Goal: Task Accomplishment & Management: Manage account settings

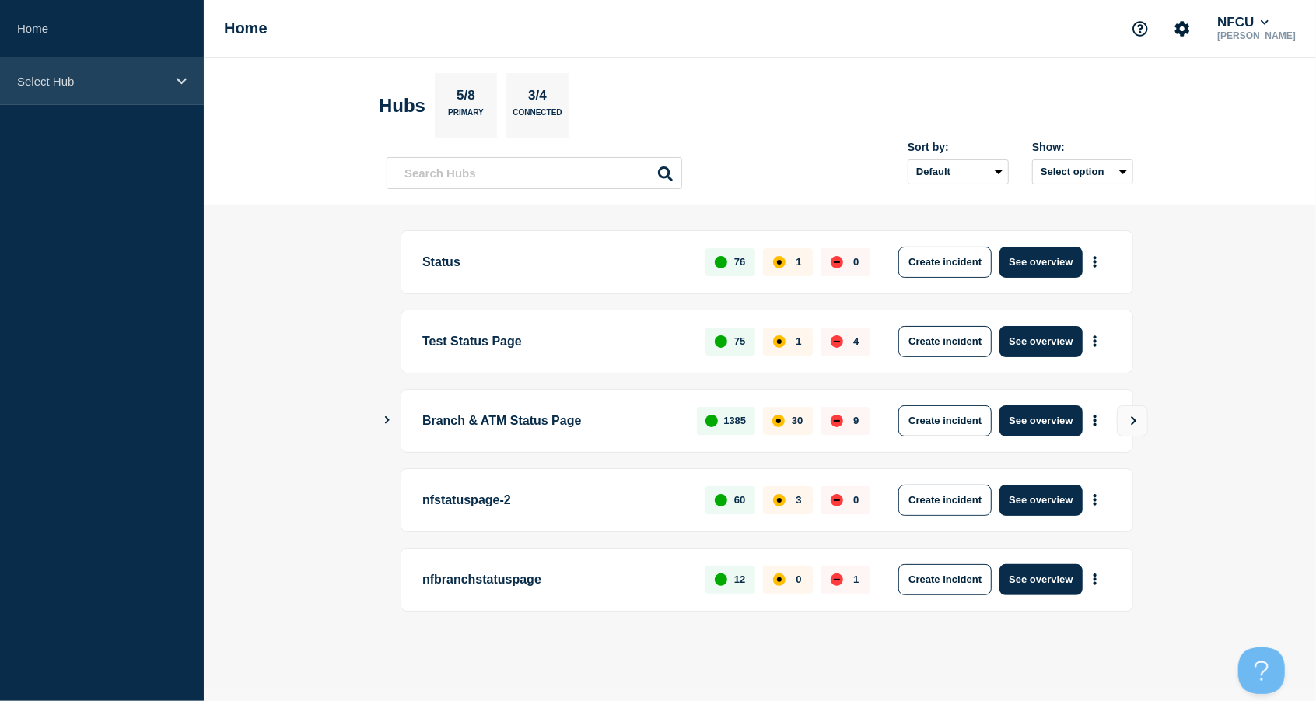
click at [148, 100] on div "Select Hub" at bounding box center [102, 81] width 204 height 47
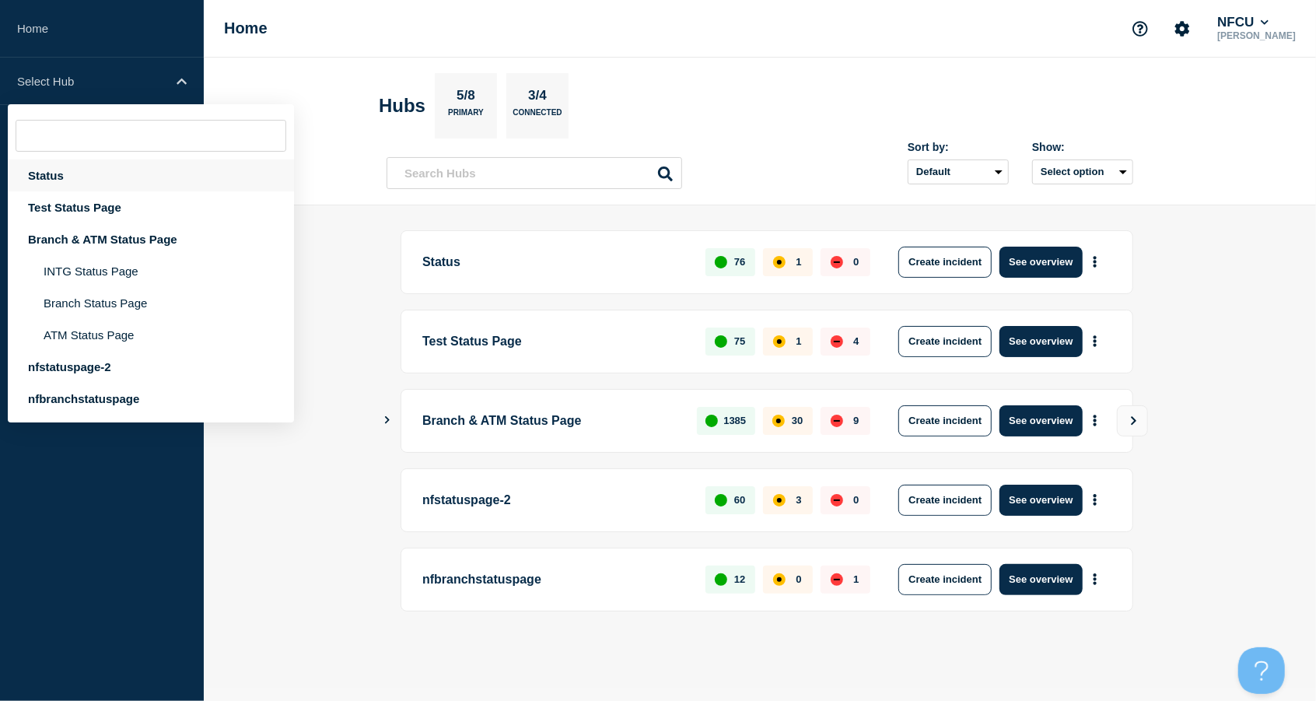
click at [51, 168] on div "Status" at bounding box center [151, 175] width 286 height 32
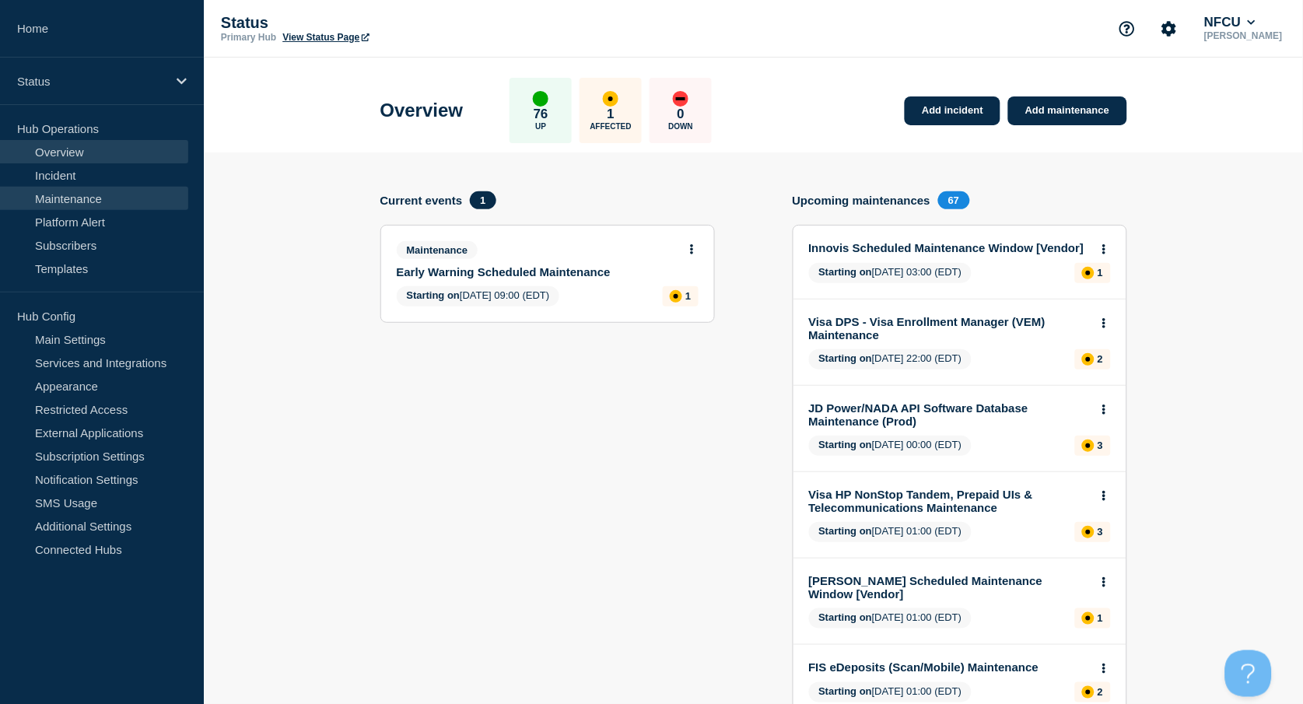
click at [103, 201] on link "Maintenance" at bounding box center [94, 198] width 188 height 23
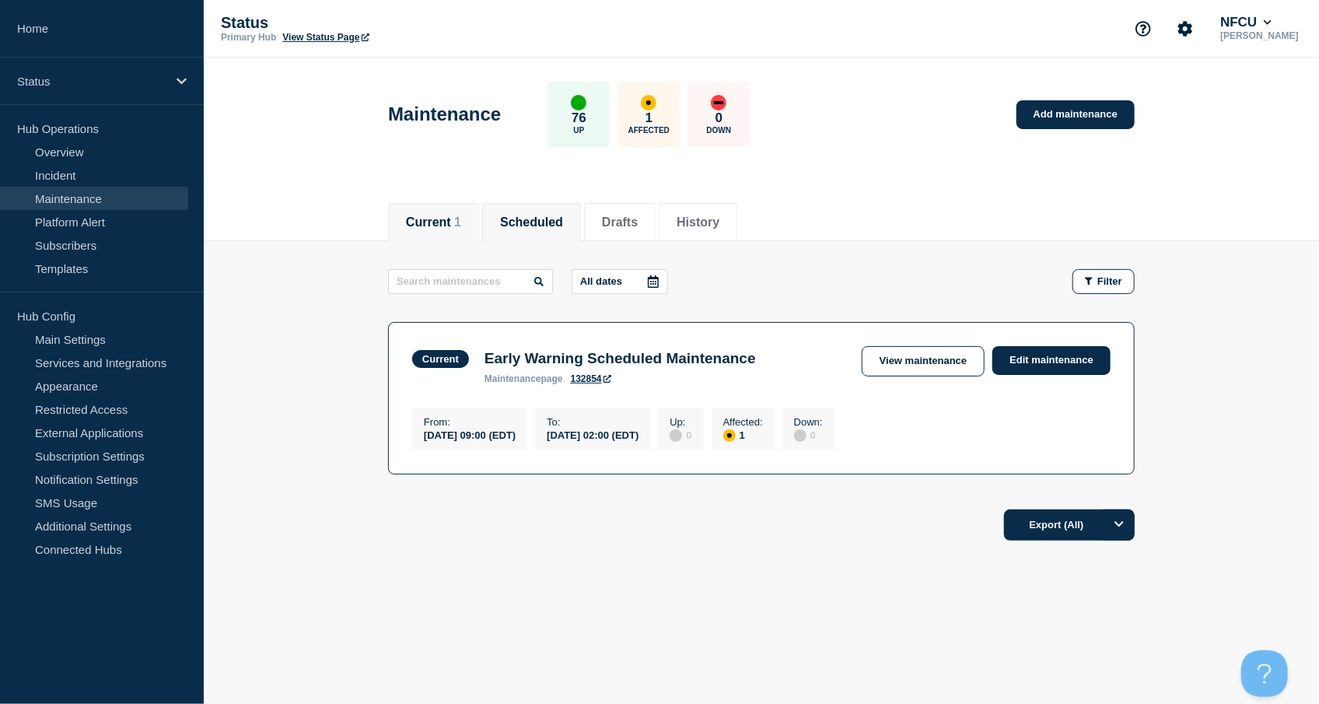
click at [557, 222] on button "Scheduled" at bounding box center [531, 222] width 63 height 14
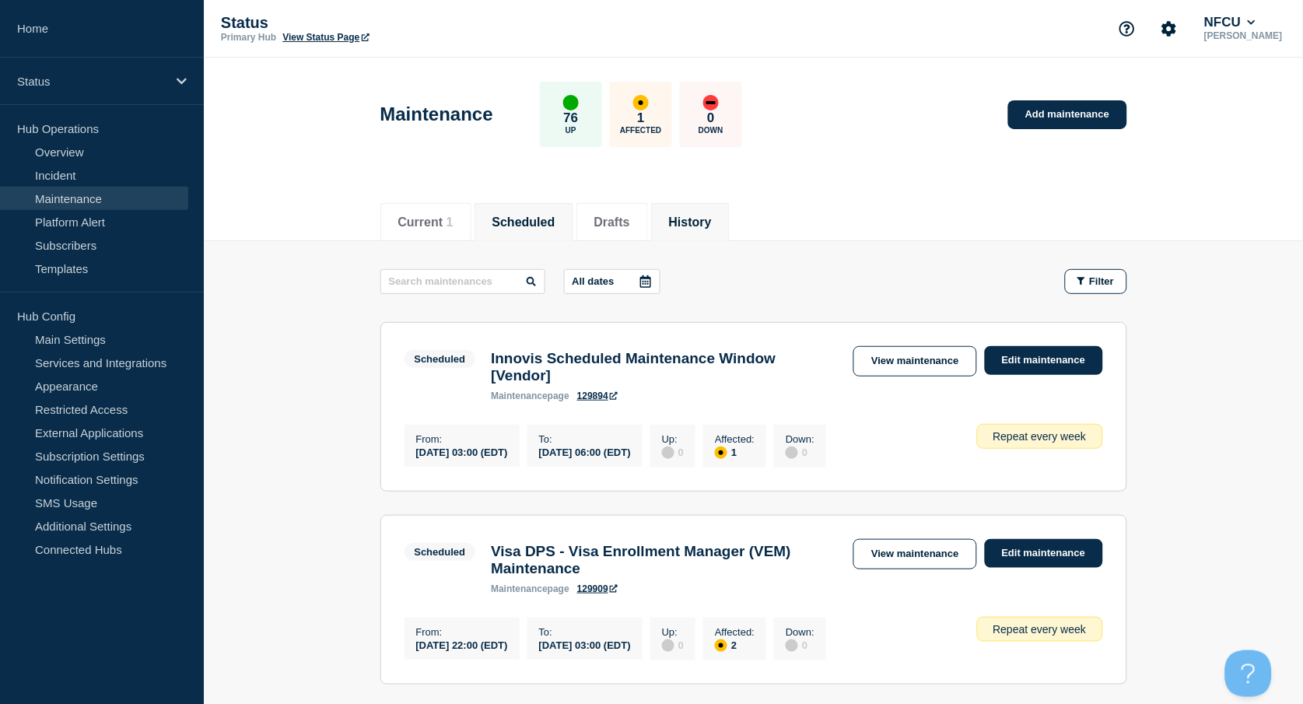
click at [730, 215] on li "History" at bounding box center [690, 222] width 79 height 38
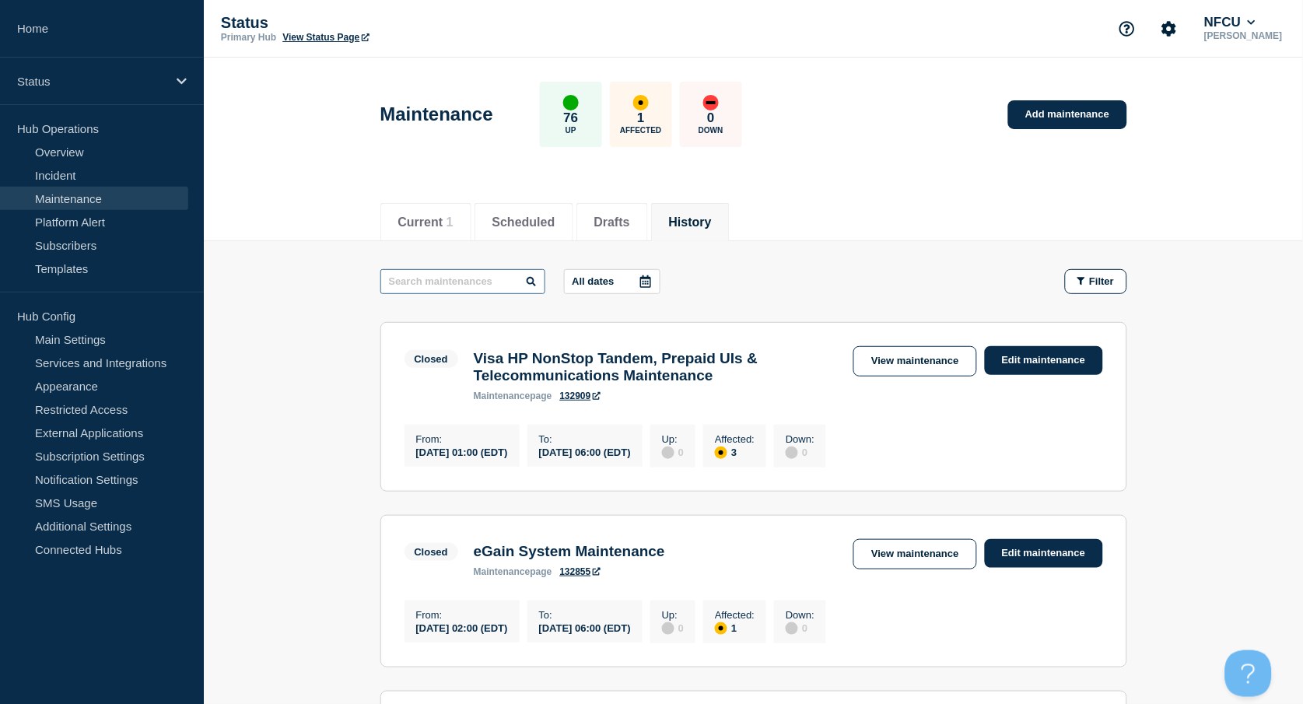
click at [425, 280] on input "text" at bounding box center [462, 281] width 165 height 25
type input "i"
type input "microsoft security"
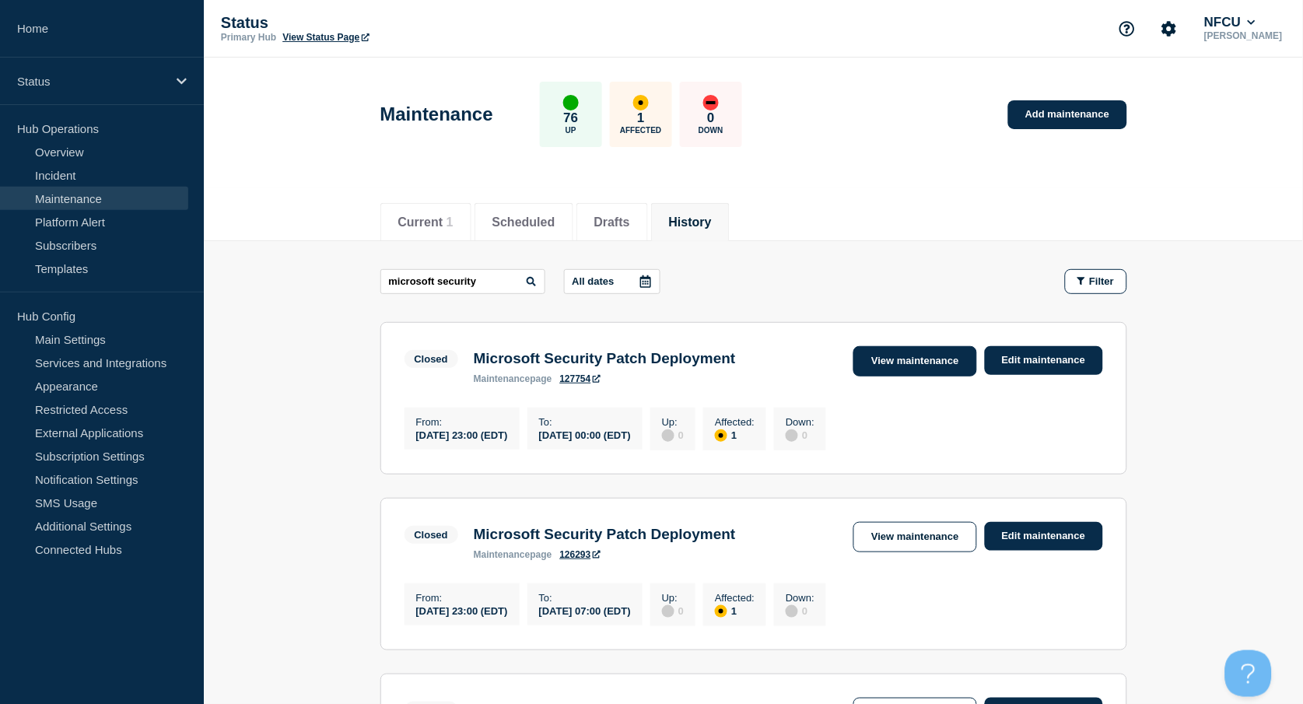
click at [918, 369] on link "View maintenance" at bounding box center [914, 361] width 123 height 30
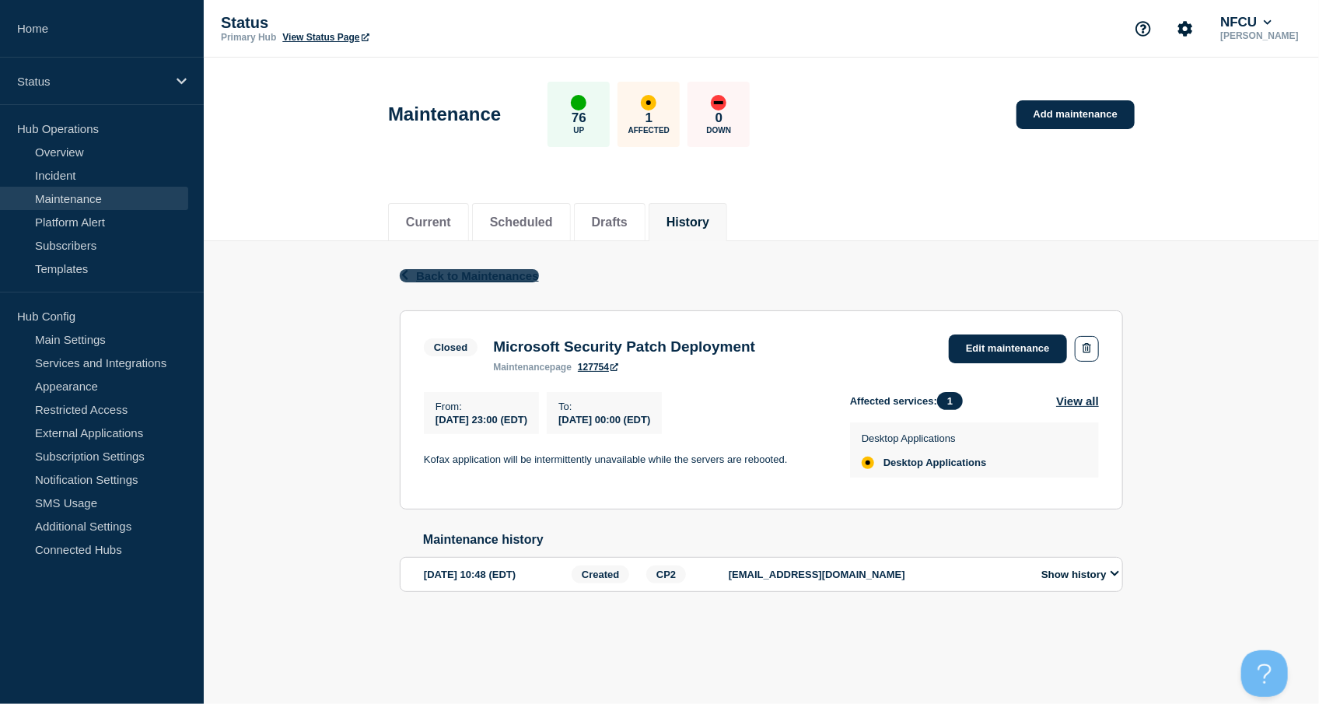
click at [462, 274] on span "Back to Maintenances" at bounding box center [477, 275] width 123 height 13
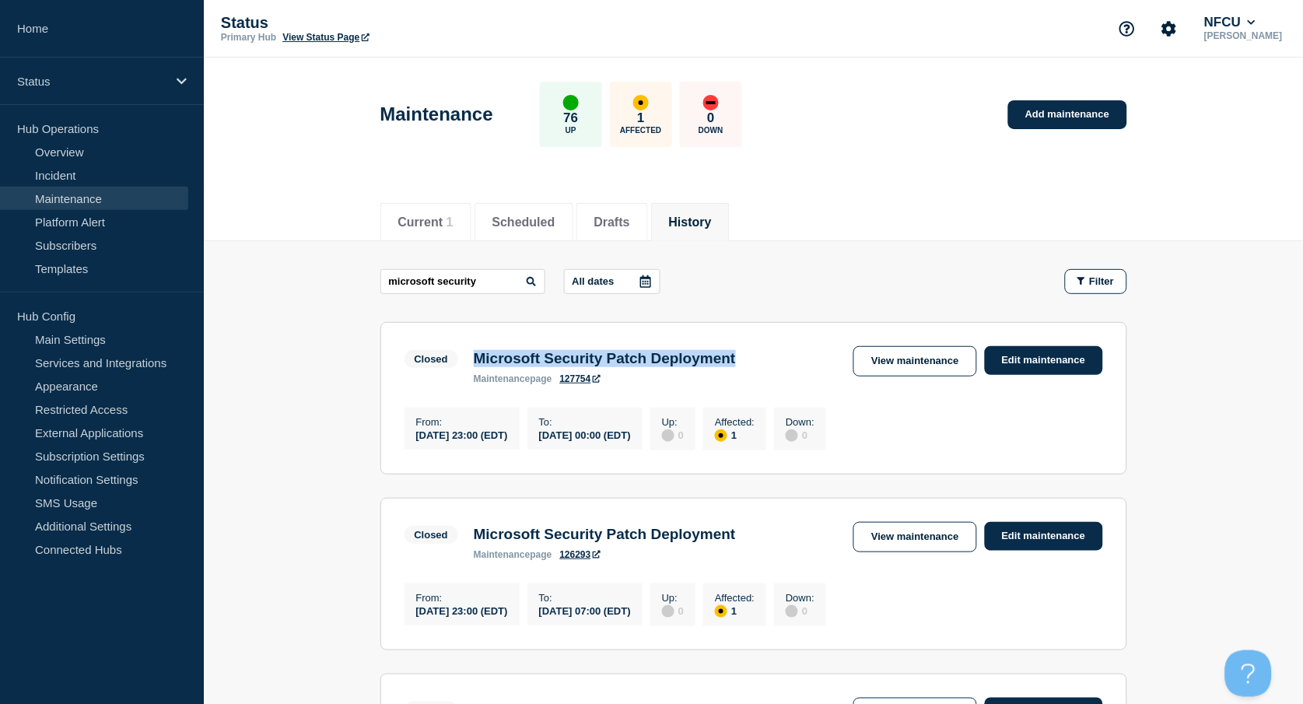
drag, startPoint x: 475, startPoint y: 359, endPoint x: 791, endPoint y: 368, distance: 315.9
click at [791, 368] on div "Closed Microsoft Security Patch Deployment maintenance page 127754 View mainten…" at bounding box center [753, 365] width 699 height 38
copy h3 "Microsoft Security Patch Deployment"
click at [1051, 110] on link "Add maintenance" at bounding box center [1067, 114] width 118 height 29
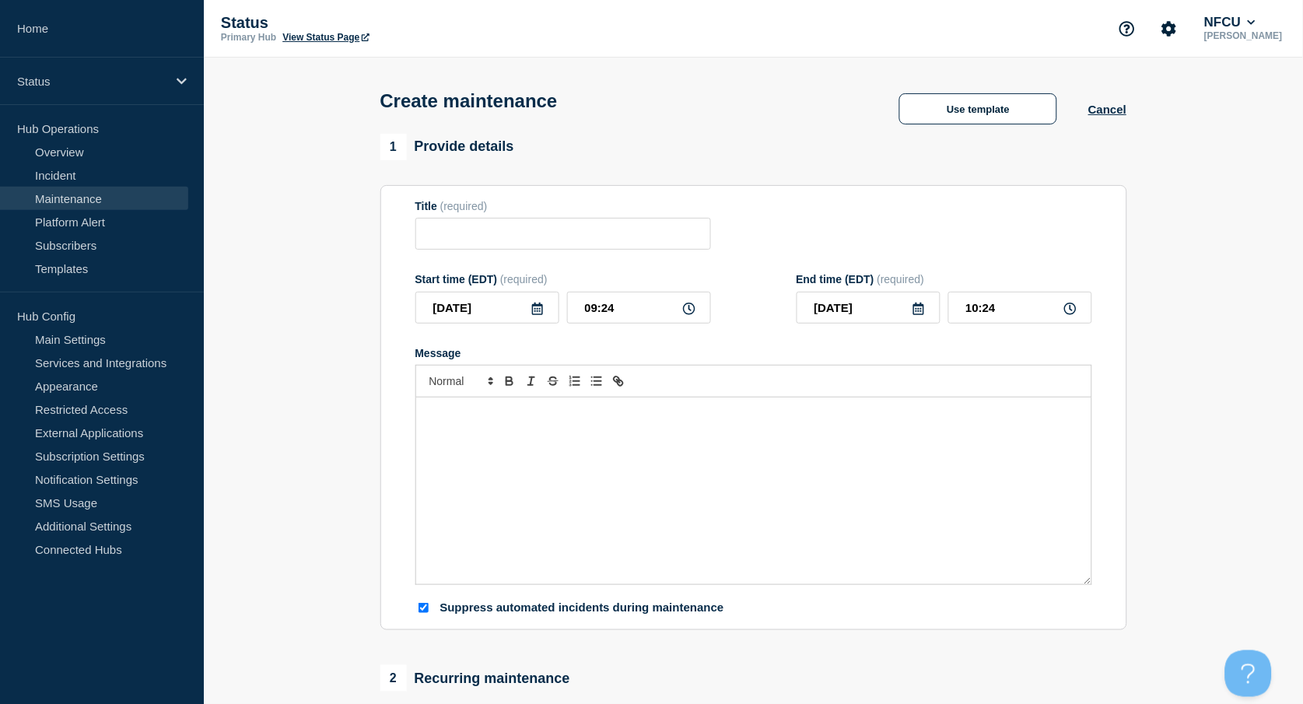
checkbox input "true"
click at [522, 248] on input "Title" at bounding box center [563, 234] width 296 height 32
paste input "Black Knight Core Servicing Product Maintenance [Vendor]"
type input "Black Knight Core Servicing Product Maintenance [Vendor]"
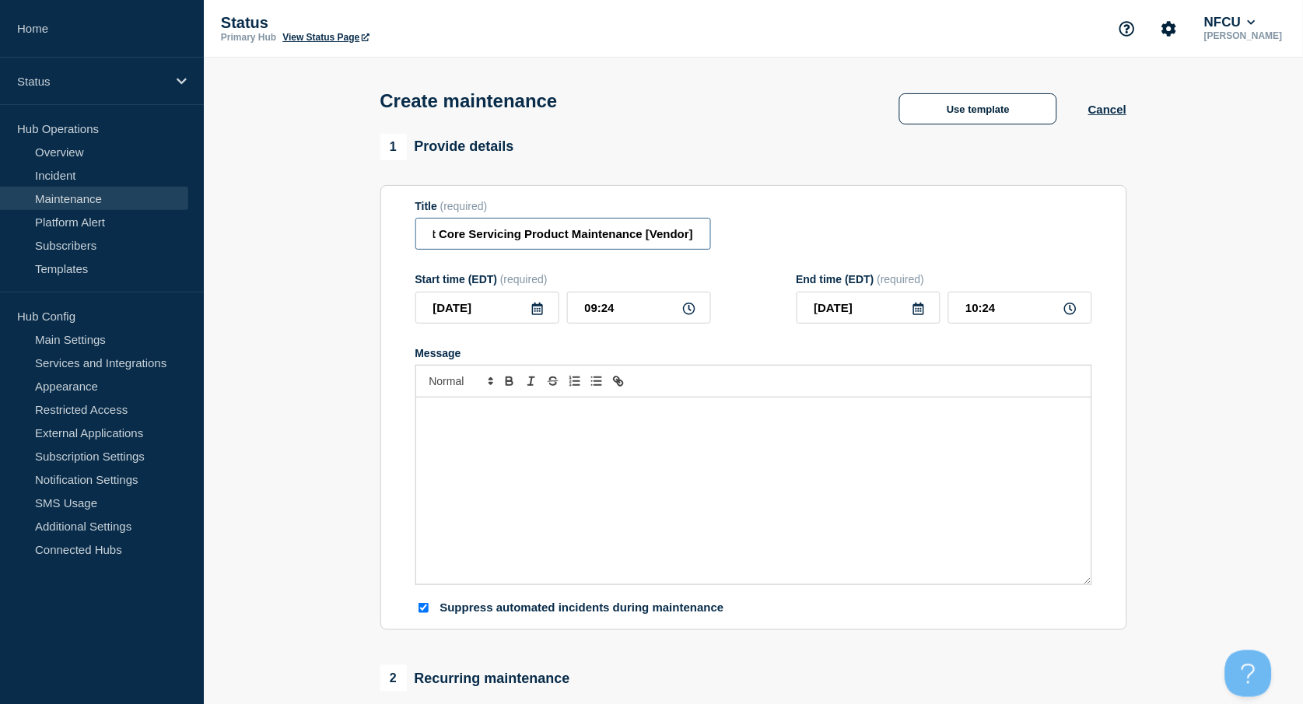
scroll to position [0, 0]
click at [537, 464] on div "Message" at bounding box center [753, 490] width 675 height 187
click at [539, 310] on icon at bounding box center [537, 309] width 12 height 12
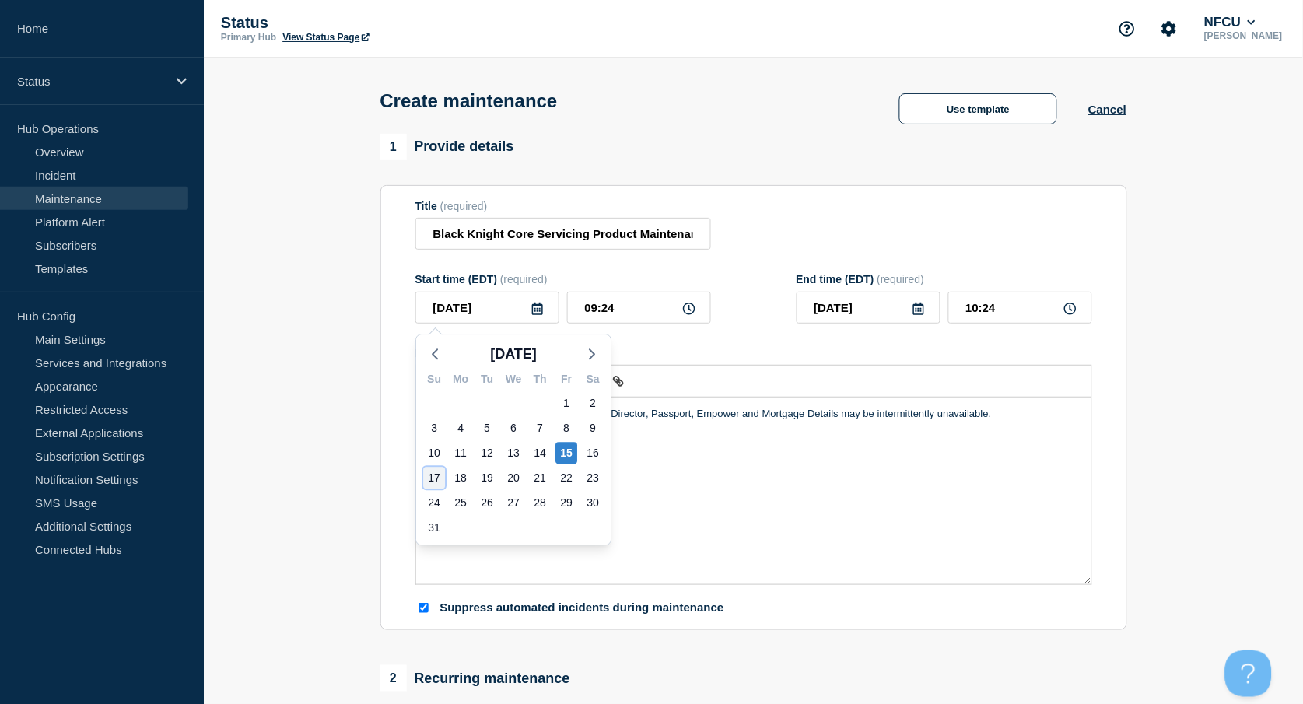
click at [434, 476] on div "17" at bounding box center [434, 478] width 22 height 22
type input "[DATE]"
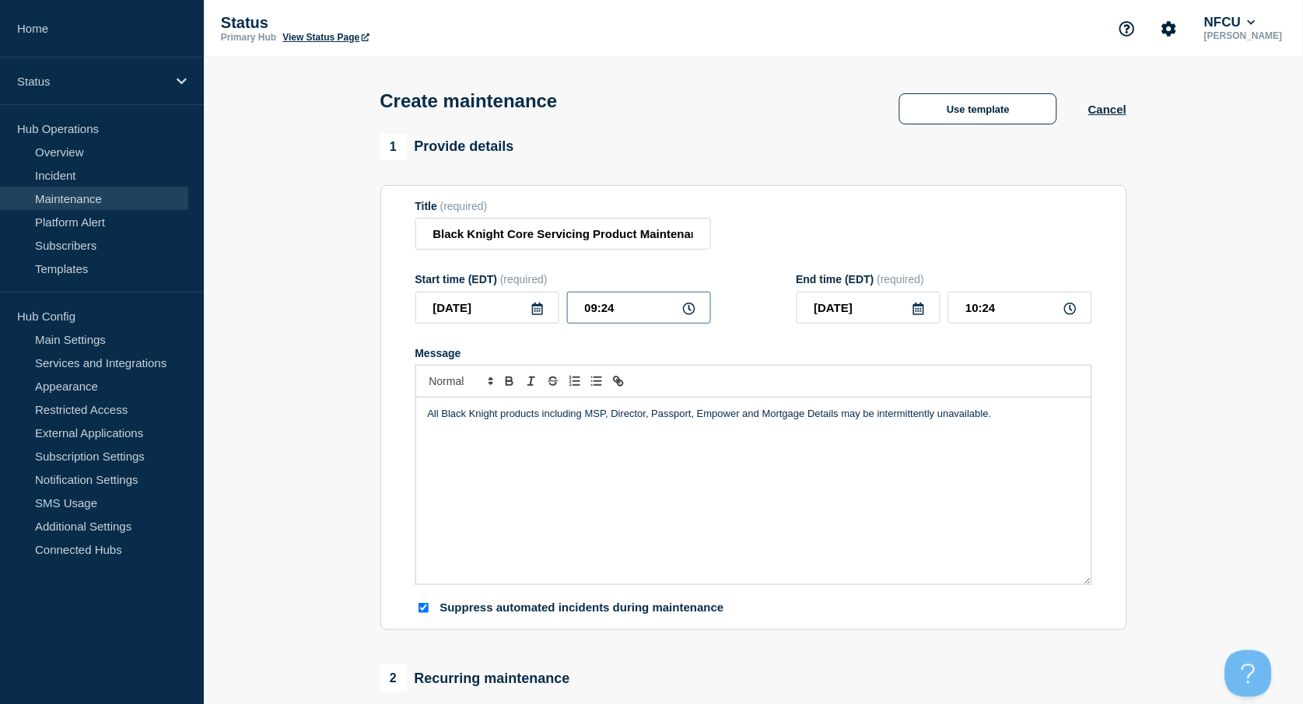
click at [618, 316] on input "09:24" at bounding box center [639, 308] width 144 height 32
drag, startPoint x: 645, startPoint y: 309, endPoint x: 450, endPoint y: 277, distance: 197.8
click at [453, 281] on div "Start time (EDT) (required) 2025-08-17 09:24" at bounding box center [563, 298] width 296 height 51
type input "06:00"
click at [1025, 311] on input "07:00" at bounding box center [1020, 308] width 144 height 32
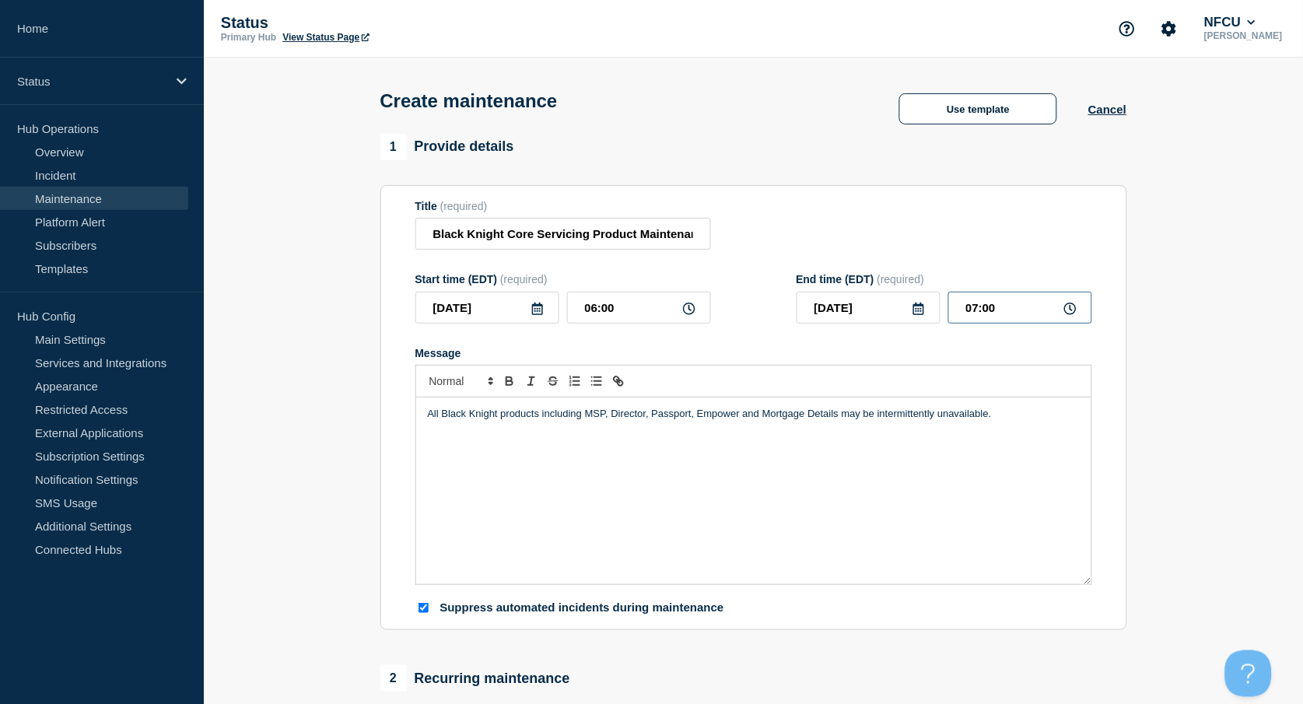
drag, startPoint x: 1025, startPoint y: 311, endPoint x: 849, endPoint y: 289, distance: 177.9
click at [852, 291] on div "End time (EDT) (required) 2025-08-17 07:00" at bounding box center [945, 298] width 296 height 51
type input "12:00"
click at [828, 244] on div "Title (required) Black Knight Core Servicing Product Maintenance [Vendor]" at bounding box center [753, 225] width 677 height 51
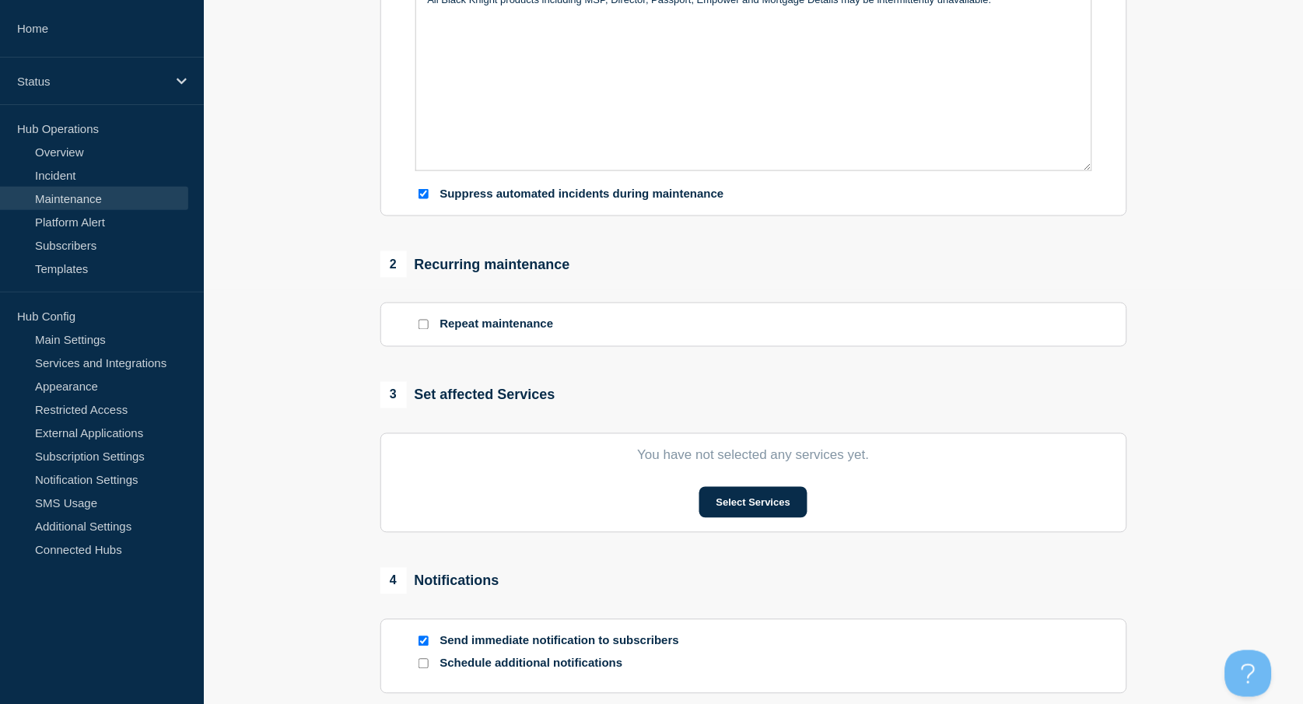
scroll to position [415, 0]
click at [776, 494] on button "Select Services" at bounding box center [753, 501] width 108 height 31
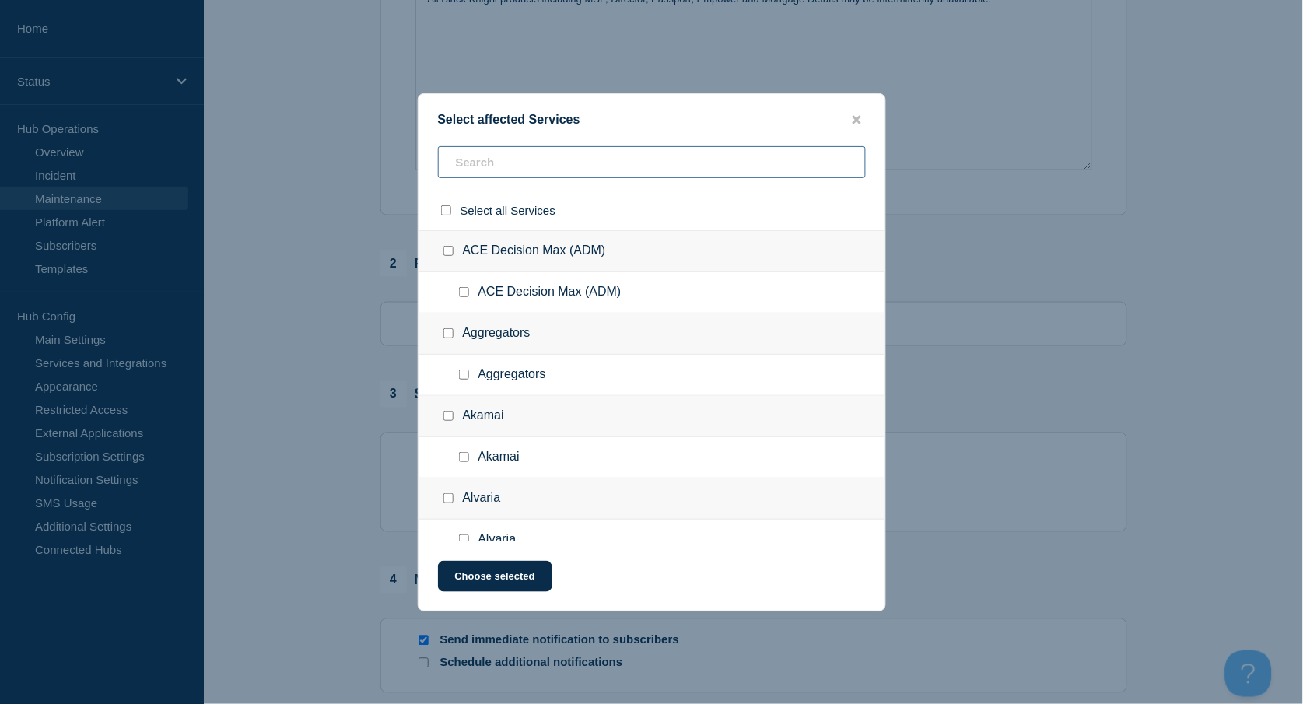
click at [488, 155] on input "text" at bounding box center [652, 162] width 428 height 32
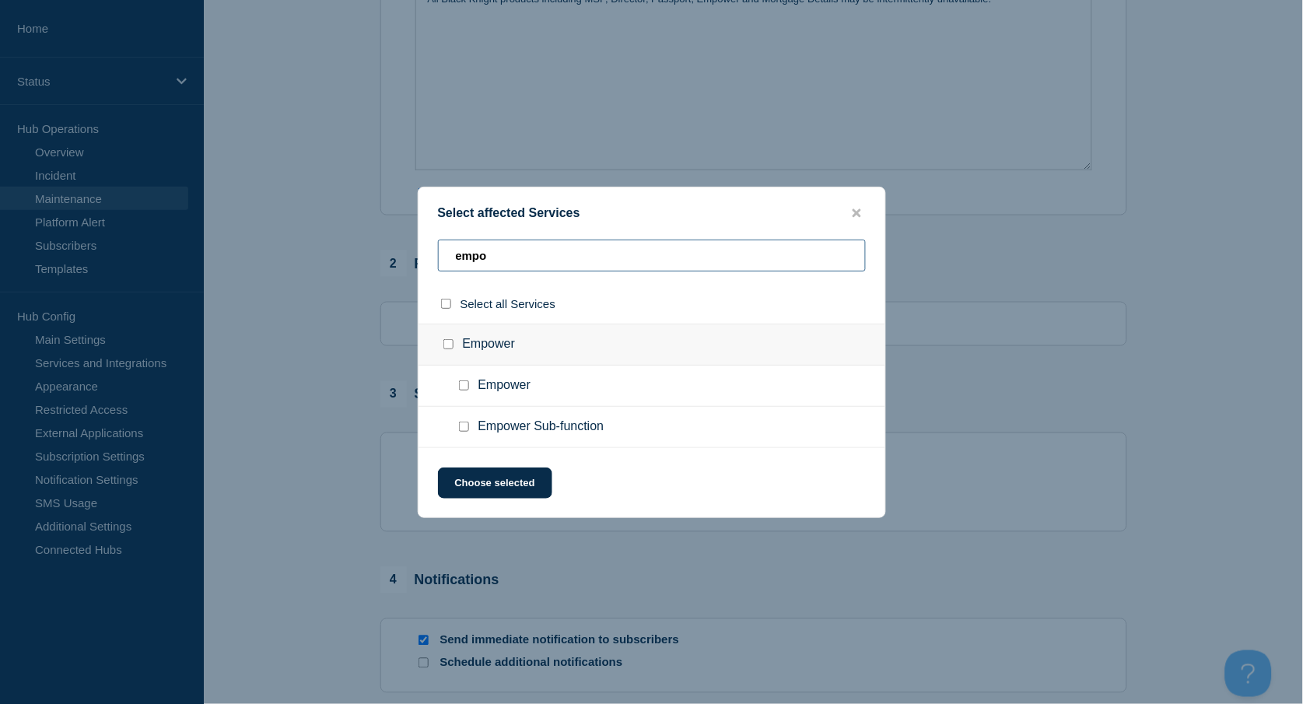
type input "empo"
click at [460, 381] on input "Empower checkbox" at bounding box center [464, 385] width 10 height 10
checkbox input "true"
click at [496, 479] on button "Choose selected" at bounding box center [495, 482] width 114 height 31
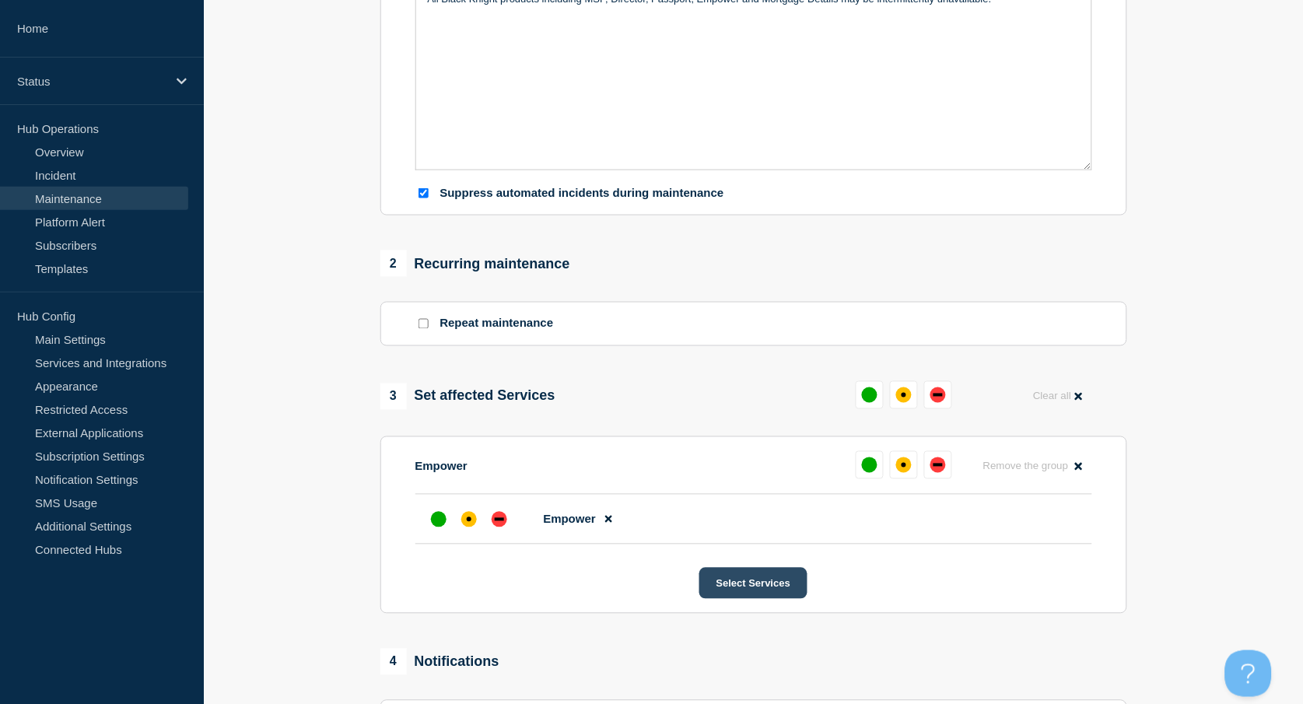
click at [766, 586] on button "Select Services" at bounding box center [753, 583] width 108 height 31
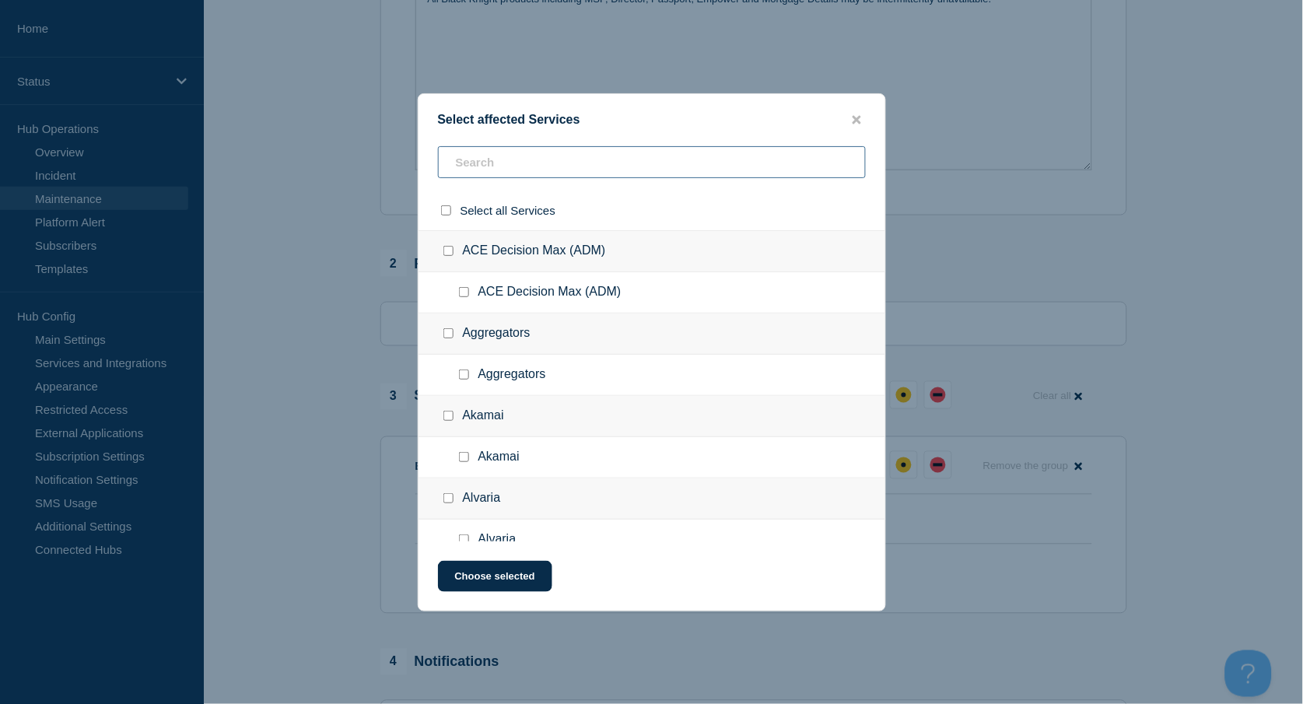
click at [506, 173] on input "text" at bounding box center [652, 162] width 428 height 32
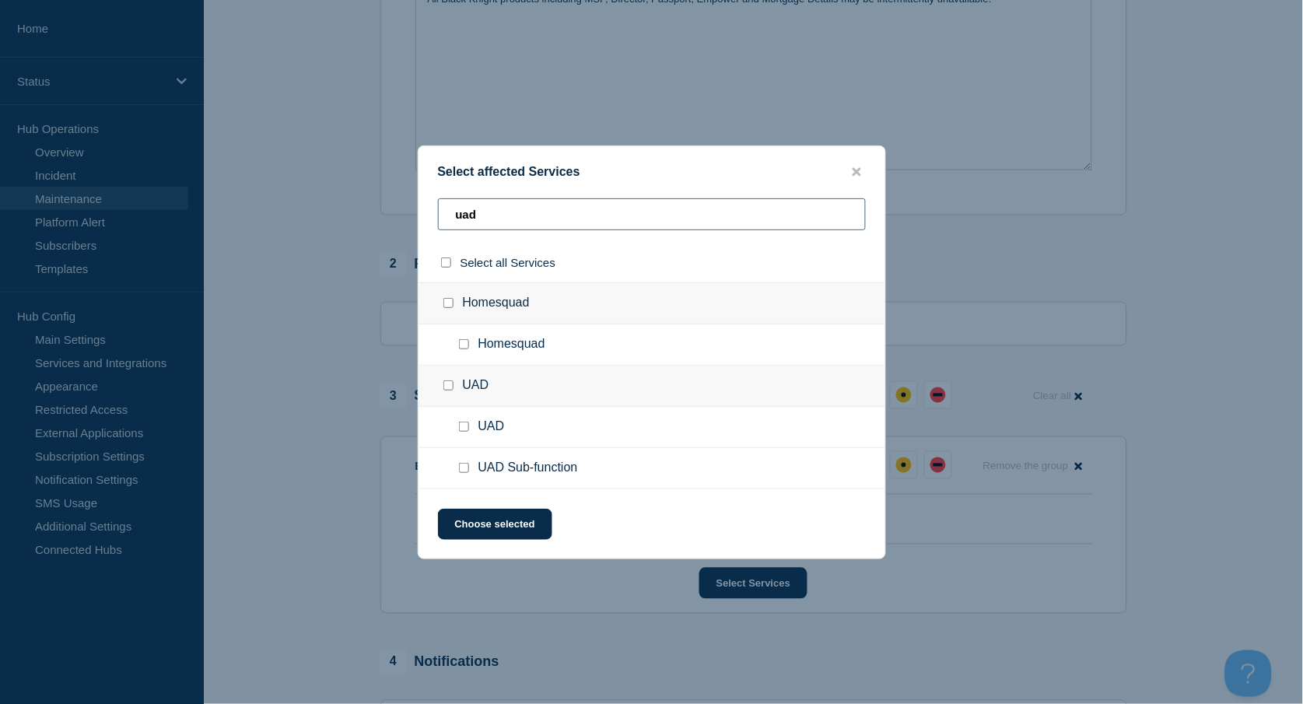
type input "uad"
click at [461, 466] on input "UAD Sub-function checkbox" at bounding box center [464, 468] width 10 height 10
checkbox input "true"
click at [489, 511] on button "Choose selected" at bounding box center [495, 524] width 114 height 31
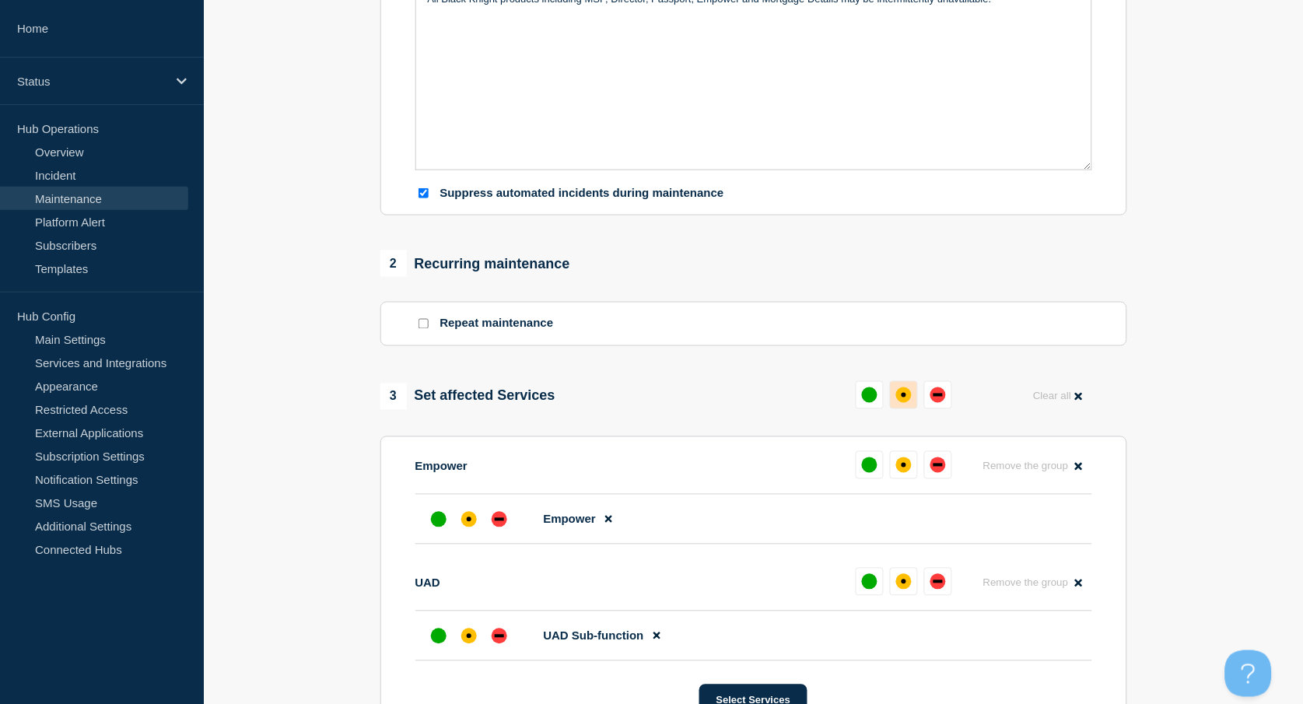
click at [898, 392] on div "affected" at bounding box center [904, 395] width 16 height 16
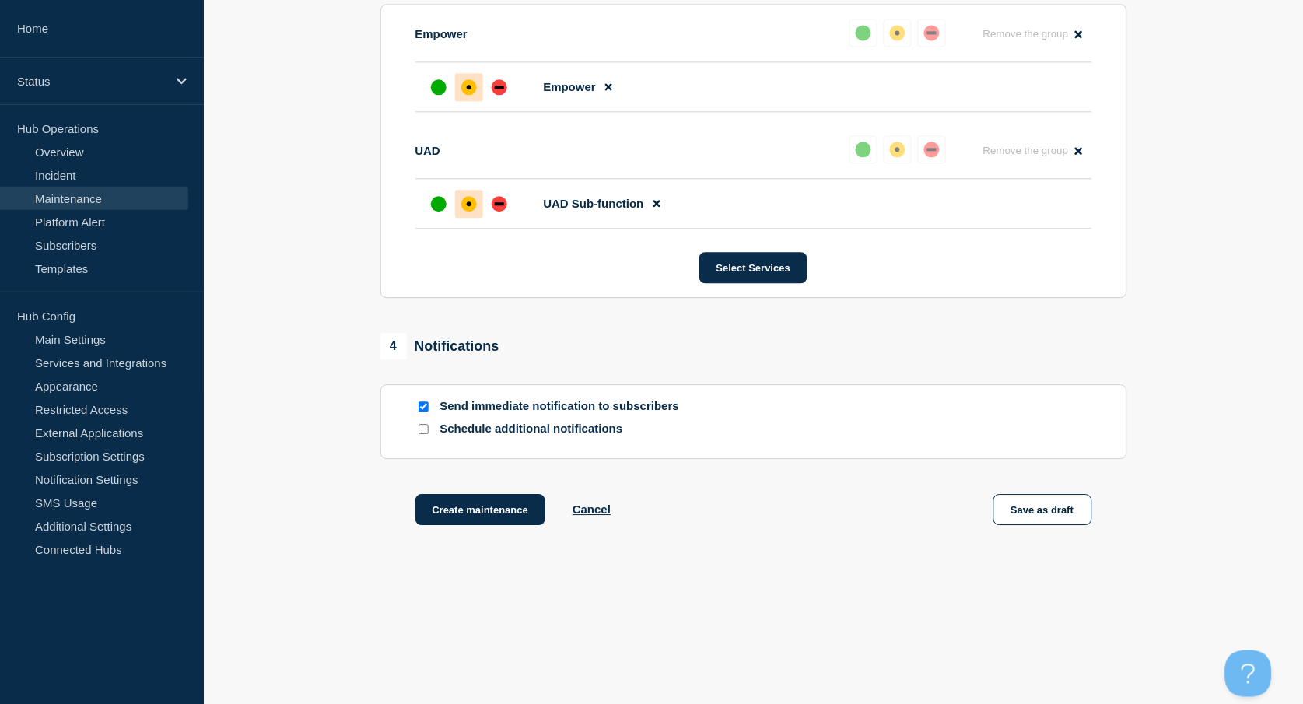
click at [422, 404] on input "Send immediate notification to subscribers" at bounding box center [423, 406] width 10 height 10
checkbox input "false"
click at [474, 508] on button "Create maintenance" at bounding box center [480, 509] width 131 height 31
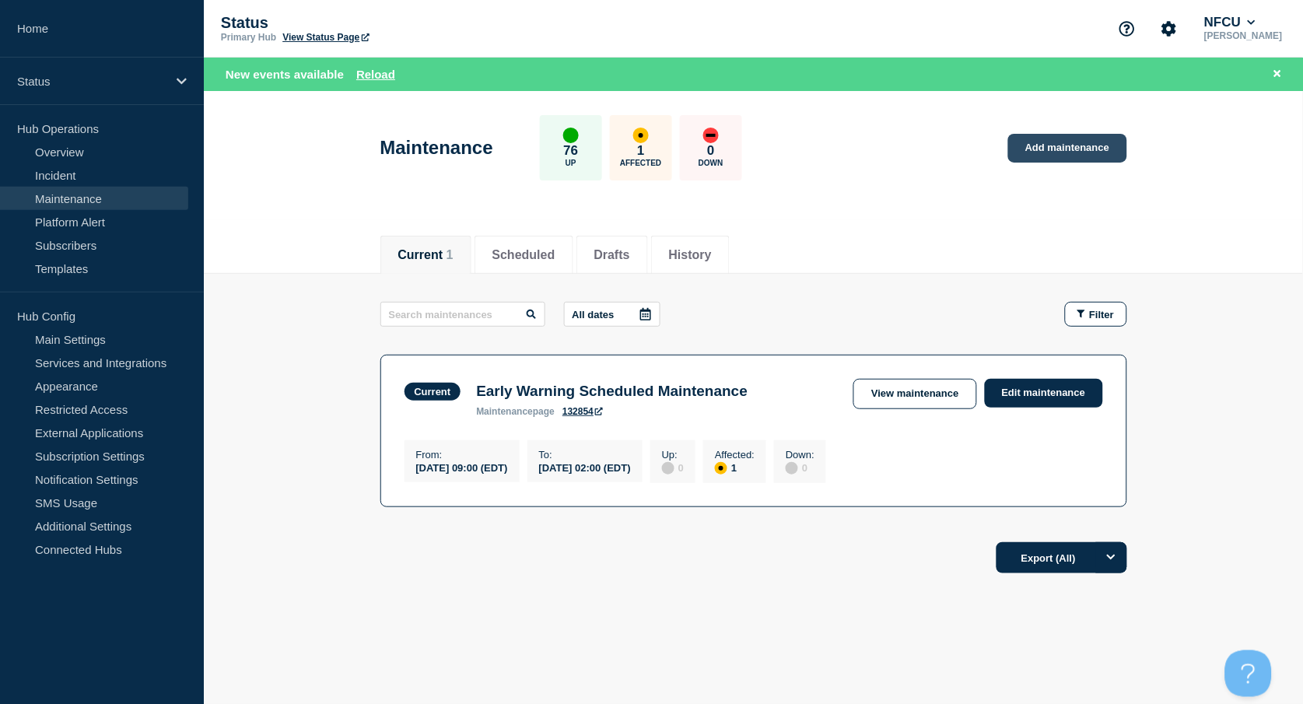
click at [1073, 148] on link "Add maintenance" at bounding box center [1067, 148] width 118 height 29
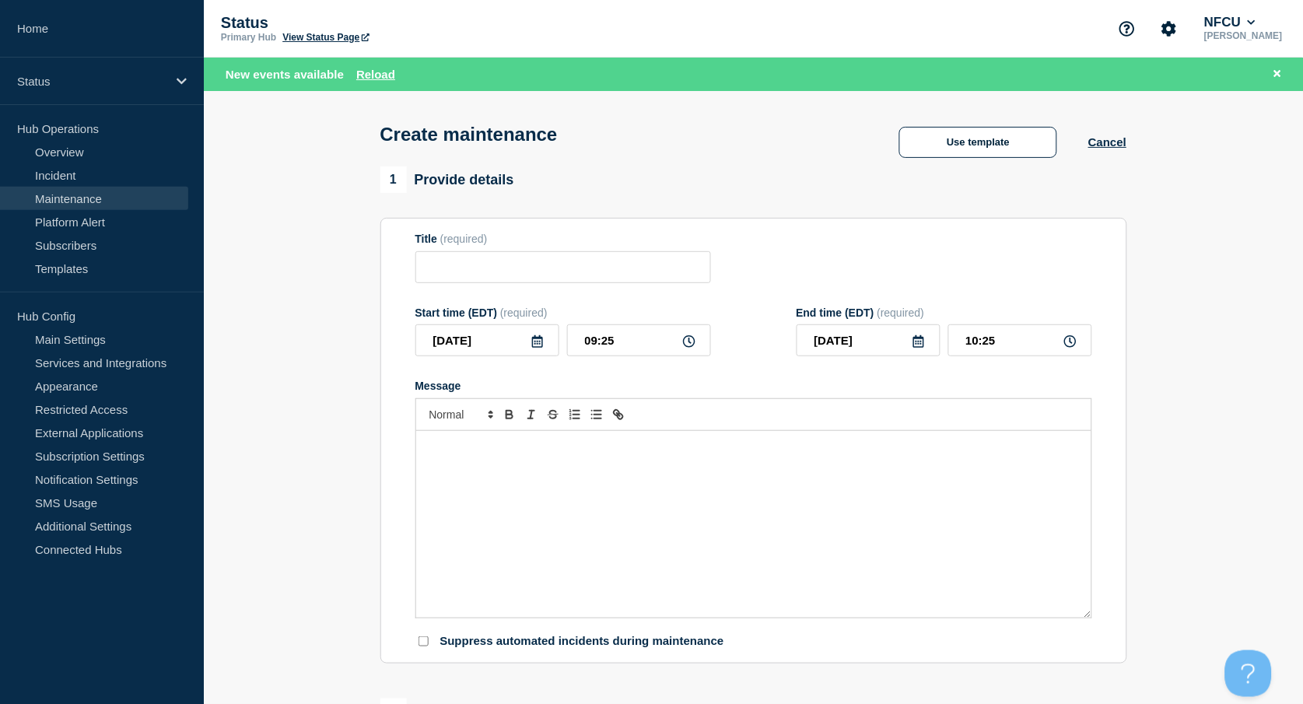
checkbox input "true"
click at [416, 271] on input "Title" at bounding box center [563, 267] width 296 height 32
paste input "Microsoft Security Patch Deployment"
type input "Microsoft Security Patch Deployment"
click at [540, 482] on div "Message" at bounding box center [753, 524] width 675 height 187
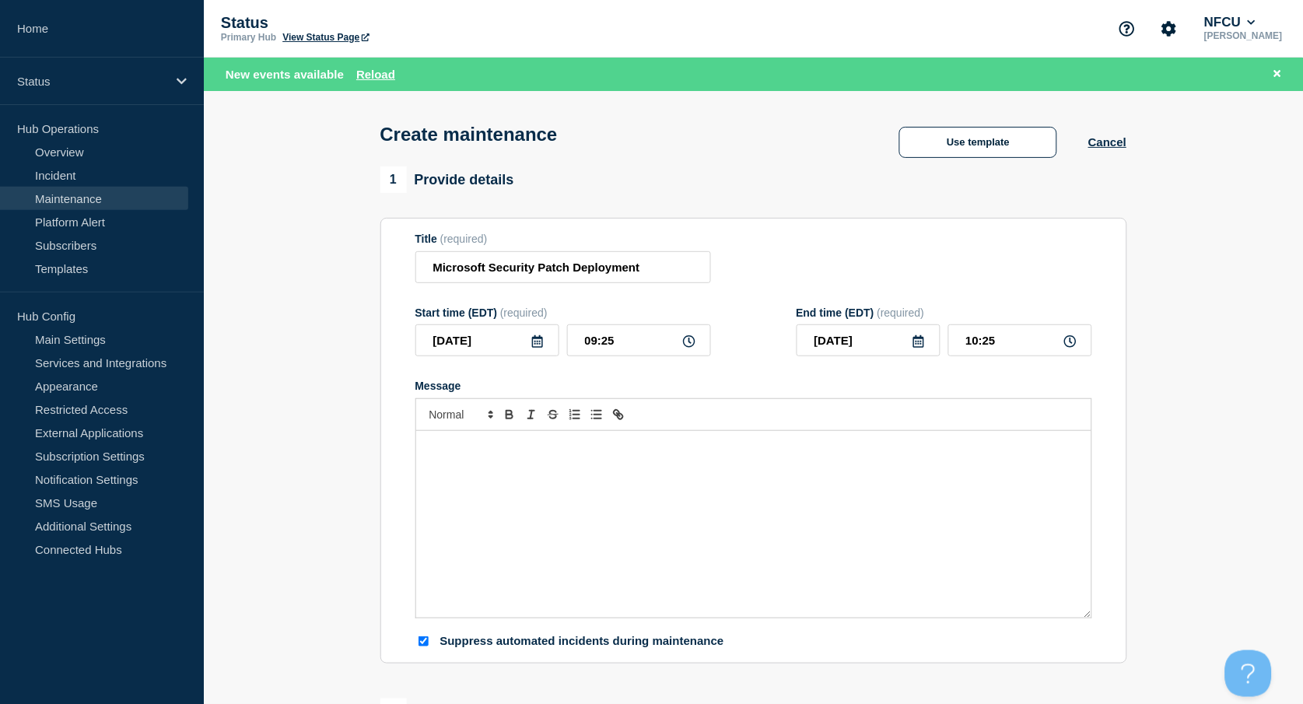
paste div "Message"
click at [423, 463] on div "Outage during maintenance window will likely be shorter as server restarts." at bounding box center [753, 524] width 675 height 187
click at [424, 464] on div "Outage during maintenance window will likely be shorter as server restarts." at bounding box center [753, 524] width 675 height 187
click at [541, 338] on icon at bounding box center [537, 341] width 12 height 12
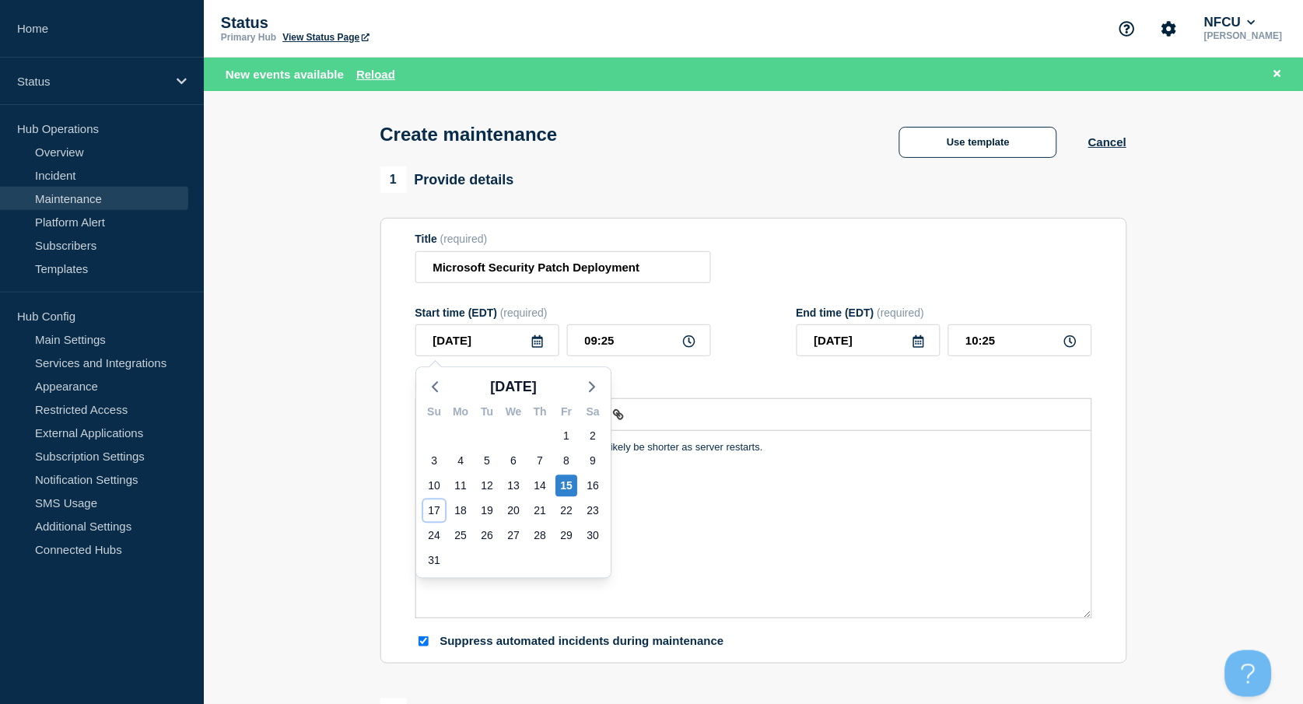
drag, startPoint x: 435, startPoint y: 506, endPoint x: 505, endPoint y: 451, distance: 88.7
click at [435, 506] on div "17" at bounding box center [434, 511] width 22 height 22
type input "[DATE]"
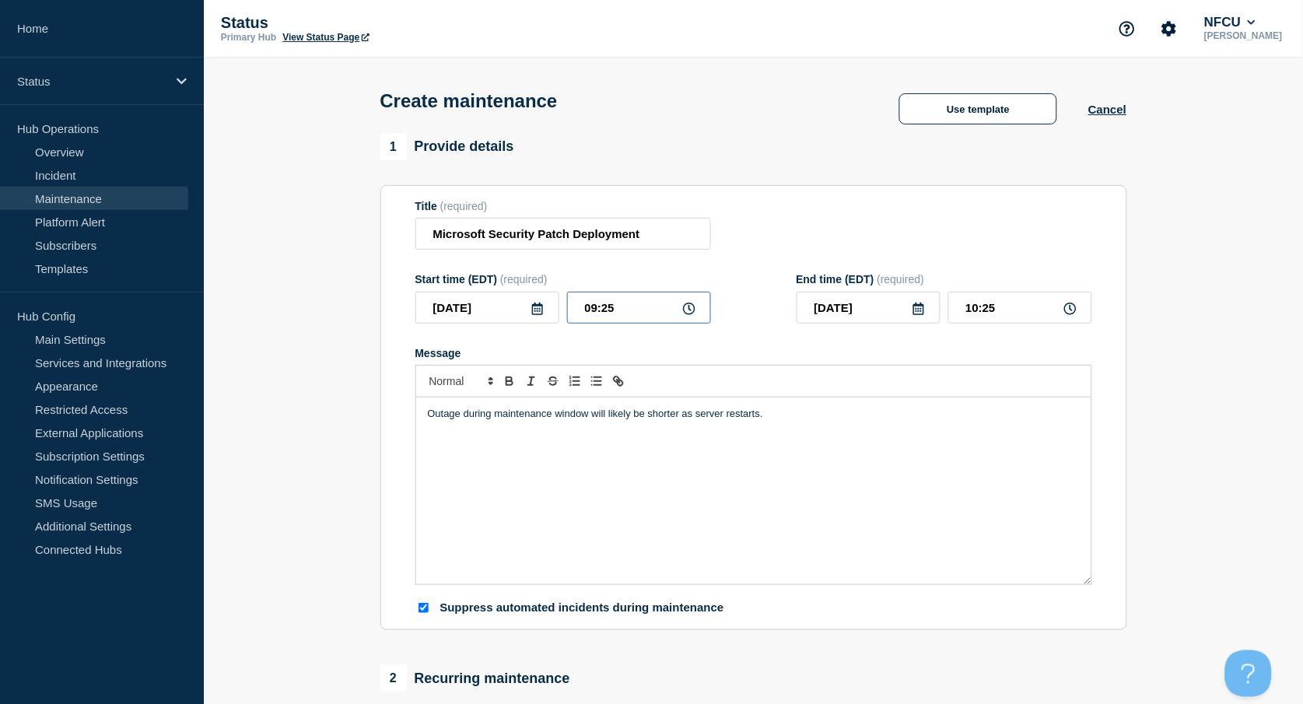
click at [624, 310] on input "09:25" at bounding box center [639, 308] width 144 height 32
drag, startPoint x: 635, startPoint y: 309, endPoint x: 486, endPoint y: 302, distance: 149.5
click at [488, 303] on div "2025-08-17 09:25" at bounding box center [563, 308] width 296 height 32
type input "04:00"
click at [1007, 308] on input "05:00" at bounding box center [1020, 308] width 144 height 32
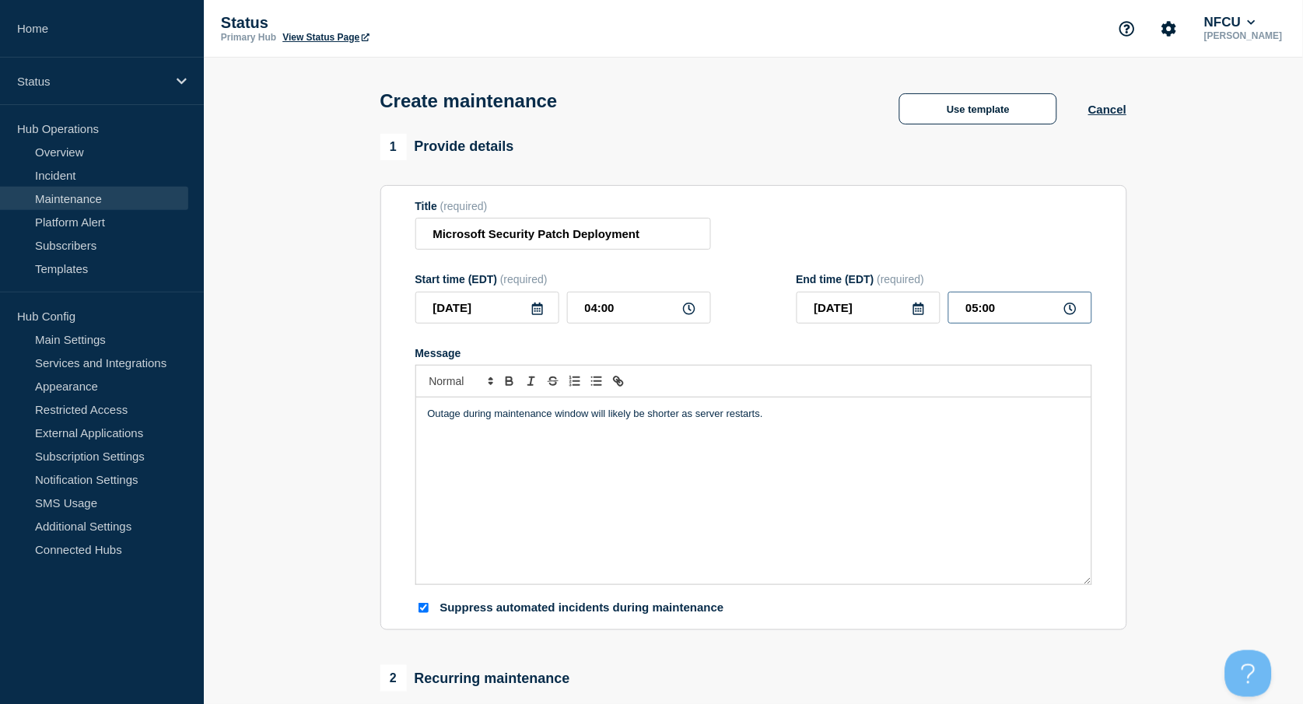
drag, startPoint x: 1015, startPoint y: 310, endPoint x: 889, endPoint y: 303, distance: 126.2
click at [894, 306] on div "2025-08-17 05:00" at bounding box center [945, 308] width 296 height 32
type input "06:00"
click at [815, 216] on div "Title (required) Microsoft Security Patch Deployment" at bounding box center [753, 225] width 677 height 51
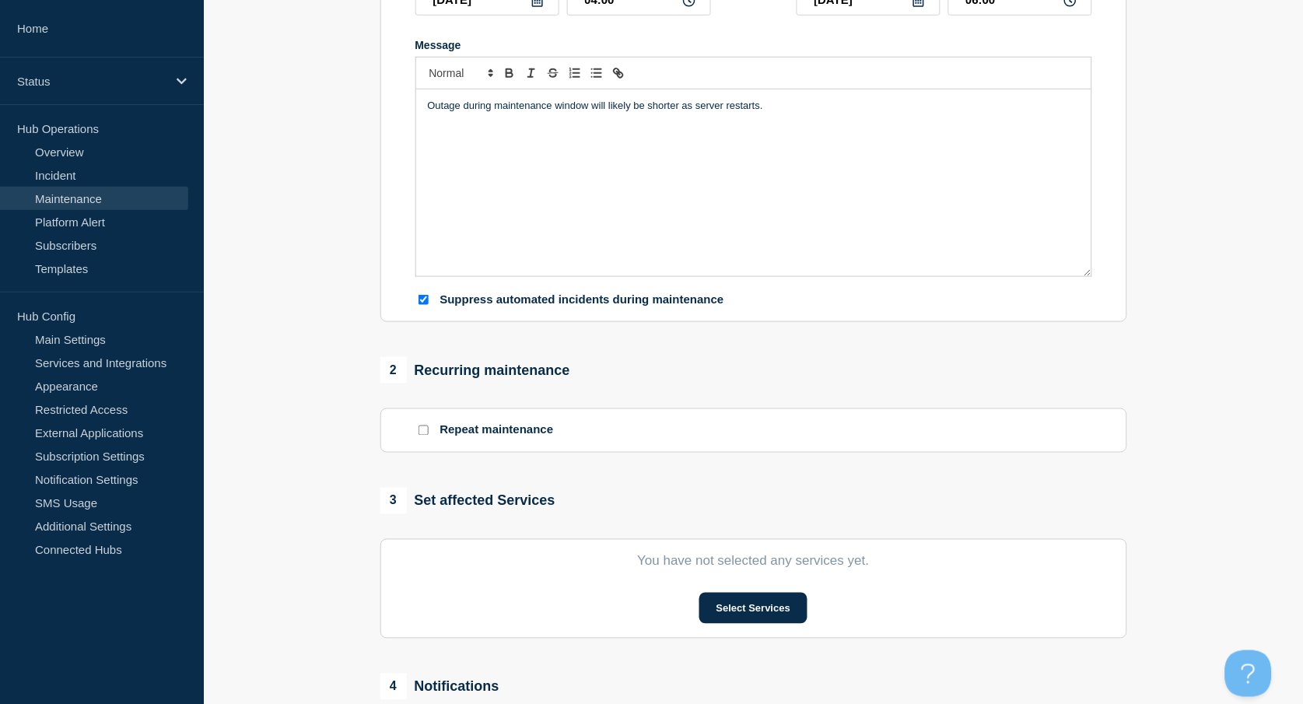
scroll to position [311, 0]
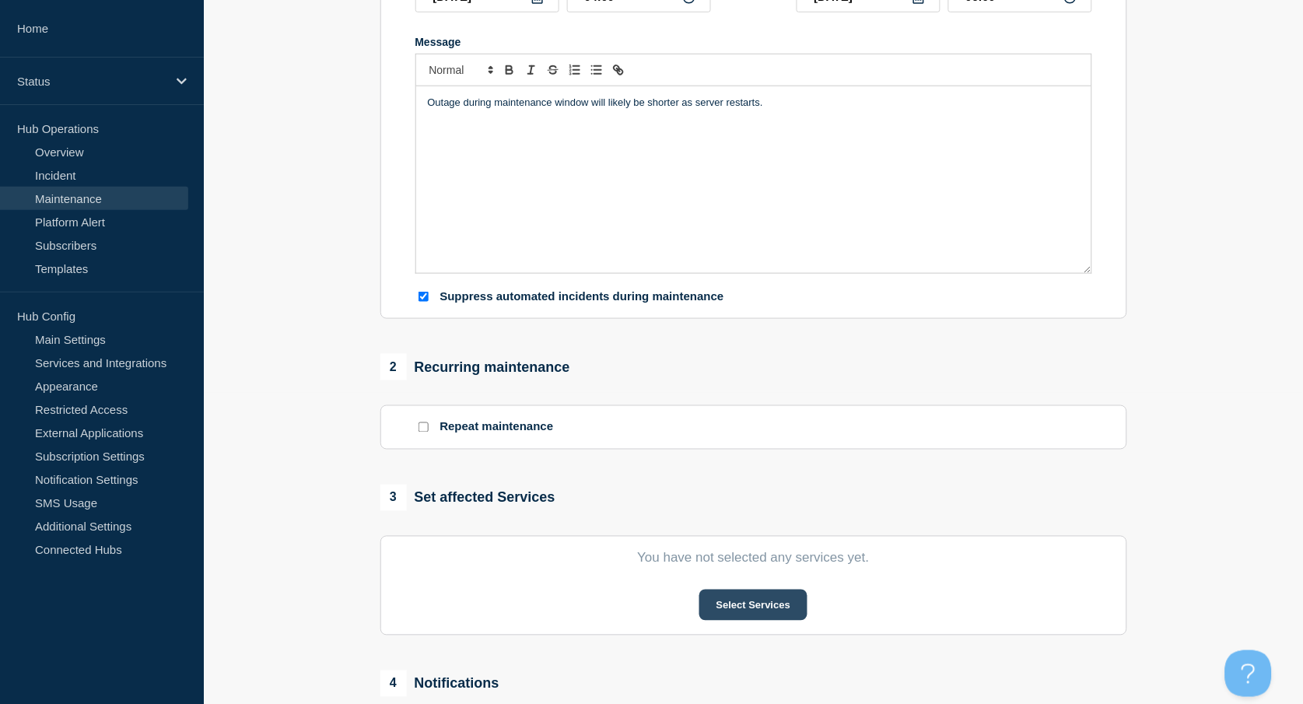
click at [769, 613] on button "Select Services" at bounding box center [753, 605] width 108 height 31
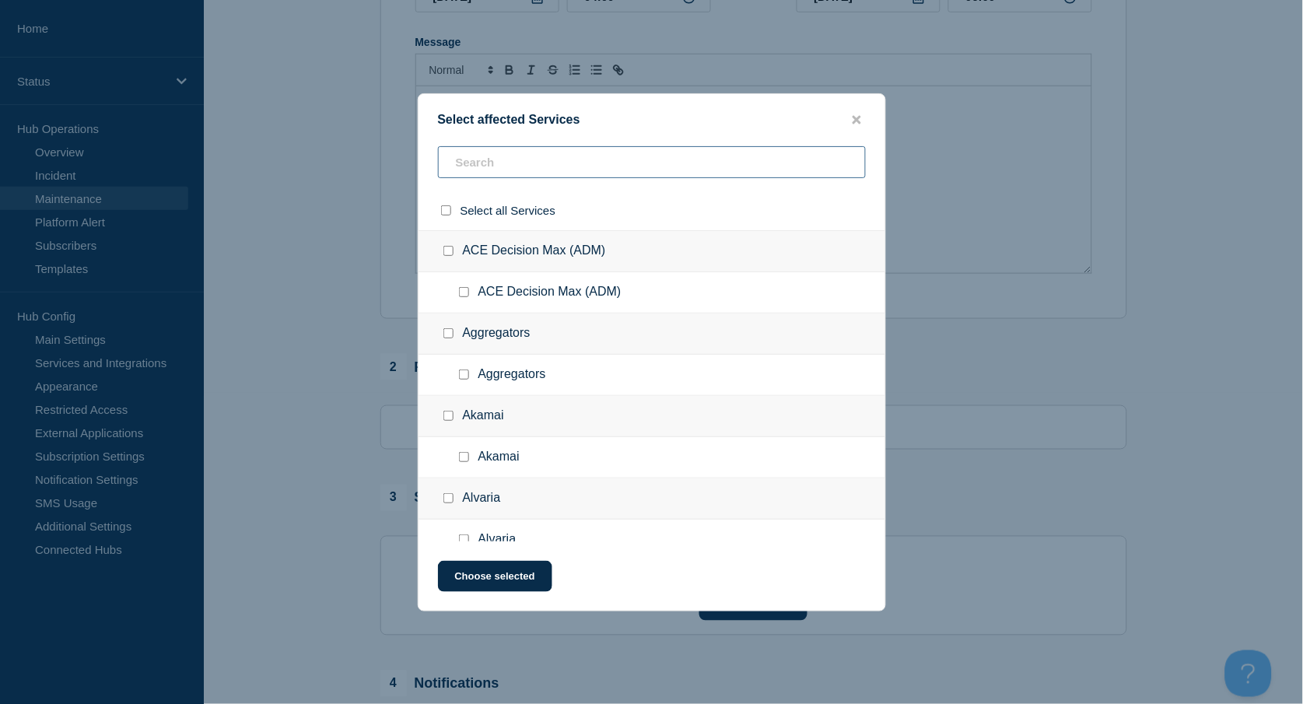
click at [489, 166] on input "text" at bounding box center [652, 162] width 428 height 32
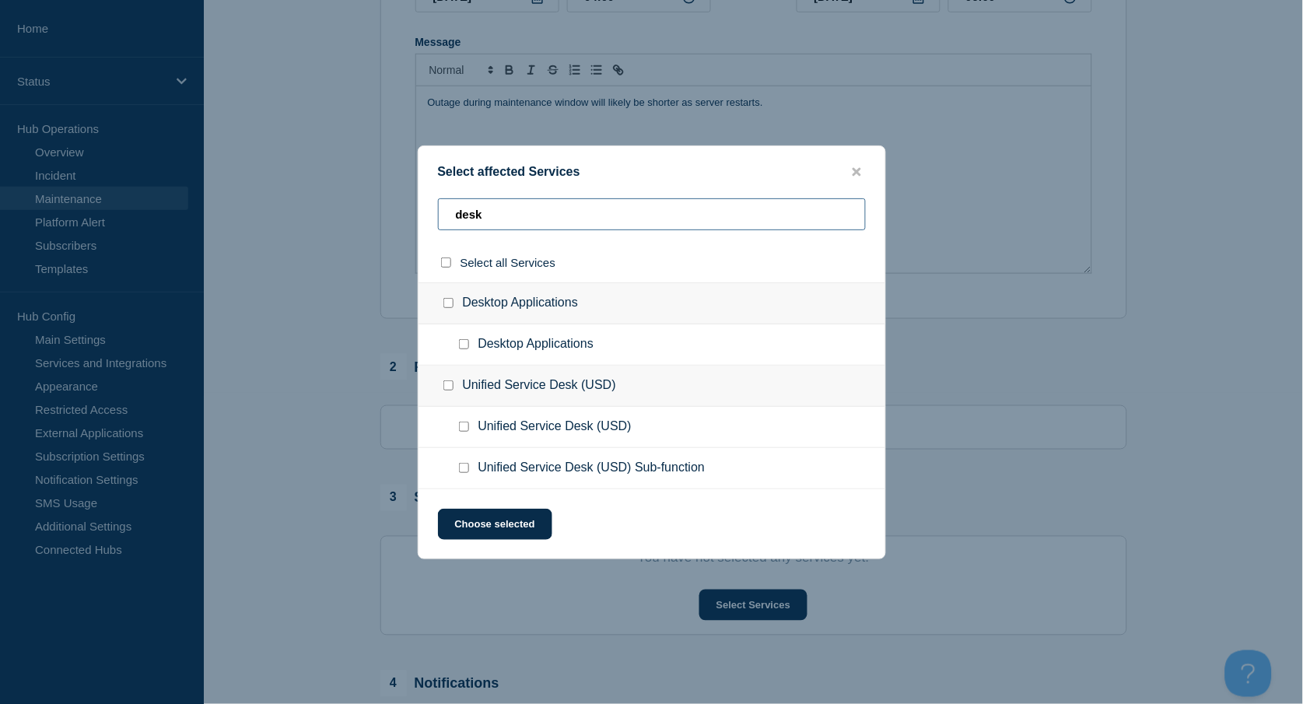
type input "desk"
click at [449, 300] on input "Desktop Applications checkbox" at bounding box center [448, 303] width 10 height 10
checkbox input "true"
click at [534, 520] on button "Choose selected" at bounding box center [495, 524] width 114 height 31
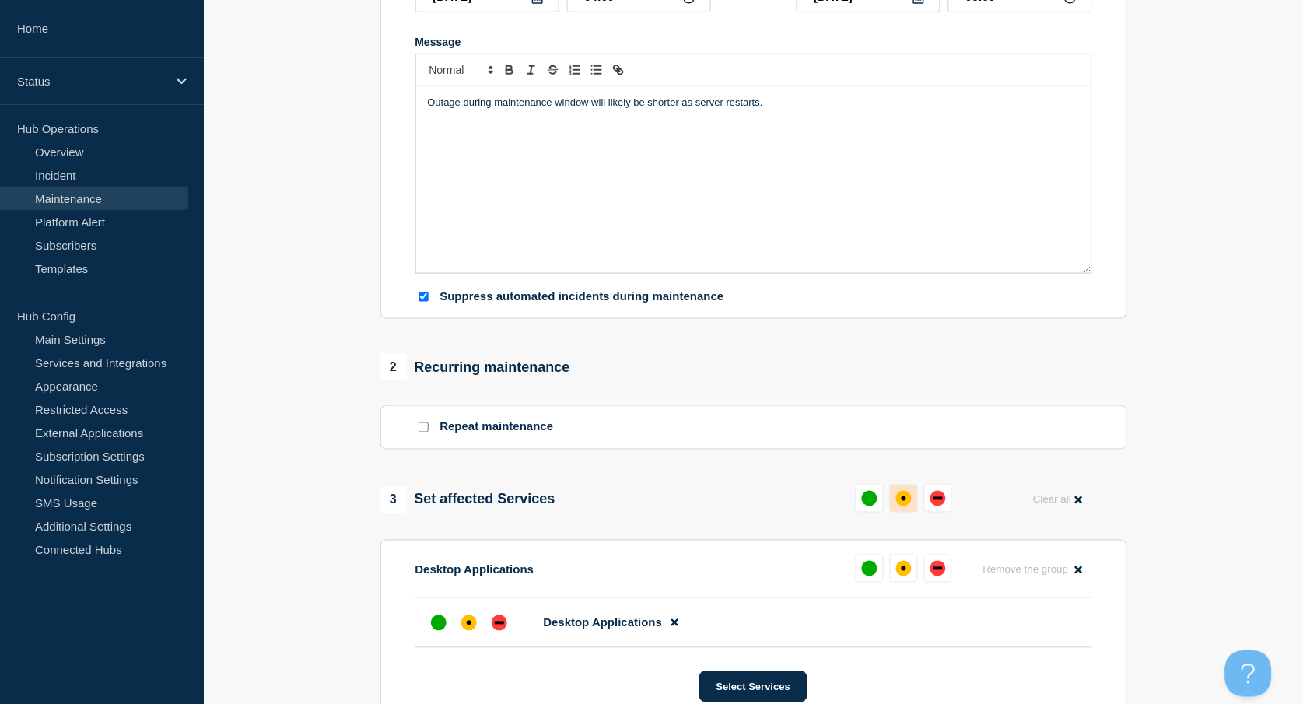
click at [909, 498] on div "affected" at bounding box center [904, 499] width 16 height 16
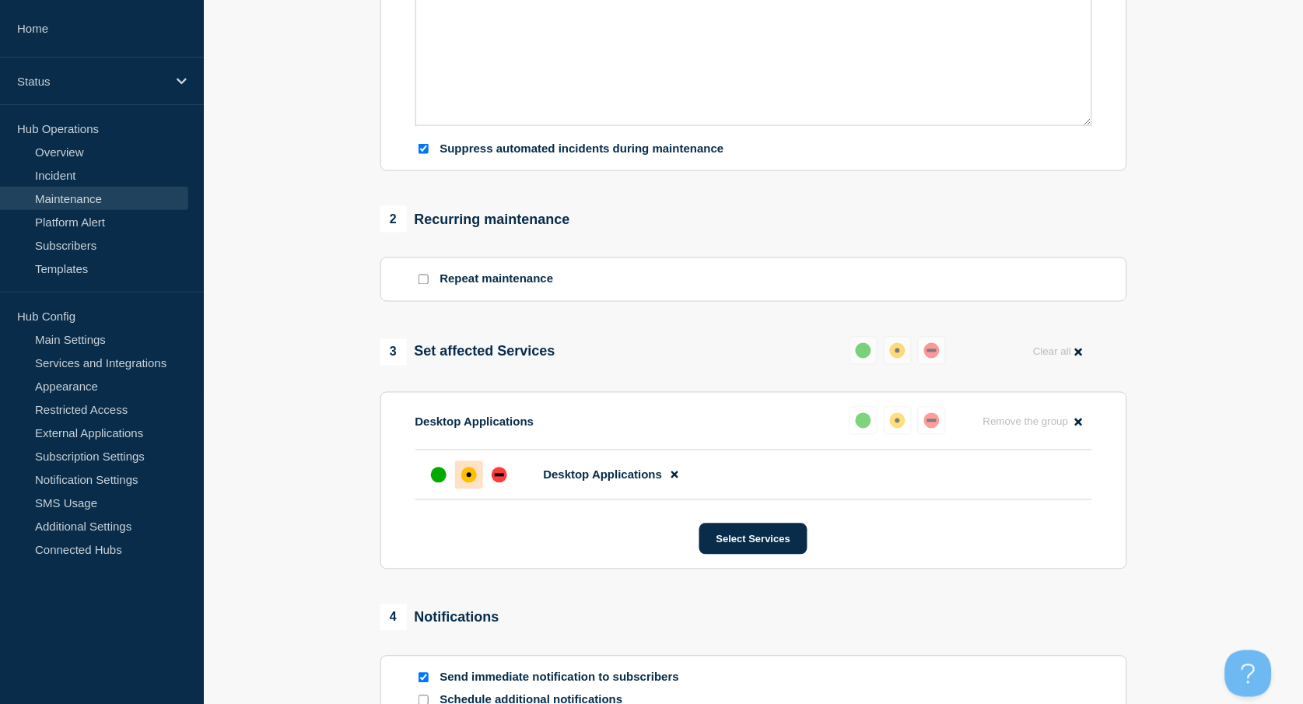
scroll to position [726, 0]
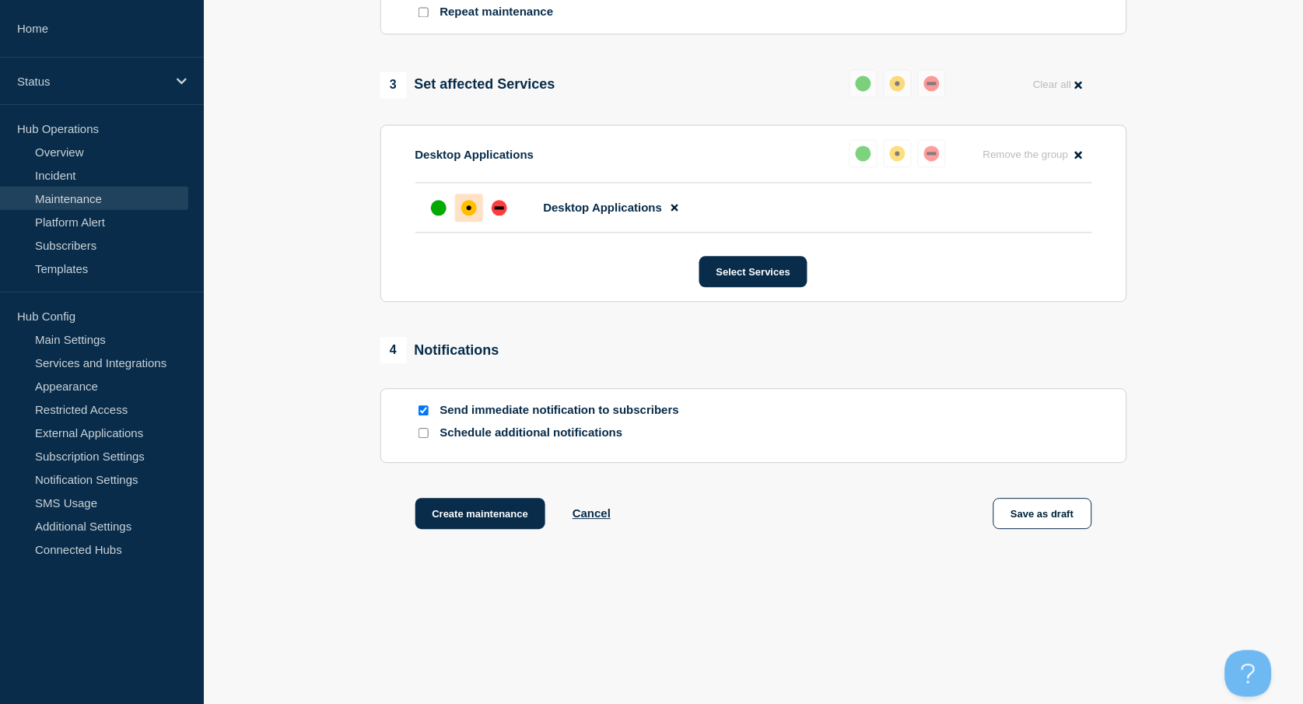
click at [422, 418] on div at bounding box center [423, 411] width 16 height 15
click at [422, 416] on input "Send immediate notification to subscribers" at bounding box center [423, 411] width 10 height 10
checkbox input "false"
click at [497, 516] on button "Create maintenance" at bounding box center [480, 514] width 131 height 31
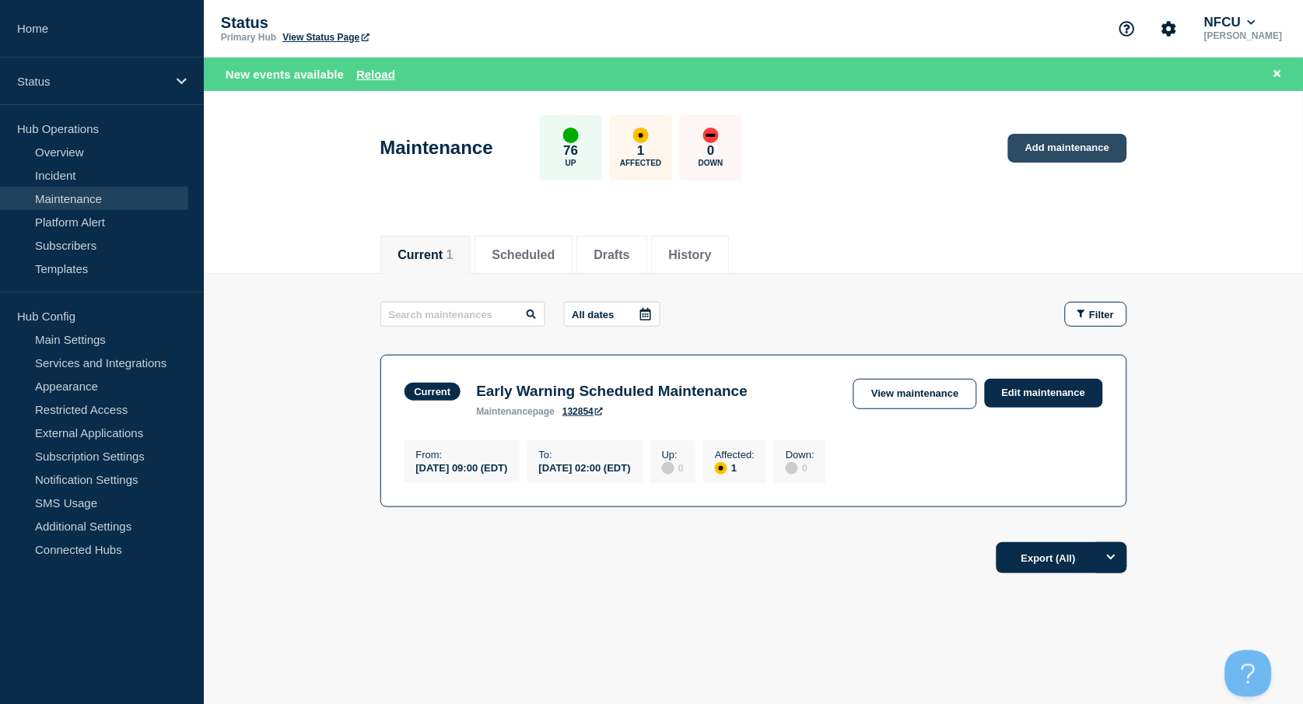
click at [1101, 142] on link "Add maintenance" at bounding box center [1067, 148] width 118 height 29
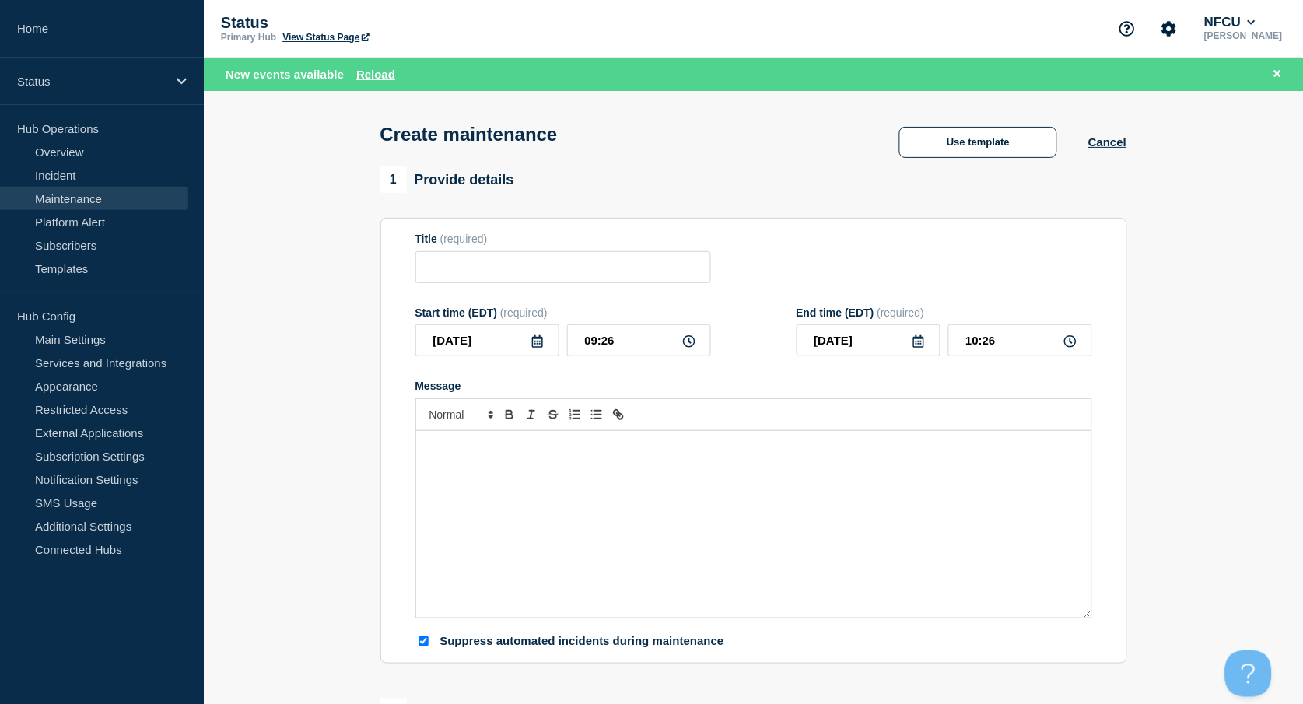
checkbox input "true"
click at [502, 260] on input "Title" at bounding box center [563, 267] width 296 height 32
paste input "Fiserv Bill Pay Scheduled Maintenance [Vendor]"
type input "Fiserv Bill Pay Scheduled Maintenance [Vendor]"
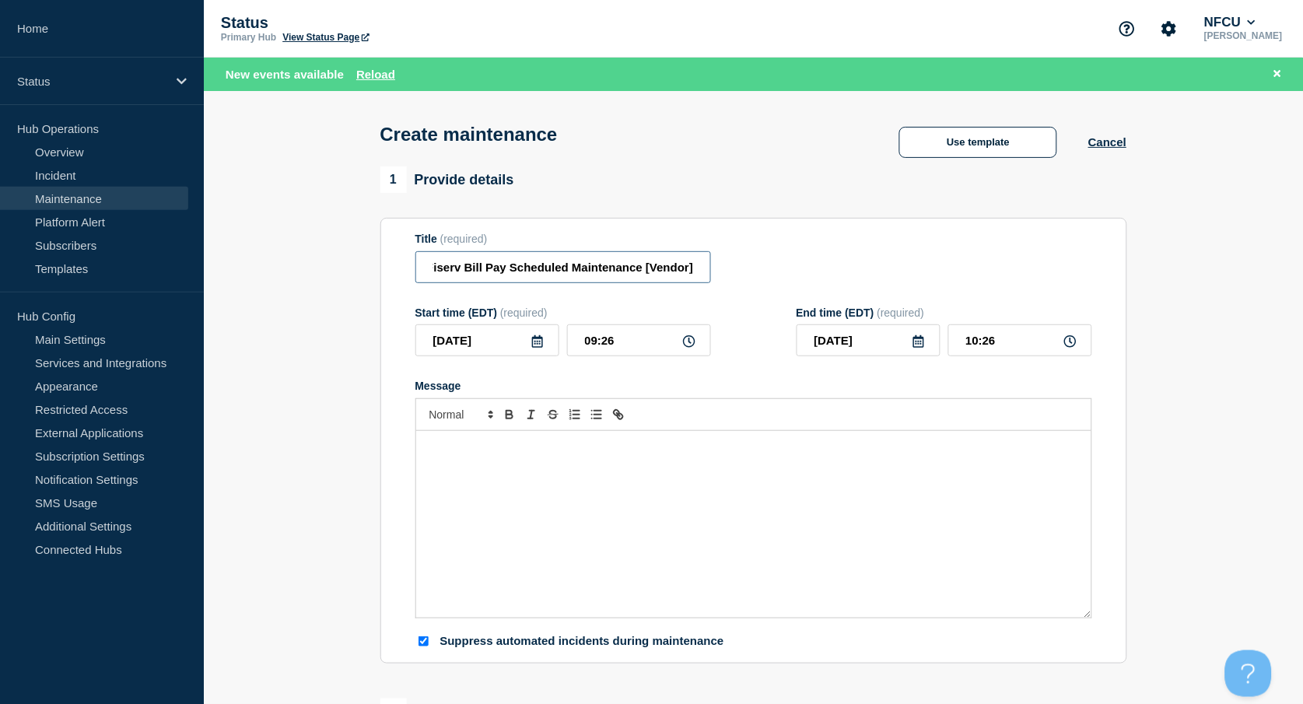
scroll to position [0, 0]
click at [495, 488] on div "Message" at bounding box center [753, 524] width 675 height 187
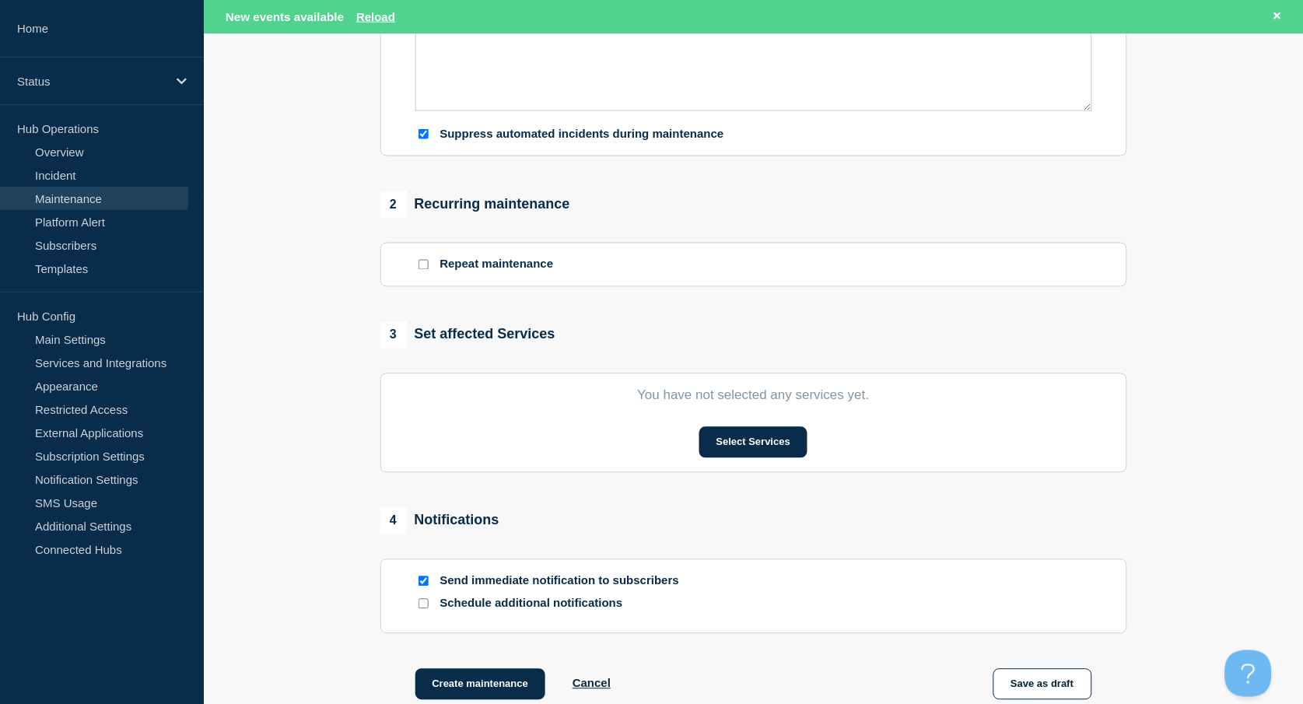
scroll to position [518, 0]
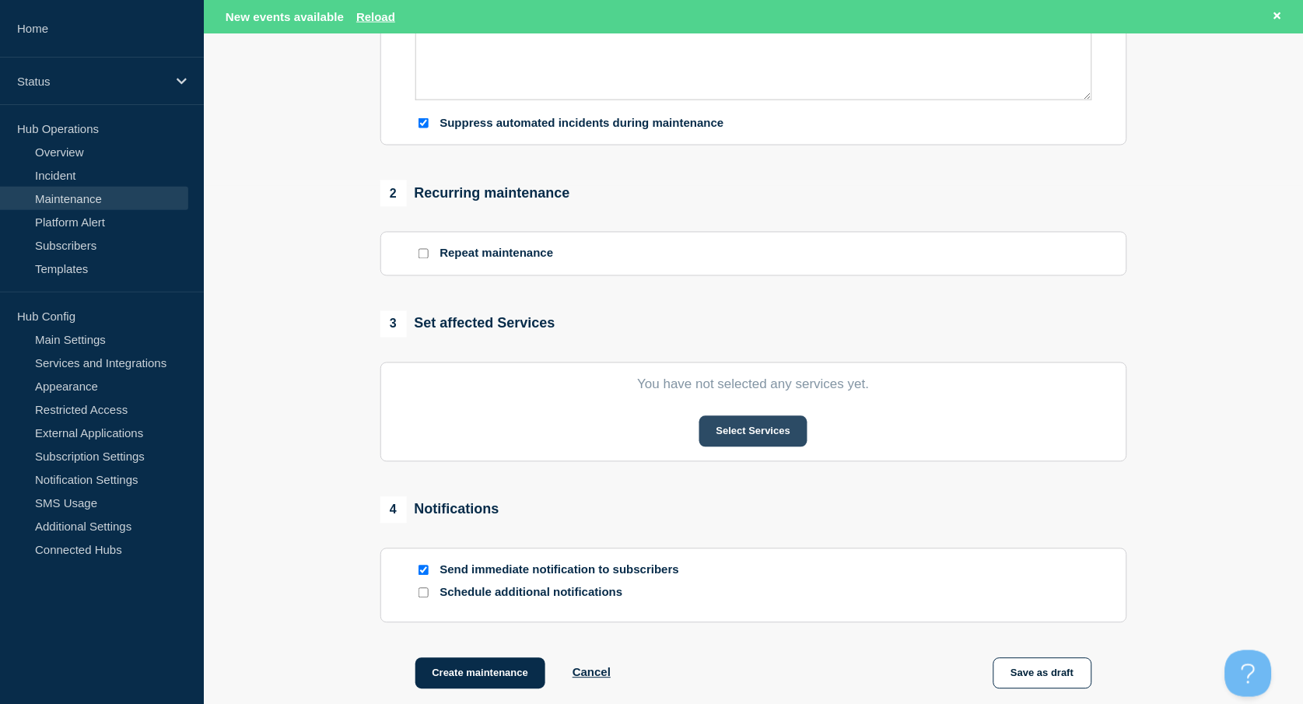
click at [757, 432] on button "Select Services" at bounding box center [753, 431] width 108 height 31
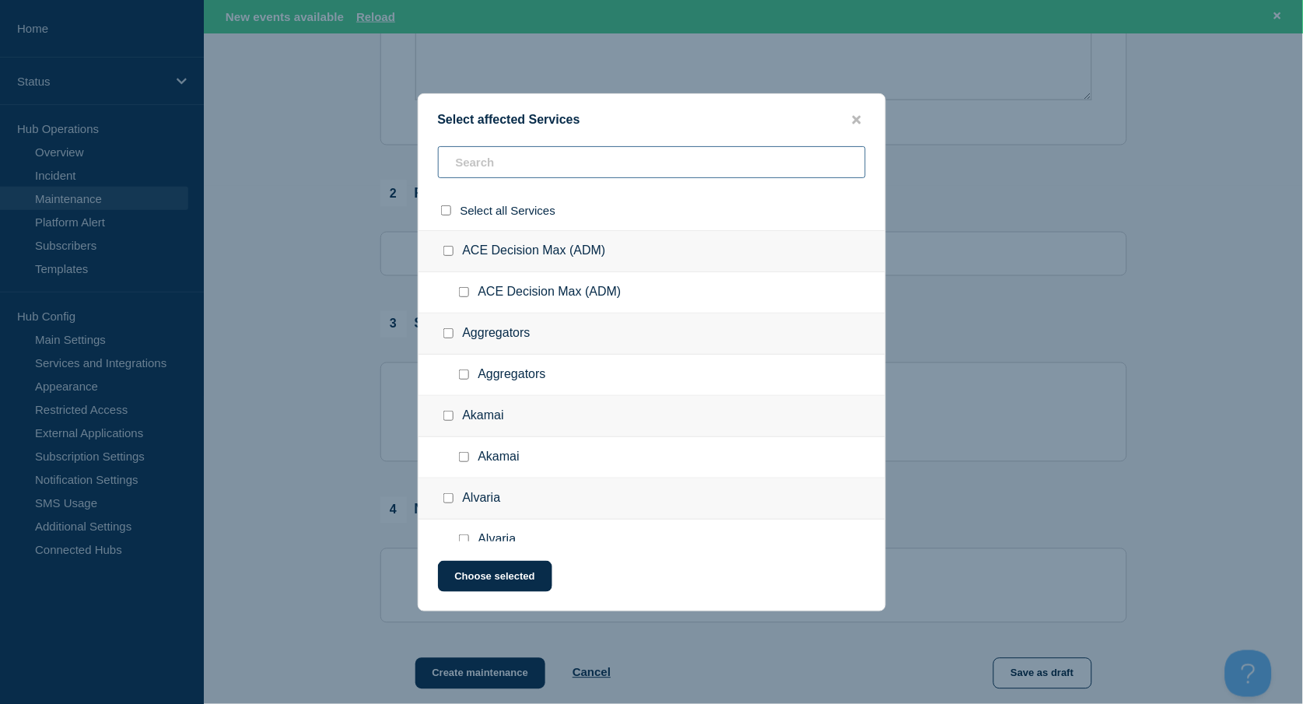
click at [485, 159] on input "text" at bounding box center [652, 162] width 428 height 32
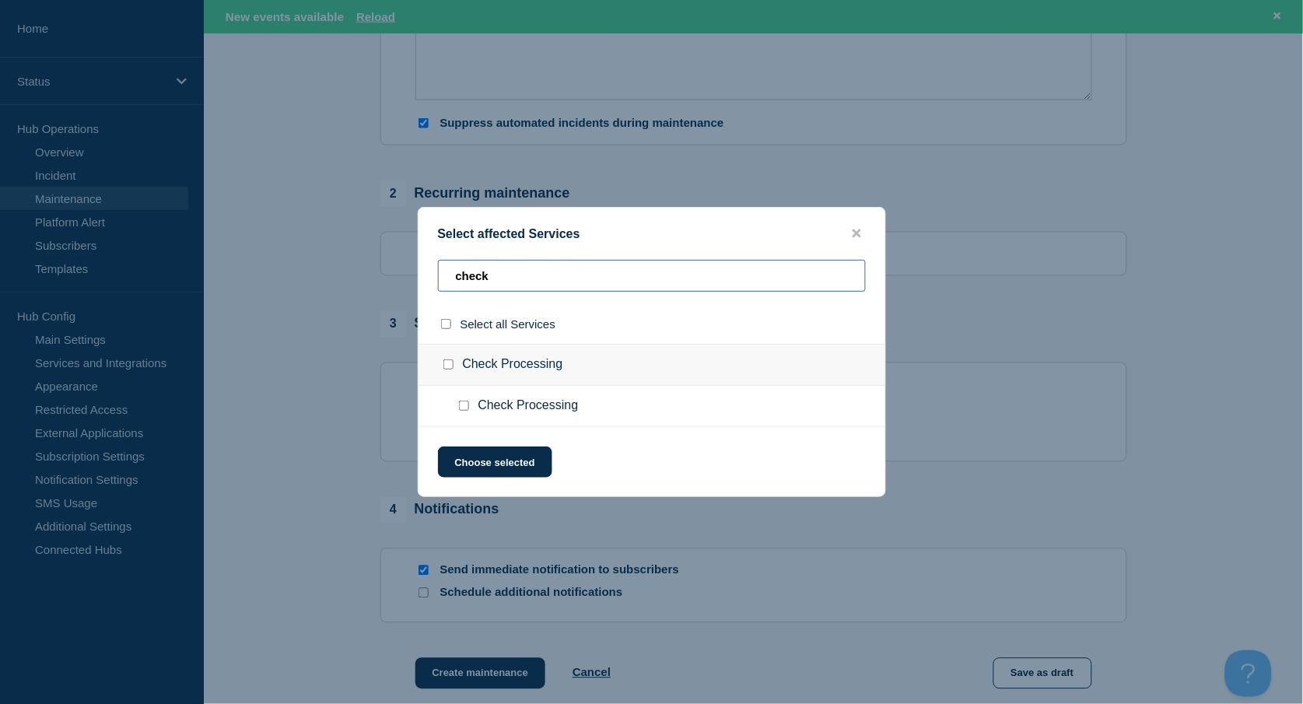
type input "check"
click at [447, 365] on input "Check Processing checkbox" at bounding box center [448, 364] width 10 height 10
checkbox input "true"
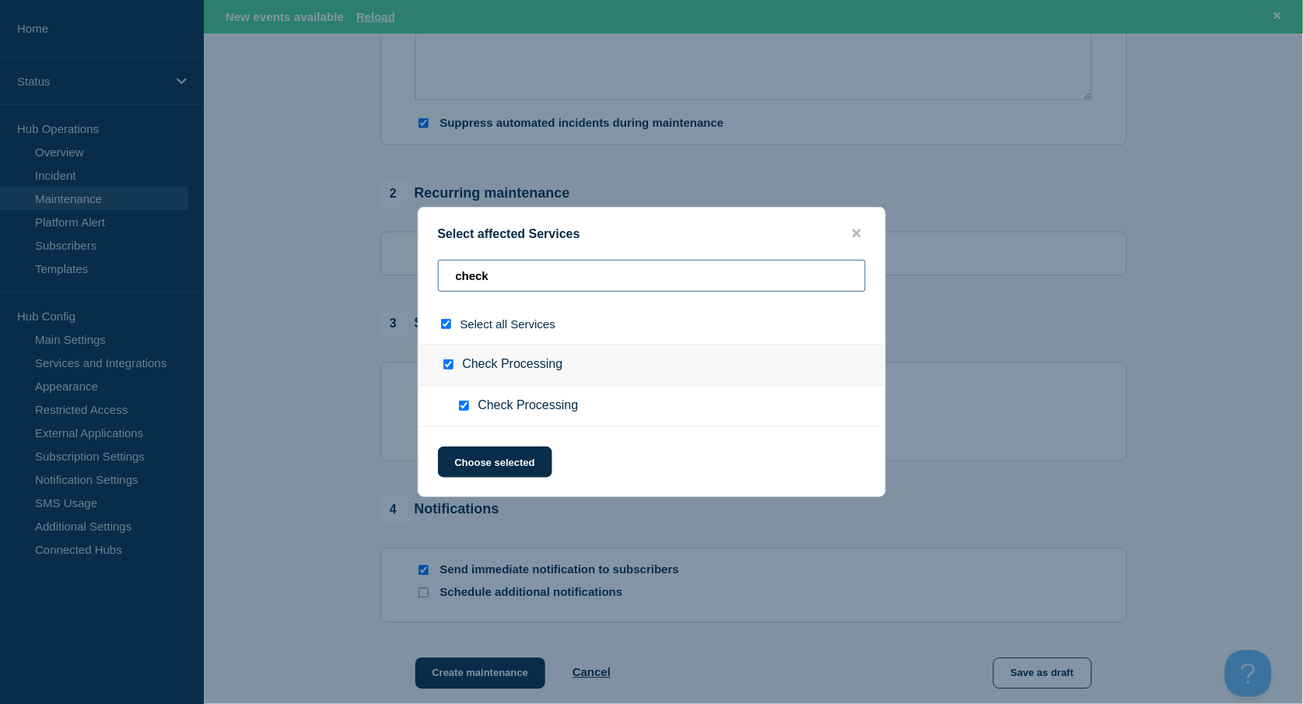
drag, startPoint x: 408, startPoint y: 264, endPoint x: 315, endPoint y: 246, distance: 94.3
click at [324, 252] on div "Select affected Services check Select all Services Check Processing Check Proce…" at bounding box center [651, 352] width 1303 height 704
type input "u"
checkbox input "false"
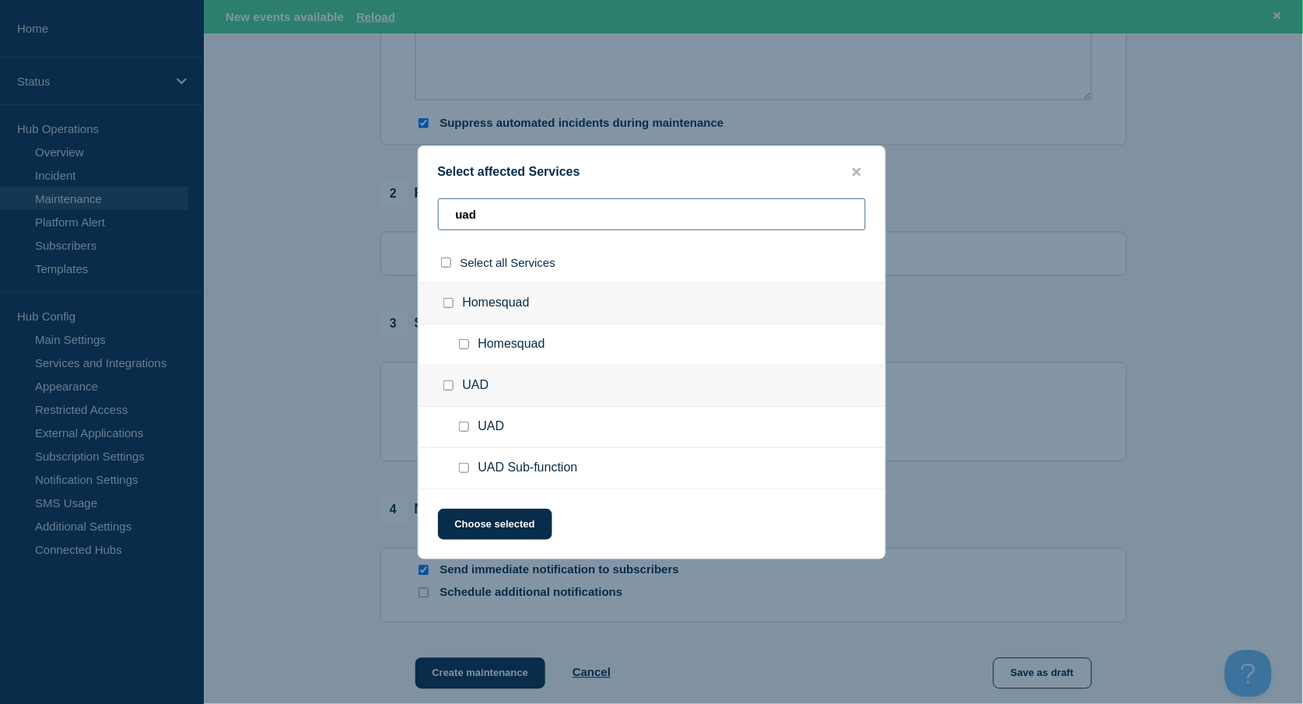
type input "uad"
click at [462, 467] on input "UAD Sub-function checkbox" at bounding box center [464, 468] width 10 height 10
checkbox input "true"
click at [527, 528] on button "Choose selected" at bounding box center [495, 524] width 114 height 31
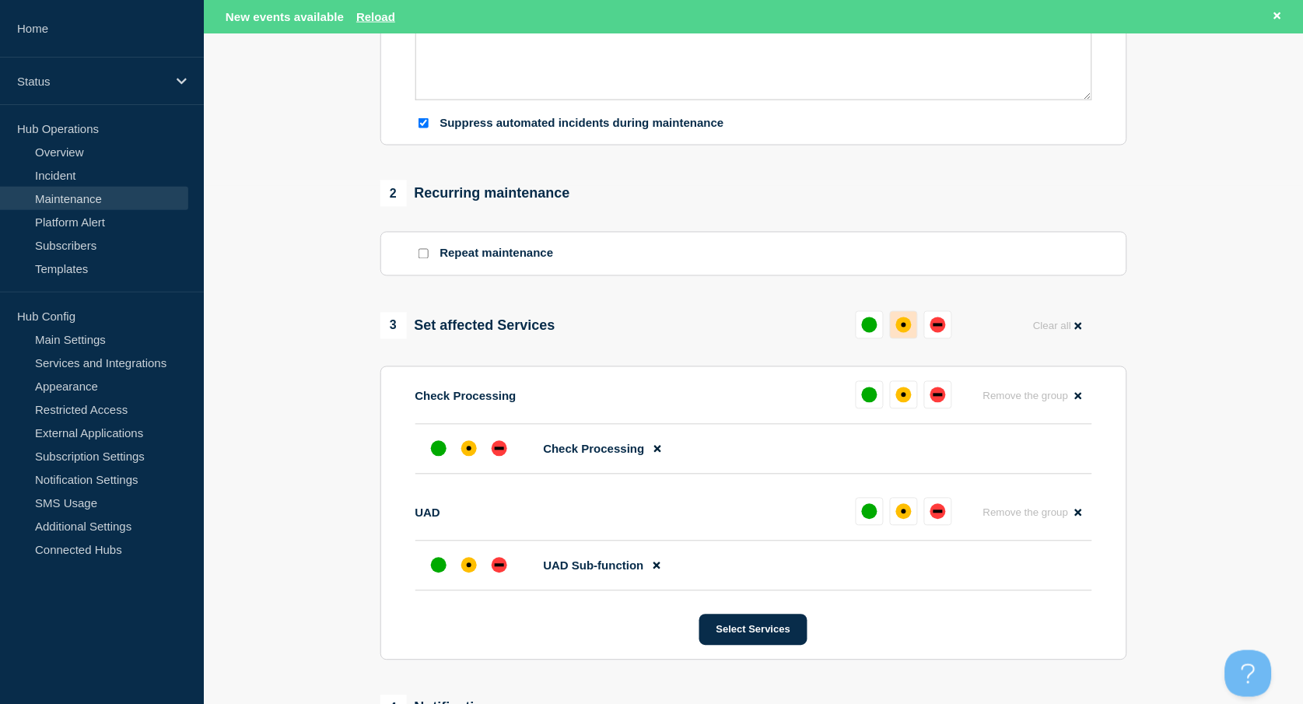
click at [892, 332] on button at bounding box center [904, 325] width 28 height 28
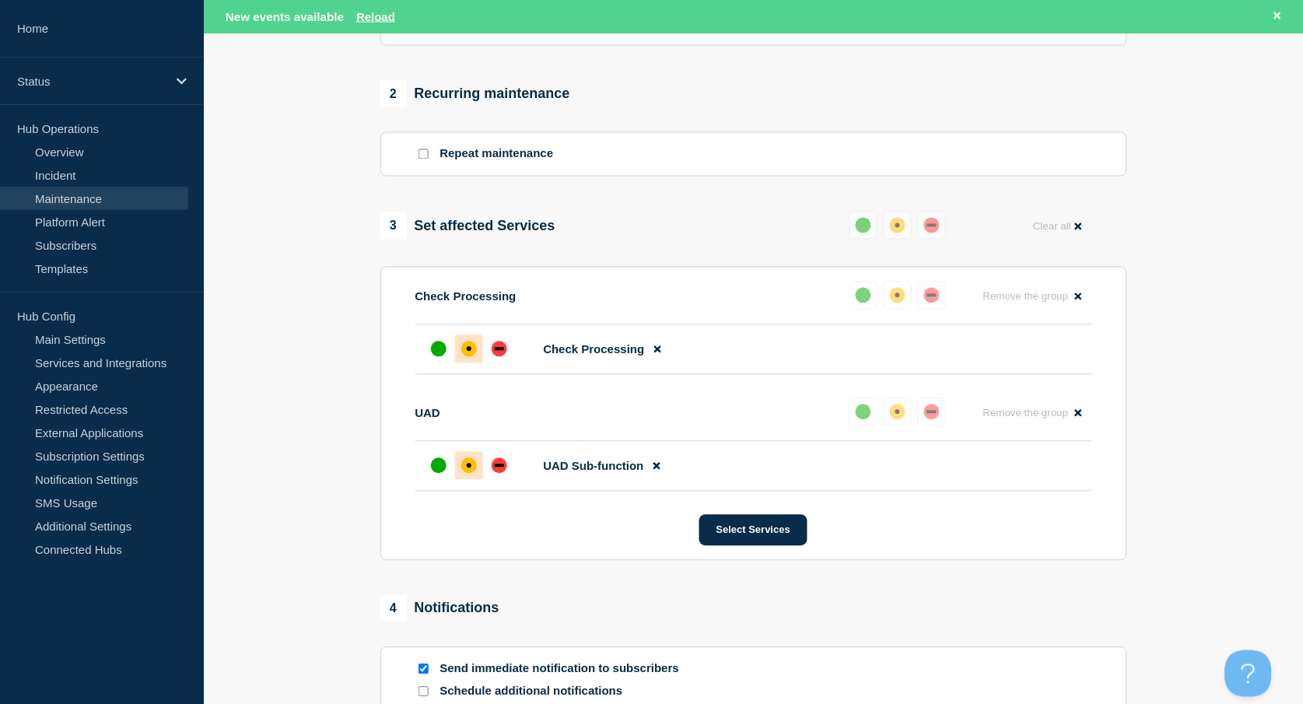
scroll to position [726, 0]
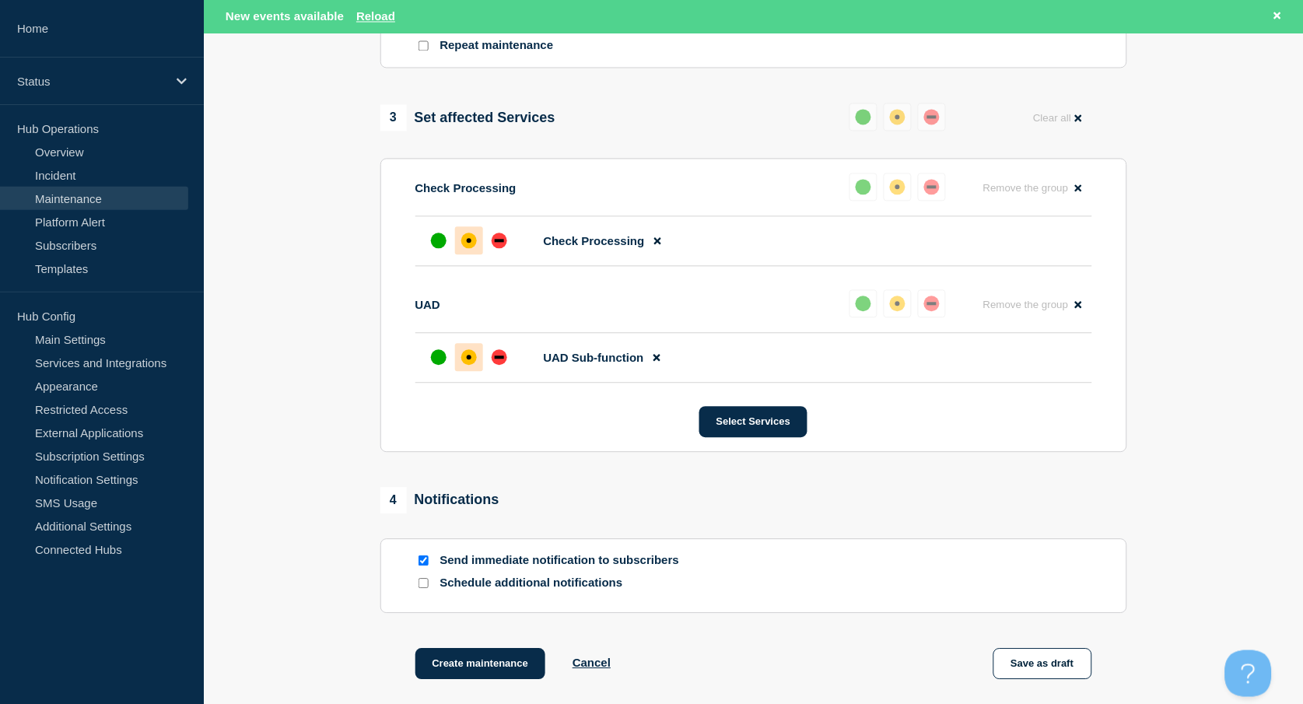
click at [422, 558] on input "Send immediate notification to subscribers" at bounding box center [423, 561] width 10 height 10
checkbox input "false"
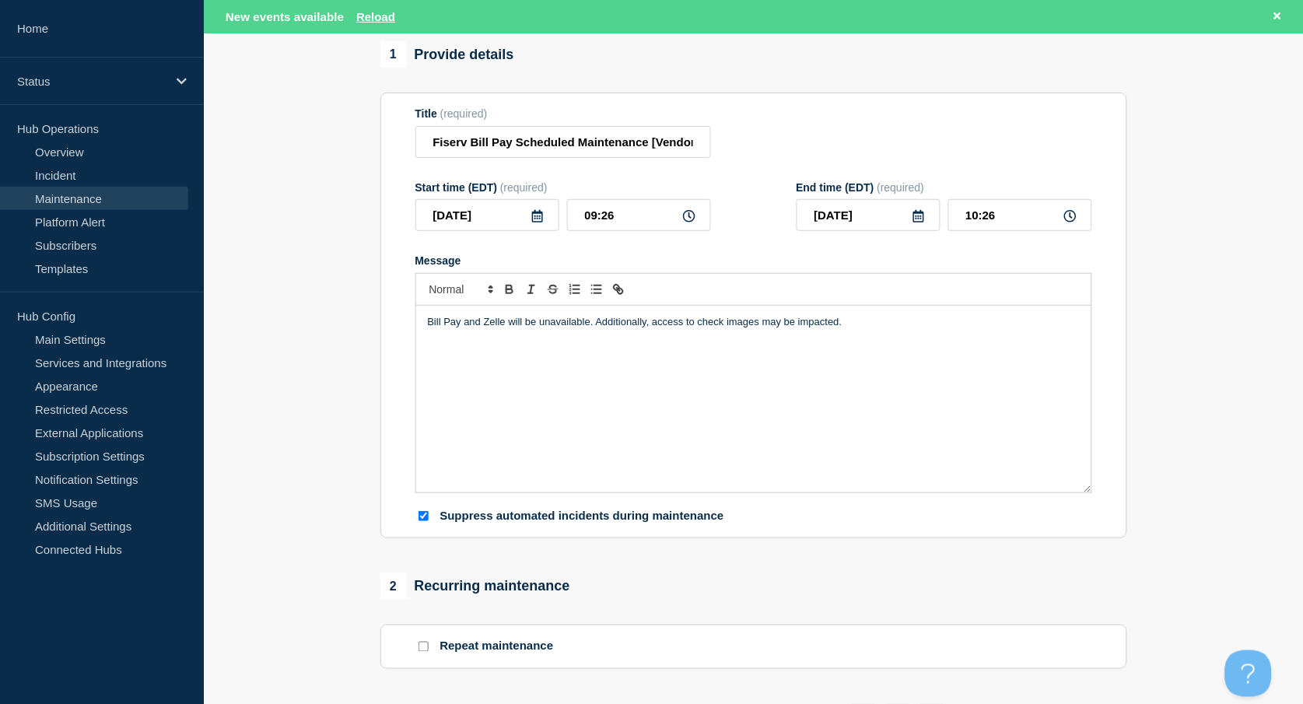
scroll to position [0, 0]
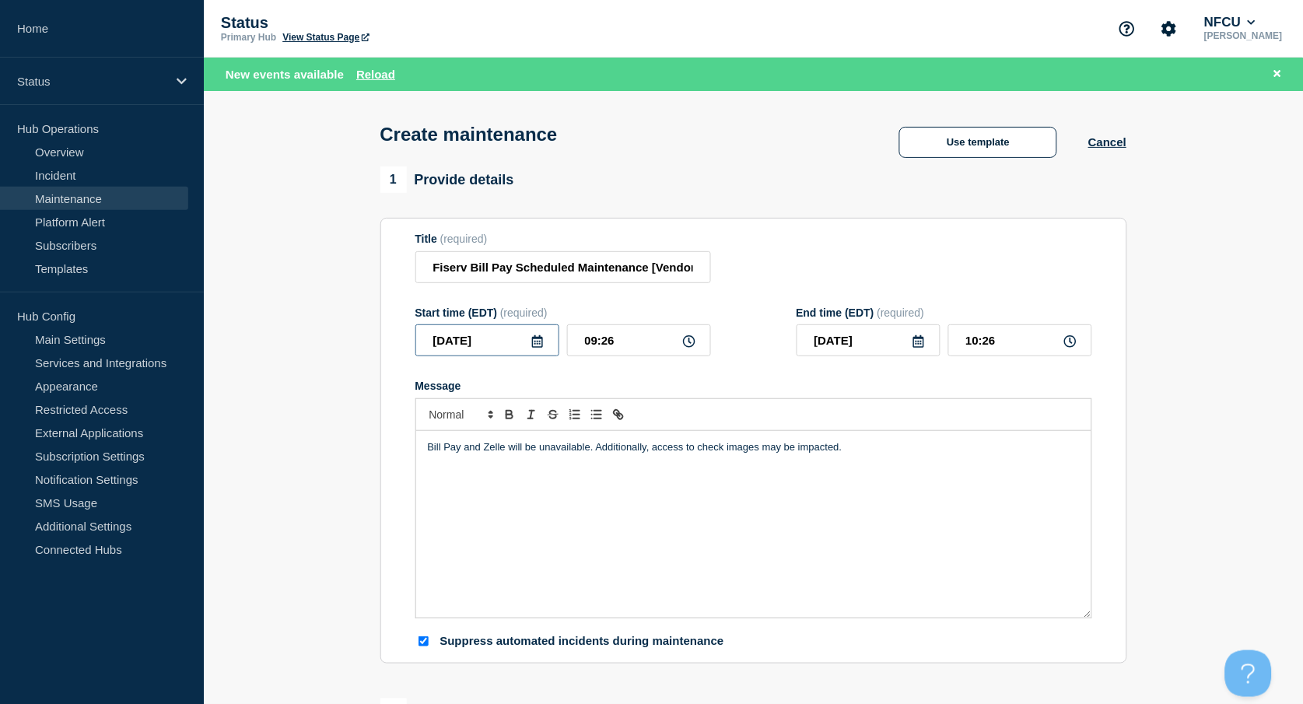
click at [537, 337] on input "[DATE]" at bounding box center [487, 340] width 144 height 32
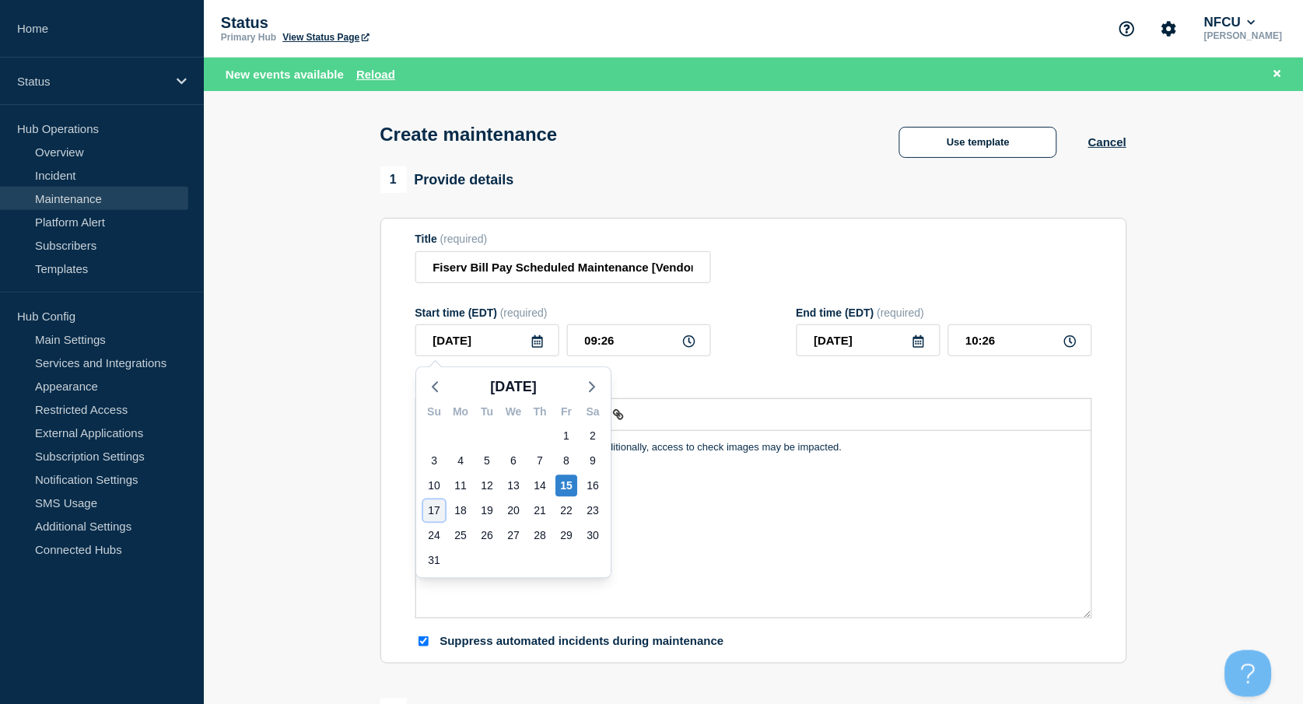
click at [431, 509] on div "17" at bounding box center [434, 511] width 22 height 22
type input "[DATE]"
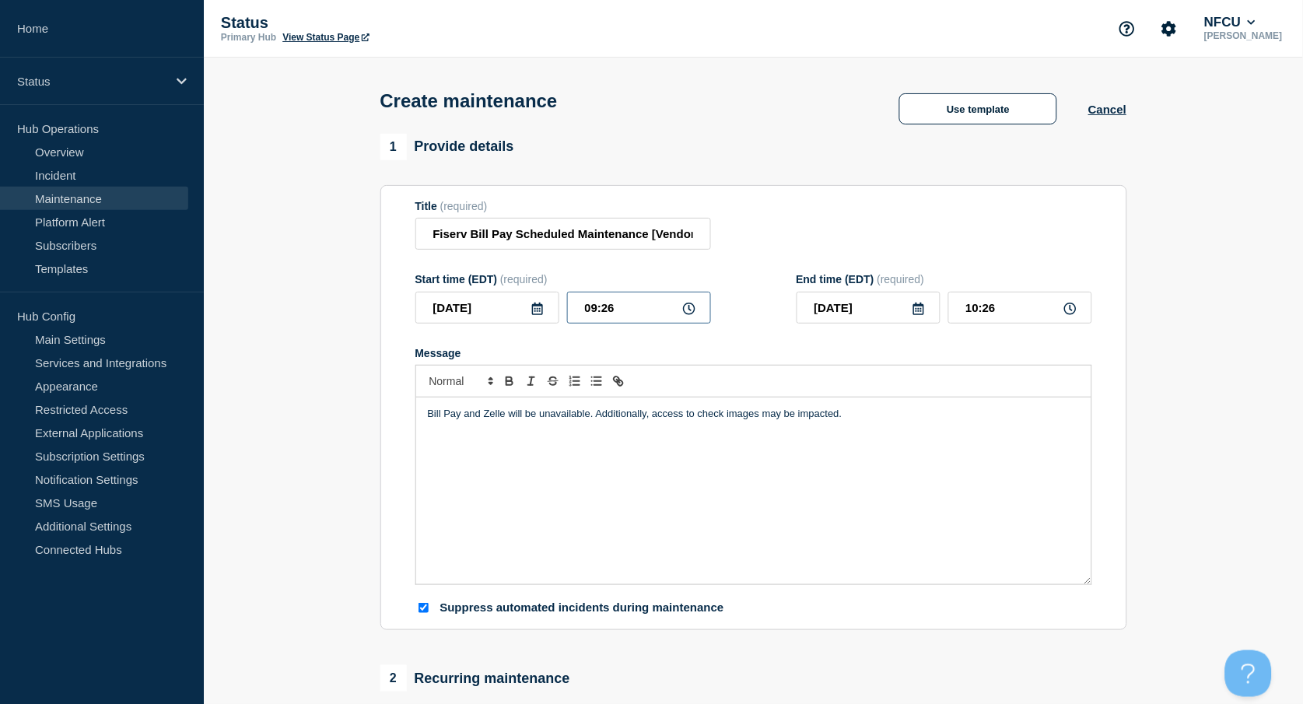
click at [604, 317] on input "09:26" at bounding box center [639, 308] width 144 height 32
drag, startPoint x: 656, startPoint y: 312, endPoint x: 501, endPoint y: 259, distance: 163.6
click at [513, 295] on div "2025-08-17 09:26" at bounding box center [563, 308] width 296 height 32
type input "04:00"
click at [982, 310] on input "05:00" at bounding box center [1020, 308] width 144 height 32
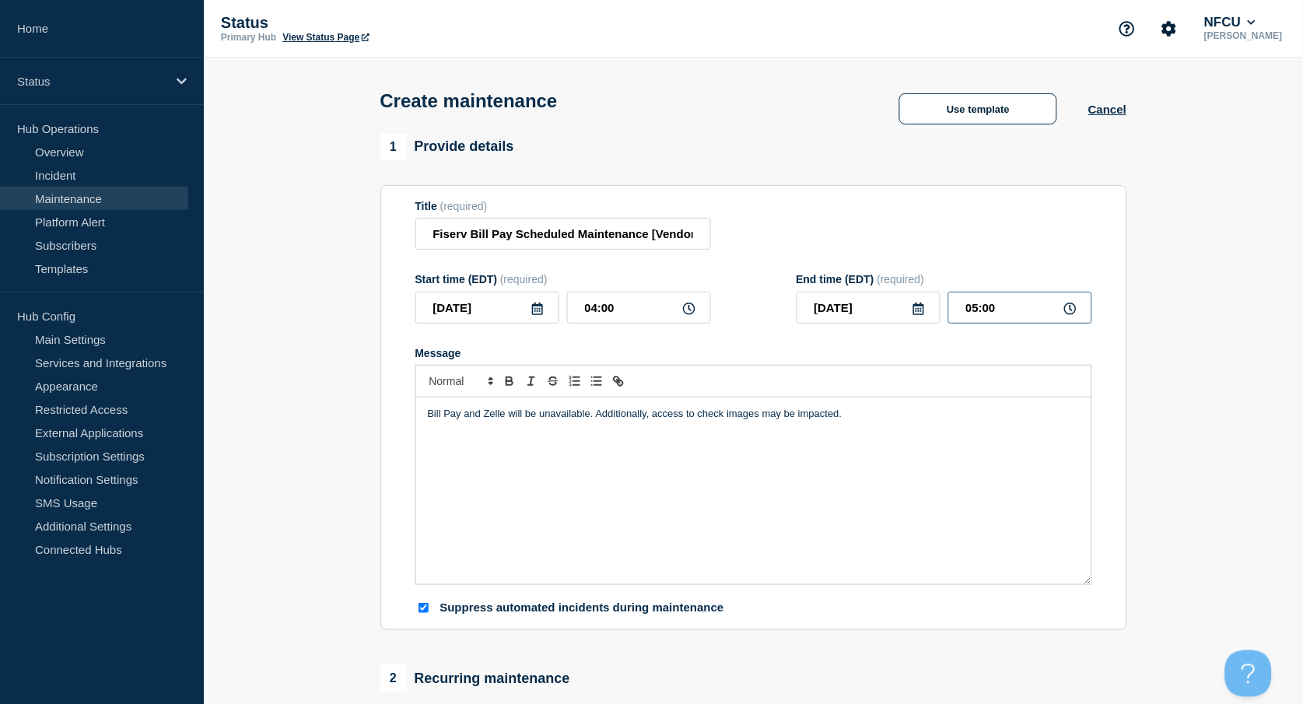
drag, startPoint x: 917, startPoint y: 299, endPoint x: 898, endPoint y: 292, distance: 20.4
click at [902, 297] on div "2025-08-17 05:00" at bounding box center [945, 308] width 296 height 32
type input "06:00"
click at [810, 204] on div "Title (required) Fiserv Bill Pay Scheduled Maintenance [Vendor]" at bounding box center [753, 225] width 677 height 51
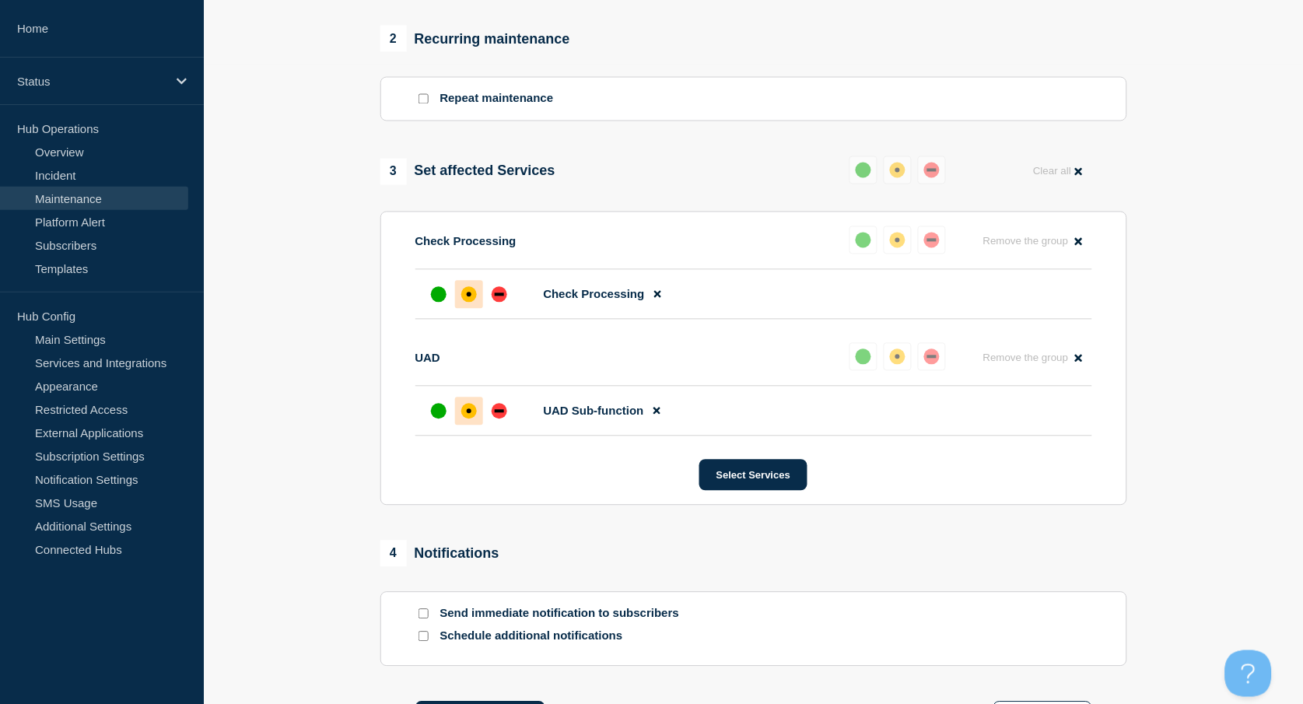
scroll to position [850, 0]
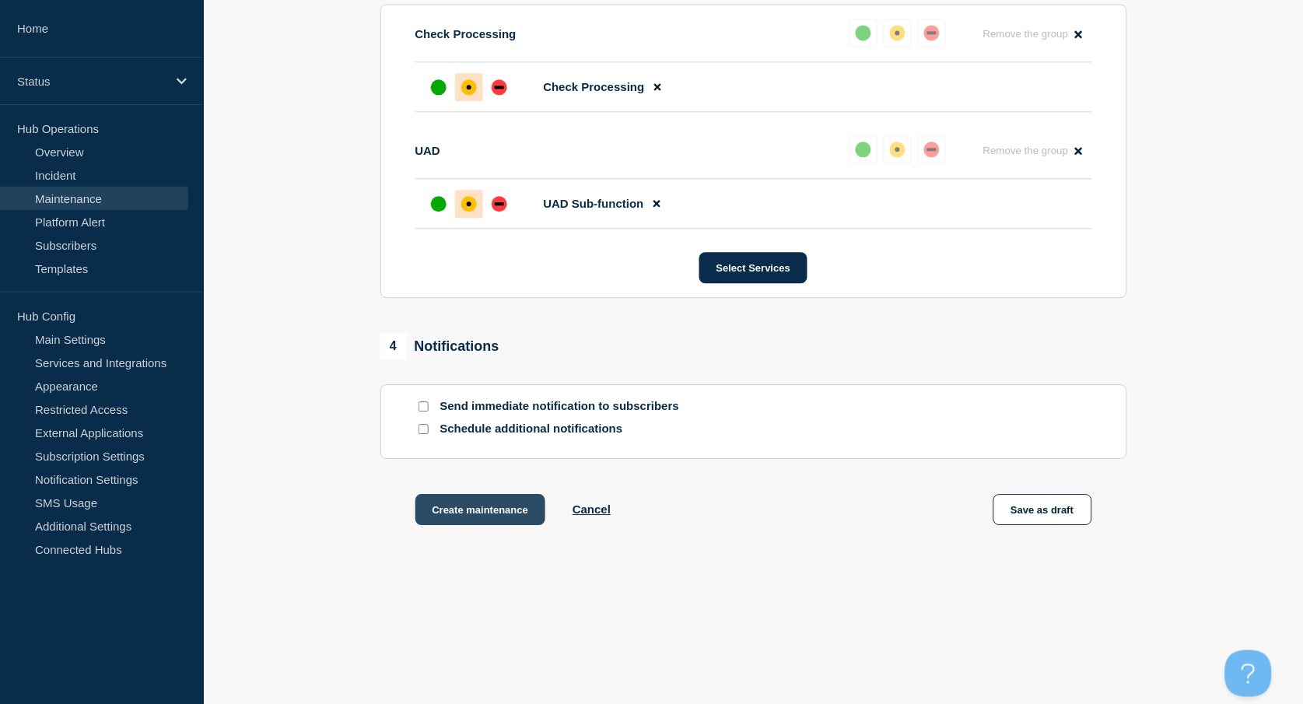
click at [470, 520] on button "Create maintenance" at bounding box center [480, 509] width 131 height 31
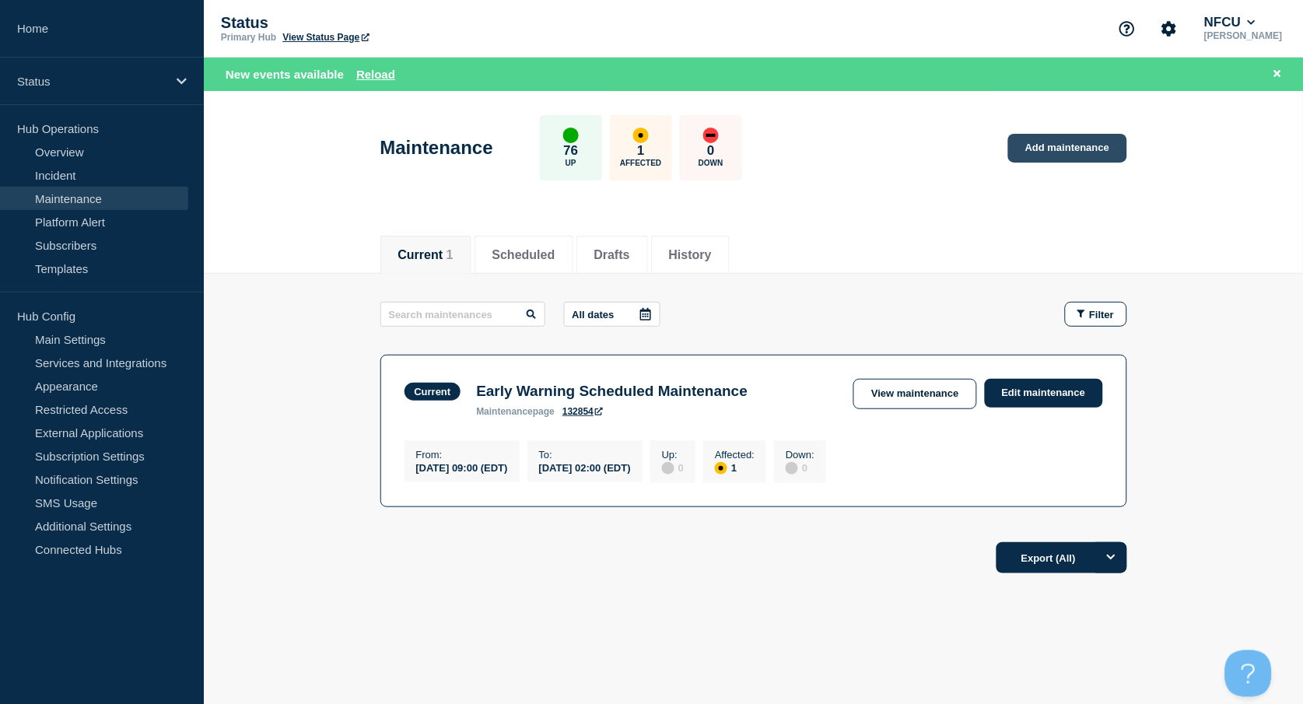
click at [1082, 138] on link "Add maintenance" at bounding box center [1067, 148] width 118 height 29
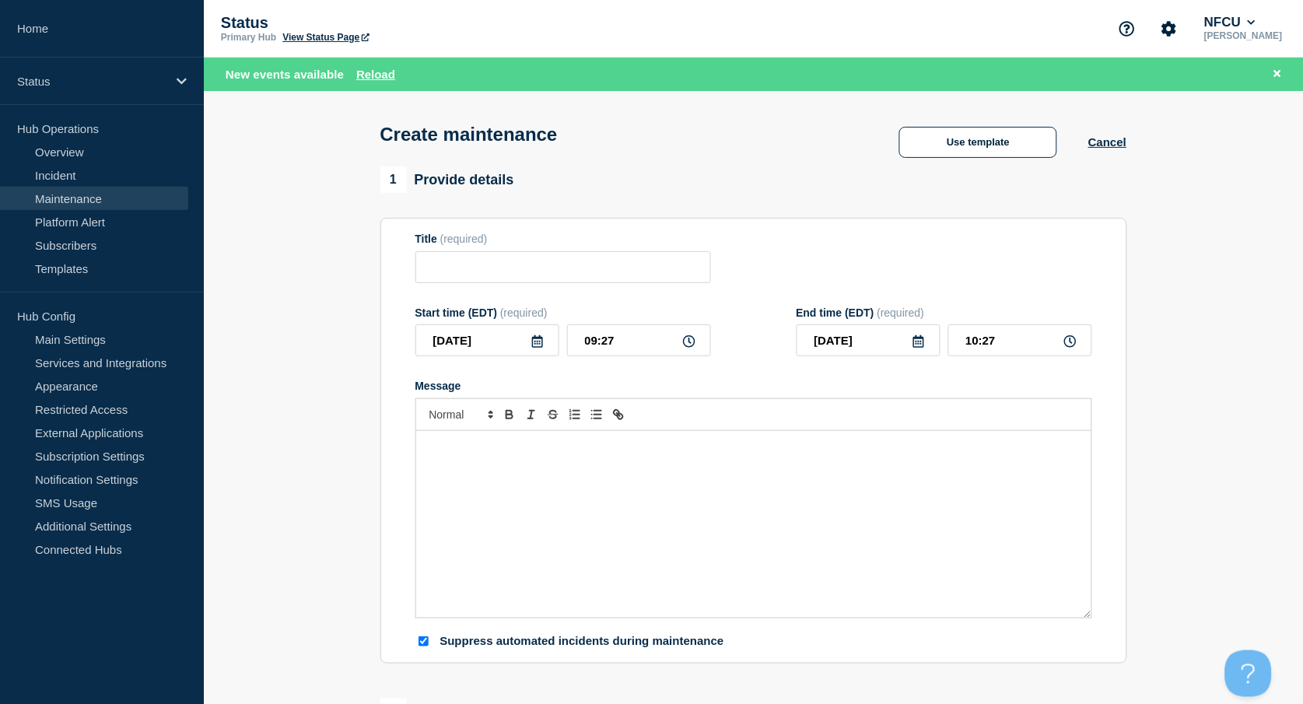
checkbox input "true"
click at [513, 254] on input "Title" at bounding box center [563, 267] width 296 height 32
paste input "Modify Address Translation Rule on Azure Cloud Firewall"
type input "Modify Address Translation Rule on Azure Cloud Firewall"
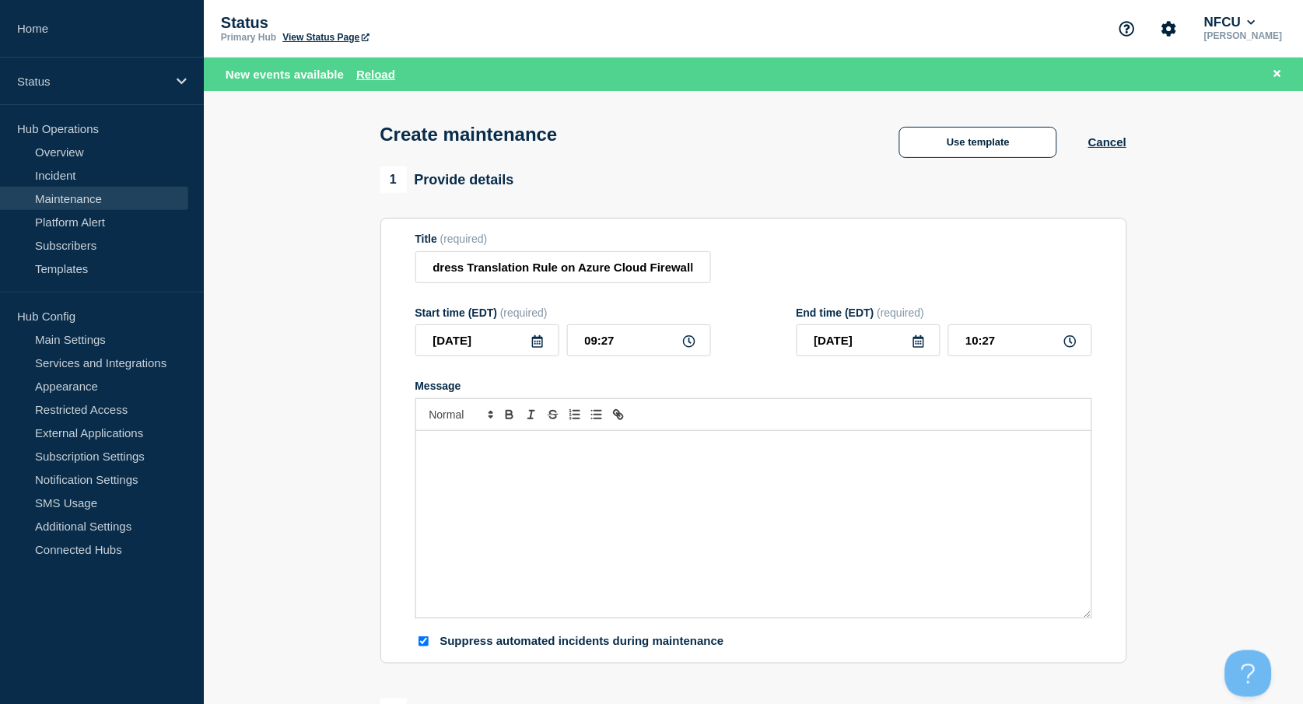
scroll to position [0, 0]
click at [506, 465] on div "Message" at bounding box center [753, 524] width 675 height 187
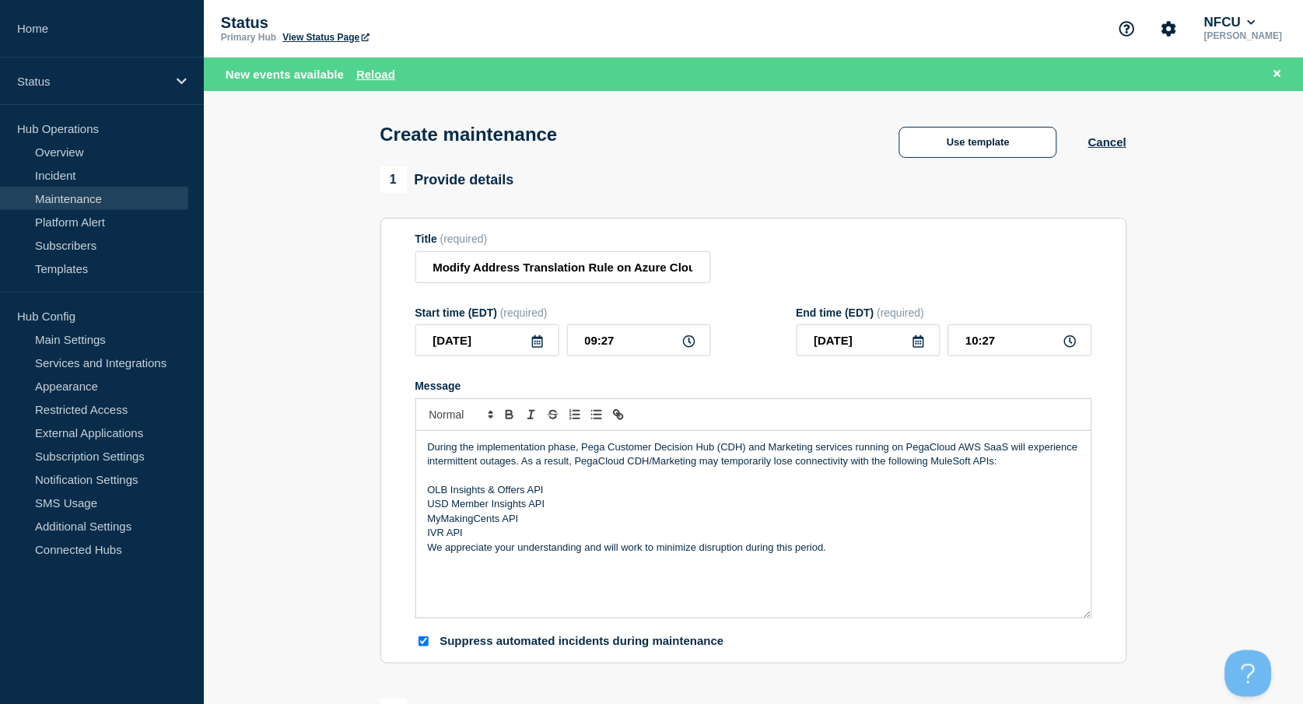
click at [428, 545] on p "We appreciate your understanding and will work to minimize disruption during th…" at bounding box center [754, 548] width 652 height 14
click at [535, 348] on icon at bounding box center [537, 341] width 12 height 12
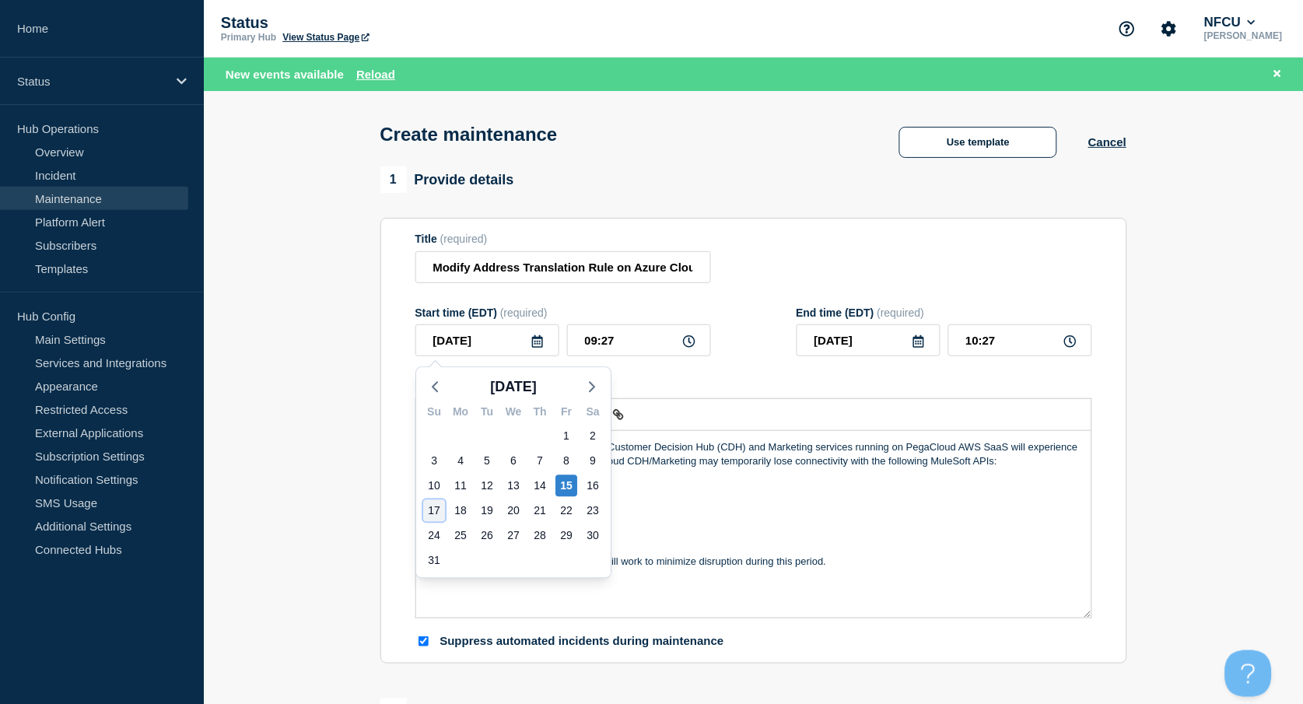
click at [428, 508] on div "17" at bounding box center [434, 511] width 22 height 22
type input "[DATE]"
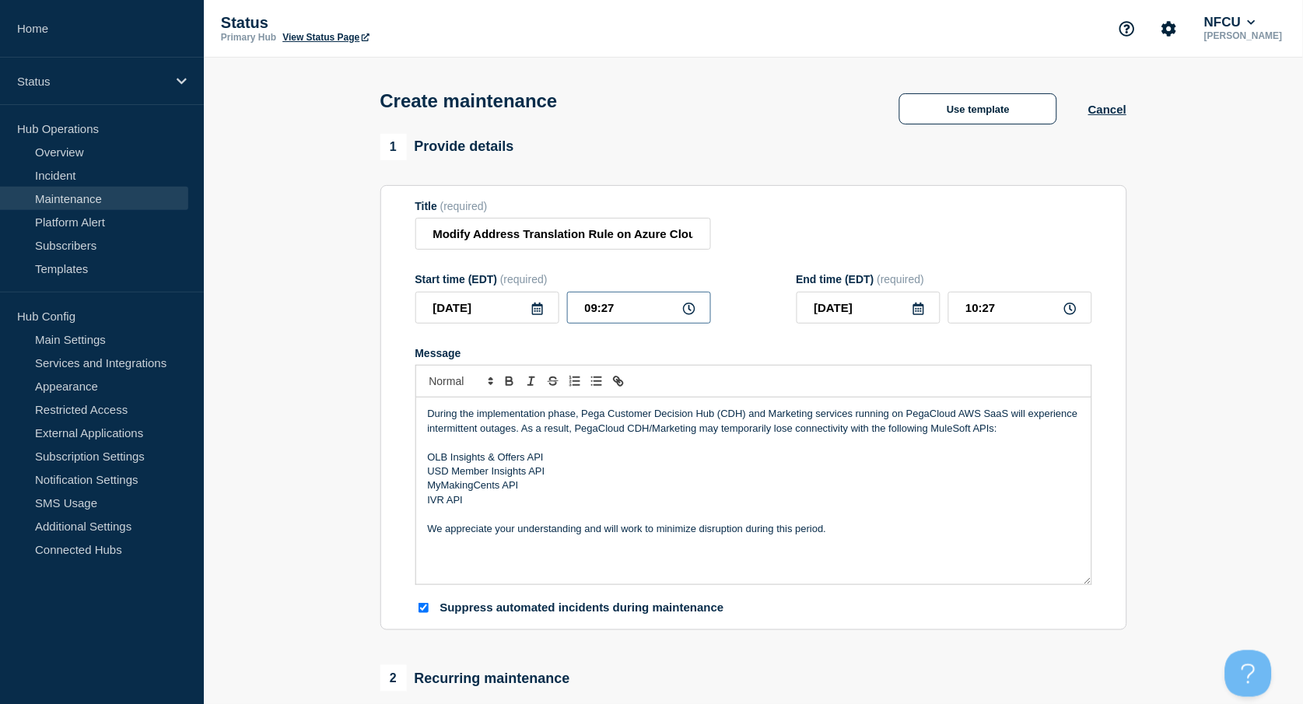
click at [618, 310] on input "09:27" at bounding box center [639, 308] width 144 height 32
drag, startPoint x: 642, startPoint y: 306, endPoint x: 520, endPoint y: 303, distance: 121.4
click at [520, 303] on div "2025-08-17 09:27" at bounding box center [563, 308] width 296 height 32
type input "03:00"
click at [1029, 314] on input "04:00" at bounding box center [1020, 308] width 144 height 32
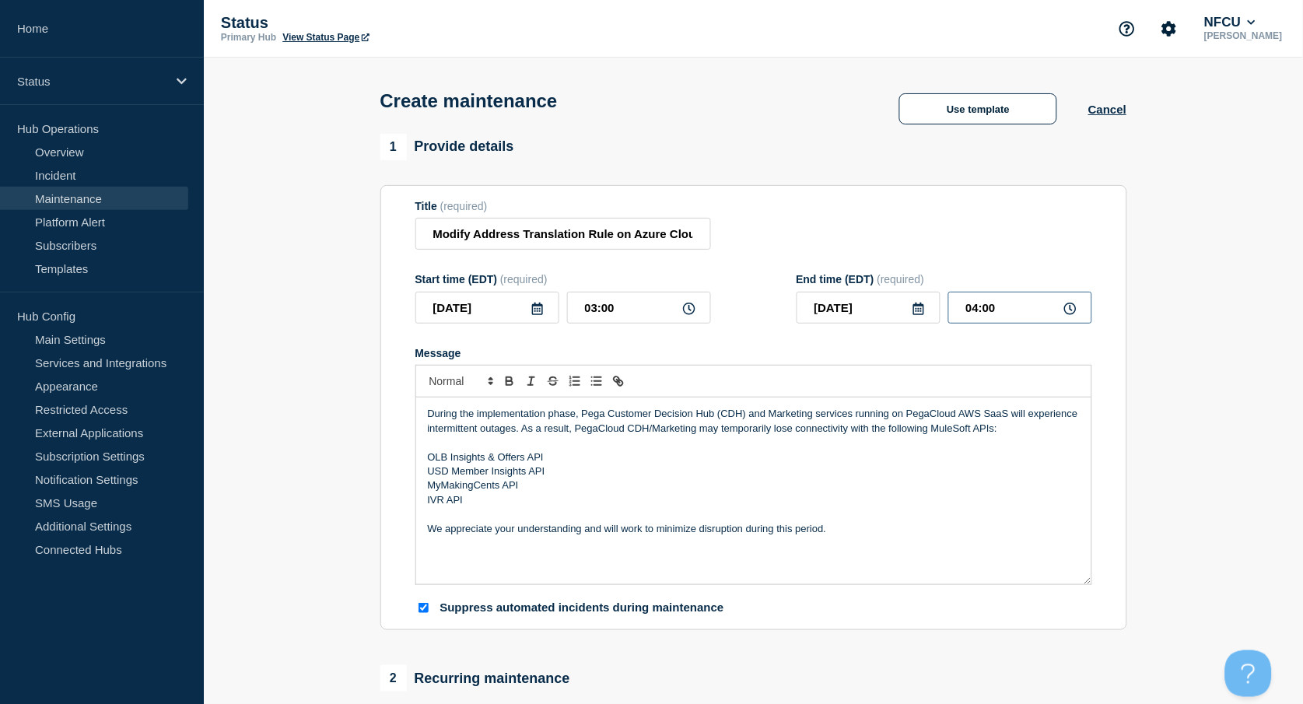
drag, startPoint x: 947, startPoint y: 304, endPoint x: 863, endPoint y: 278, distance: 88.6
click at [876, 297] on div "[DATE] 04:00" at bounding box center [945, 308] width 296 height 32
type input "04:30"
click at [790, 220] on div "Title (required) Modify Address Translation Rule on Azure Cloud Firewall" at bounding box center [753, 225] width 677 height 51
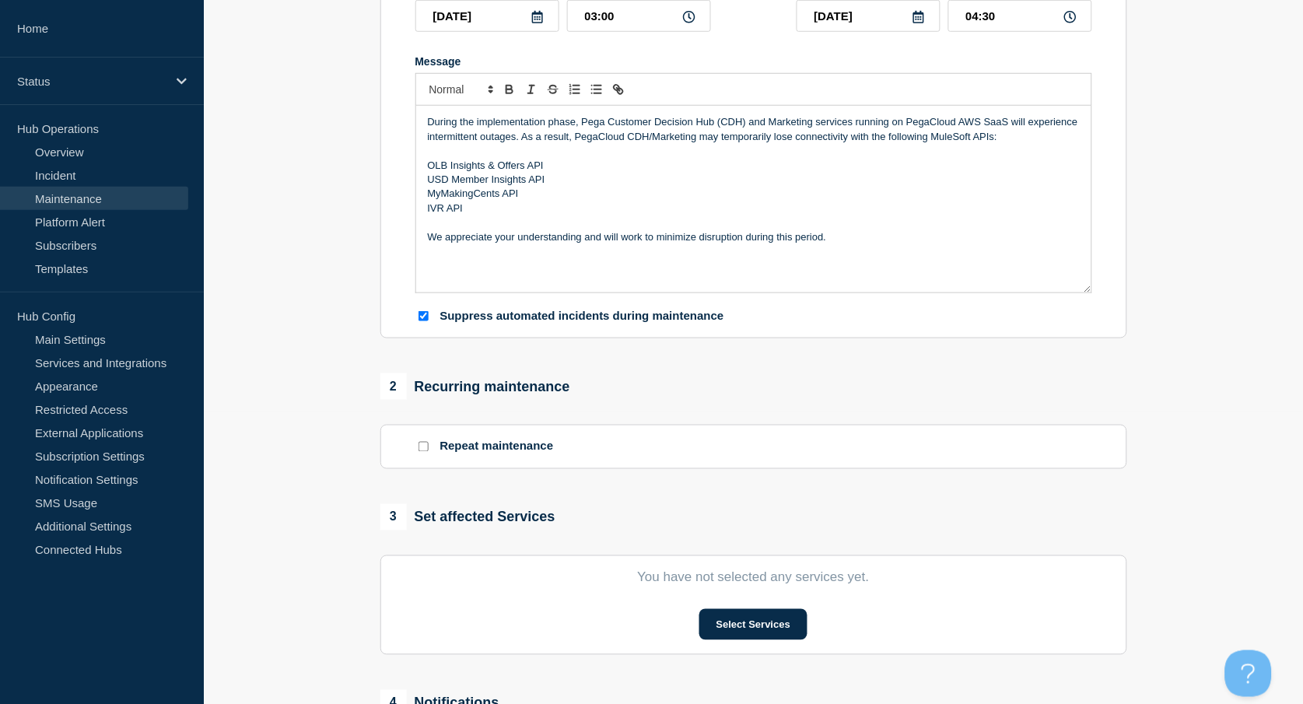
scroll to position [415, 0]
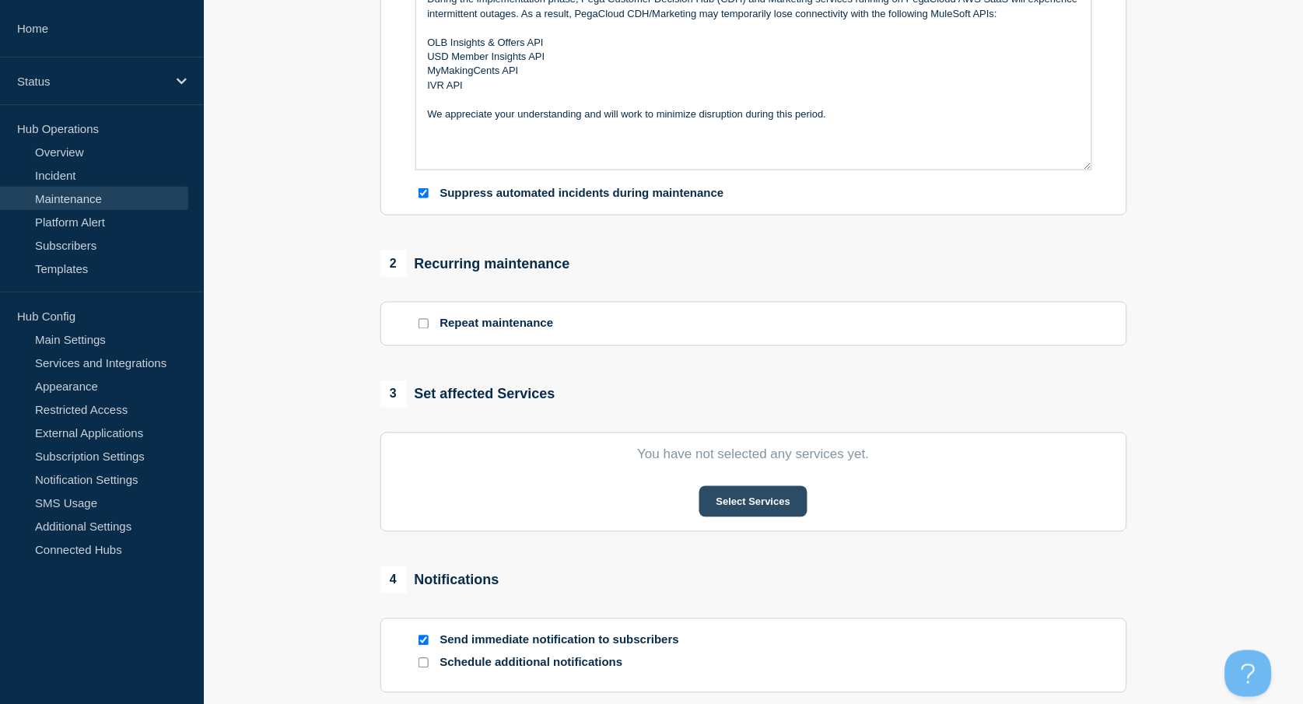
click at [772, 509] on button "Select Services" at bounding box center [753, 501] width 108 height 31
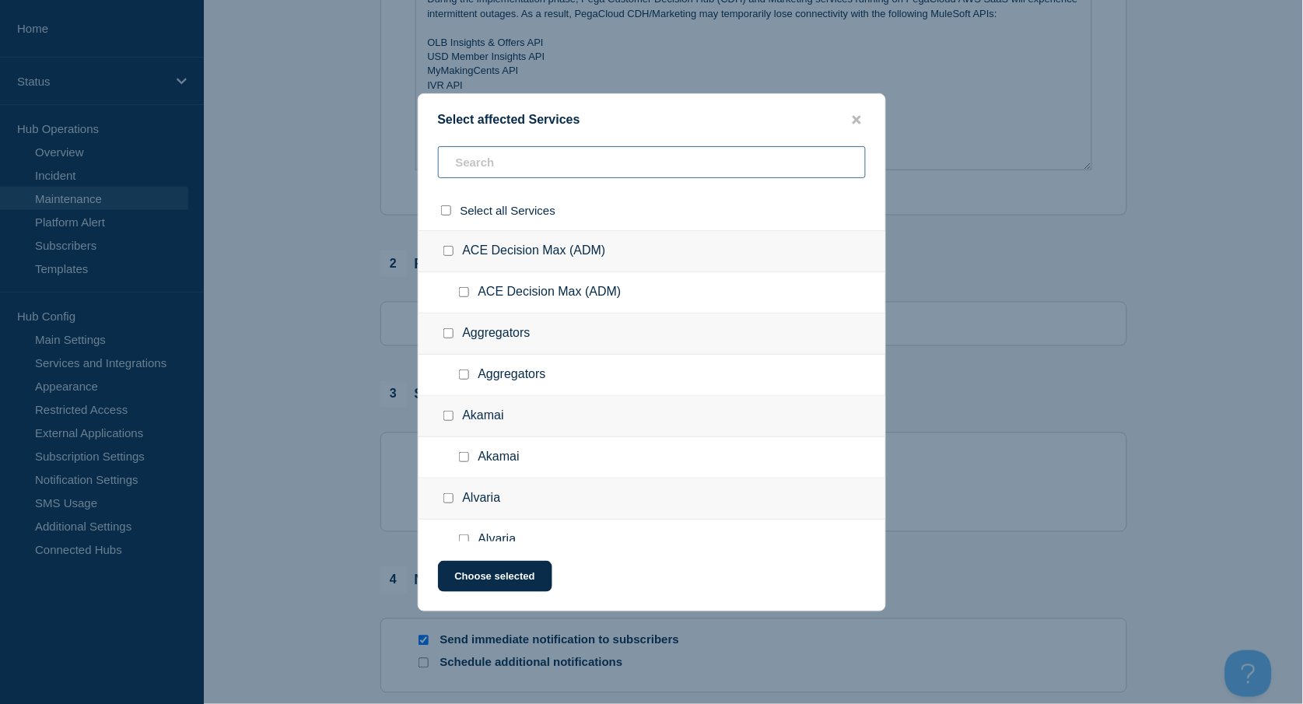
click at [558, 170] on input "text" at bounding box center [652, 162] width 428 height 32
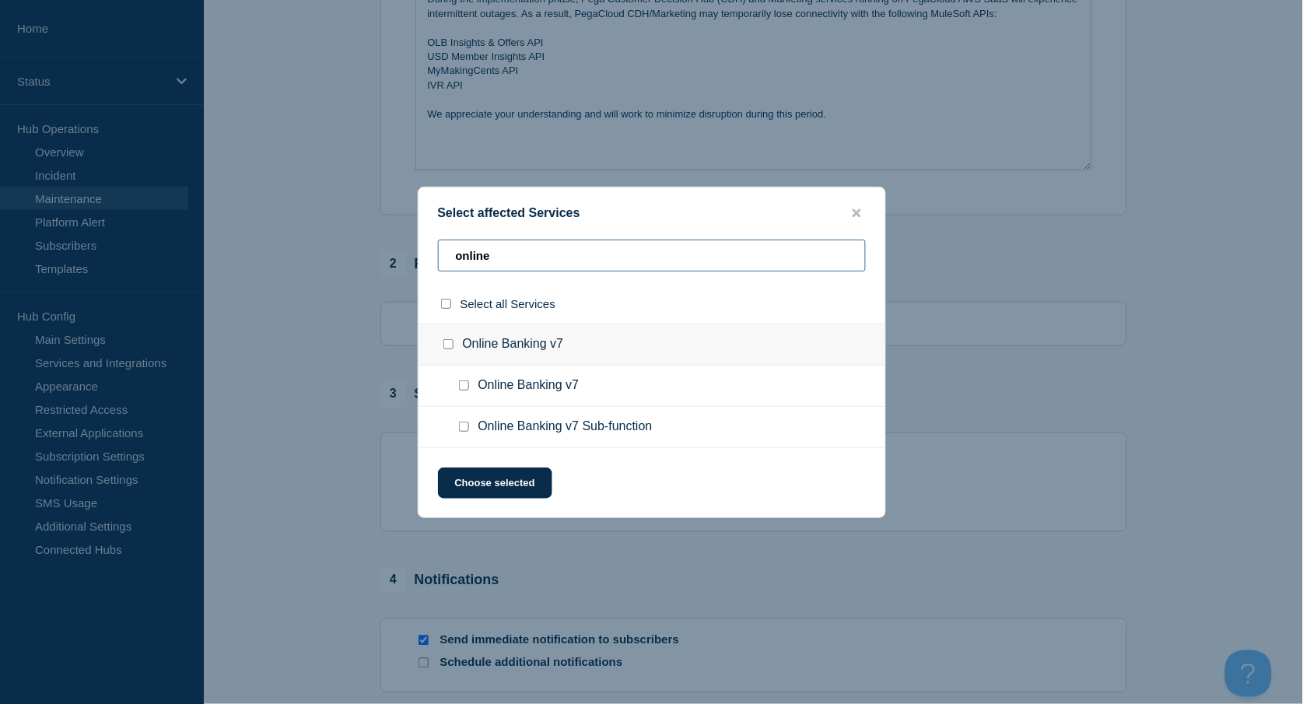
type input "online"
click at [465, 425] on input "Online Banking v7 Sub-function checkbox" at bounding box center [464, 427] width 10 height 10
checkbox input "true"
drag, startPoint x: 551, startPoint y: 248, endPoint x: 316, endPoint y: 215, distance: 237.3
click at [317, 215] on div "Select affected Services online Select all Services Online Banking v7 Online Ba…" at bounding box center [651, 352] width 1303 height 704
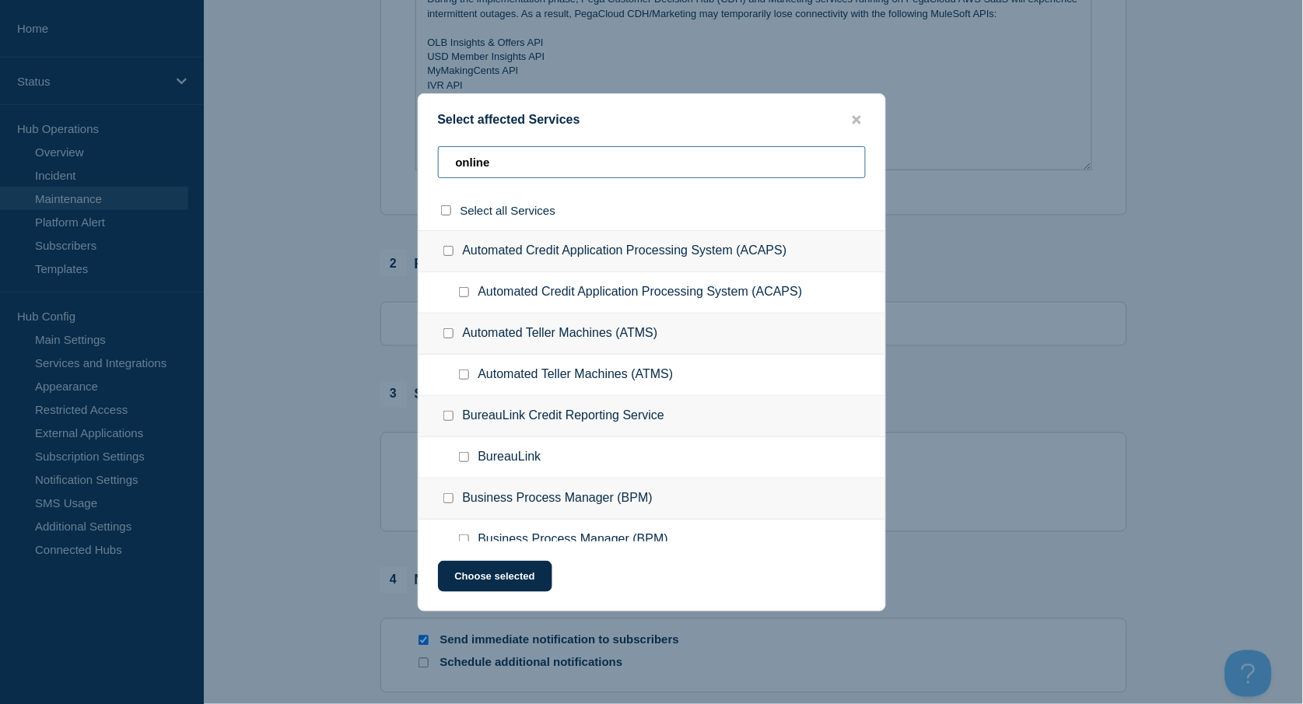
type input "u"
checkbox input "true"
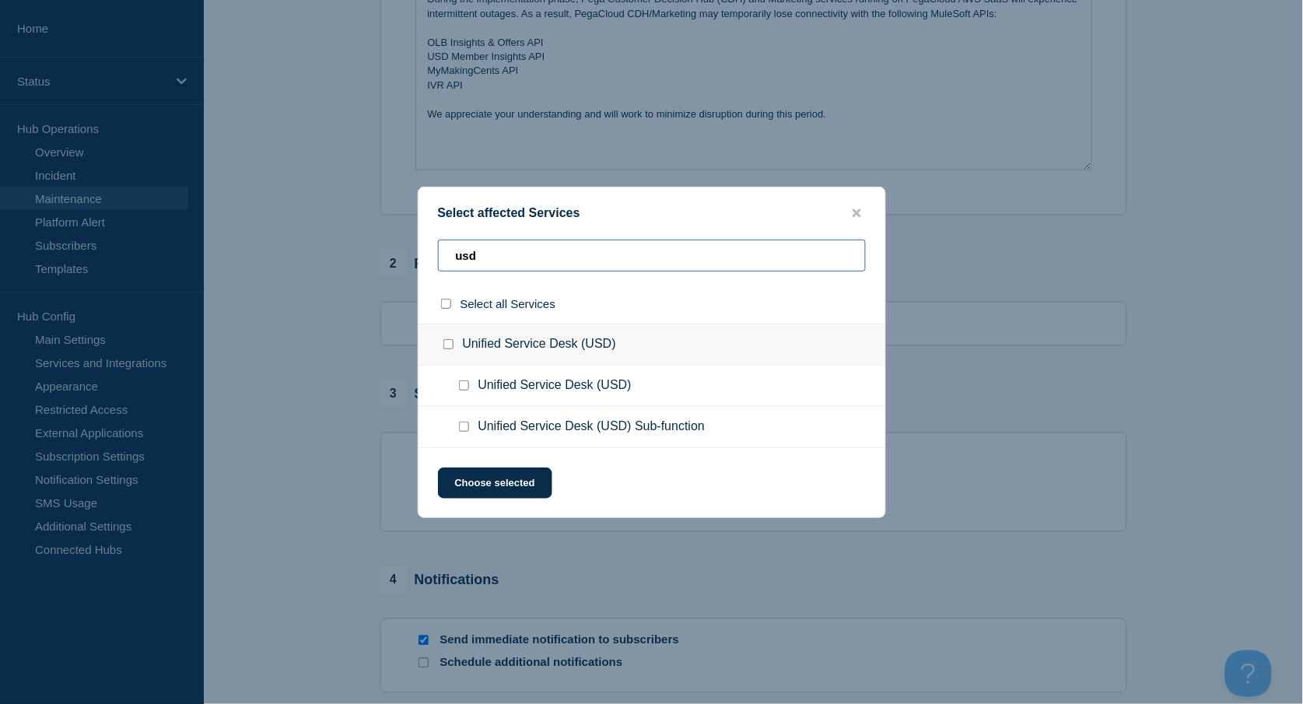
type input "usd"
click at [461, 427] on input "Unified Service Desk (USD) Sub-function checkbox" at bounding box center [464, 427] width 10 height 10
checkbox input "true"
drag, startPoint x: 513, startPoint y: 256, endPoint x: 391, endPoint y: 219, distance: 126.7
click at [395, 226] on div "Select affected Services usd Select all Services Unified Service Desk (USD) Uni…" at bounding box center [651, 352] width 1303 height 704
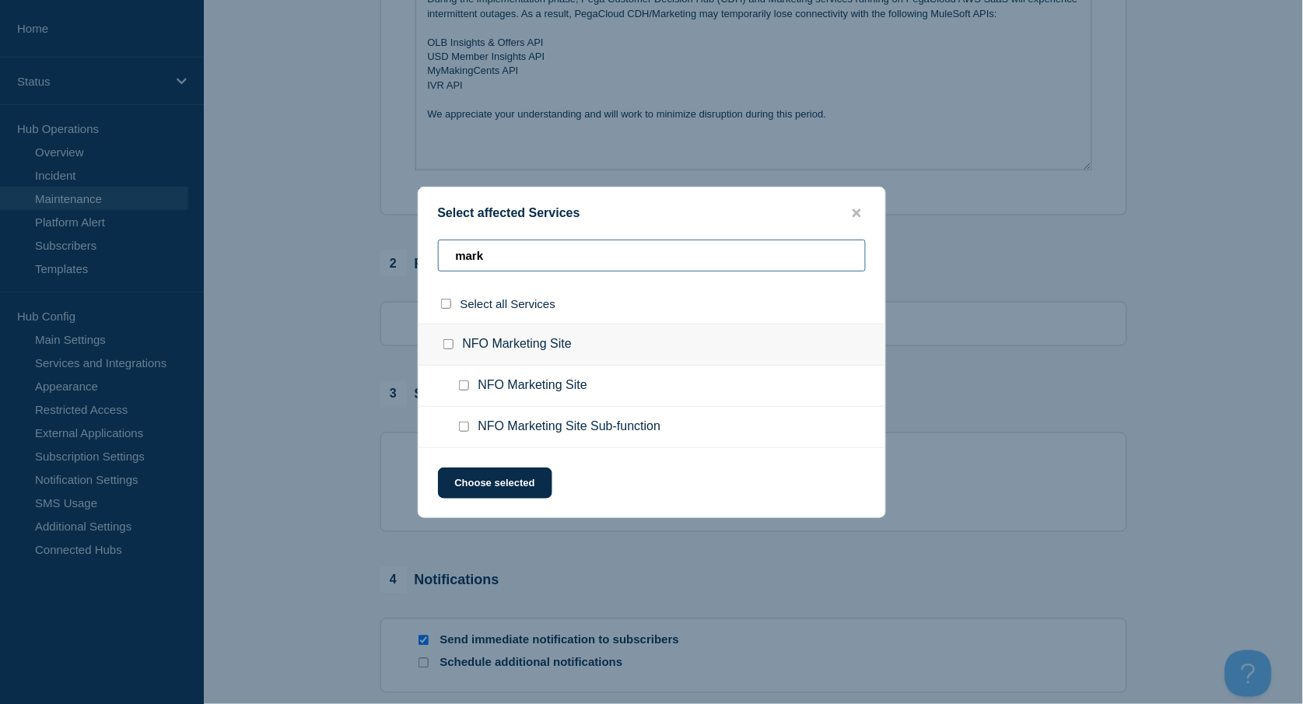
type input "mark"
click at [460, 429] on input "NFO Marketing Site Sub-function checkbox" at bounding box center [464, 427] width 10 height 10
checkbox input "true"
click at [514, 481] on button "Choose selected" at bounding box center [495, 482] width 114 height 31
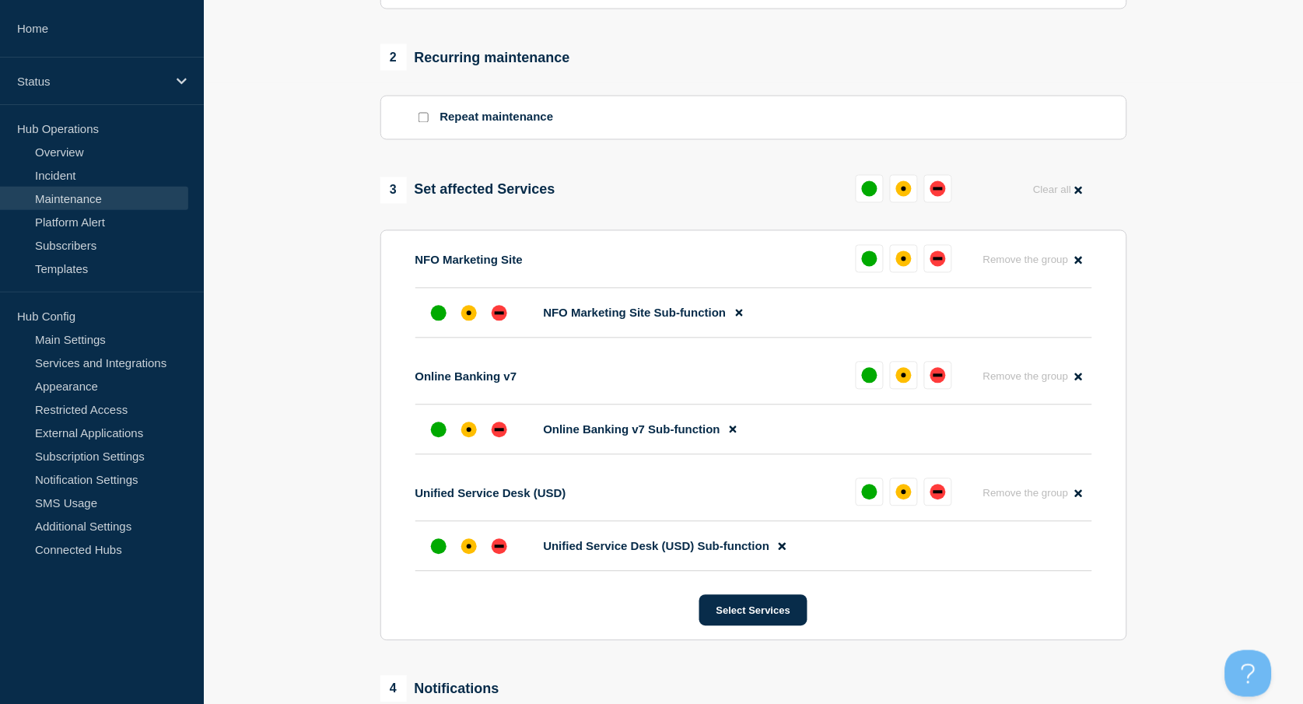
scroll to position [622, 0]
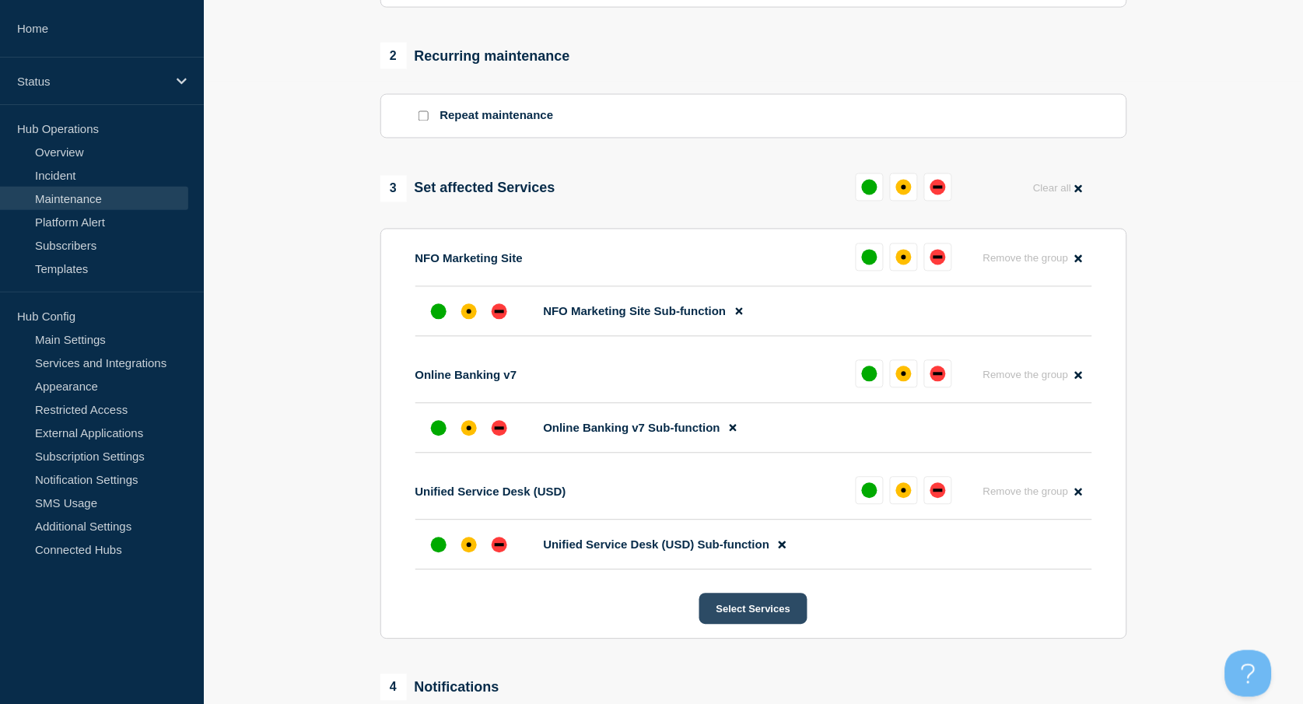
click at [779, 621] on button "Select Services" at bounding box center [753, 608] width 108 height 31
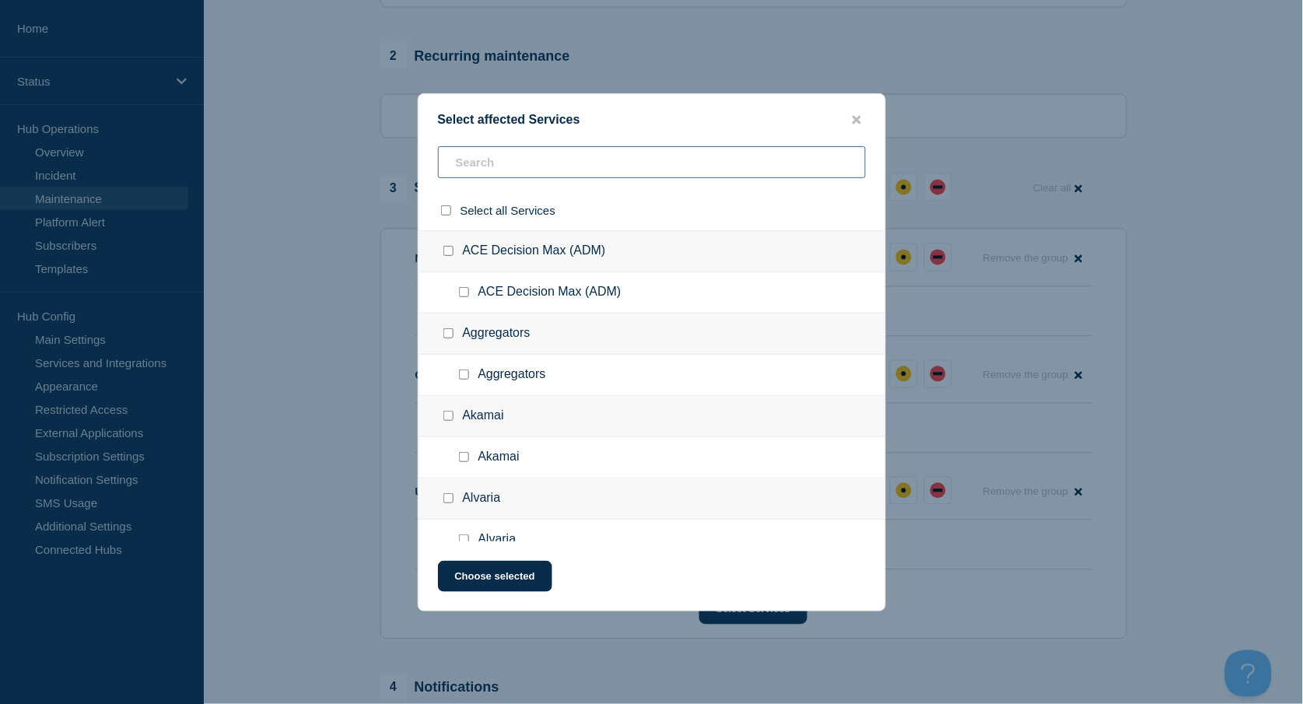
click at [478, 163] on input "text" at bounding box center [652, 162] width 428 height 32
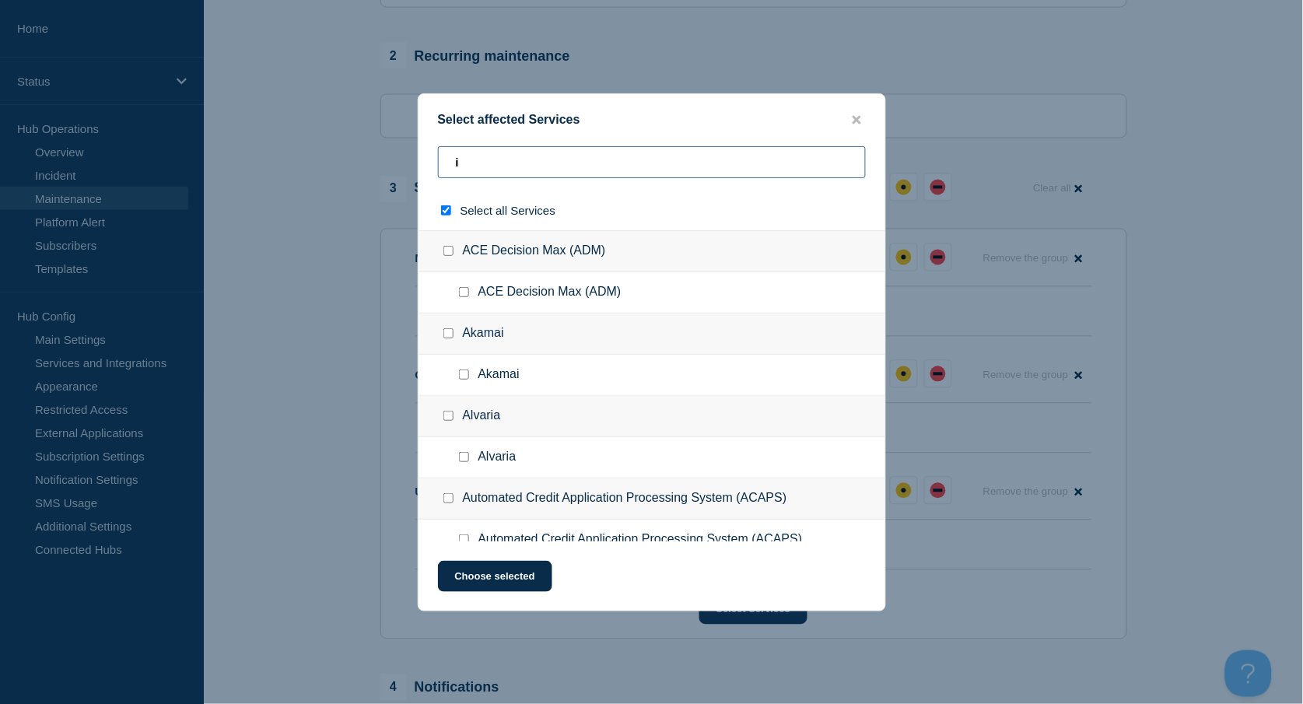
type input "iv"
checkbox input "true"
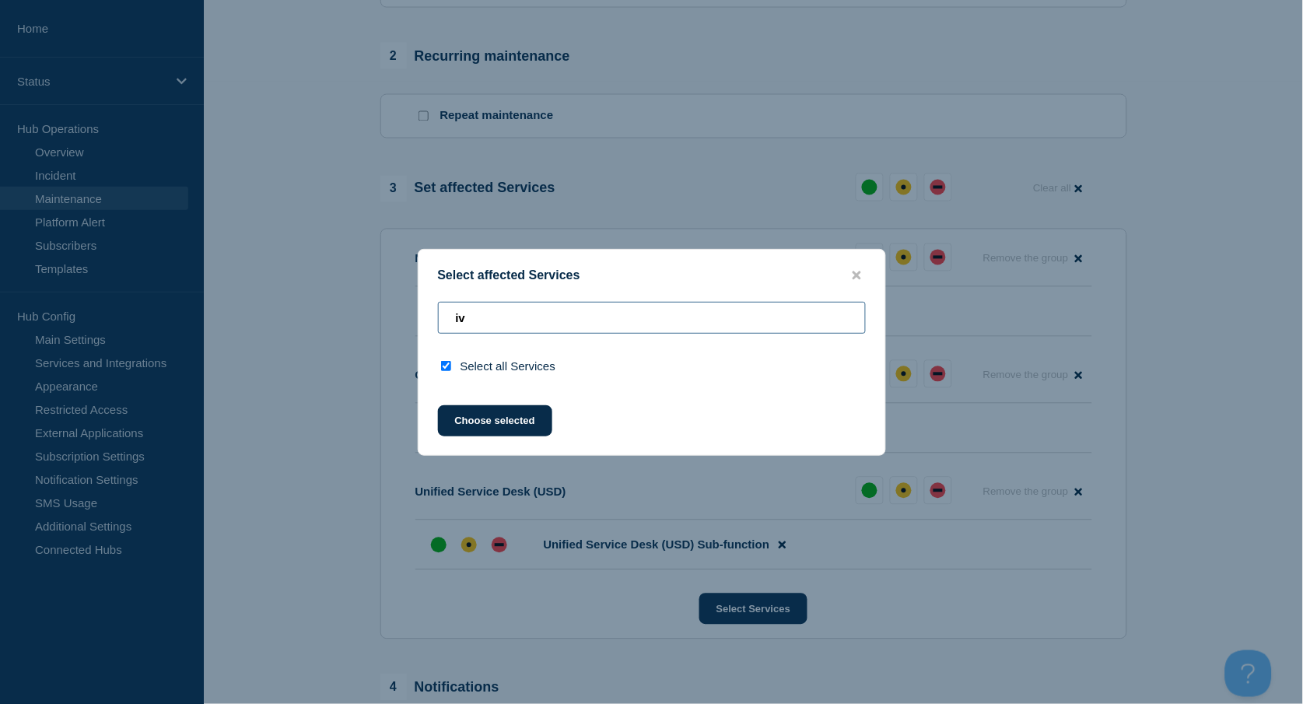
type input "i"
checkbox input "false"
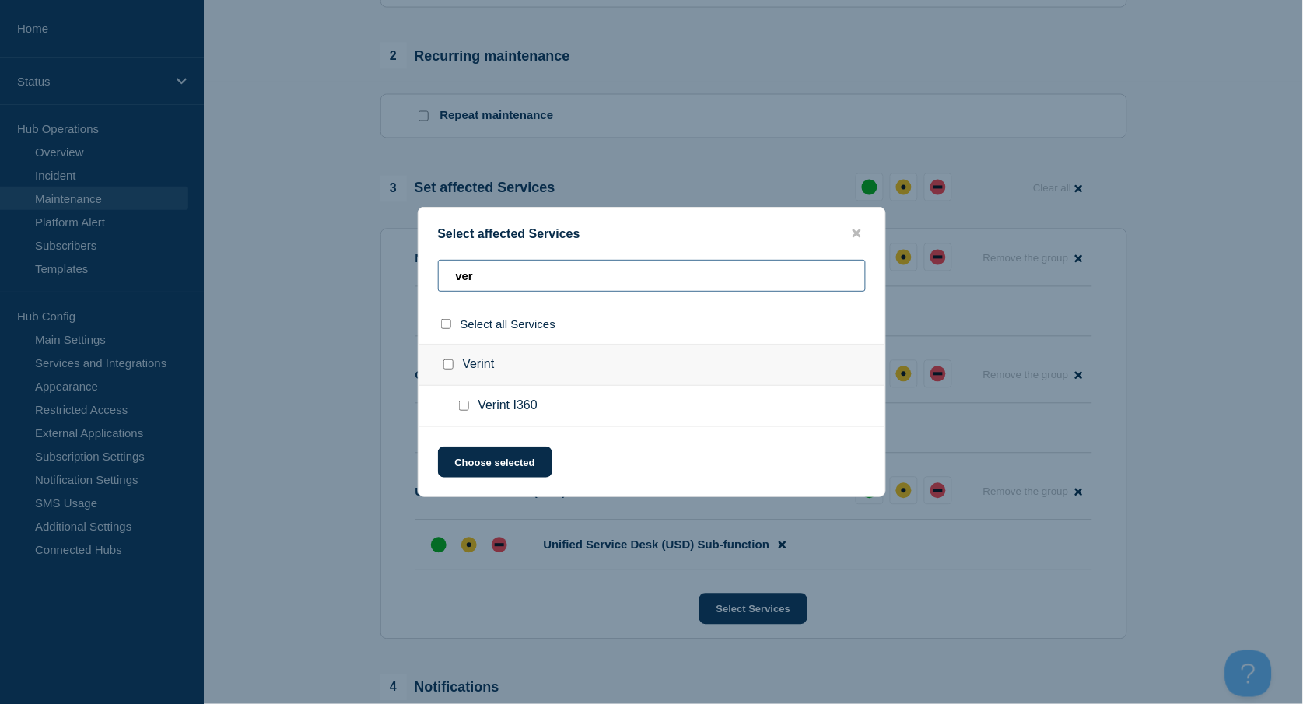
type input "ver"
drag, startPoint x: 463, startPoint y: 408, endPoint x: 467, endPoint y: 418, distance: 11.1
click at [462, 408] on input "Verint I360 checkbox" at bounding box center [464, 406] width 10 height 10
checkbox input "true"
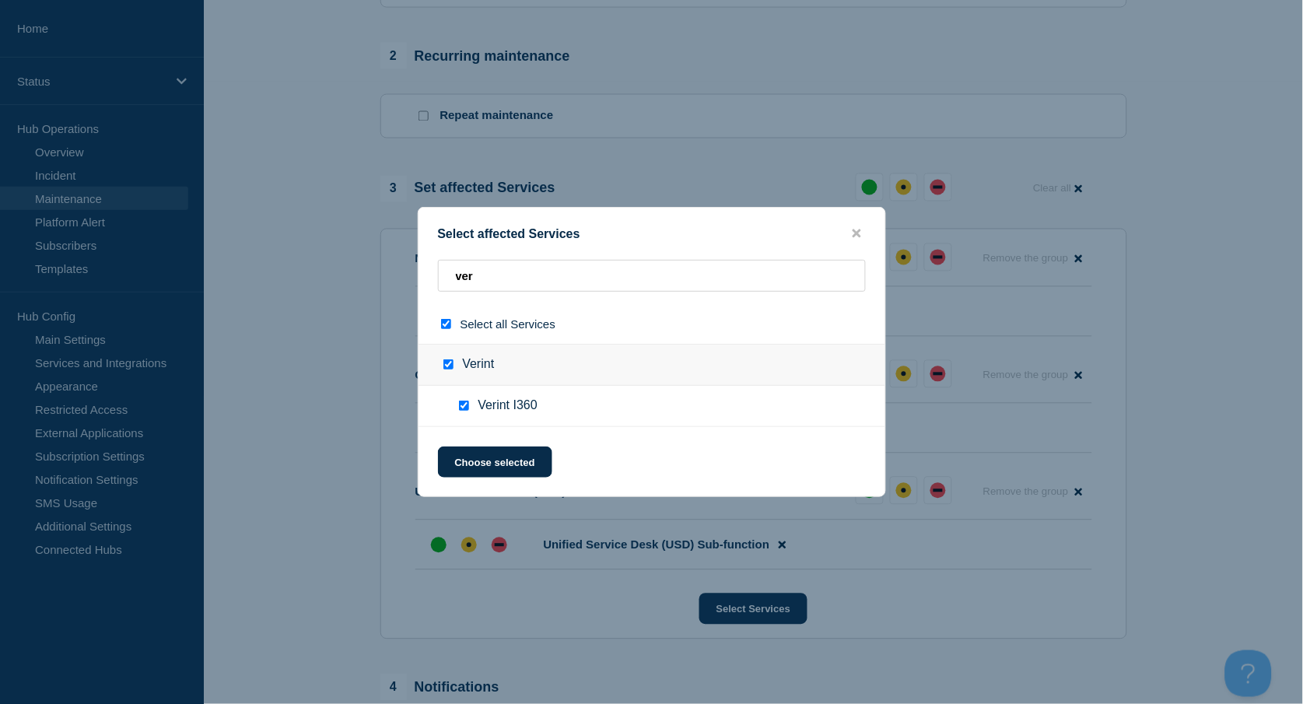
checkbox input "true"
click at [527, 464] on button "Choose selected" at bounding box center [495, 461] width 114 height 31
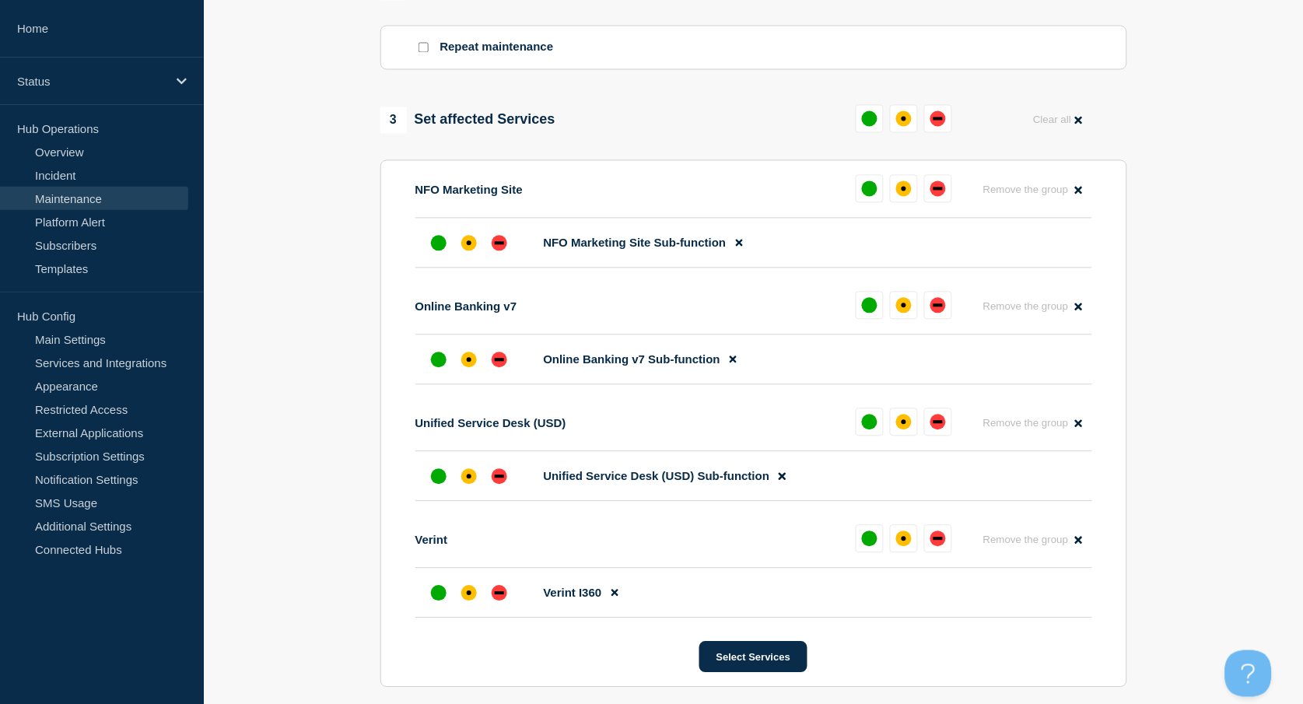
scroll to position [726, 0]
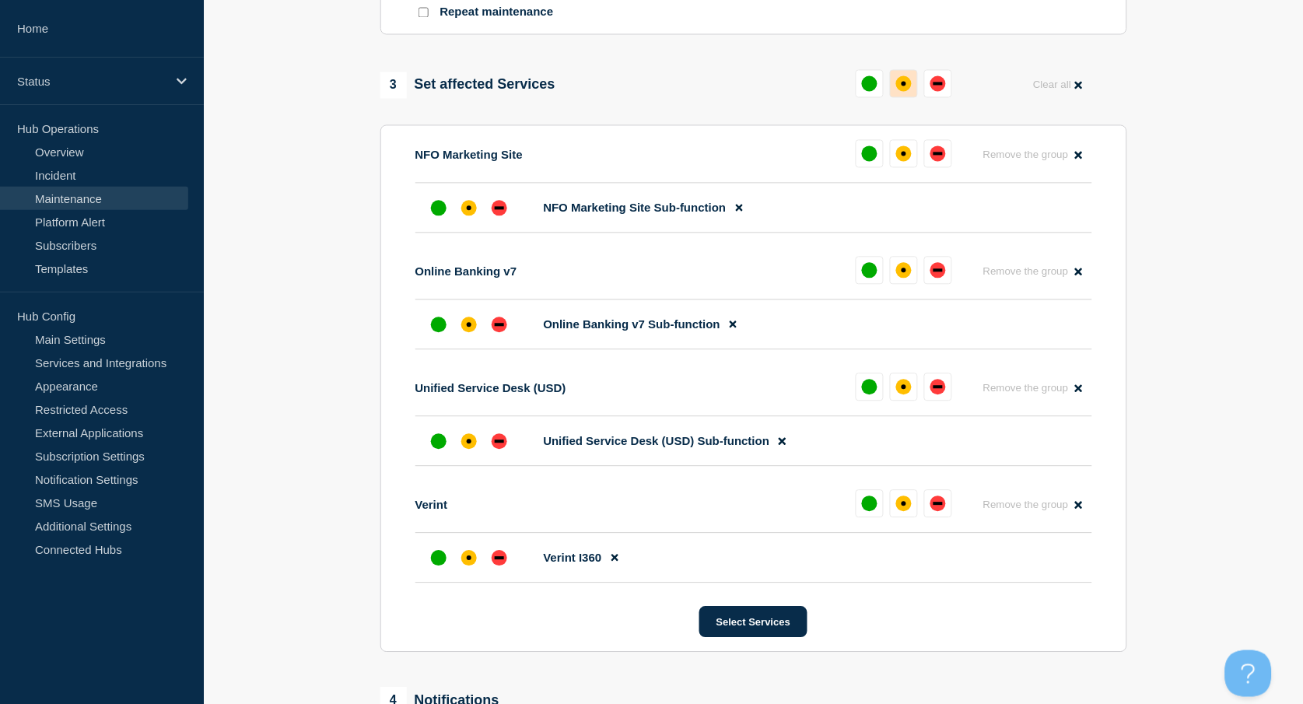
click at [897, 91] on button at bounding box center [904, 84] width 28 height 28
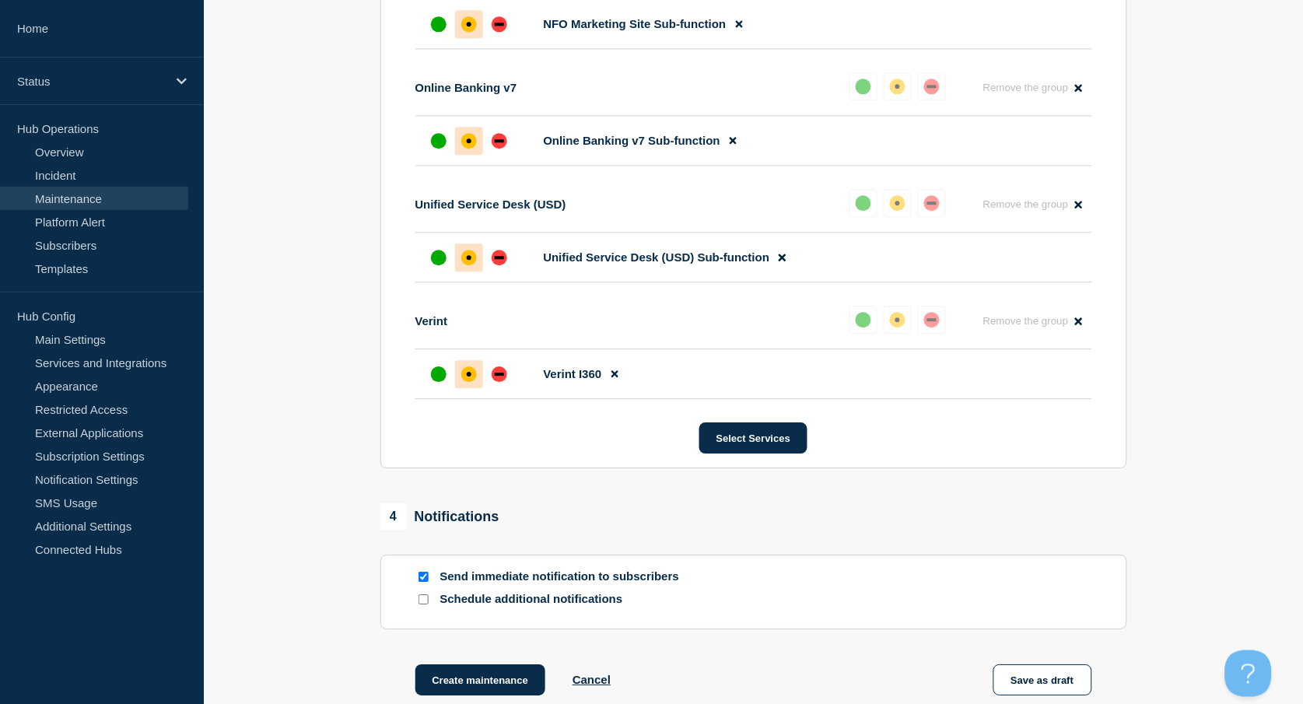
scroll to position [1084, 0]
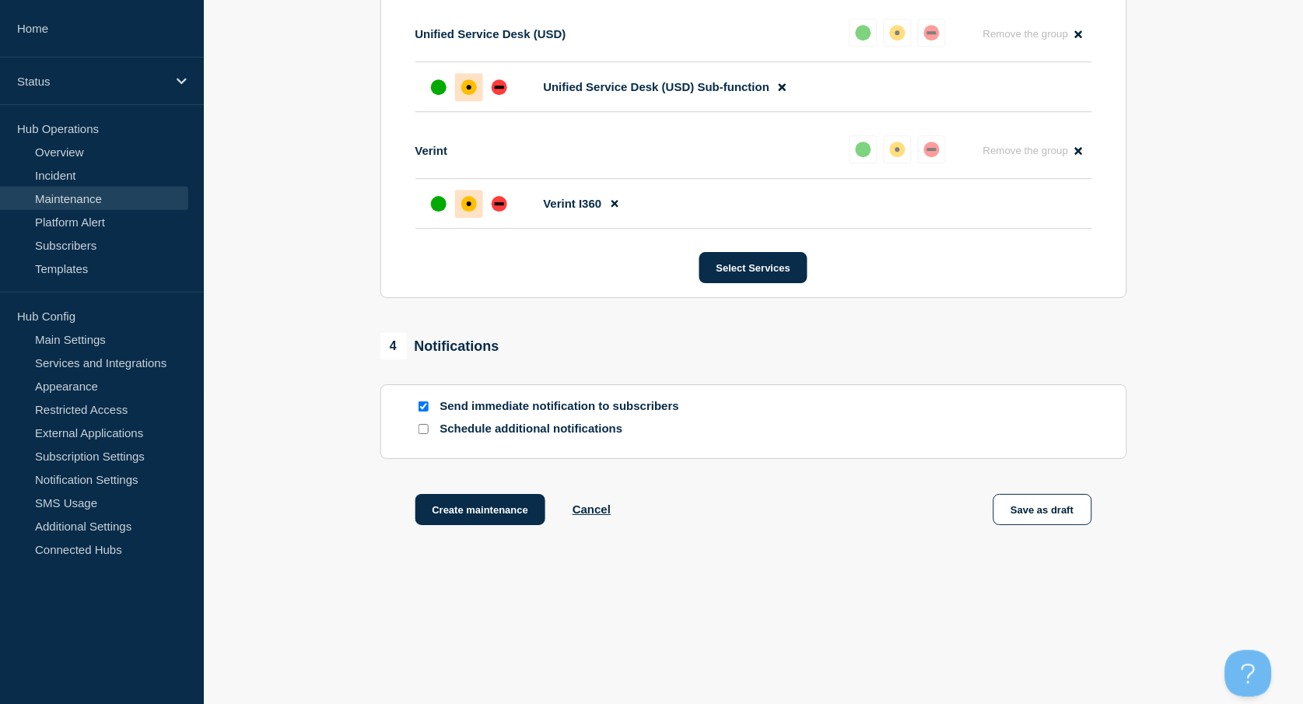
click at [422, 410] on input "Send immediate notification to subscribers" at bounding box center [423, 406] width 10 height 10
checkbox input "false"
click at [496, 507] on button "Create maintenance" at bounding box center [480, 509] width 131 height 31
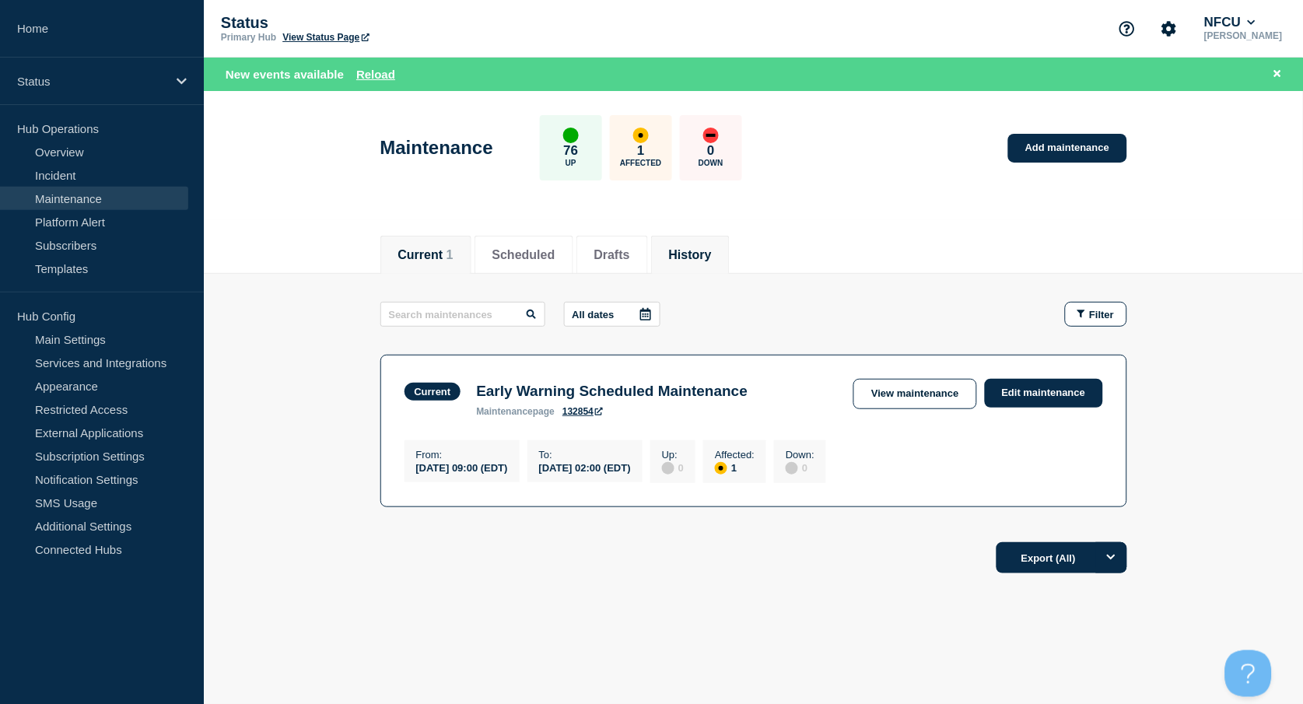
click at [717, 265] on li "History" at bounding box center [690, 255] width 79 height 38
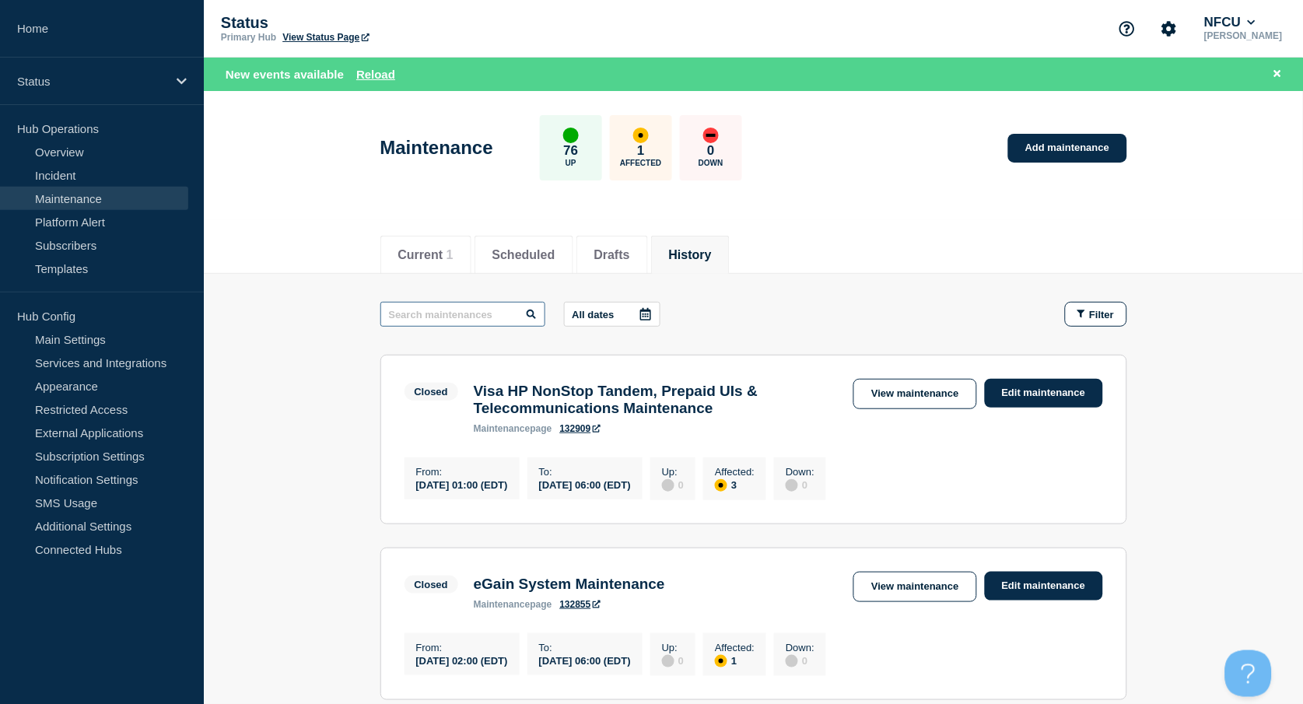
click at [439, 318] on input "text" at bounding box center [462, 314] width 165 height 25
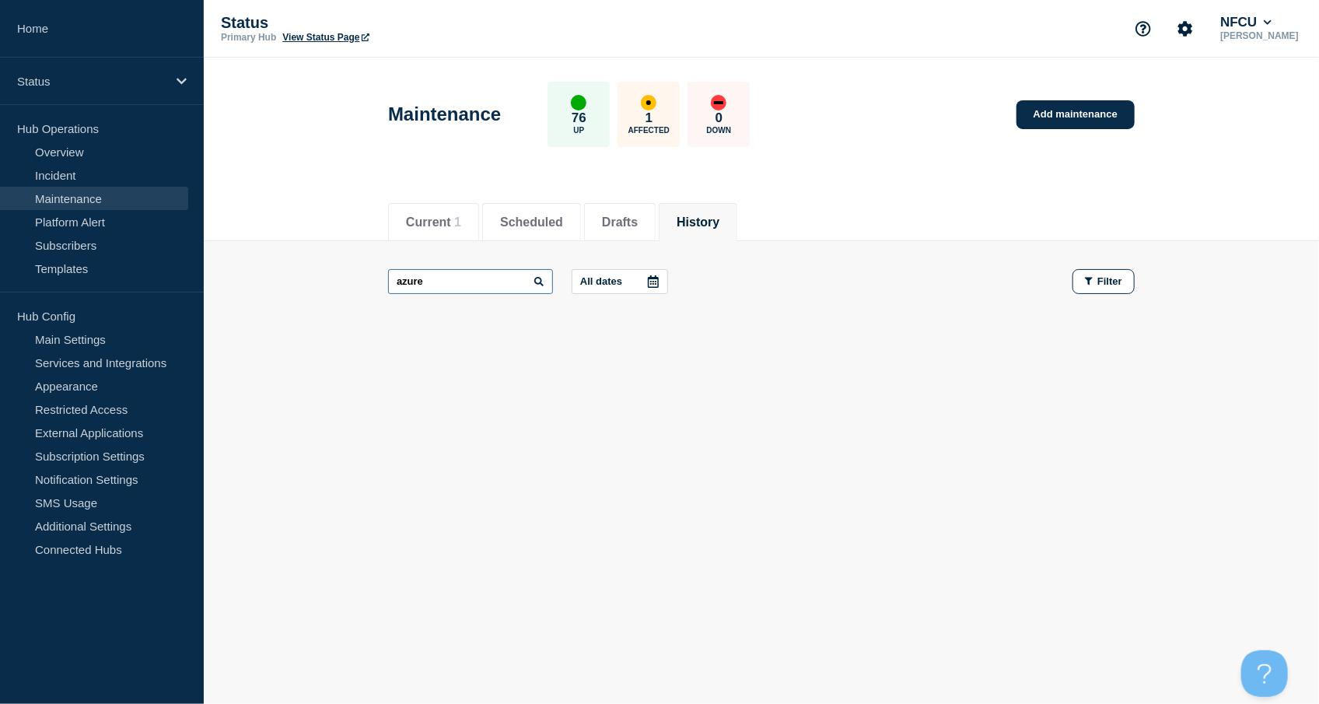
type input "azure"
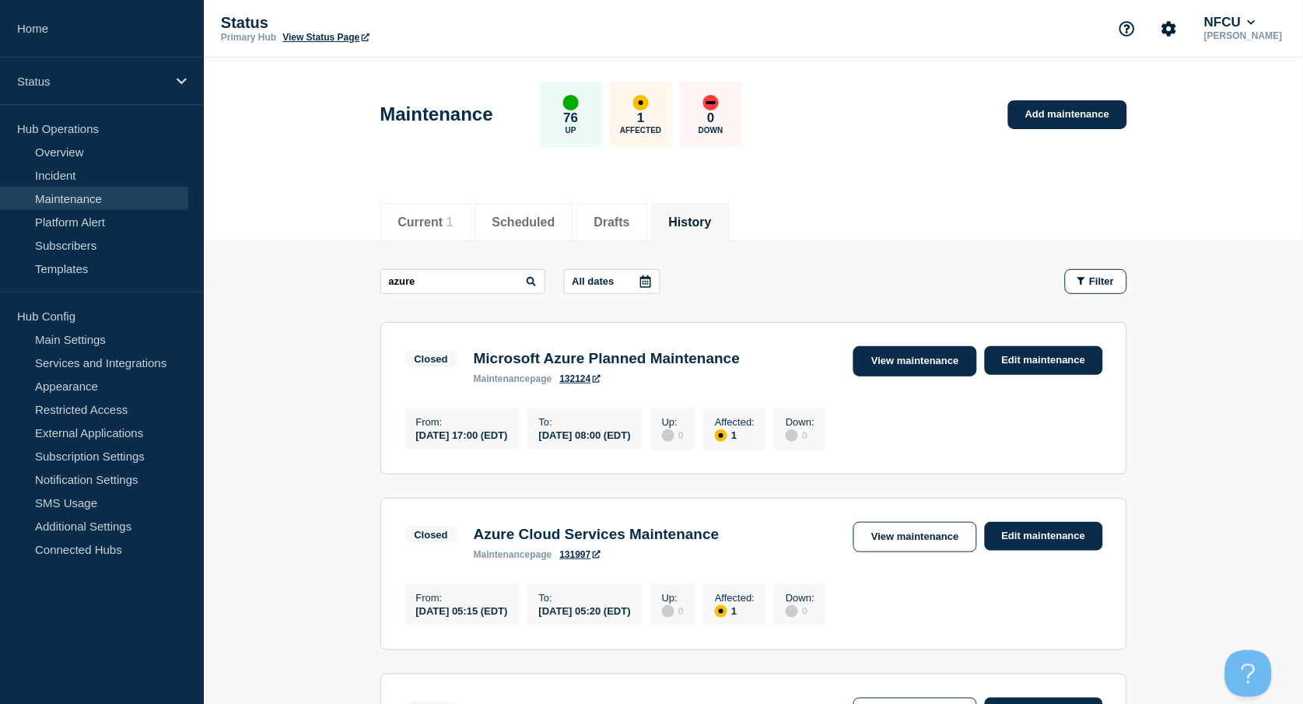
click at [931, 352] on link "View maintenance" at bounding box center [914, 361] width 123 height 30
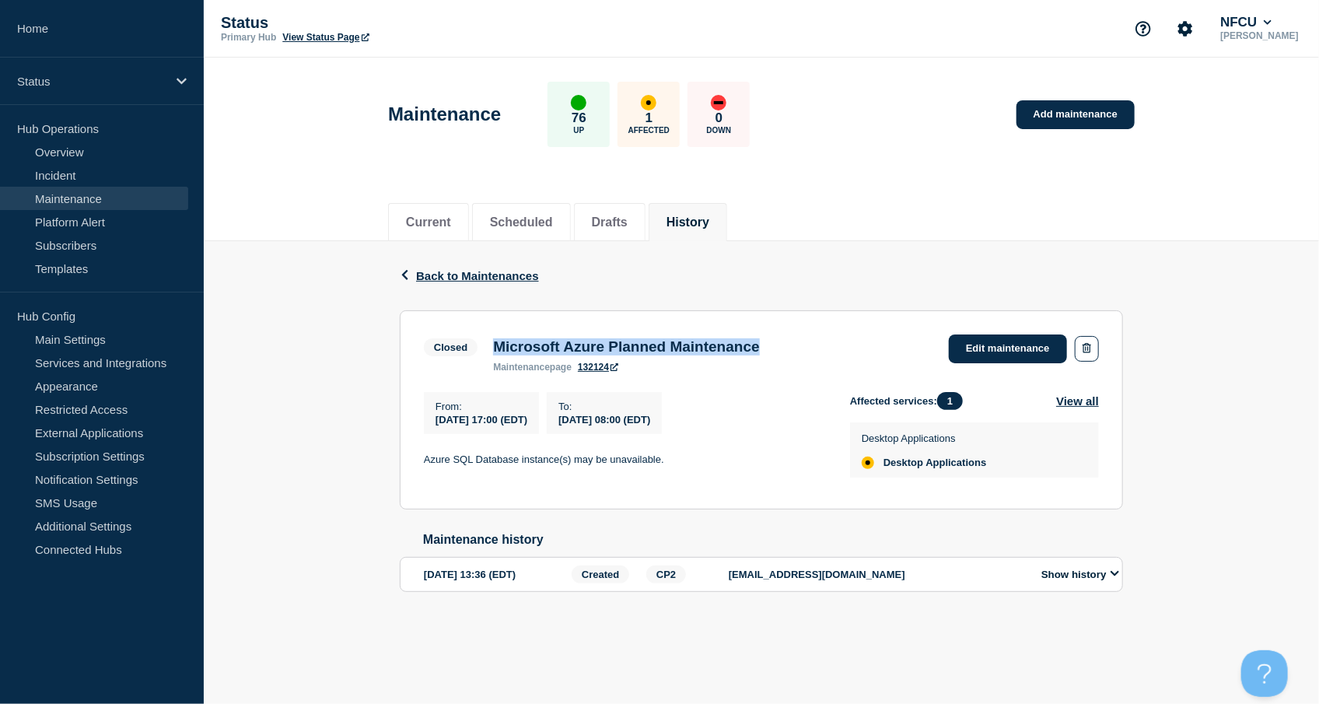
drag, startPoint x: 496, startPoint y: 348, endPoint x: 798, endPoint y: 352, distance: 301.8
click at [759, 352] on h3 "Microsoft Azure Planned Maintenance" at bounding box center [626, 346] width 266 height 17
copy h3 "Microsoft Azure Planned Maintenance"
drag, startPoint x: 426, startPoint y: 464, endPoint x: 706, endPoint y: 462, distance: 280.0
click at [706, 462] on section "Closed Microsoft Azure Planned Maintenance maintenance page 132124 Edit mainten…" at bounding box center [761, 409] width 723 height 199
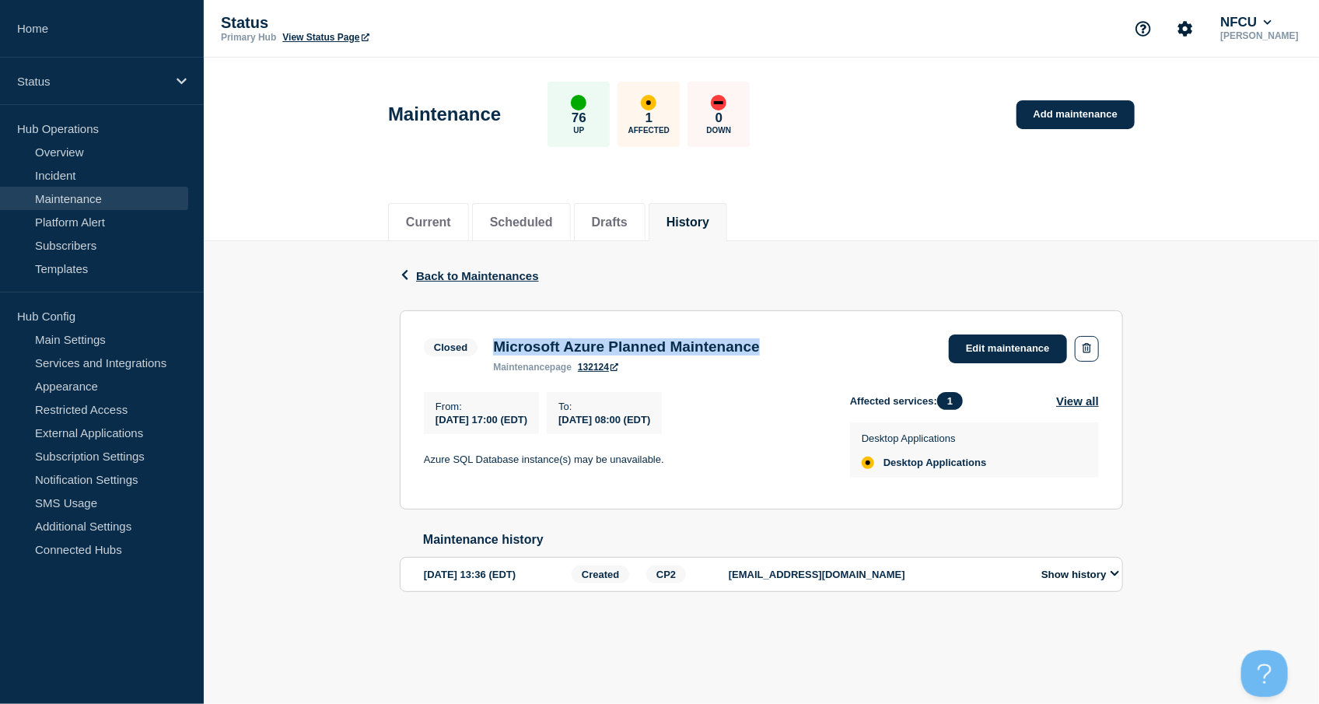
copy p "Azure SQL Database instance(s) may be unavailable."
click at [1061, 126] on link "Add maintenance" at bounding box center [1076, 114] width 118 height 29
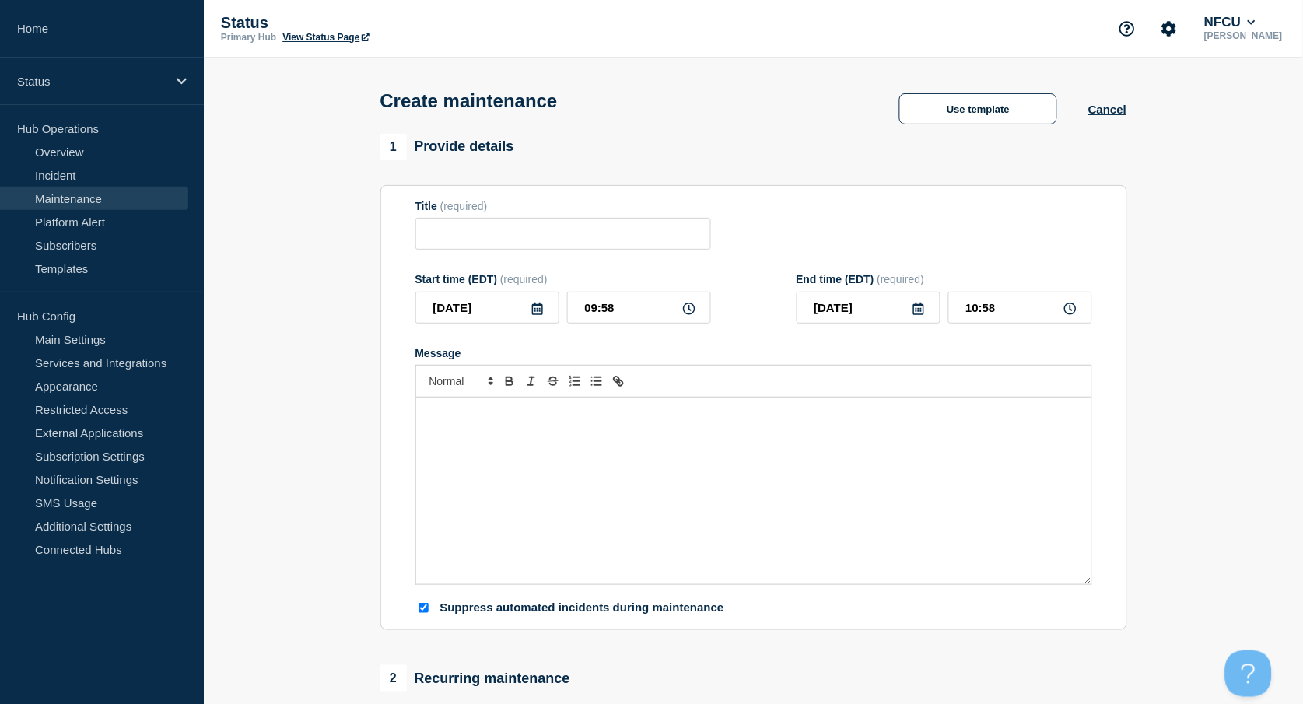
checkbox input "true"
click at [436, 236] on input "Title" at bounding box center [563, 234] width 296 height 32
paste input "Innovis Scheduled Maintenance Window [Vendor]"
type input "Innovis Scheduled Maintenance Window [Vendor]"
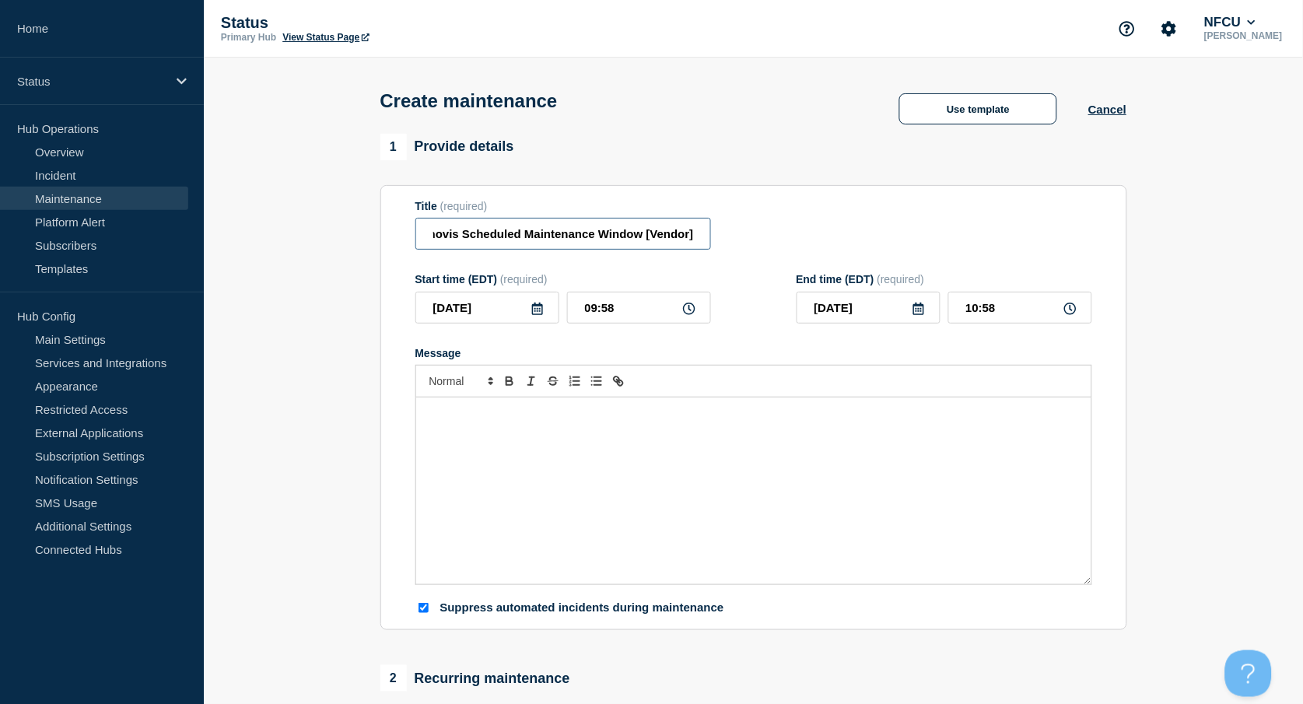
scroll to position [0, 0]
click at [499, 474] on div "Message" at bounding box center [753, 490] width 675 height 187
click at [541, 311] on icon at bounding box center [537, 309] width 12 height 12
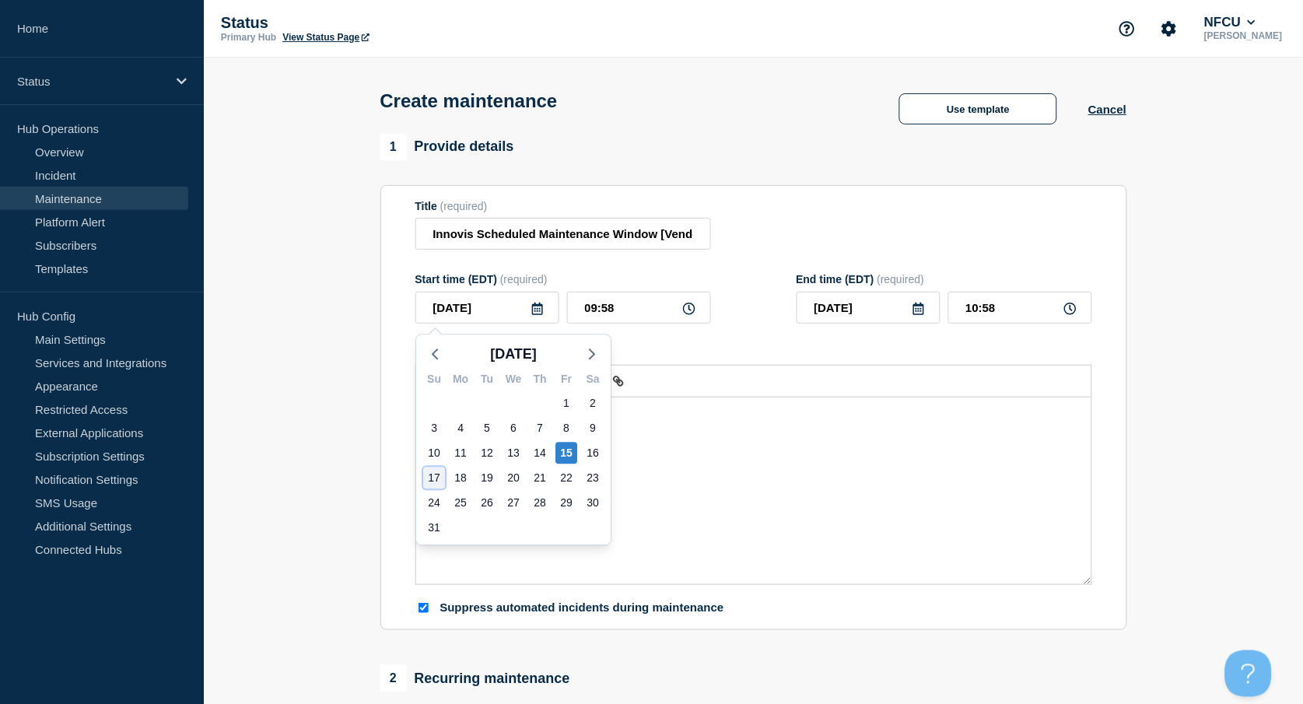
click at [429, 476] on div "17" at bounding box center [434, 478] width 22 height 22
type input "[DATE]"
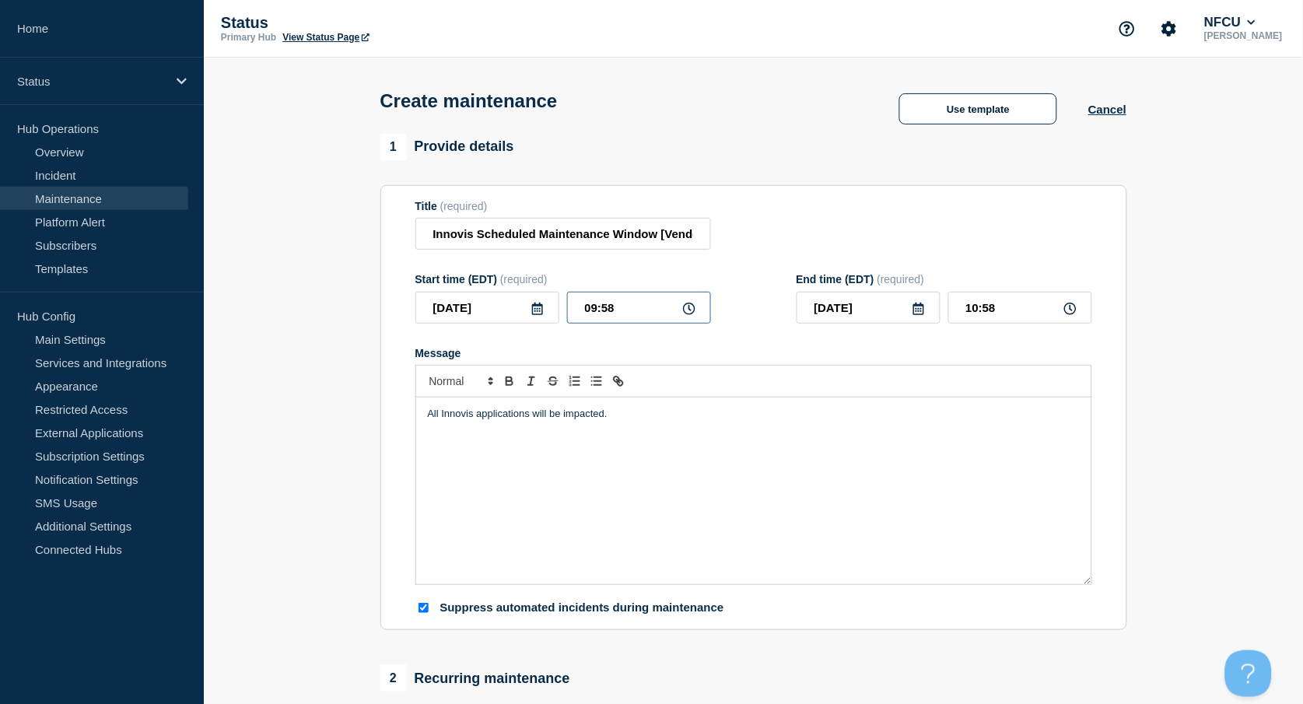
click at [650, 305] on input "09:58" at bounding box center [639, 308] width 144 height 32
drag, startPoint x: 652, startPoint y: 305, endPoint x: 466, endPoint y: 285, distance: 187.0
click at [477, 284] on div "Start time (EDT) (required) 2025-08-17 09:58" at bounding box center [563, 298] width 296 height 51
type input "02:00"
click at [1022, 293] on div "End time (EDT) (required) 2025-08-17 03:00" at bounding box center [945, 298] width 296 height 51
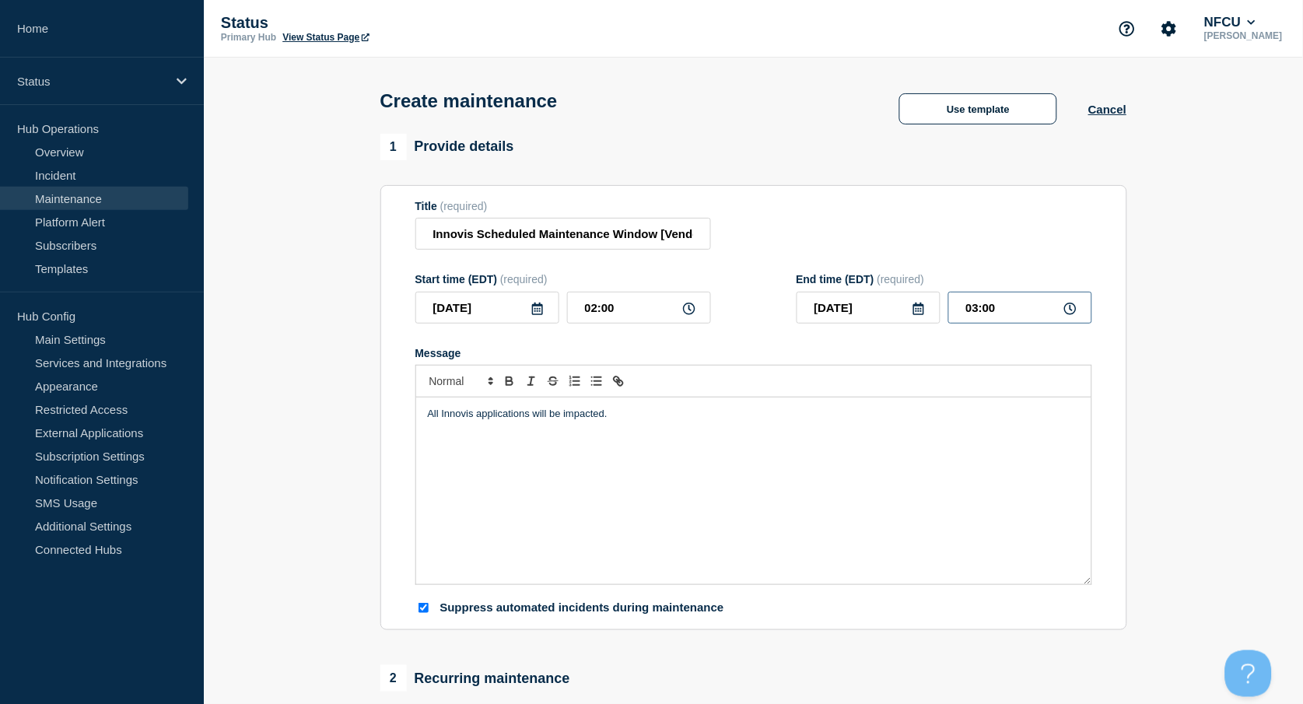
click at [1024, 314] on input "03:00" at bounding box center [1020, 308] width 144 height 32
drag, startPoint x: 1028, startPoint y: 312, endPoint x: 902, endPoint y: 296, distance: 127.7
click at [902, 296] on div "2025-08-17 03:00" at bounding box center [945, 308] width 296 height 32
type input "07:00"
click at [834, 237] on div "Title (required) Innovis Scheduled Maintenance Window [Vendor]" at bounding box center [753, 225] width 677 height 51
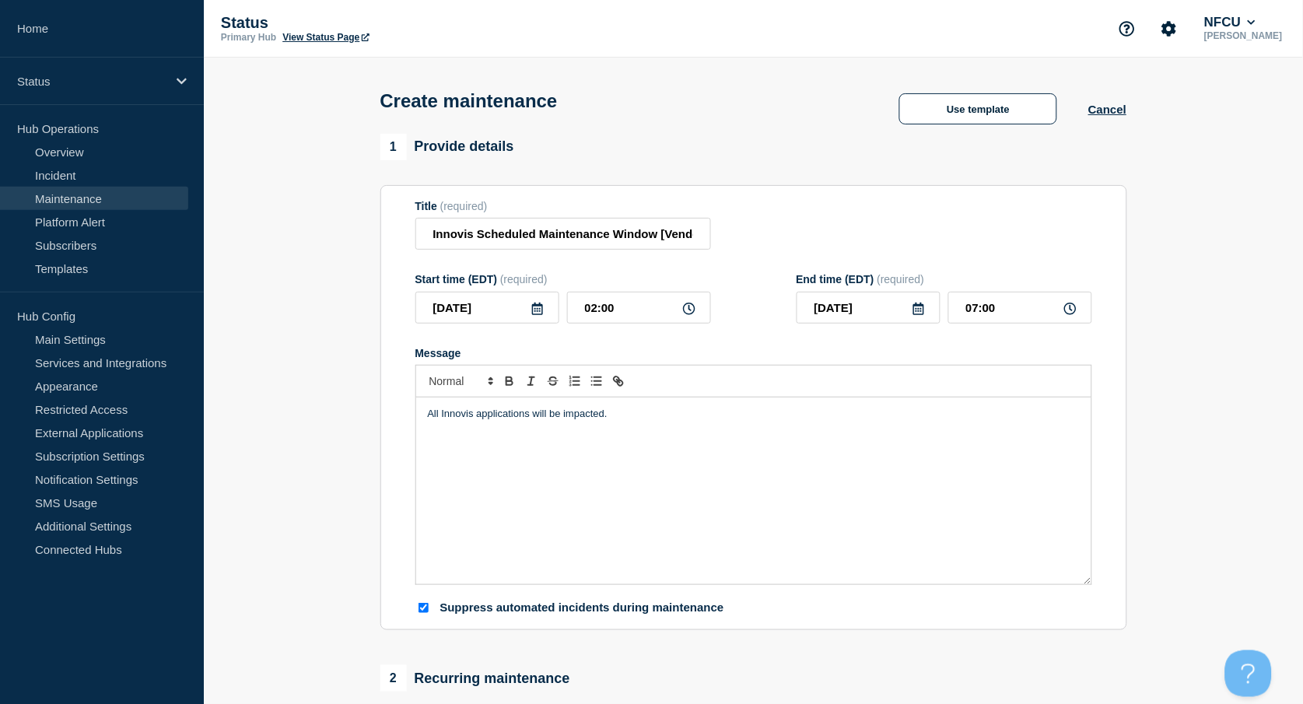
click at [815, 236] on div "Title (required) Innovis Scheduled Maintenance Window [Vendor]" at bounding box center [753, 225] width 677 height 51
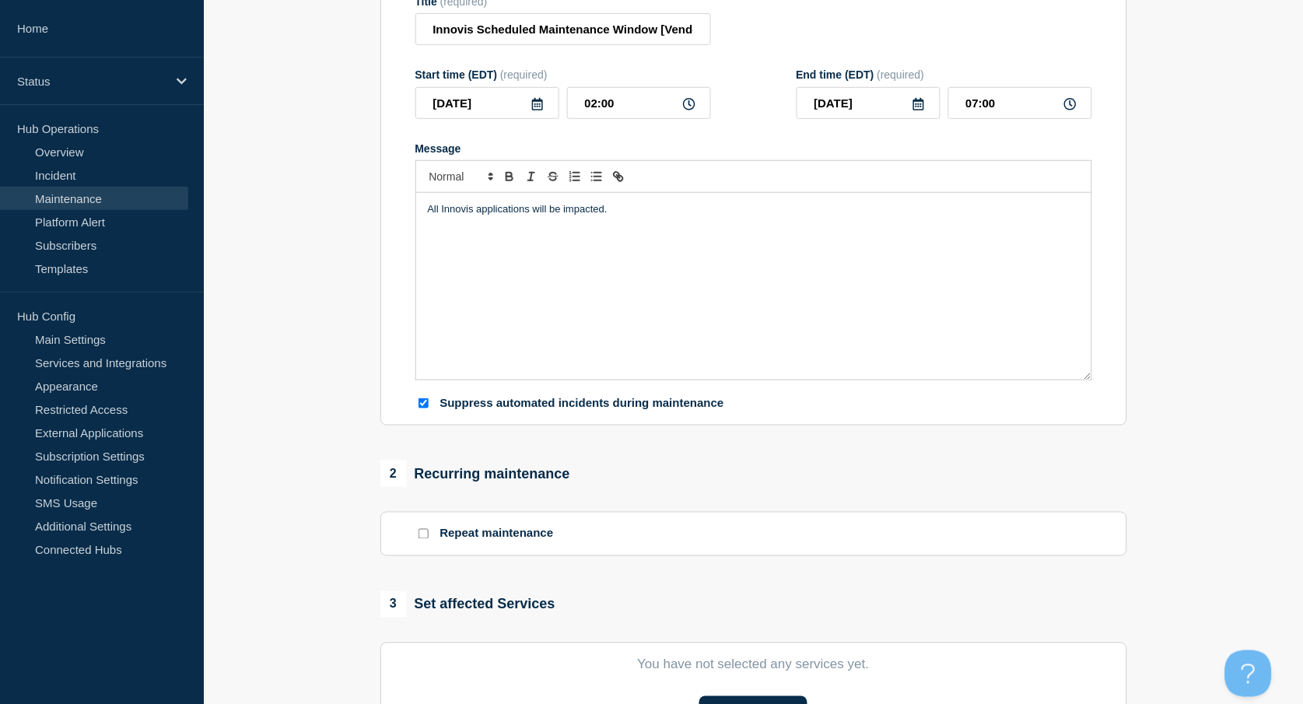
scroll to position [518, 0]
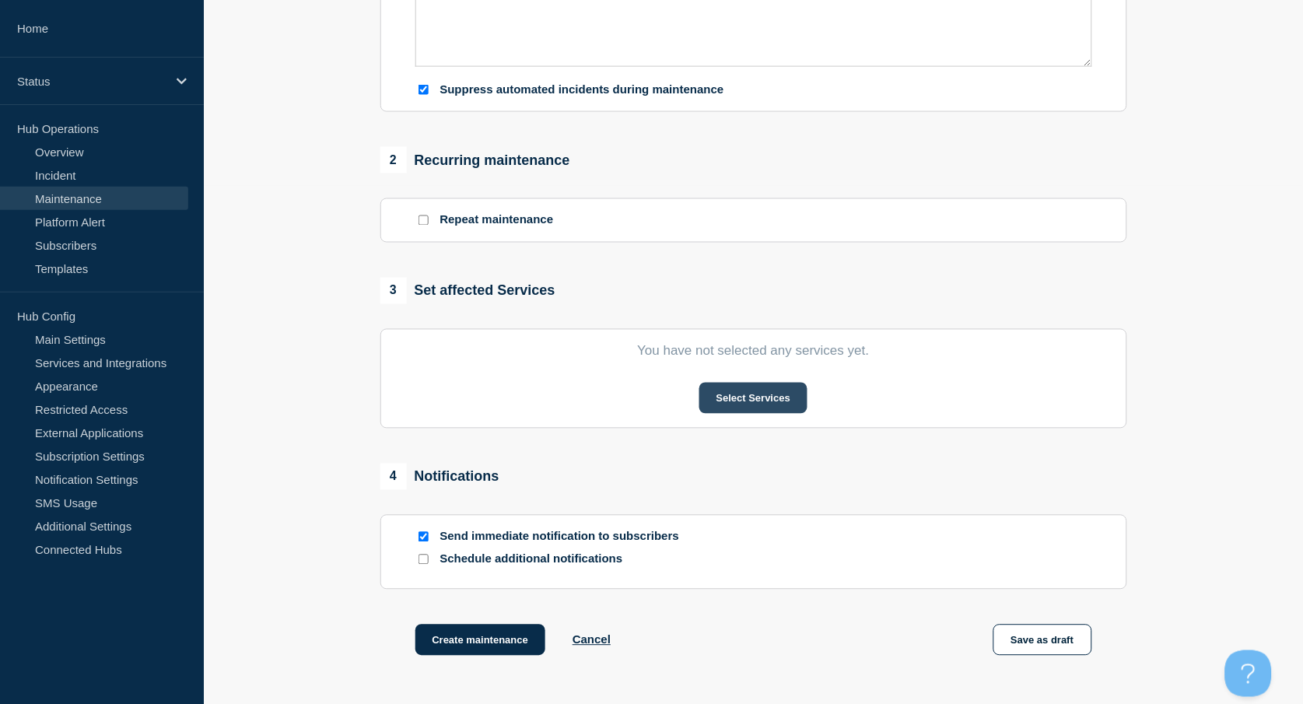
click at [739, 404] on button "Select Services" at bounding box center [753, 398] width 108 height 31
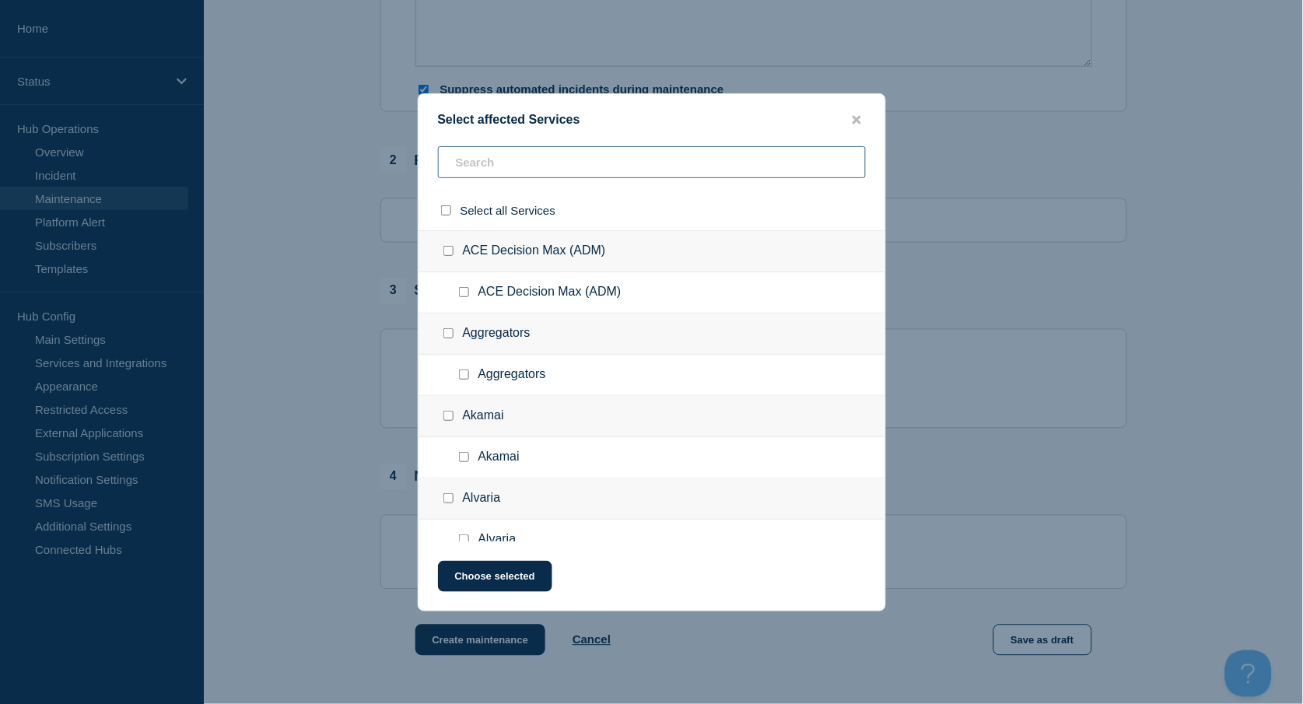
click at [561, 172] on input "text" at bounding box center [652, 162] width 428 height 32
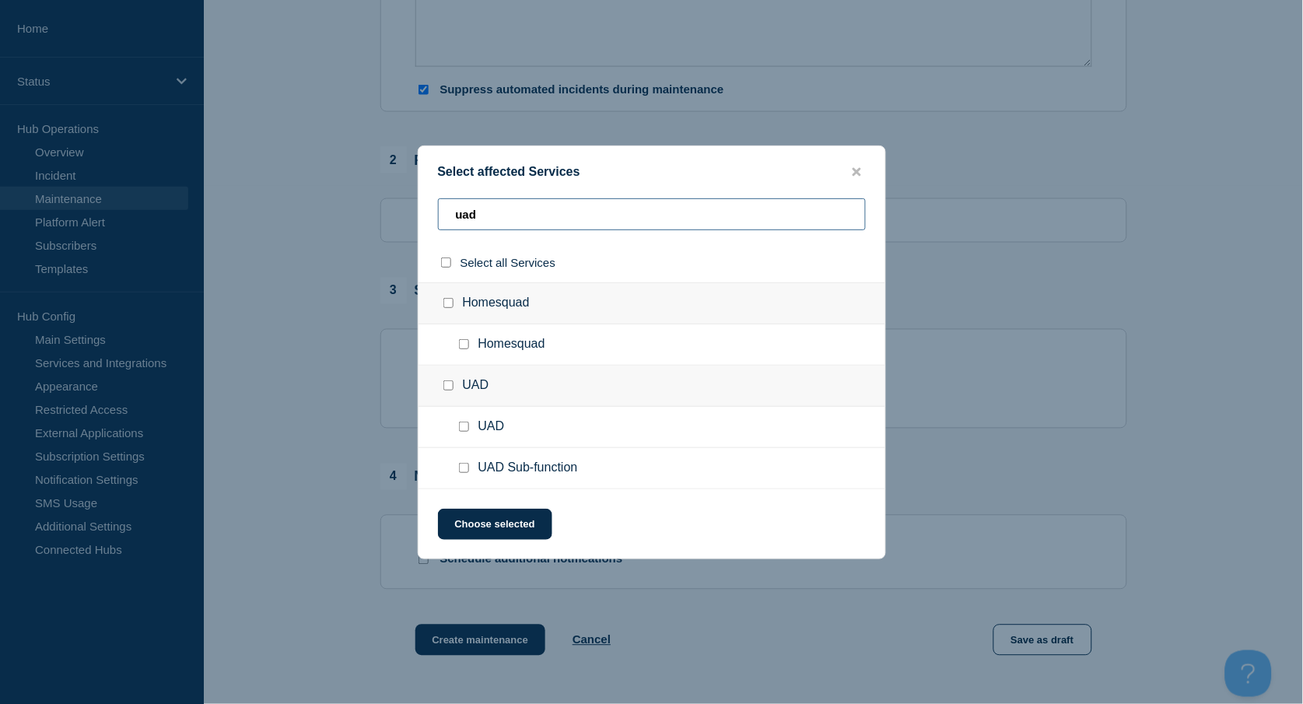
type input "uad"
click at [464, 470] on input "UAD Sub-function checkbox" at bounding box center [464, 468] width 10 height 10
checkbox input "true"
click at [488, 508] on div "Select affected Services uad Select all Services Homesquad Homesquad UAD UAD UA…" at bounding box center [652, 352] width 468 height 414
click at [492, 514] on button "Choose selected" at bounding box center [495, 524] width 114 height 31
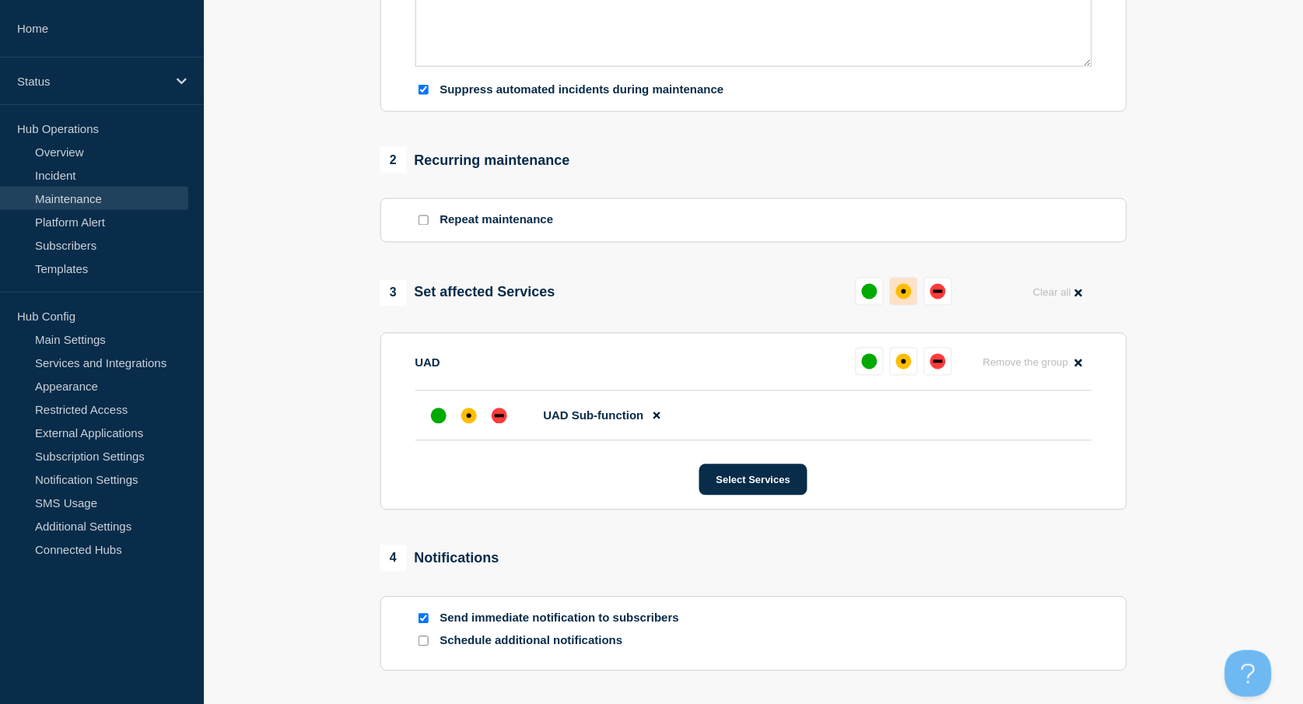
click at [897, 293] on div "affected" at bounding box center [904, 292] width 16 height 16
click at [421, 622] on input "Send immediate notification to subscribers" at bounding box center [423, 619] width 10 height 10
checkbox input "false"
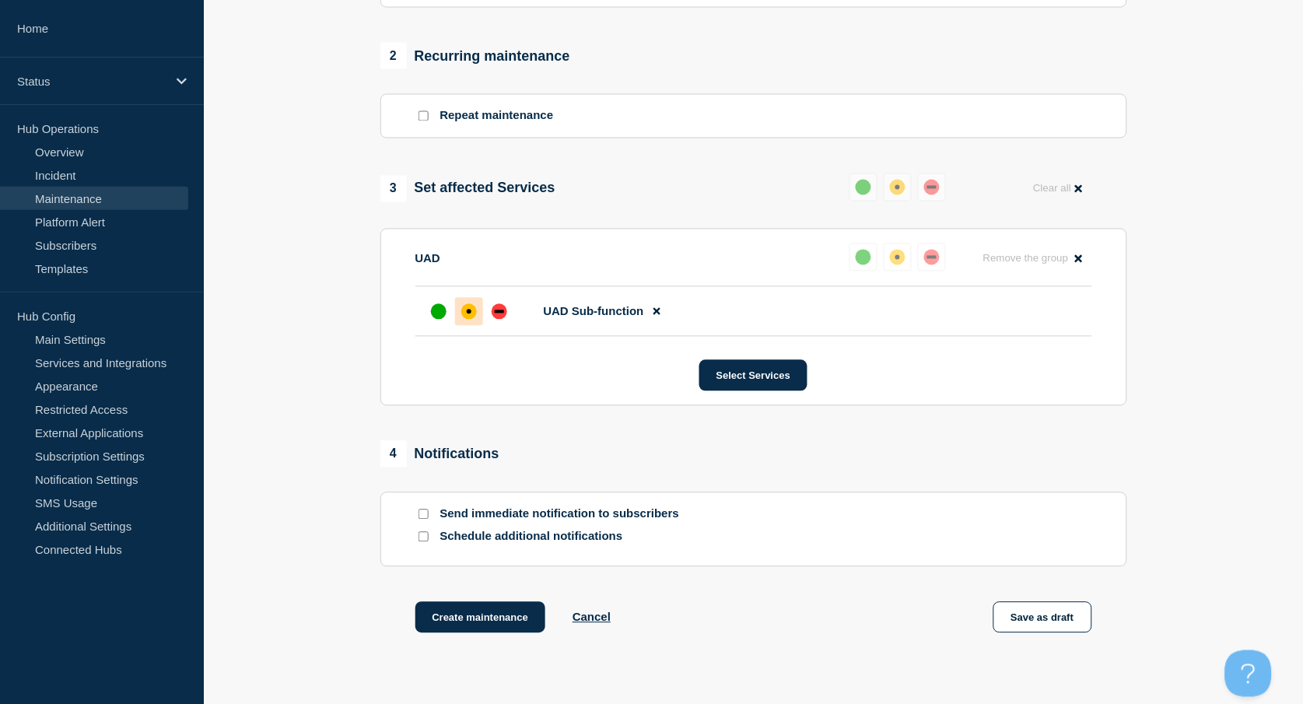
scroll to position [733, 0]
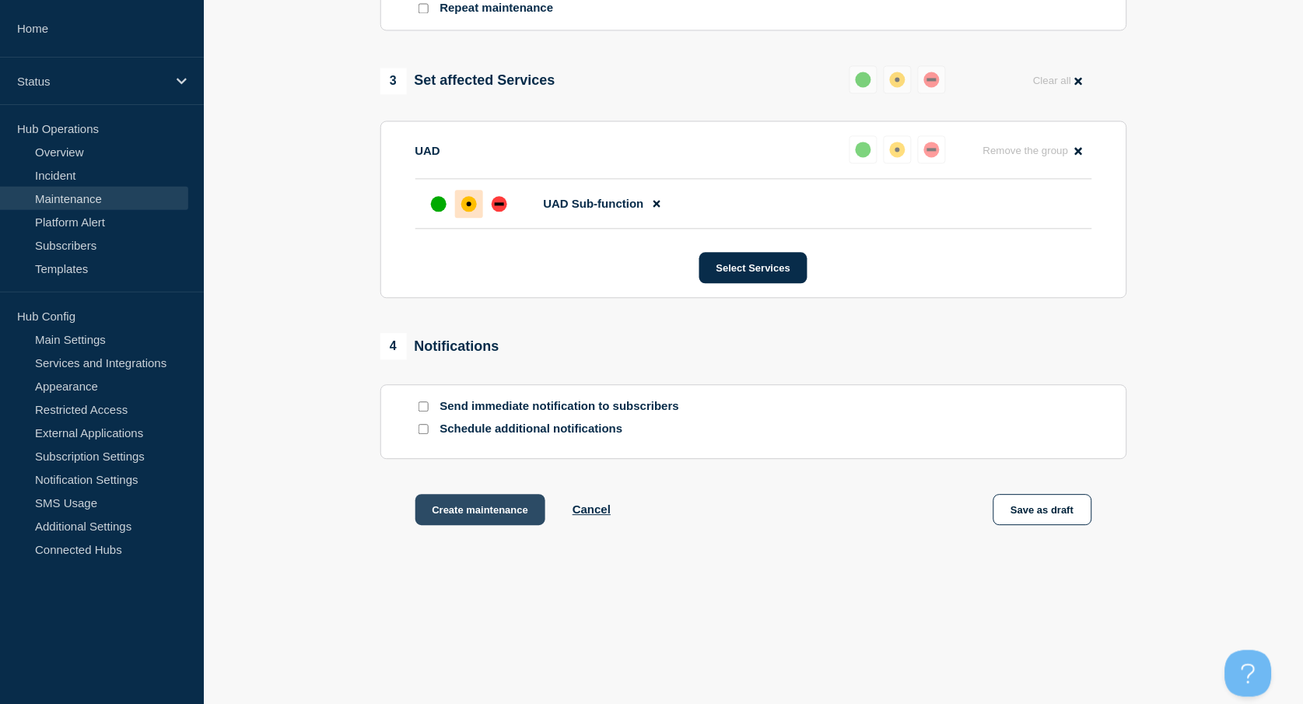
click at [475, 520] on button "Create maintenance" at bounding box center [480, 509] width 131 height 31
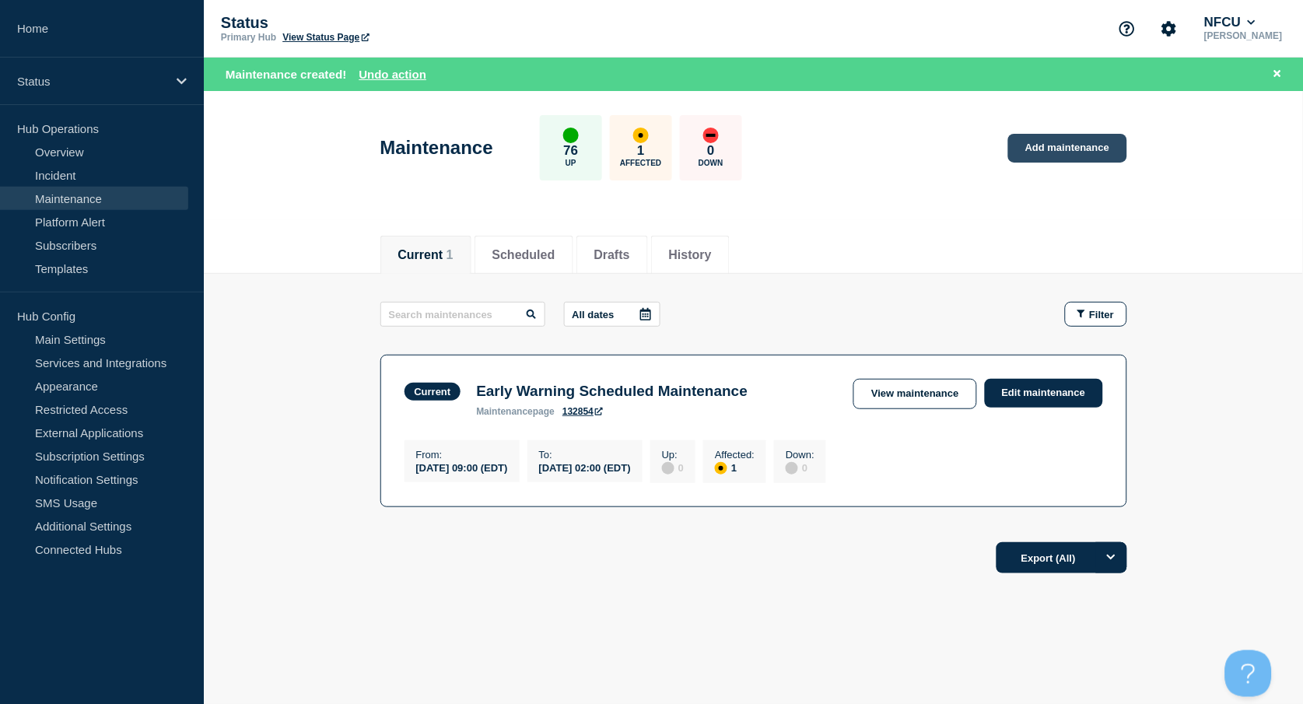
click at [1059, 152] on link "Add maintenance" at bounding box center [1067, 148] width 118 height 29
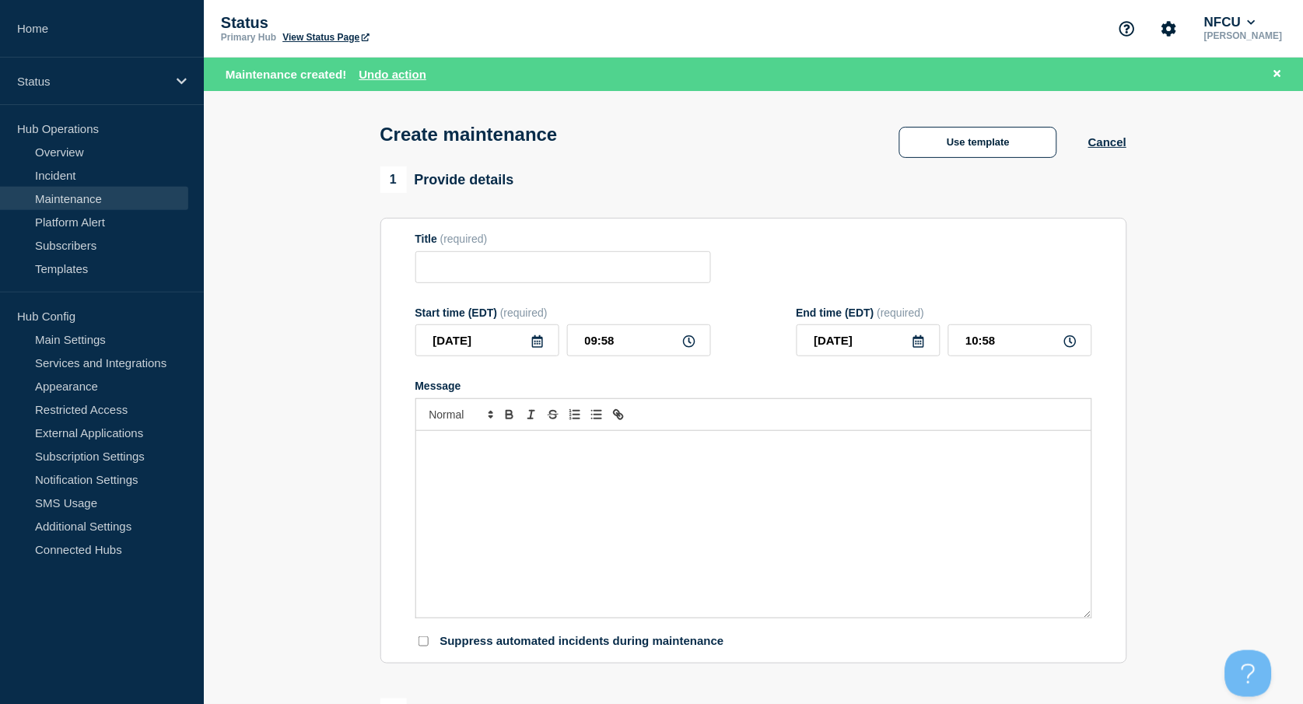
checkbox input "true"
click at [478, 256] on input "Title" at bounding box center [563, 267] width 296 height 32
click at [478, 265] on input "Title" at bounding box center [563, 267] width 296 height 32
paste input "Outseer Fraud Manager Maintenance"
type input "Outseer Fraud Manager Maintenance"
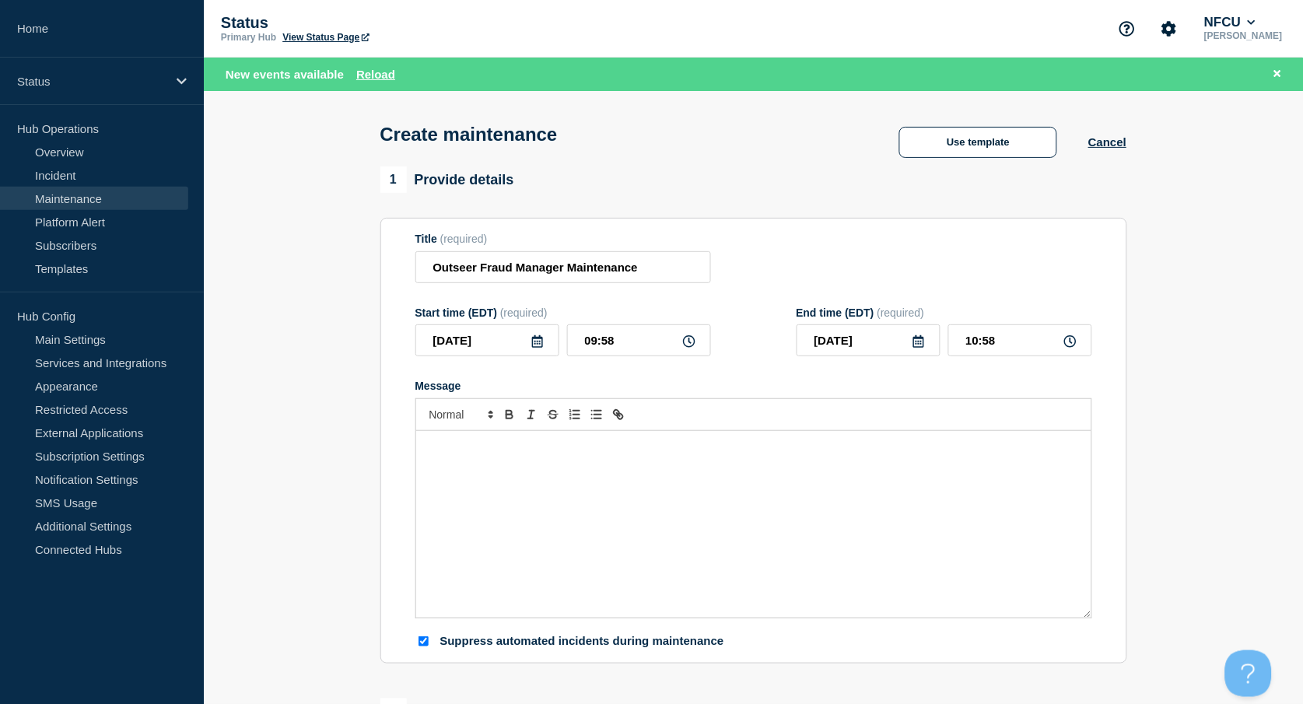
click at [510, 504] on div "Message" at bounding box center [753, 524] width 675 height 187
paste div "Message"
click at [426, 464] on div "Outseer services may be unavailable." at bounding box center [753, 524] width 675 height 187
click at [537, 341] on icon at bounding box center [537, 341] width 11 height 12
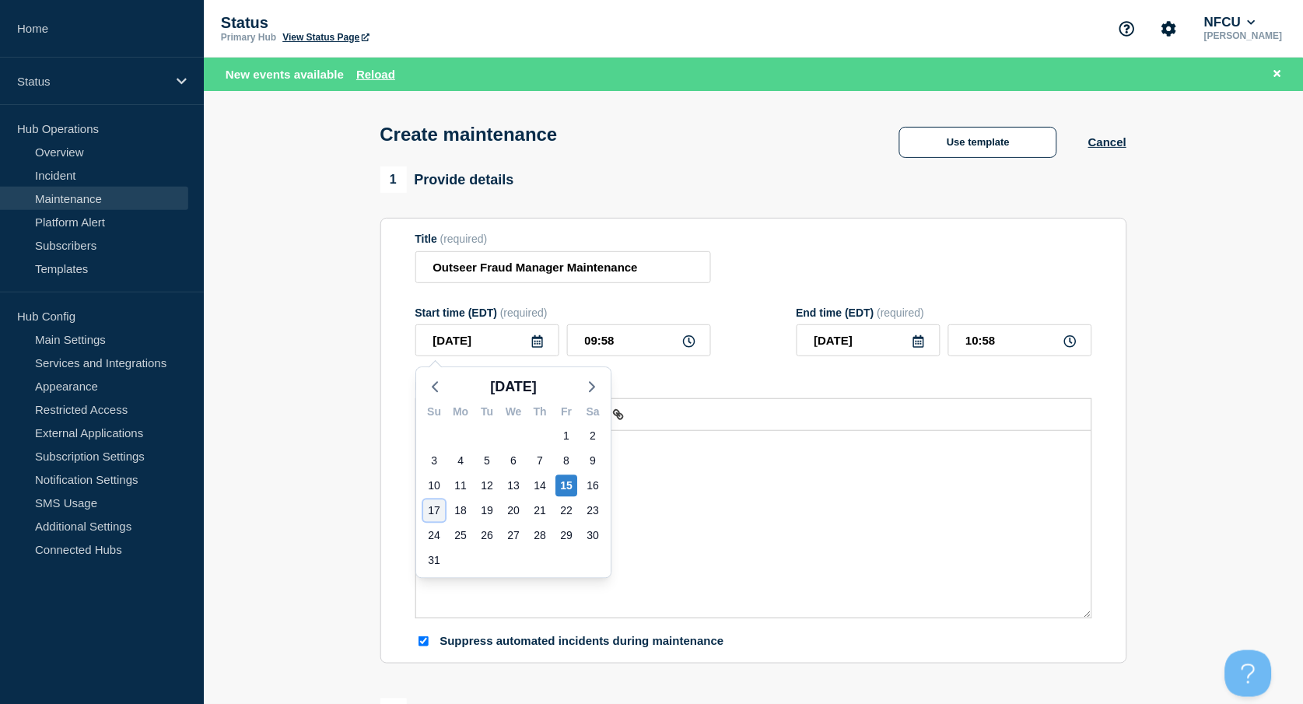
click at [429, 500] on div "17" at bounding box center [434, 511] width 22 height 22
type input "[DATE]"
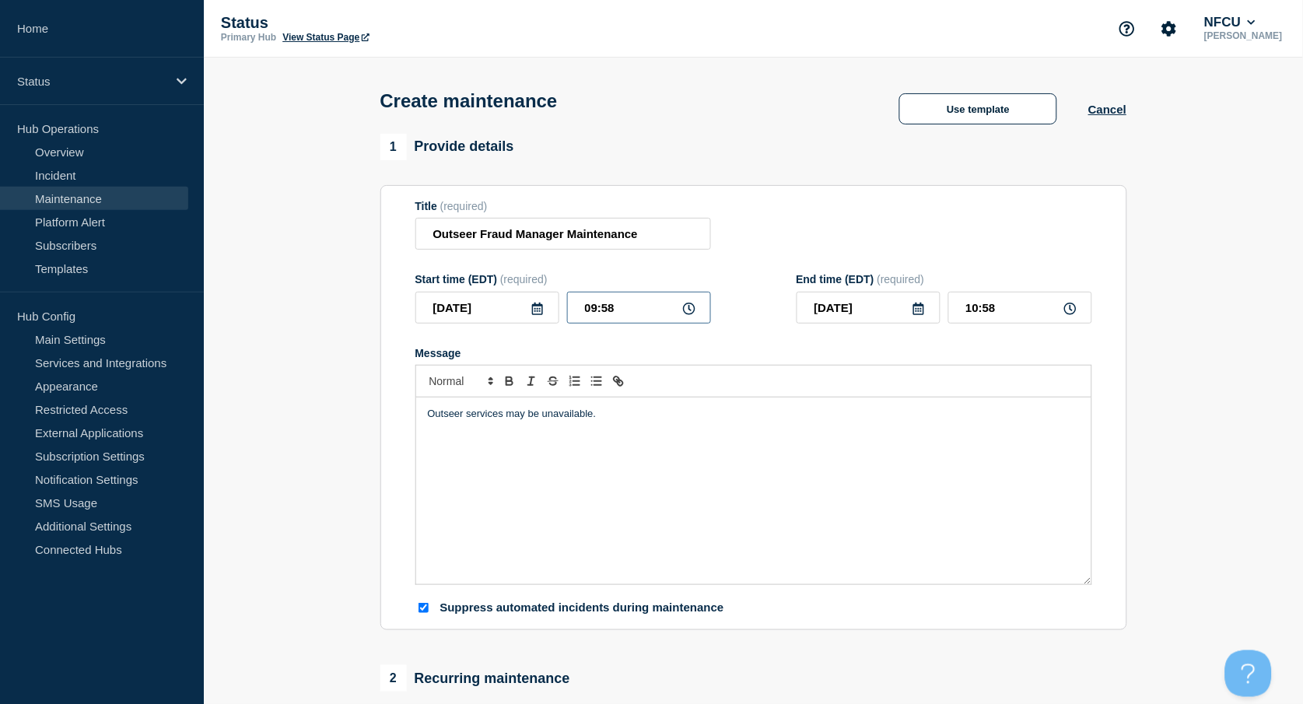
drag, startPoint x: 622, startPoint y: 311, endPoint x: 507, endPoint y: 290, distance: 117.0
click at [507, 297] on div "2025-08-17 09:58" at bounding box center [563, 308] width 296 height 32
type input "02:00"
click at [1011, 311] on input "03:00" at bounding box center [1020, 308] width 144 height 32
drag, startPoint x: 1008, startPoint y: 310, endPoint x: 878, endPoint y: 279, distance: 133.4
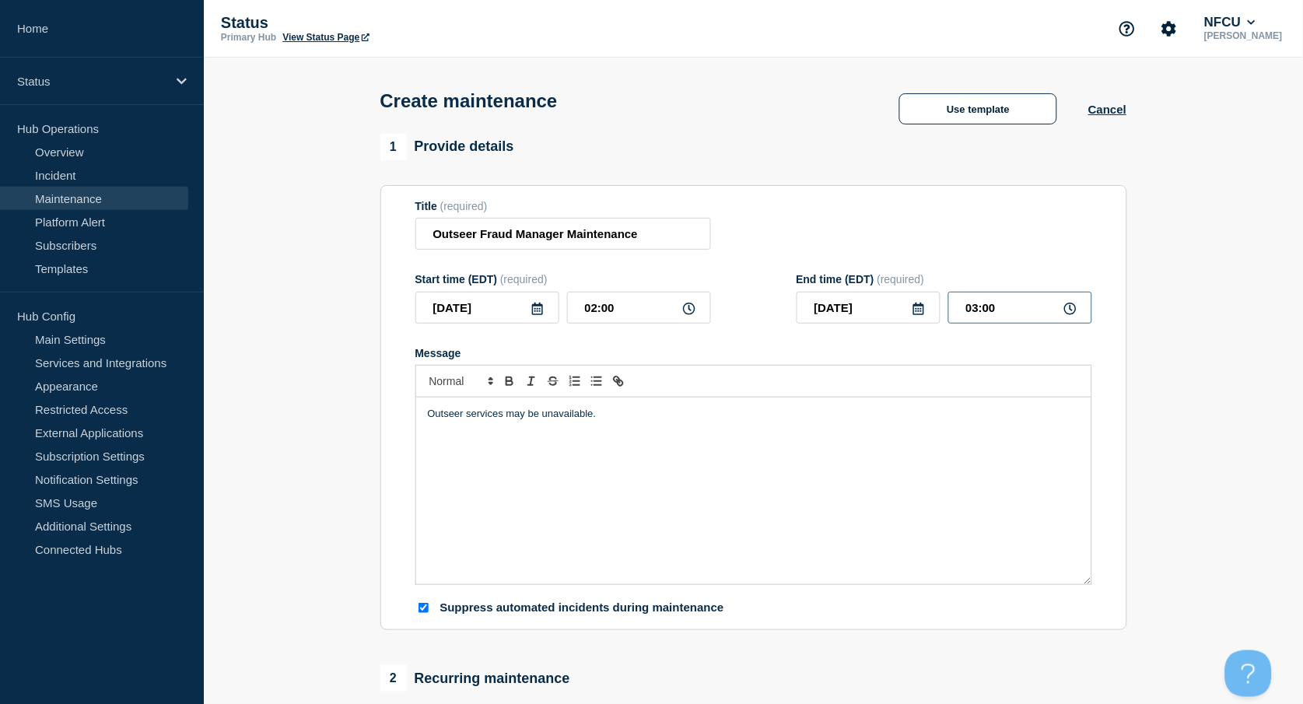
click at [881, 298] on div "2025-08-17 03:00" at bounding box center [945, 308] width 296 height 32
type input "06:00"
click at [851, 241] on div "Title (required) Outseer Fraud Manager Maintenance" at bounding box center [753, 225] width 677 height 51
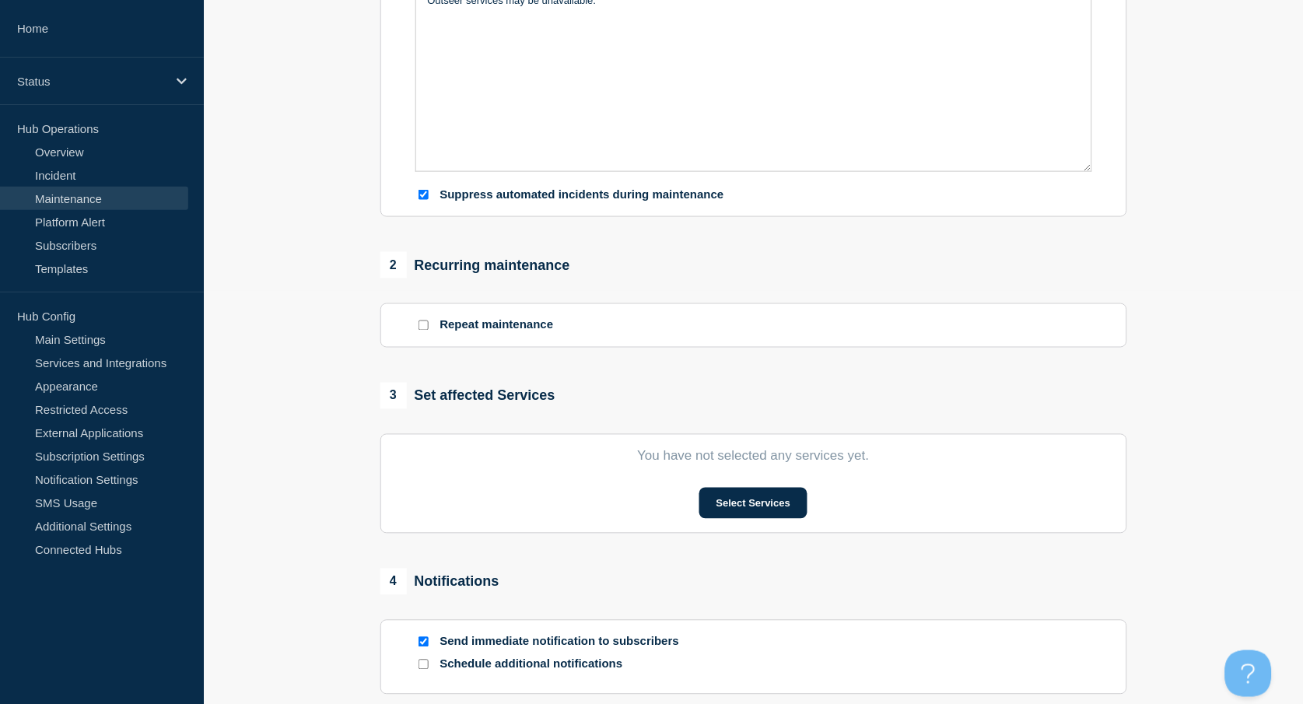
scroll to position [415, 0]
click at [737, 500] on button "Select Services" at bounding box center [753, 501] width 108 height 31
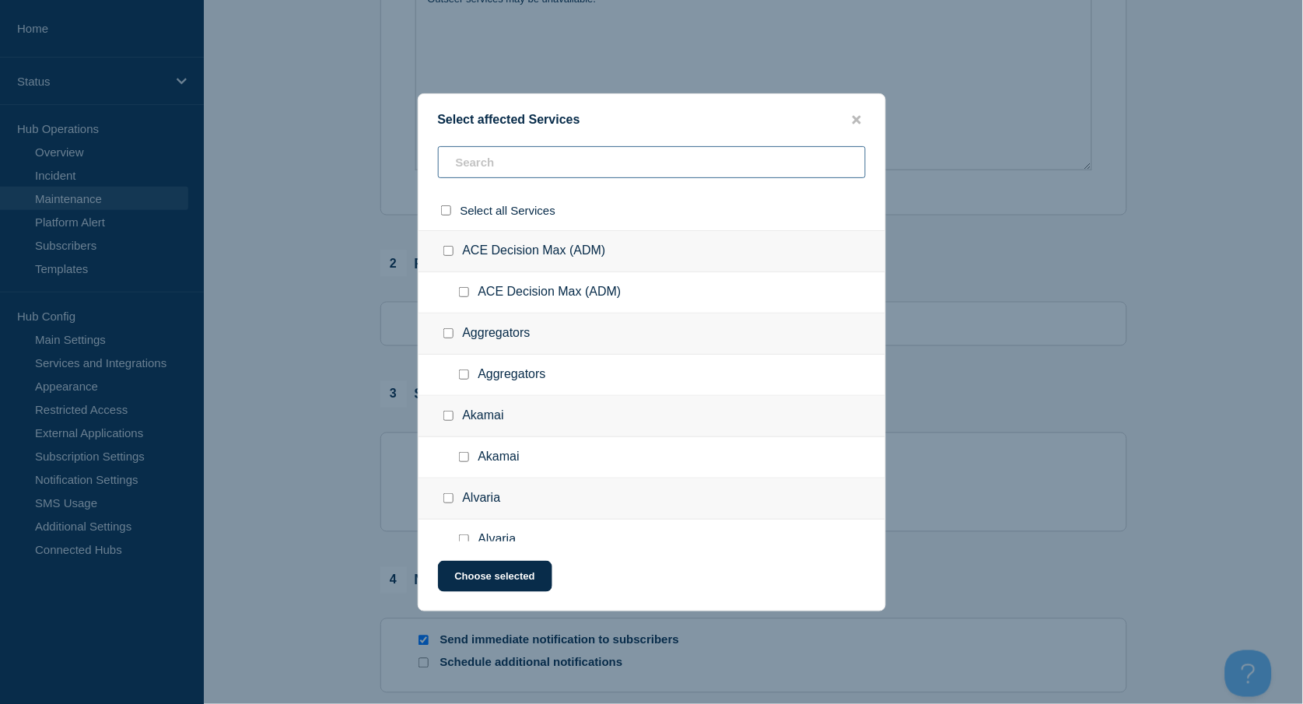
click at [501, 157] on input "text" at bounding box center [652, 162] width 428 height 32
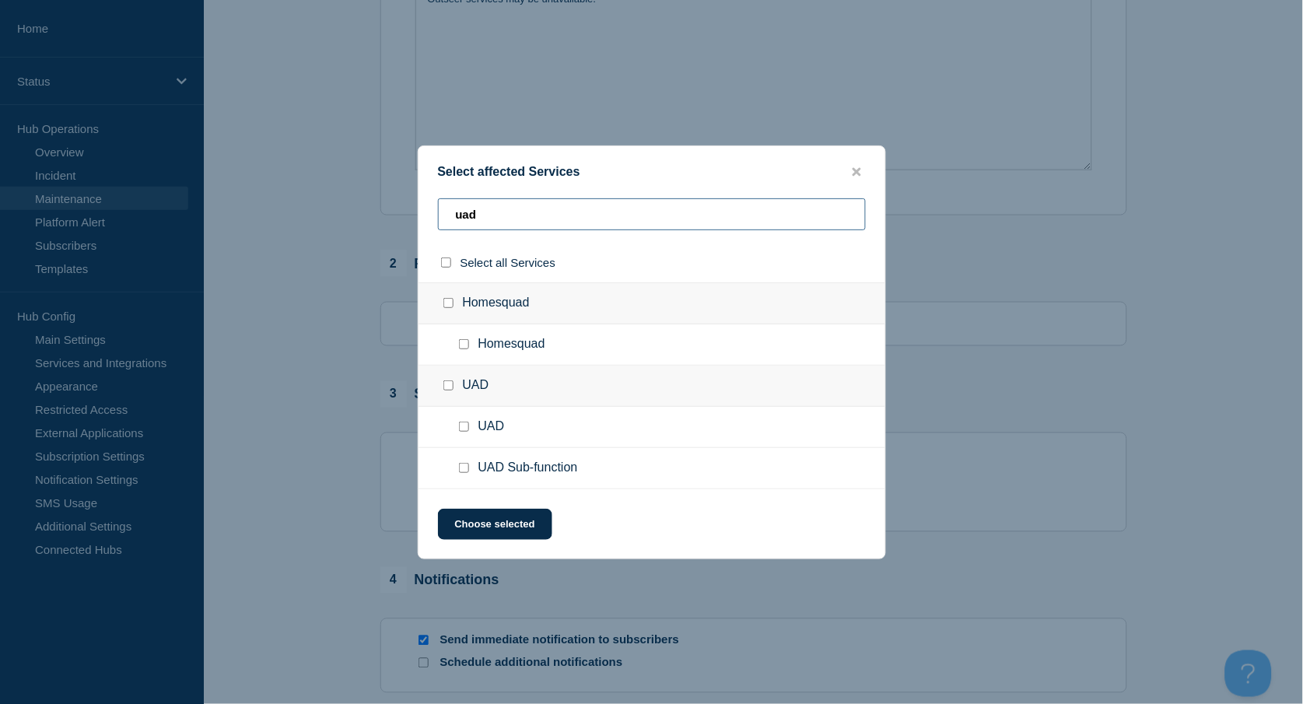
type input "uad"
click at [464, 471] on input "UAD Sub-function checkbox" at bounding box center [464, 468] width 10 height 10
checkbox input "true"
click at [486, 514] on button "Choose selected" at bounding box center [495, 524] width 114 height 31
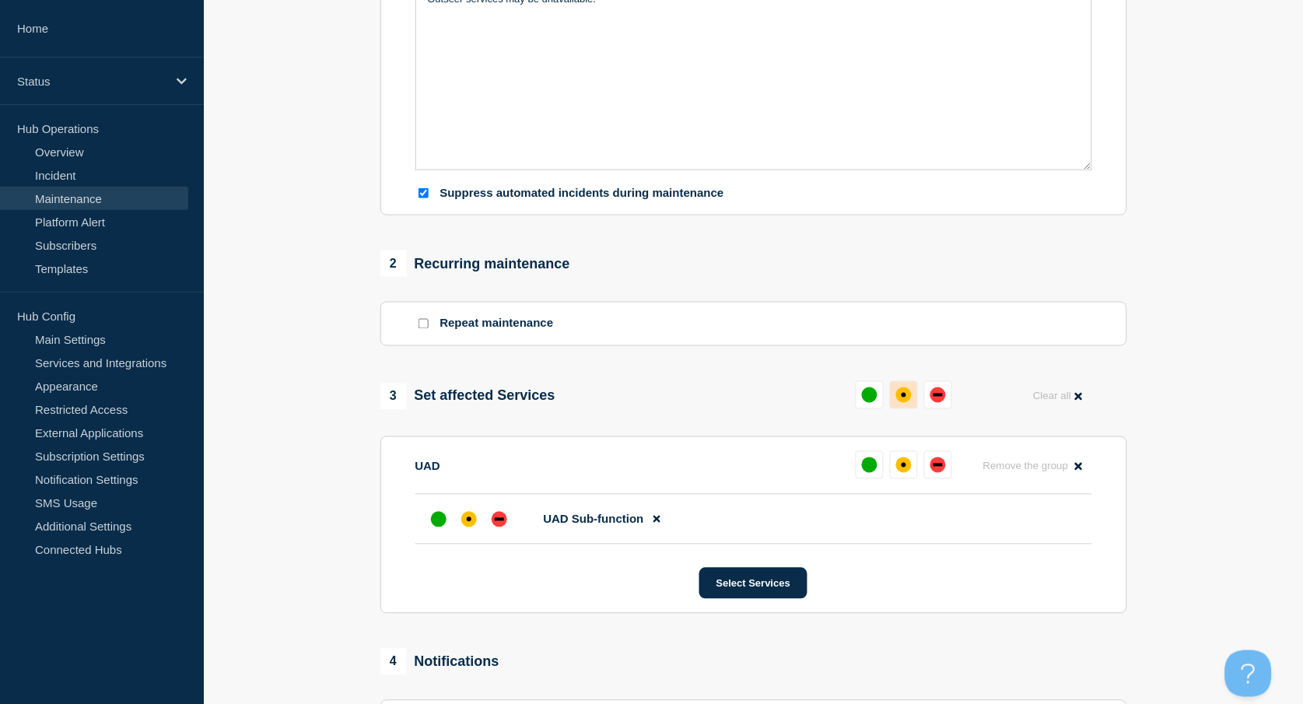
click at [912, 390] on button at bounding box center [904, 395] width 28 height 28
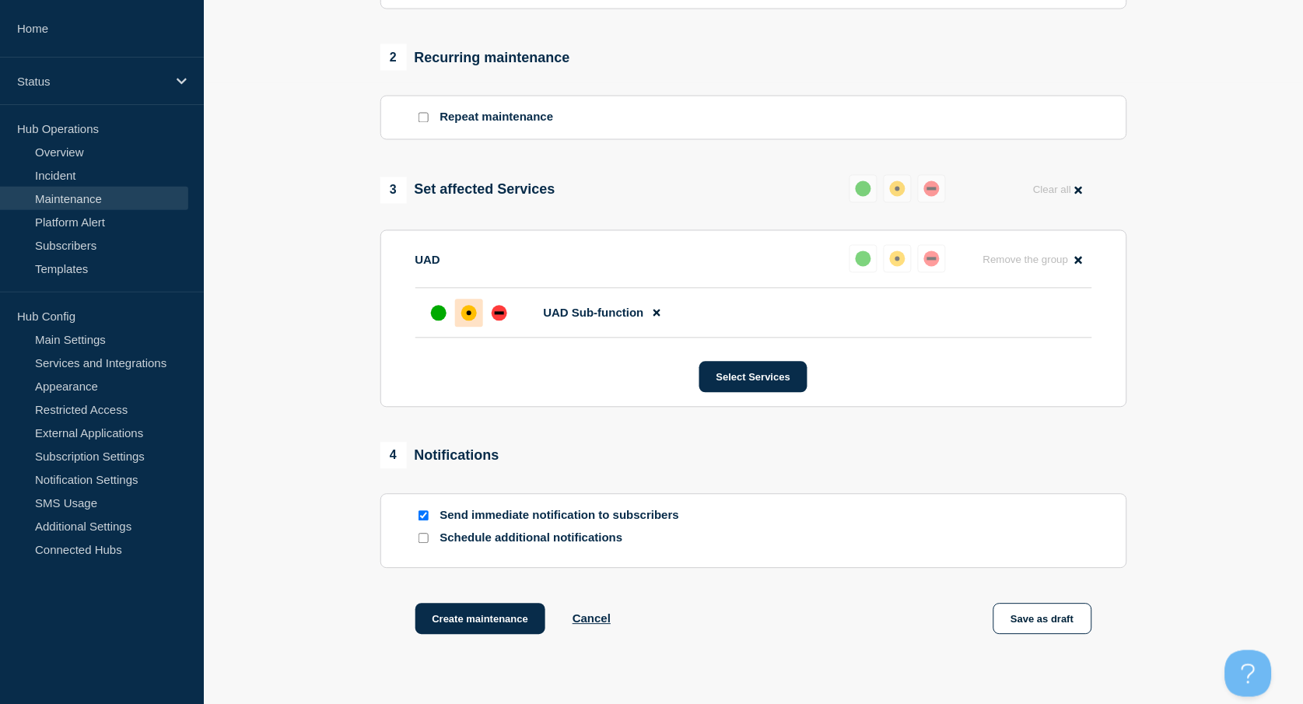
scroll to position [733, 0]
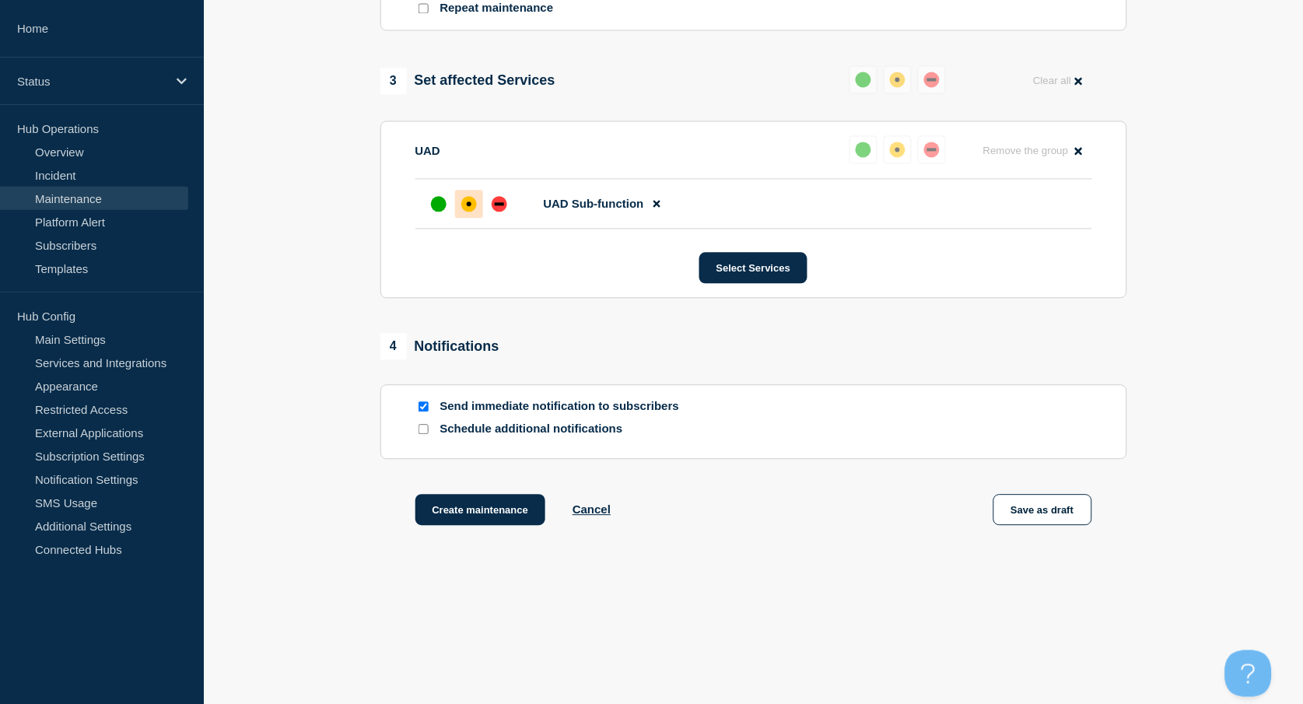
click at [425, 407] on input "Send immediate notification to subscribers" at bounding box center [423, 406] width 10 height 10
checkbox input "false"
click at [485, 514] on button "Create maintenance" at bounding box center [480, 509] width 131 height 31
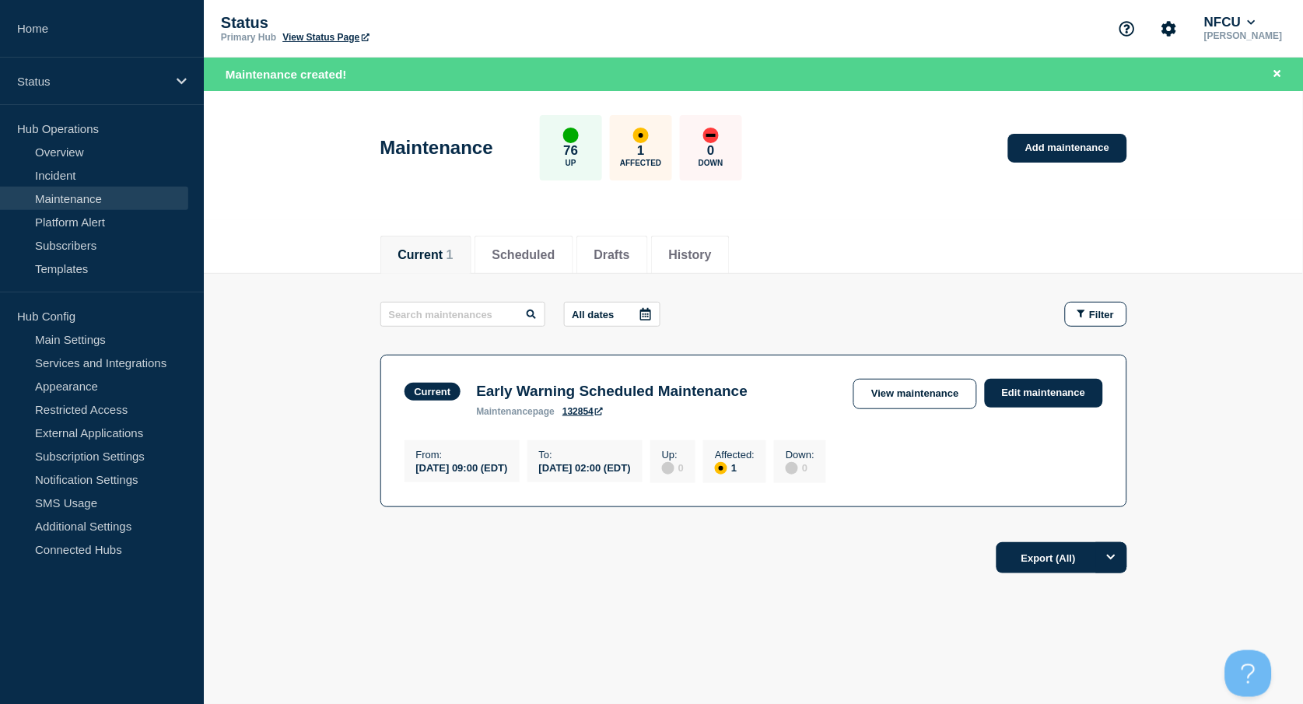
click at [793, 670] on div "Current Scheduled Drafts History Current 1 Scheduled Drafts History All dates F…" at bounding box center [753, 455] width 1099 height 471
click at [1047, 152] on link "Add maintenance" at bounding box center [1067, 148] width 118 height 29
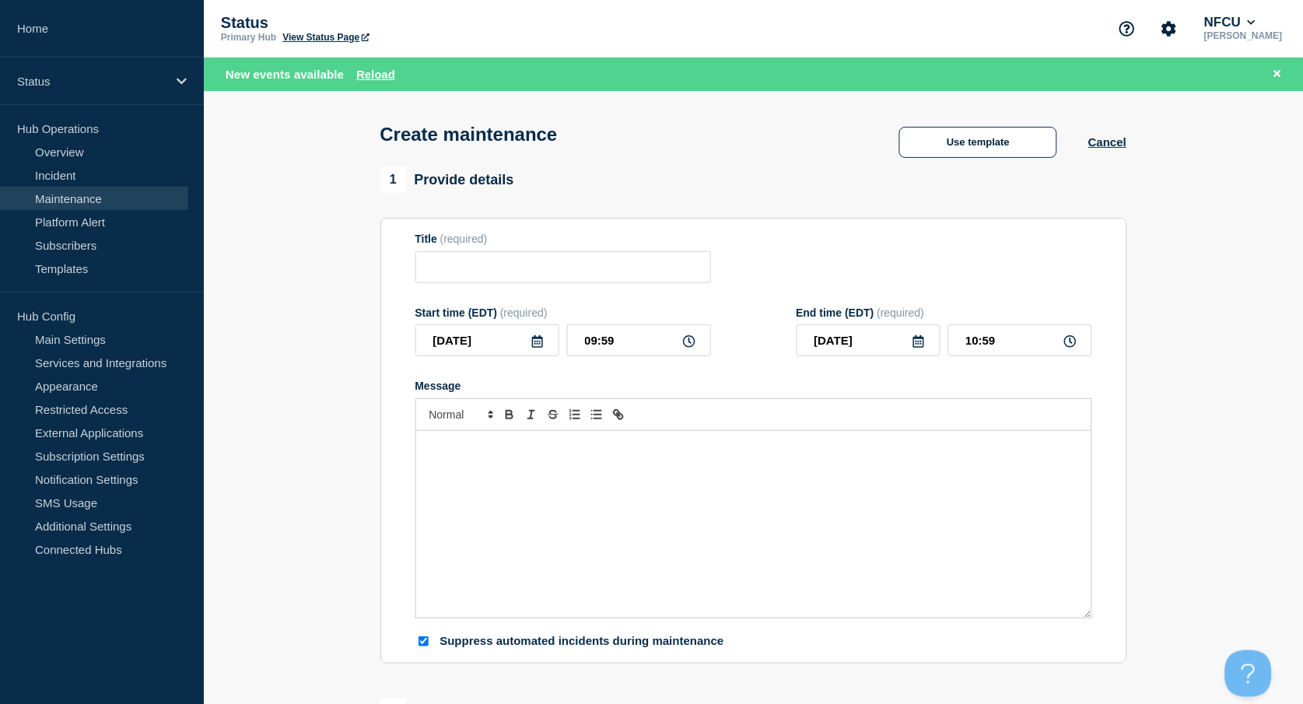
checkbox input "true"
click at [467, 273] on input "Title" at bounding box center [563, 267] width 296 height 32
paste input "[PERSON_NAME] [PERSON_NAME] Portal Maintenance"
type input "[PERSON_NAME] [PERSON_NAME] Portal Maintenance"
click at [512, 468] on div "Message" at bounding box center [753, 524] width 675 height 187
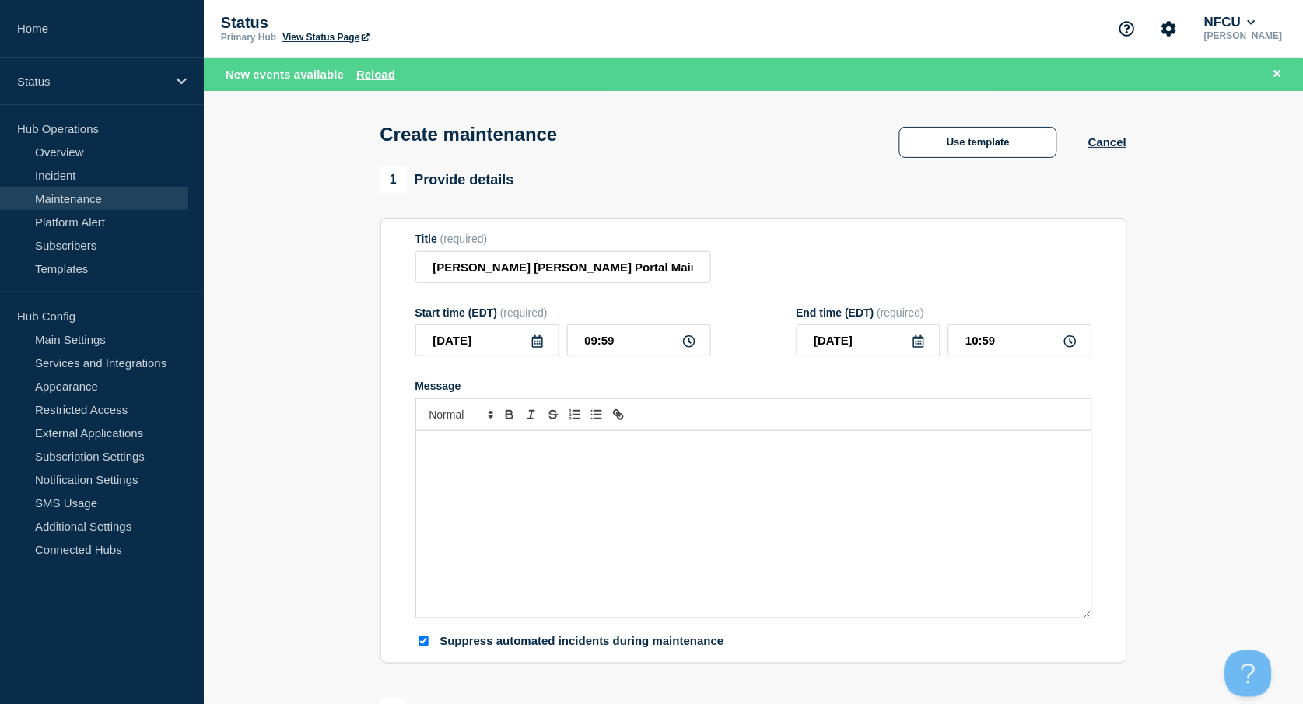
paste div "Message"
click at [540, 344] on icon at bounding box center [537, 341] width 11 height 12
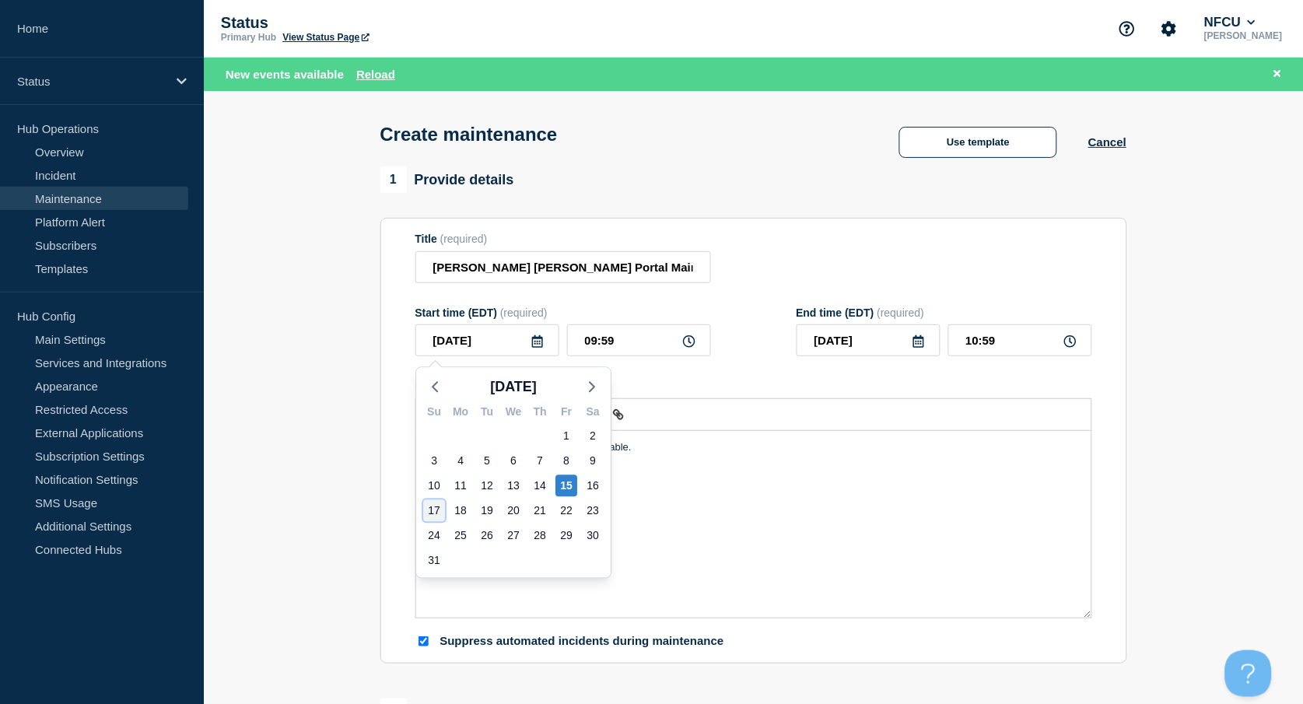
click at [437, 507] on div "17" at bounding box center [434, 511] width 22 height 22
type input "[DATE]"
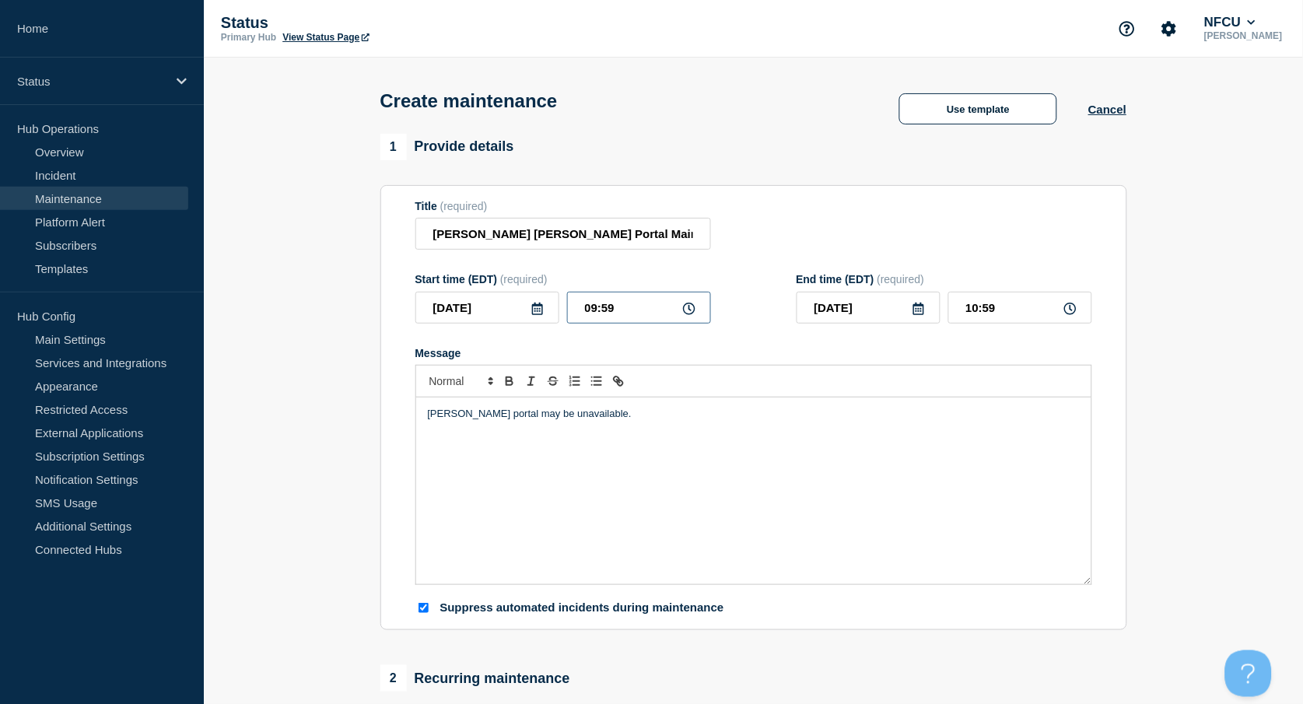
click at [621, 308] on input "09:59" at bounding box center [639, 308] width 144 height 32
drag, startPoint x: 639, startPoint y: 310, endPoint x: 531, endPoint y: 296, distance: 109.0
click at [531, 296] on div "2025-08-17 09:59" at bounding box center [563, 308] width 296 height 32
type input "01:01"
click at [1011, 306] on input "02:01" at bounding box center [1020, 308] width 144 height 32
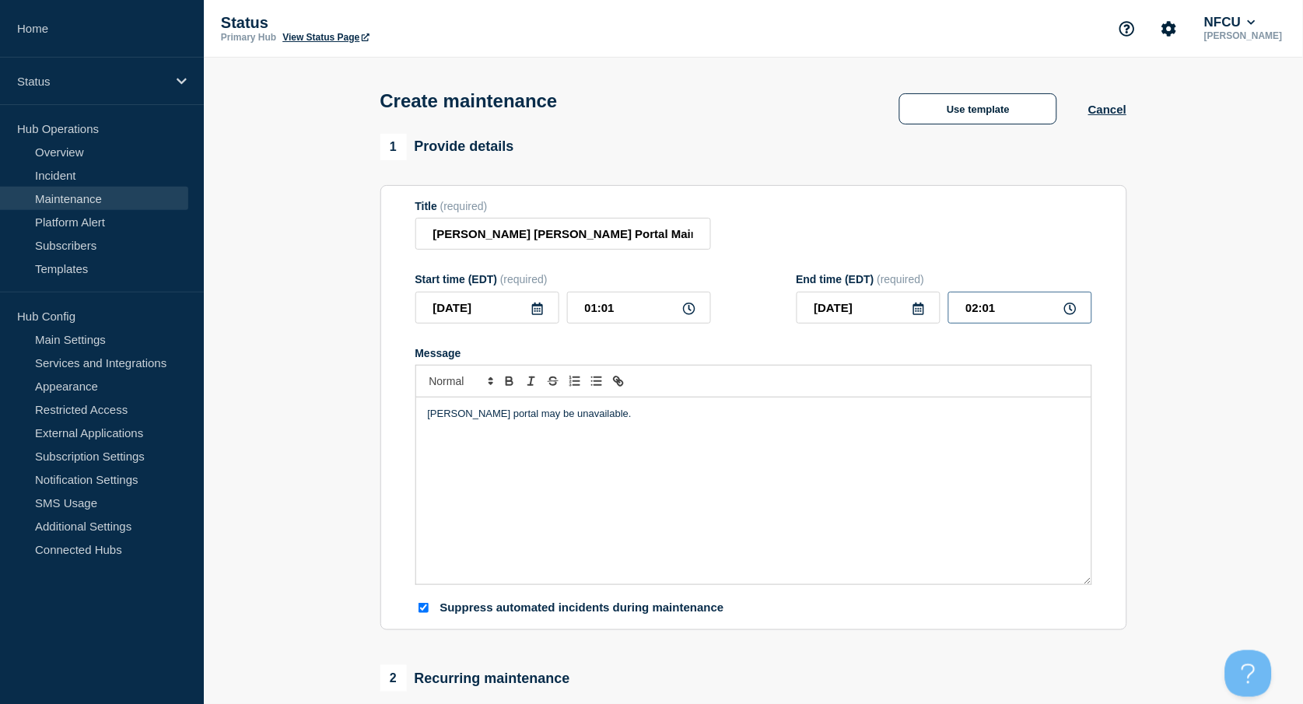
click at [899, 281] on div "End time (EDT) (required) 2025-08-17 02:01" at bounding box center [945, 298] width 296 height 51
type input "07:00"
click at [865, 261] on form "Title (required) Mercer MyHR Portal Maintenance Start time (EDT) (required) 202…" at bounding box center [753, 408] width 677 height 416
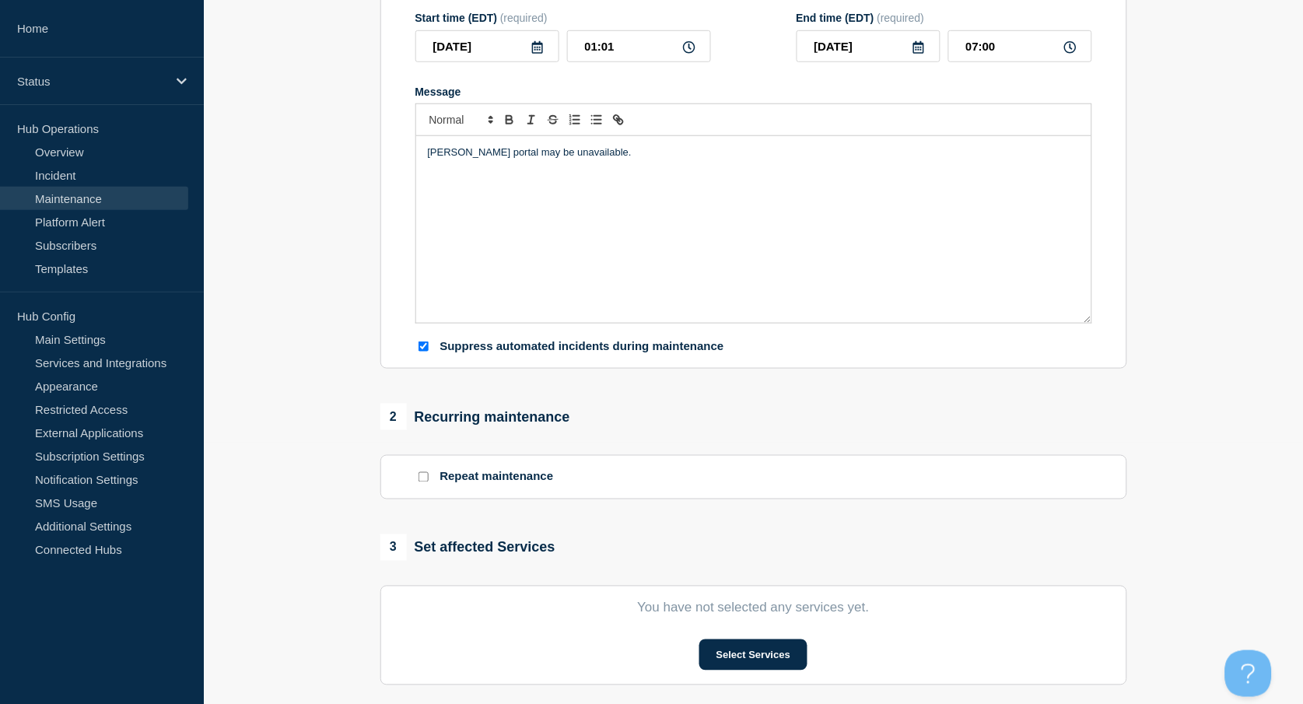
scroll to position [311, 0]
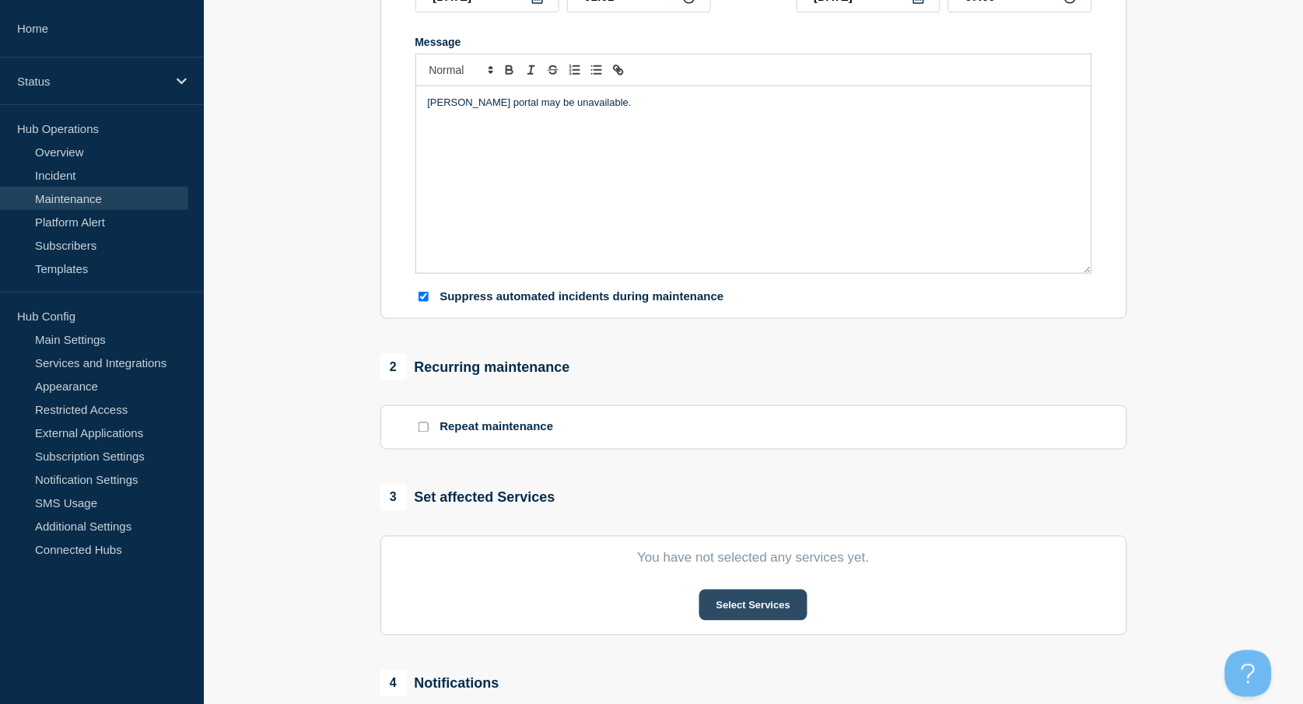
click at [749, 614] on button "Select Services" at bounding box center [753, 605] width 108 height 31
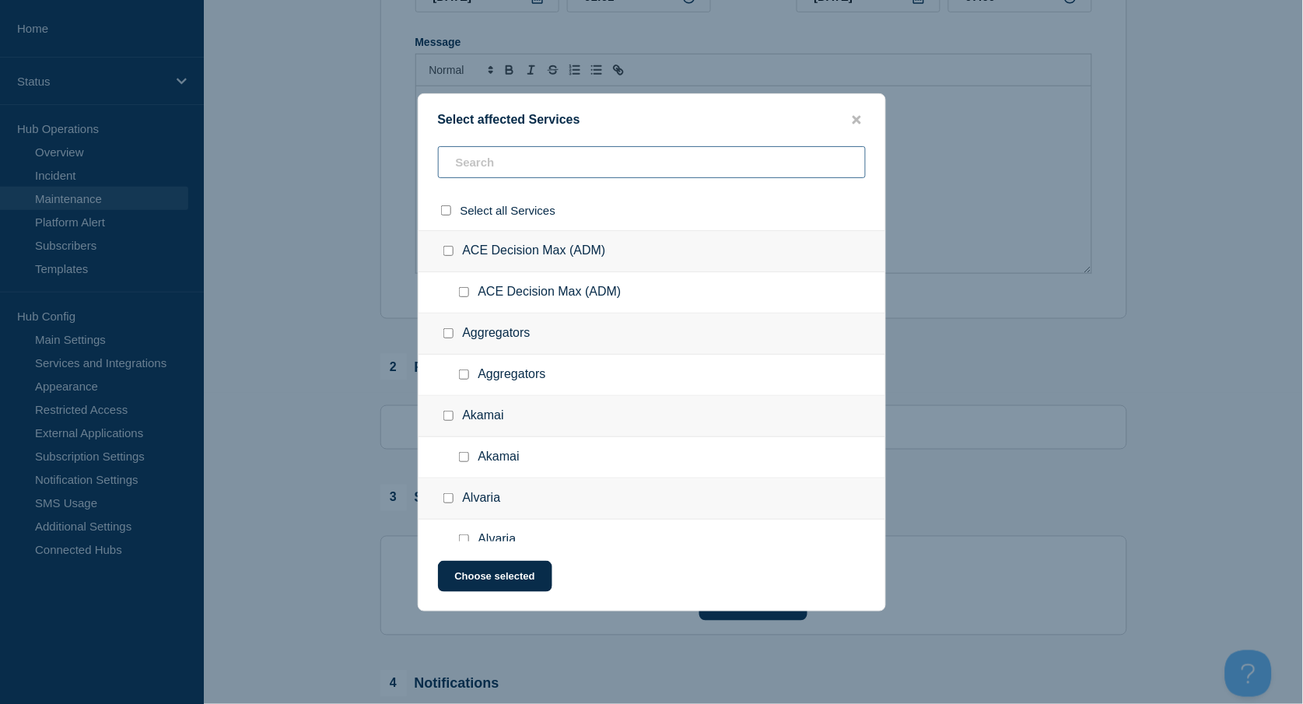
click at [464, 162] on input "text" at bounding box center [652, 162] width 428 height 32
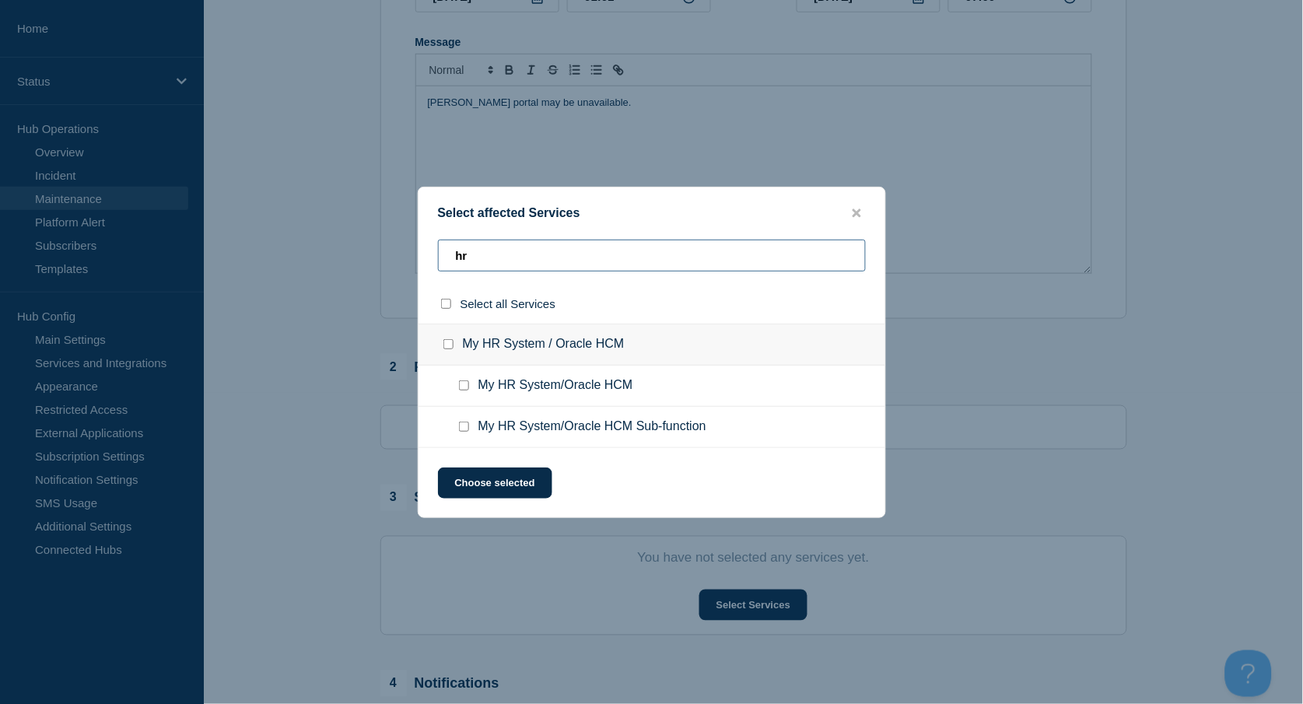
type input "hr"
click at [447, 341] on input "My HR System / Oracle HCM checkbox" at bounding box center [448, 344] width 10 height 10
checkbox input "true"
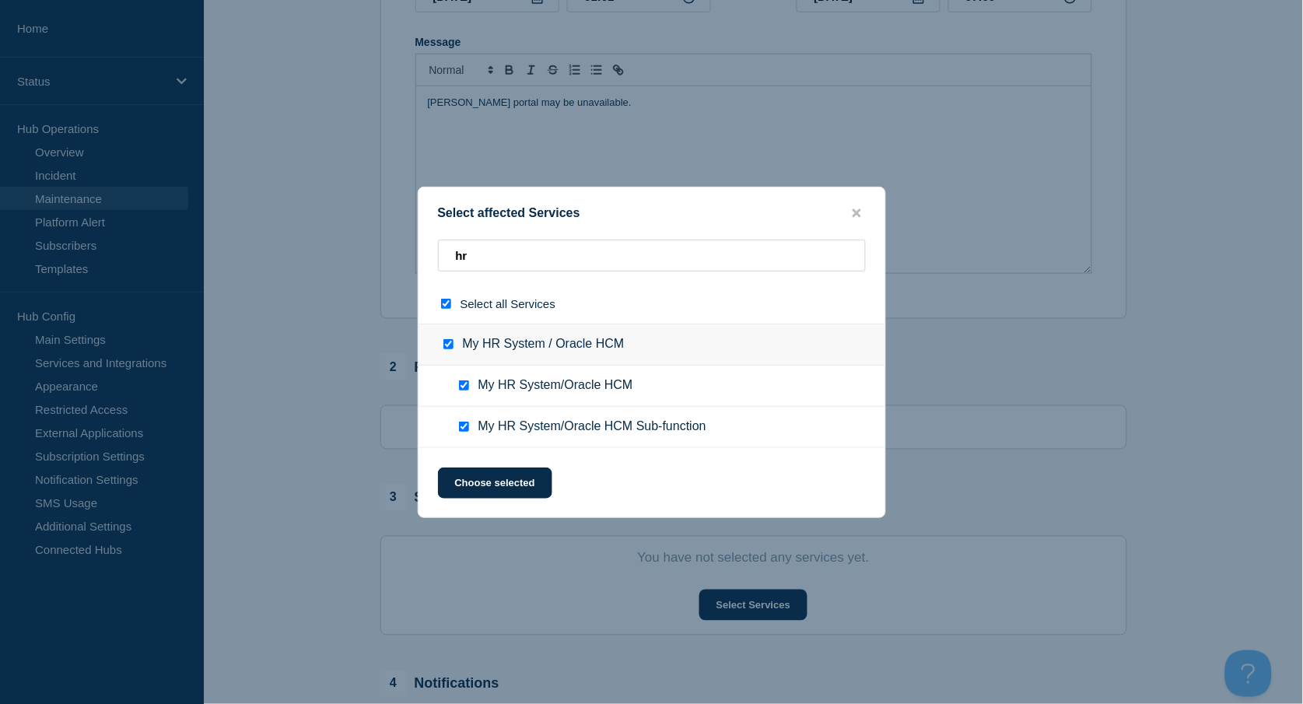
checkbox input "true"
click at [520, 490] on button "Choose selected" at bounding box center [495, 482] width 114 height 31
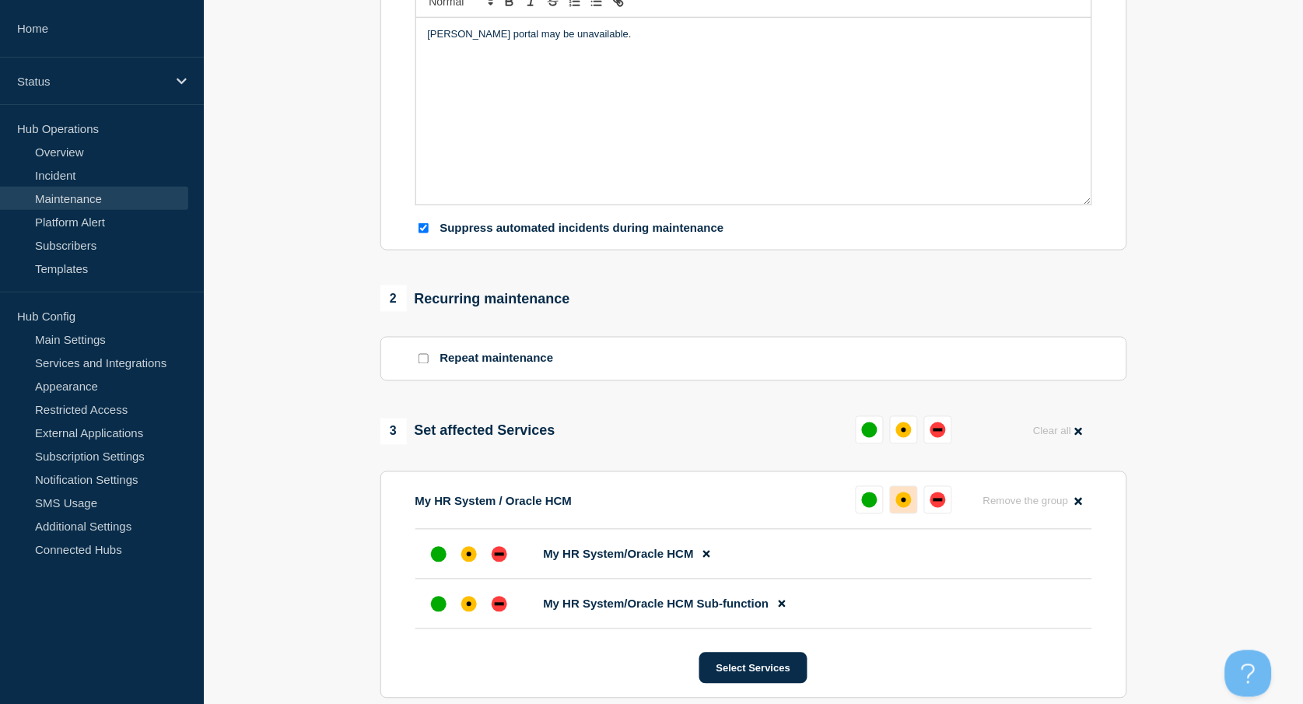
scroll to position [415, 0]
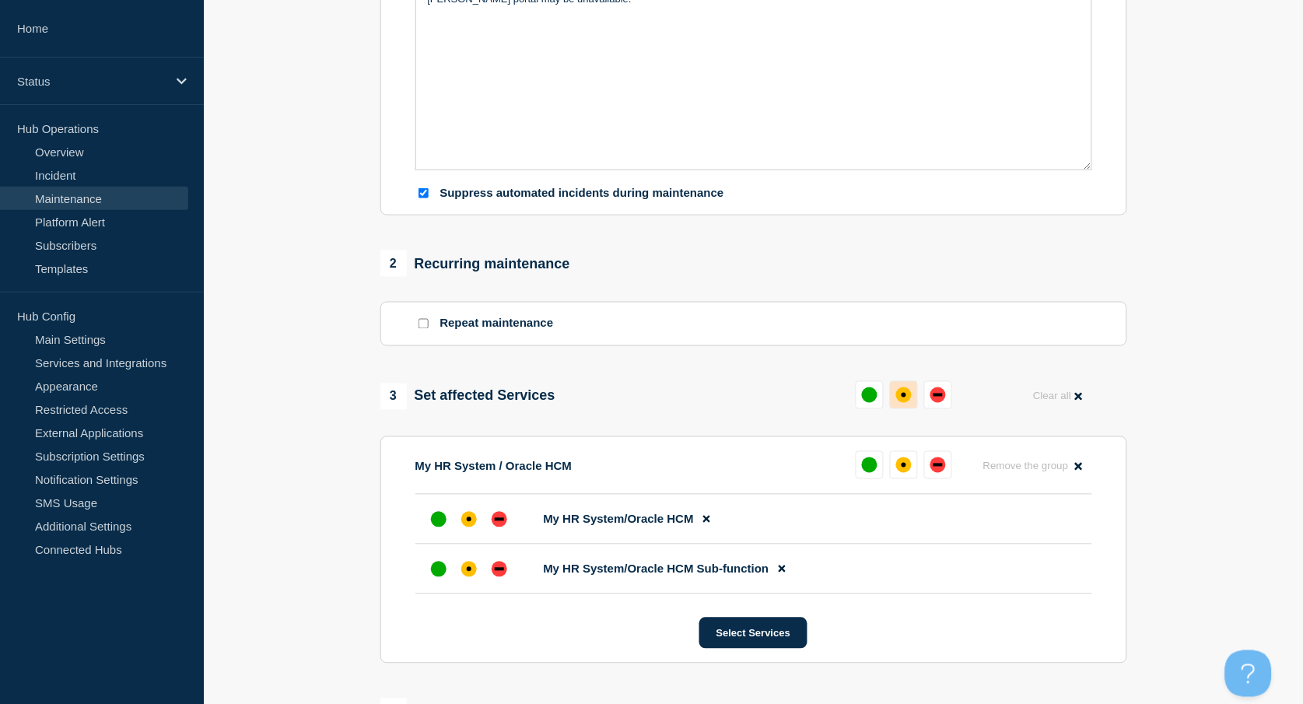
click at [903, 394] on div "affected" at bounding box center [904, 395] width 5 height 5
click at [781, 570] on icon at bounding box center [782, 569] width 7 height 10
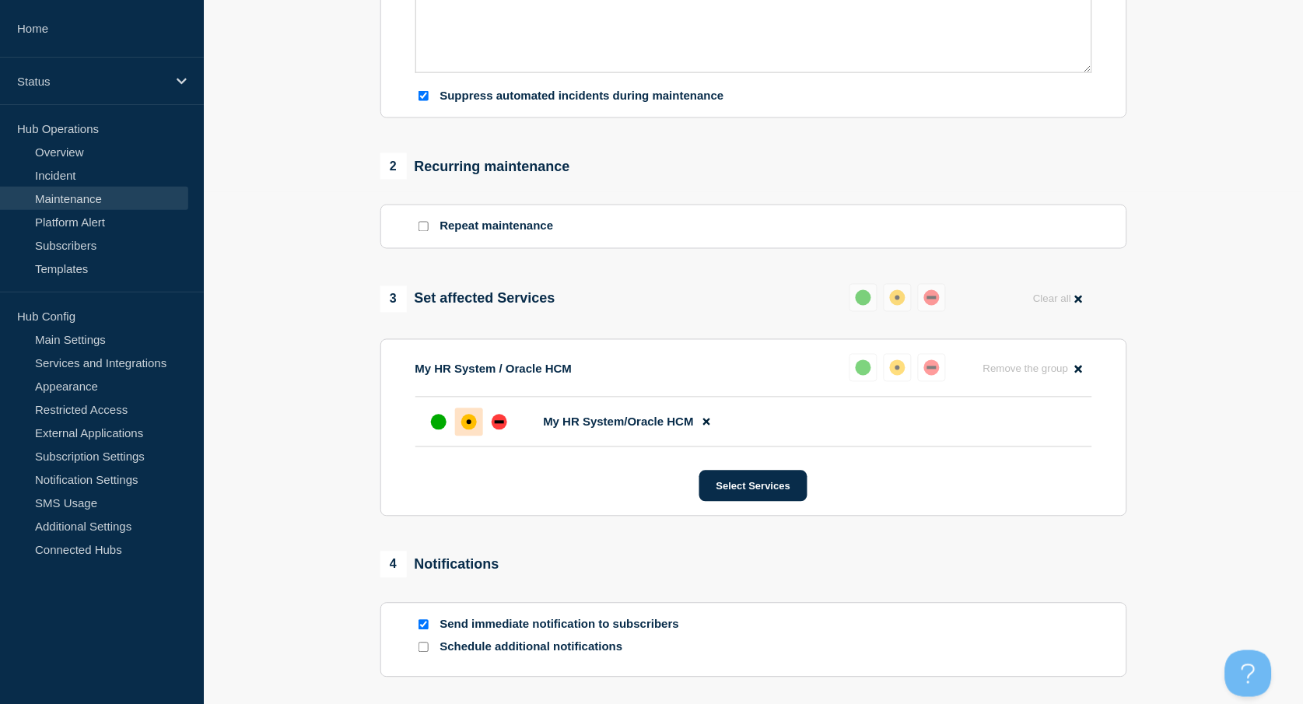
scroll to position [622, 0]
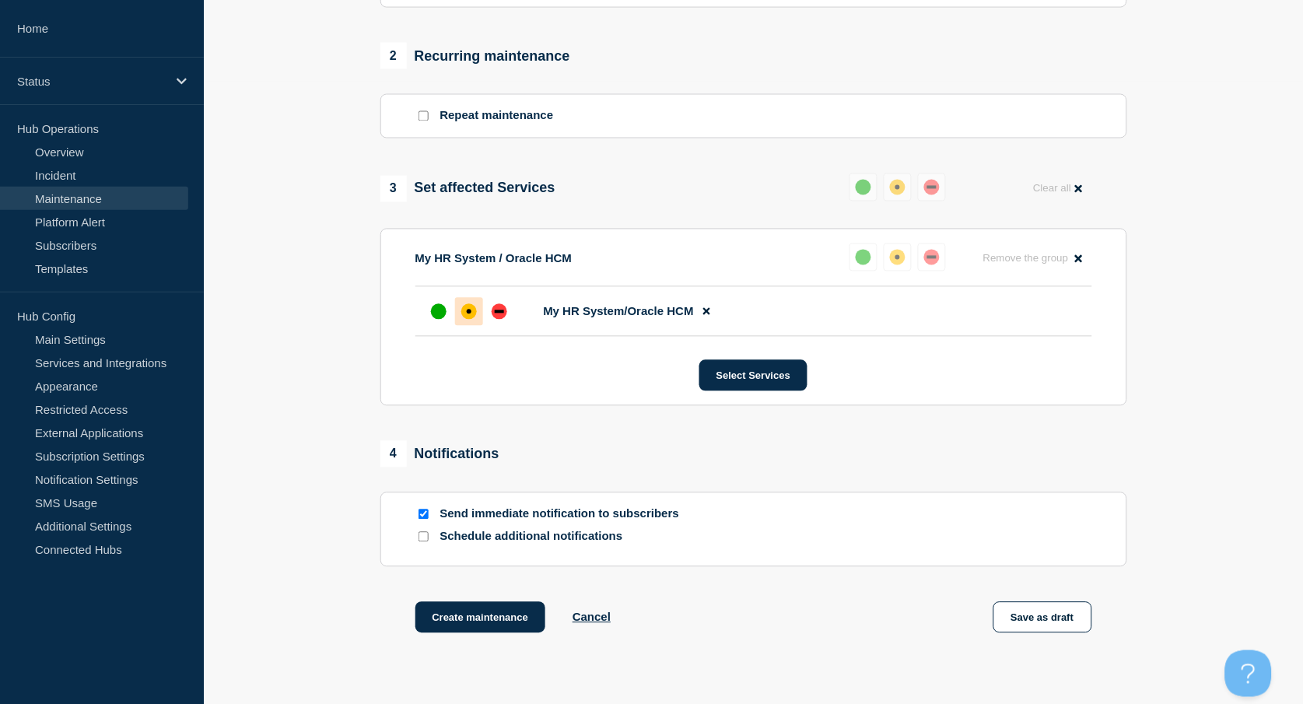
click at [420, 516] on input "Send immediate notification to subscribers" at bounding box center [423, 514] width 10 height 10
checkbox input "false"
click at [483, 625] on button "Create maintenance" at bounding box center [480, 617] width 131 height 31
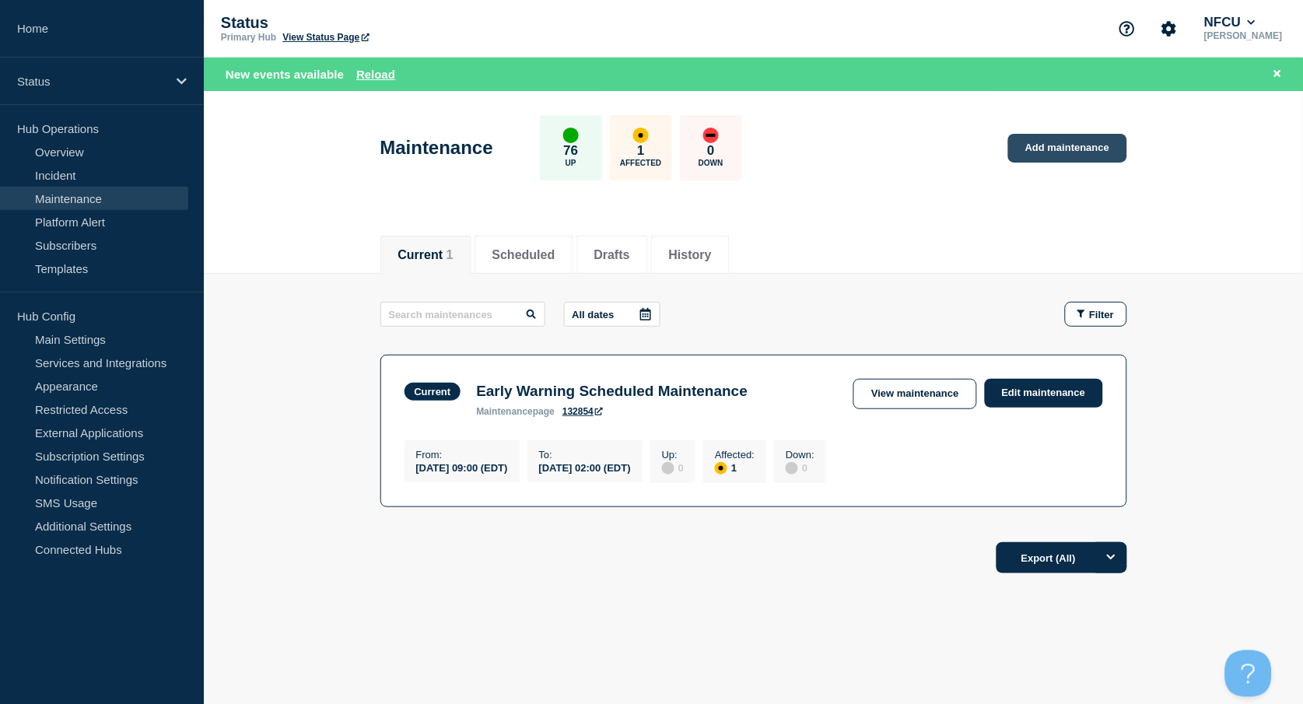
click at [1051, 143] on link "Add maintenance" at bounding box center [1067, 148] width 118 height 29
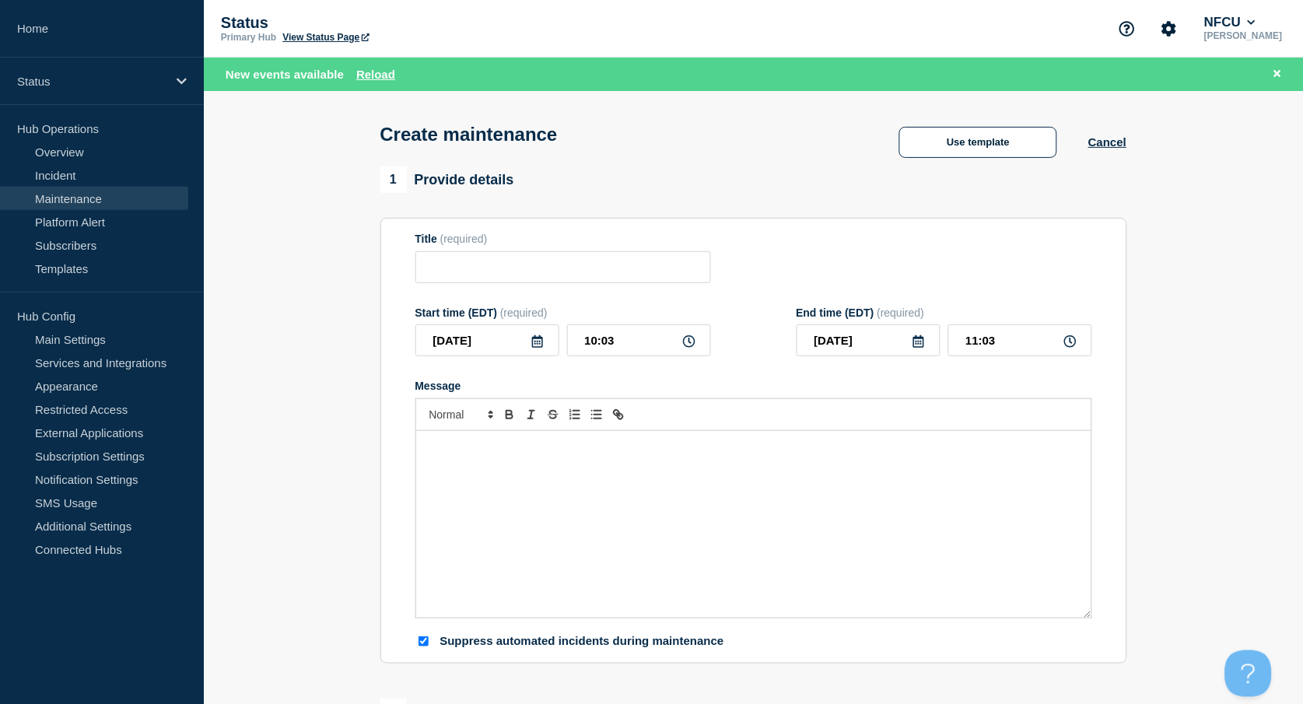
checkbox input "true"
click at [465, 271] on input "Title" at bounding box center [563, 267] width 296 height 32
paste input "Migrate Ashburn Datacenter firewall"
click at [596, 268] on input "Migrate Ashburn Datacenter firewall" at bounding box center [563, 267] width 296 height 32
type input "Migrate Ashburn Datacenter Firewall"
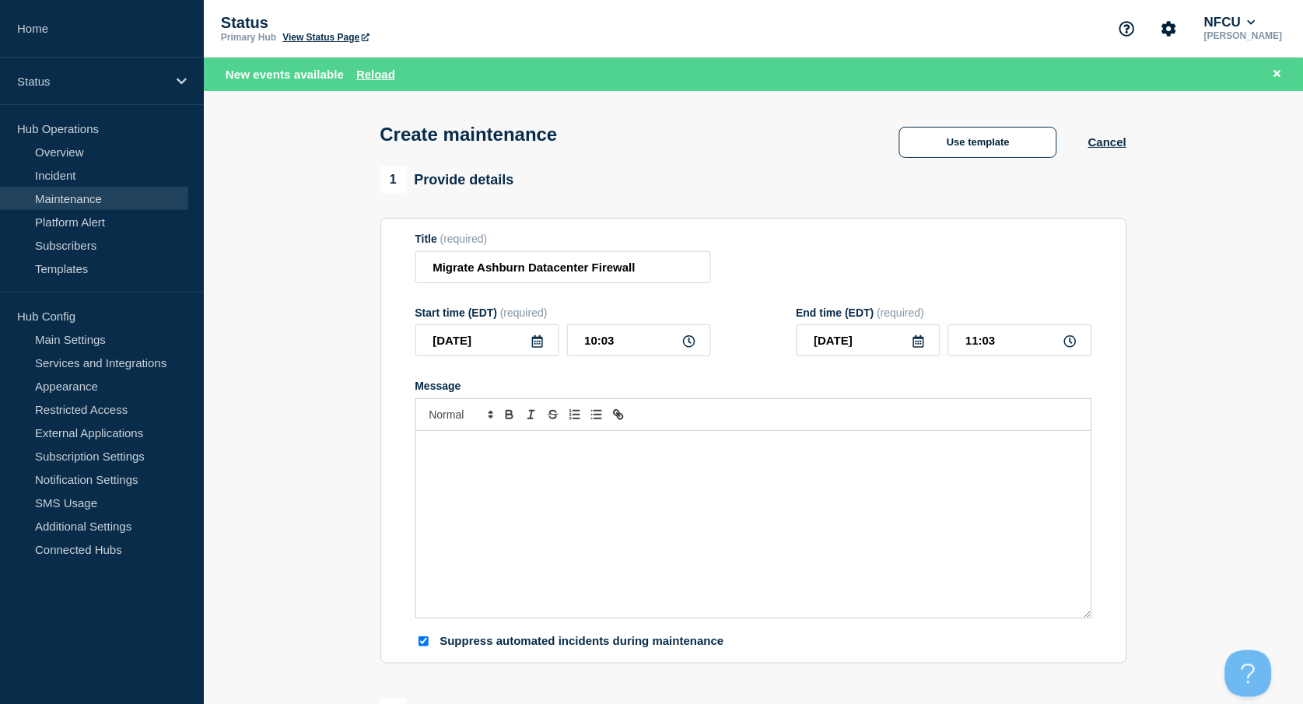
click at [507, 454] on p "Message" at bounding box center [754, 447] width 652 height 14
click at [537, 341] on icon at bounding box center [537, 341] width 11 height 12
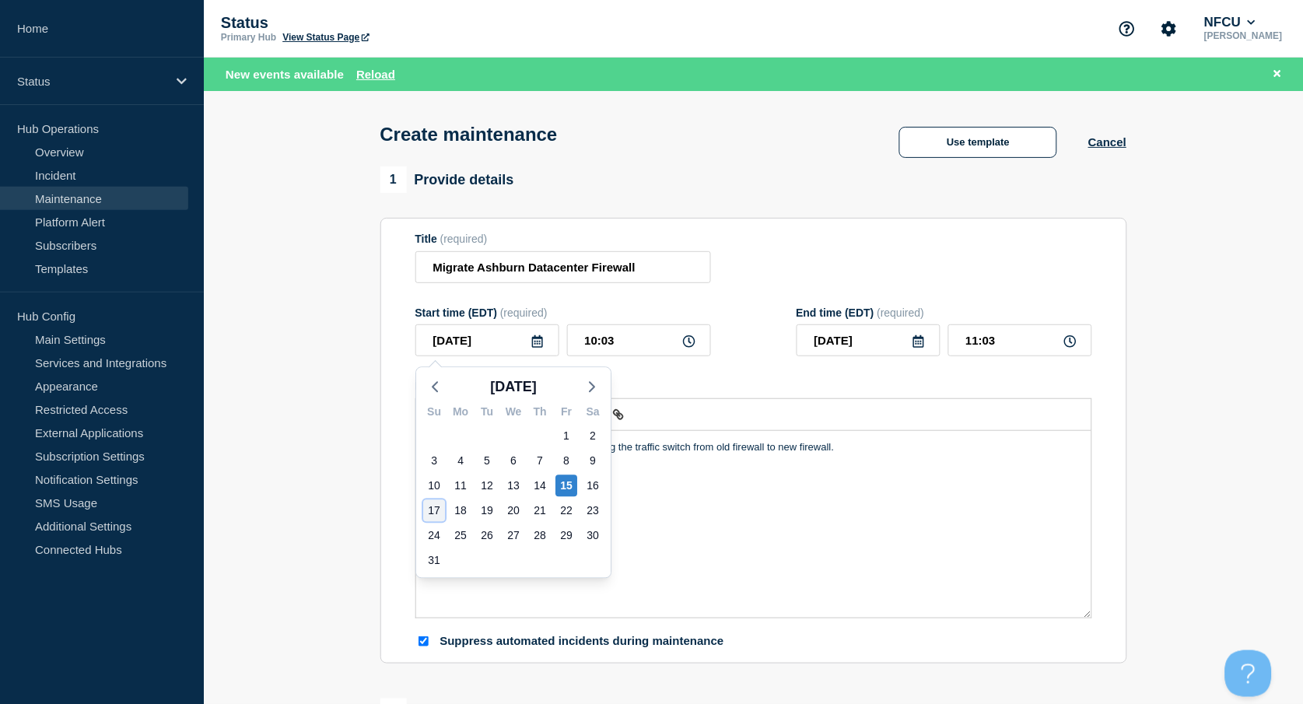
click at [430, 505] on div "17" at bounding box center [434, 511] width 22 height 22
type input "[DATE]"
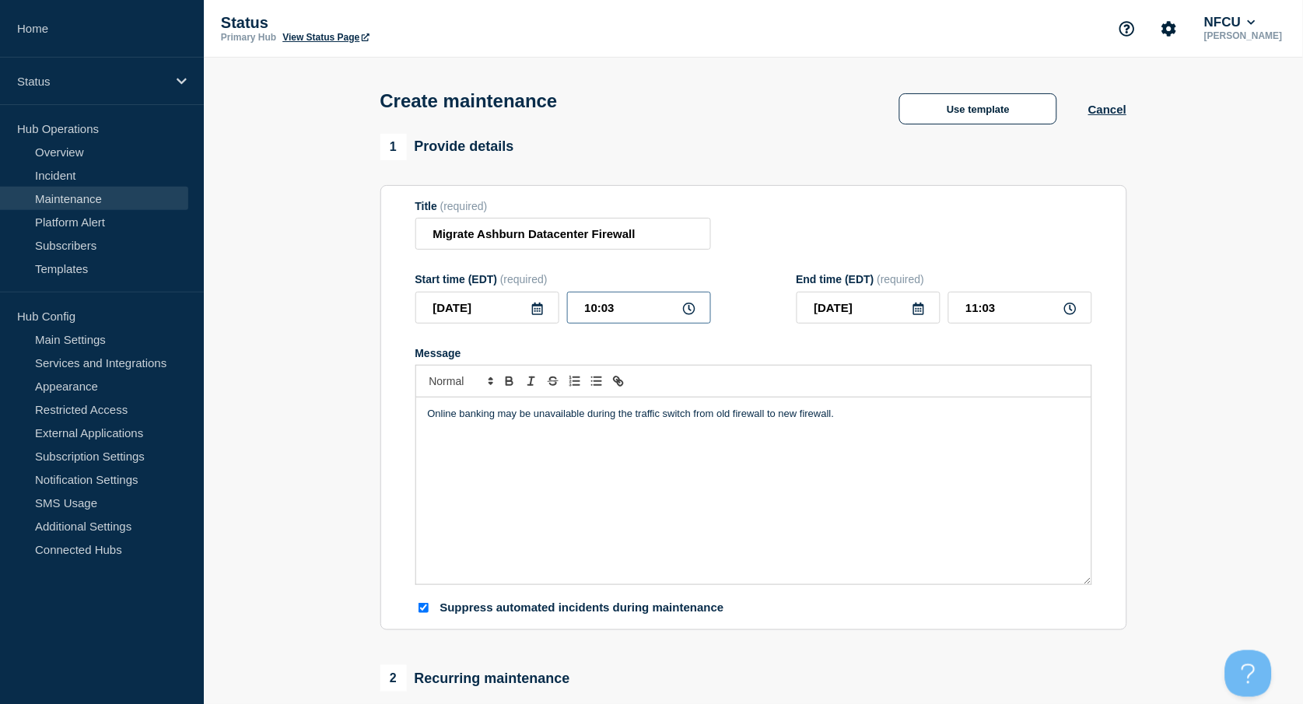
drag, startPoint x: 622, startPoint y: 319, endPoint x: 635, endPoint y: 310, distance: 15.6
click at [622, 318] on input "10:03" at bounding box center [639, 308] width 144 height 32
drag, startPoint x: 617, startPoint y: 303, endPoint x: 537, endPoint y: 287, distance: 81.6
click at [541, 287] on div "Start time (EDT) (required) 2025-08-17 10:03" at bounding box center [563, 298] width 296 height 51
type input "01:00"
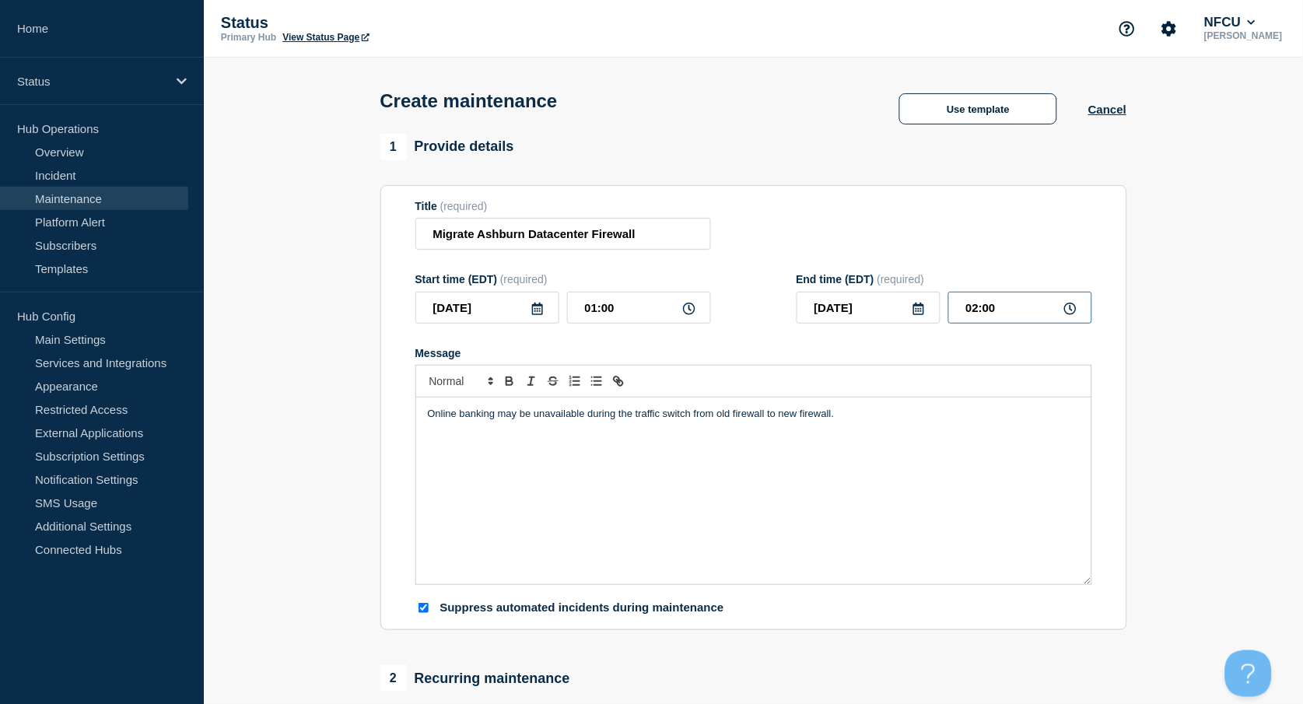
drag, startPoint x: 994, startPoint y: 309, endPoint x: 1011, endPoint y: 310, distance: 17.2
click at [997, 309] on input "02:00" at bounding box center [1020, 308] width 144 height 32
drag, startPoint x: 1011, startPoint y: 310, endPoint x: 895, endPoint y: 293, distance: 117.9
click at [895, 293] on div "End time (EDT) (required) 2025-08-17 02:00" at bounding box center [945, 298] width 296 height 51
type input "07:00"
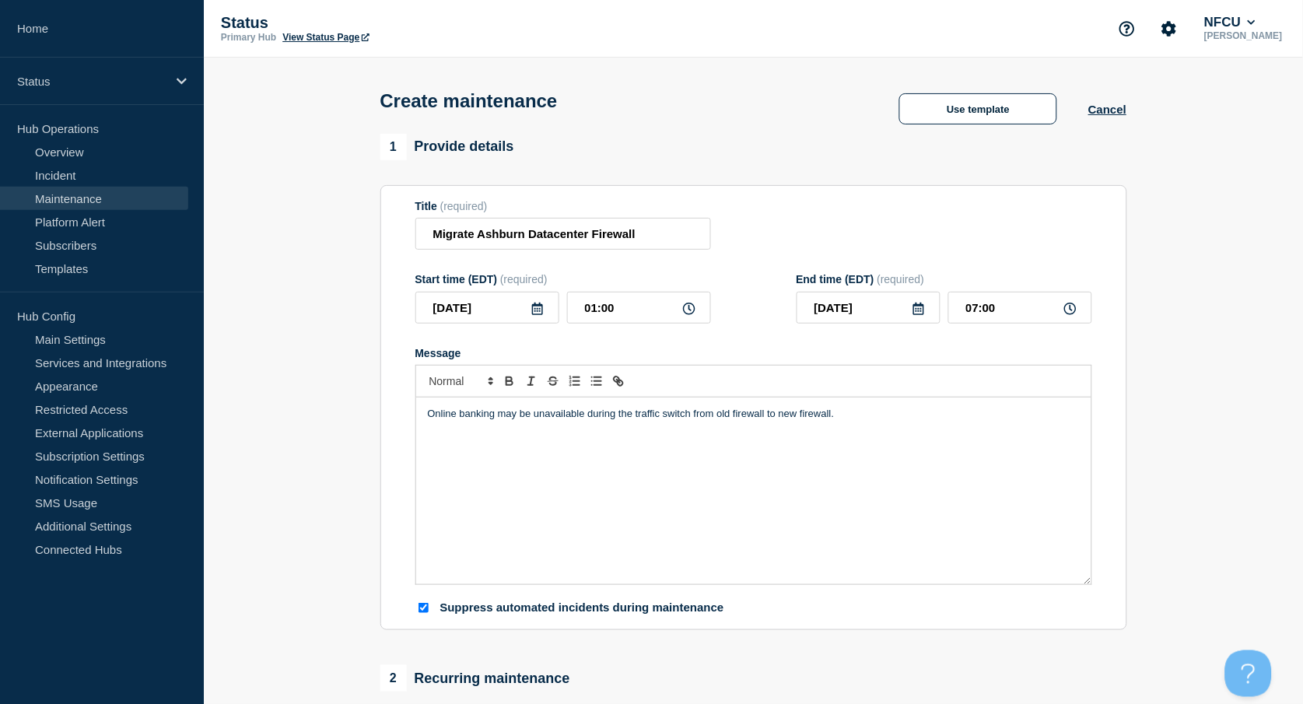
click at [773, 202] on section "Title (required) Migrate Ashburn Datacenter Firewall Start time (EDT) (required…" at bounding box center [753, 408] width 747 height 446
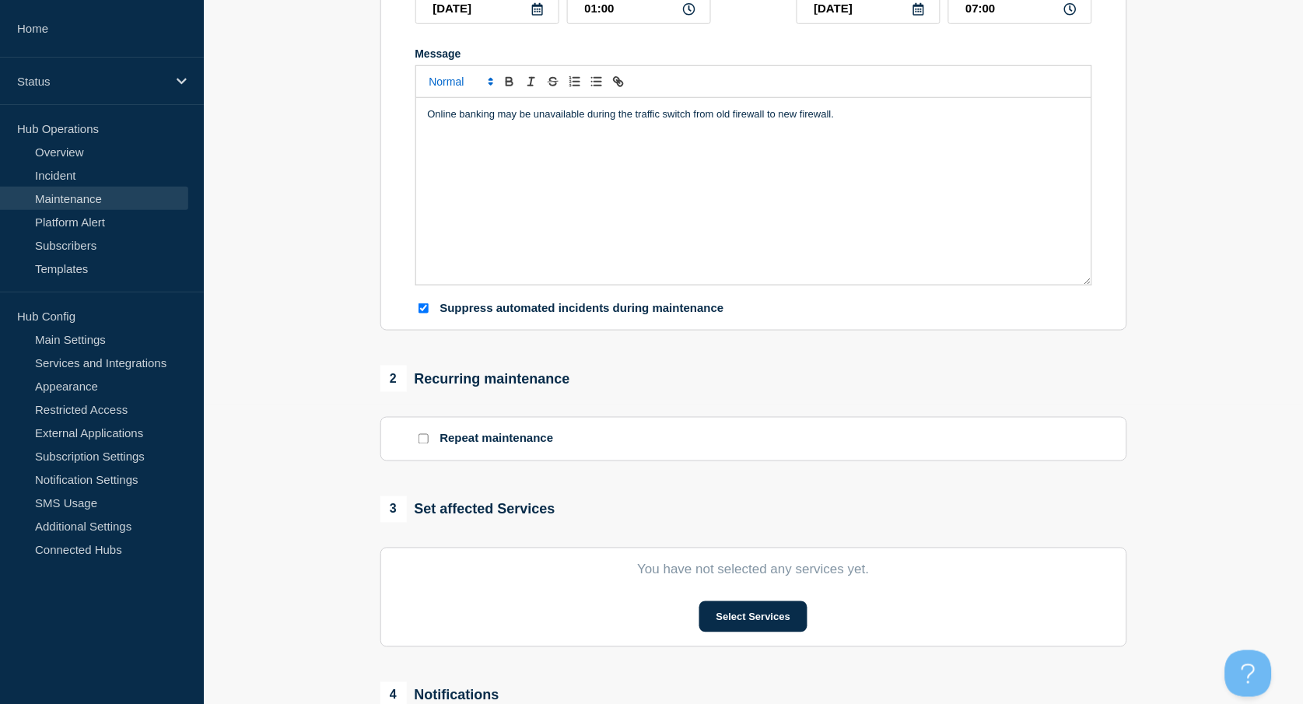
scroll to position [311, 0]
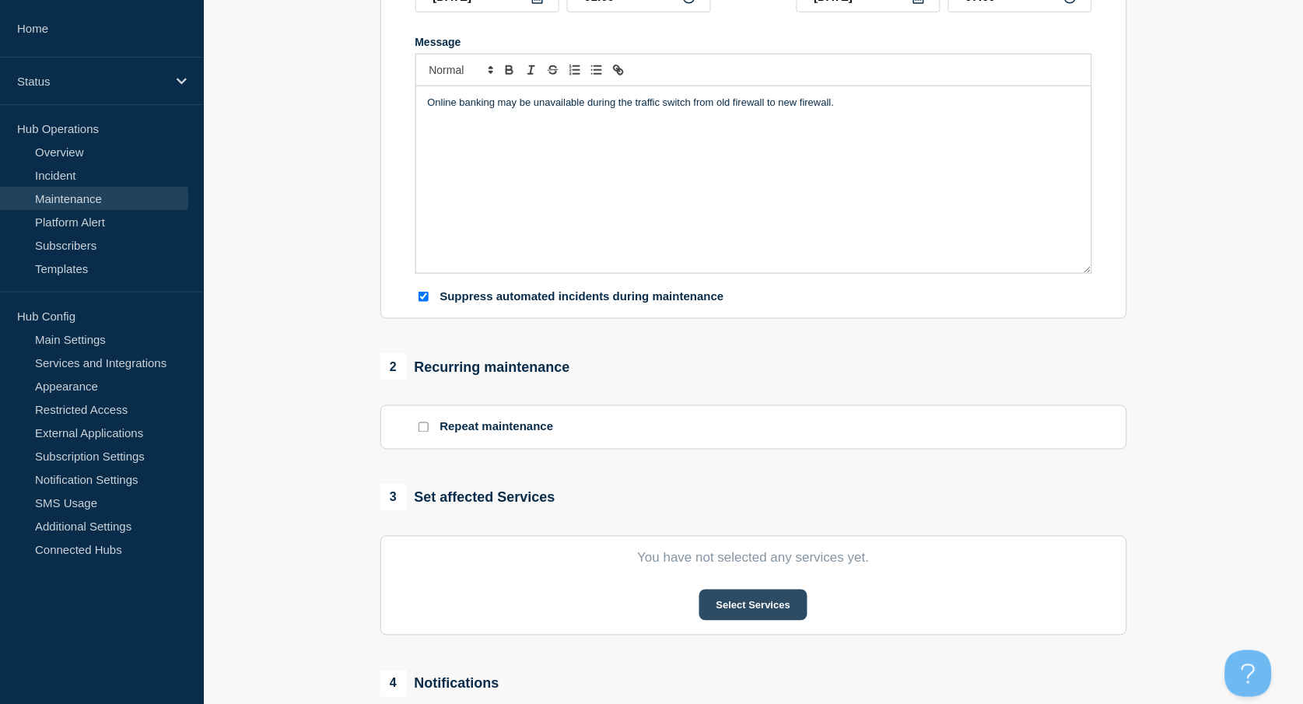
click at [755, 603] on button "Select Services" at bounding box center [753, 605] width 108 height 31
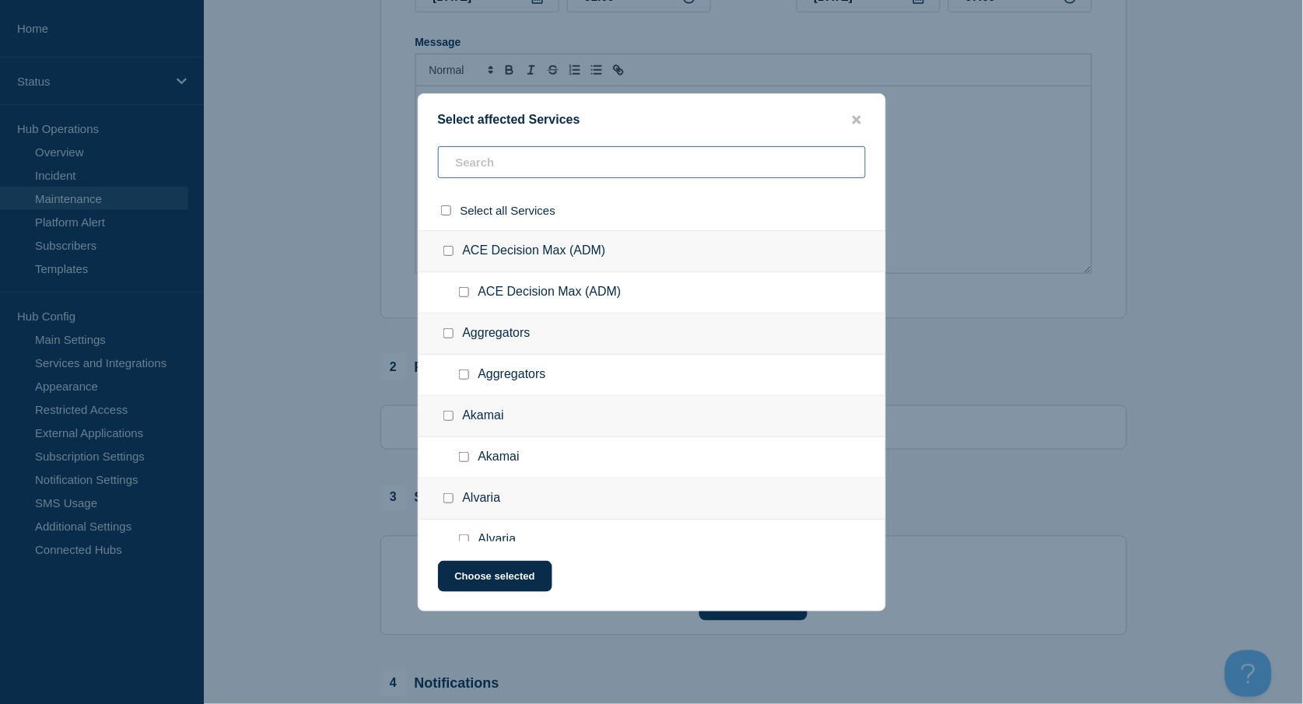
click at [493, 170] on input "text" at bounding box center [652, 162] width 428 height 32
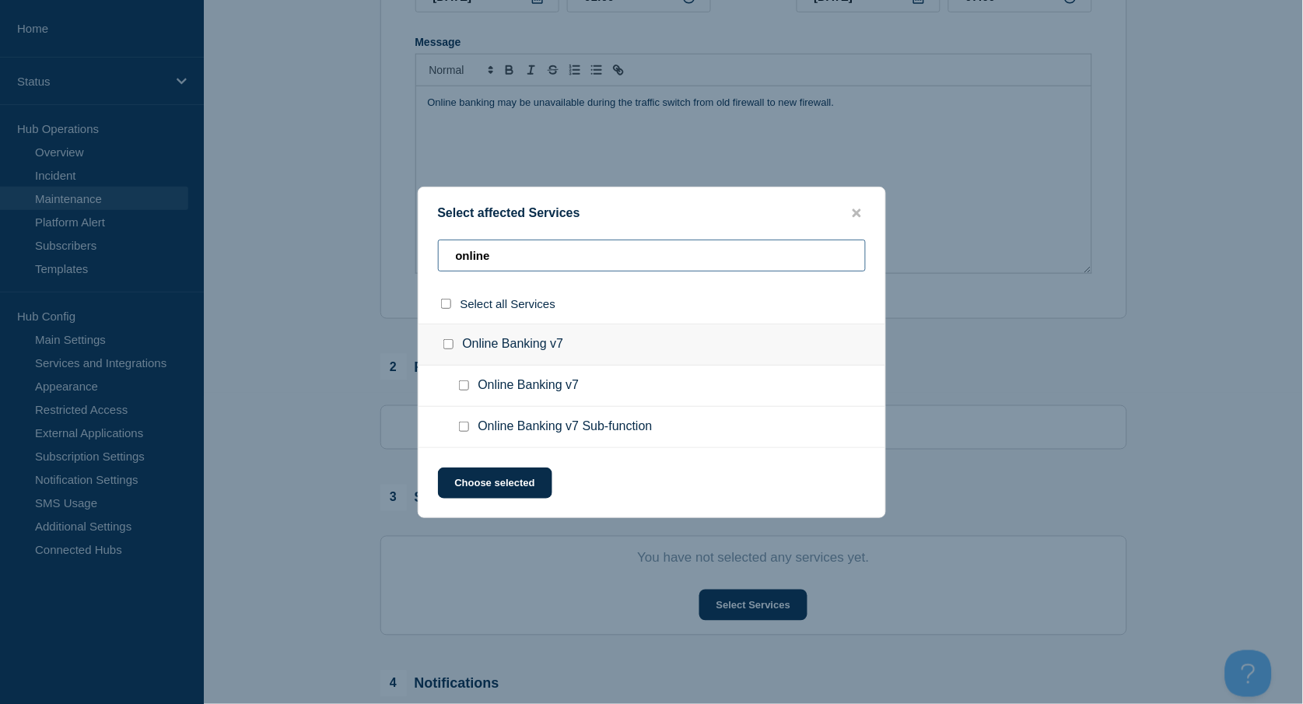
type input "online"
click at [467, 384] on input "Online Banking v7 checkbox" at bounding box center [464, 385] width 10 height 10
checkbox input "true"
click at [482, 481] on button "Choose selected" at bounding box center [495, 482] width 114 height 31
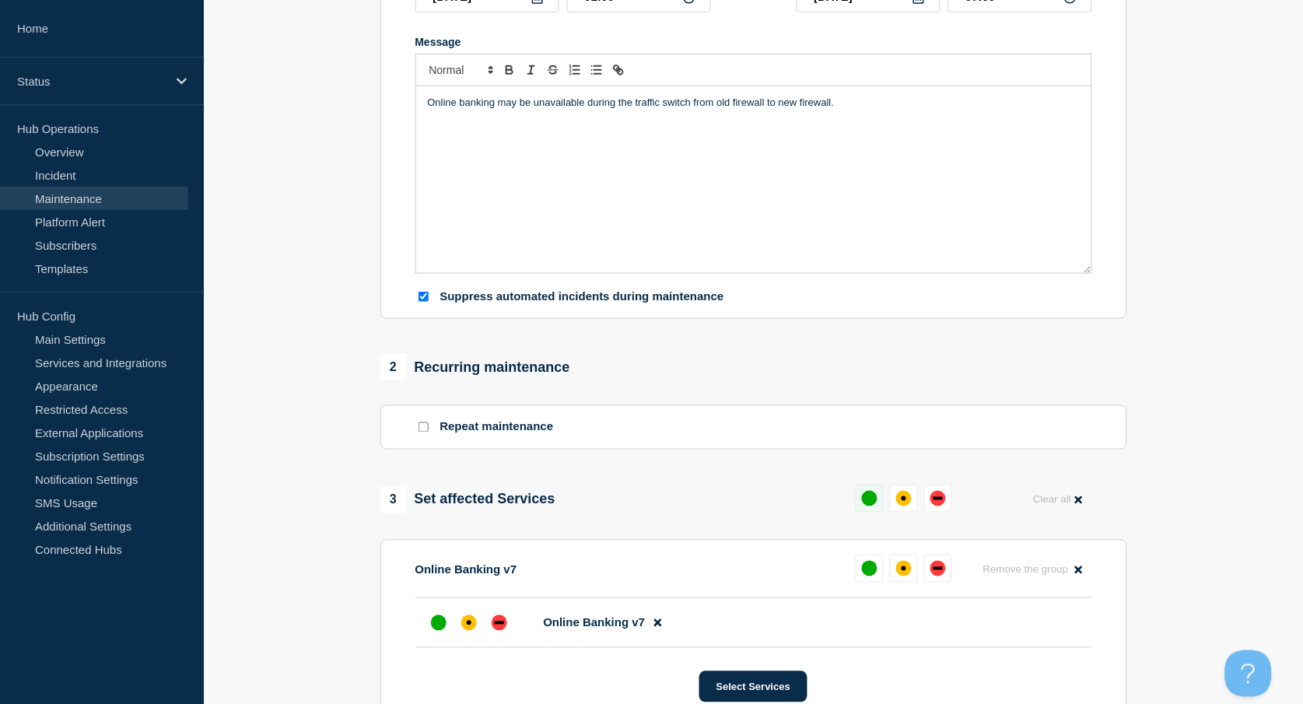
drag, startPoint x: 911, startPoint y: 502, endPoint x: 865, endPoint y: 494, distance: 46.7
click at [909, 502] on div "affected" at bounding box center [904, 499] width 16 height 16
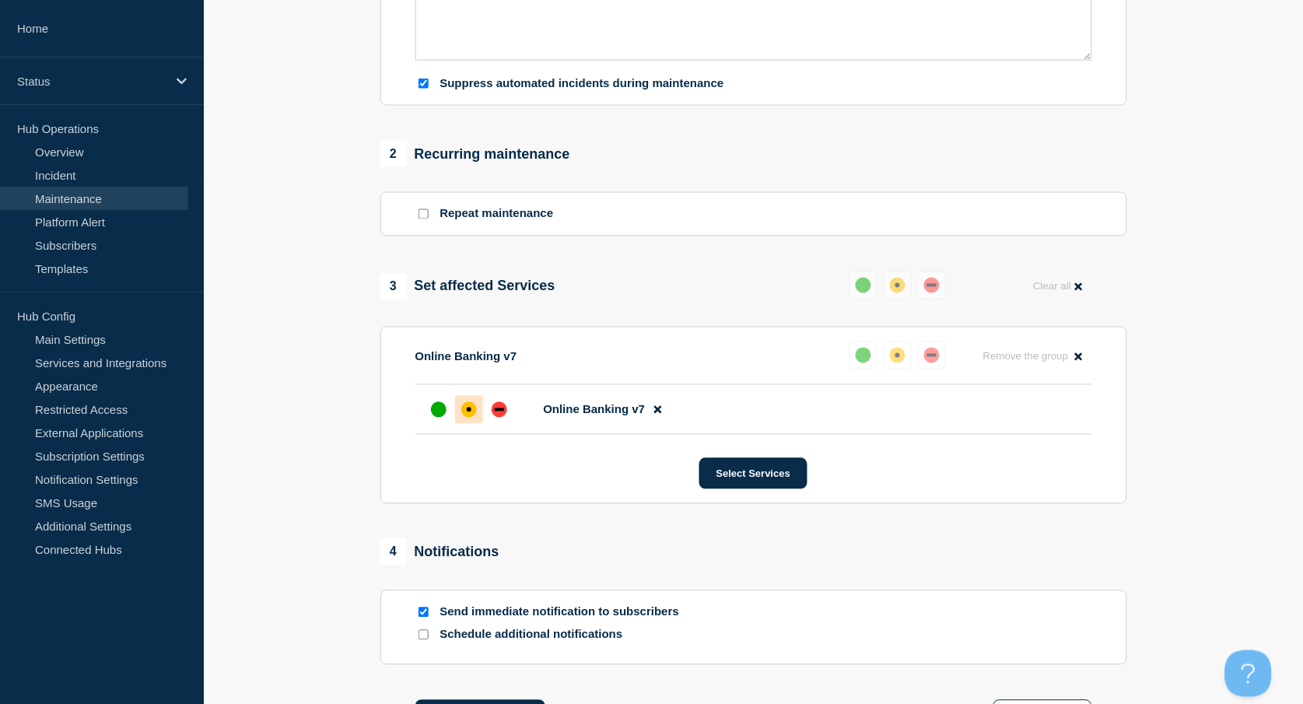
scroll to position [733, 0]
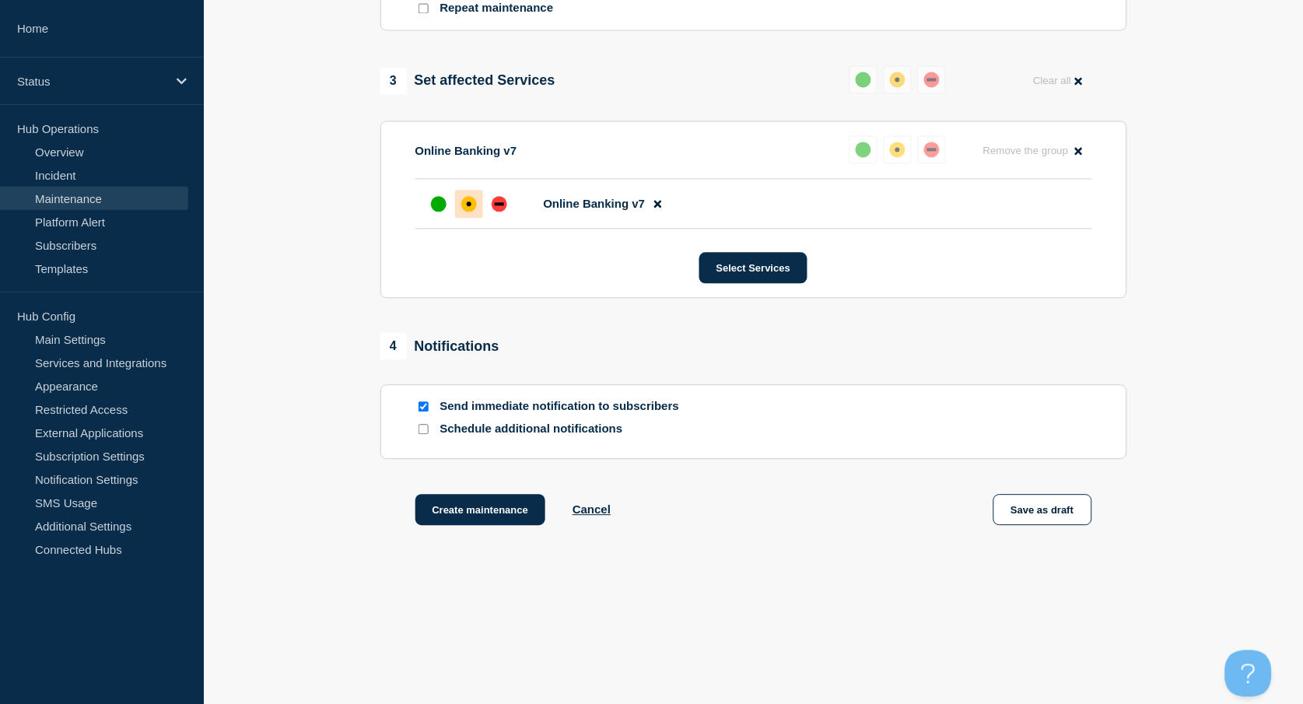
click at [418, 408] on input "Send immediate notification to subscribers" at bounding box center [423, 406] width 10 height 10
checkbox input "false"
click at [474, 513] on button "Create maintenance" at bounding box center [480, 509] width 131 height 31
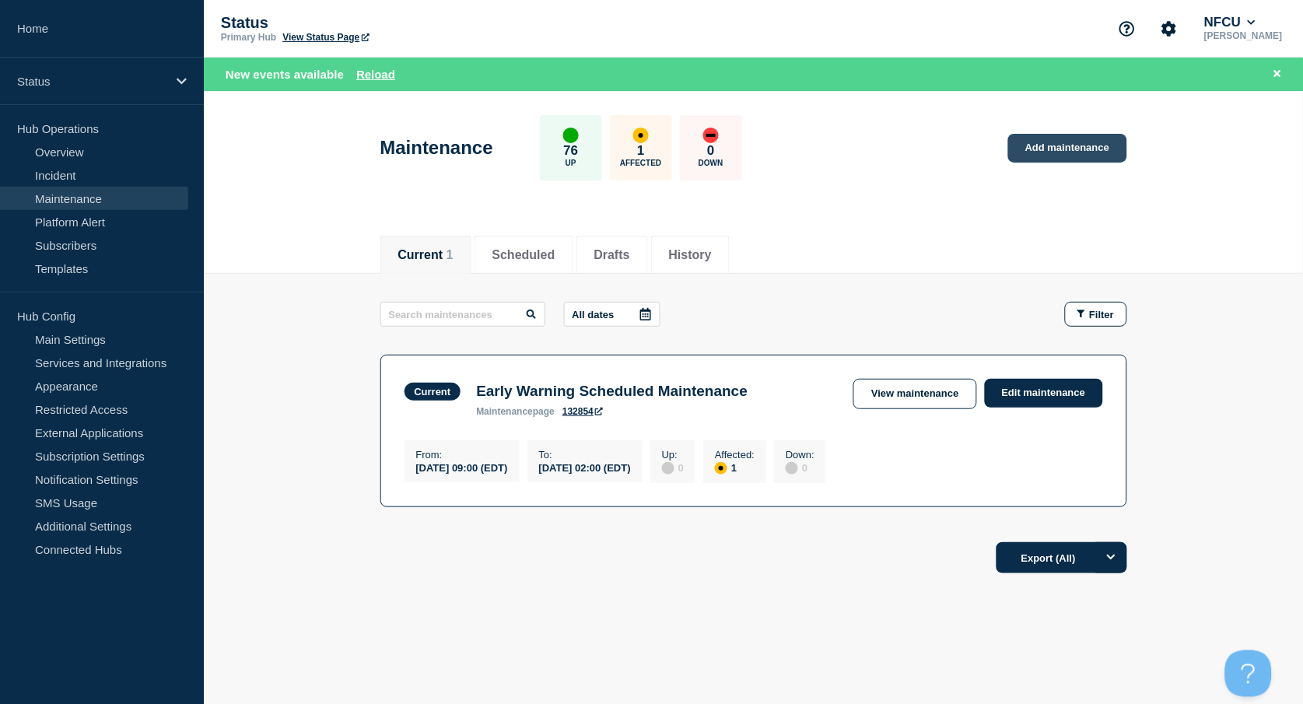
click at [1051, 157] on link "Add maintenance" at bounding box center [1067, 148] width 118 height 29
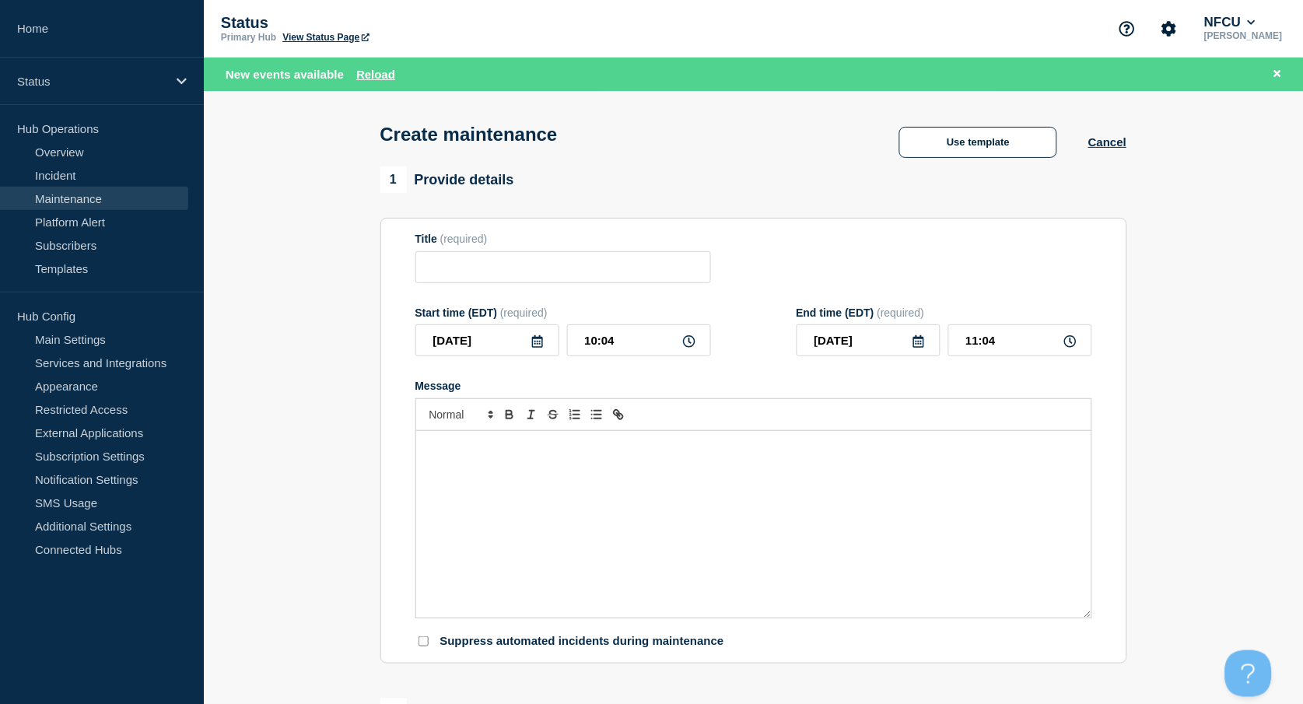
checkbox input "true"
click at [466, 271] on input "Title" at bounding box center [563, 267] width 296 height 32
paste input "FIS eDeposits (Scan/Mobile) Maintenance"
type input "FIS eDeposits (Scan/Mobile) Maintenance"
click at [508, 492] on div "Message" at bounding box center [753, 524] width 675 height 187
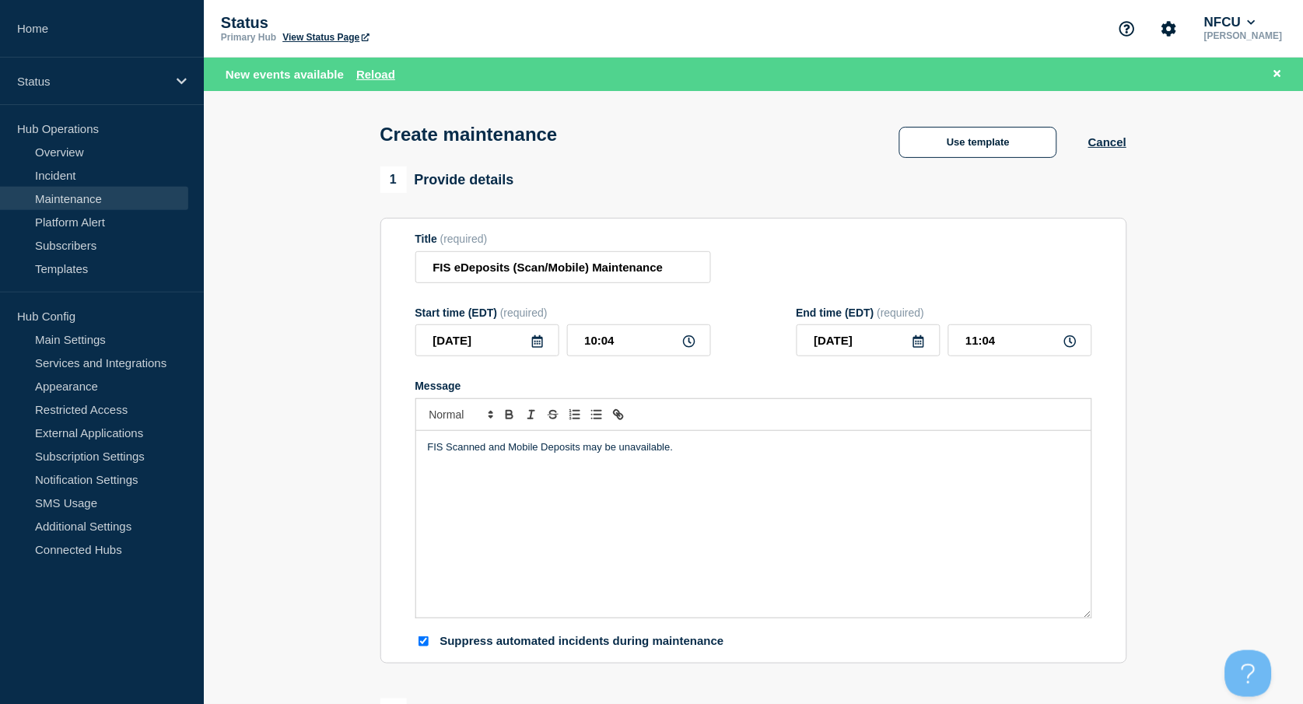
click at [535, 347] on icon at bounding box center [537, 341] width 11 height 12
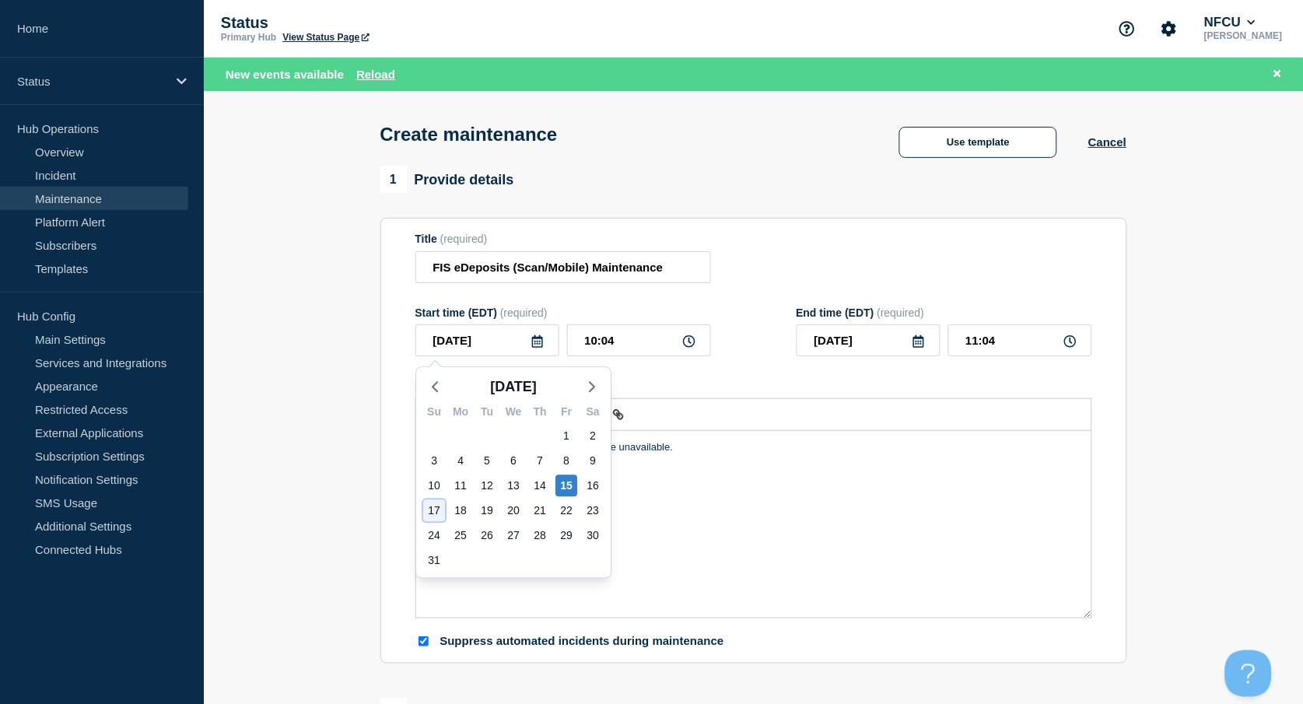
click at [427, 513] on div "17" at bounding box center [434, 511] width 22 height 22
type input "[DATE]"
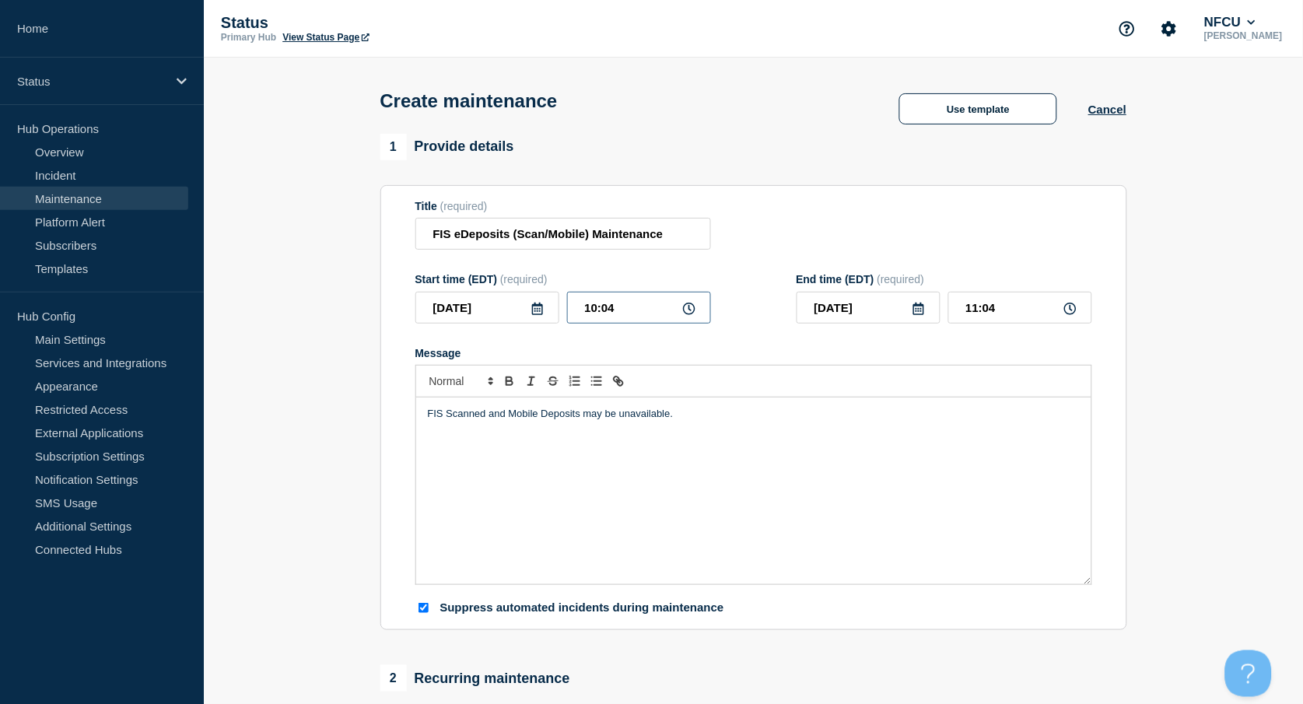
click at [628, 305] on input "10:04" at bounding box center [639, 308] width 144 height 32
drag, startPoint x: 642, startPoint y: 306, endPoint x: 457, endPoint y: 271, distance: 187.6
click at [461, 273] on form "Title (required) FIS eDeposits (Scan/Mobile) Maintenance Start time (EDT) (requ…" at bounding box center [753, 408] width 677 height 416
type input "01:00"
click at [1002, 299] on input "02:00" at bounding box center [1020, 308] width 144 height 32
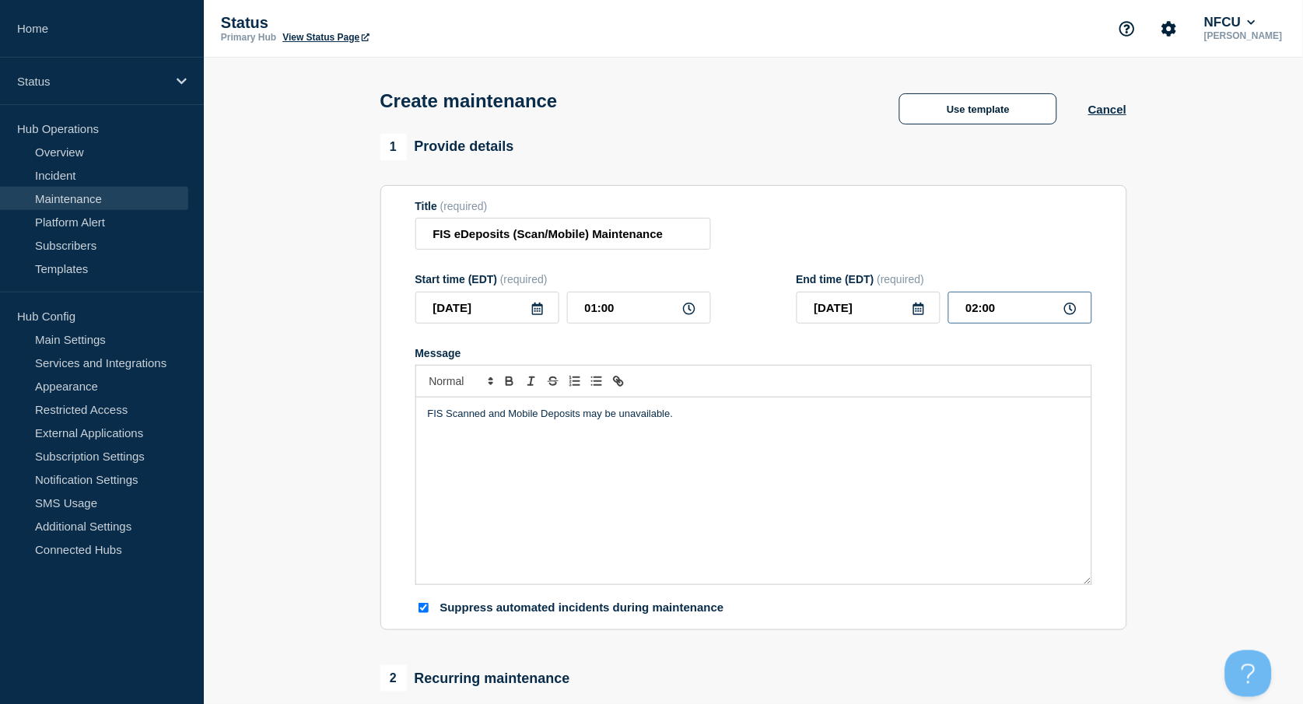
drag, startPoint x: 1021, startPoint y: 313, endPoint x: 860, endPoint y: 240, distance: 177.5
click at [872, 283] on div "End time (EDT) (required) 2025-08-17 02:00" at bounding box center [945, 298] width 296 height 51
type input "07:00"
click at [858, 240] on div "Title (required) FIS eDeposits (Scan/Mobile) Maintenance" at bounding box center [753, 225] width 677 height 51
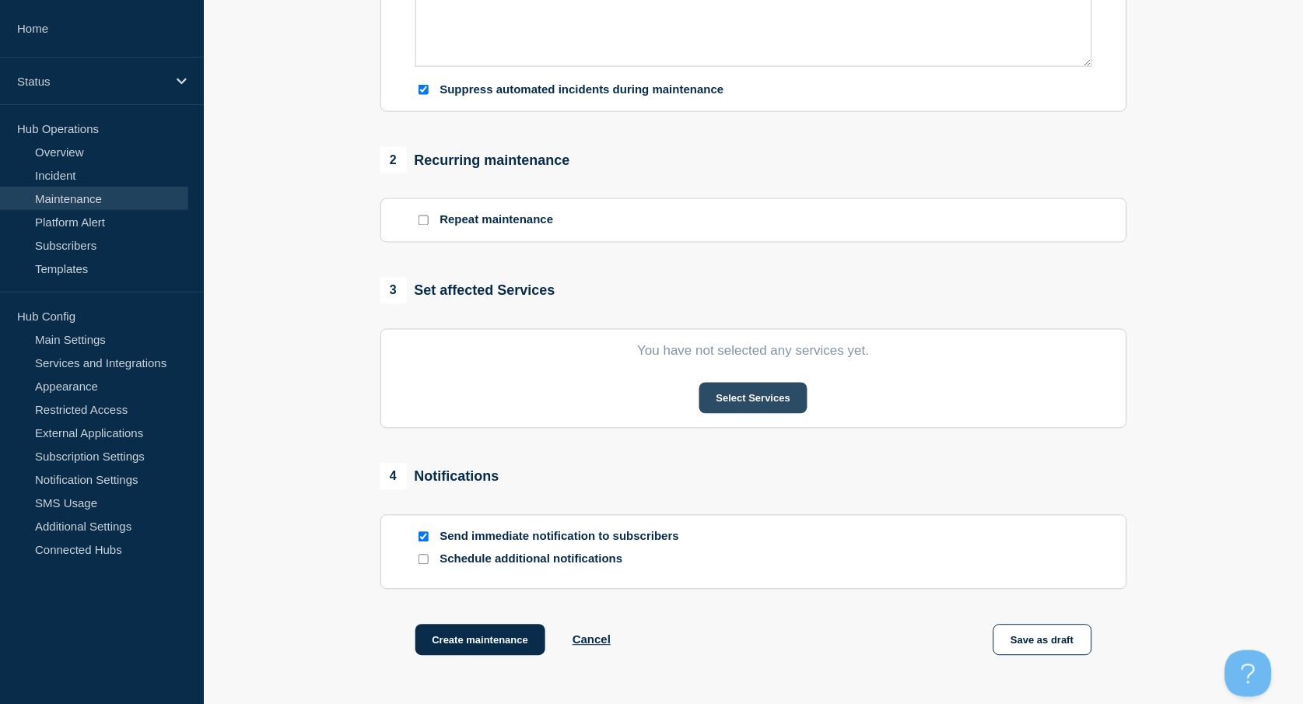
click at [755, 412] on button "Select Services" at bounding box center [753, 398] width 108 height 31
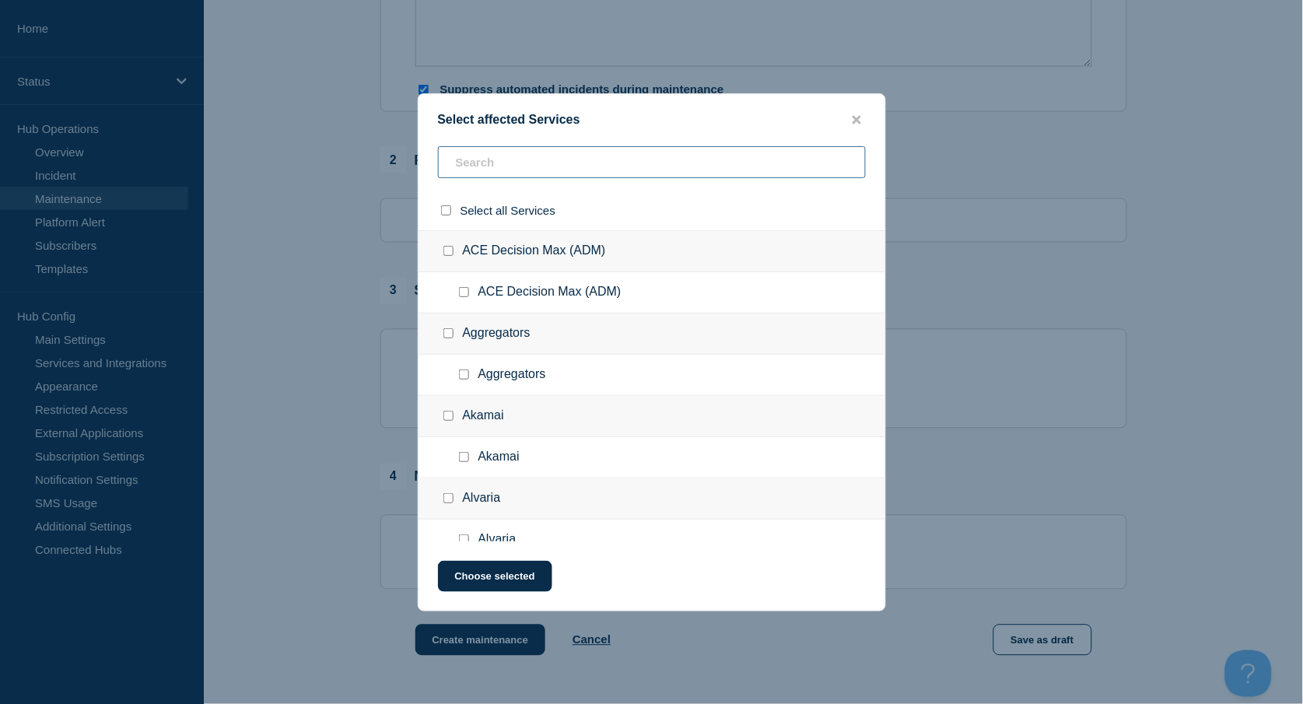
click at [486, 163] on input "text" at bounding box center [652, 162] width 428 height 32
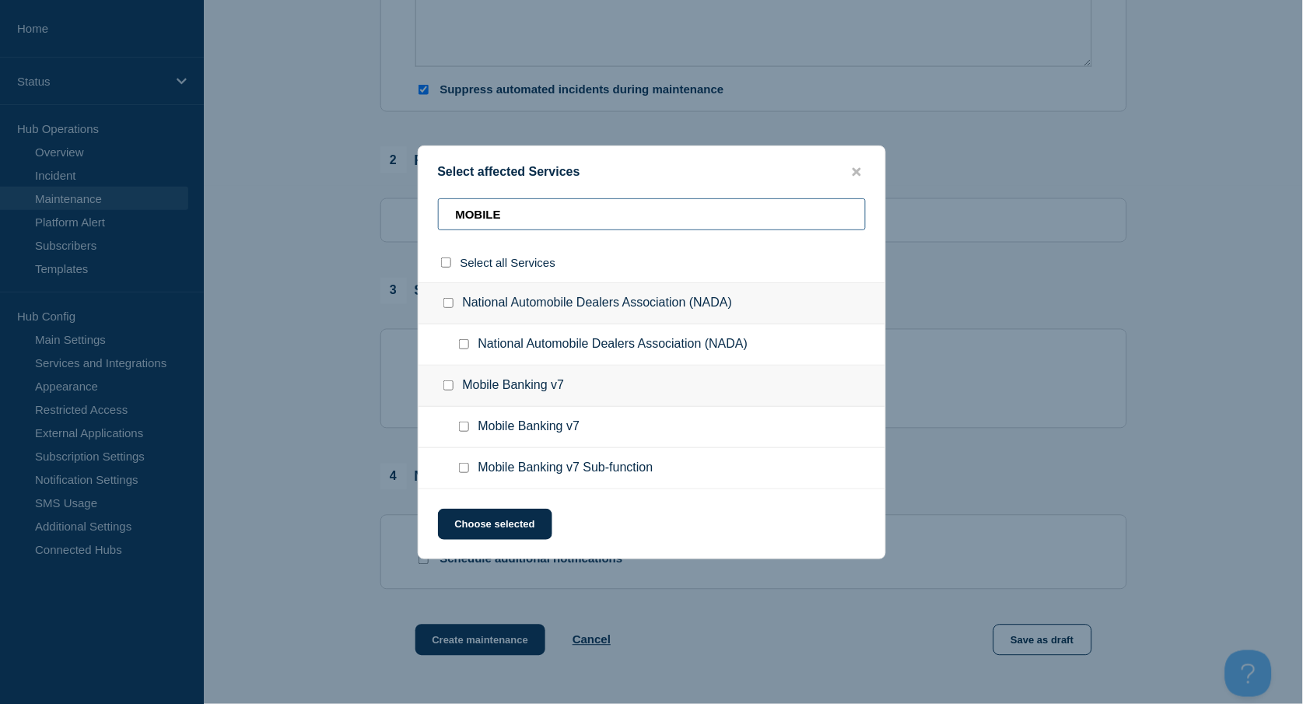
type input "MOBILE"
click at [460, 471] on input "Mobile Banking v7 Sub-function checkbox" at bounding box center [464, 468] width 10 height 10
checkbox input "true"
drag, startPoint x: 520, startPoint y: 212, endPoint x: 380, endPoint y: 180, distance: 143.4
click at [380, 180] on div "Select affected Services MOBILE Select all Services National Automobile Dealers…" at bounding box center [651, 352] width 1303 height 704
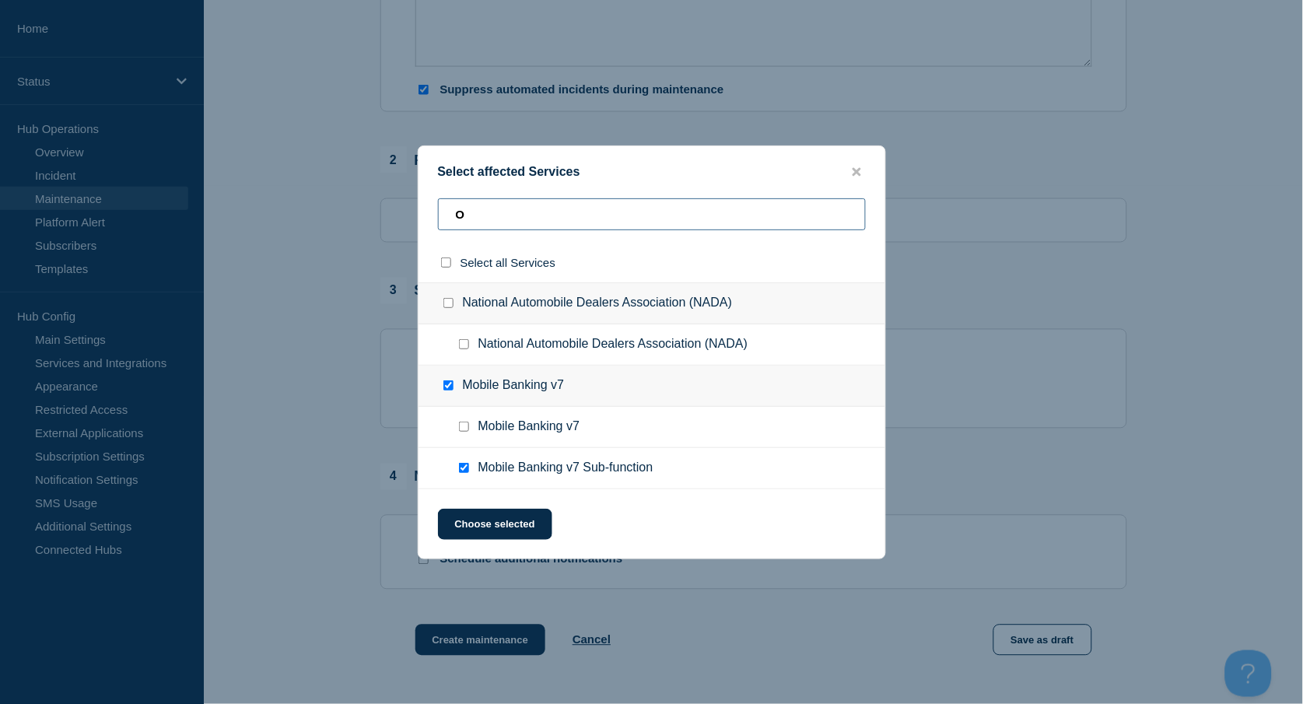
type input "ON"
checkbox input "true"
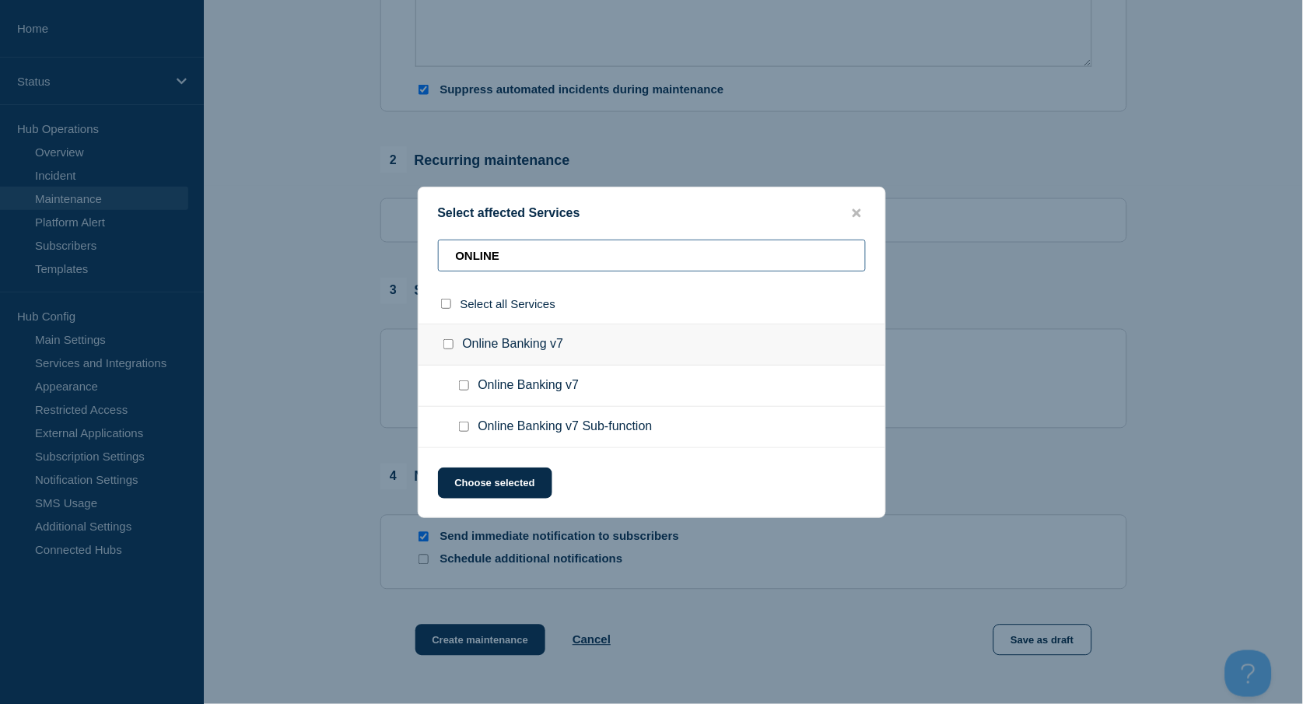
type input "ONLINE"
click at [459, 425] on input "Online Banking v7 Sub-function checkbox" at bounding box center [464, 427] width 10 height 10
checkbox input "true"
click at [489, 471] on button "Choose selected" at bounding box center [495, 482] width 114 height 31
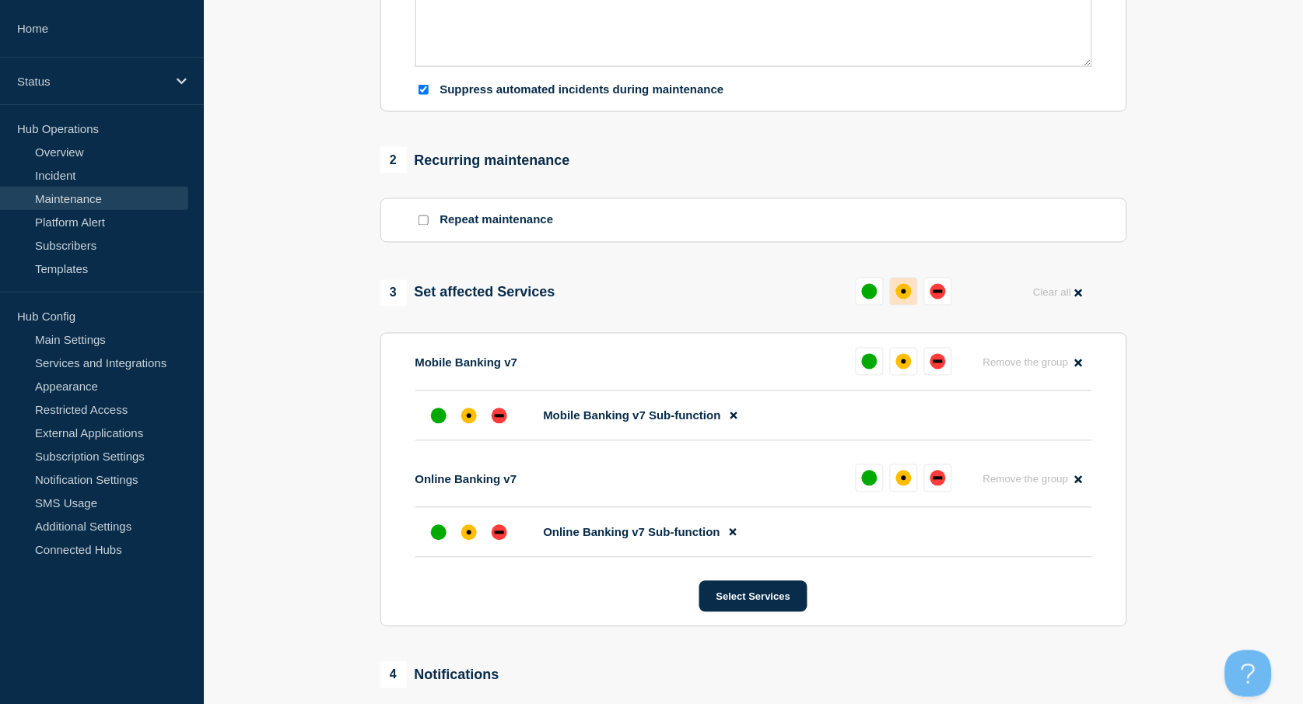
click at [907, 299] on div "affected" at bounding box center [904, 292] width 16 height 16
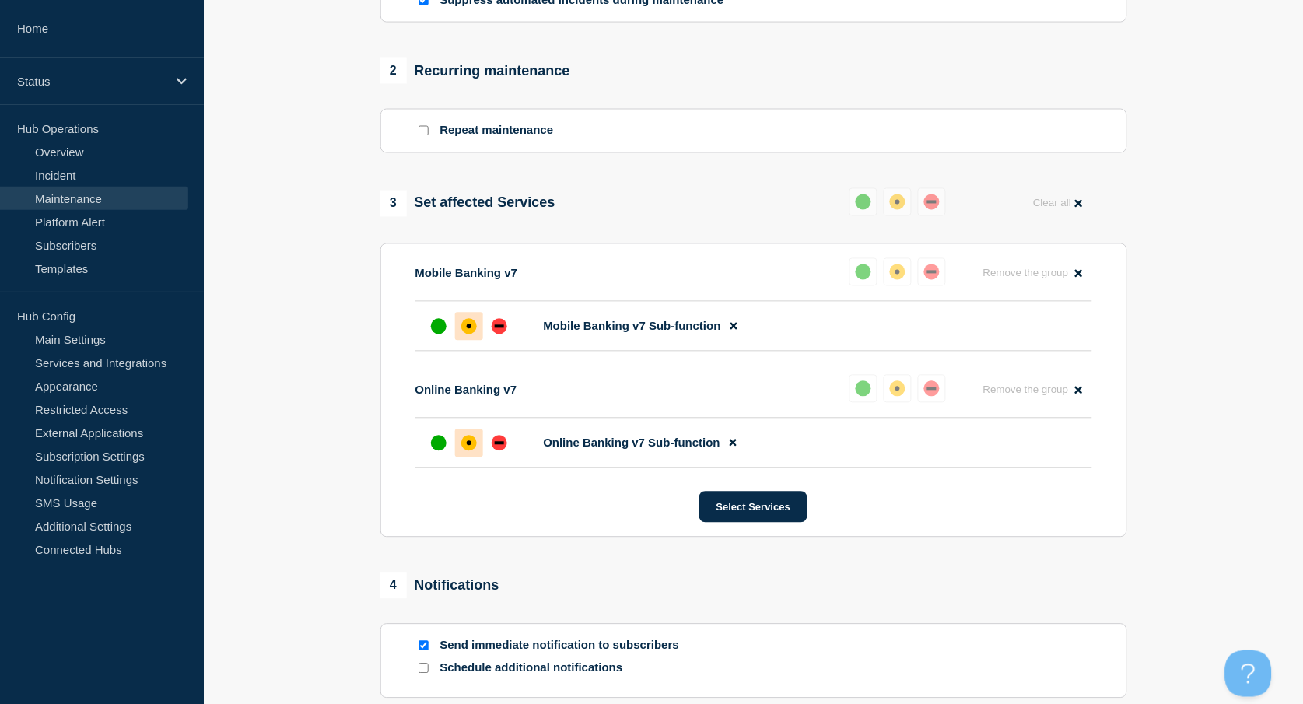
scroll to position [726, 0]
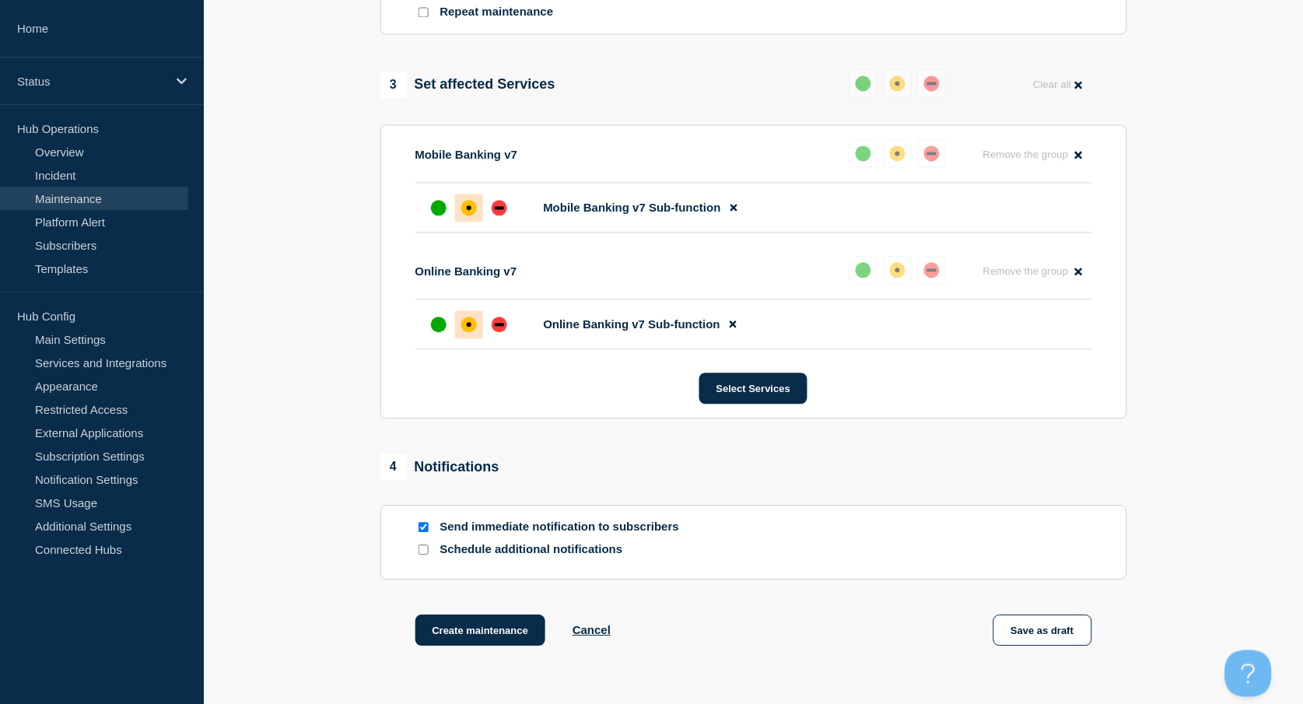
click at [422, 533] on input "Send immediate notification to subscribers" at bounding box center [423, 528] width 10 height 10
checkbox input "false"
click at [492, 632] on button "Create maintenance" at bounding box center [480, 630] width 131 height 31
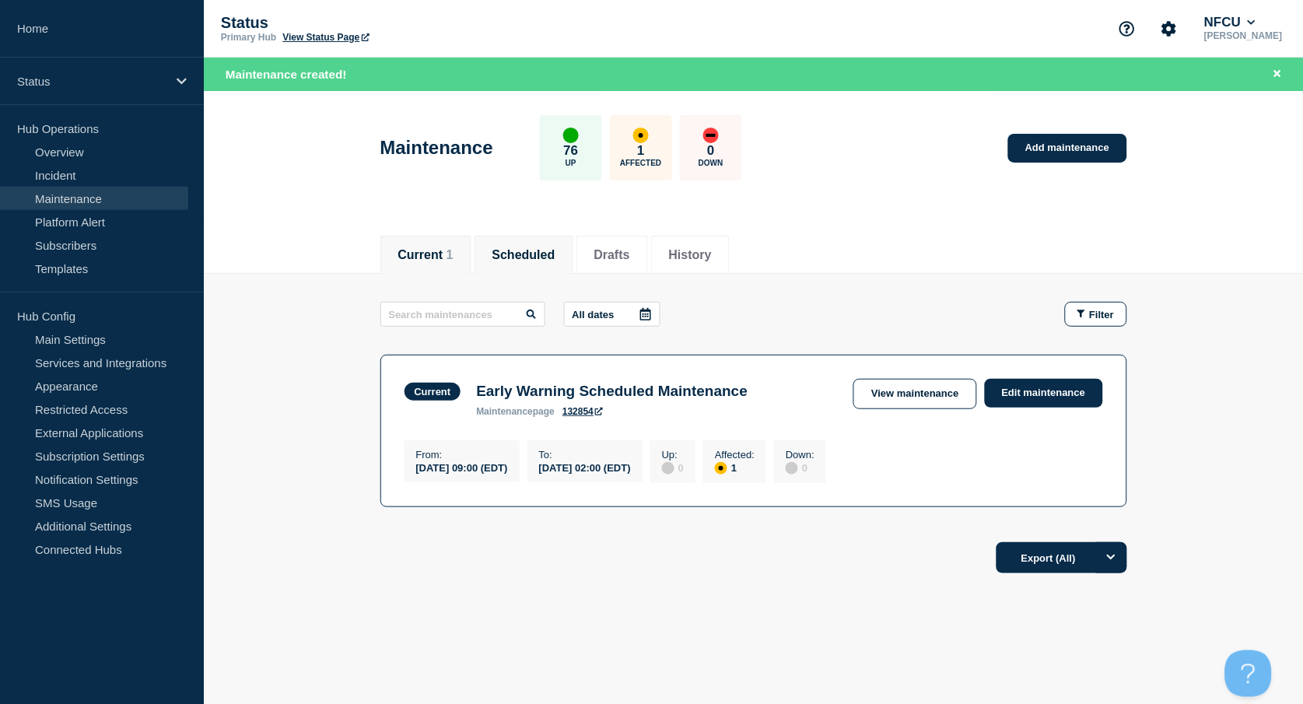
click at [523, 267] on li "Scheduled" at bounding box center [523, 255] width 99 height 38
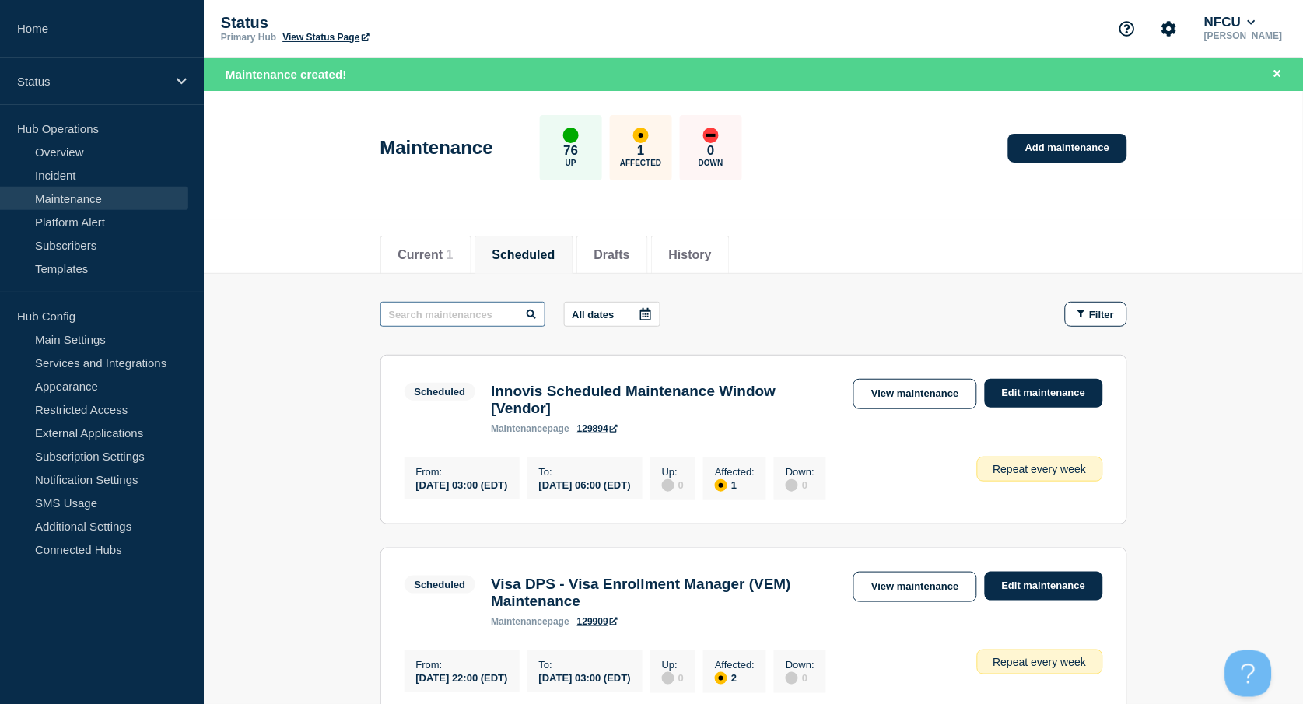
click at [460, 313] on input "text" at bounding box center [462, 314] width 165 height 25
type input "HARLAND"
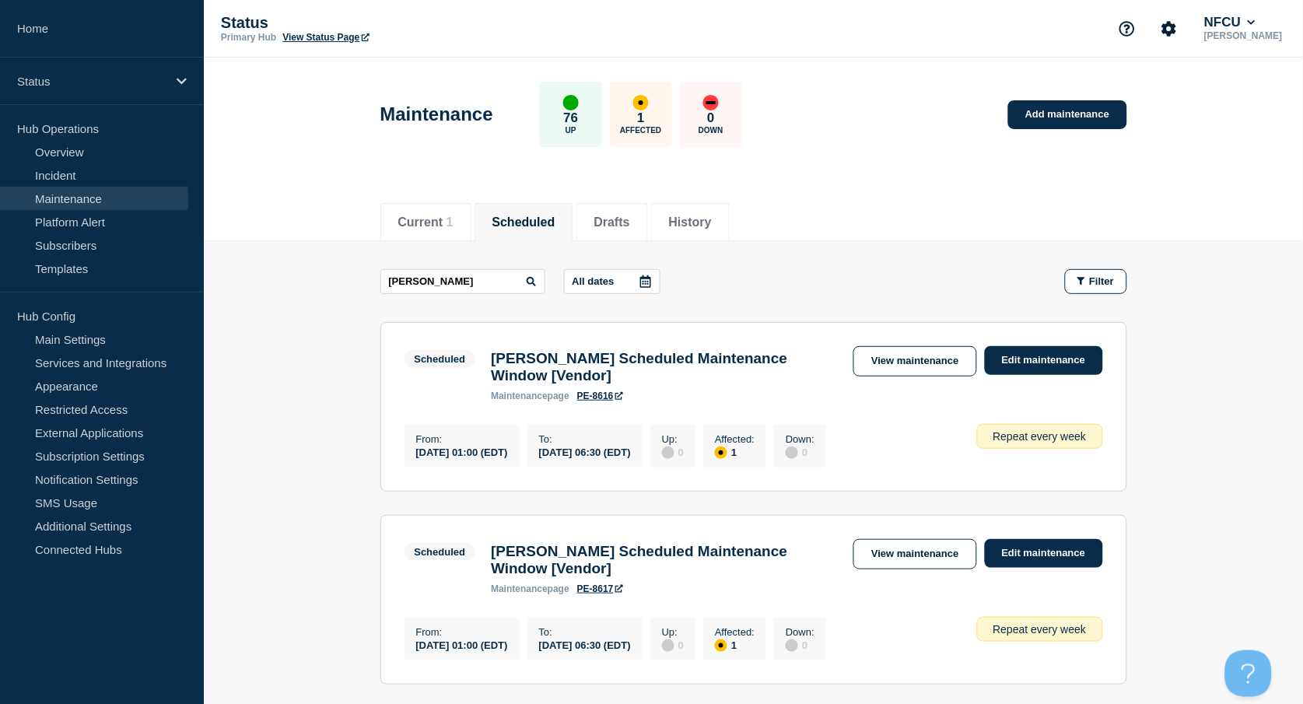
click at [528, 223] on button "Scheduled" at bounding box center [523, 222] width 63 height 14
click at [463, 274] on input "text" at bounding box center [462, 281] width 165 height 25
type input "visa"
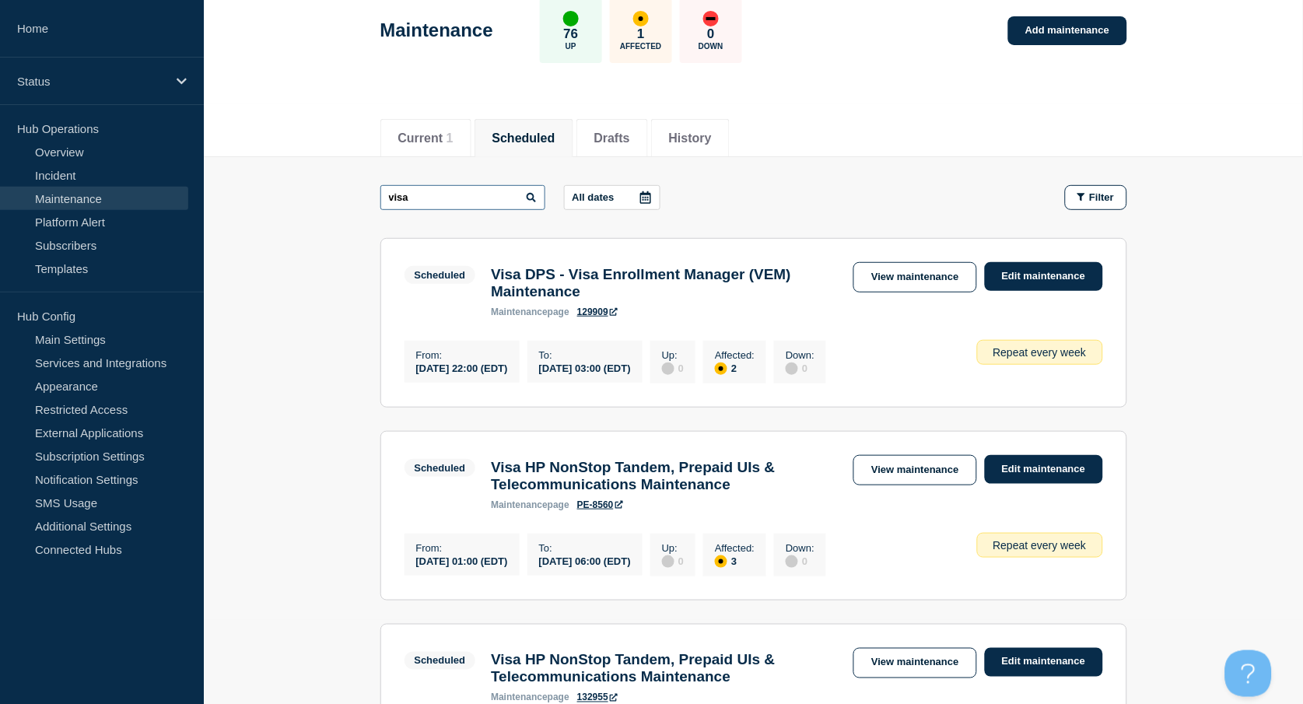
scroll to position [207, 0]
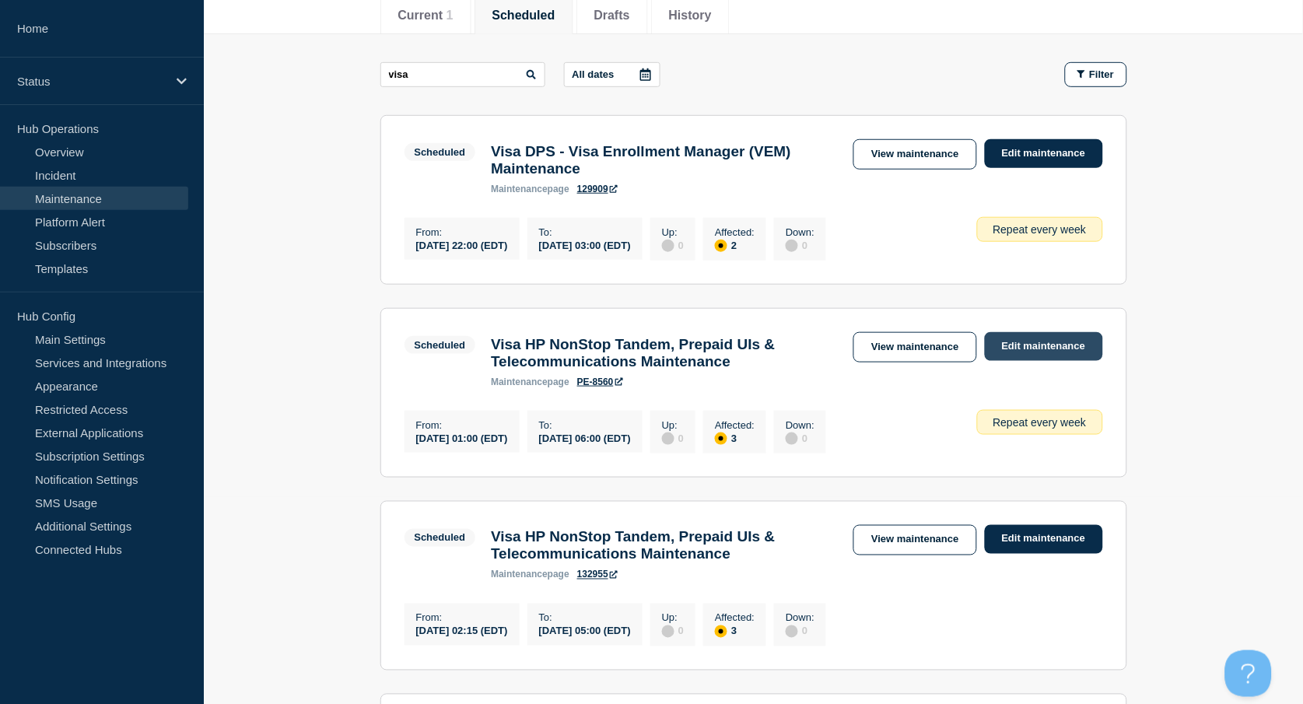
click at [1056, 355] on link "Edit maintenance" at bounding box center [1044, 346] width 118 height 29
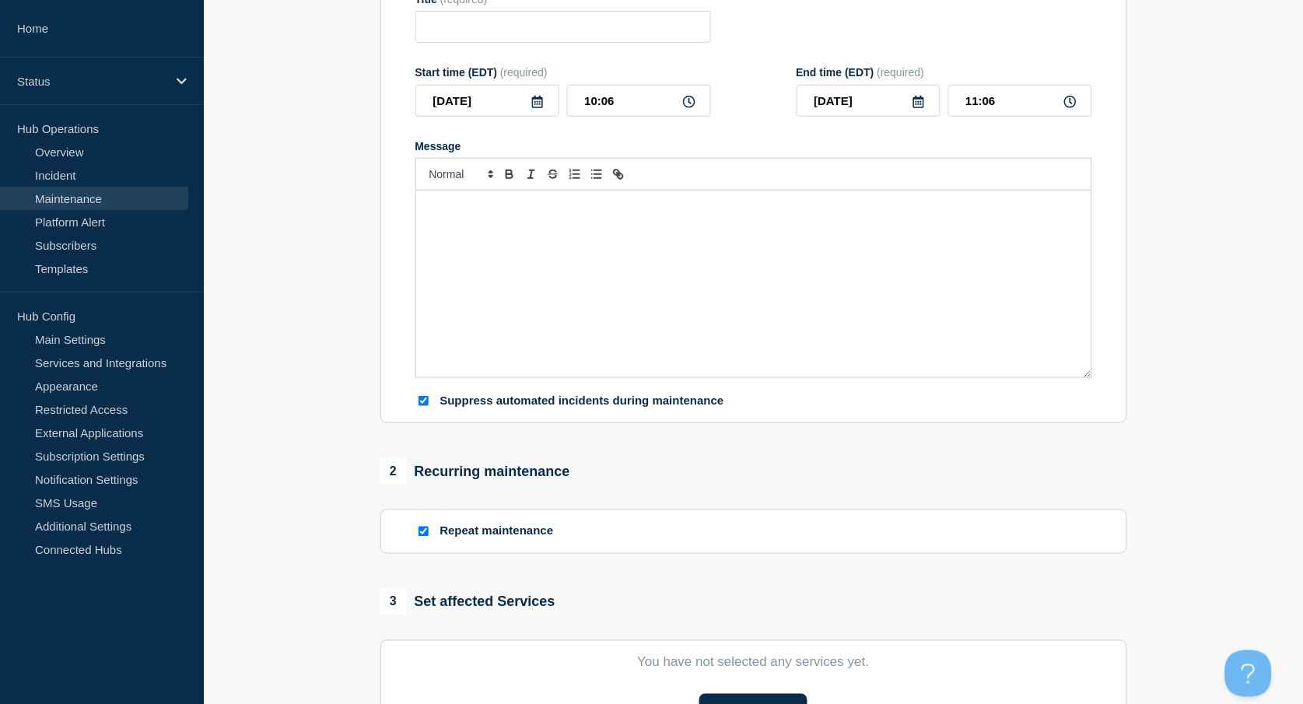
type input "Visa HP NonStop Tandem, Prepaid UIs & Telecommunications Maintenance"
type input "[DATE]"
type input "01:00"
type input "[DATE]"
type input "06:00"
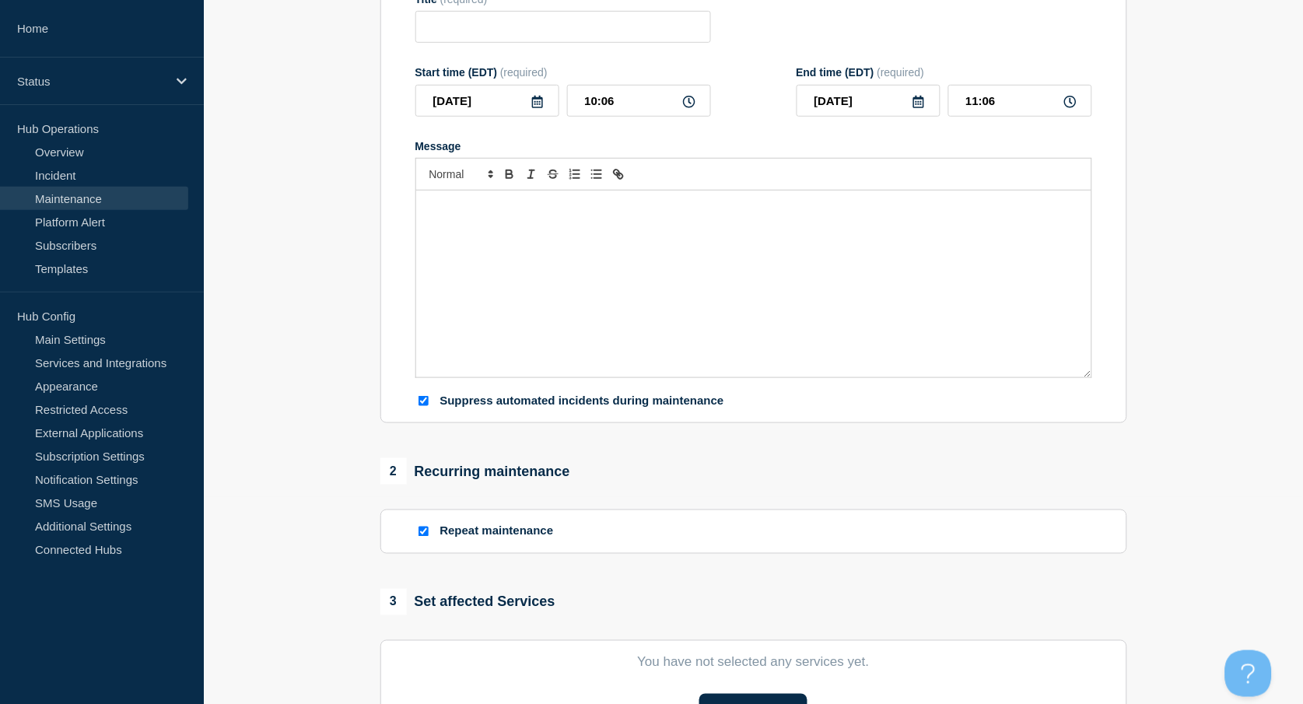
checkbox input "true"
checkbox input "false"
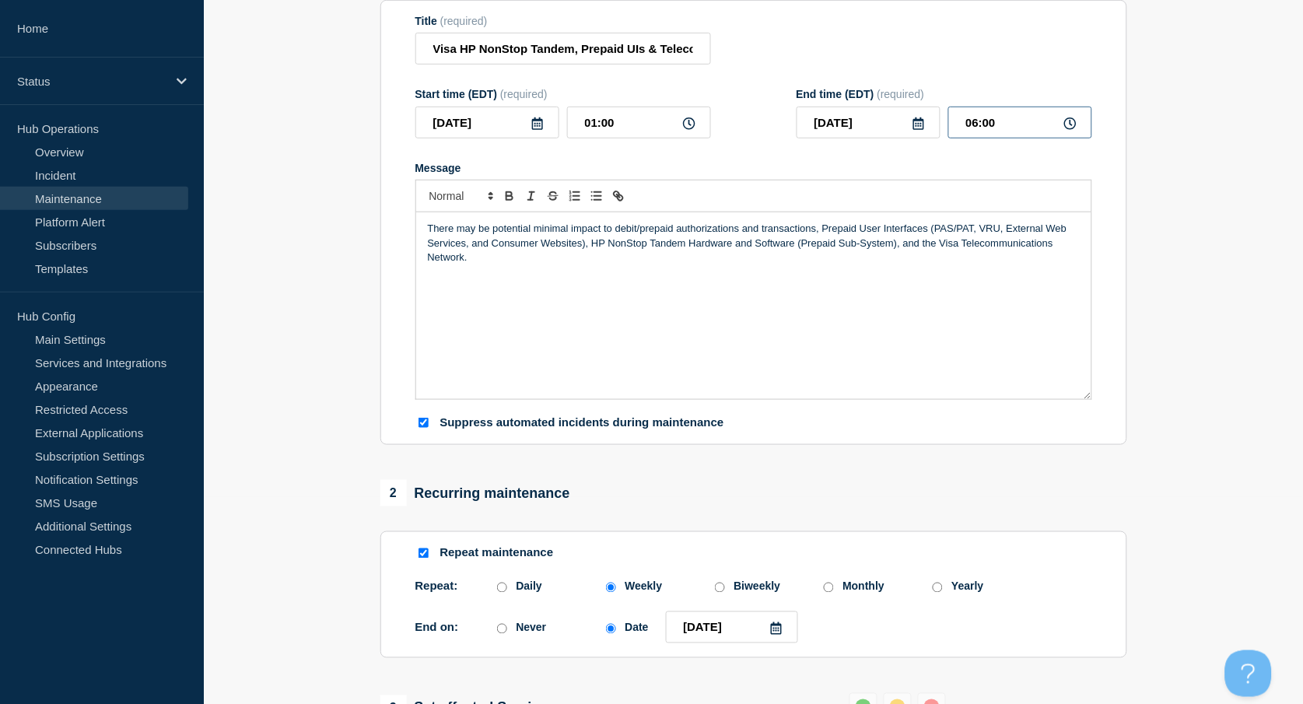
drag, startPoint x: 1002, startPoint y: 155, endPoint x: 905, endPoint y: 137, distance: 98.9
click at [910, 138] on div "2025-08-17 06:00" at bounding box center [945, 123] width 296 height 32
type input "07:00"
click at [361, 279] on section "1 Provide details Title (required) Visa HP NonStop Tandem, Prepaid UIs & Teleco…" at bounding box center [753, 654] width 1099 height 1410
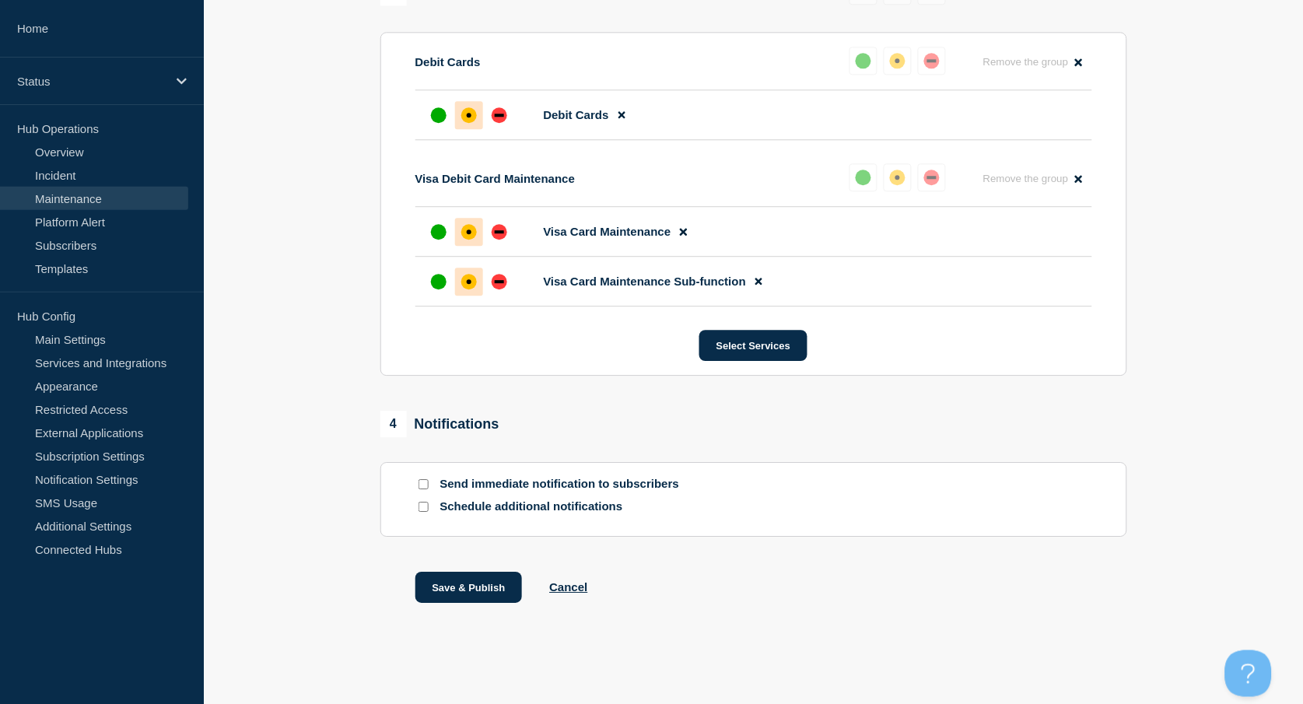
scroll to position [957, 0]
click at [467, 586] on button "Save & Publish" at bounding box center [468, 587] width 107 height 31
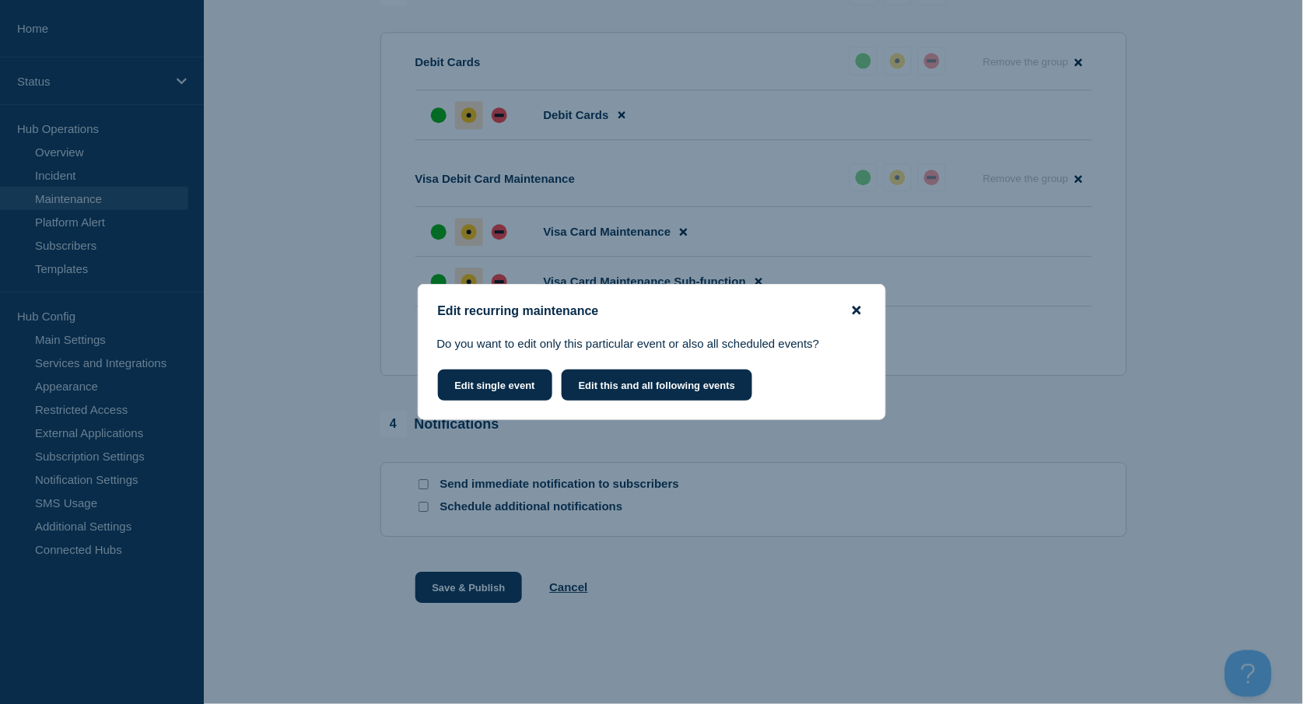
click at [854, 308] on icon "close button" at bounding box center [857, 310] width 9 height 9
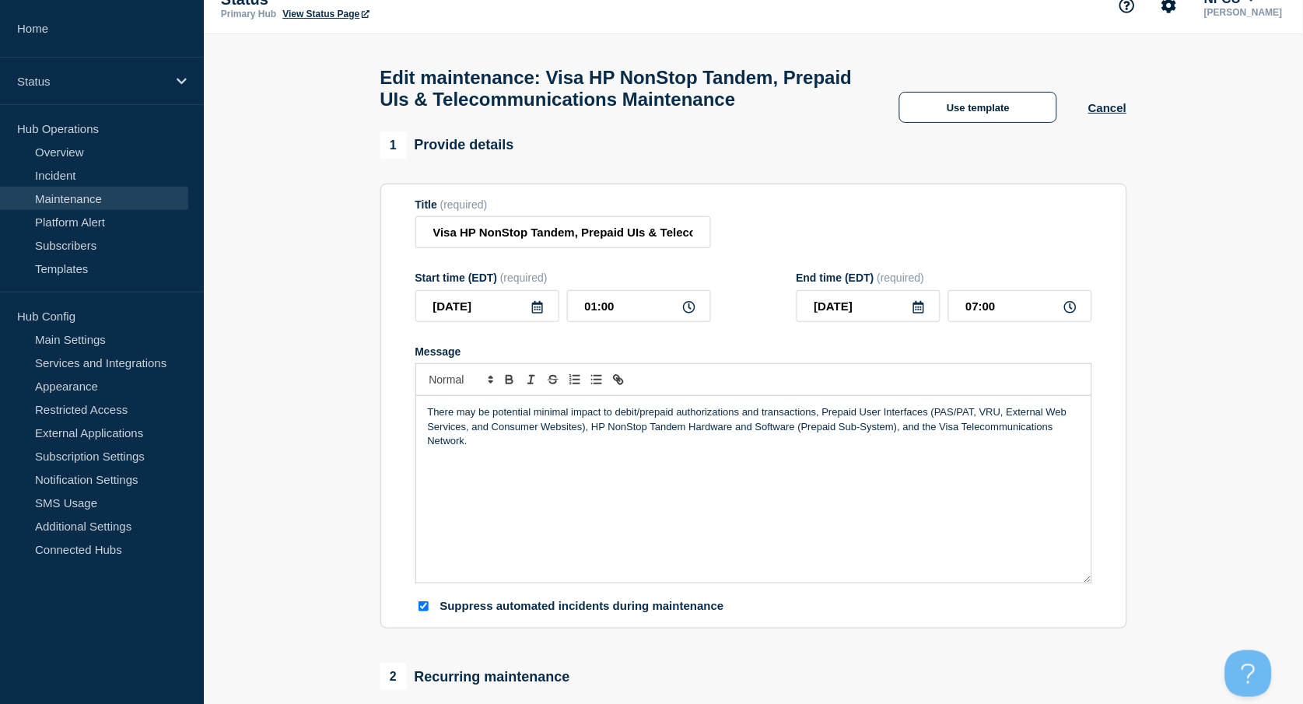
scroll to position [0, 0]
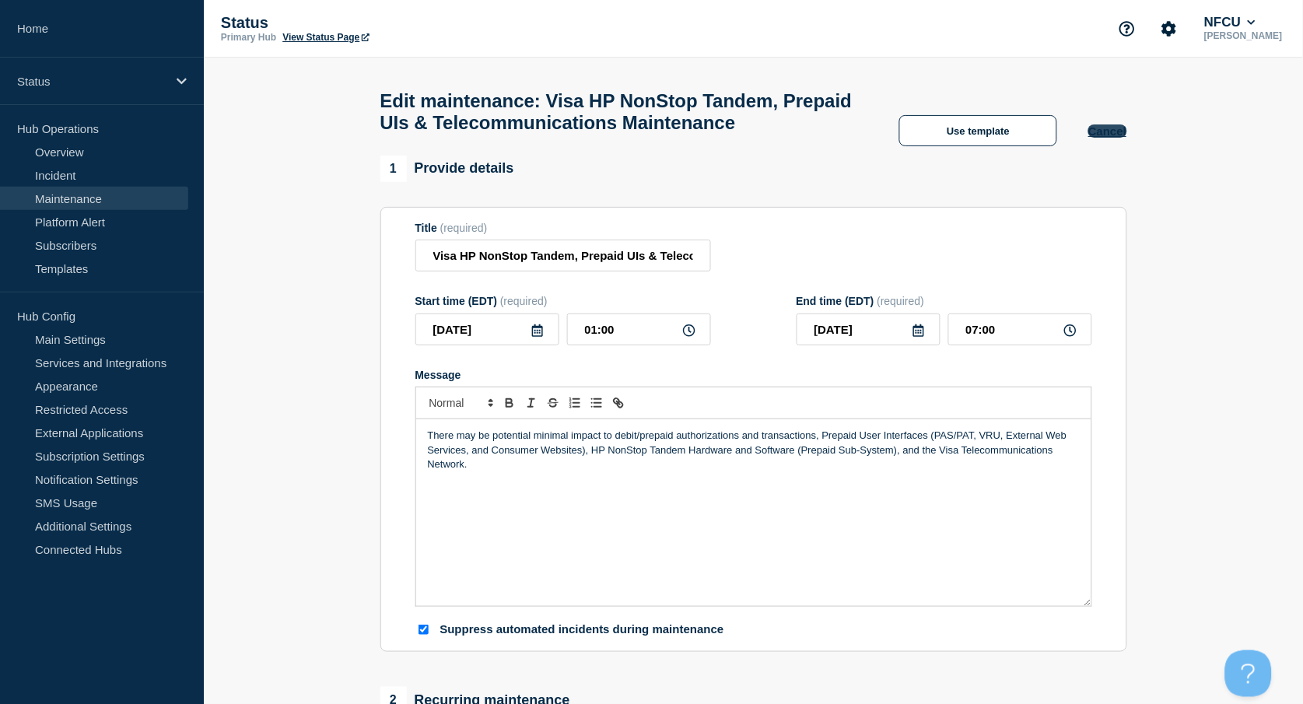
click at [1109, 138] on button "Cancel" at bounding box center [1107, 130] width 38 height 13
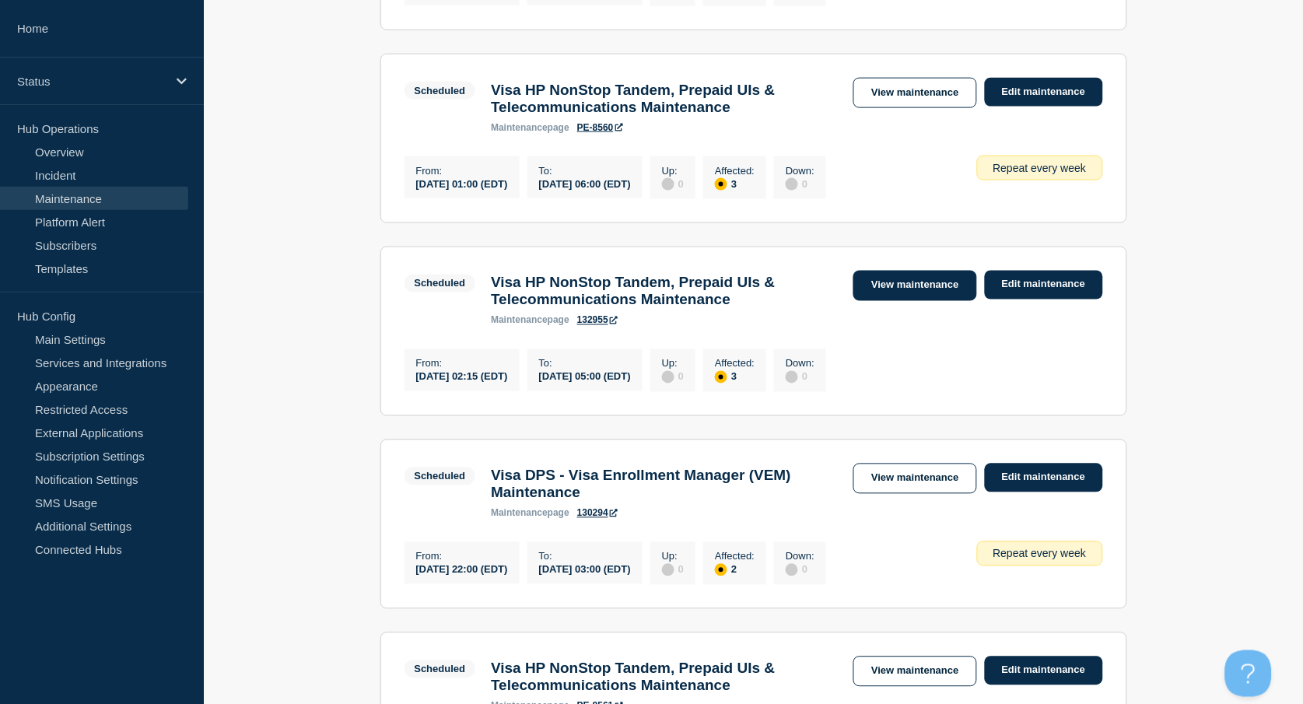
scroll to position [518, 0]
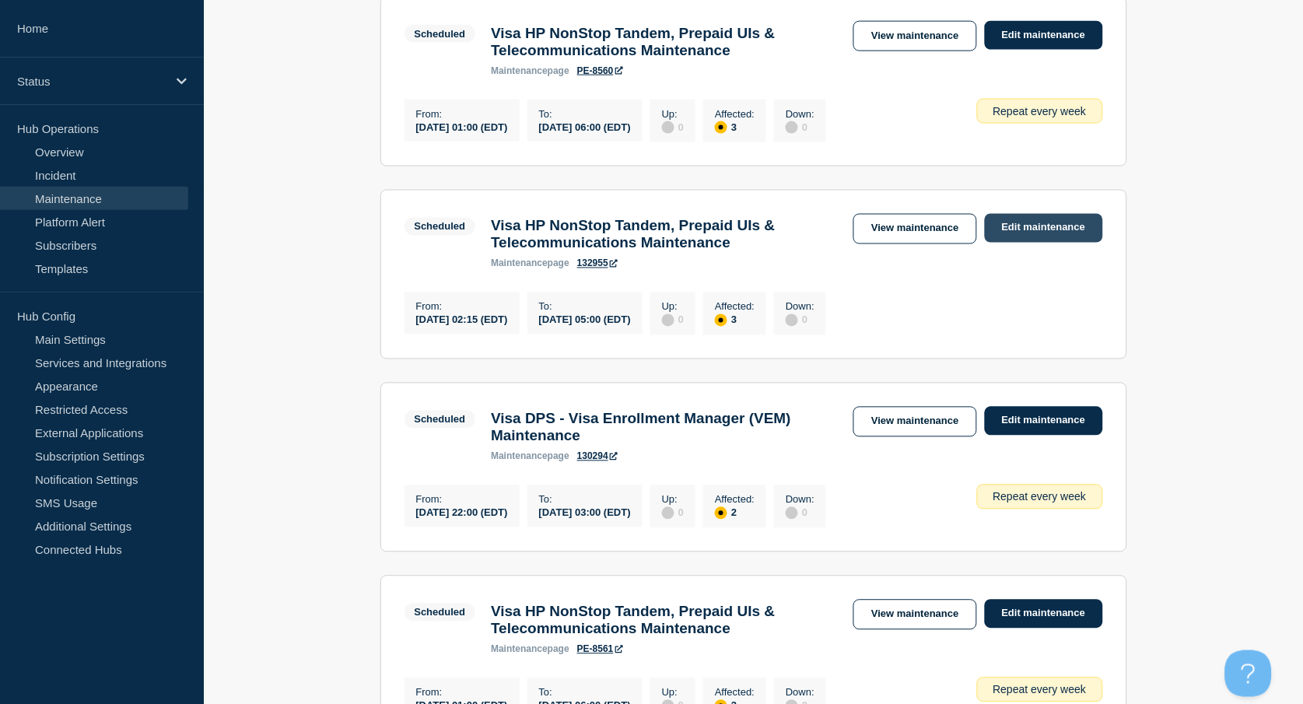
click at [1056, 243] on link "Edit maintenance" at bounding box center [1044, 228] width 118 height 29
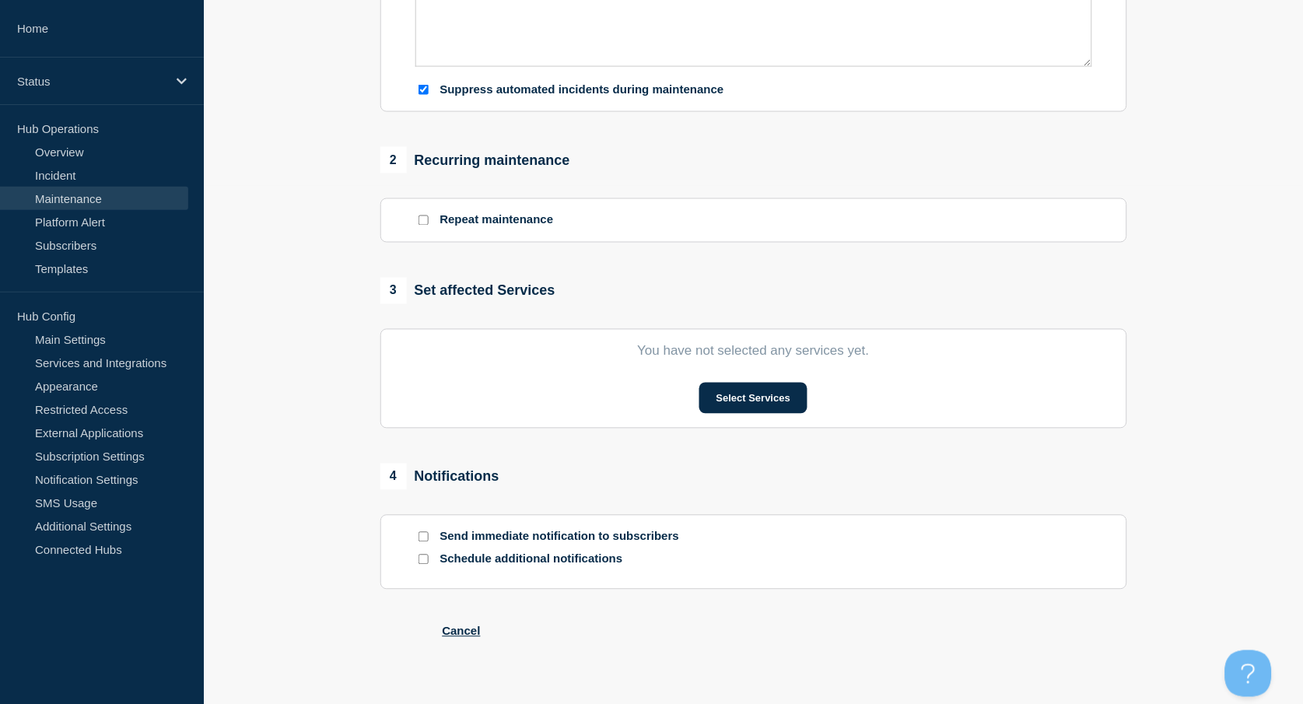
type input "Visa HP NonStop Tandem, Prepaid UIs & Telecommunications Maintenance"
type input "[DATE]"
type input "02:15"
type input "[DATE]"
type input "05:00"
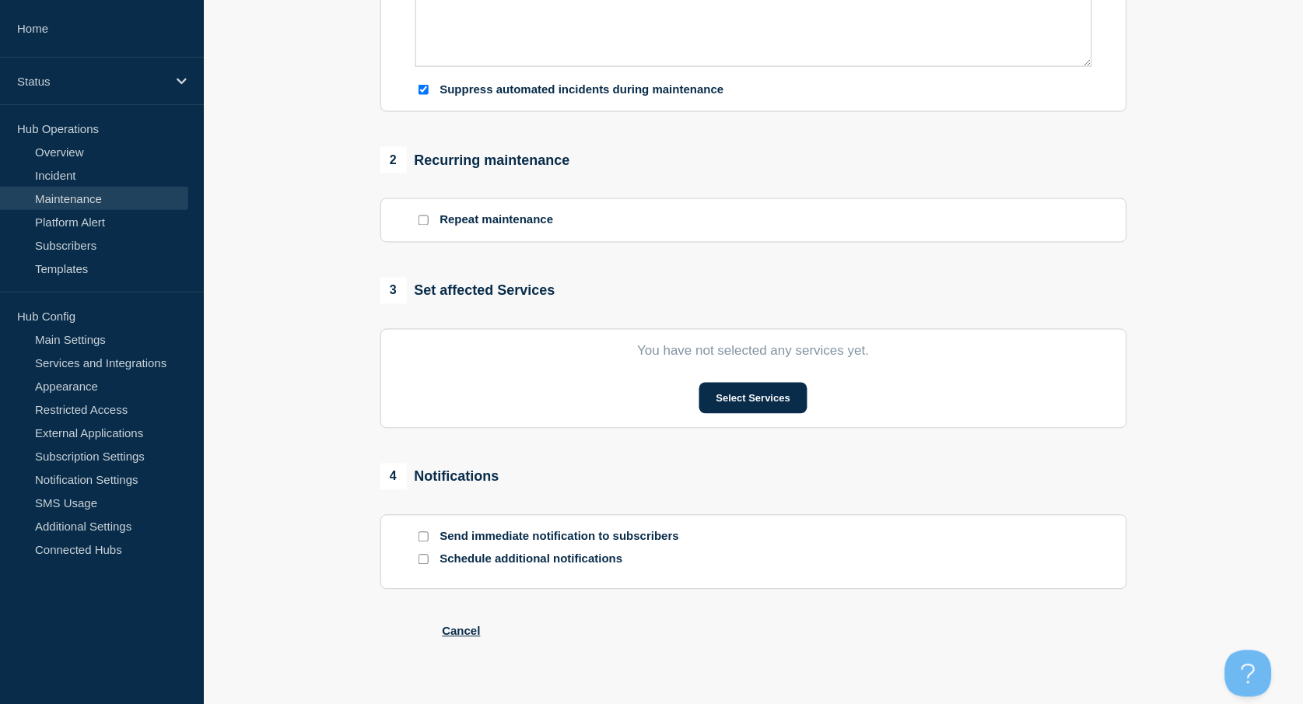
checkbox input "true"
checkbox input "false"
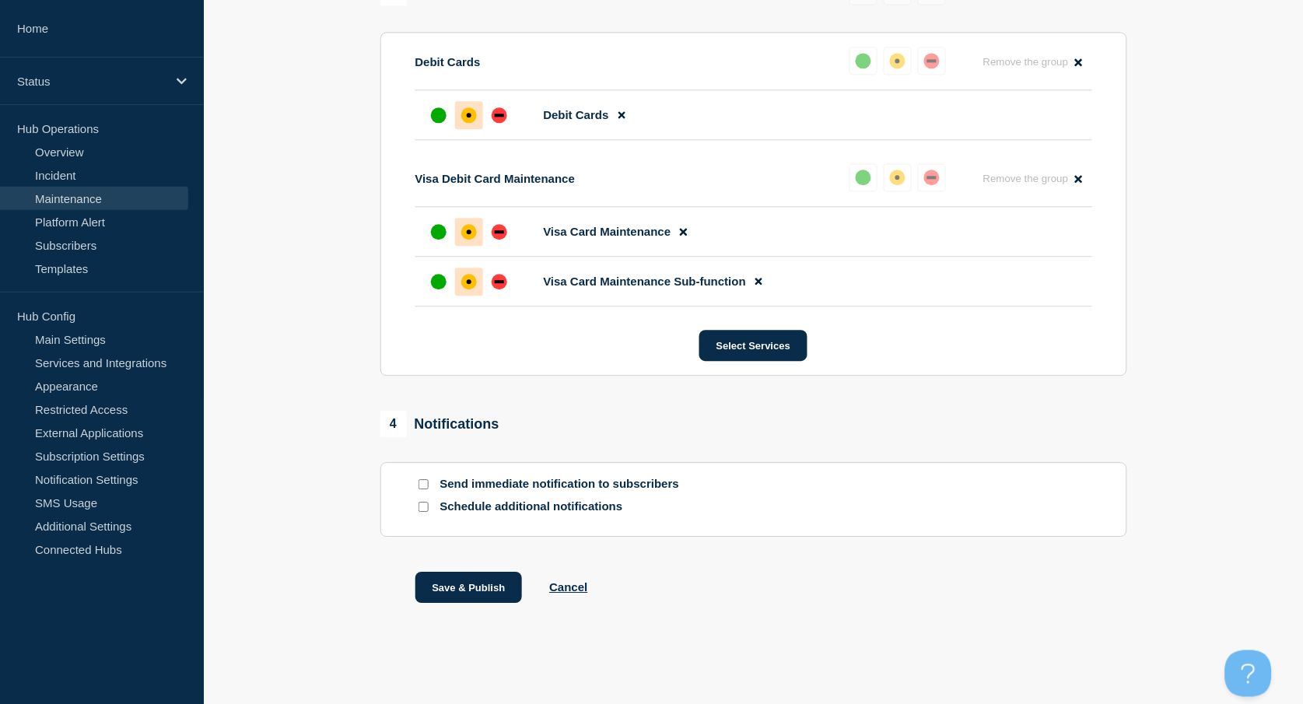
scroll to position [875, 0]
click at [579, 582] on button "Cancel" at bounding box center [568, 586] width 38 height 13
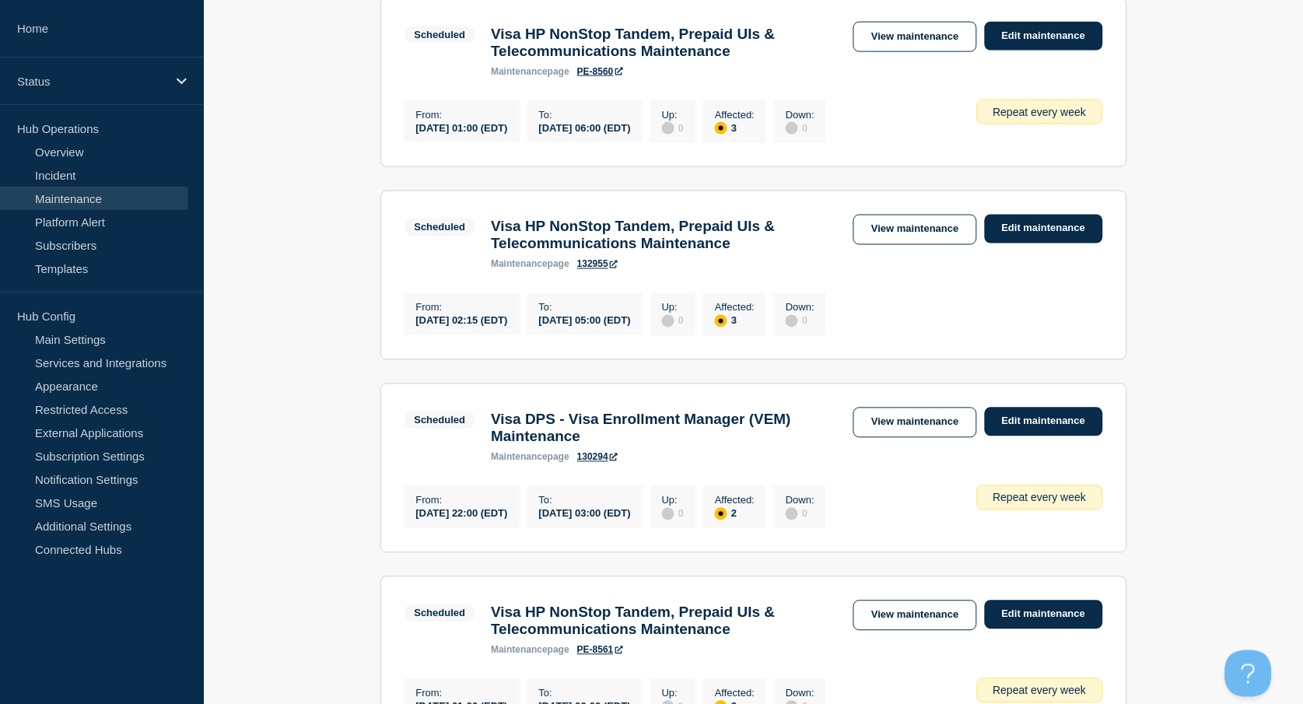
scroll to position [518, 0]
click at [899, 235] on link "View maintenance" at bounding box center [914, 229] width 123 height 30
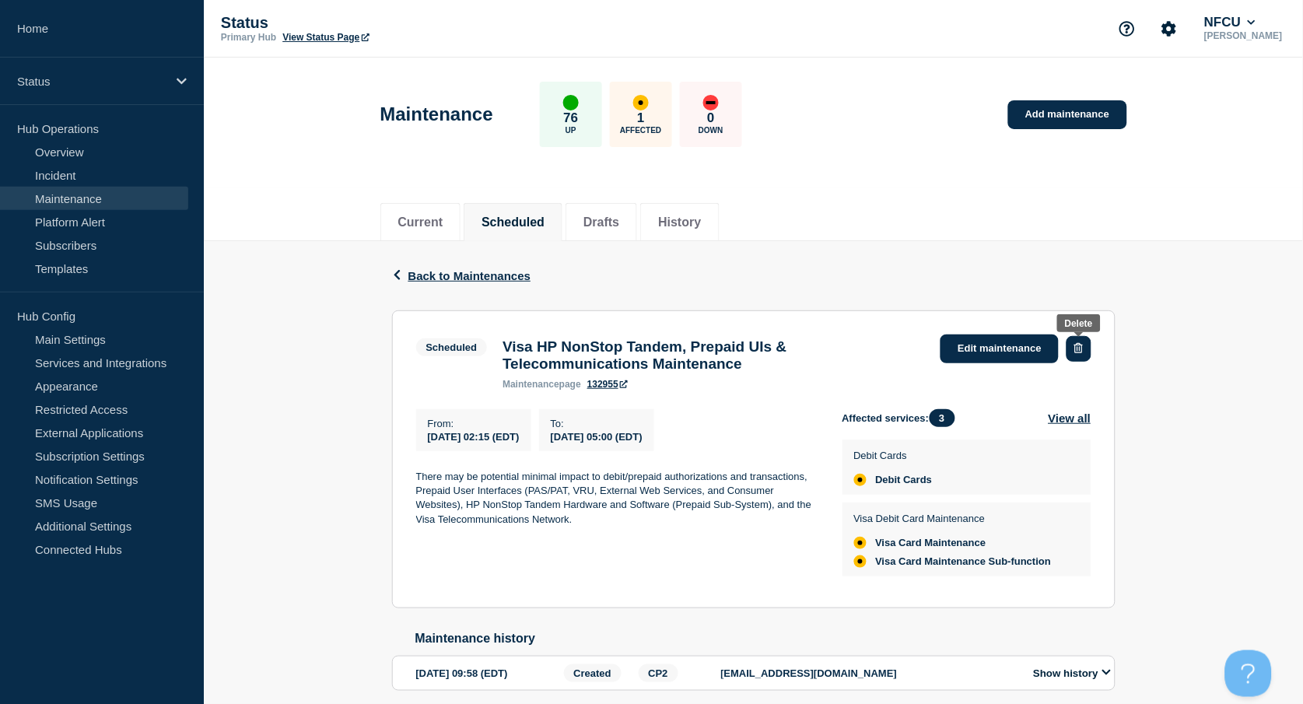
click at [1076, 343] on icon "button" at bounding box center [1078, 348] width 9 height 10
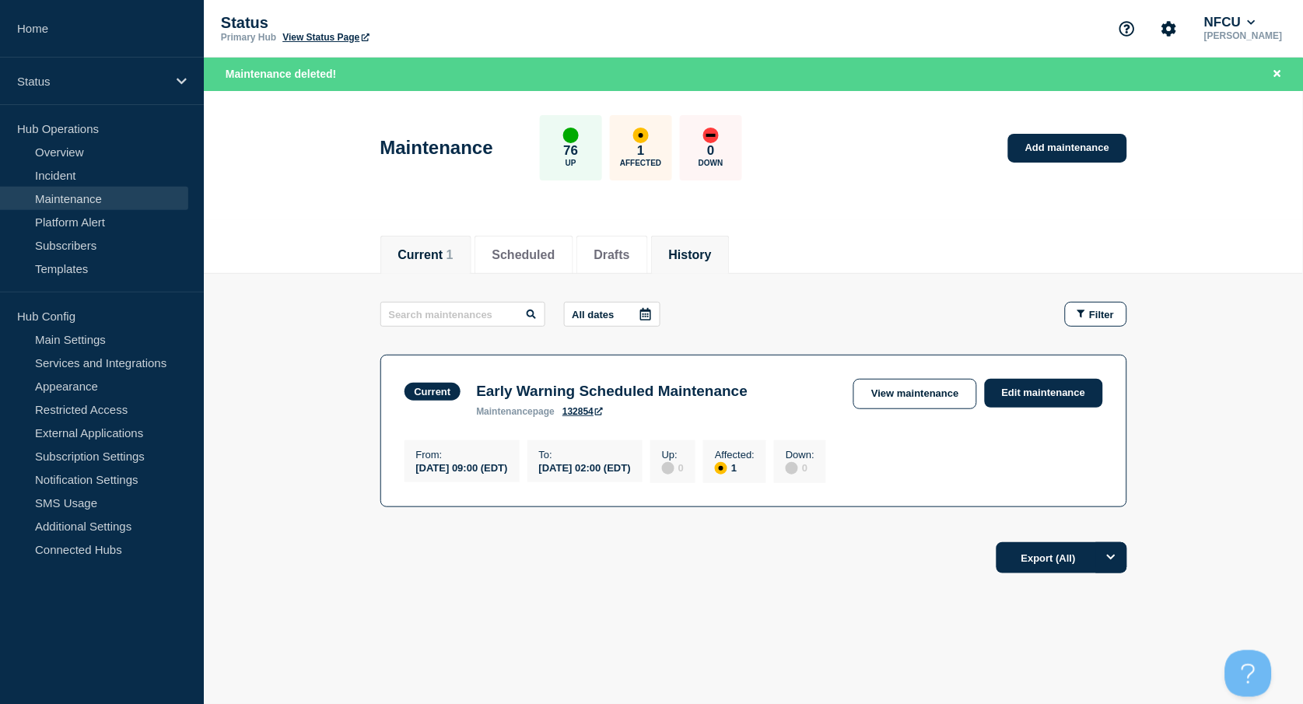
click at [712, 252] on button "History" at bounding box center [690, 255] width 43 height 14
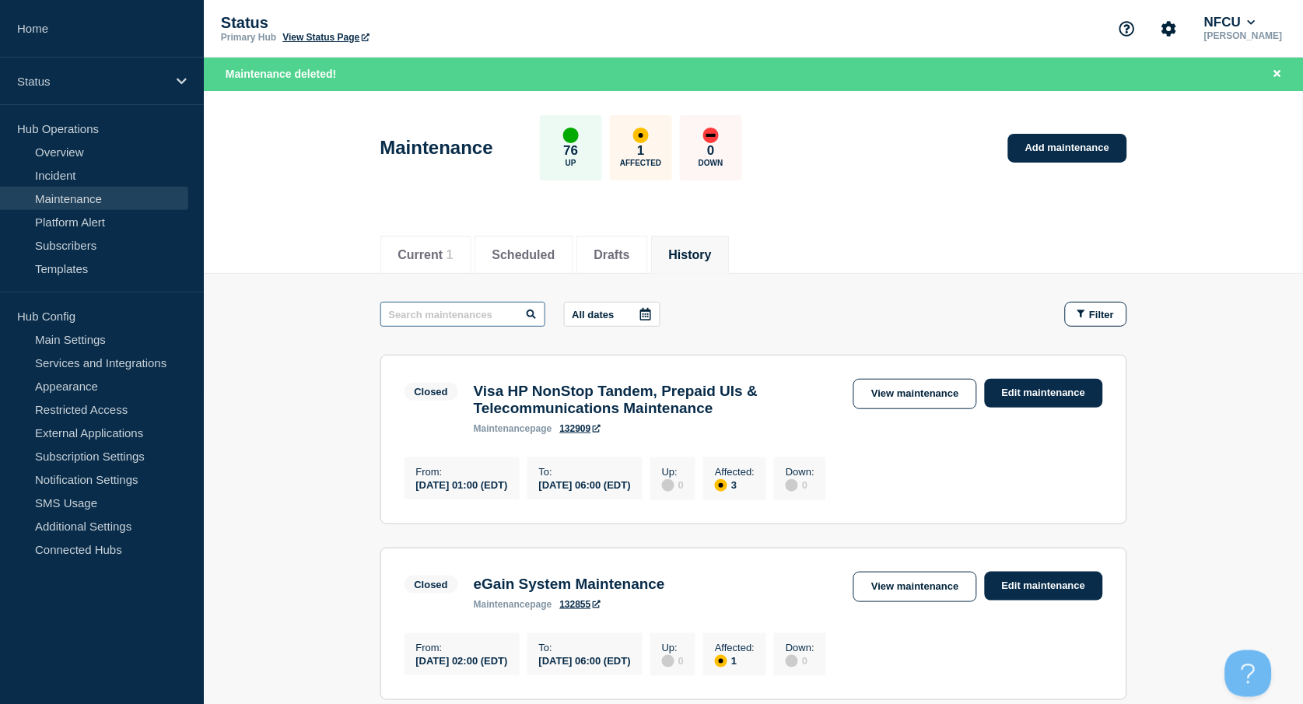
click at [464, 308] on input "text" at bounding box center [462, 314] width 165 height 25
type input "IPL"
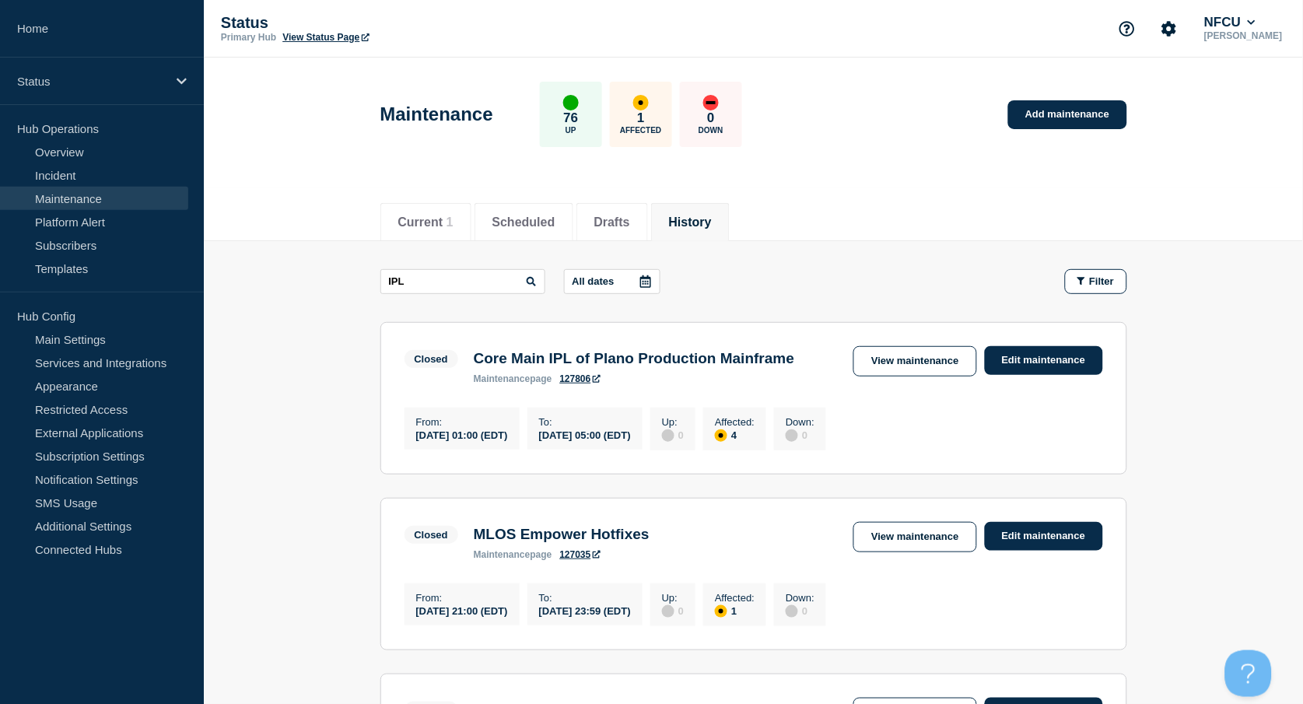
drag, startPoint x: 952, startPoint y: 357, endPoint x: 934, endPoint y: 346, distance: 20.9
click at [952, 357] on link "View maintenance" at bounding box center [914, 361] width 123 height 30
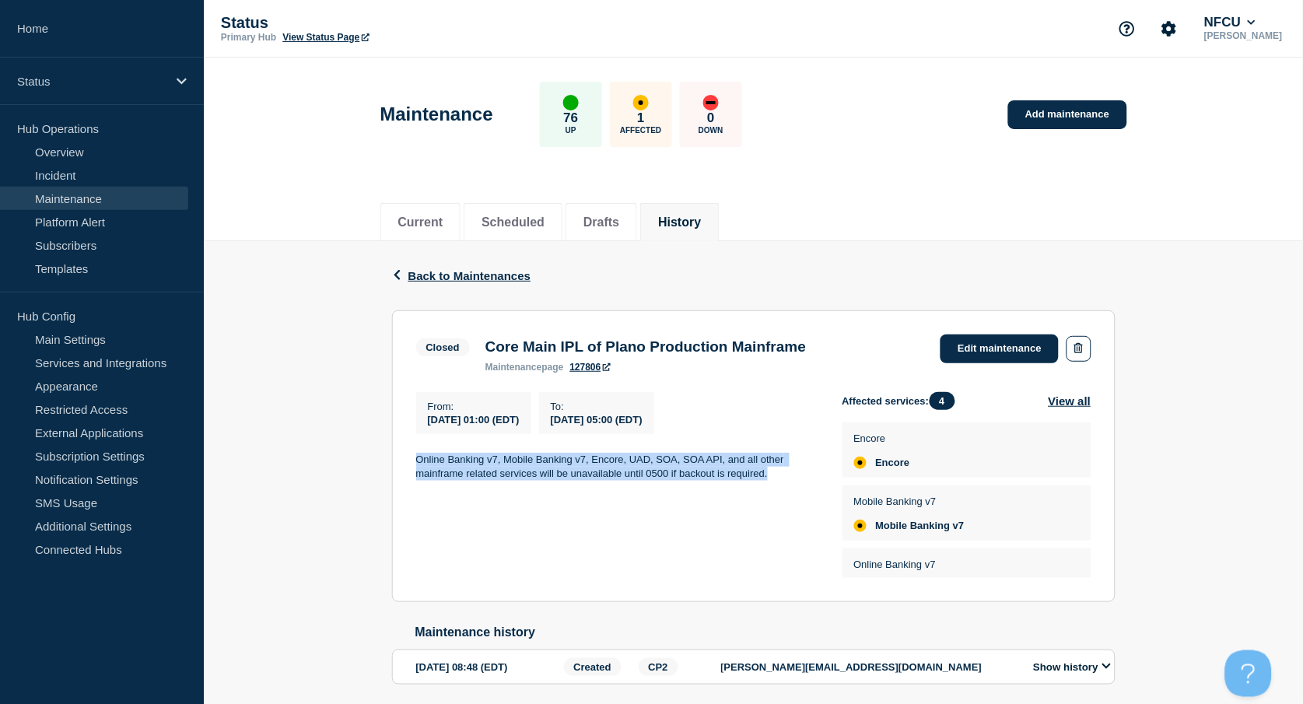
drag, startPoint x: 416, startPoint y: 461, endPoint x: 772, endPoint y: 481, distance: 356.0
click at [772, 481] on p "Online Banking v7, Mobile Banking v7, Encore, UAD, SOA, SOA API, and all other …" at bounding box center [616, 467] width 401 height 29
copy p "Online Banking v7, Mobile Banking v7, Encore, UAD, SOA, SOA API, and all other …"
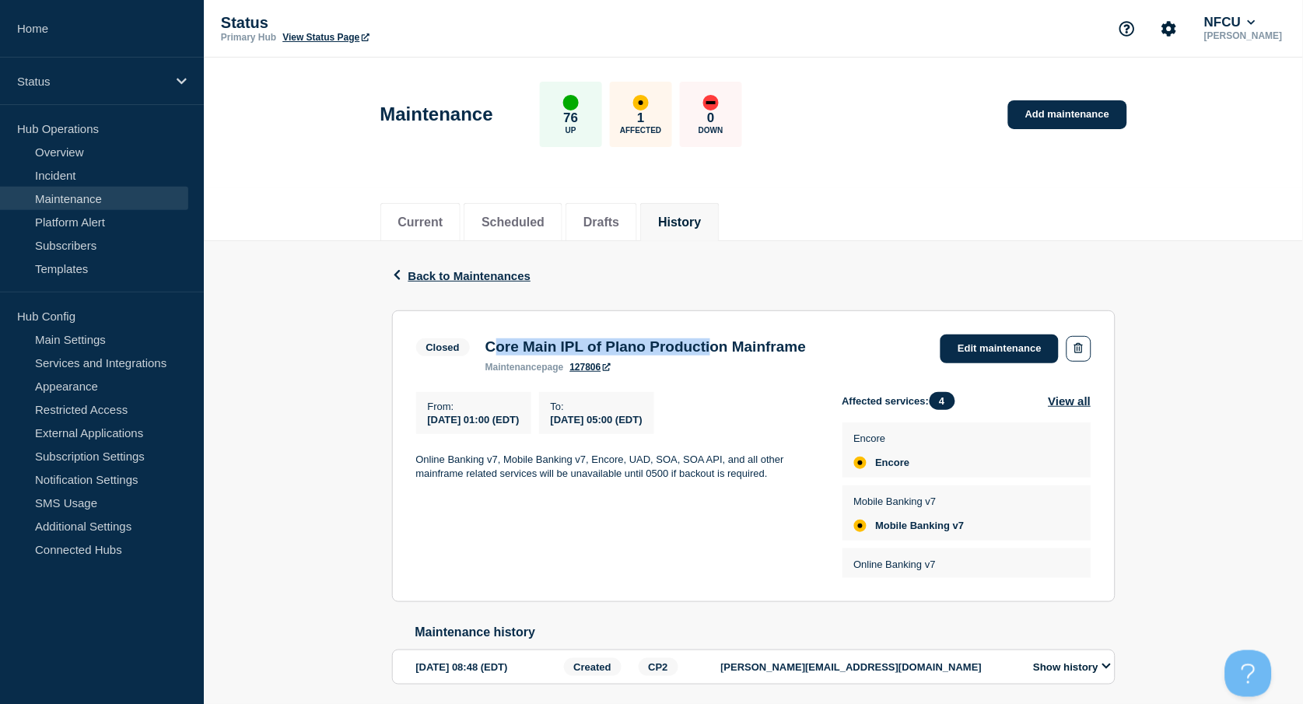
drag, startPoint x: 492, startPoint y: 346, endPoint x: 744, endPoint y: 357, distance: 251.5
click at [744, 355] on h3 "Core Main IPL of Plano Production Mainframe" at bounding box center [645, 346] width 320 height 17
drag, startPoint x: 744, startPoint y: 357, endPoint x: 600, endPoint y: 340, distance: 144.9
click at [600, 340] on h3 "Core Main IPL of Plano Production Mainframe" at bounding box center [645, 346] width 320 height 17
drag, startPoint x: 485, startPoint y: 345, endPoint x: 861, endPoint y: 352, distance: 375.8
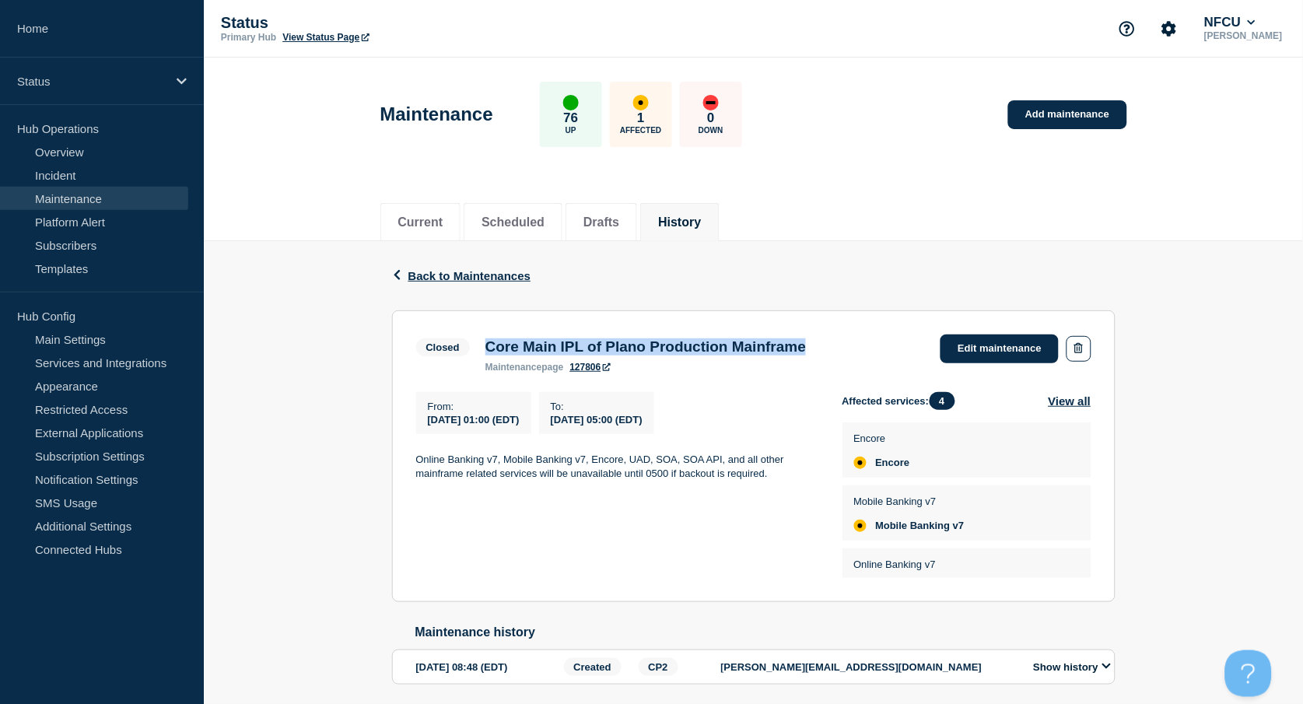
click at [861, 352] on div "Closed Core Main IPL of Plano Production Mainframe maintenance page 127806 Edit…" at bounding box center [753, 353] width 675 height 38
copy h3 "Core Main IPL of Plano Production Mainframe"
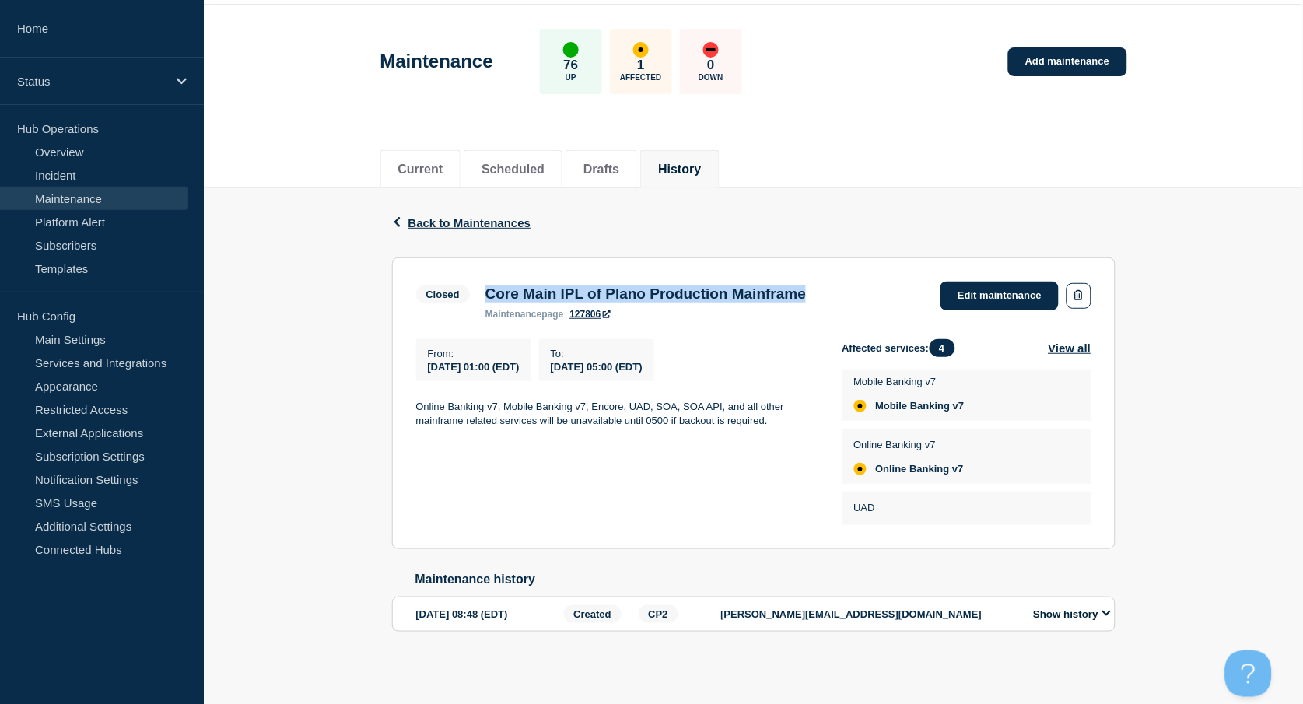
scroll to position [101, 0]
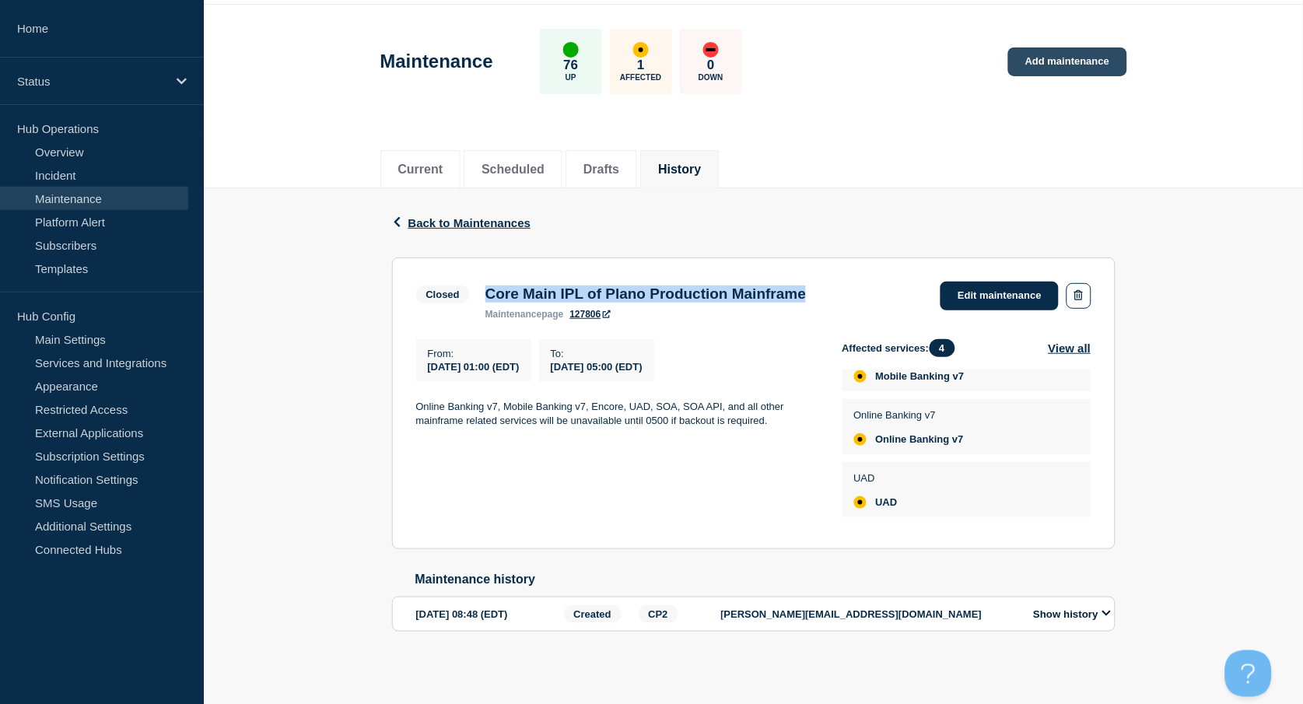
click at [1079, 55] on link "Add maintenance" at bounding box center [1067, 61] width 118 height 29
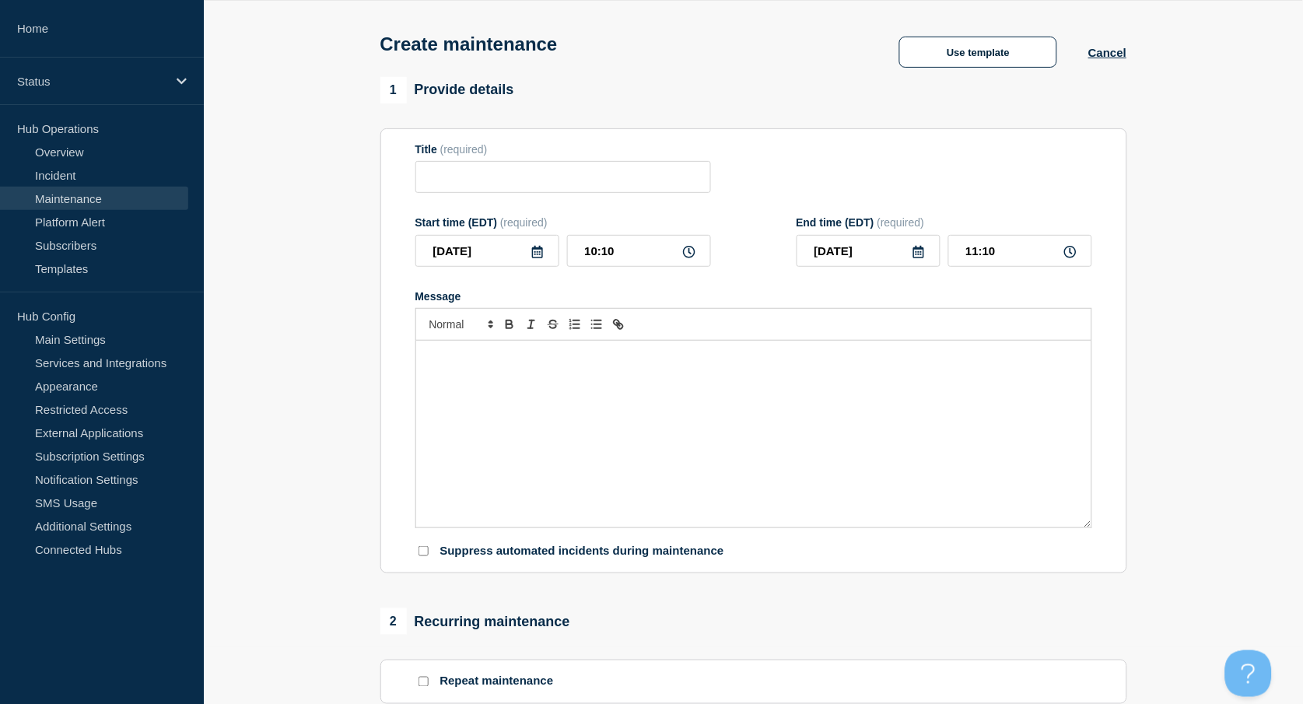
checkbox input "true"
click at [502, 190] on input "Title" at bounding box center [563, 177] width 296 height 32
paste input "CGI Client Credit Studio MIPC Maintenance"
type input "CGI Client Credit Studio MIPC Maintenance"
click at [543, 391] on div "Message" at bounding box center [753, 434] width 675 height 187
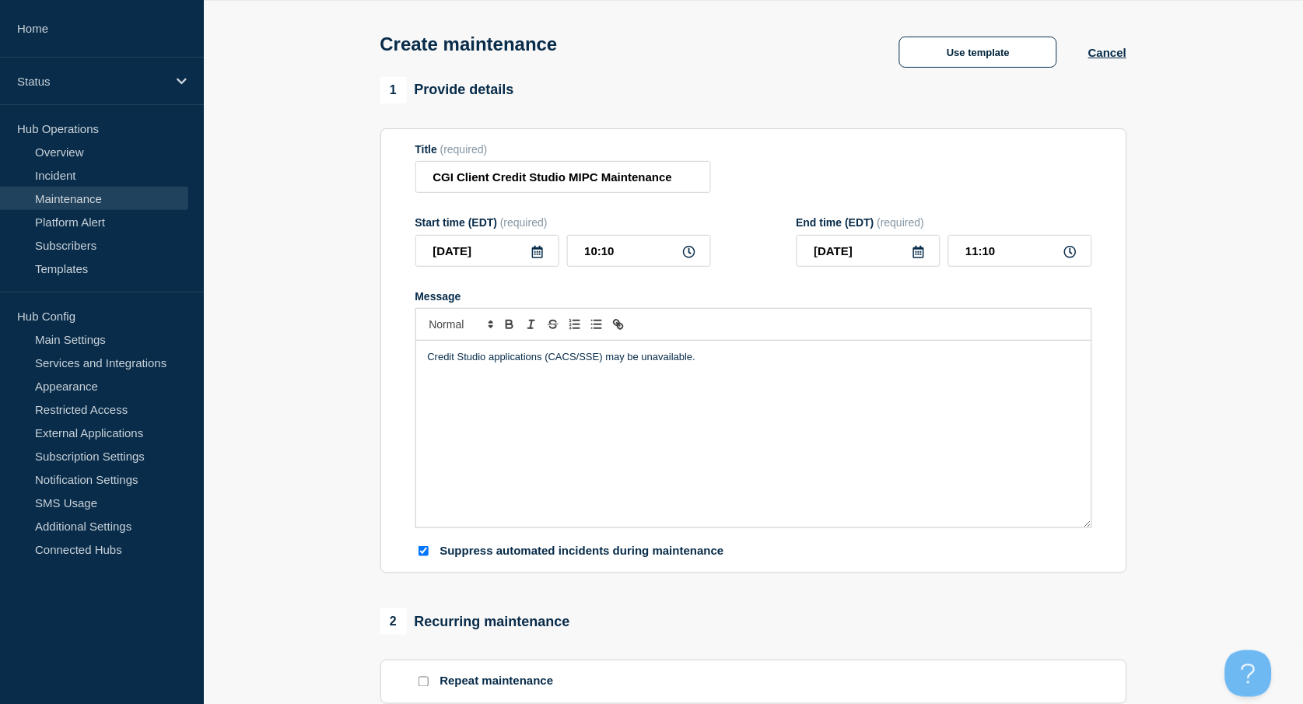
click at [537, 254] on icon at bounding box center [537, 252] width 12 height 12
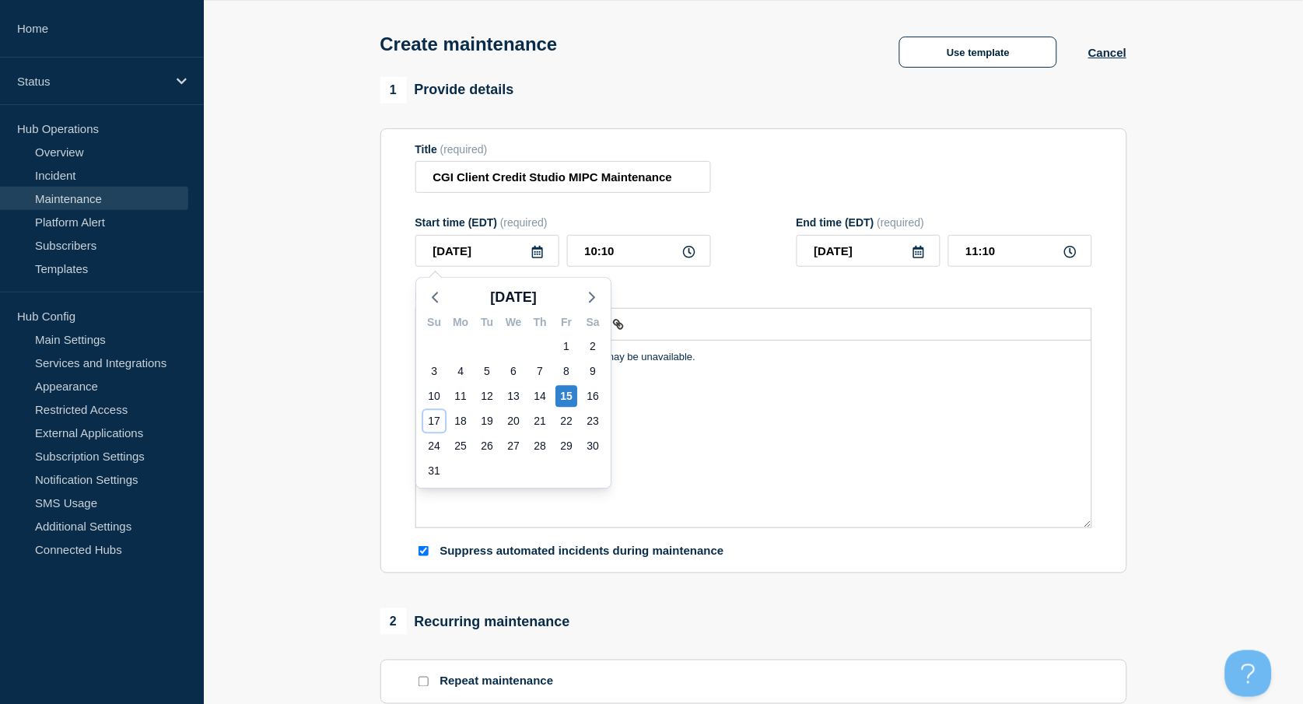
drag, startPoint x: 432, startPoint y: 415, endPoint x: 442, endPoint y: 395, distance: 22.6
click at [429, 416] on div "17" at bounding box center [434, 421] width 22 height 22
type input "[DATE]"
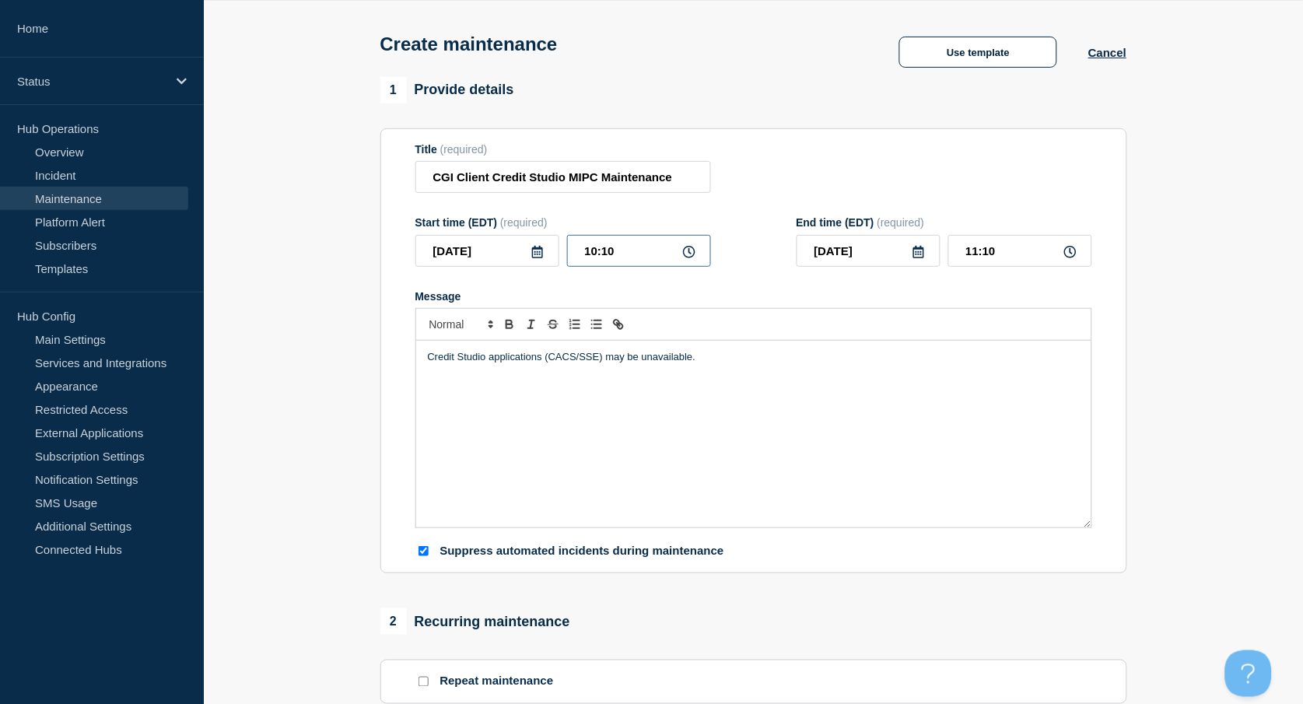
click at [598, 250] on input "10:10" at bounding box center [639, 251] width 144 height 32
drag, startPoint x: 642, startPoint y: 248, endPoint x: 565, endPoint y: 236, distance: 77.9
click at [567, 236] on div "10:10" at bounding box center [639, 251] width 144 height 32
type input "01:00"
type input "02:00"
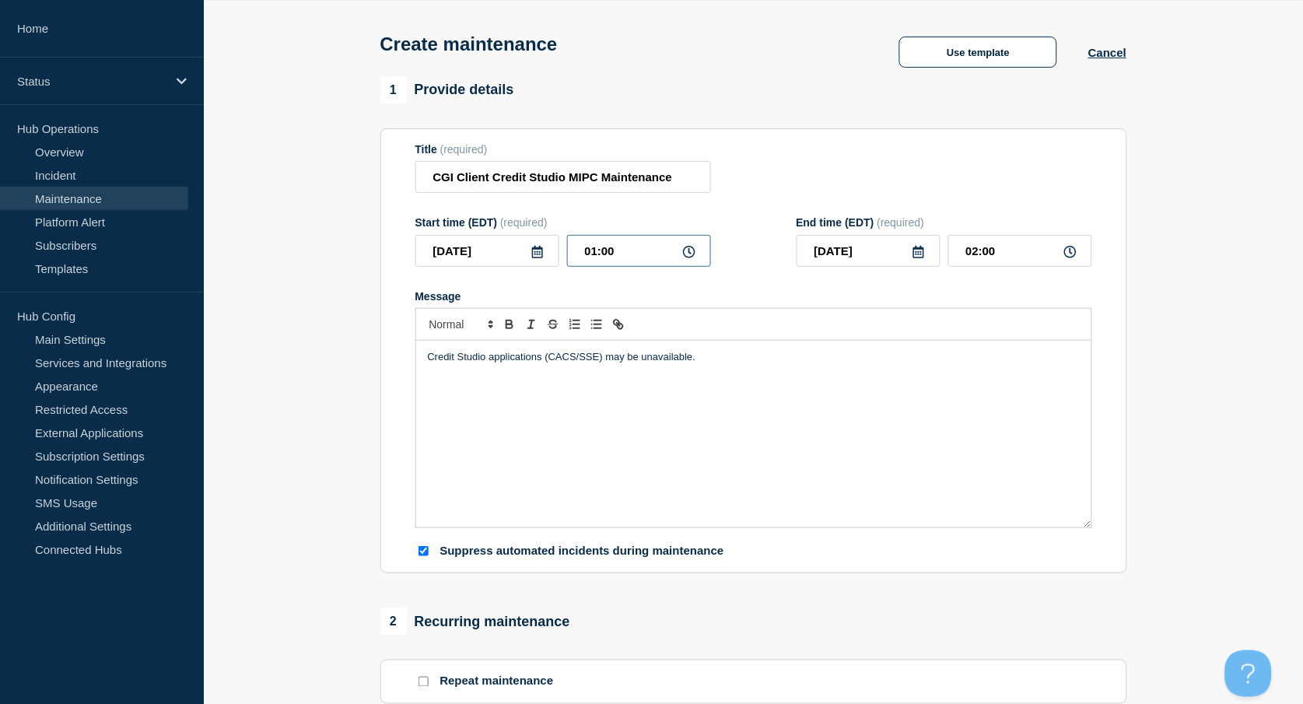
drag, startPoint x: 587, startPoint y: 247, endPoint x: 551, endPoint y: 242, distance: 37.0
click at [554, 243] on div "2025-08-17 01:00" at bounding box center [563, 251] width 296 height 32
type input "00:01"
click at [999, 246] on input "01:01" at bounding box center [1020, 251] width 144 height 32
drag, startPoint x: 1020, startPoint y: 247, endPoint x: 917, endPoint y: 220, distance: 106.2
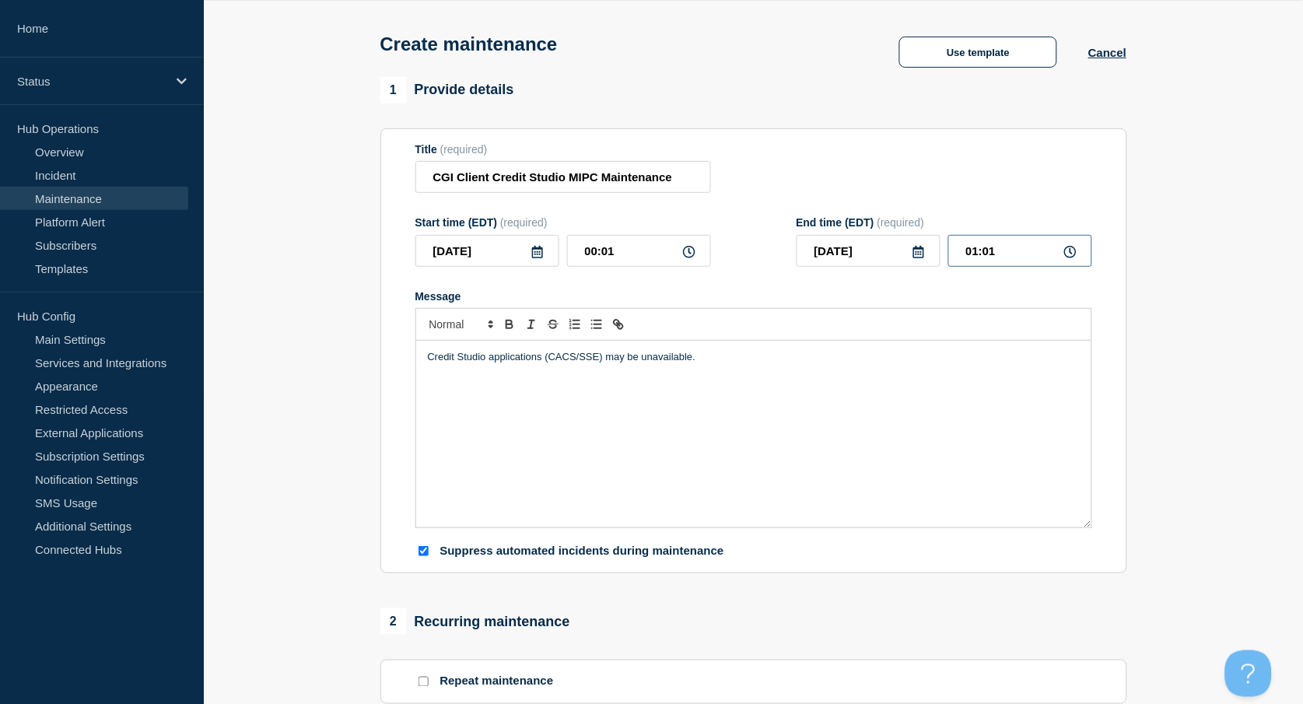
click at [917, 239] on div "2025-08-17 01:01" at bounding box center [945, 251] width 296 height 32
type input "06:00"
click at [866, 173] on div "Title (required) CGI Client Credit Studio MIPC Maintenance" at bounding box center [753, 168] width 677 height 51
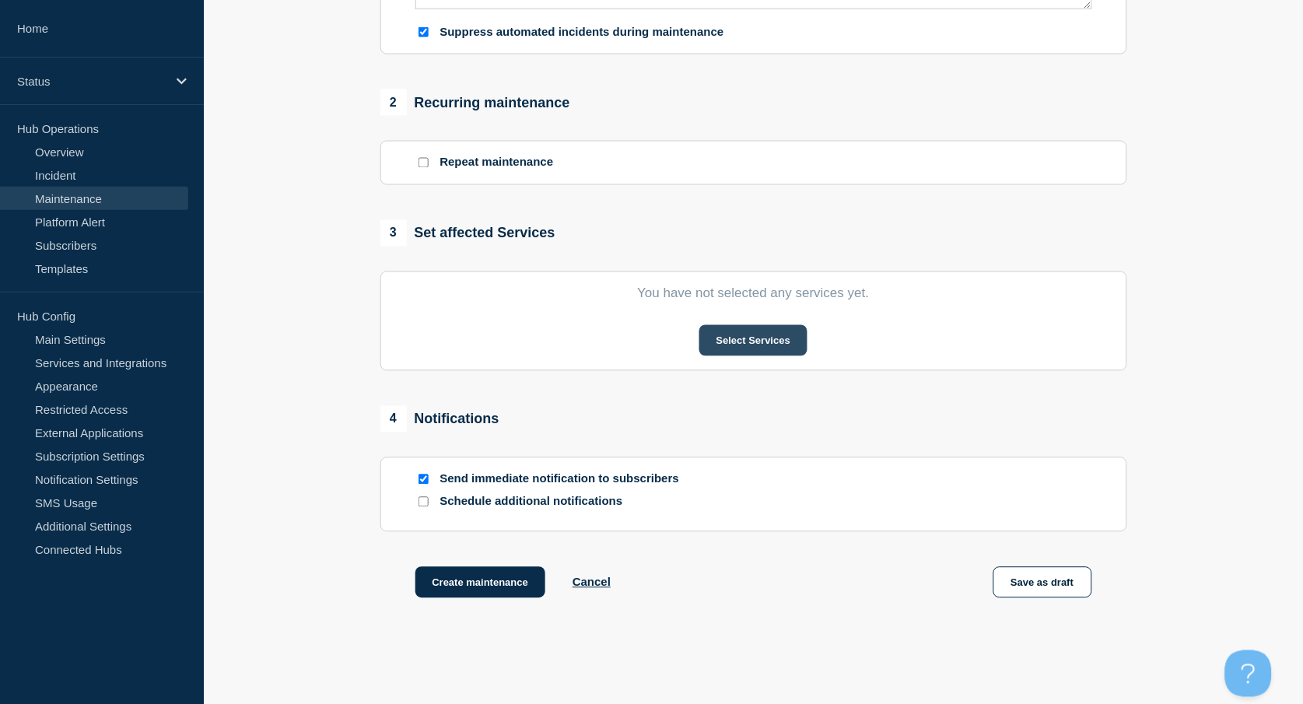
click at [729, 342] on button "Select Services" at bounding box center [753, 340] width 108 height 31
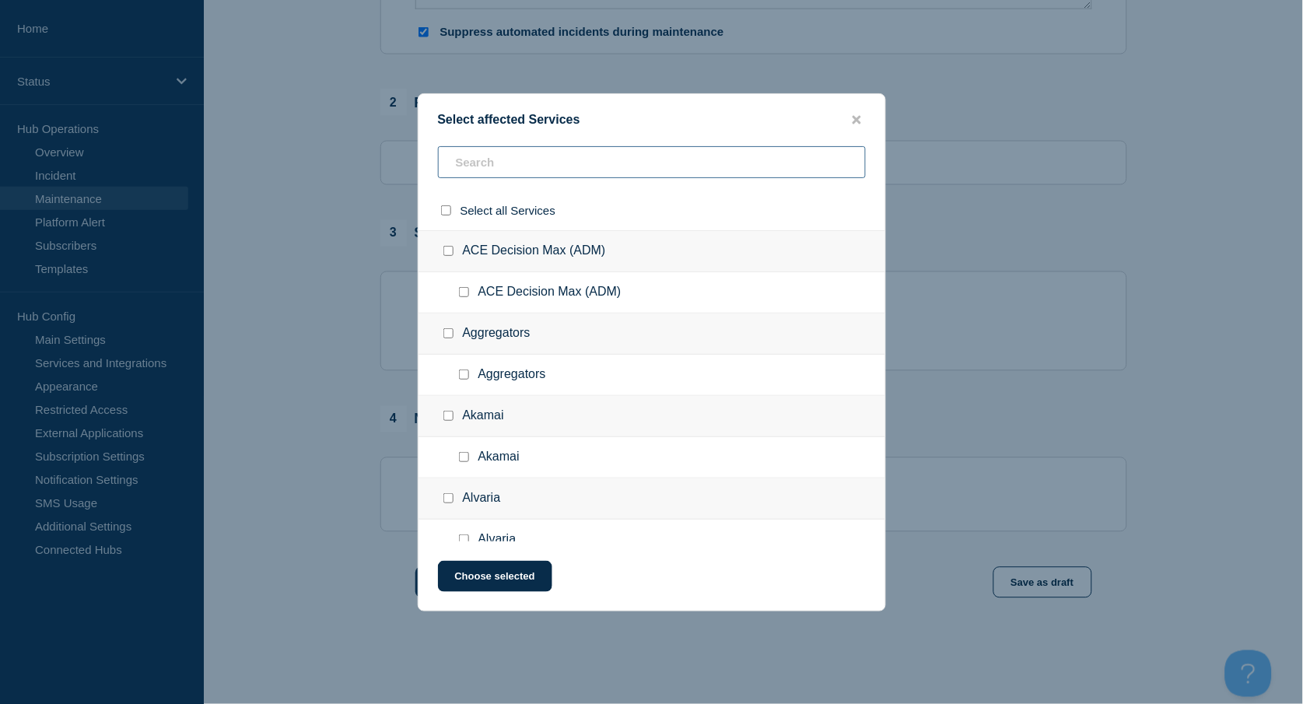
click at [467, 167] on input "text" at bounding box center [652, 162] width 428 height 32
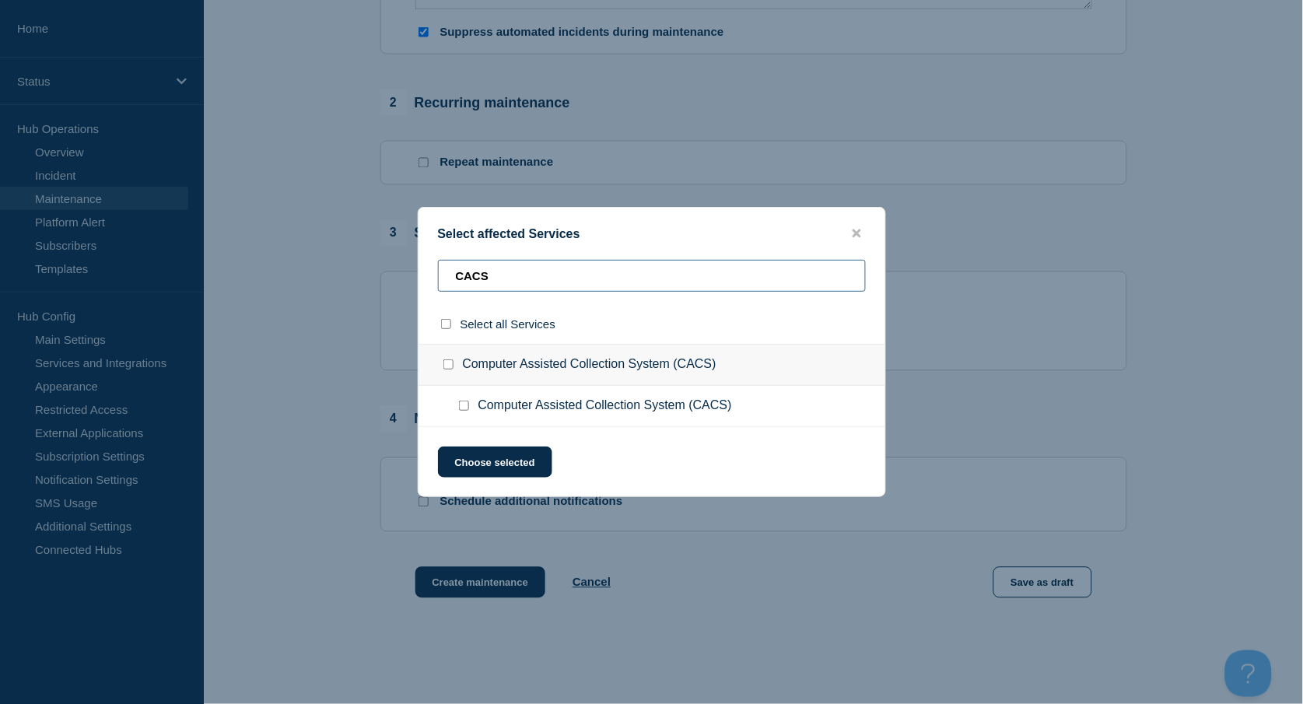
type input "CACS"
click at [446, 363] on input "Computer Assisted Collection System (CACS) checkbox" at bounding box center [448, 364] width 10 height 10
checkbox input "true"
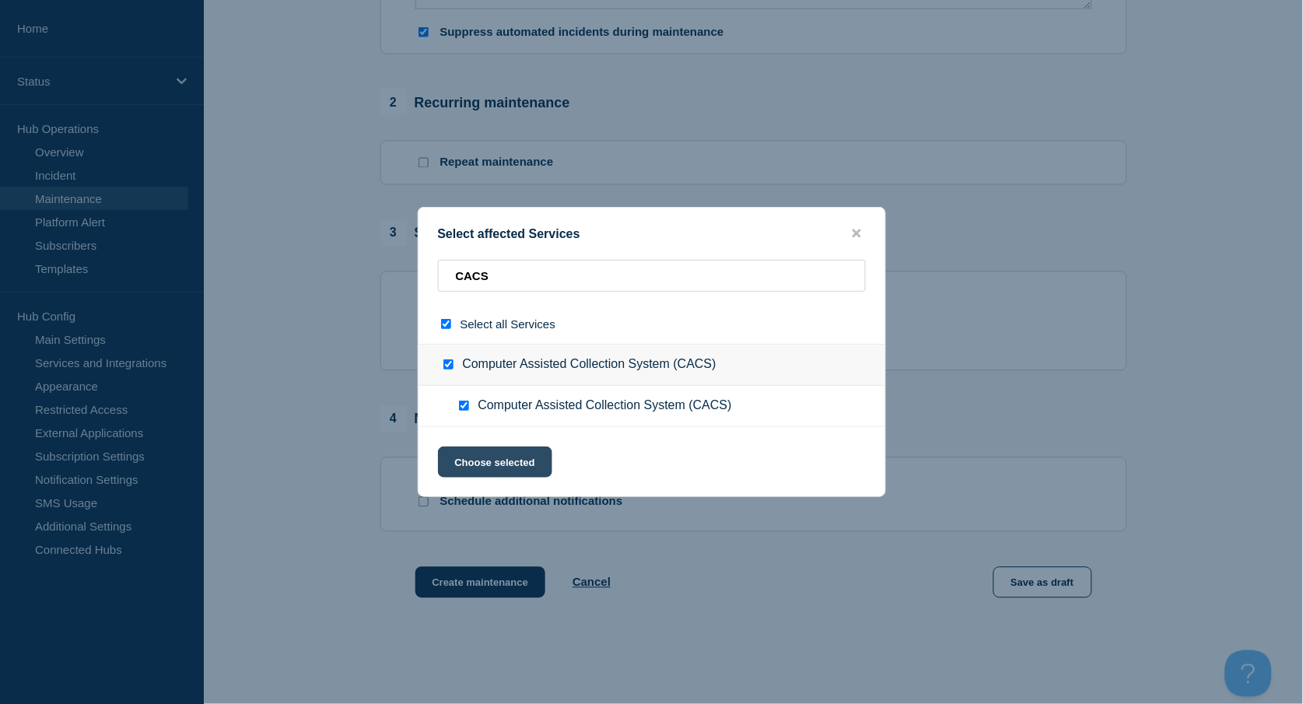
click at [494, 453] on button "Choose selected" at bounding box center [495, 461] width 114 height 31
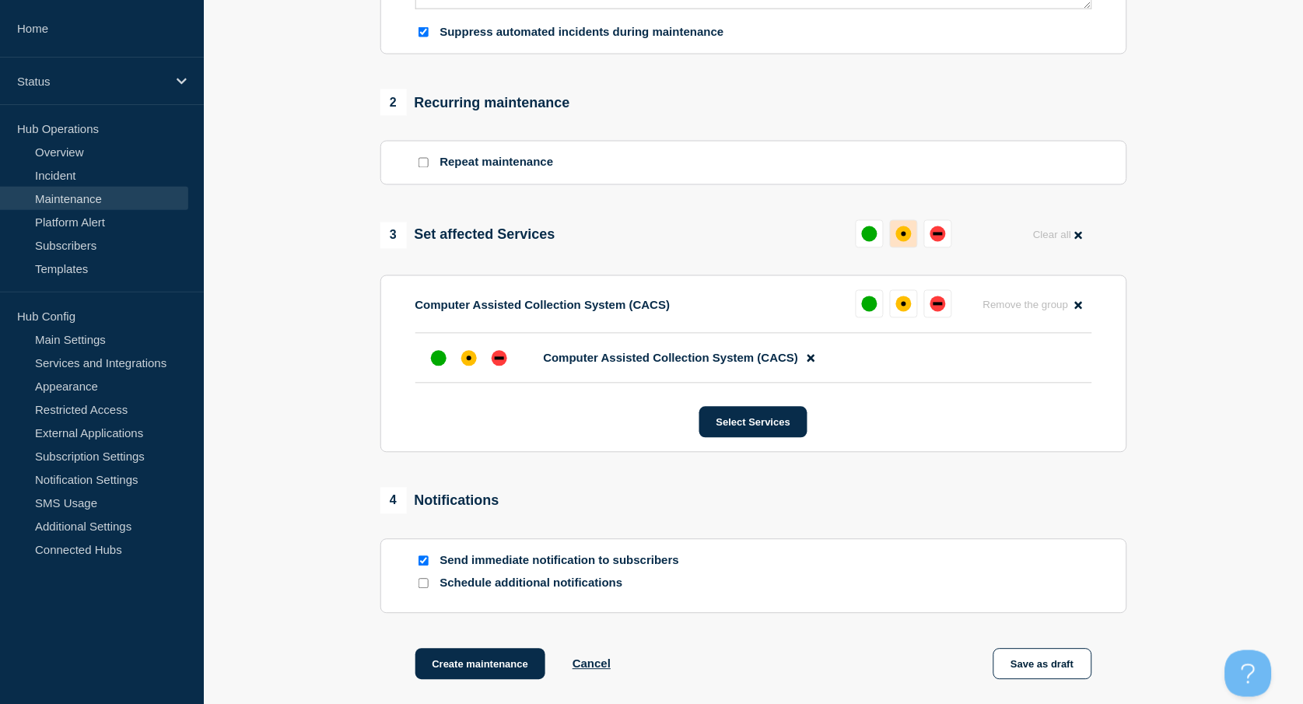
click at [902, 239] on div "affected" at bounding box center [904, 234] width 16 height 16
click at [425, 562] on input "Send immediate notification to subscribers" at bounding box center [423, 561] width 10 height 10
checkbox input "false"
click at [482, 667] on button "Create maintenance" at bounding box center [480, 664] width 131 height 31
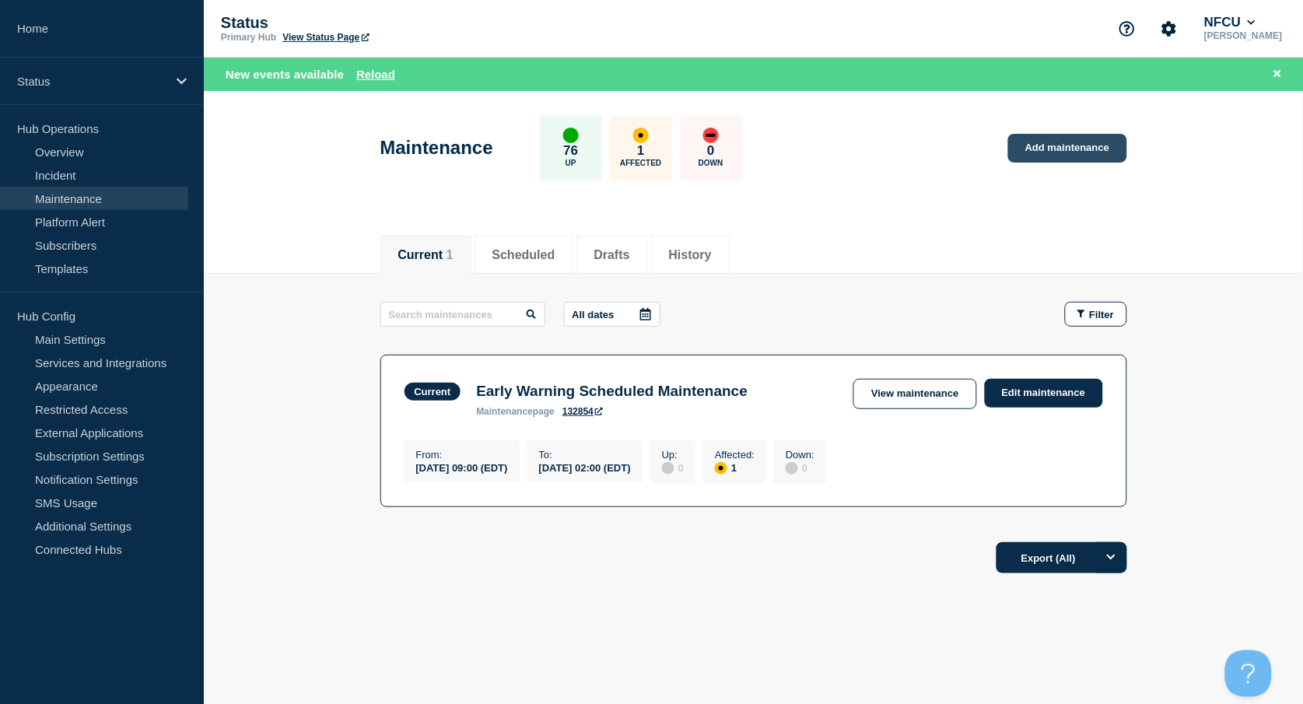
click at [1049, 142] on link "Add maintenance" at bounding box center [1067, 148] width 118 height 29
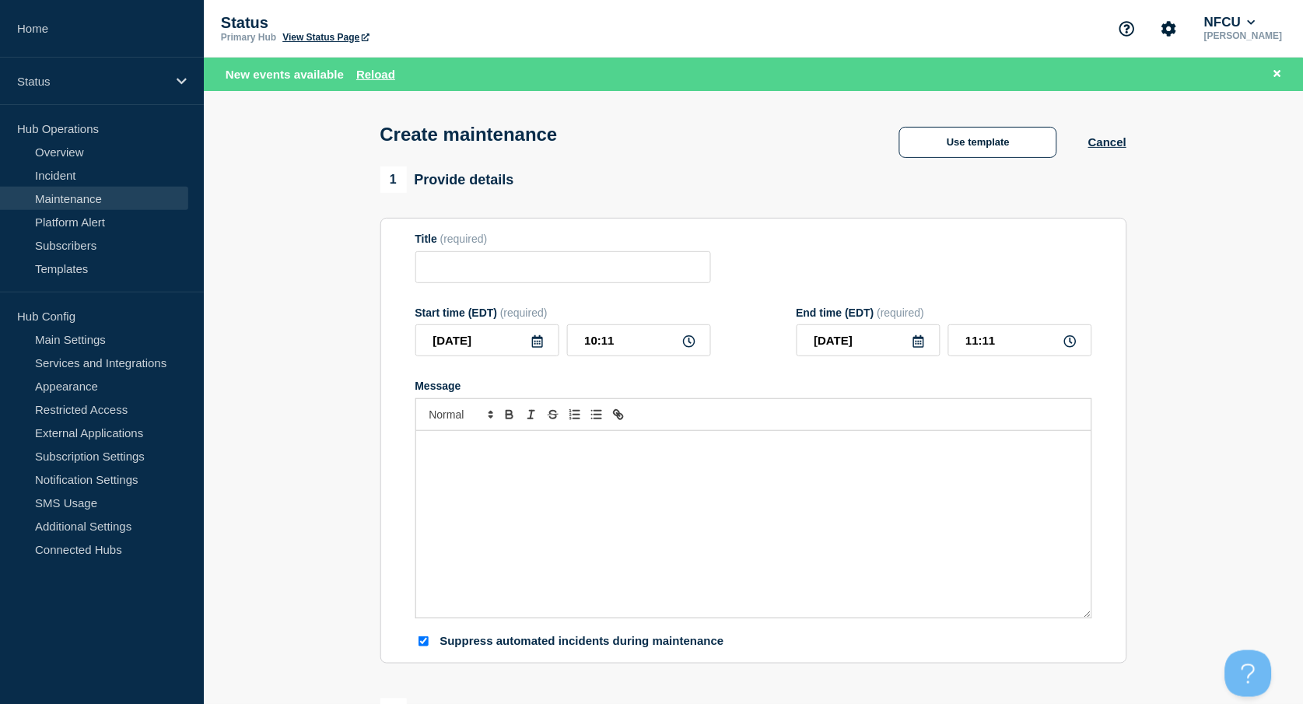
checkbox input "true"
click at [446, 261] on input "Title" at bounding box center [563, 267] width 296 height 32
paste input "Splunk Security and Platform Maintenance"
type input "Splunk Security and Platform Maintenance"
click at [457, 461] on div "Message" at bounding box center [753, 524] width 675 height 187
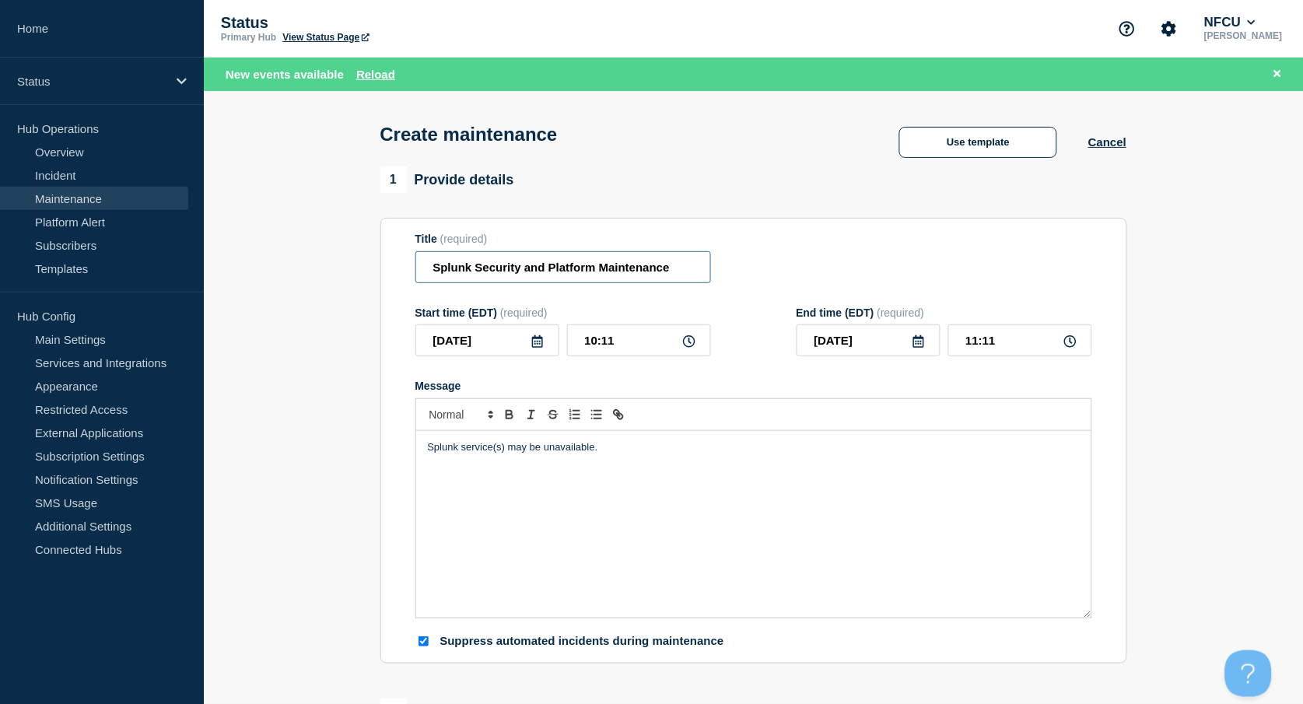
click at [430, 267] on input "Splunk Security and Platform Maintenance" at bounding box center [563, 267] width 296 height 32
click at [433, 271] on input "Splunk Security and Platform Maintenance" at bounding box center [563, 267] width 296 height 32
click at [539, 345] on icon at bounding box center [537, 341] width 11 height 12
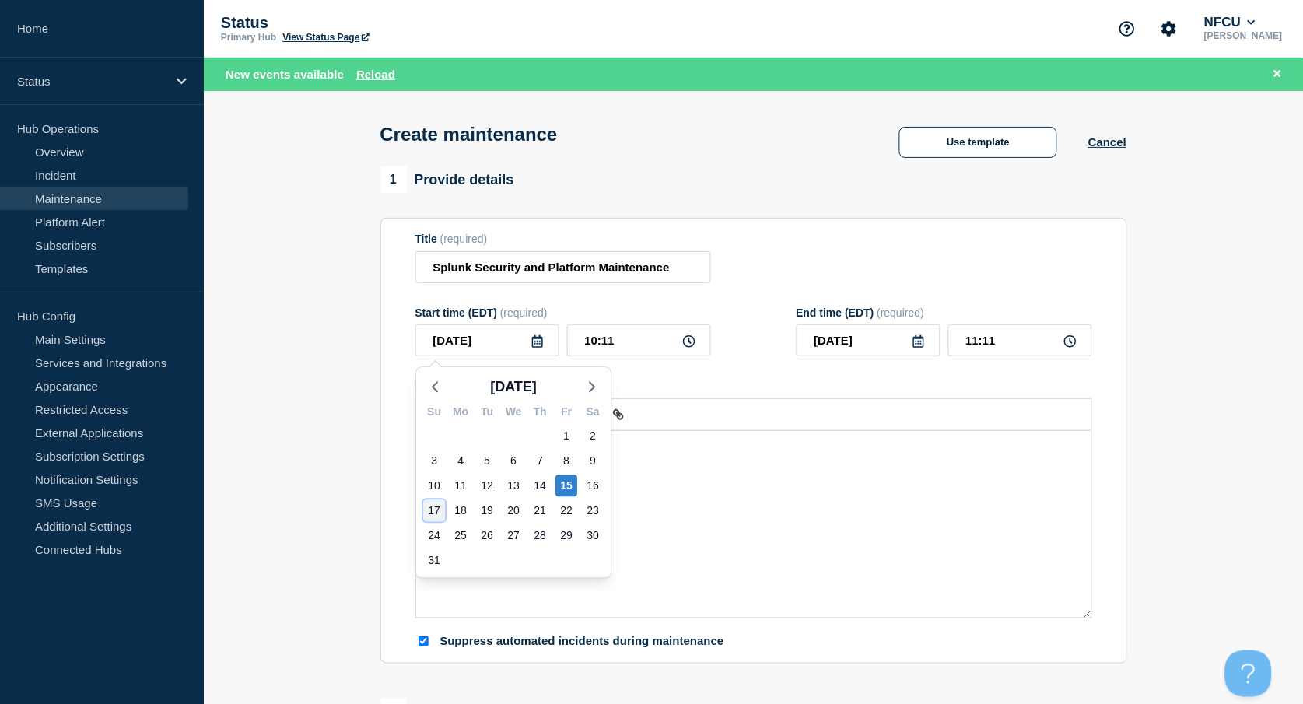
click at [438, 509] on div "17" at bounding box center [434, 511] width 22 height 22
type input "[DATE]"
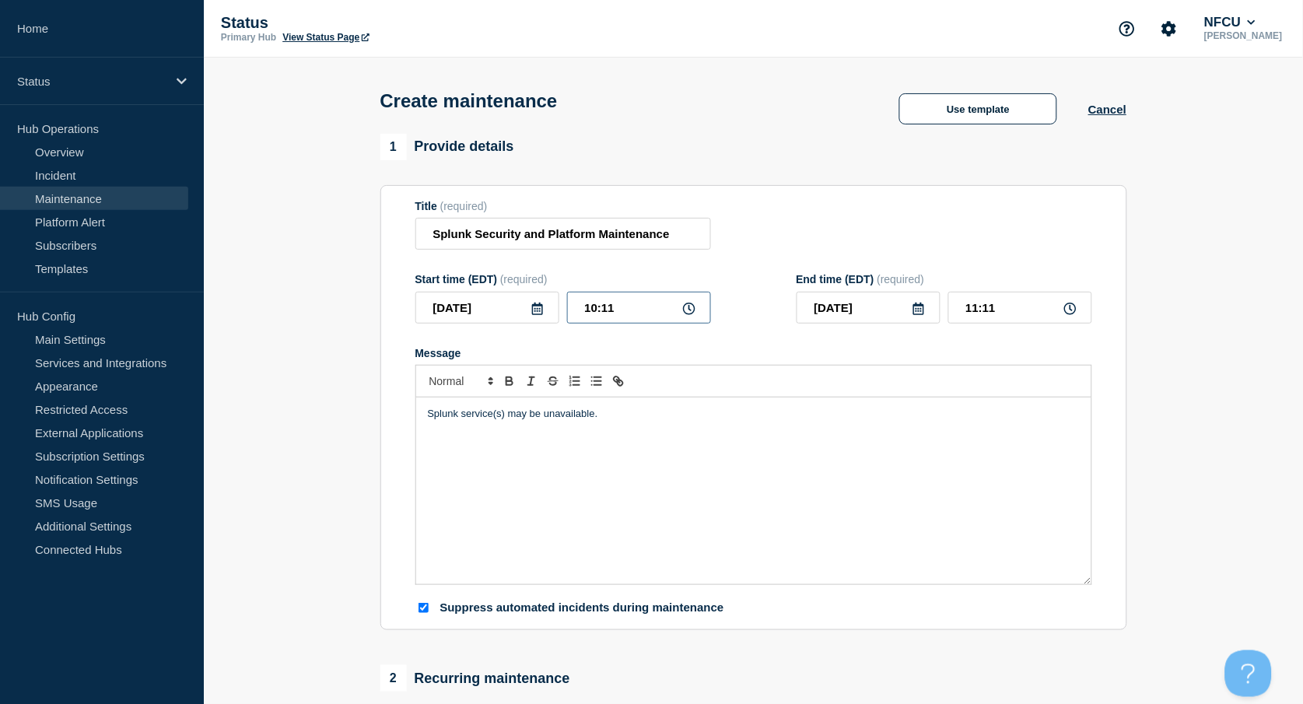
click at [620, 311] on input "10:11" at bounding box center [639, 308] width 144 height 32
drag, startPoint x: 633, startPoint y: 307, endPoint x: 497, endPoint y: 250, distance: 147.5
click at [506, 278] on div "Start time (EDT) (required) 2025-08-17 10:11" at bounding box center [563, 298] width 296 height 51
type input "00:00"
click at [978, 303] on input "01:00" at bounding box center [1020, 308] width 144 height 32
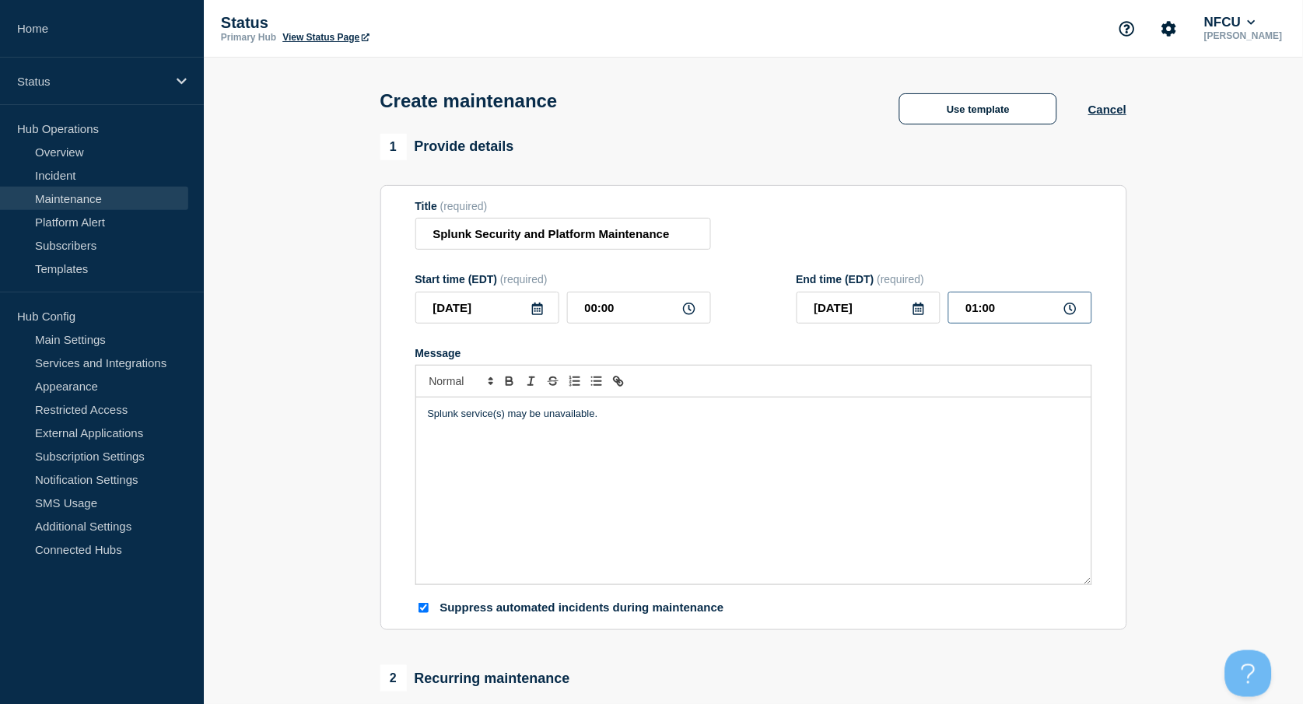
drag, startPoint x: 1024, startPoint y: 313, endPoint x: 895, endPoint y: 273, distance: 134.3
click at [901, 299] on div "2025-08-17 01:00" at bounding box center [945, 308] width 296 height 32
type input "02:00"
click at [825, 226] on div "Title (required) Splunk Security and Platform Maintenance" at bounding box center [753, 225] width 677 height 51
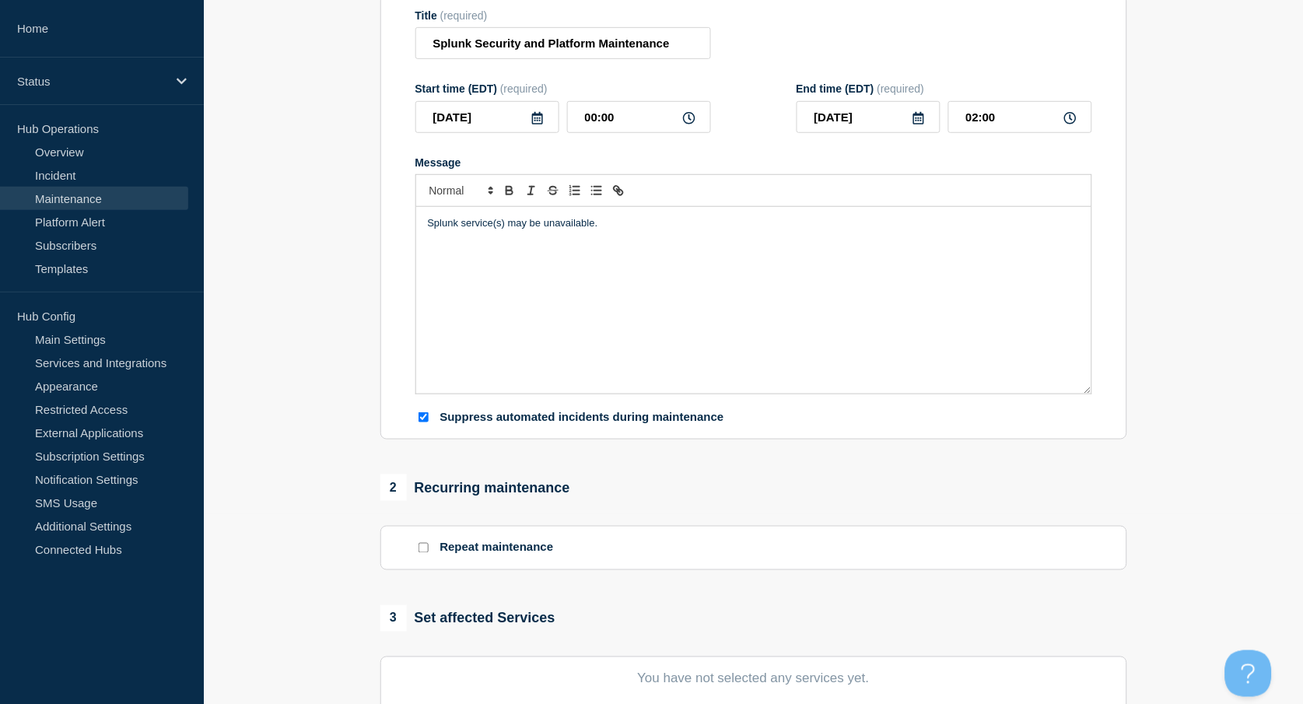
scroll to position [415, 0]
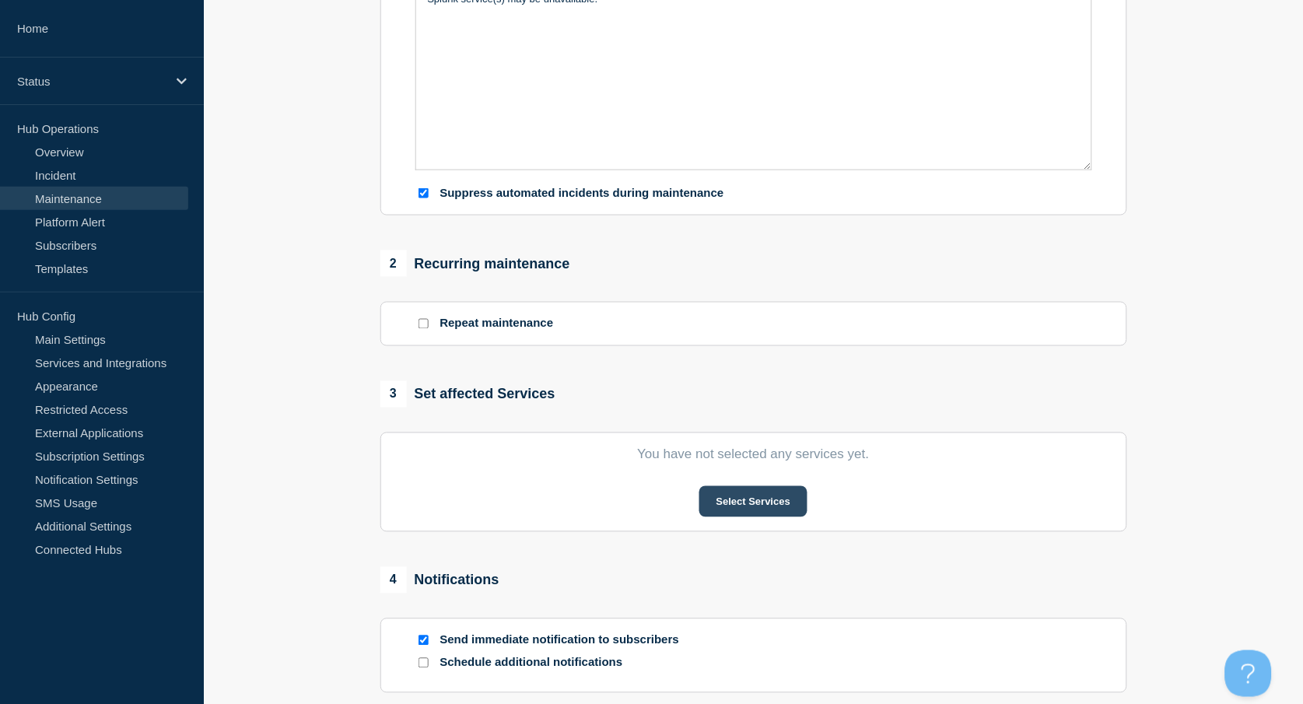
click at [741, 498] on button "Select Services" at bounding box center [753, 501] width 108 height 31
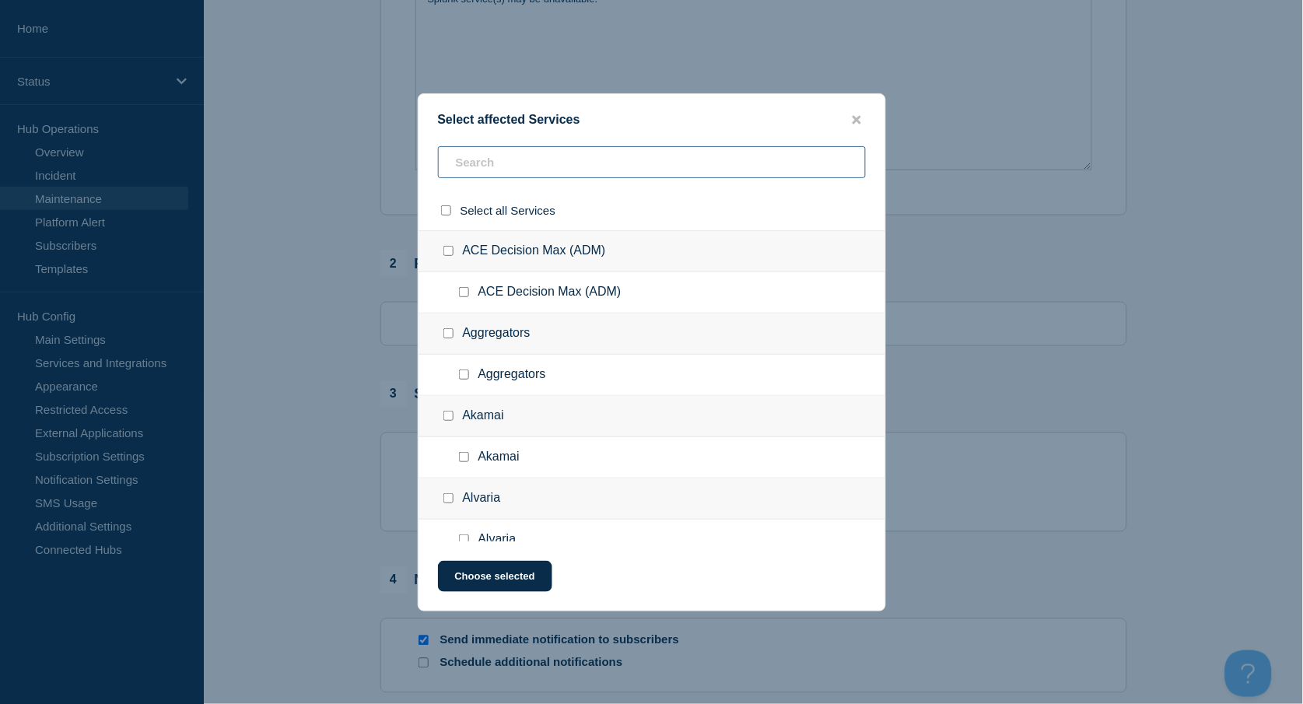
click at [510, 166] on input "text" at bounding box center [652, 162] width 428 height 32
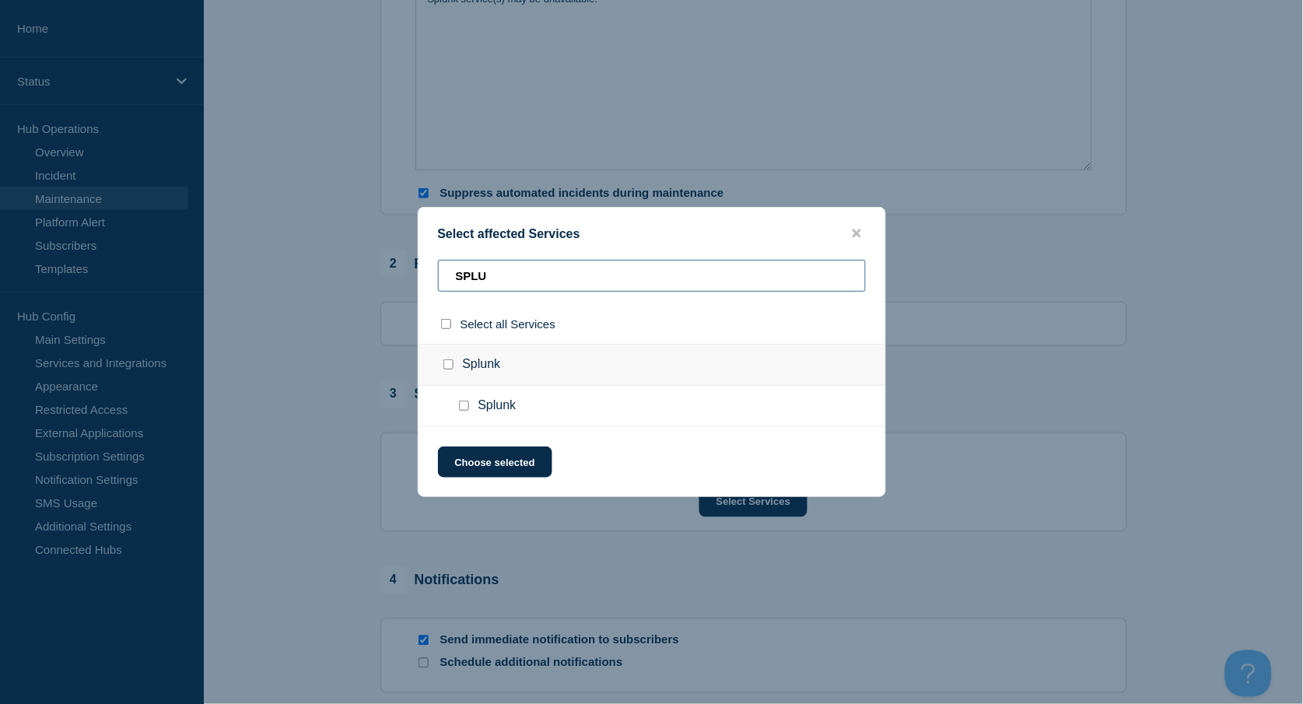
type input "SPLU"
click at [447, 366] on input "Splunk checkbox" at bounding box center [448, 364] width 10 height 10
checkbox input "true"
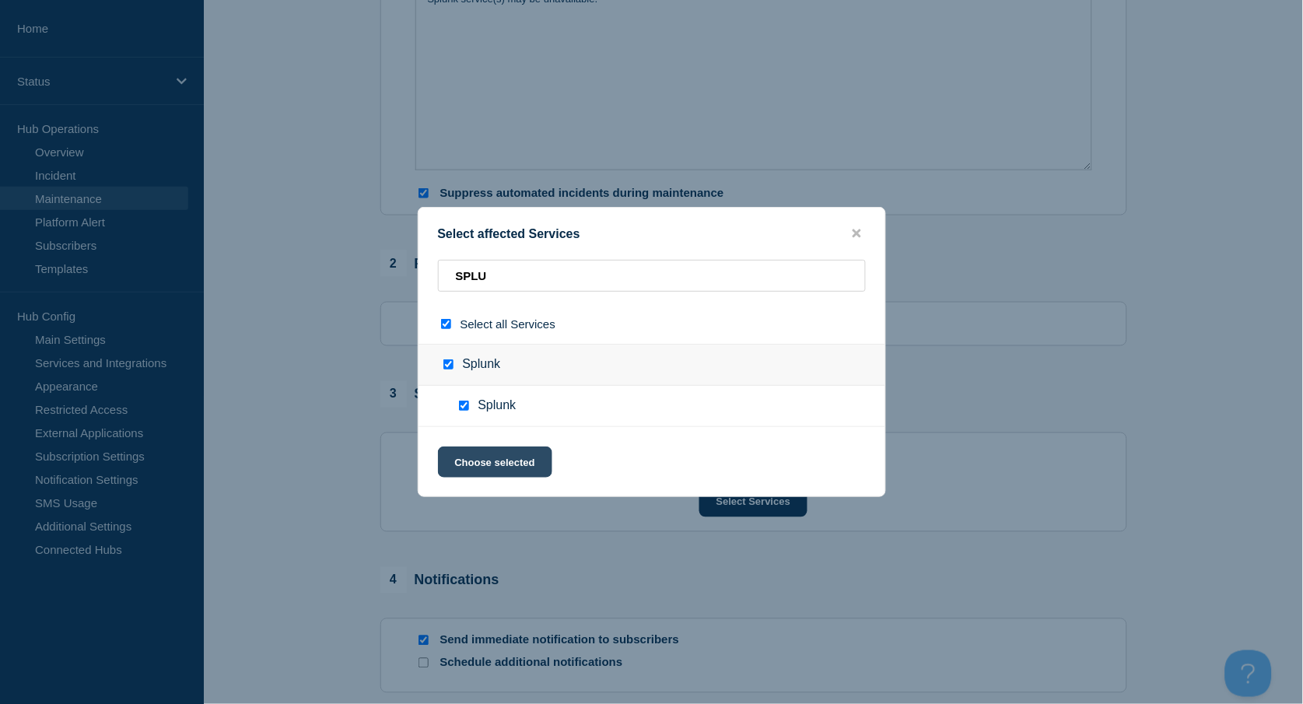
click at [516, 467] on button "Choose selected" at bounding box center [495, 461] width 114 height 31
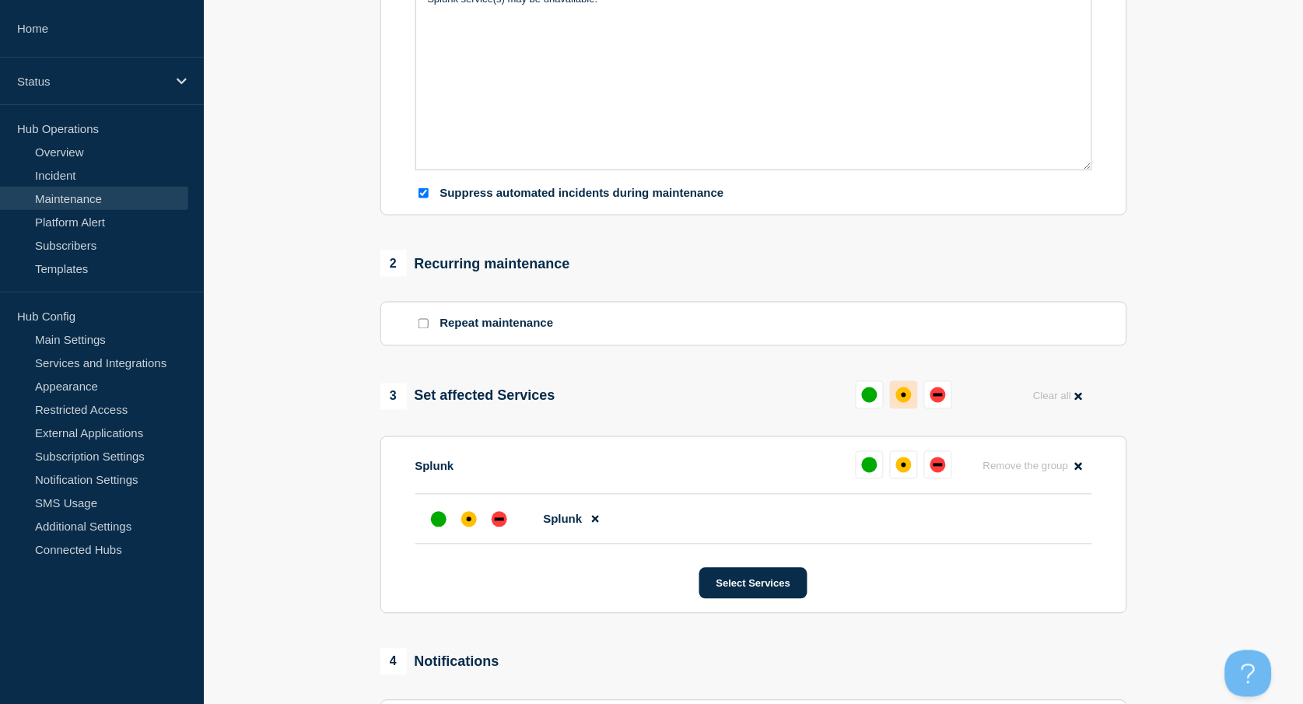
click at [902, 391] on div "affected" at bounding box center [904, 395] width 16 height 16
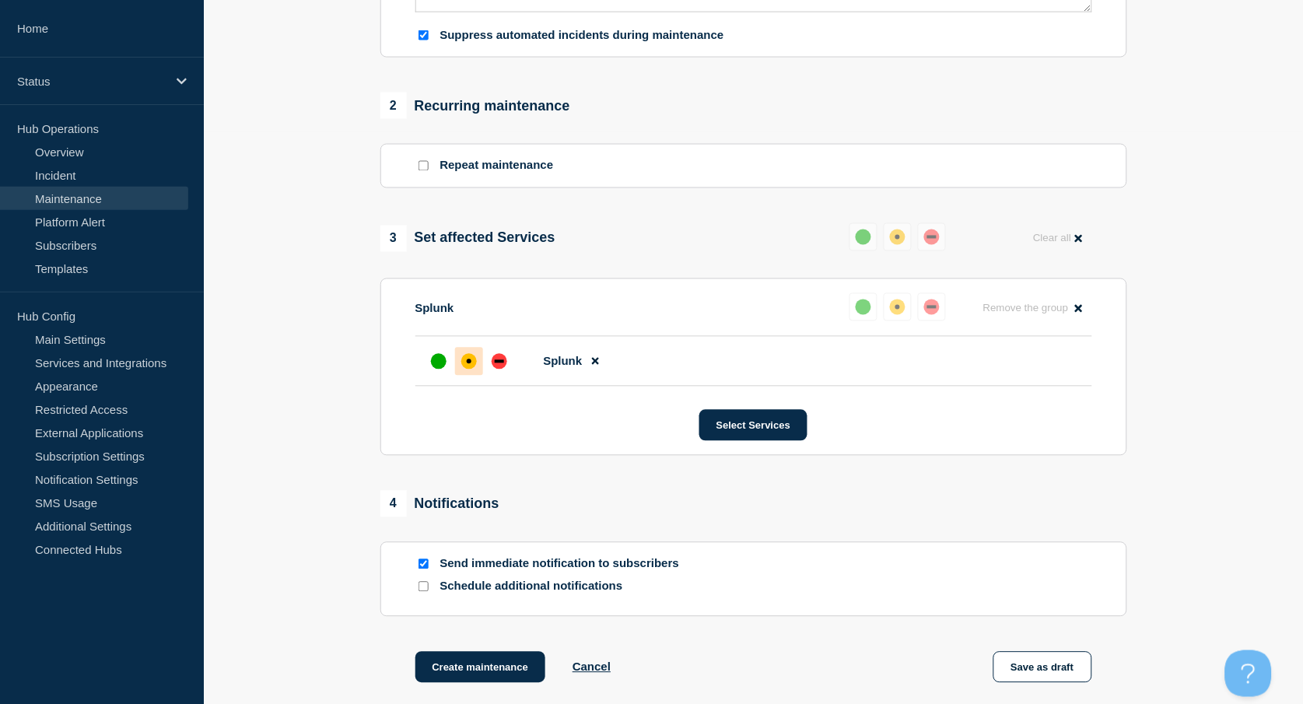
scroll to position [733, 0]
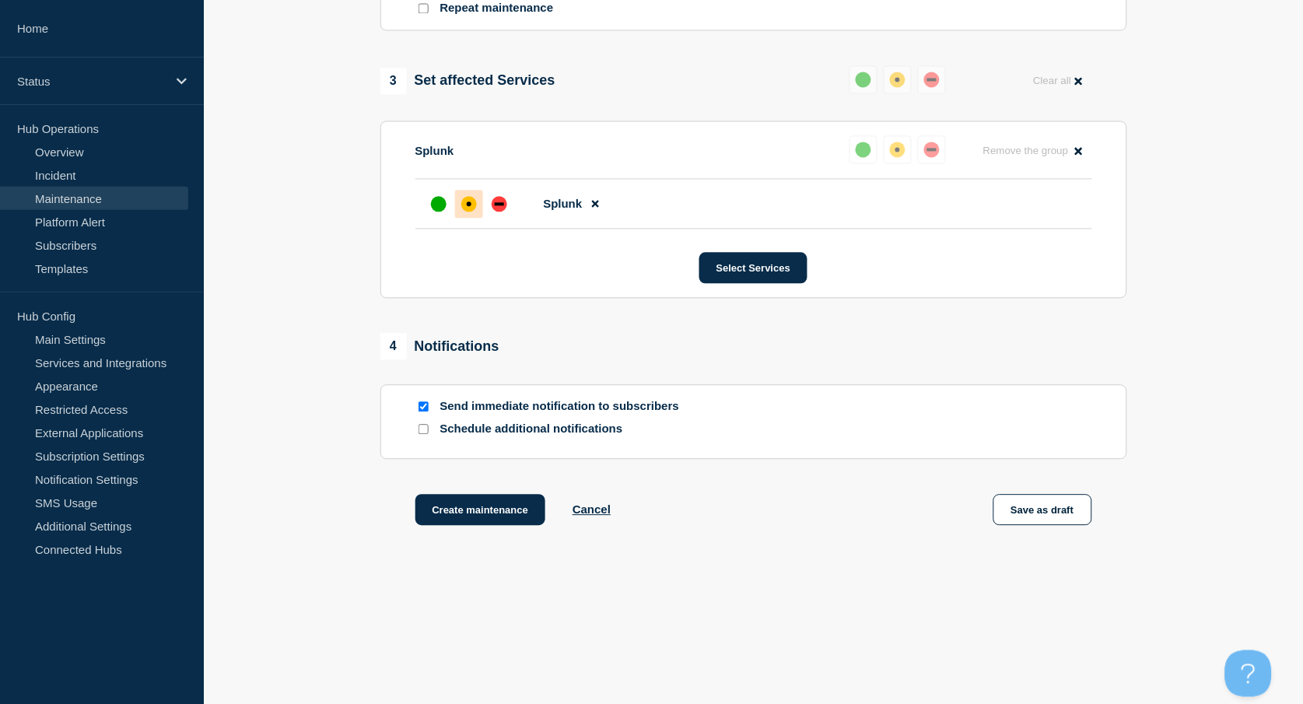
click at [418, 403] on input "Send immediate notification to subscribers" at bounding box center [423, 406] width 10 height 10
checkbox input "false"
click at [481, 507] on button "Create maintenance" at bounding box center [480, 509] width 131 height 31
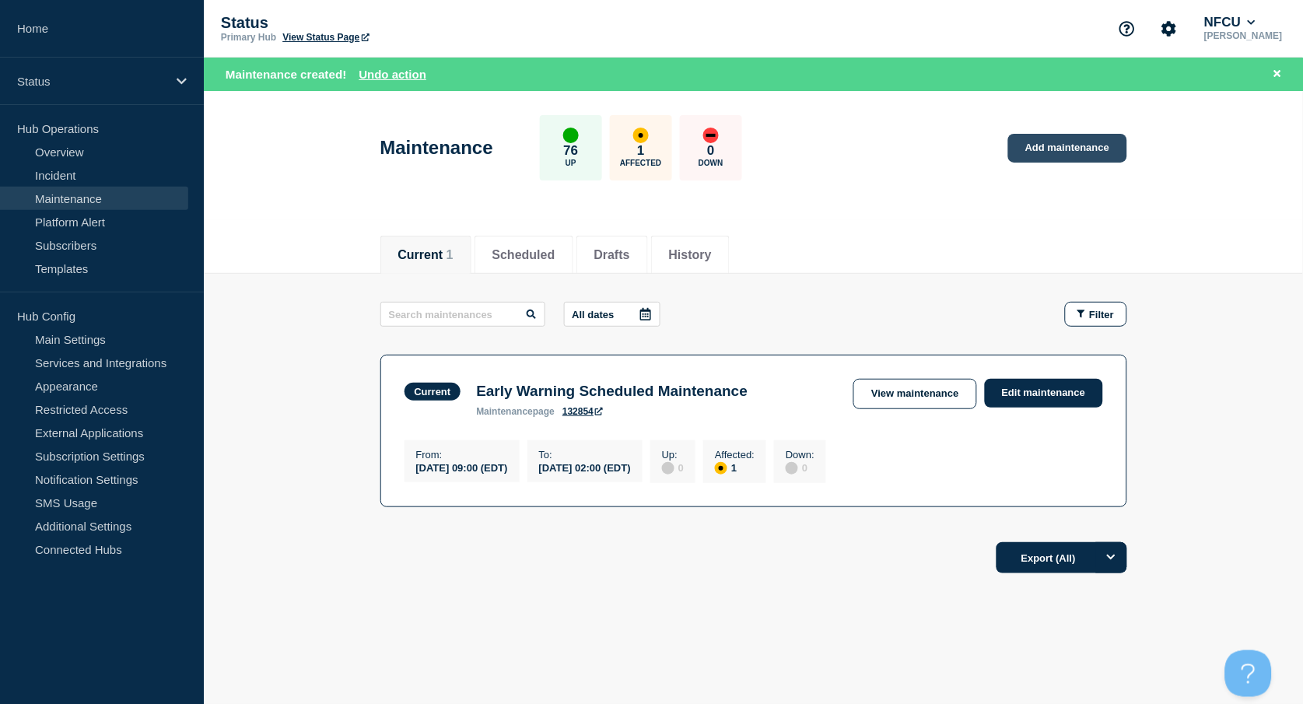
click at [1074, 149] on link "Add maintenance" at bounding box center [1067, 148] width 118 height 29
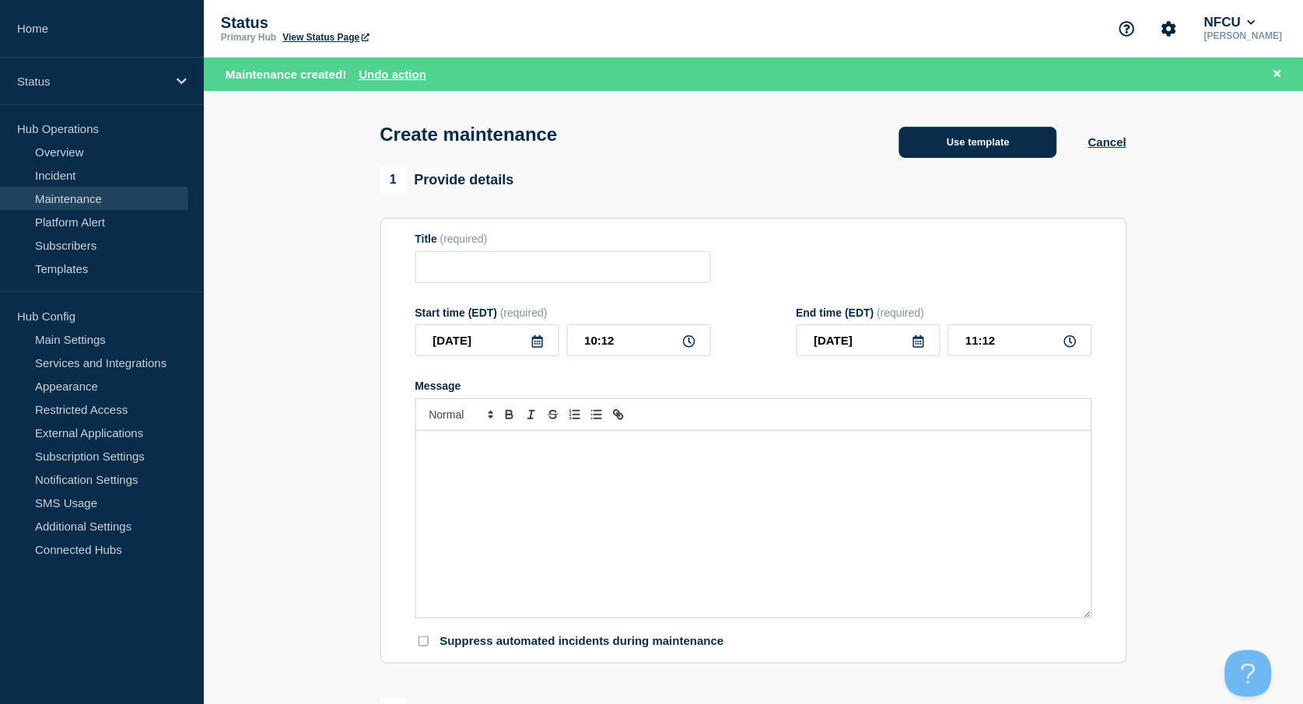
checkbox input "true"
click at [996, 148] on button "Use template" at bounding box center [978, 142] width 158 height 31
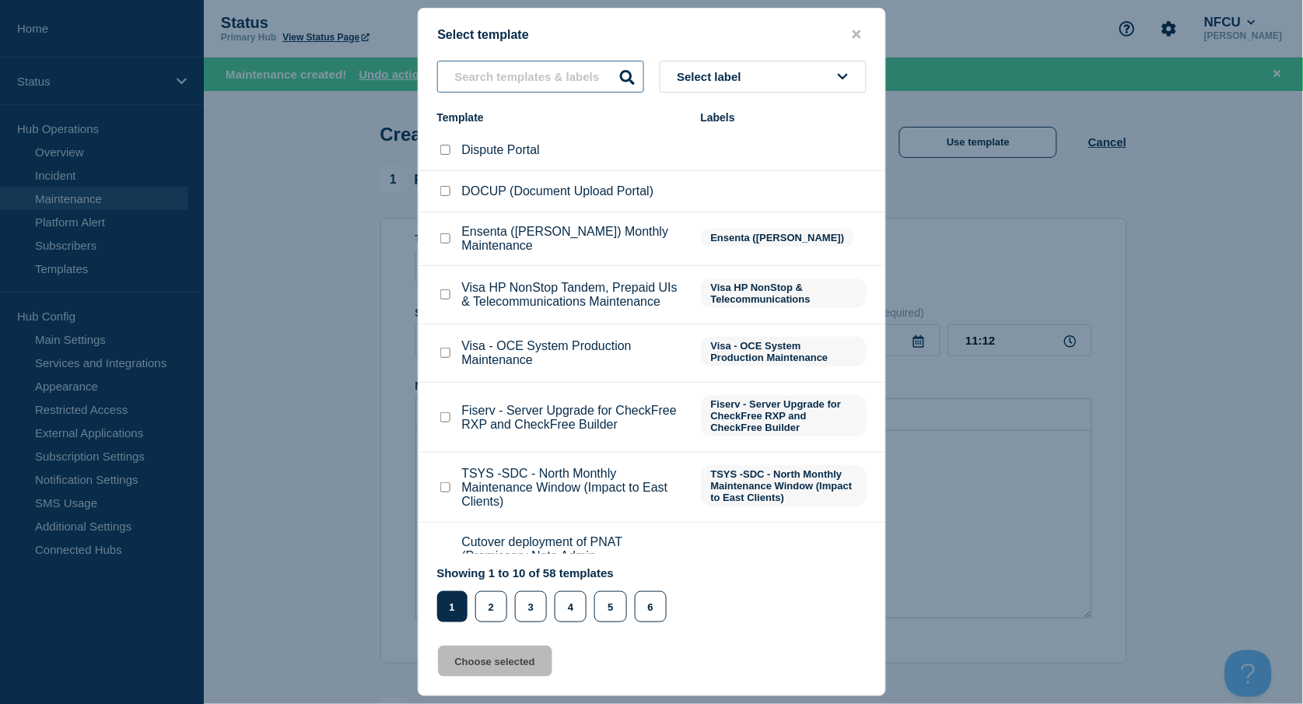
click at [464, 77] on input "text" at bounding box center [540, 77] width 207 height 32
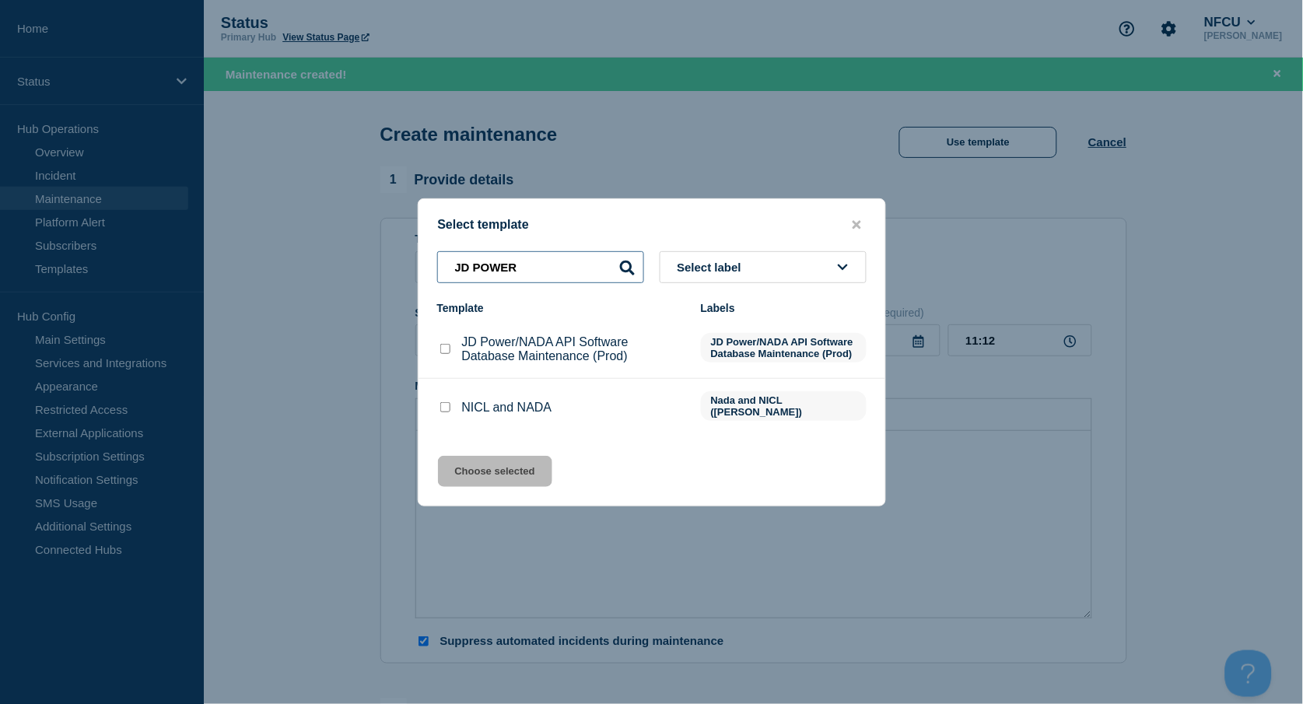
type input "JD POWER"
click at [442, 354] on input "JD Power/NADA API Software Database Maintenance (Prod) checkbox" at bounding box center [445, 349] width 10 height 10
checkbox input "true"
click at [520, 466] on button "Choose selected" at bounding box center [495, 471] width 114 height 31
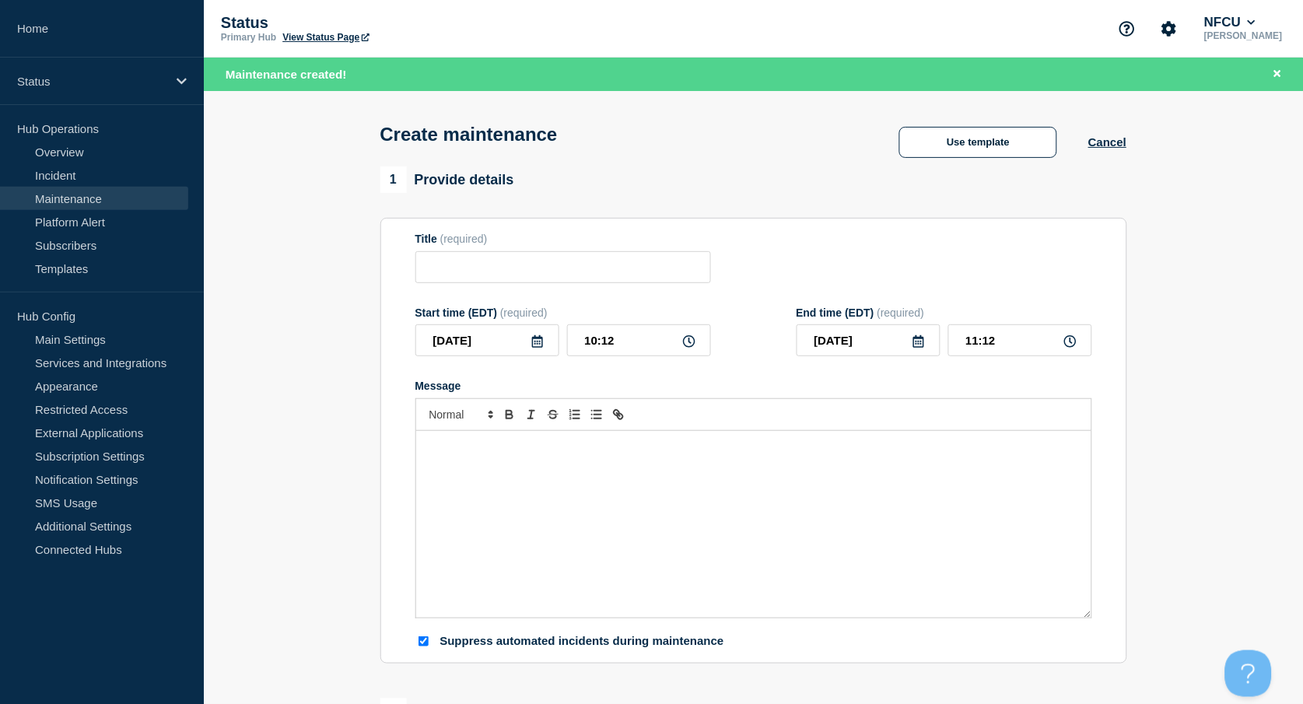
type input "JD Power/NADA API Software Database Maintenance (Prod)"
checkbox input "false"
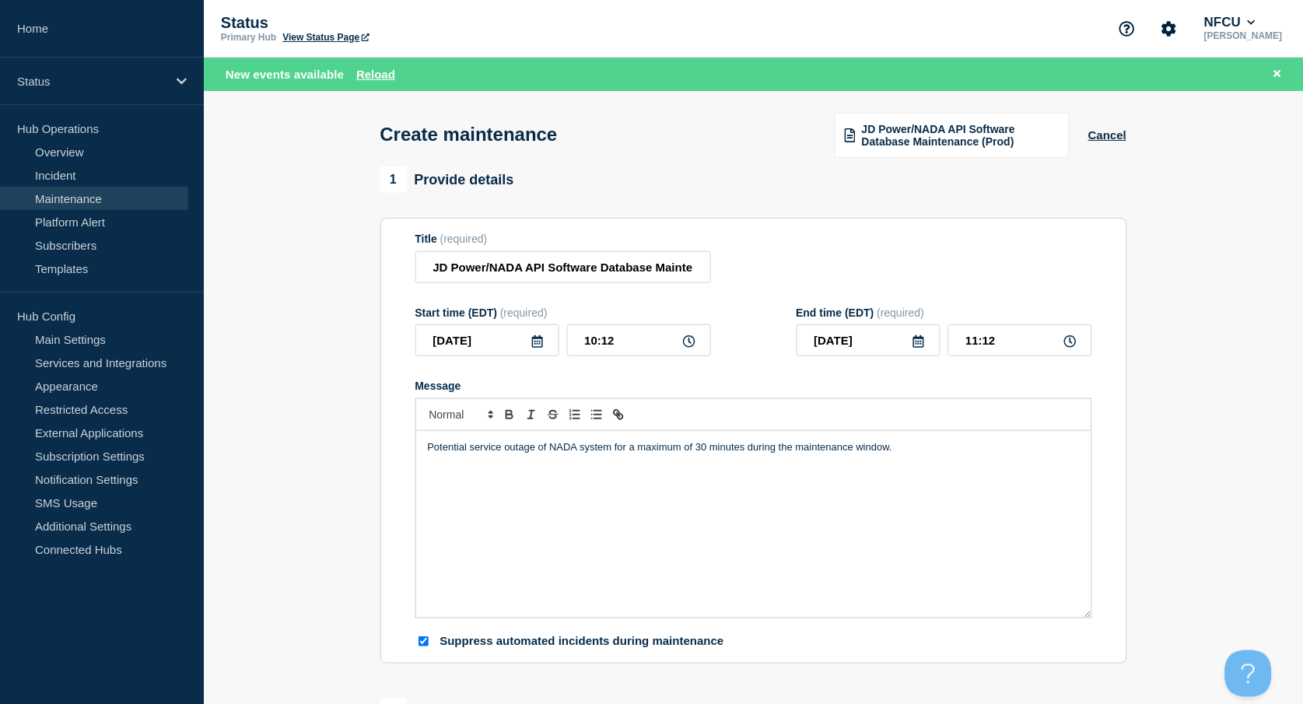
click at [536, 341] on icon at bounding box center [537, 341] width 11 height 12
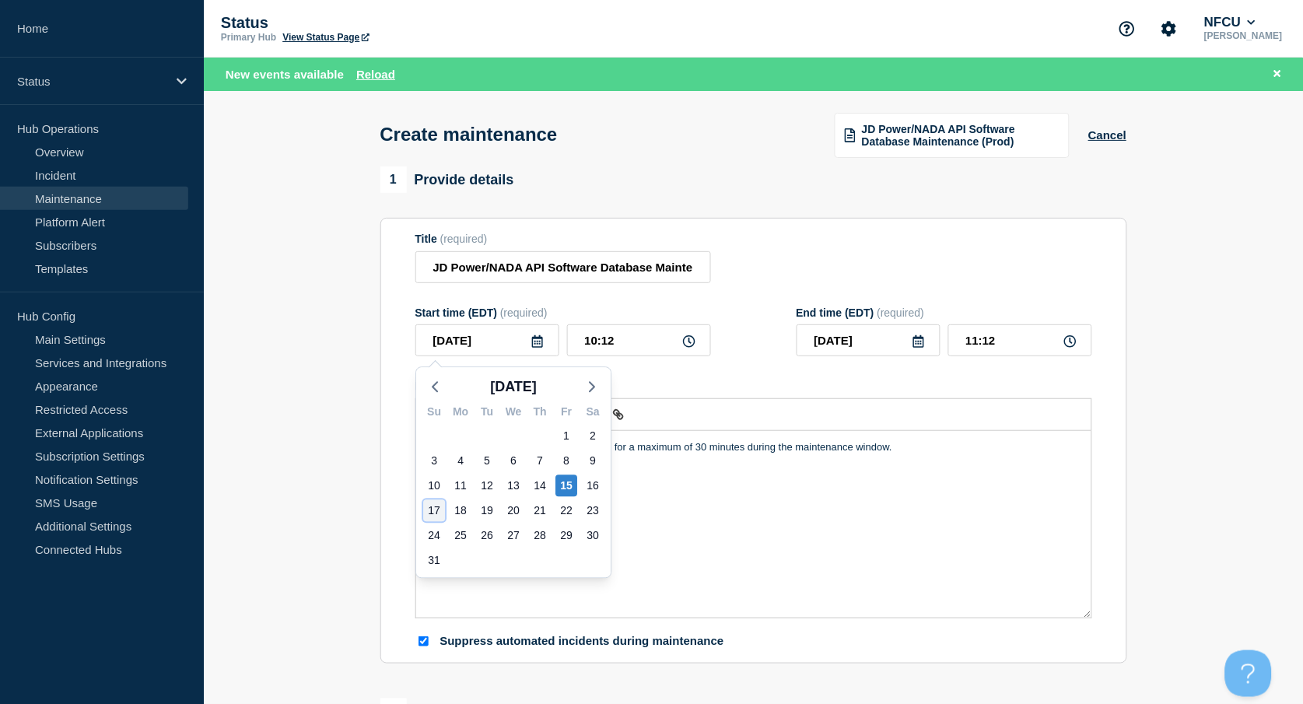
click at [428, 513] on div "17" at bounding box center [434, 511] width 22 height 22
type input "[DATE]"
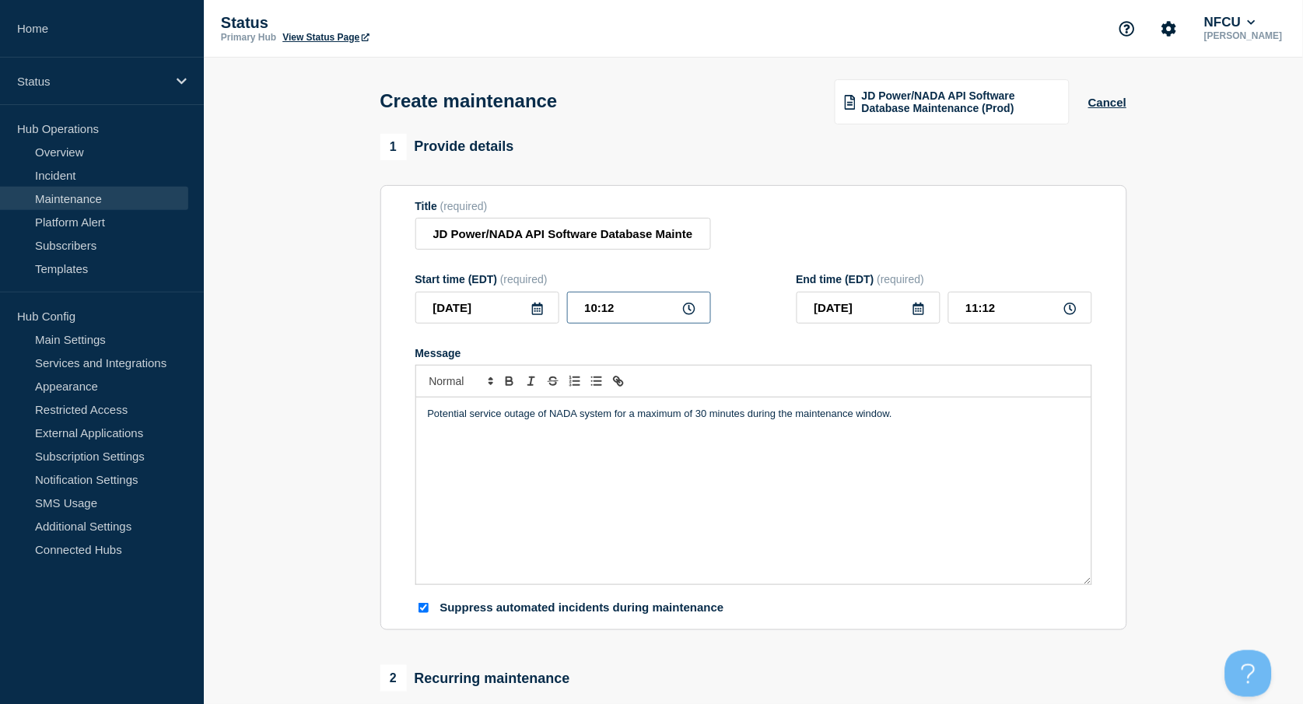
drag, startPoint x: 646, startPoint y: 315, endPoint x: 509, endPoint y: 279, distance: 142.3
click at [511, 292] on div "Start time (EDT) (required) 2025-08-17 10:12" at bounding box center [563, 298] width 296 height 51
type input "00:00"
type input "01:00"
click at [1017, 314] on input "01:00" at bounding box center [1020, 308] width 144 height 32
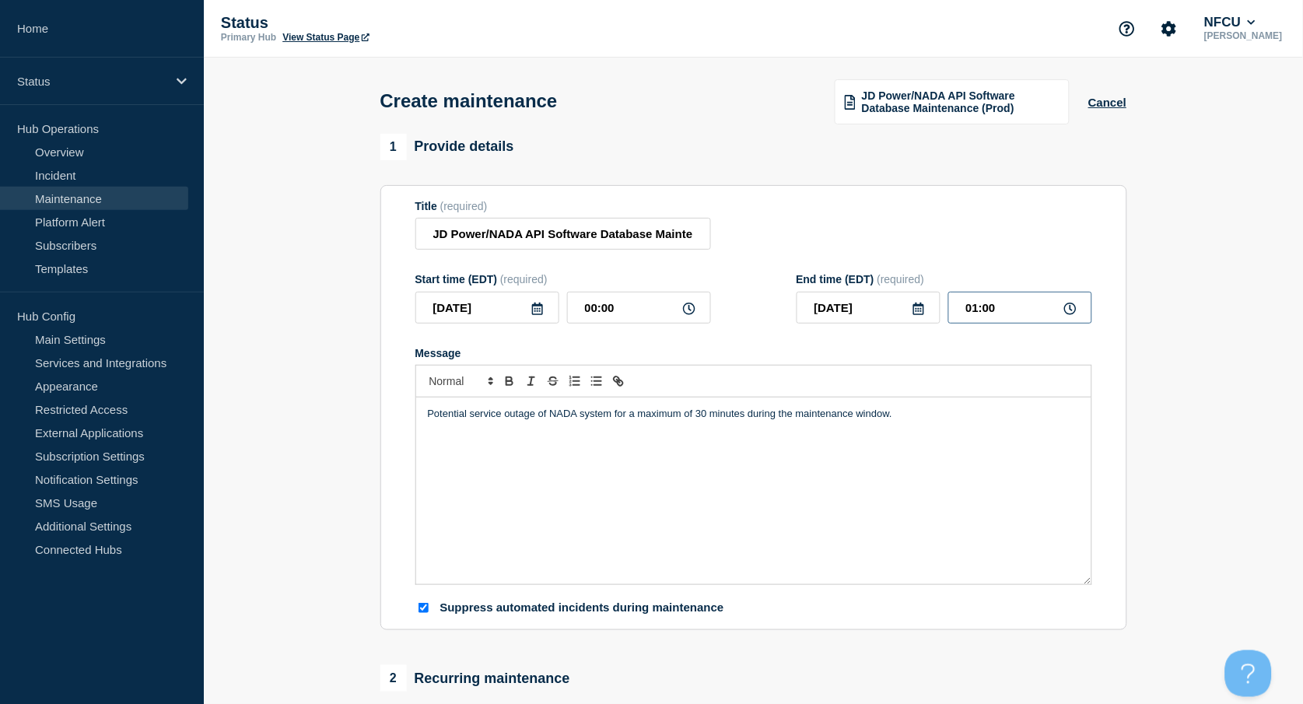
drag, startPoint x: 1012, startPoint y: 310, endPoint x: 926, endPoint y: 300, distance: 86.9
click at [926, 300] on div "2025-08-17 01:00" at bounding box center [945, 308] width 296 height 32
click at [907, 250] on div "Title (required) JD Power/NADA API Software Database Maintenance (Prod)" at bounding box center [753, 225] width 677 height 51
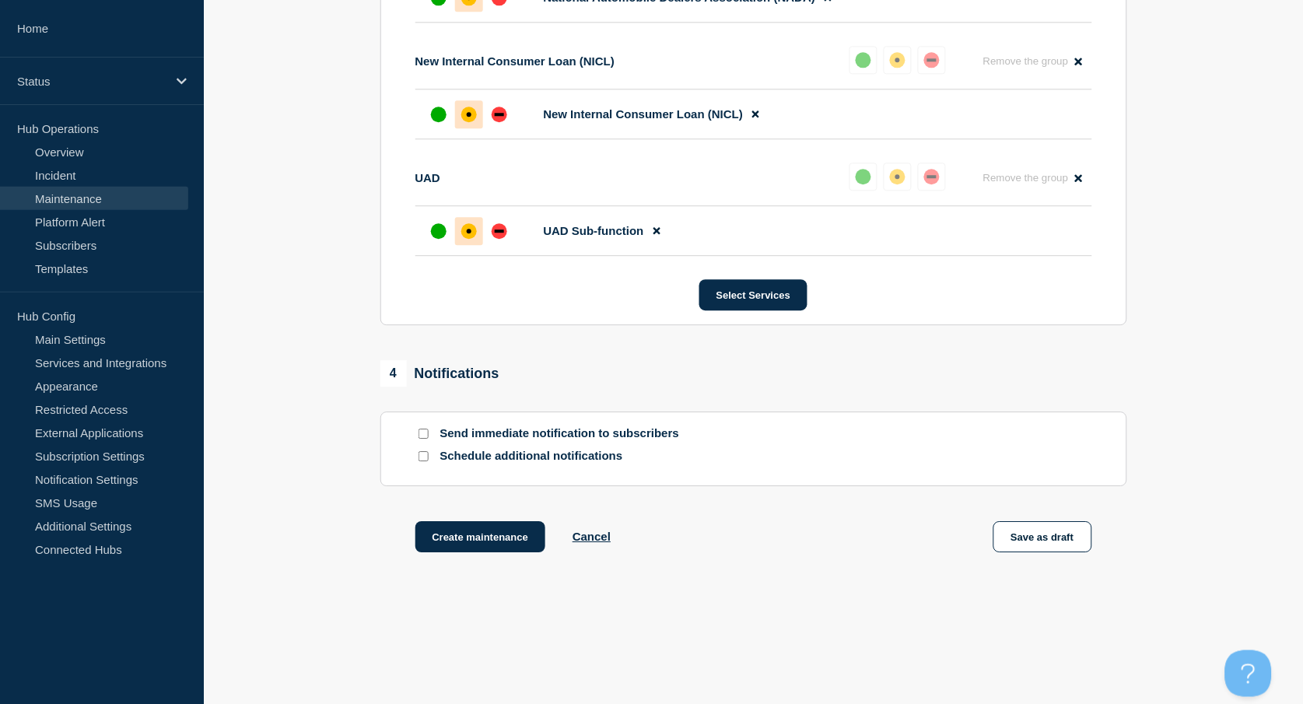
scroll to position [968, 0]
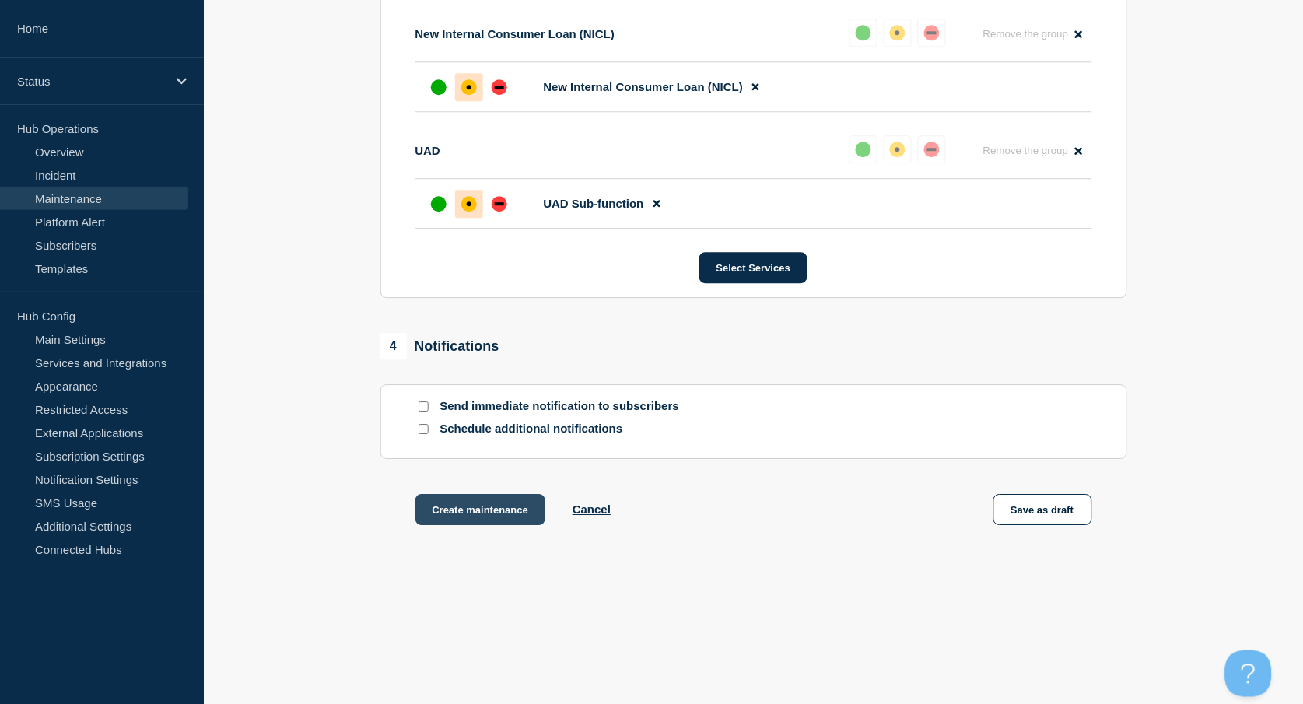
click at [491, 506] on button "Create maintenance" at bounding box center [480, 509] width 131 height 31
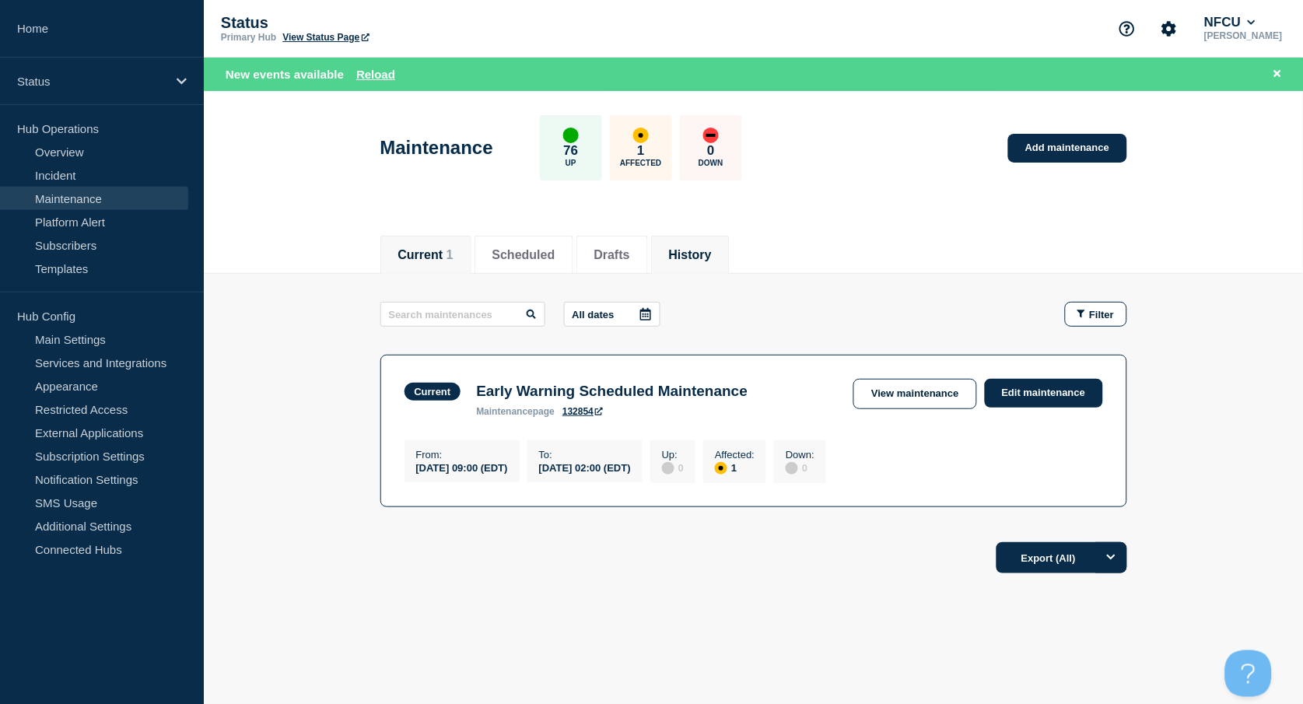
click at [712, 250] on button "History" at bounding box center [690, 255] width 43 height 14
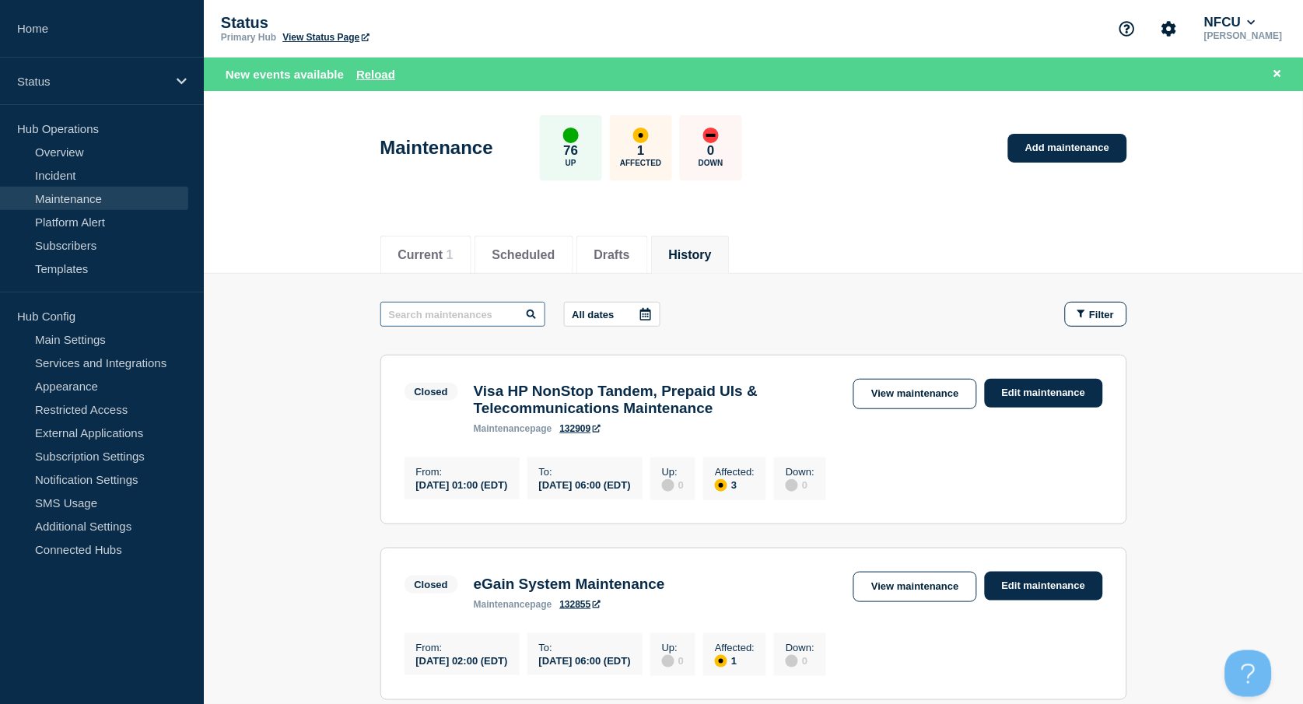
click at [437, 311] on input "text" at bounding box center [462, 314] width 165 height 25
type input "ISTIO"
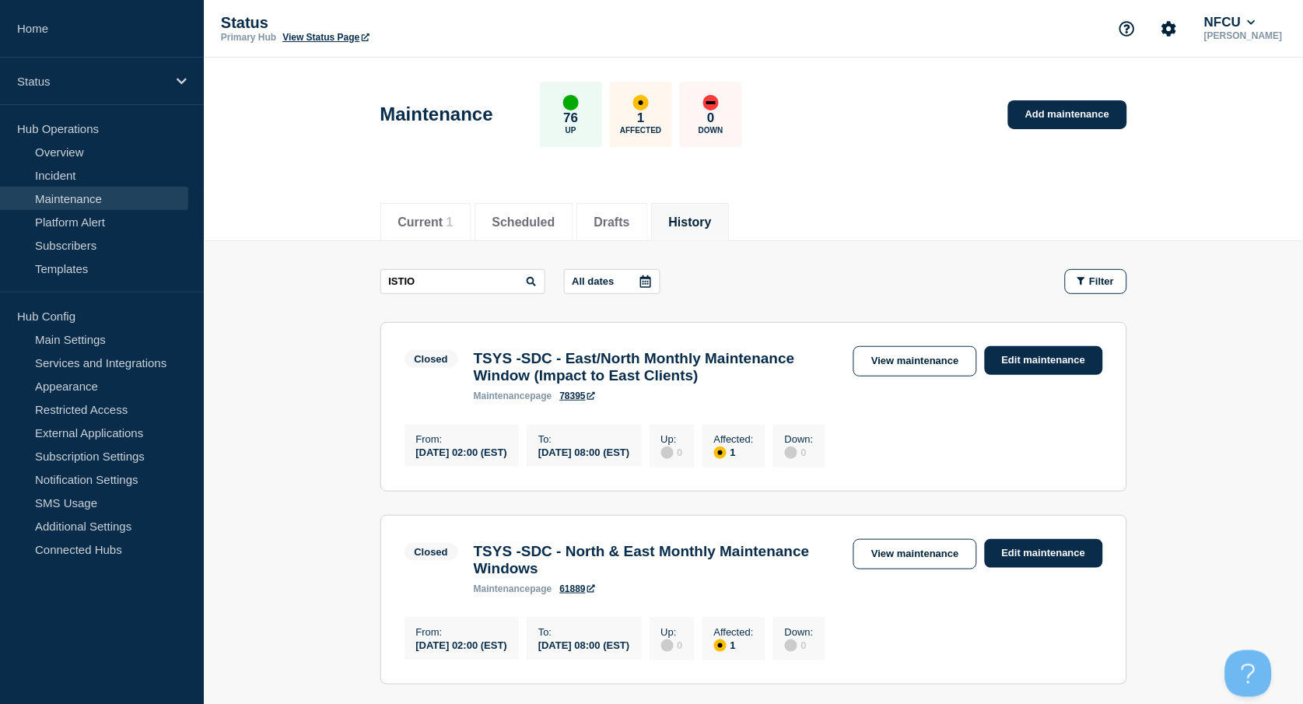
click at [712, 218] on button "History" at bounding box center [690, 222] width 43 height 14
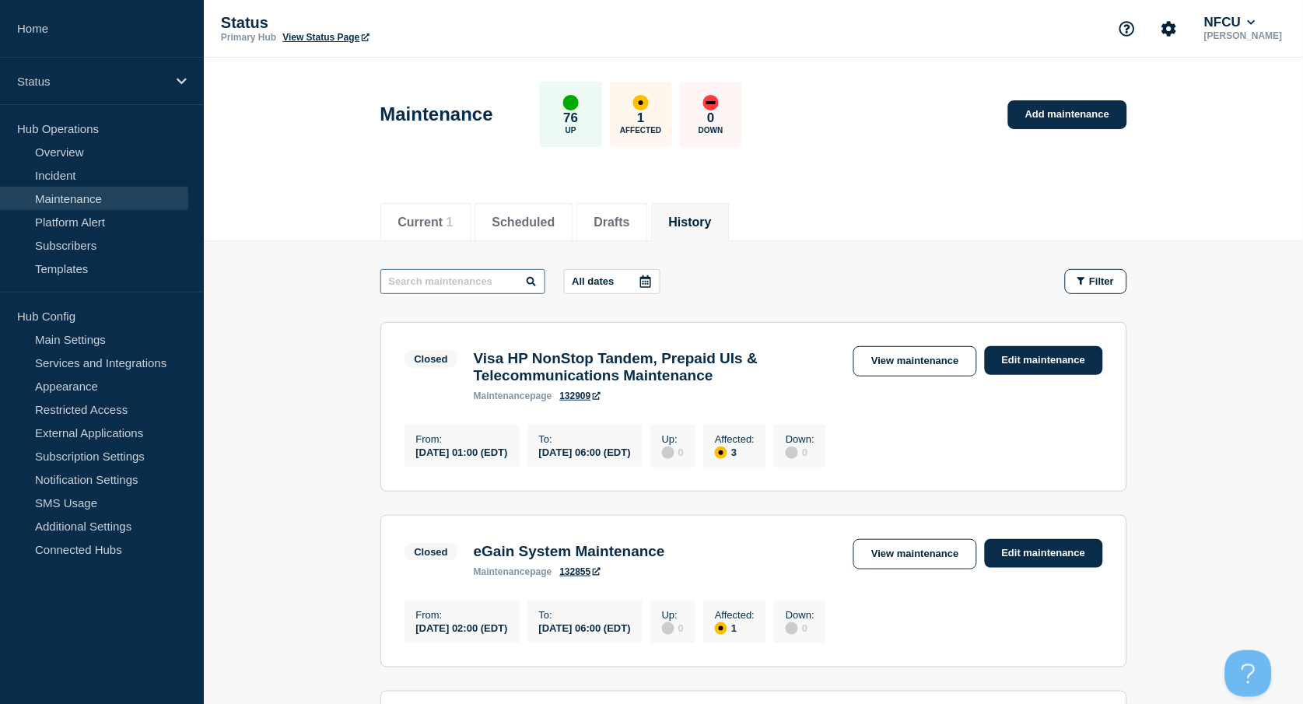
click at [411, 290] on input "text" at bounding box center [462, 281] width 165 height 25
type input "speedpay"
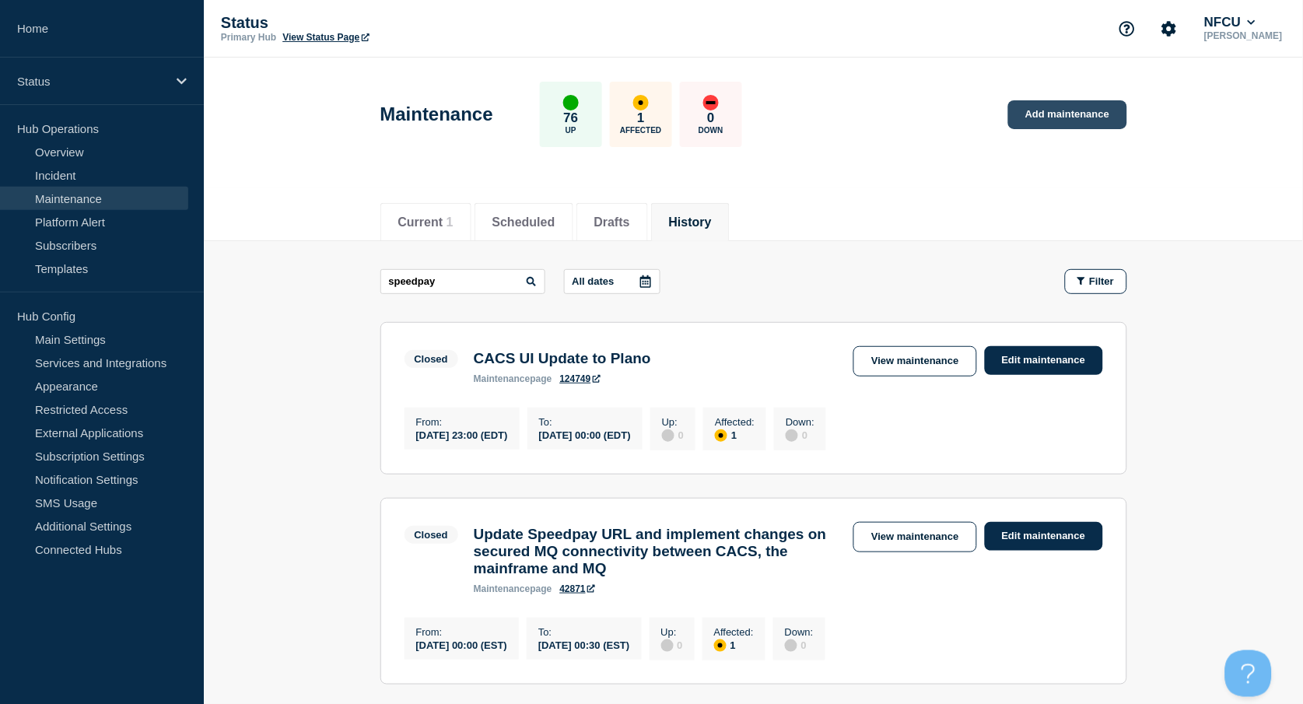
click at [1081, 111] on link "Add maintenance" at bounding box center [1067, 114] width 118 height 29
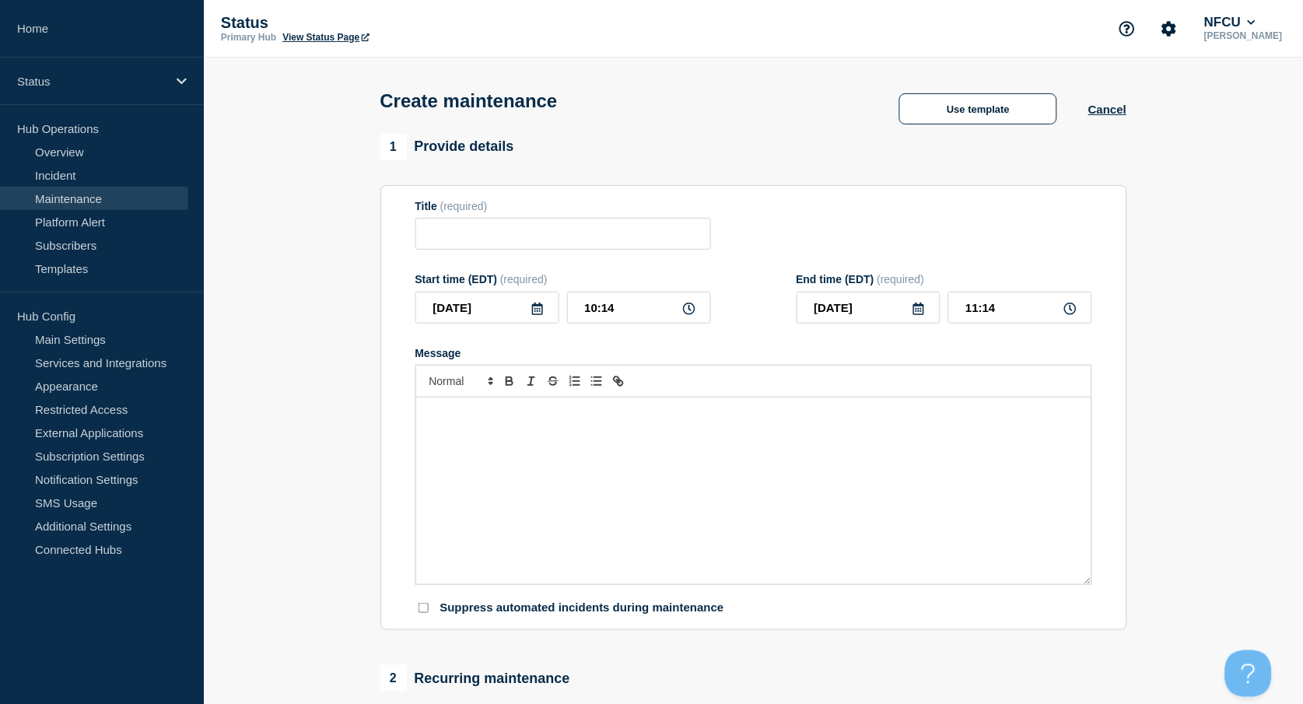
checkbox input "true"
click at [520, 233] on input "Title" at bounding box center [563, 234] width 296 height 32
paste input "Upgrade Istio Service Mesh from 1.23 to 1.25"
type input "Upgrade Istio Service Mesh from 1.23 to 1.25"
click at [536, 307] on icon at bounding box center [537, 309] width 11 height 12
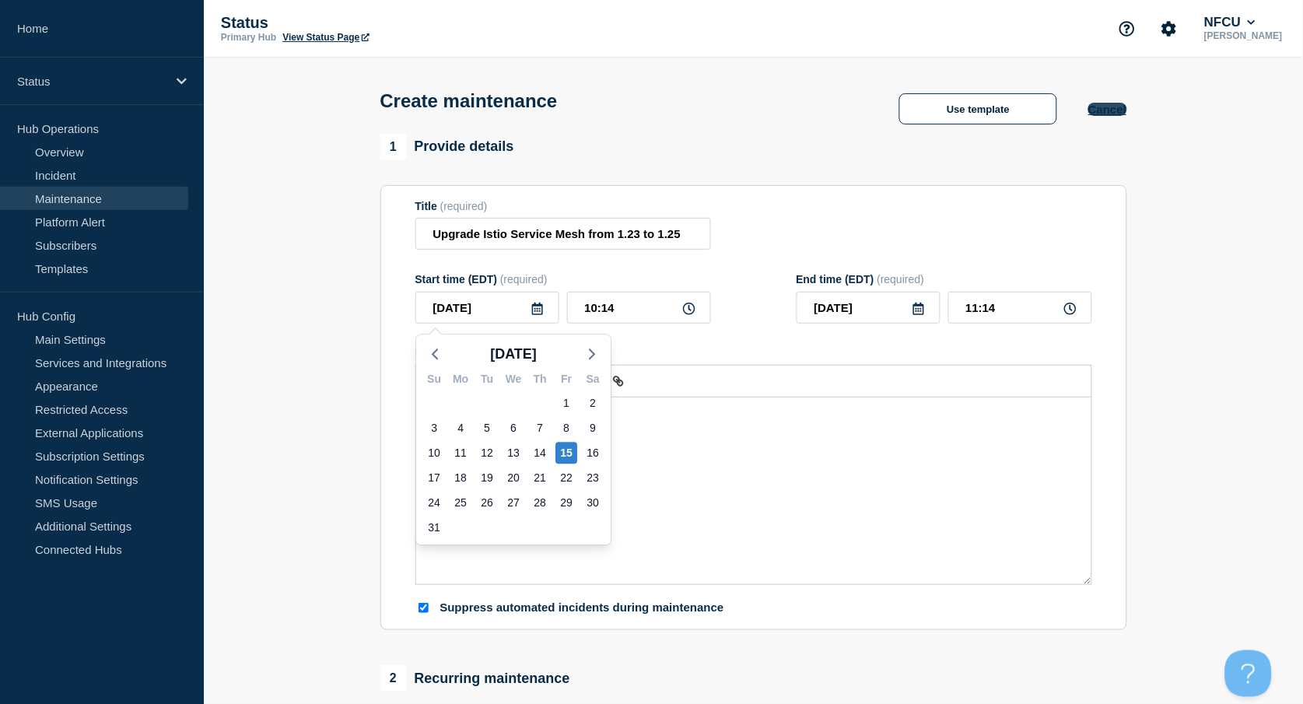
click at [1097, 115] on button "Cancel" at bounding box center [1107, 109] width 38 height 13
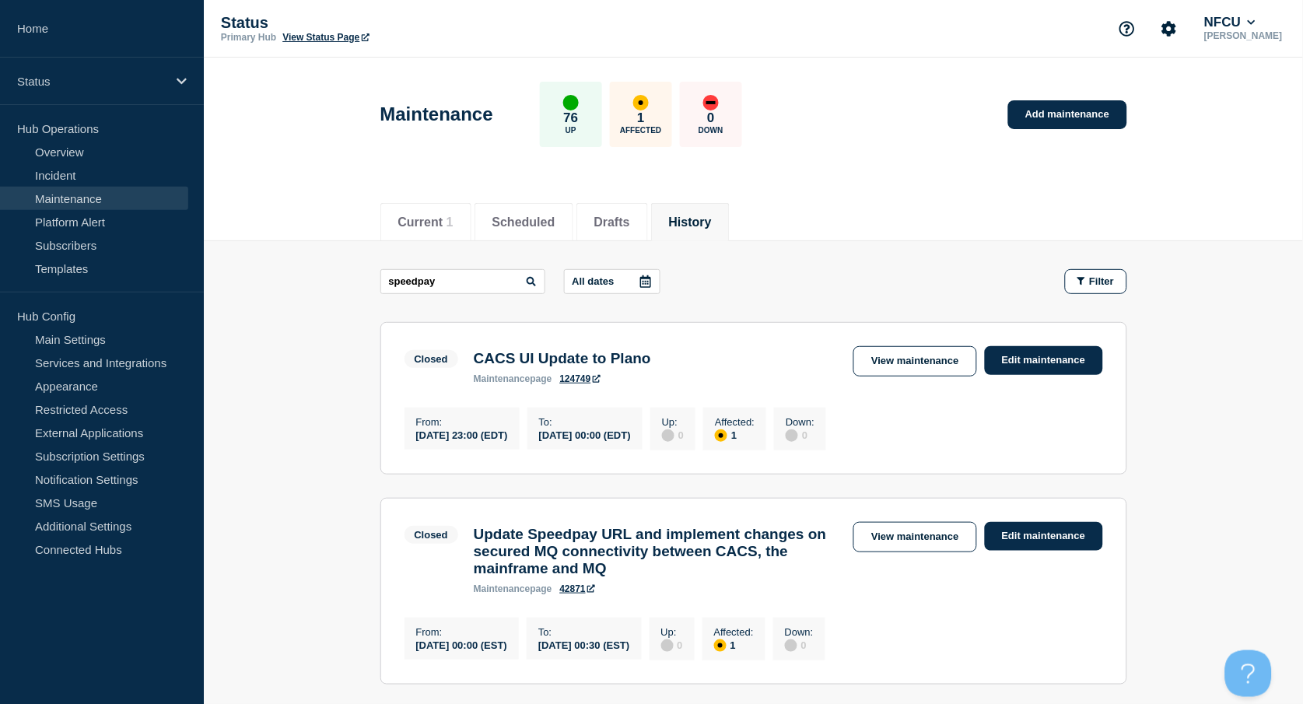
click at [712, 220] on button "History" at bounding box center [690, 222] width 43 height 14
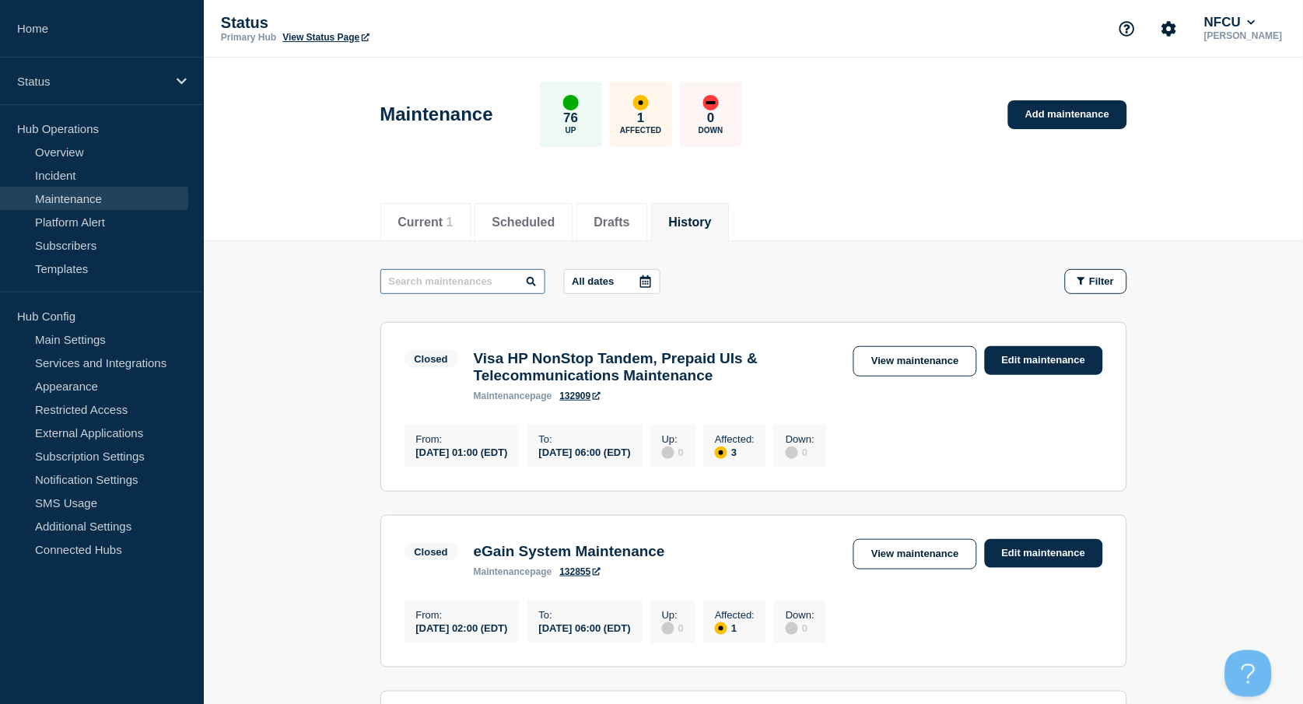
click at [492, 280] on input "text" at bounding box center [462, 281] width 165 height 25
paste input "CACS X"
type input "CACS X"
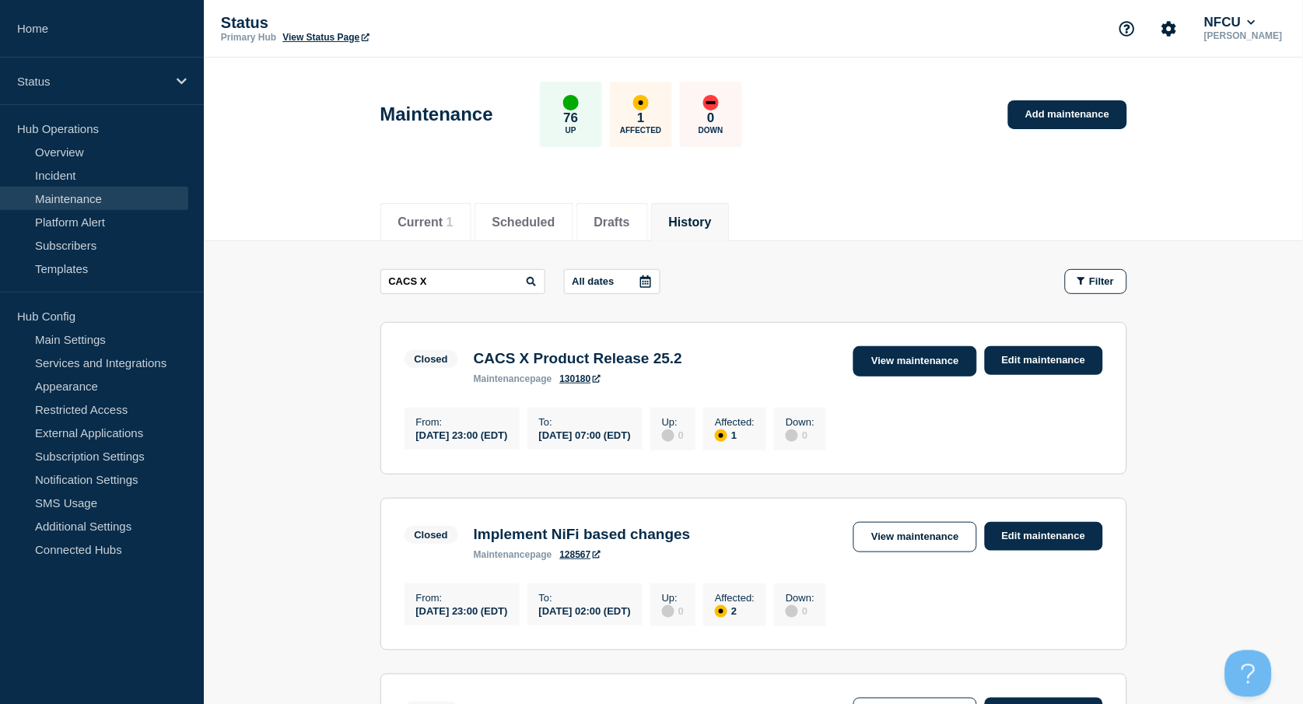
click at [895, 362] on link "View maintenance" at bounding box center [914, 361] width 123 height 30
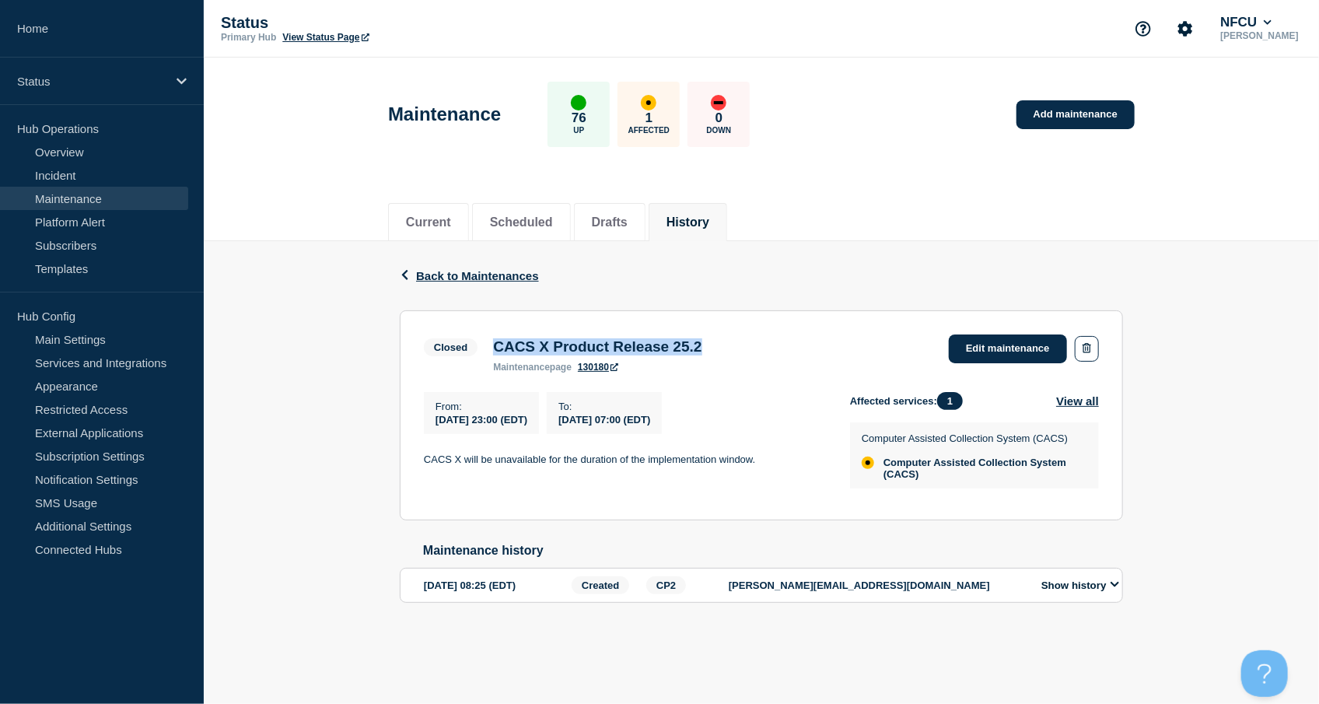
drag, startPoint x: 497, startPoint y: 342, endPoint x: 747, endPoint y: 338, distance: 249.7
click at [747, 338] on div "Closed CACS X Product Release 25.2 maintenance page 130180 Edit maintenance" at bounding box center [761, 353] width 675 height 38
copy h3 "CACS X Product Release 25.2"
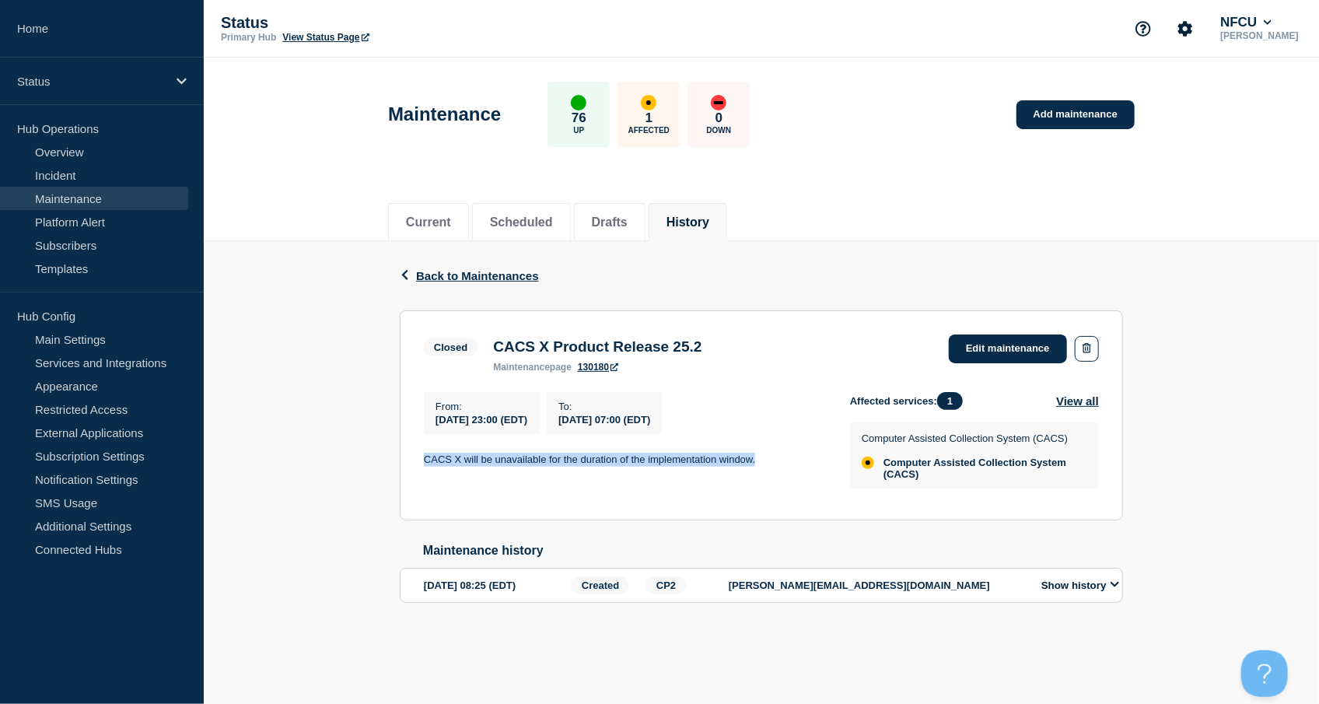
drag, startPoint x: 421, startPoint y: 470, endPoint x: 768, endPoint y: 464, distance: 347.0
click at [768, 464] on section "Closed CACS X Product Release 25.2 maintenance page 130180 Edit maintenance Fro…" at bounding box center [761, 415] width 723 height 210
copy p "CACS X will be unavailable for the duration of the implementation window."
click at [1084, 115] on link "Add maintenance" at bounding box center [1076, 114] width 118 height 29
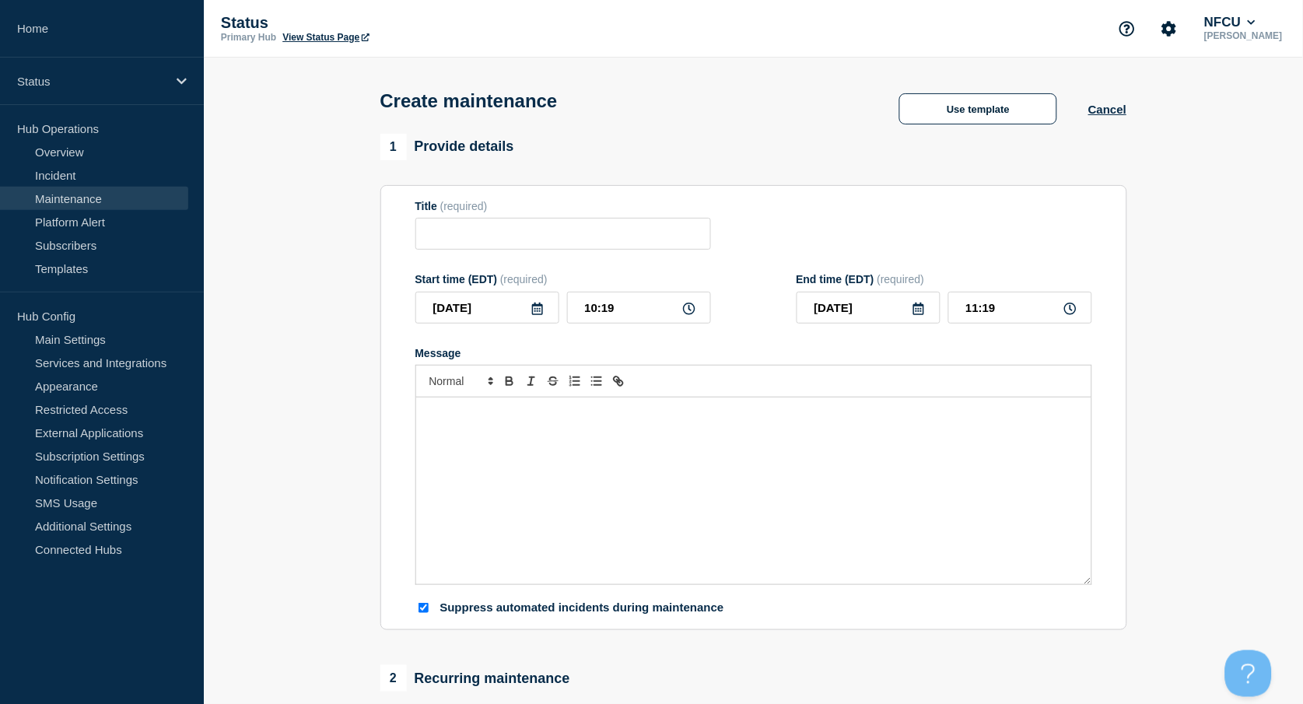
checkbox input "true"
click at [443, 245] on input "Title" at bounding box center [563, 234] width 296 height 32
paste input "Fieldglass Scheduled Maintenance"
type input "Fieldglass Scheduled Maintenance"
click at [471, 501] on div "Message" at bounding box center [753, 490] width 675 height 187
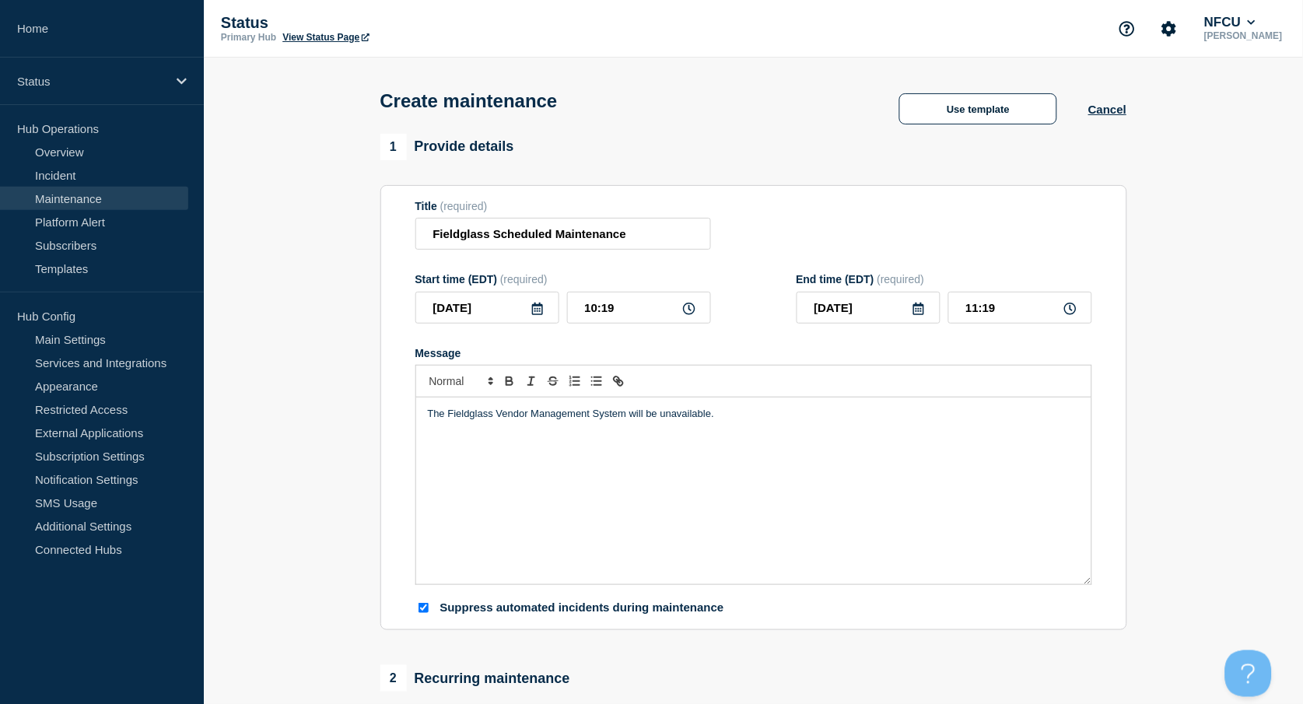
click at [543, 311] on icon at bounding box center [537, 309] width 12 height 12
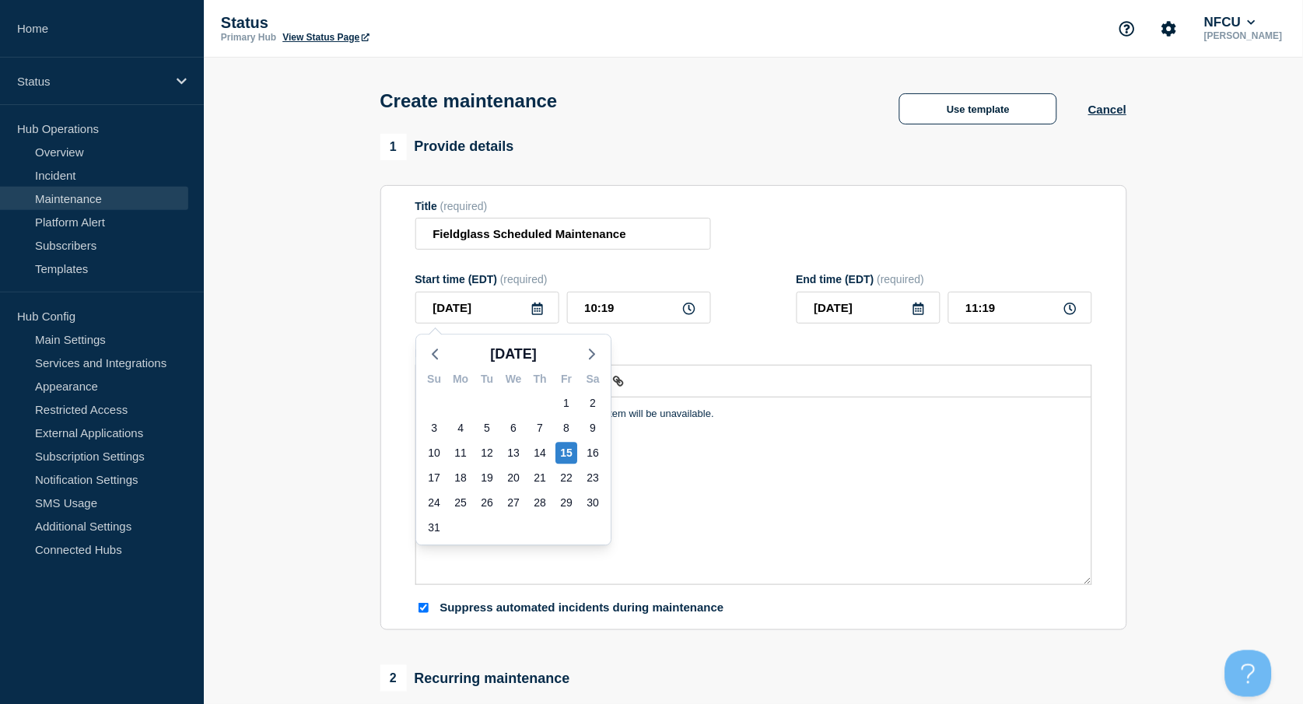
click at [577, 452] on div "15" at bounding box center [566, 452] width 26 height 25
click at [593, 454] on div "16" at bounding box center [593, 453] width 22 height 22
type input "[DATE]"
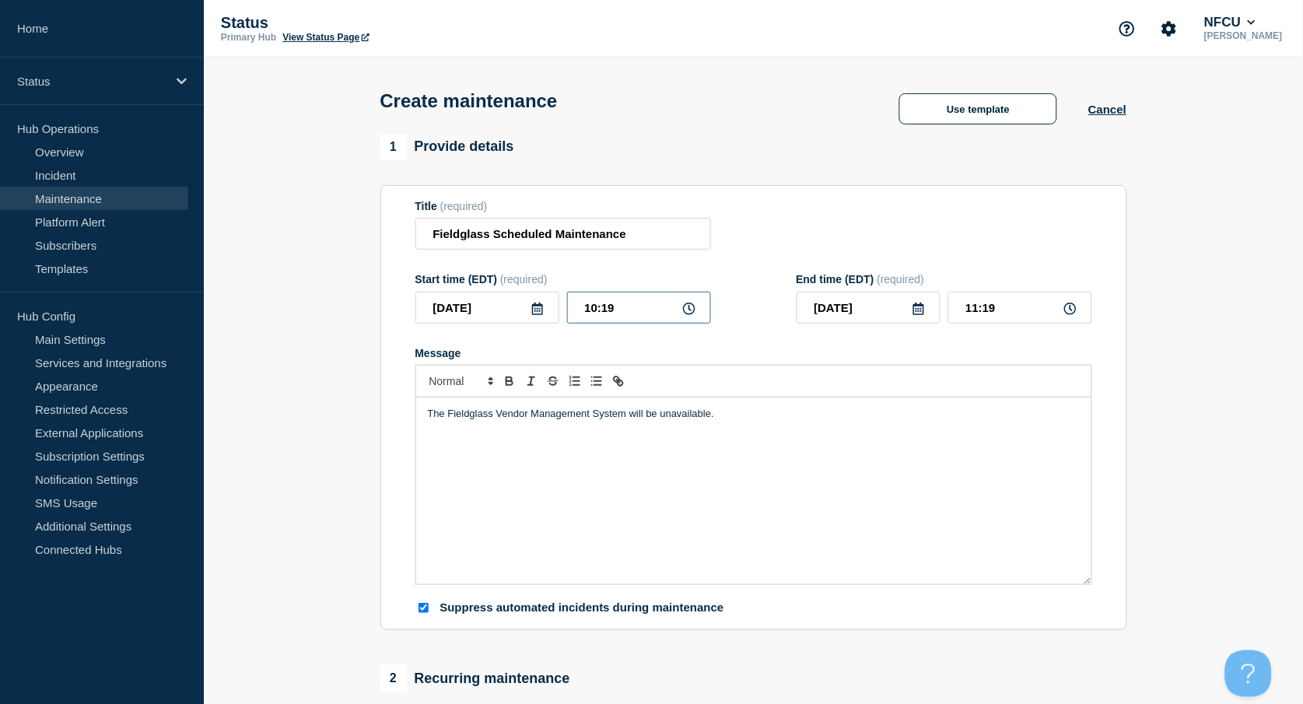
drag, startPoint x: 624, startPoint y: 304, endPoint x: 649, endPoint y: 311, distance: 26.6
click at [626, 304] on input "10:19" at bounding box center [639, 308] width 144 height 32
drag, startPoint x: 649, startPoint y: 311, endPoint x: 460, endPoint y: 272, distance: 193.7
click at [461, 273] on form "Title (required) Fieldglass Scheduled Maintenance Start time (EDT) (required) 2…" at bounding box center [753, 408] width 677 height 416
type input "23:00"
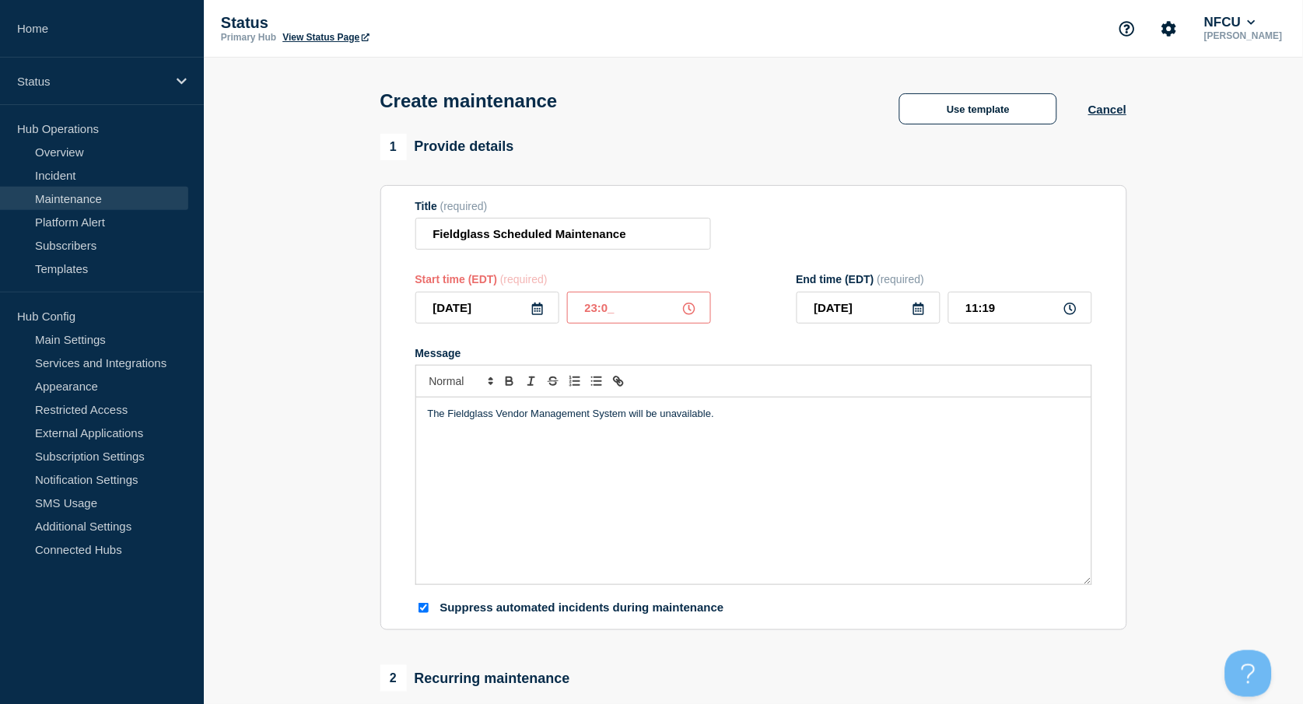
type input "[DATE]"
click at [847, 241] on div "Title (required) Fieldglass Scheduled Maintenance" at bounding box center [753, 225] width 677 height 51
click at [1000, 317] on input "00:00" at bounding box center [1020, 308] width 144 height 32
drag, startPoint x: 1028, startPoint y: 310, endPoint x: 860, endPoint y: 288, distance: 170.2
click at [863, 290] on div "End time (EDT) (required) [DATE] 00:00" at bounding box center [945, 298] width 296 height 51
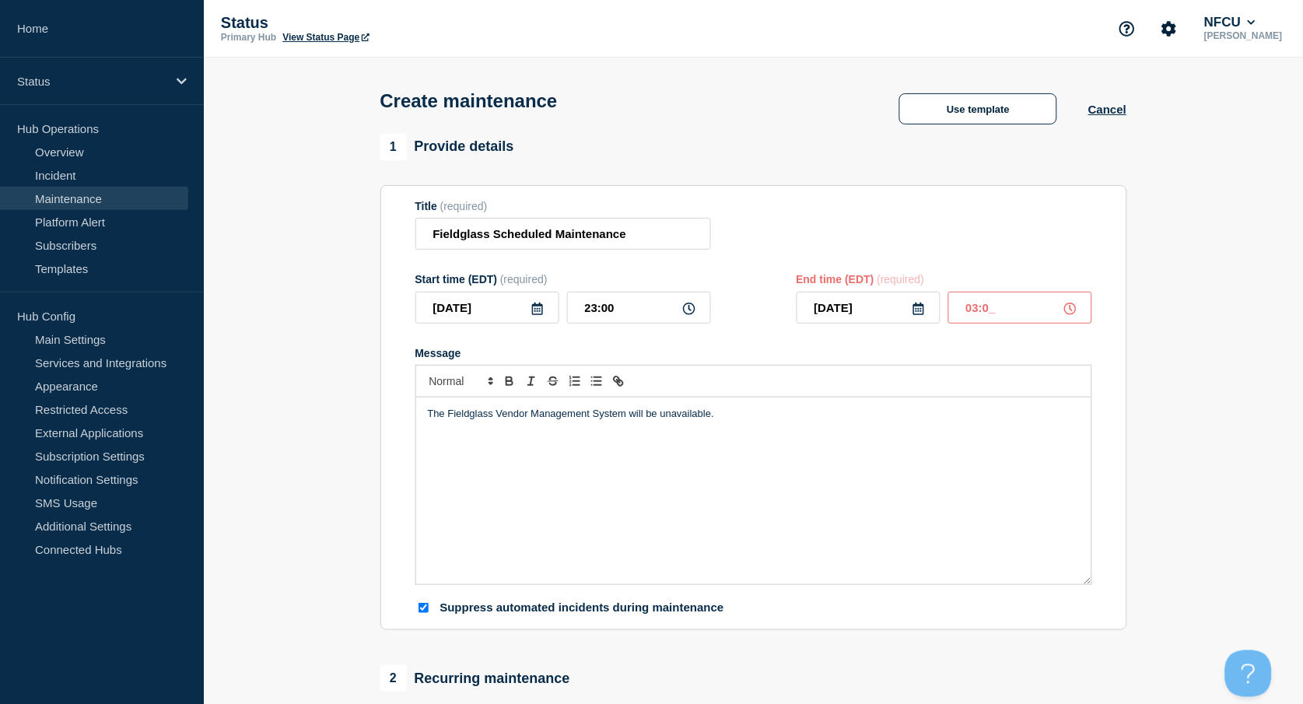
type input "03:00"
click at [758, 254] on form "Title (required) Fieldglass Scheduled Maintenance Start time (EDT) (required) 2…" at bounding box center [753, 408] width 677 height 416
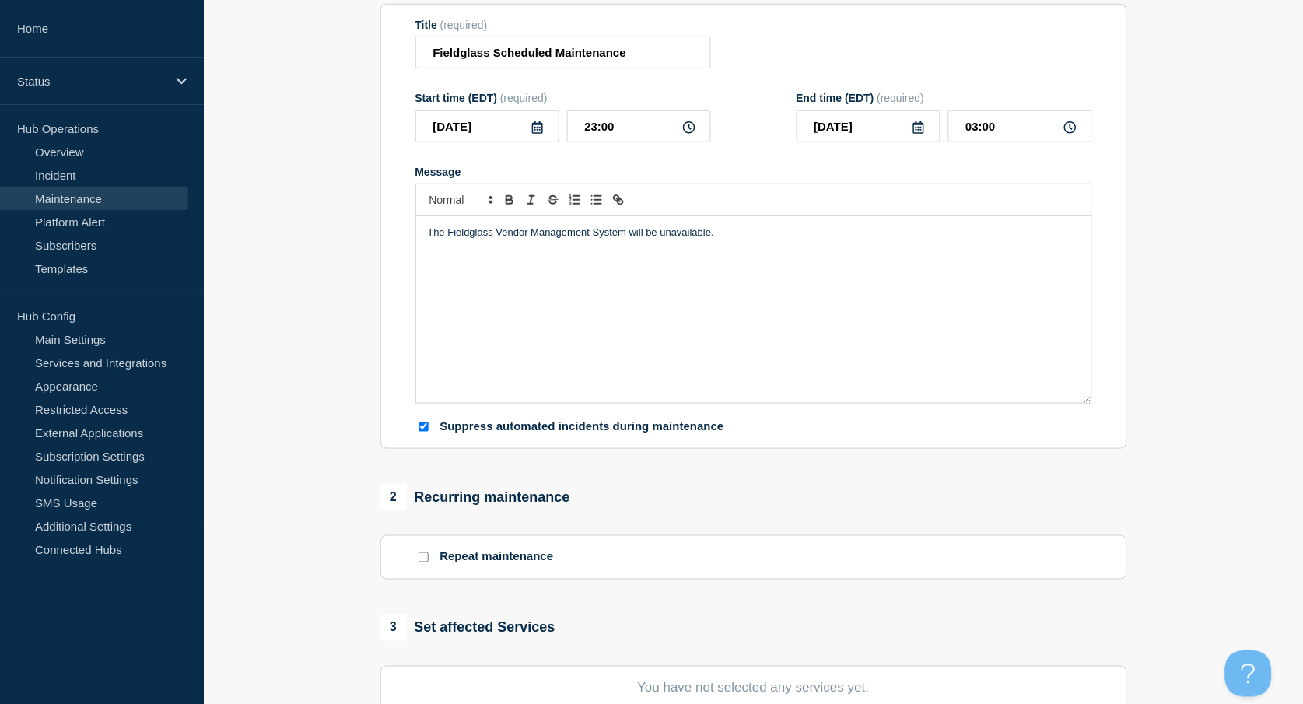
scroll to position [518, 0]
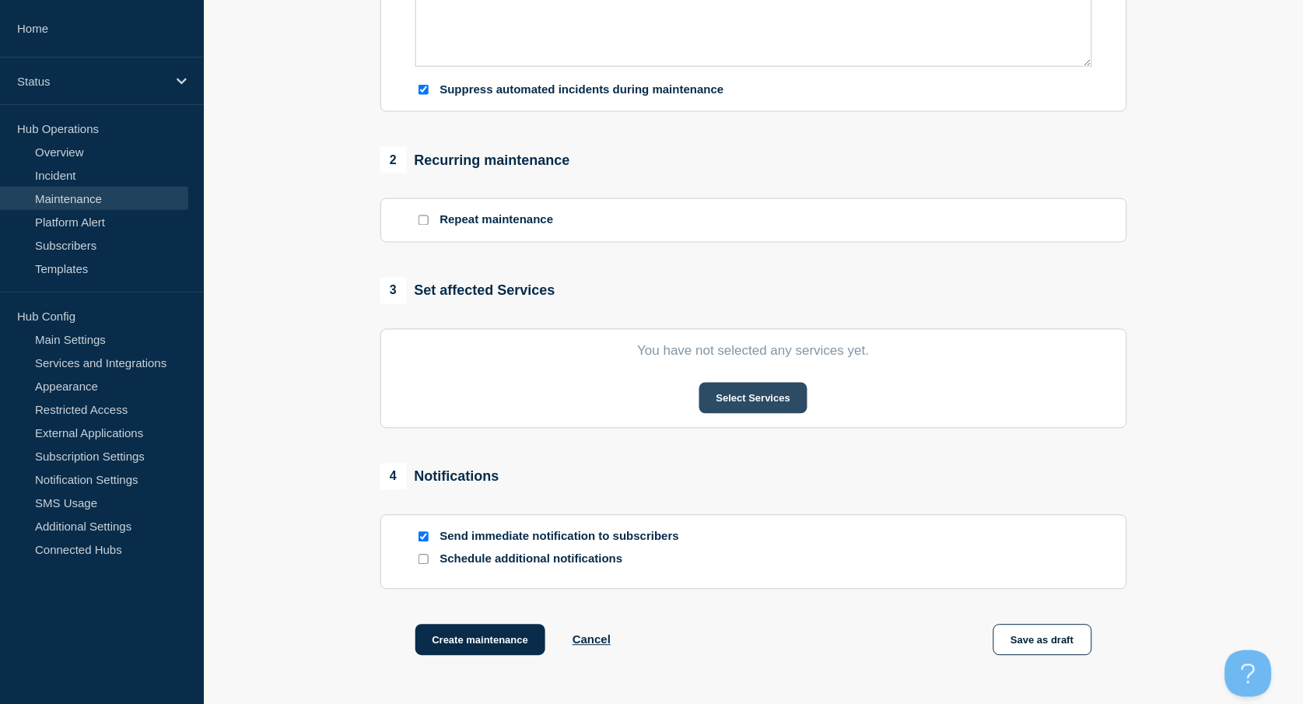
click at [751, 398] on button "Select Services" at bounding box center [753, 398] width 108 height 31
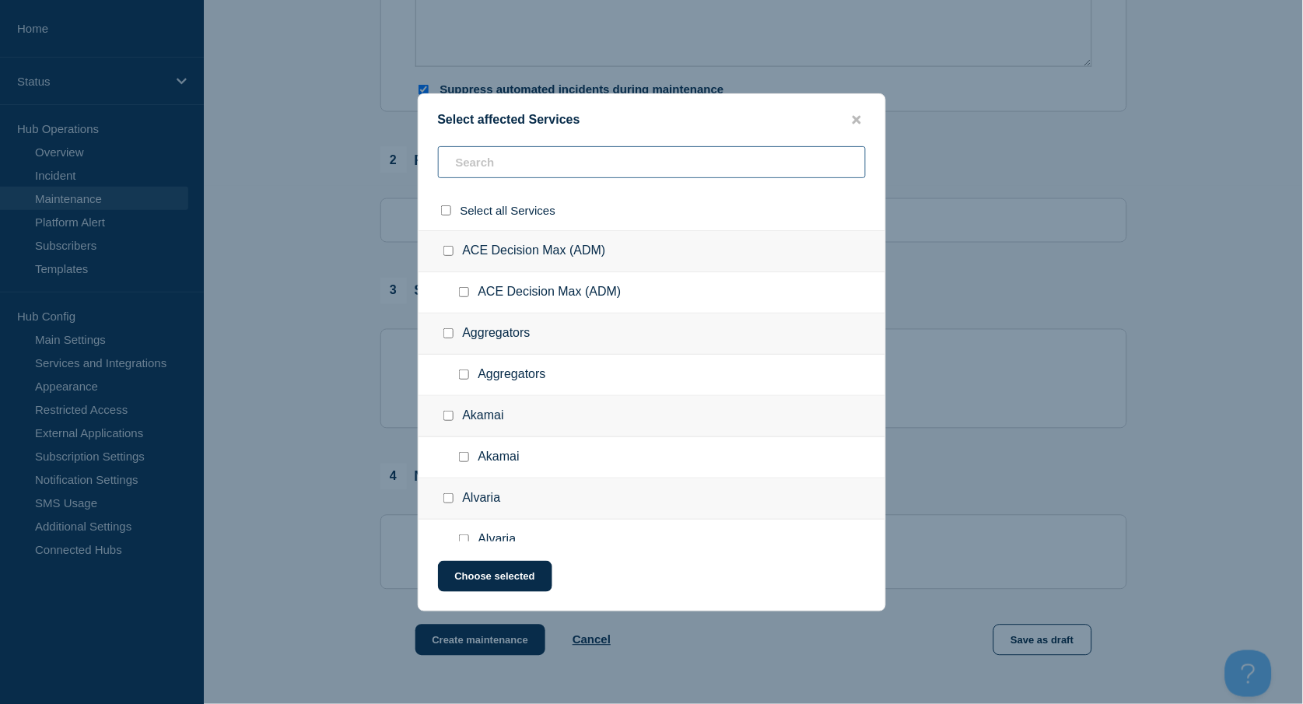
click at [464, 163] on input "text" at bounding box center [652, 162] width 428 height 32
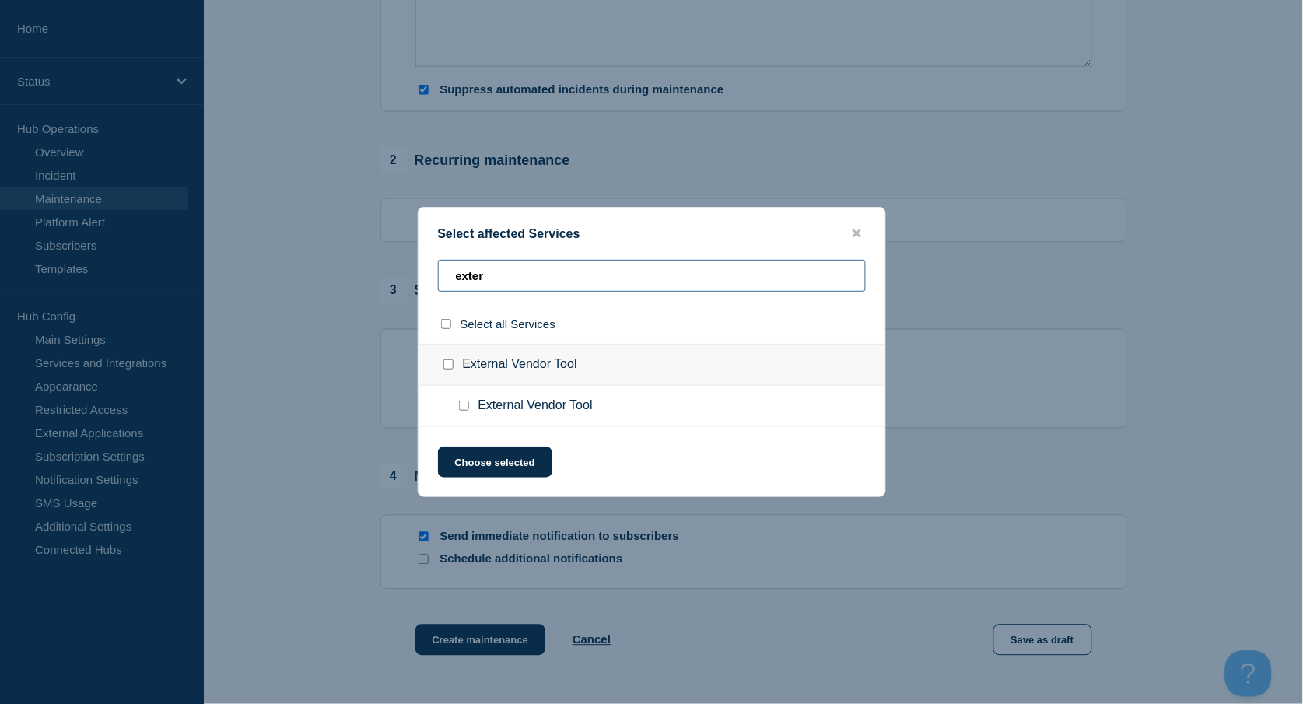
type input "exter"
click at [445, 361] on input "External Vendor Tool checkbox" at bounding box center [448, 364] width 10 height 10
checkbox input "true"
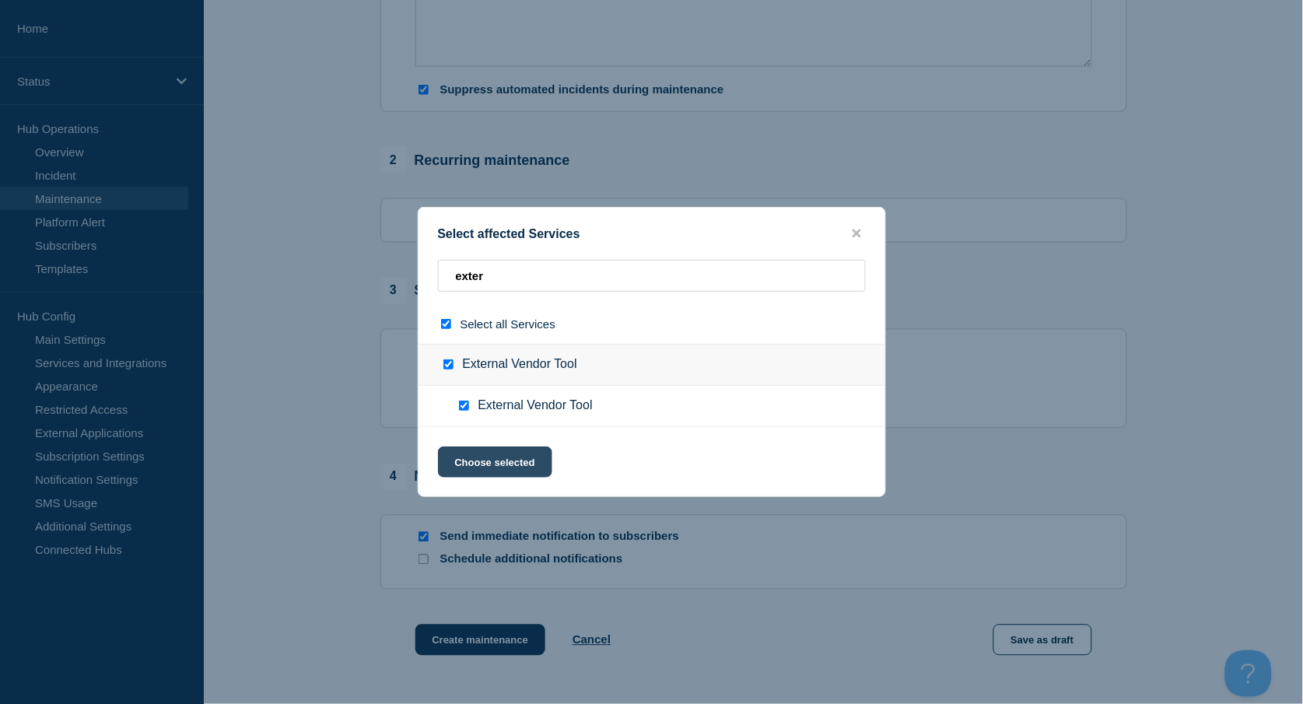
click at [513, 463] on button "Choose selected" at bounding box center [495, 461] width 114 height 31
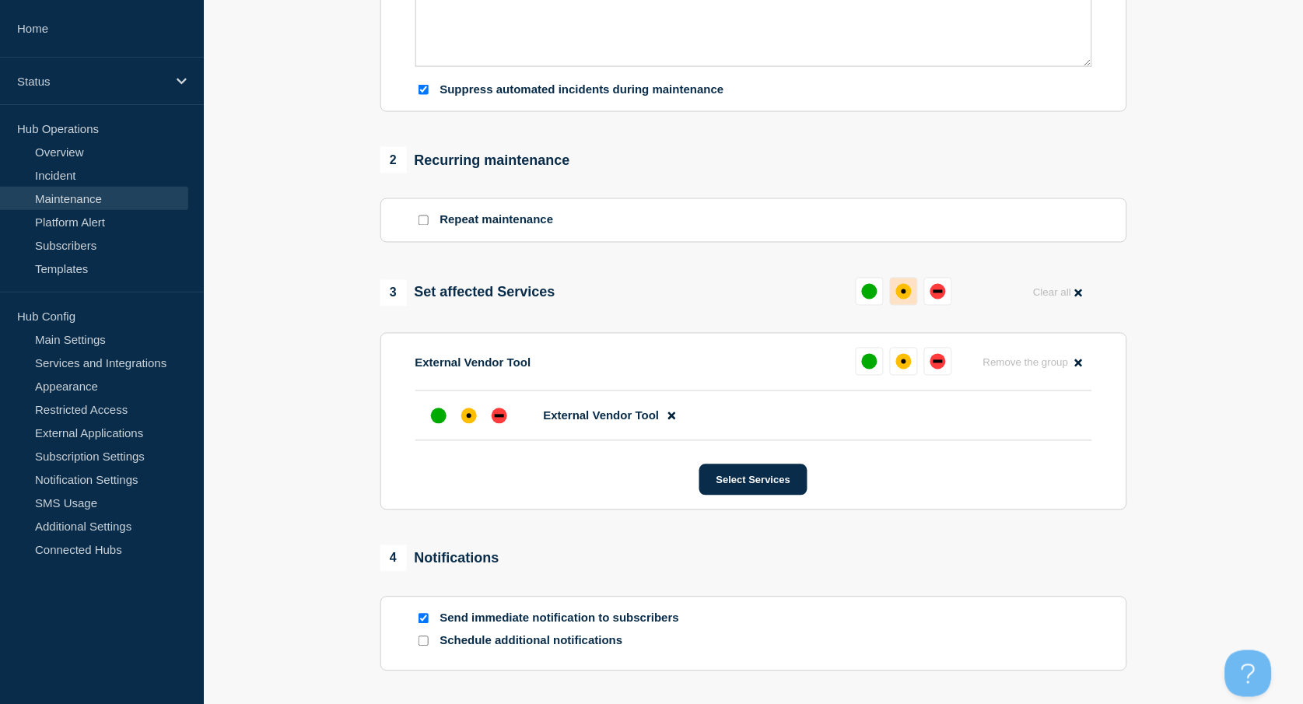
click at [900, 292] on div "affected" at bounding box center [904, 292] width 16 height 16
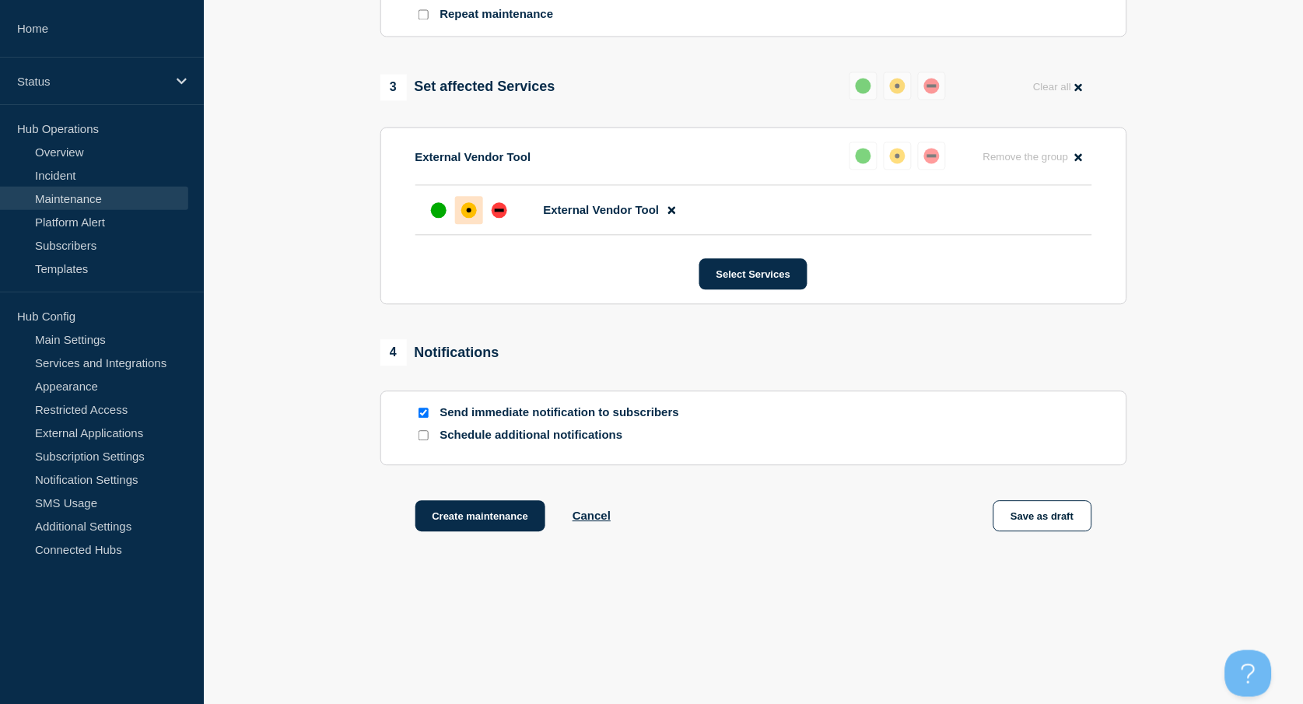
scroll to position [726, 0]
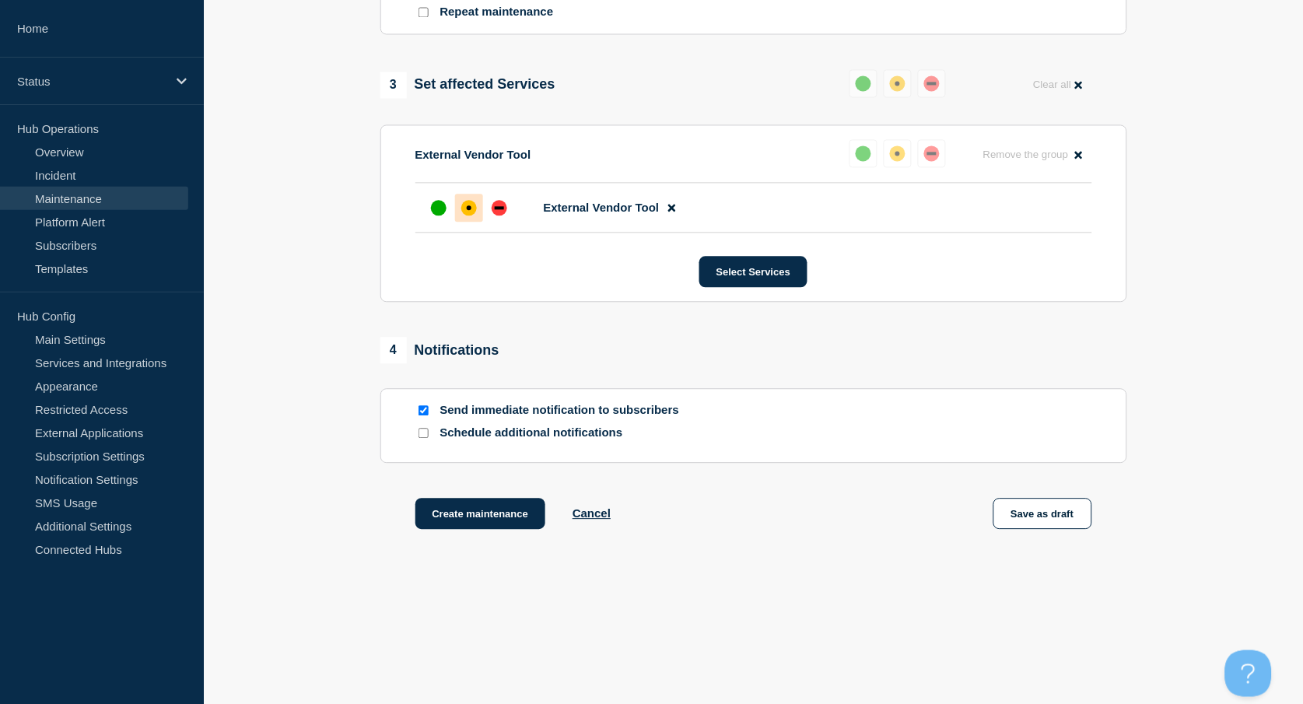
click at [422, 414] on input "Send immediate notification to subscribers" at bounding box center [423, 411] width 10 height 10
checkbox input "false"
click at [486, 525] on button "Create maintenance" at bounding box center [480, 514] width 131 height 31
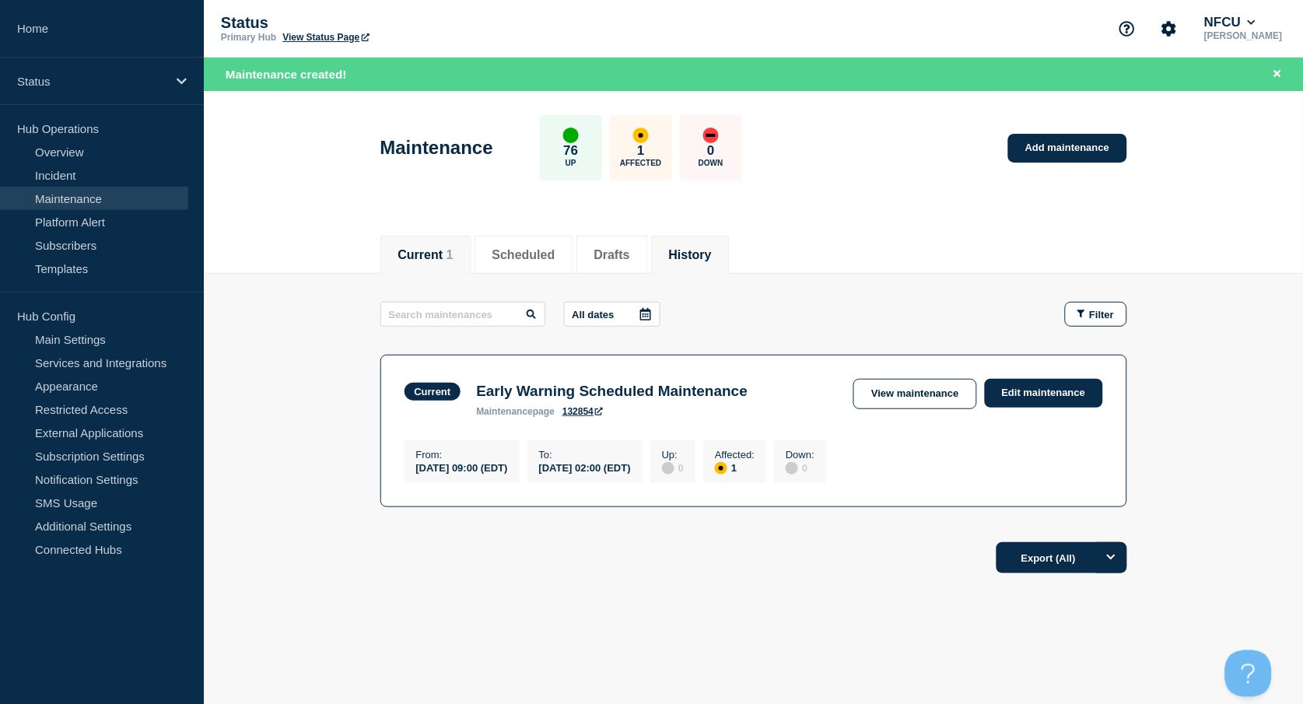
click at [701, 251] on button "History" at bounding box center [690, 255] width 43 height 14
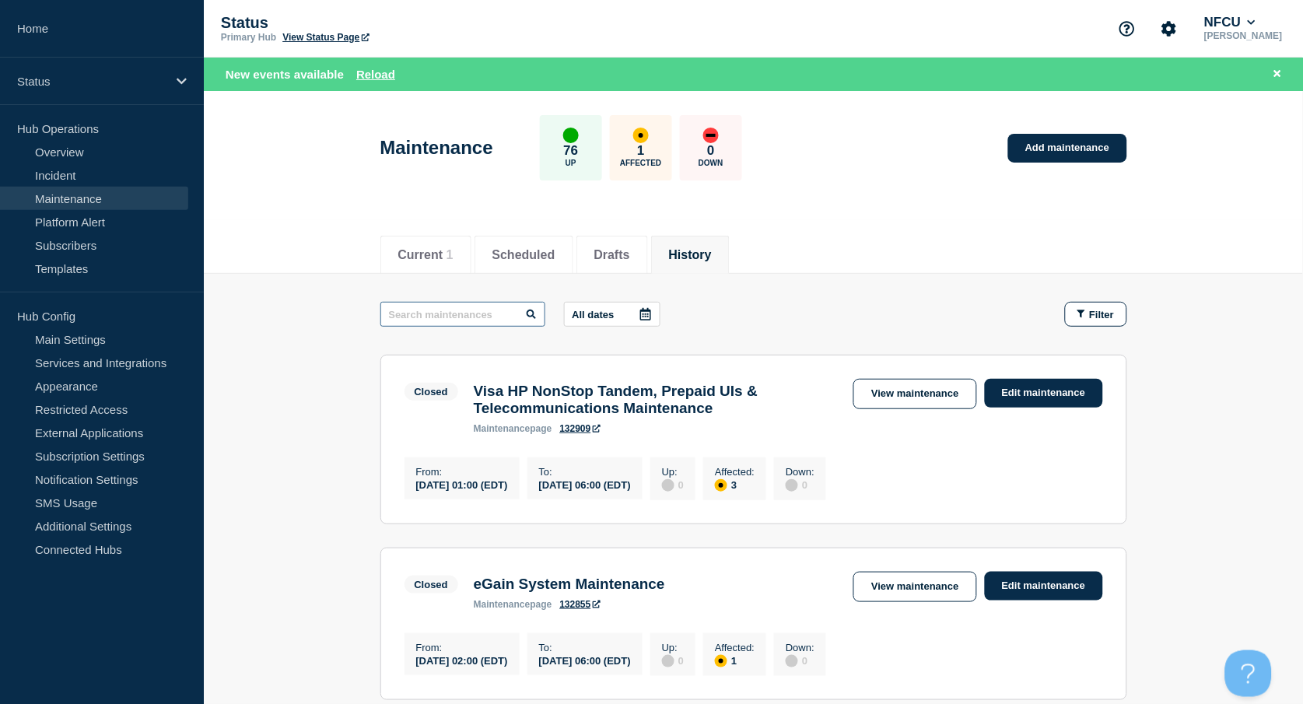
click at [408, 321] on input "text" at bounding box center [462, 314] width 165 height 25
type input "microsoft patches"
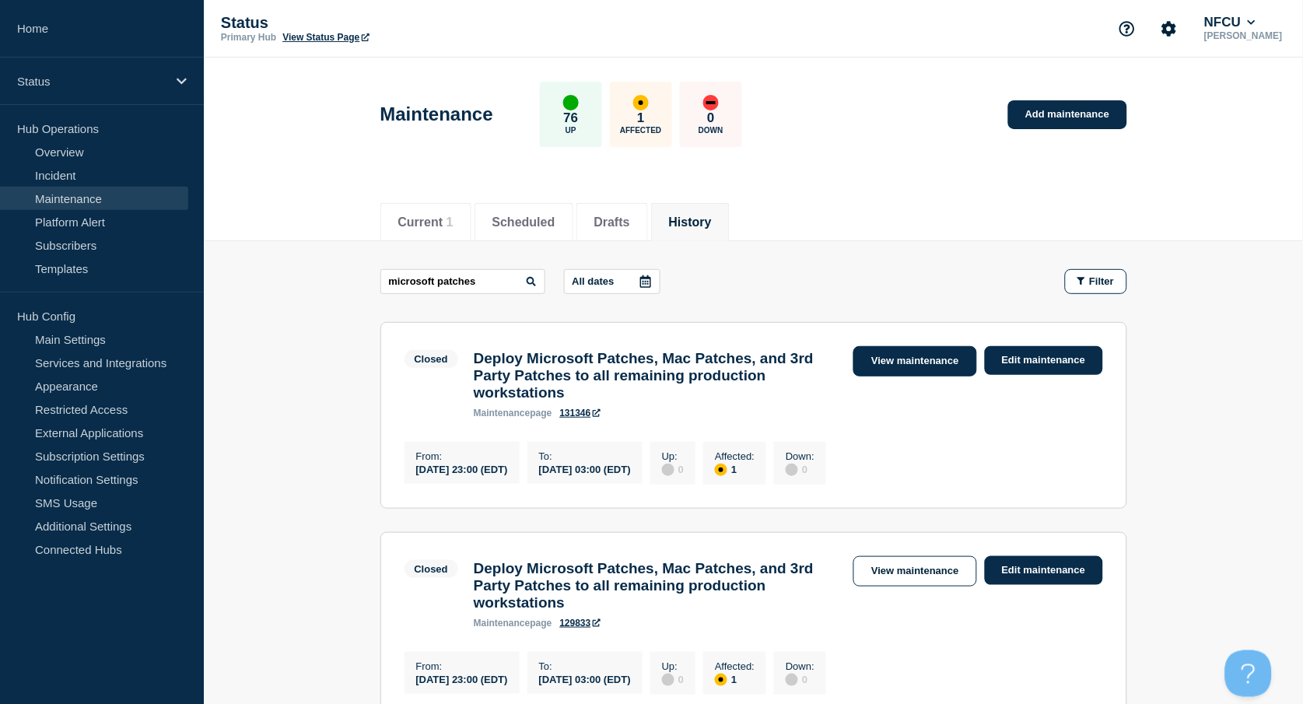
click at [884, 361] on link "View maintenance" at bounding box center [914, 361] width 123 height 30
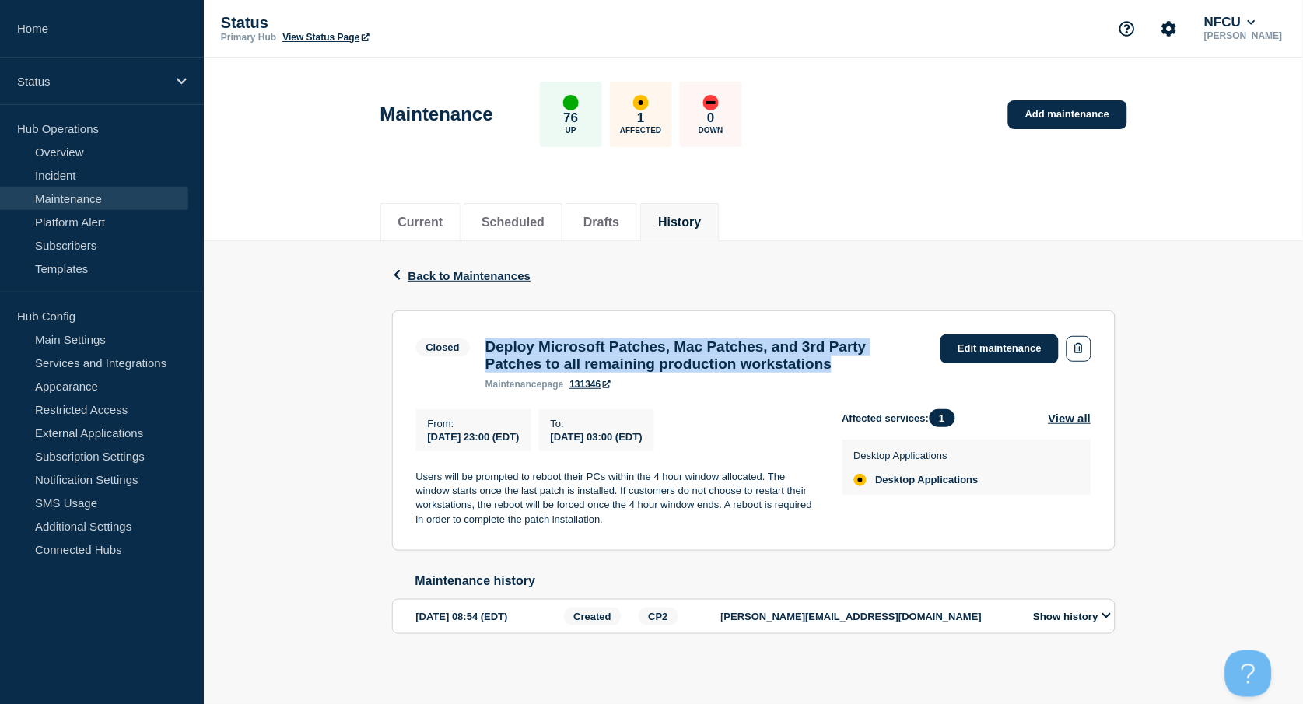
drag, startPoint x: 488, startPoint y: 345, endPoint x: 916, endPoint y: 371, distance: 428.6
click at [916, 371] on h3 "Deploy Microsoft Patches, Mac Patches, and 3rd Party Patches to all remaining p…" at bounding box center [705, 355] width 440 height 34
copy h3 "Deploy Microsoft Patches, Mac Patches, and 3rd Party Patches to all remaining p…"
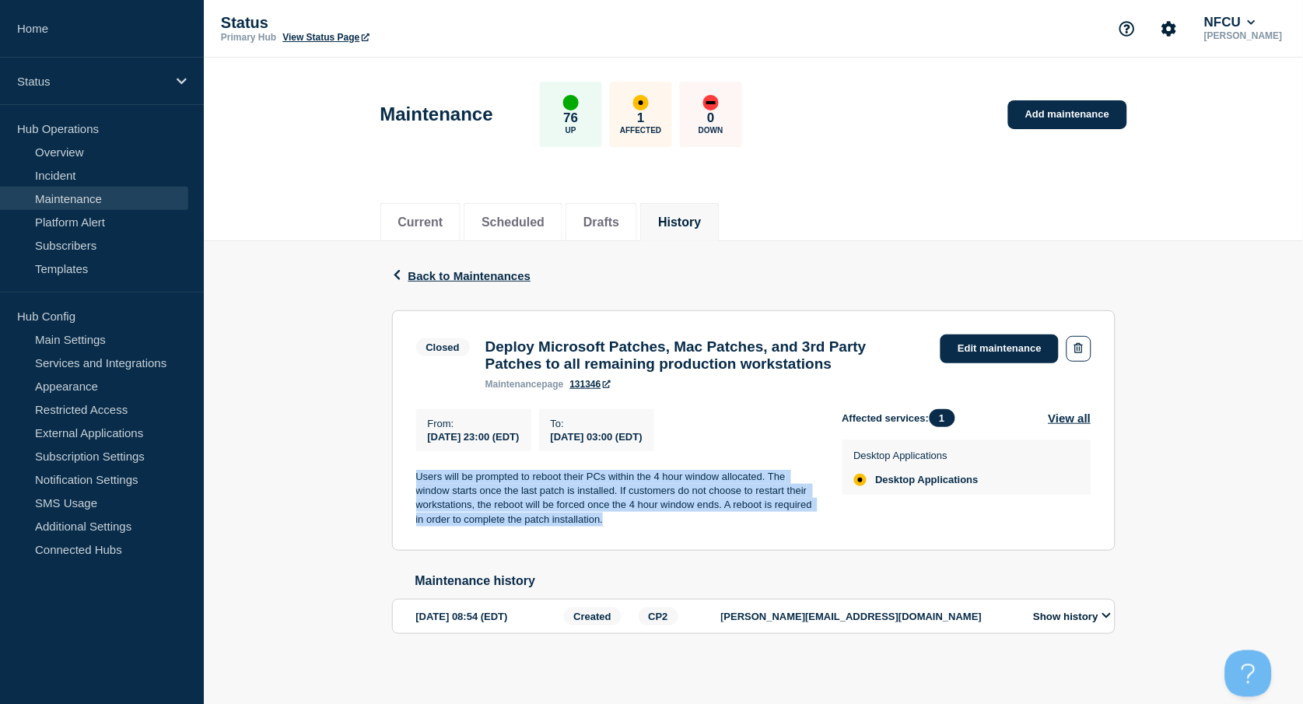
copy p "Users will be prompted to reboot their PCs within the 4 hour window allocated. …"
drag, startPoint x: 418, startPoint y: 479, endPoint x: 616, endPoint y: 536, distance: 206.3
click at [616, 536] on section "Closed Deploy Microsoft Patches, Mac Patches, and 3rd Party Patches to all rema…" at bounding box center [753, 430] width 723 height 241
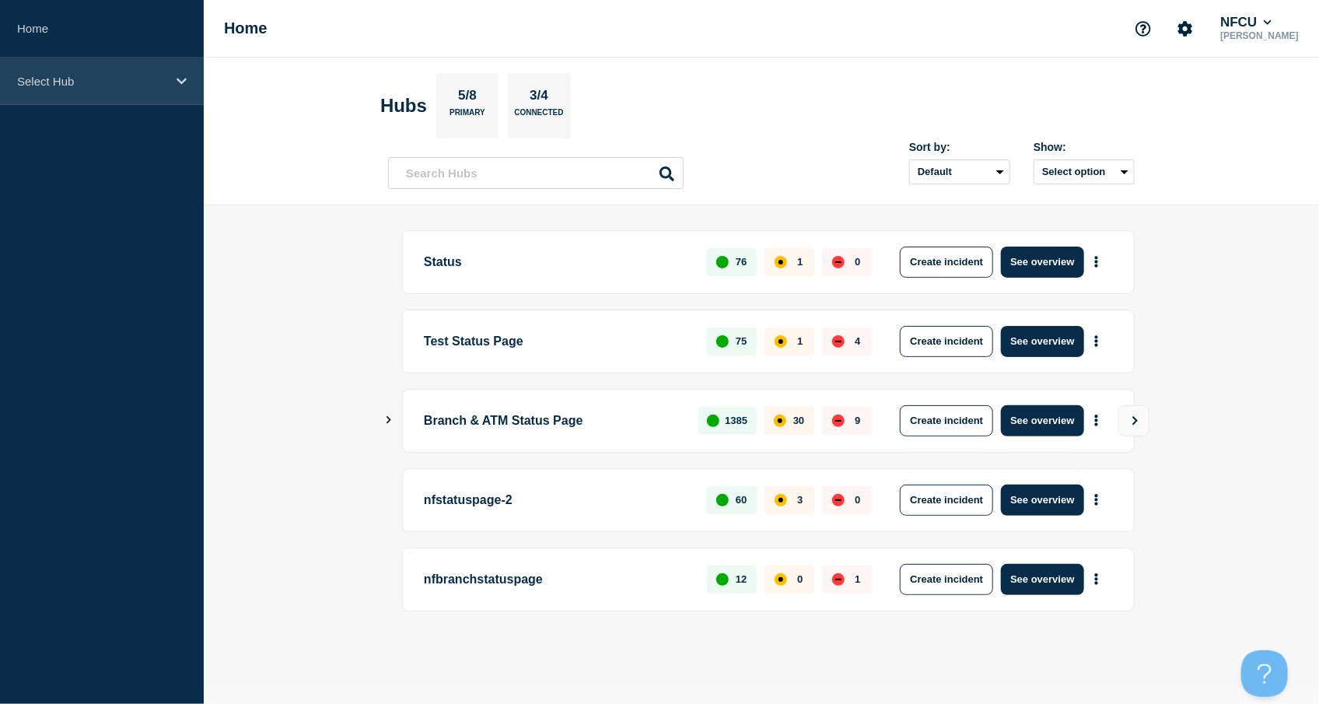
click at [151, 75] on p "Select Hub" at bounding box center [91, 81] width 149 height 13
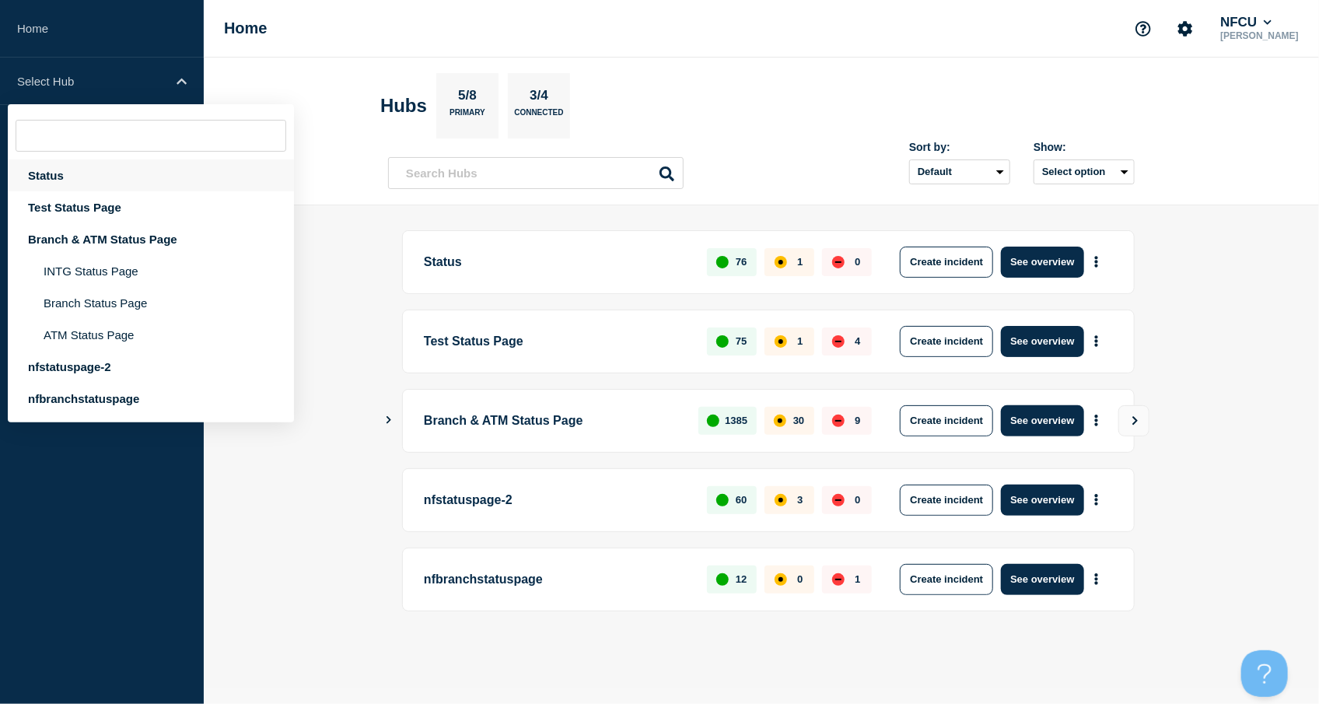
click at [50, 170] on div "Status" at bounding box center [151, 175] width 286 height 32
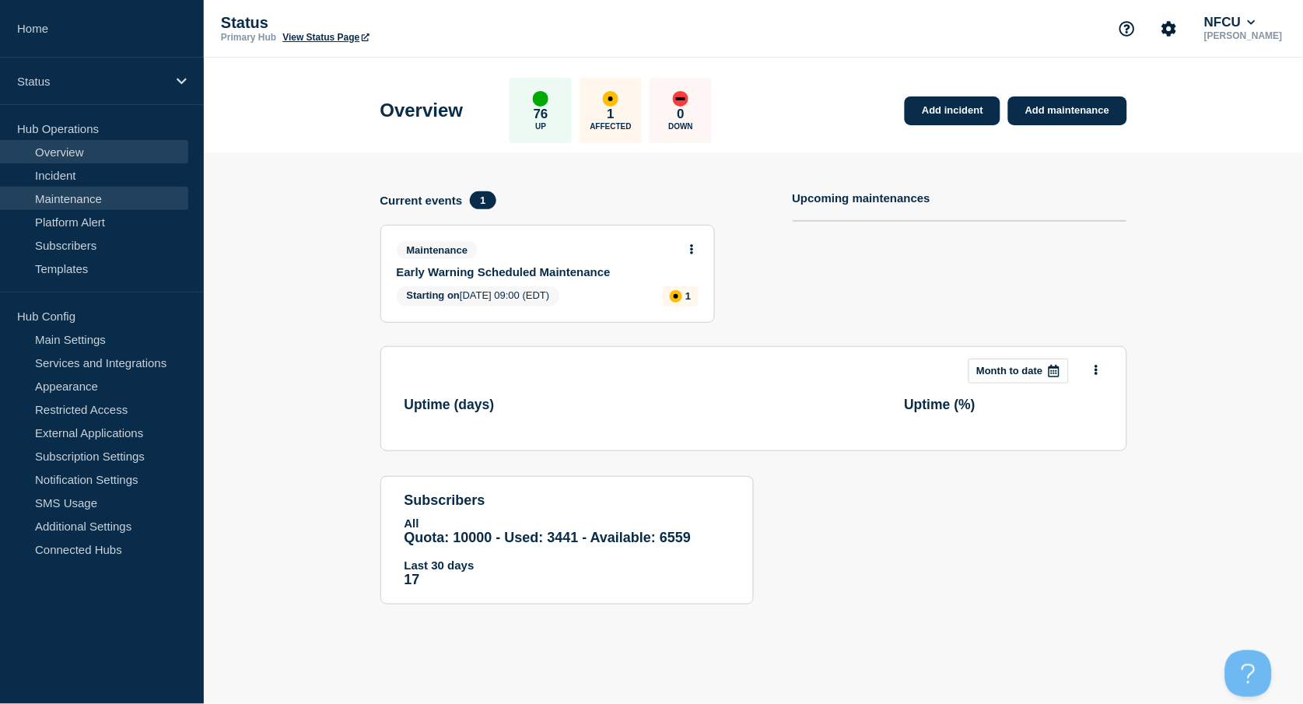
click at [82, 201] on link "Maintenance" at bounding box center [94, 198] width 188 height 23
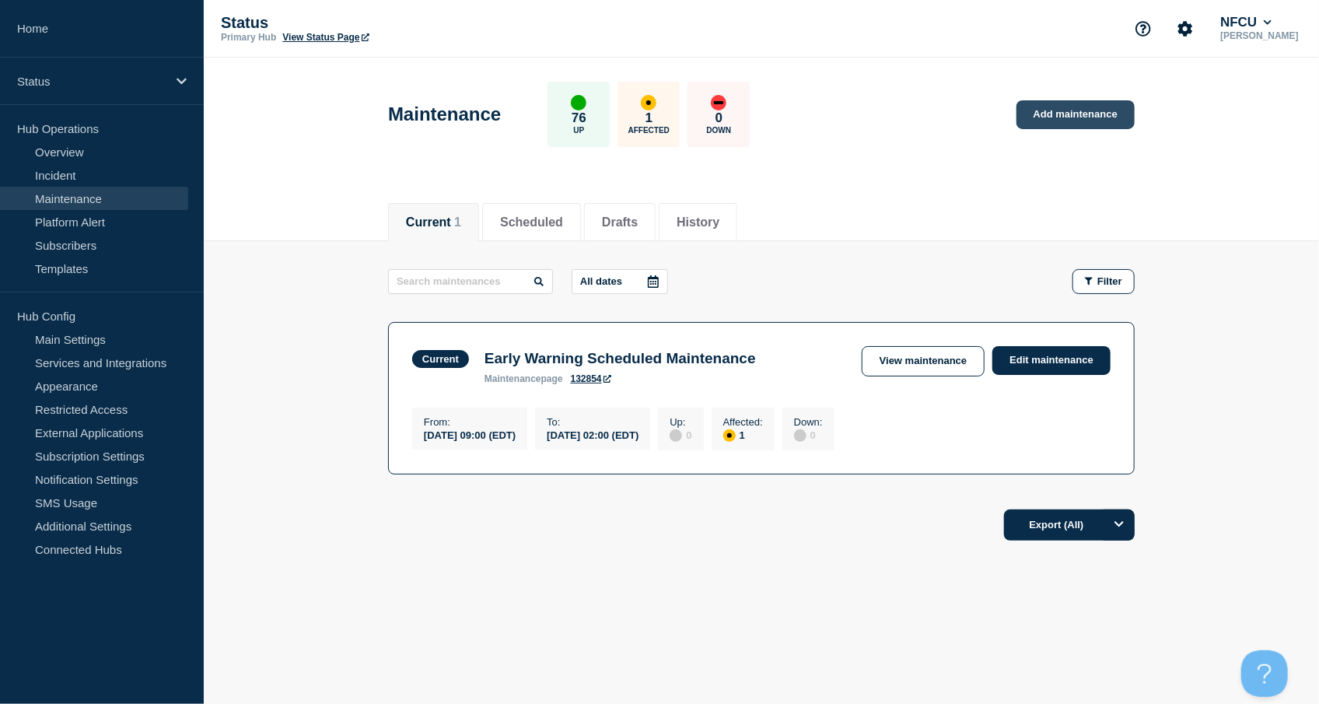
click at [1102, 113] on link "Add maintenance" at bounding box center [1076, 114] width 118 height 29
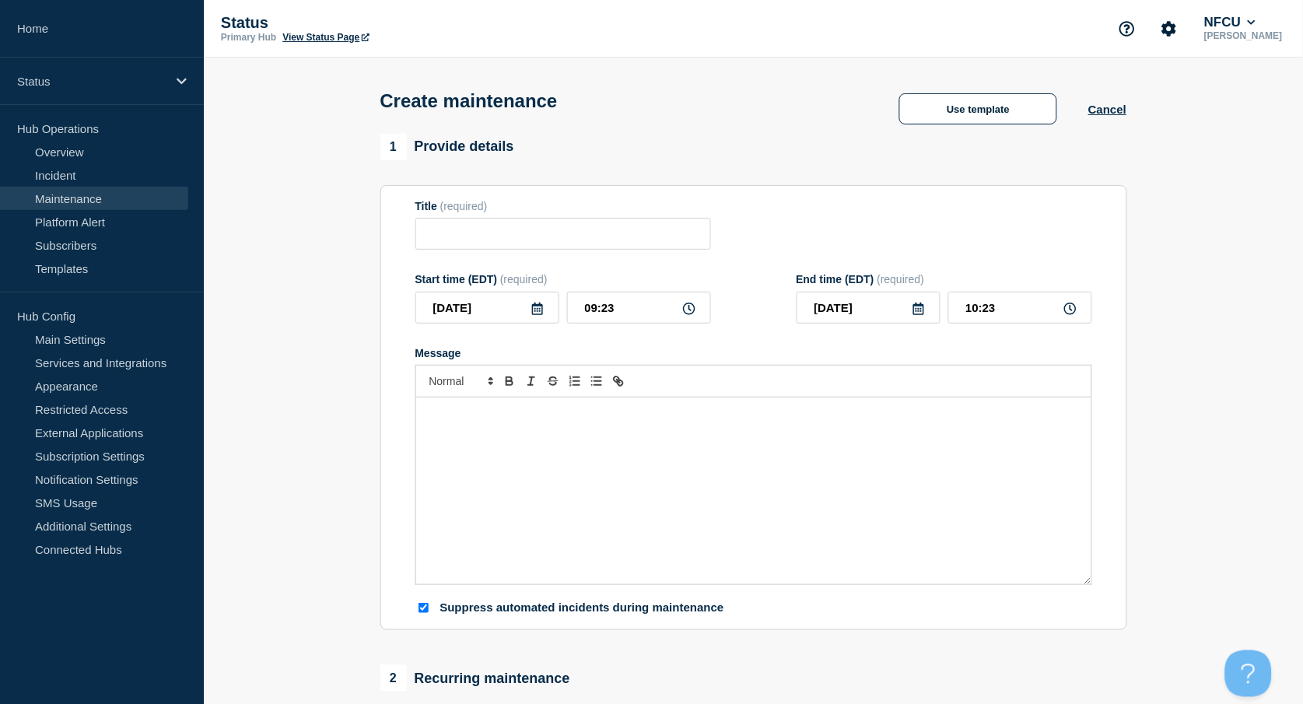
checkbox input "true"
click at [482, 236] on input "Title" at bounding box center [563, 234] width 296 height 32
paste input "Microsoft Security Patch Deployment"
type input "Microsoft Security Patch Deployment"
click at [534, 315] on icon at bounding box center [537, 309] width 12 height 12
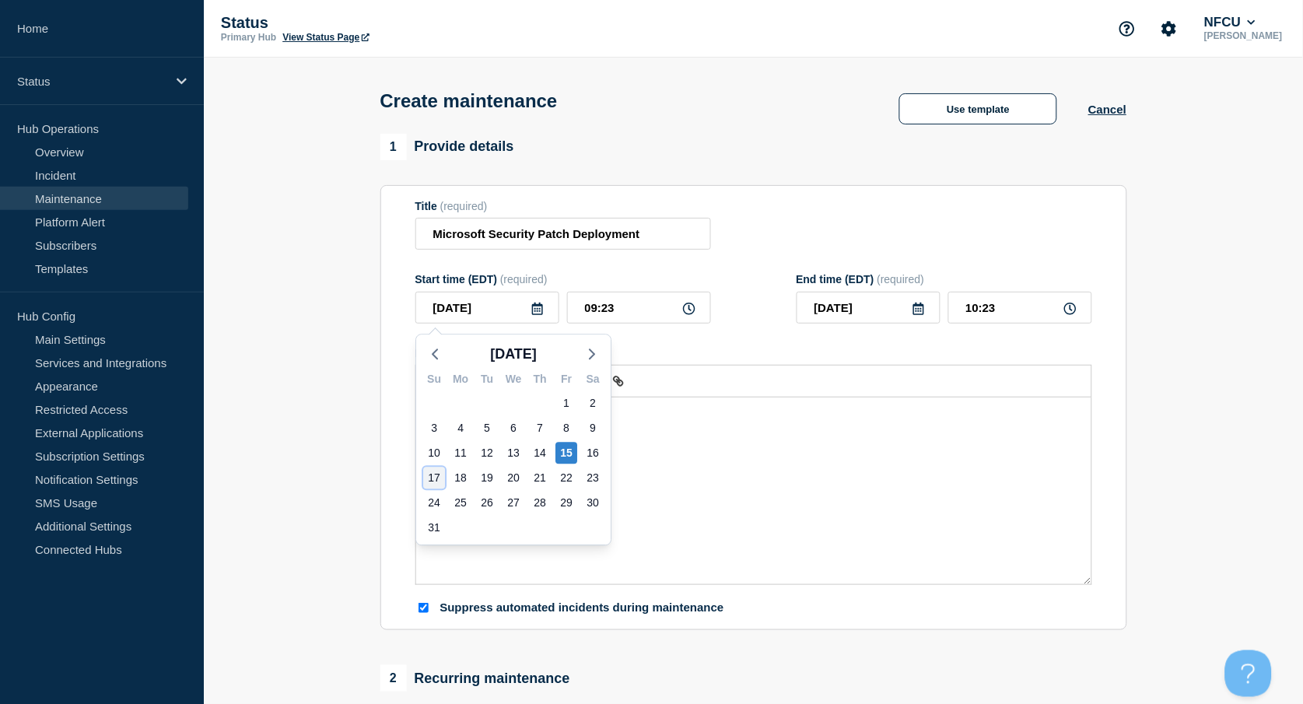
click at [430, 478] on div "17" at bounding box center [434, 478] width 22 height 22
type input "[DATE]"
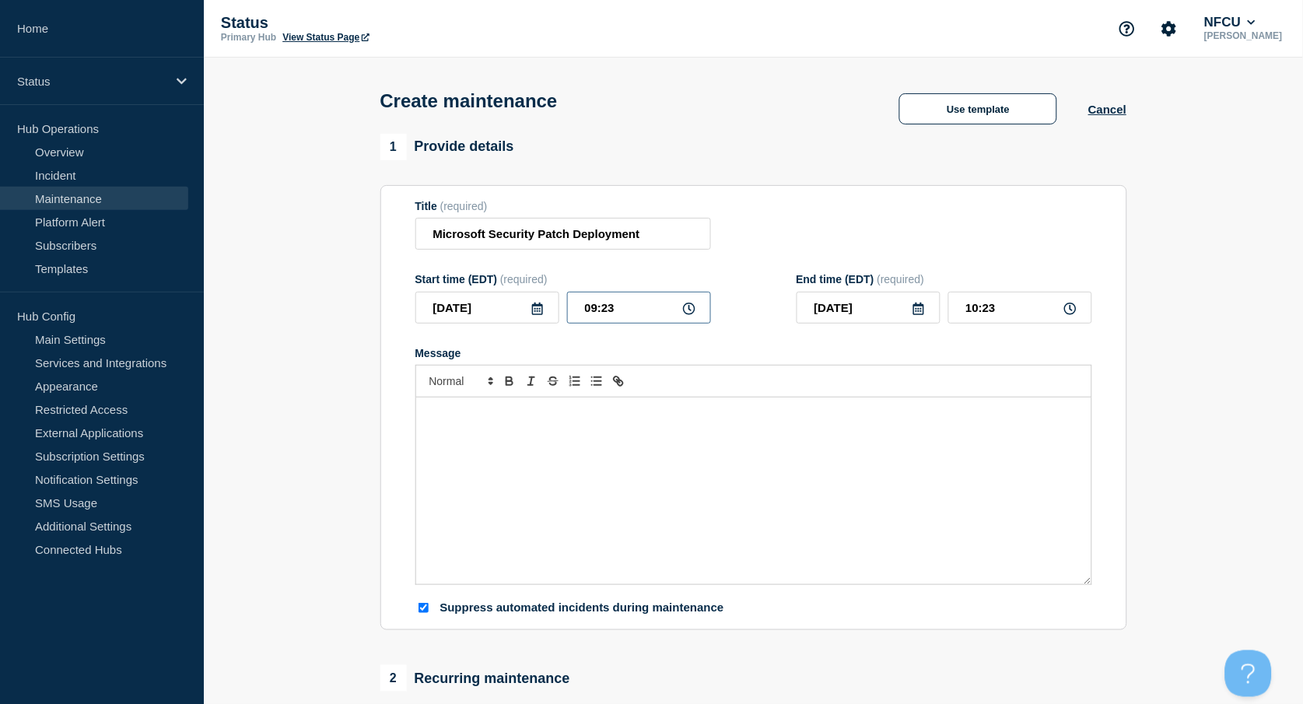
drag, startPoint x: 618, startPoint y: 313, endPoint x: 640, endPoint y: 308, distance: 23.2
click at [618, 313] on input "09:23" at bounding box center [639, 308] width 144 height 32
drag, startPoint x: 640, startPoint y: 308, endPoint x: 491, endPoint y: 280, distance: 151.9
click at [492, 297] on div "[DATE] 09:23" at bounding box center [563, 308] width 296 height 32
type input "22:00"
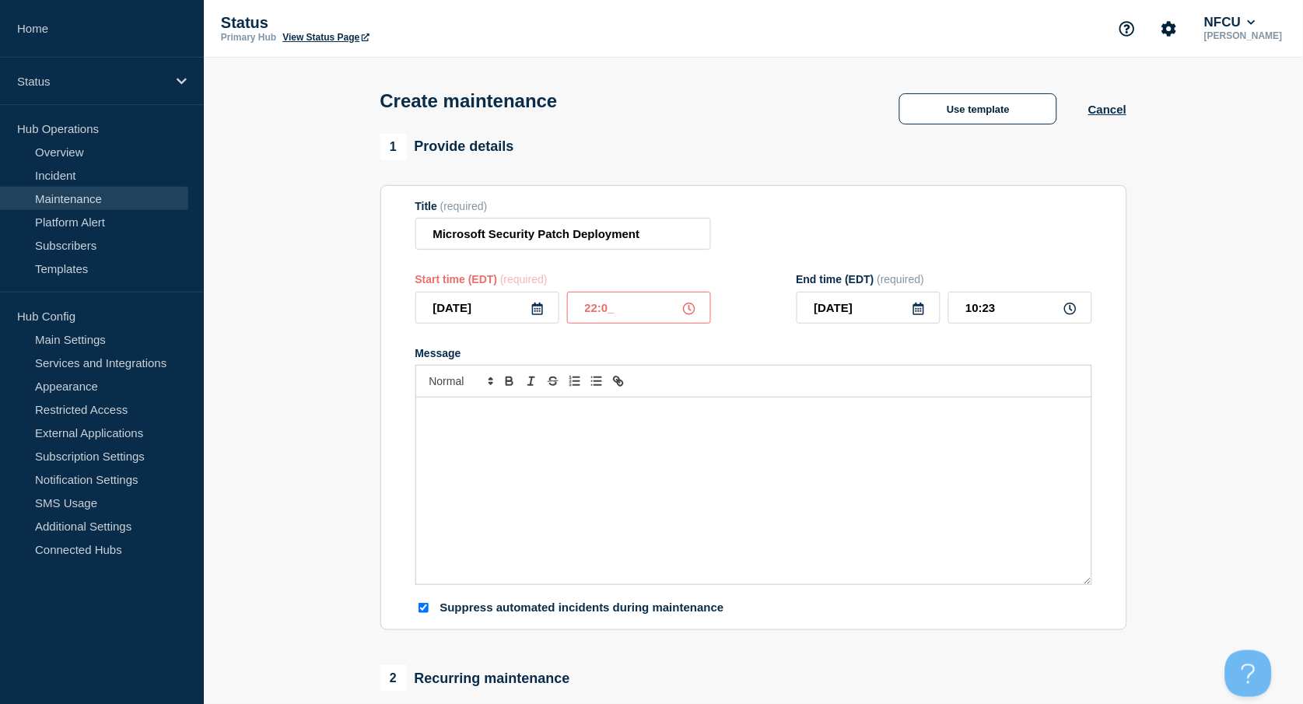
type input "23:00"
click at [928, 235] on div "Title (required) Microsoft Security Patch Deployment" at bounding box center [753, 225] width 677 height 51
click at [924, 306] on icon at bounding box center [918, 309] width 12 height 12
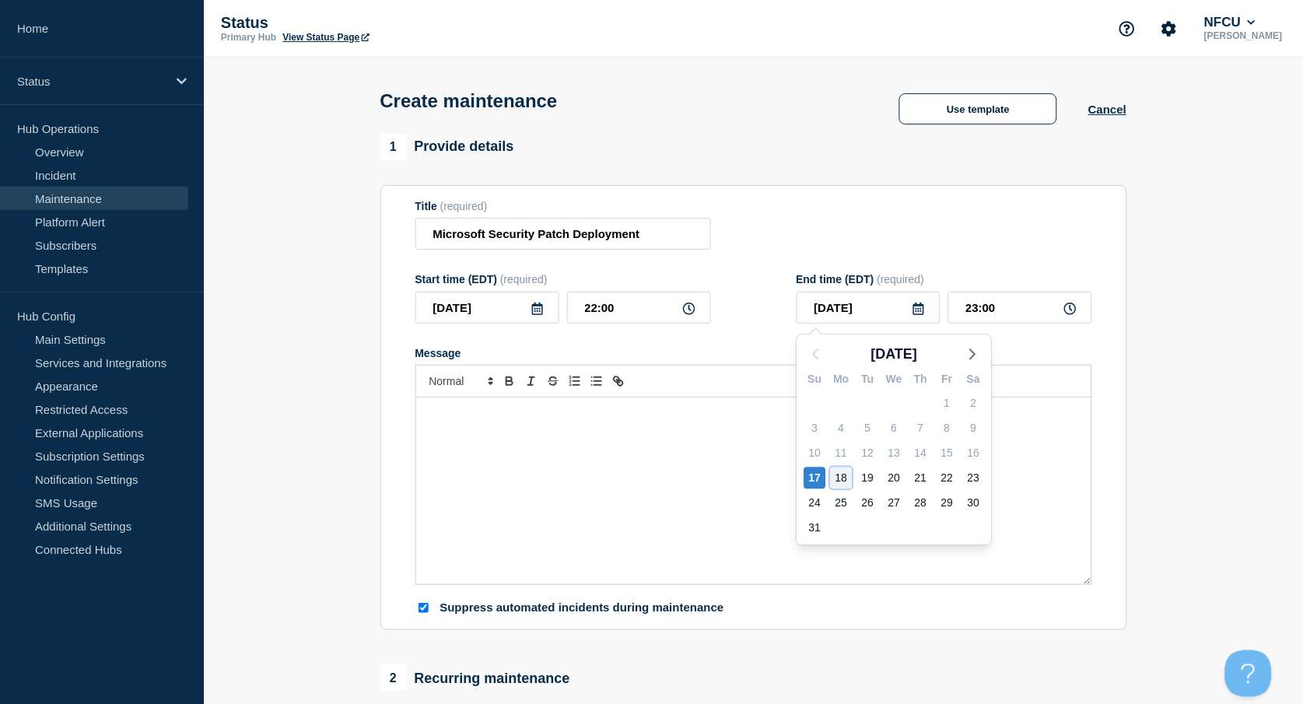
click at [842, 471] on div "18" at bounding box center [842, 478] width 22 height 22
type input "[DATE]"
click at [1015, 309] on input "23:00" at bounding box center [1020, 308] width 144 height 32
drag, startPoint x: 1017, startPoint y: 309, endPoint x: 885, endPoint y: 280, distance: 135.3
click at [902, 306] on div "[DATE] 23:00" at bounding box center [945, 308] width 296 height 32
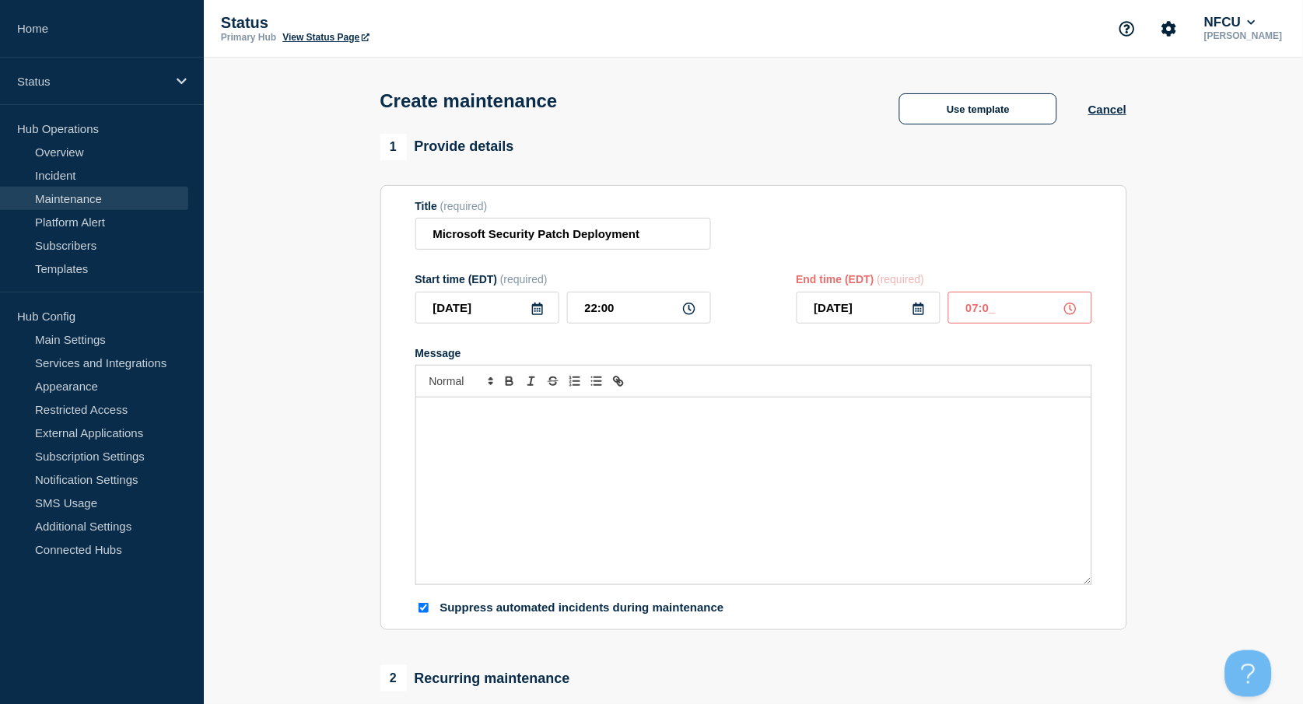
type input "07:00"
click at [823, 224] on div "Title (required) Microsoft Security Patch Deployment" at bounding box center [753, 225] width 677 height 51
click at [642, 425] on div "Message" at bounding box center [753, 490] width 675 height 187
paste div "Message"
click at [429, 431] on p "calls will not be recorded" at bounding box center [754, 429] width 652 height 14
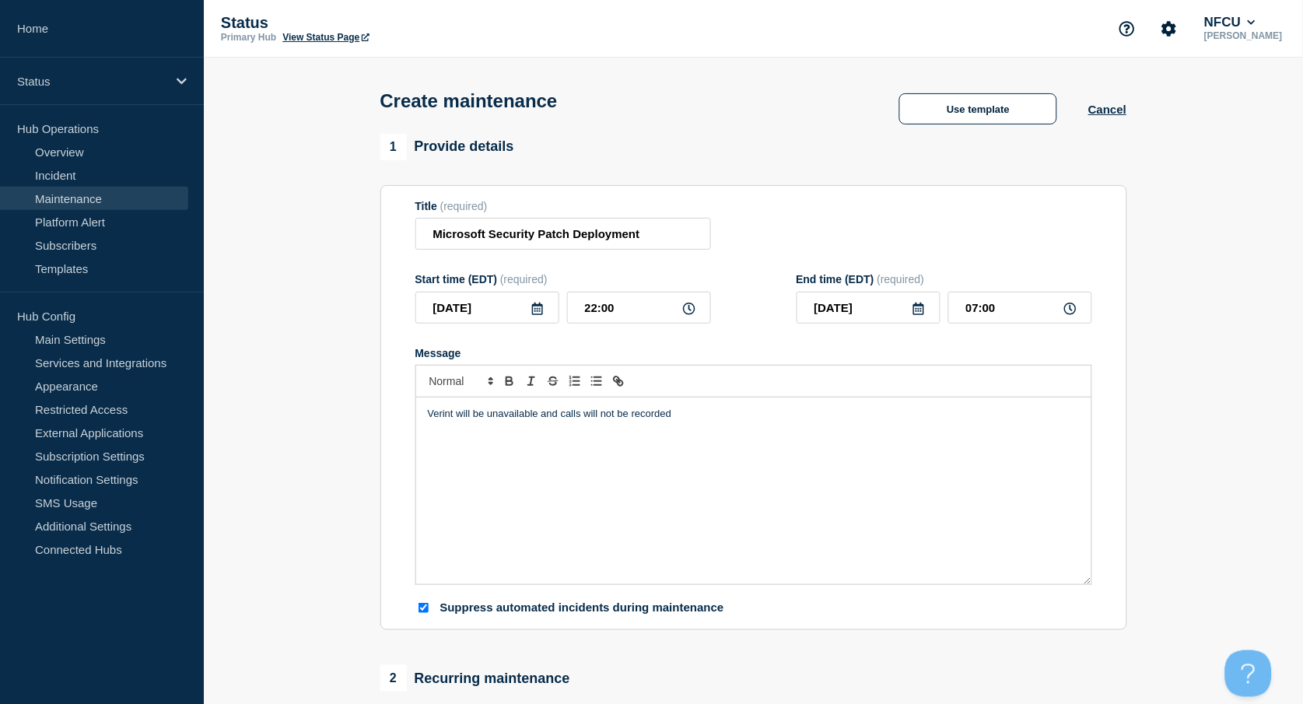
click at [727, 410] on p "Verint will be unavailable and calls will not be recorded" at bounding box center [754, 414] width 652 height 14
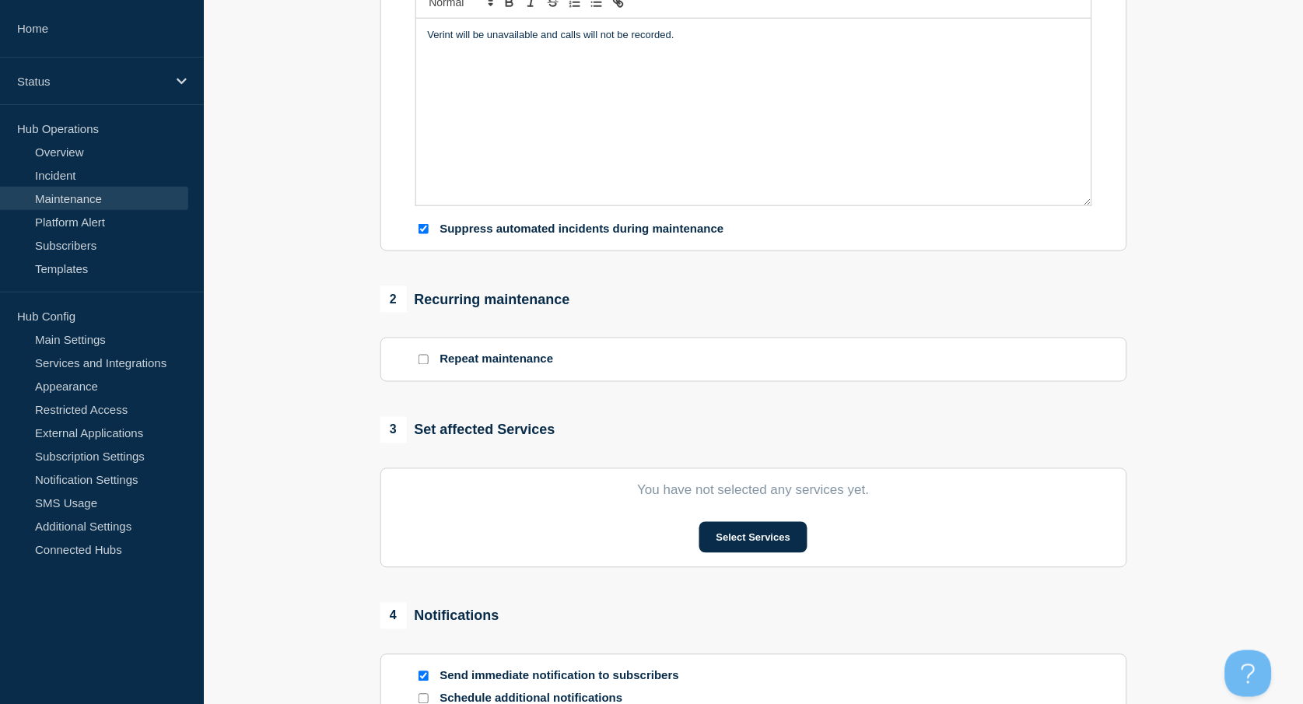
scroll to position [415, 0]
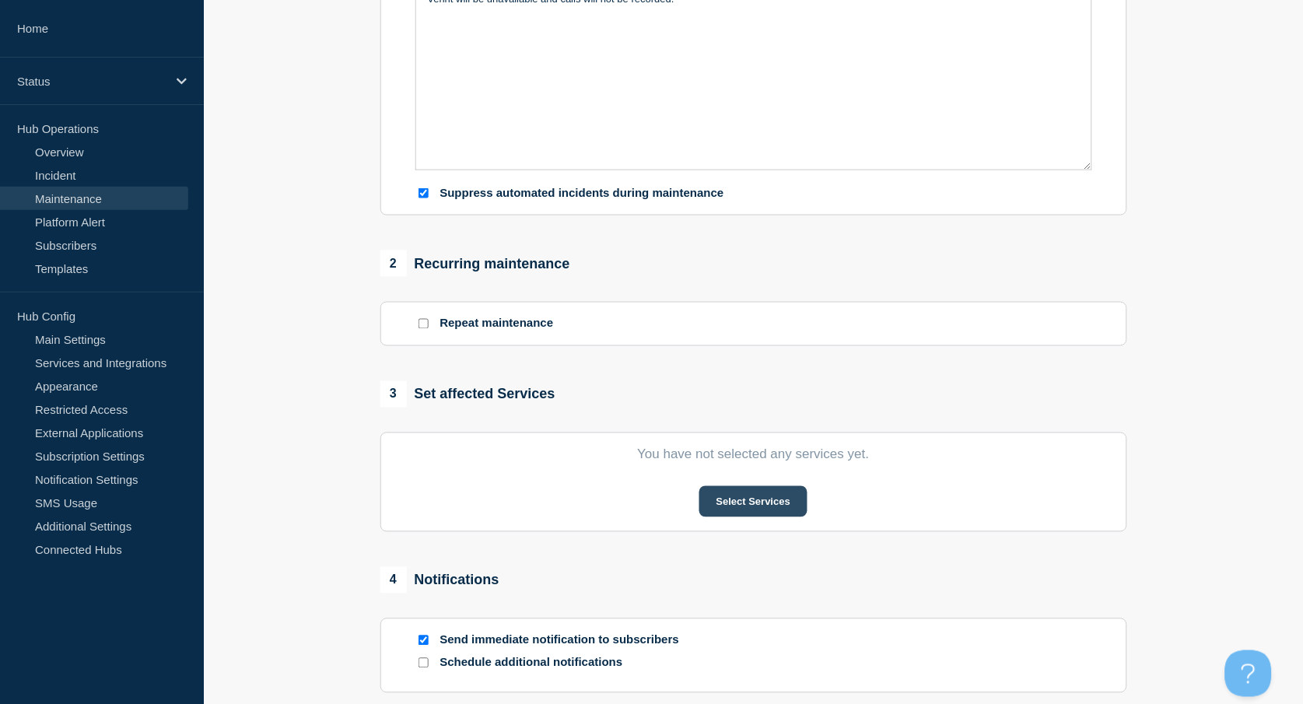
click at [765, 502] on button "Select Services" at bounding box center [753, 501] width 108 height 31
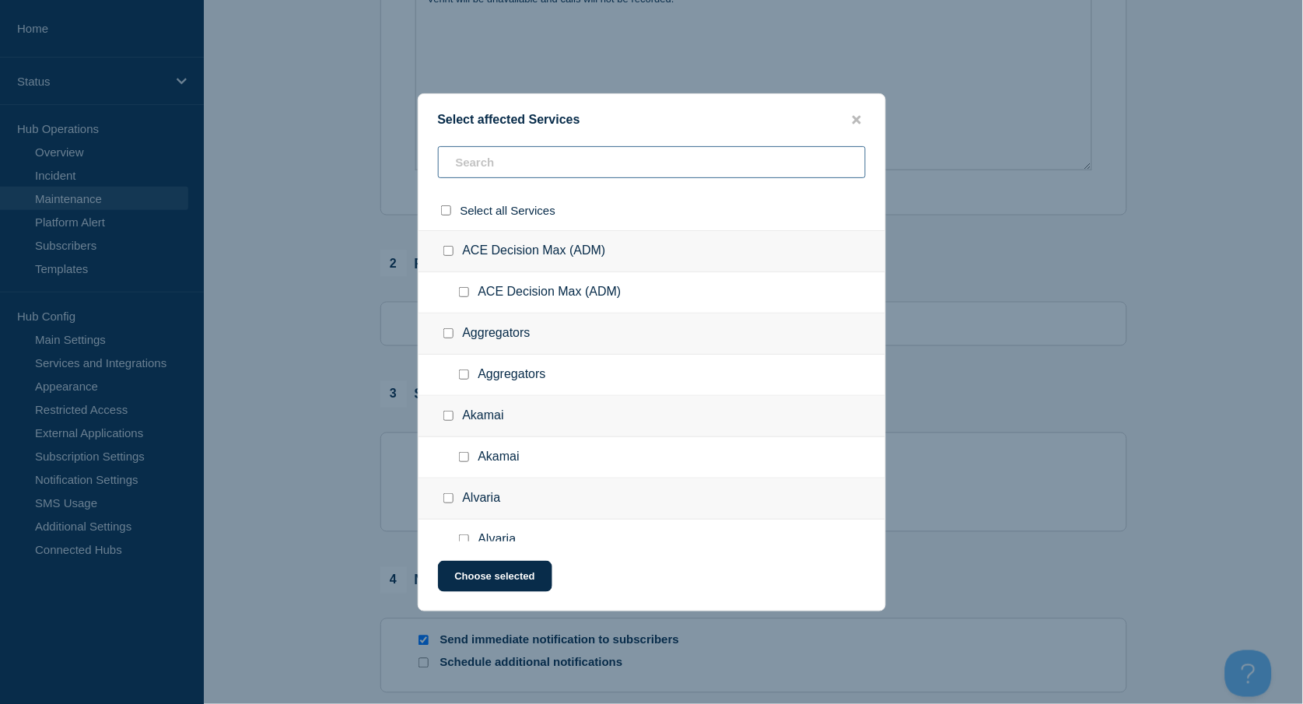
click at [482, 163] on input "text" at bounding box center [652, 162] width 428 height 32
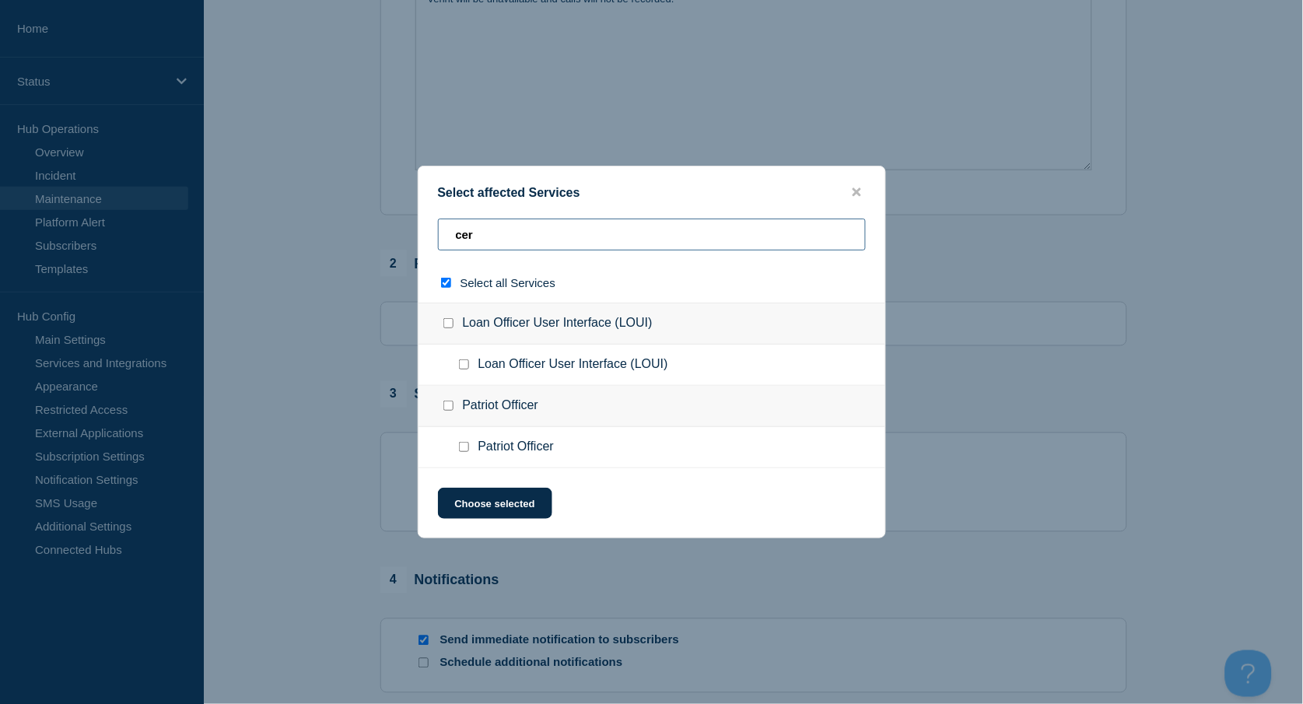
type input "ceri"
checkbox input "true"
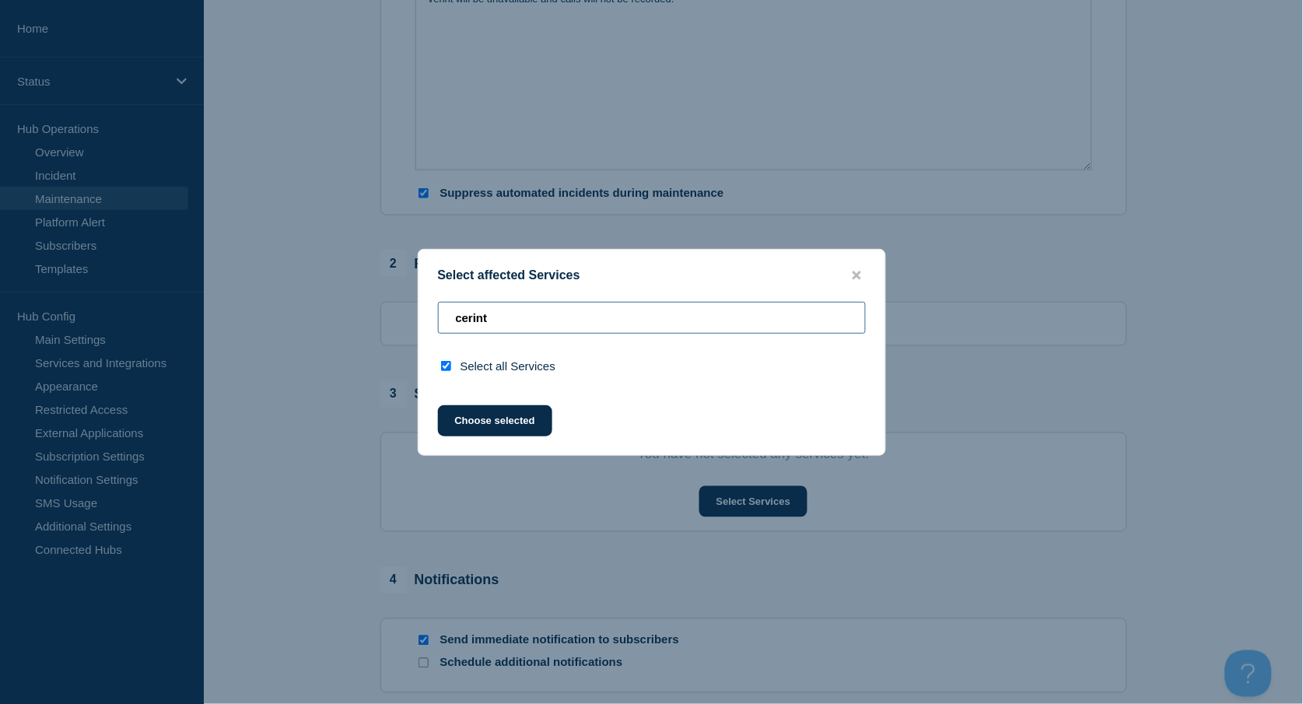
drag, startPoint x: 417, startPoint y: 298, endPoint x: 386, endPoint y: 296, distance: 31.2
click at [386, 296] on div "Select affected Services cerint Select all Services Choose selected" at bounding box center [651, 352] width 1303 height 704
type input "v"
checkbox input "false"
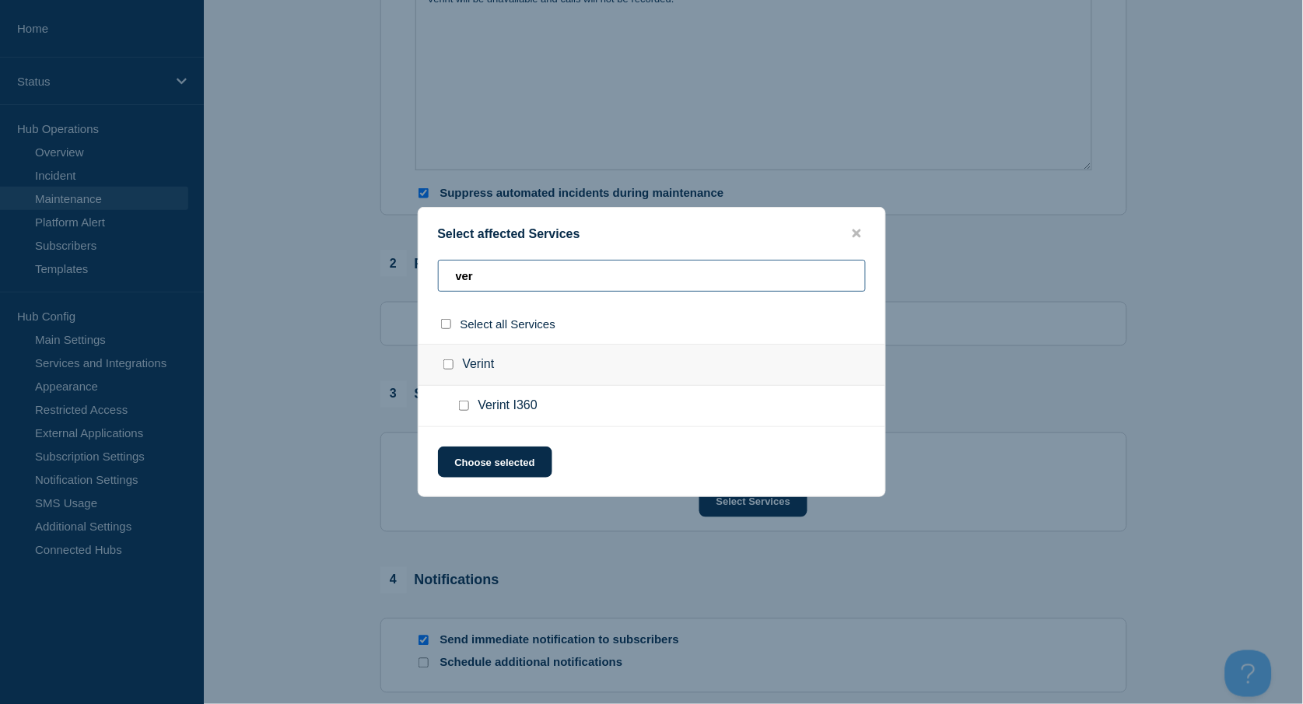
type input "vert"
checkbox input "true"
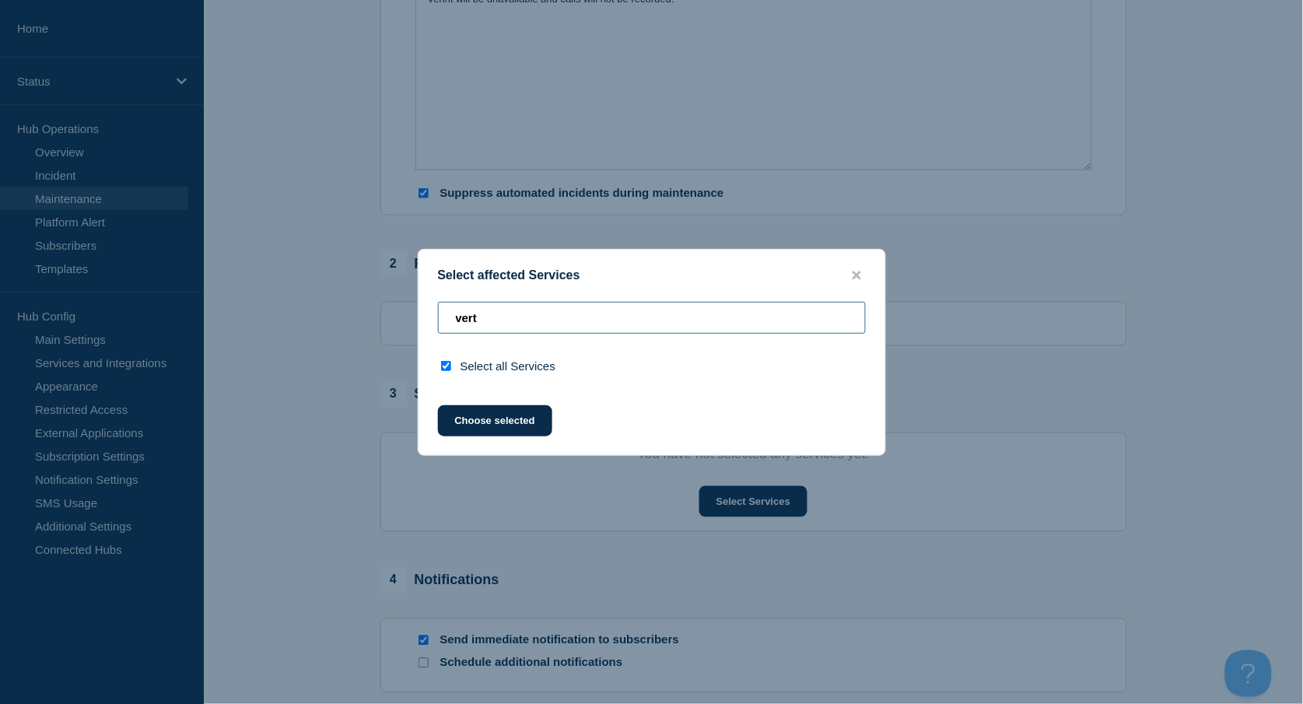
type input "ver"
checkbox input "false"
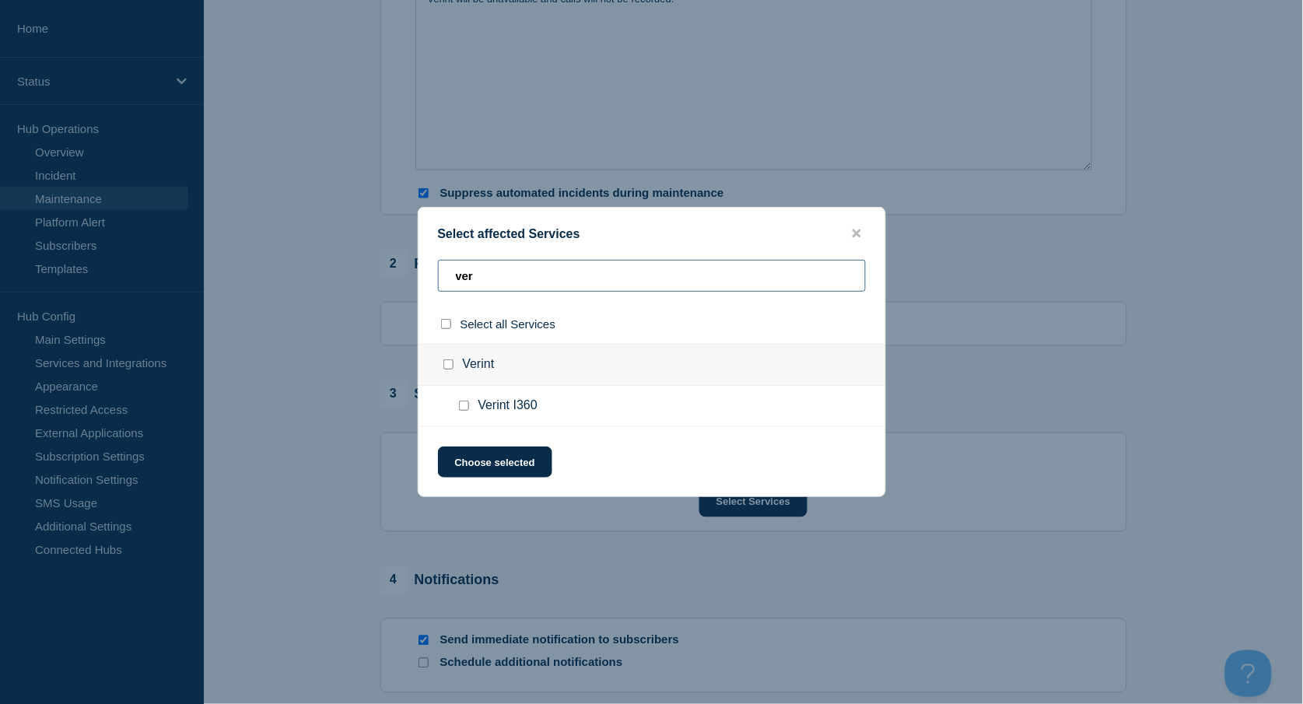
type input "ver"
click at [450, 371] on div at bounding box center [451, 365] width 23 height 16
click at [447, 366] on input "Verint checkbox" at bounding box center [448, 364] width 10 height 10
checkbox input "true"
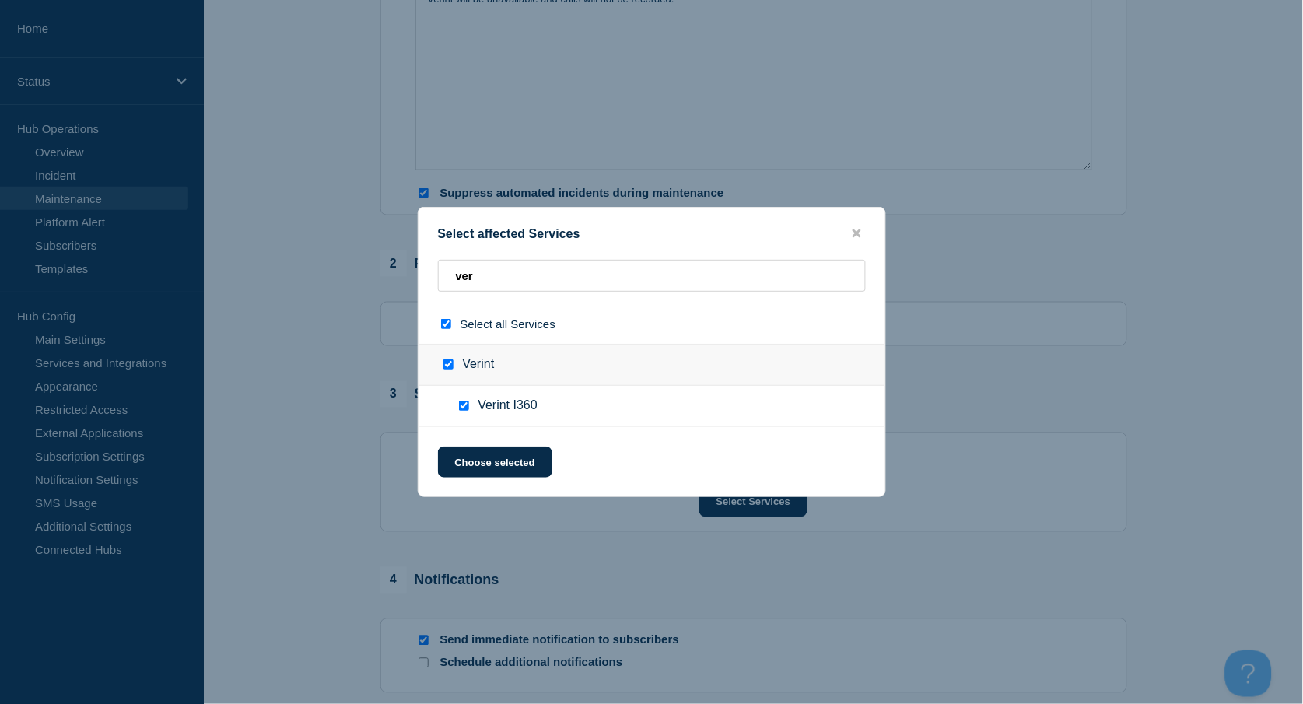
checkbox input "true"
click at [527, 462] on button "Choose selected" at bounding box center [495, 461] width 114 height 31
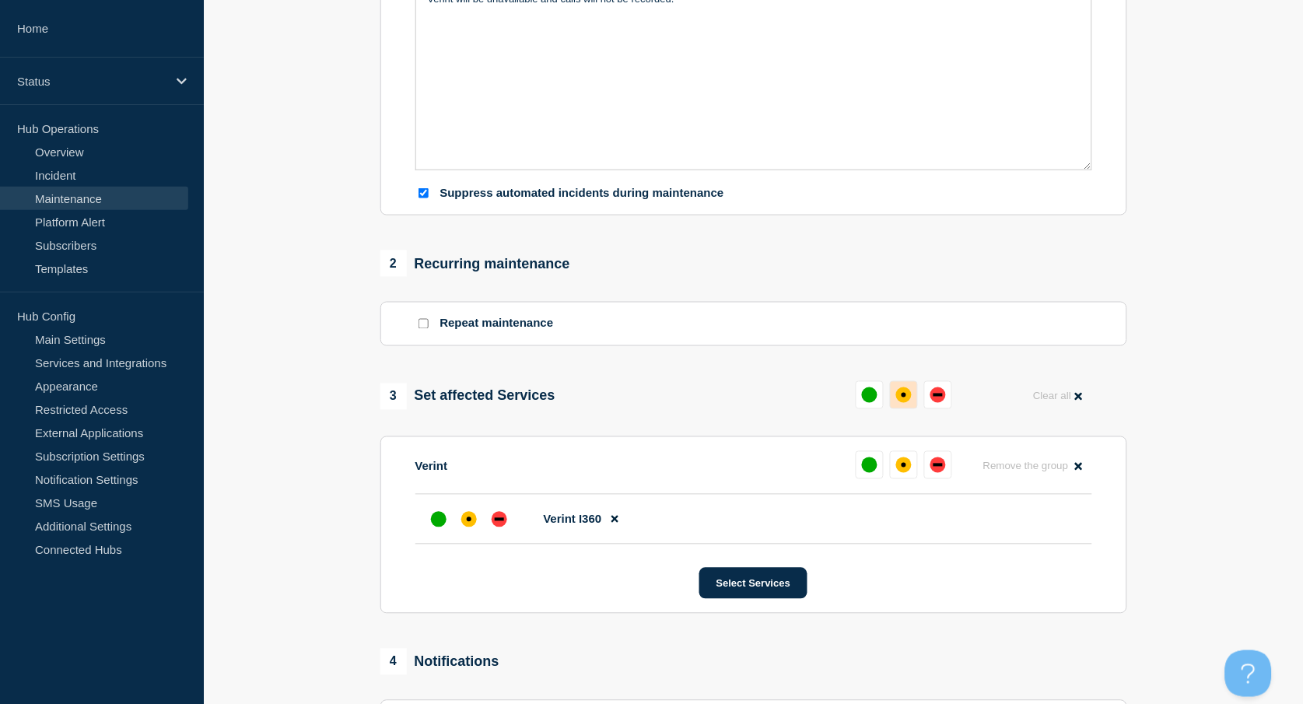
click at [902, 397] on div "affected" at bounding box center [904, 395] width 5 height 5
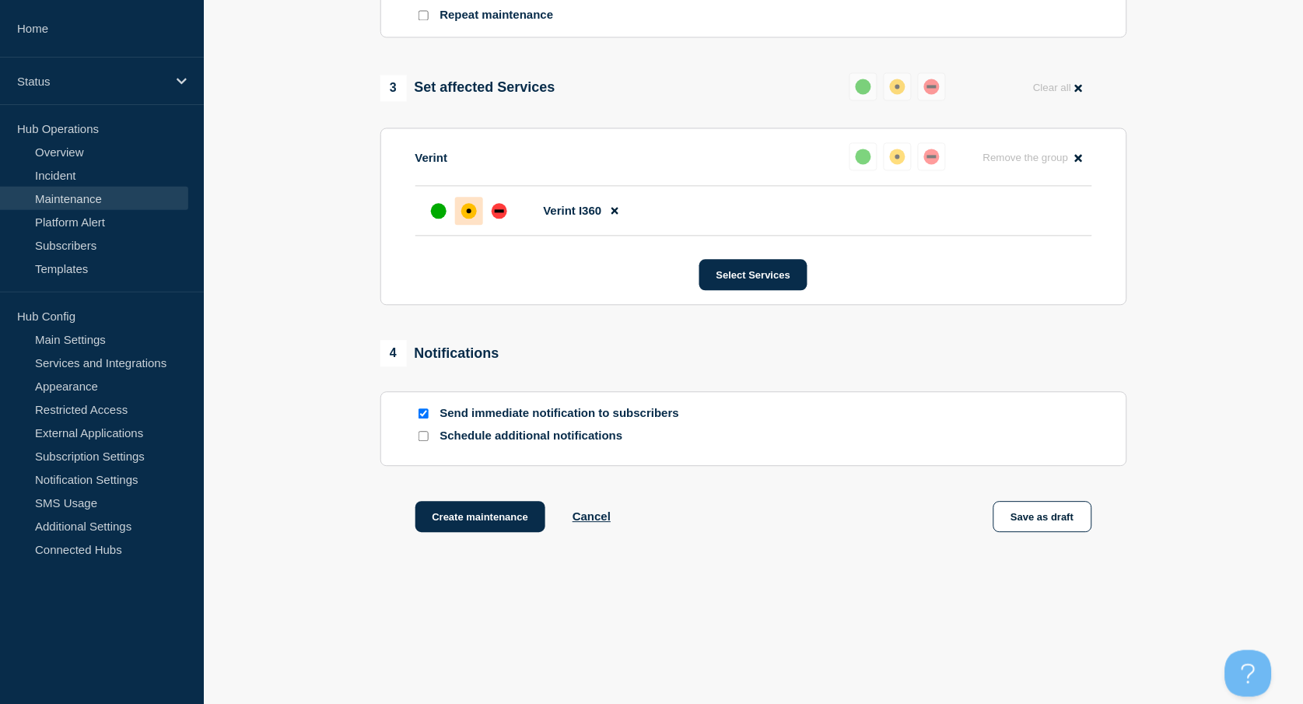
scroll to position [733, 0]
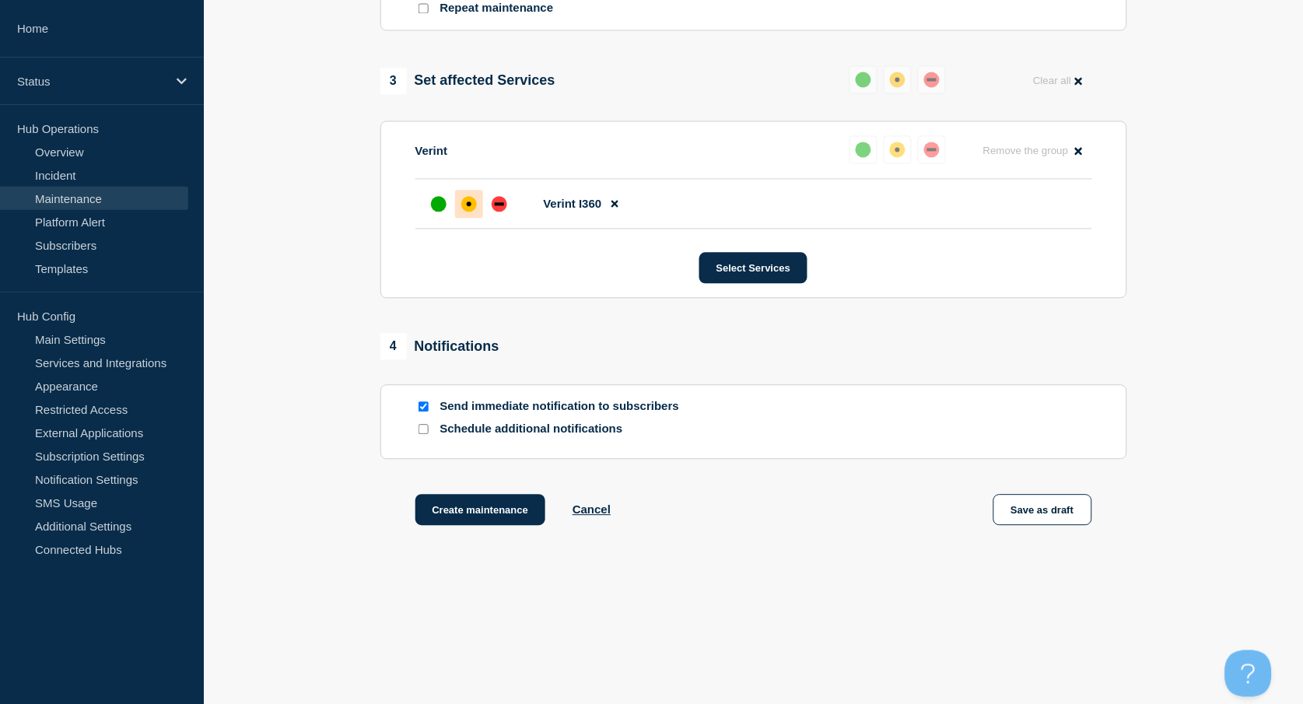
click at [422, 408] on input "Send immediate notification to subscribers" at bounding box center [423, 406] width 10 height 10
checkbox input "false"
click at [483, 515] on button "Create maintenance" at bounding box center [480, 509] width 131 height 31
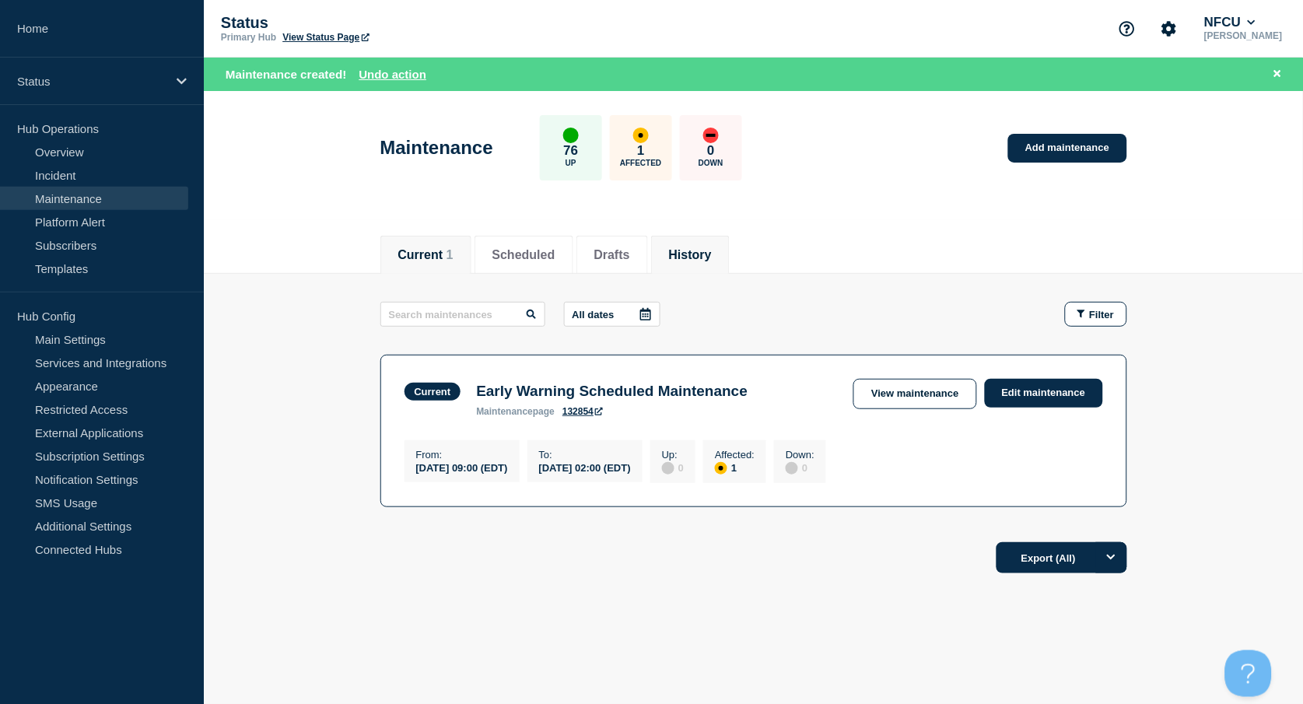
click at [712, 248] on button "History" at bounding box center [690, 255] width 43 height 14
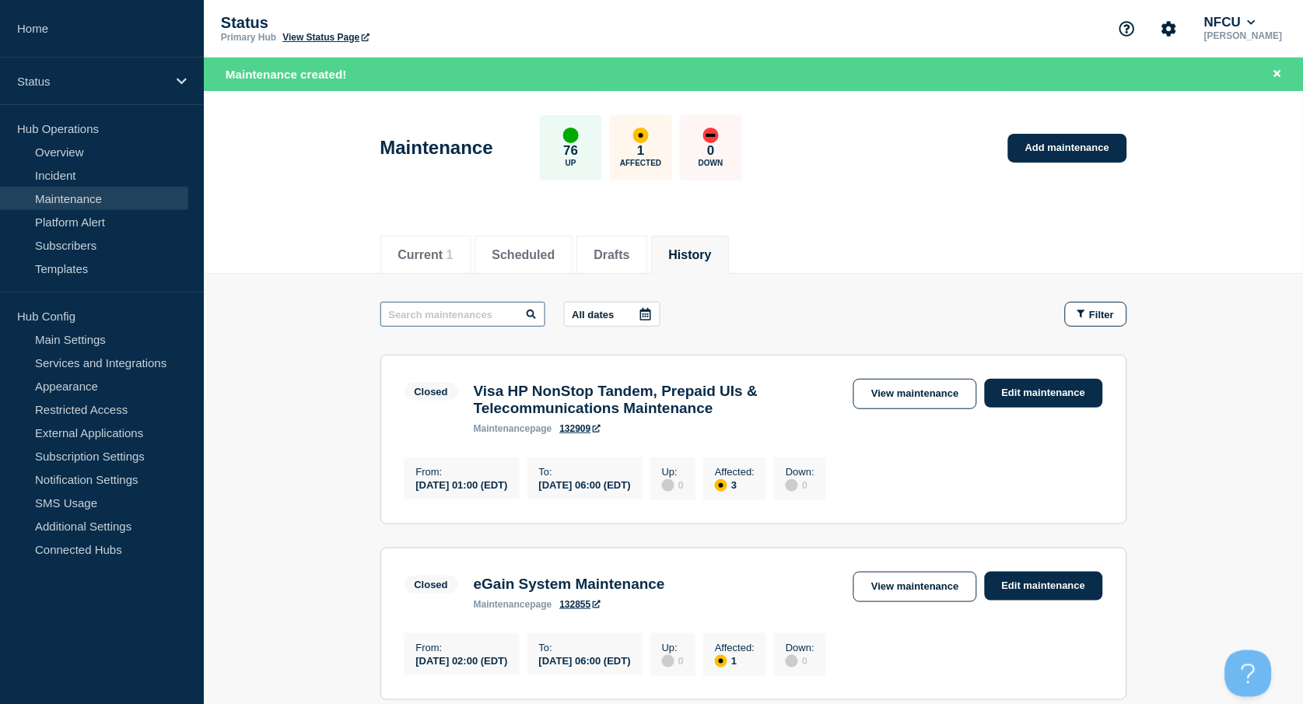
click at [478, 307] on input "text" at bounding box center [462, 314] width 165 height 25
type input "black knight"
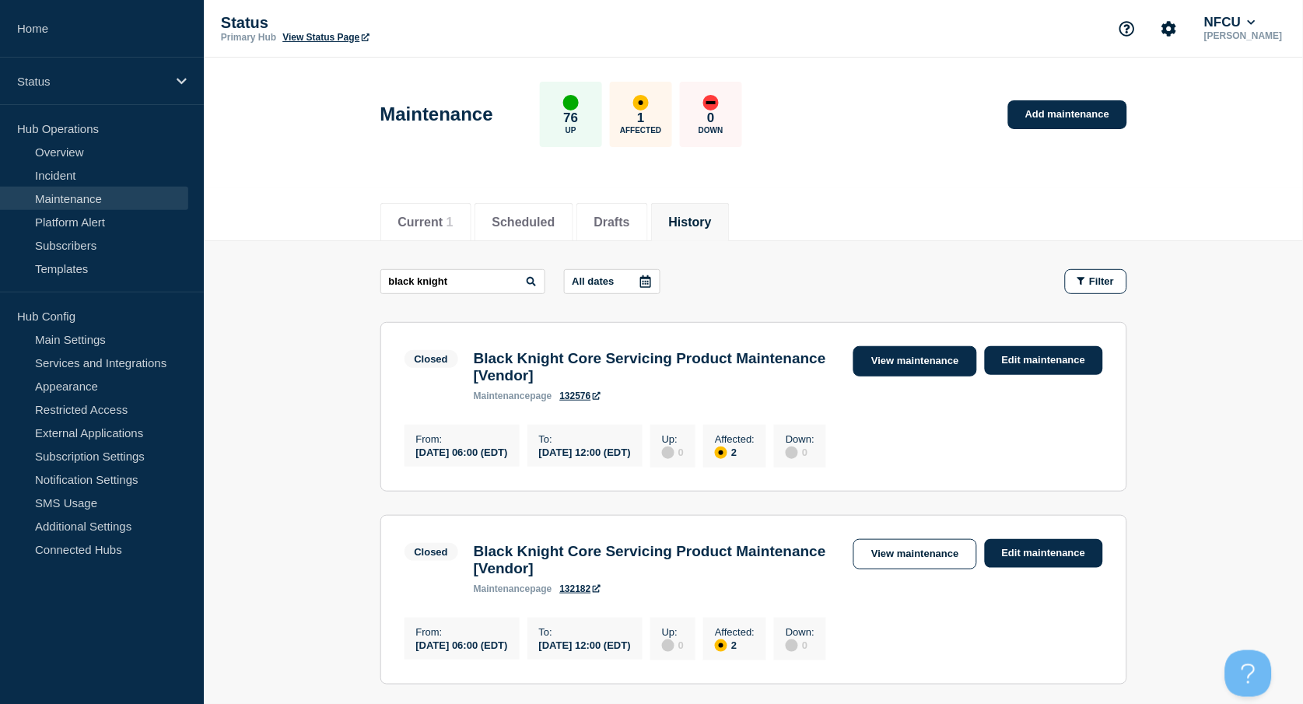
click at [924, 359] on link "View maintenance" at bounding box center [914, 361] width 123 height 30
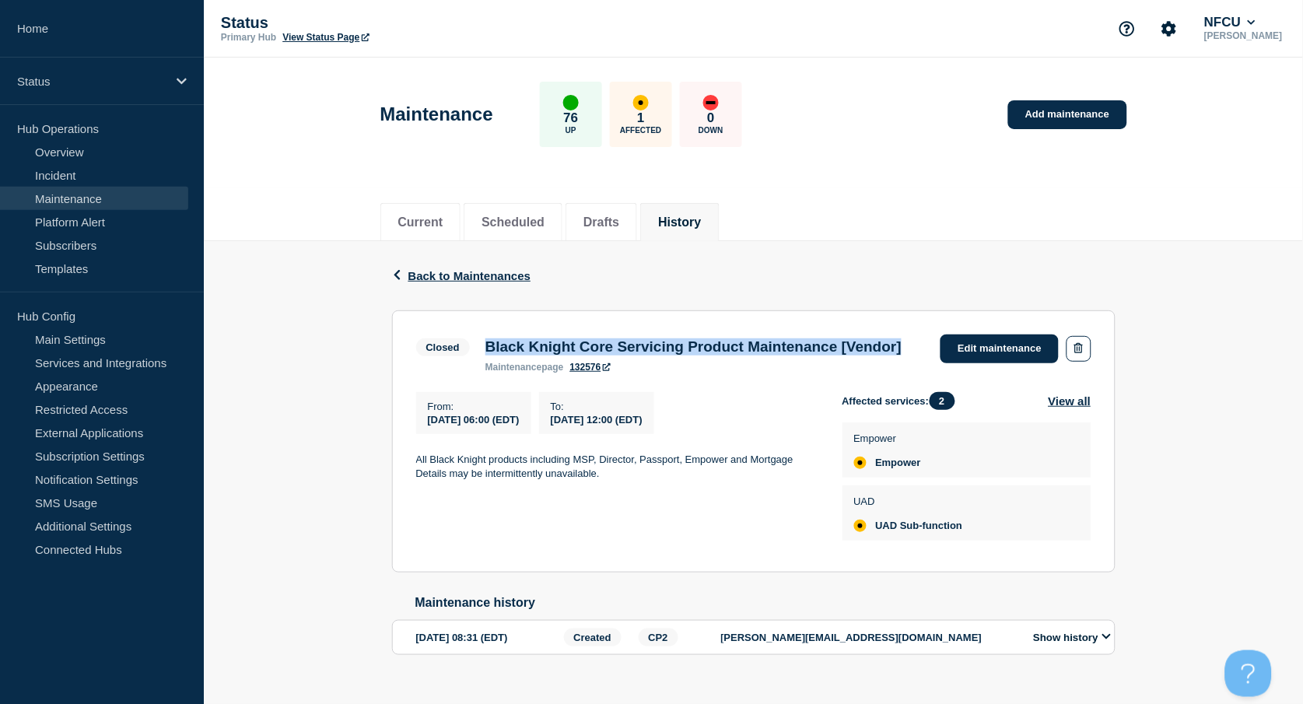
drag, startPoint x: 483, startPoint y: 344, endPoint x: 570, endPoint y: 372, distance: 91.5
click at [570, 372] on div "Black Knight Core Servicing Product Maintenance [Vendor] maintenance page 132576" at bounding box center [694, 355] width 432 height 34
copy h3 "Black Knight Core Servicing Product Maintenance [Vendor]"
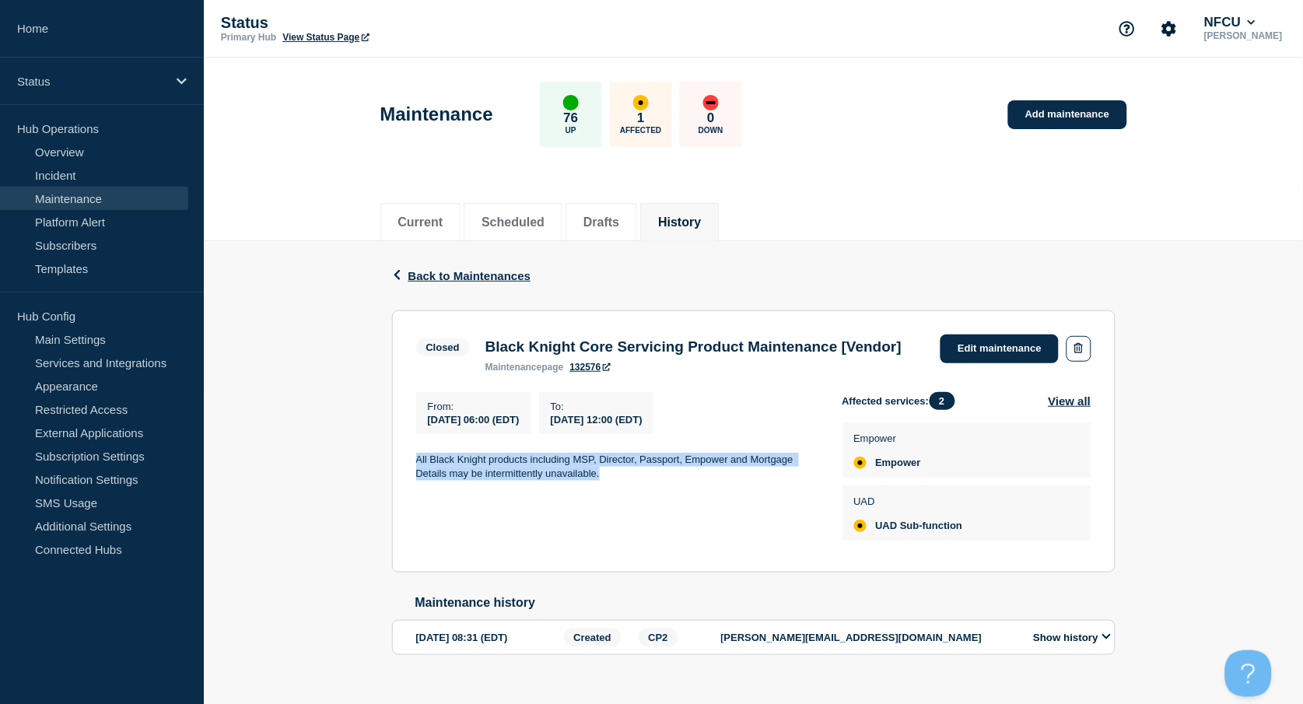
drag, startPoint x: 415, startPoint y: 481, endPoint x: 624, endPoint y: 502, distance: 209.5
click at [624, 481] on p "All Black Knight products including MSP, Director, Passport, Empower and Mortga…" at bounding box center [616, 467] width 401 height 29
copy p "All Black Knight products including MSP, Director, Passport, Empower and Mortga…"
click at [701, 224] on button "History" at bounding box center [679, 222] width 43 height 14
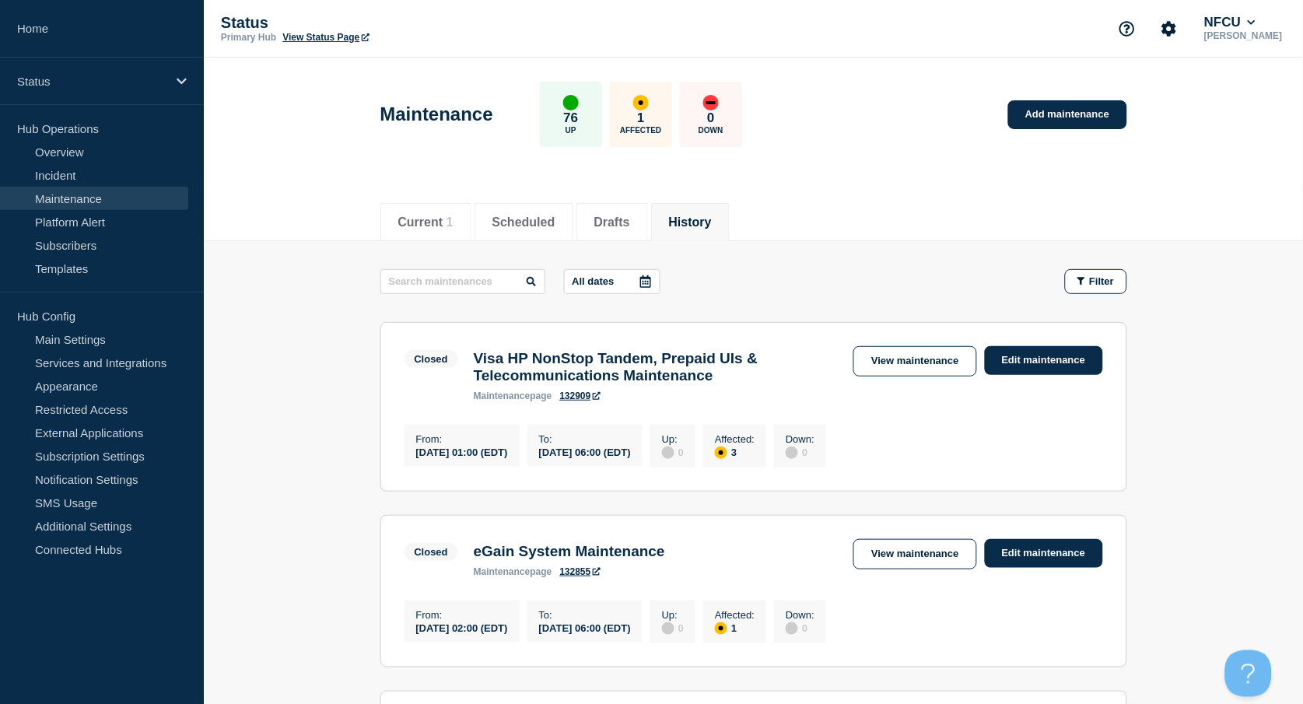
click at [481, 281] on input "text" at bounding box center [462, 281] width 165 height 25
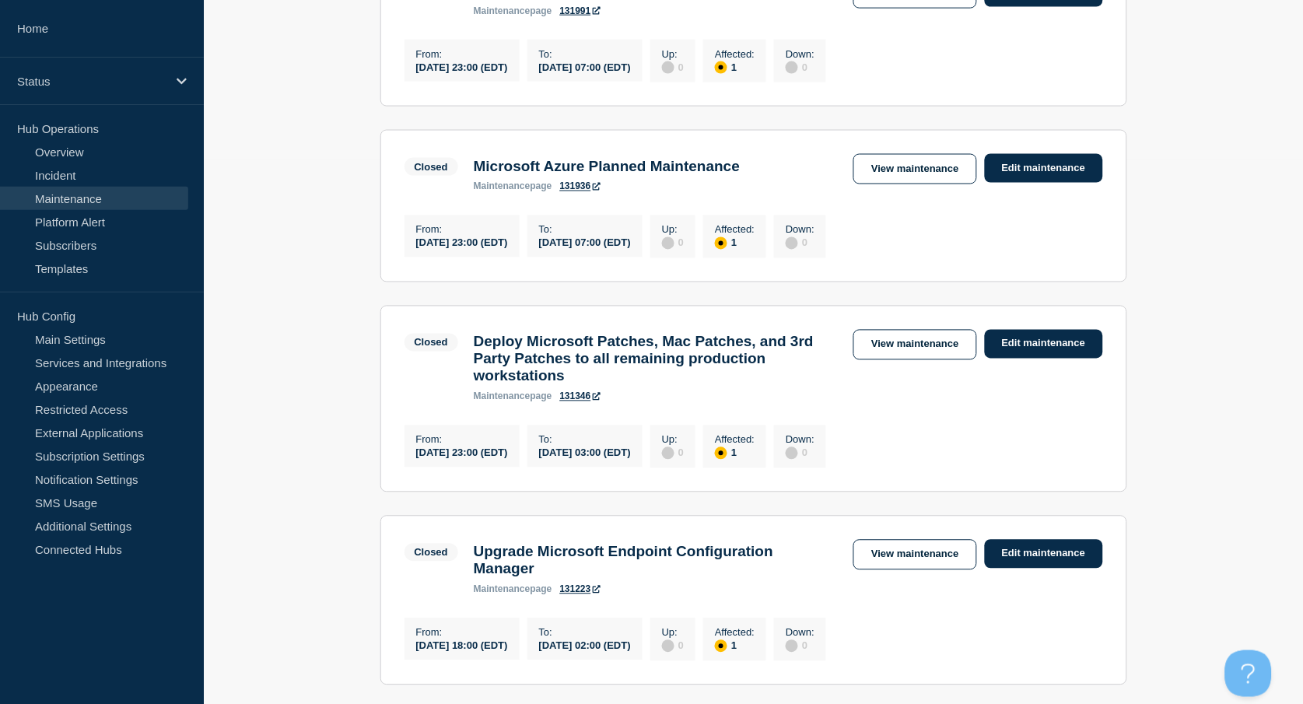
scroll to position [207, 0]
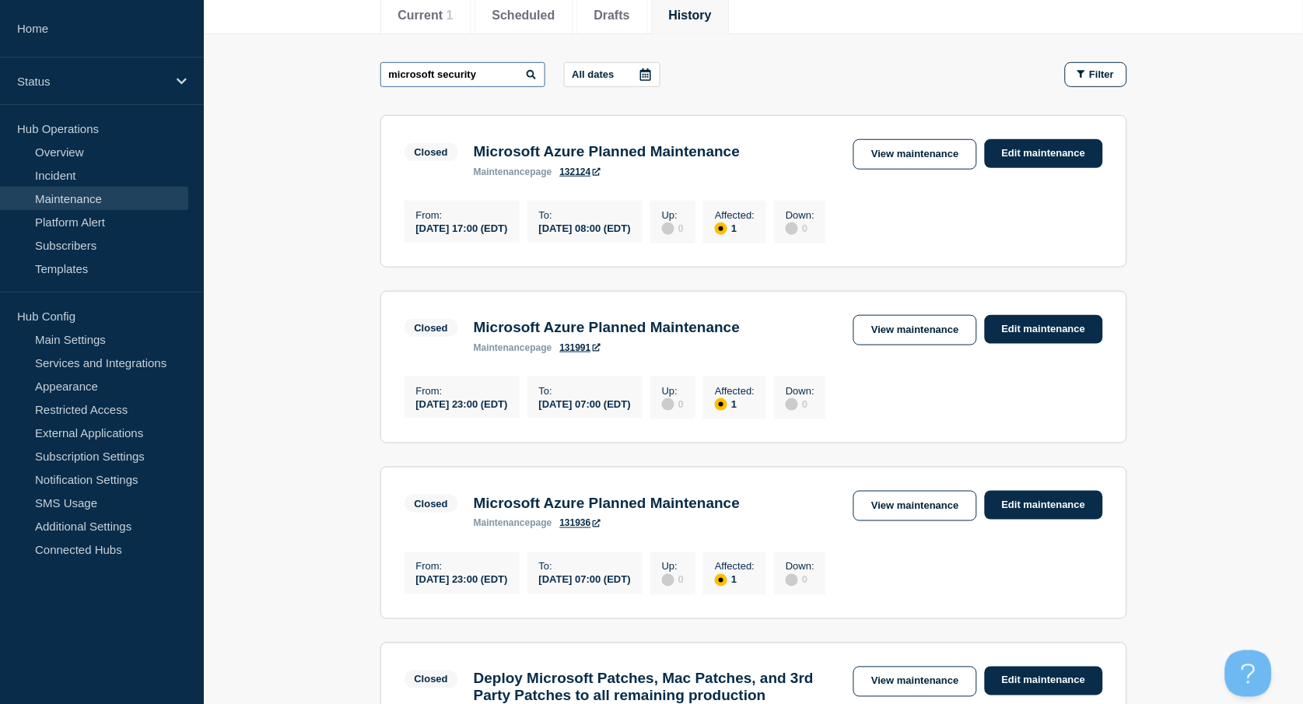
type input "microsoft security"
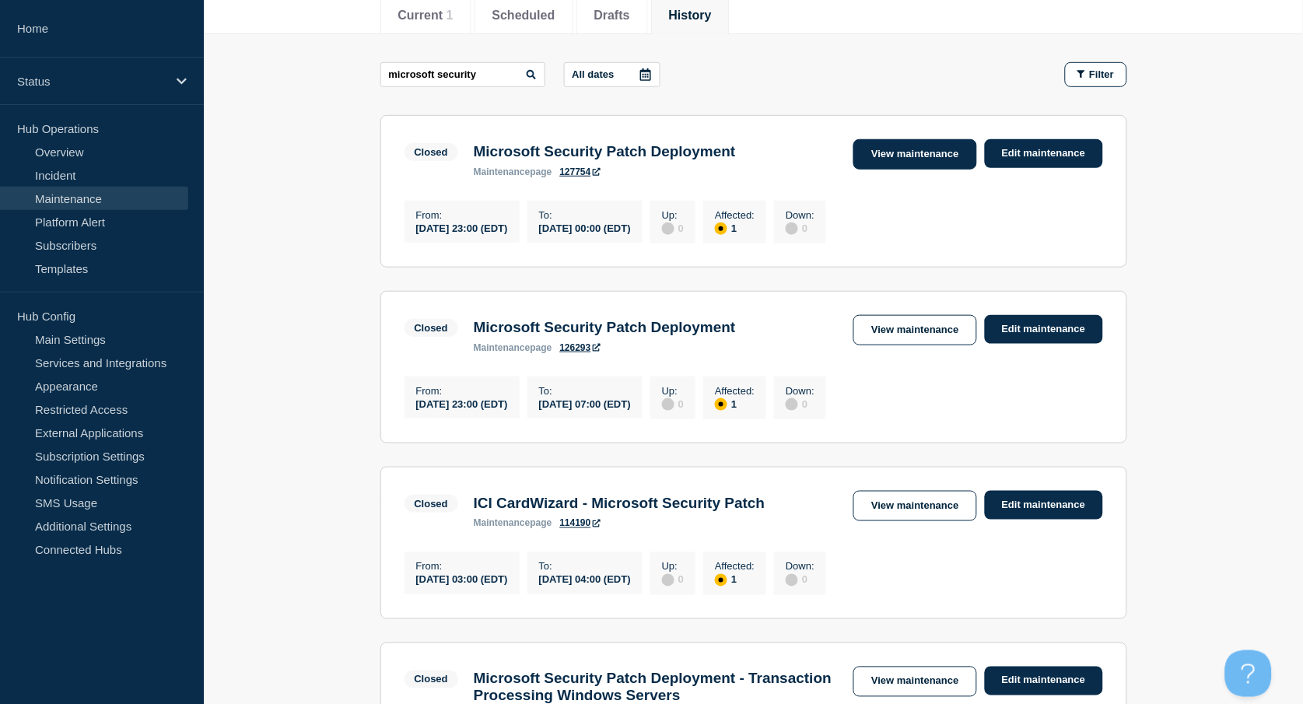
click at [905, 156] on link "View maintenance" at bounding box center [914, 154] width 123 height 30
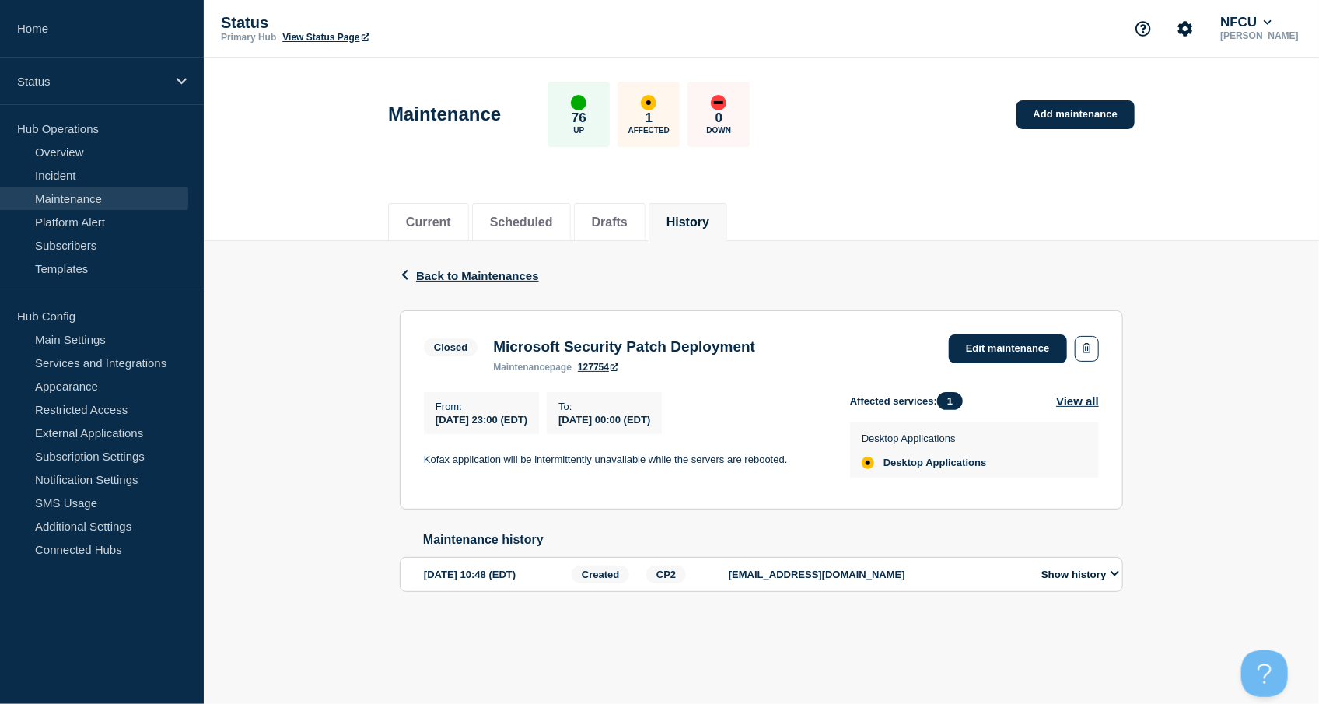
drag, startPoint x: 509, startPoint y: 352, endPoint x: 832, endPoint y: 359, distance: 322.1
click at [832, 359] on div "Closed Microsoft Security Patch Deployment maintenance page 127754 Edit mainten…" at bounding box center [761, 353] width 675 height 38
click at [491, 342] on div "Microsoft Security Patch Deployment maintenance page 127754" at bounding box center [624, 355] width 278 height 34
drag, startPoint x: 493, startPoint y: 345, endPoint x: 817, endPoint y: 357, distance: 323.8
click at [817, 357] on div "Closed Microsoft Security Patch Deployment maintenance page 127754 Edit mainten…" at bounding box center [761, 353] width 675 height 38
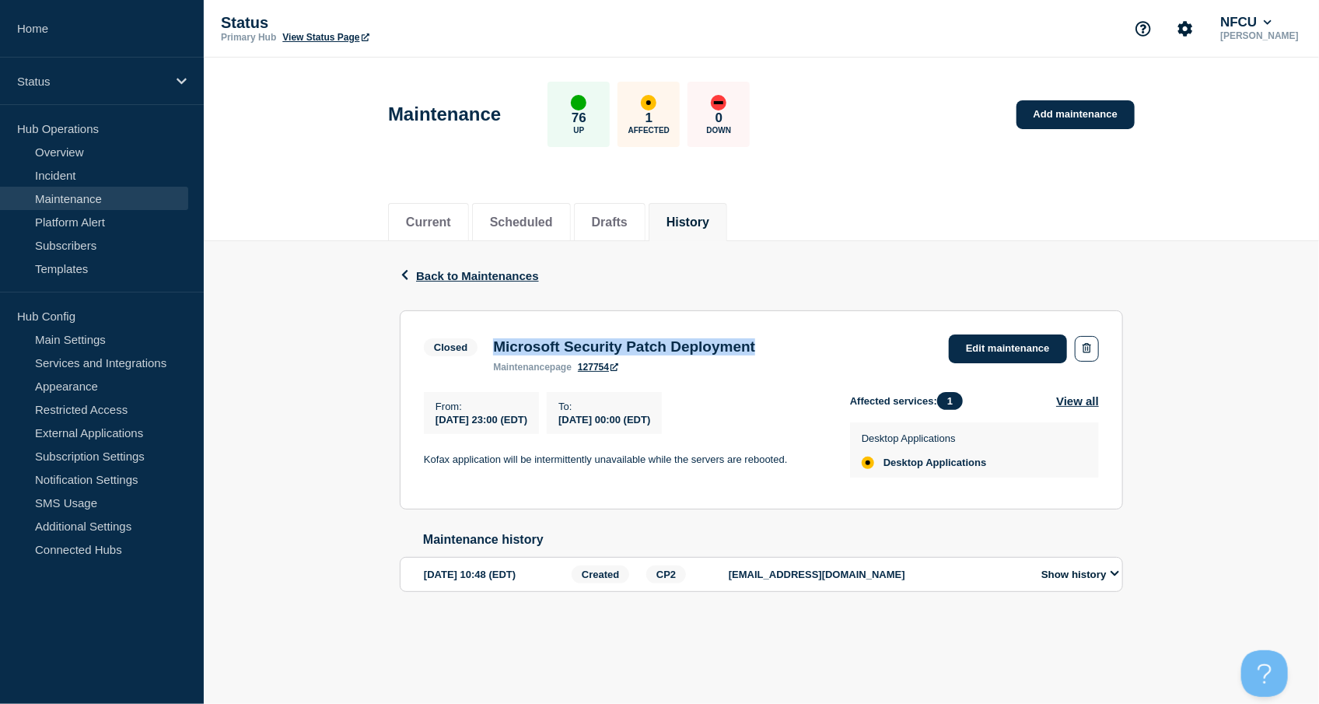
copy h3 "Microsoft Security Patch Deployment"
click at [709, 215] on button "History" at bounding box center [688, 222] width 43 height 14
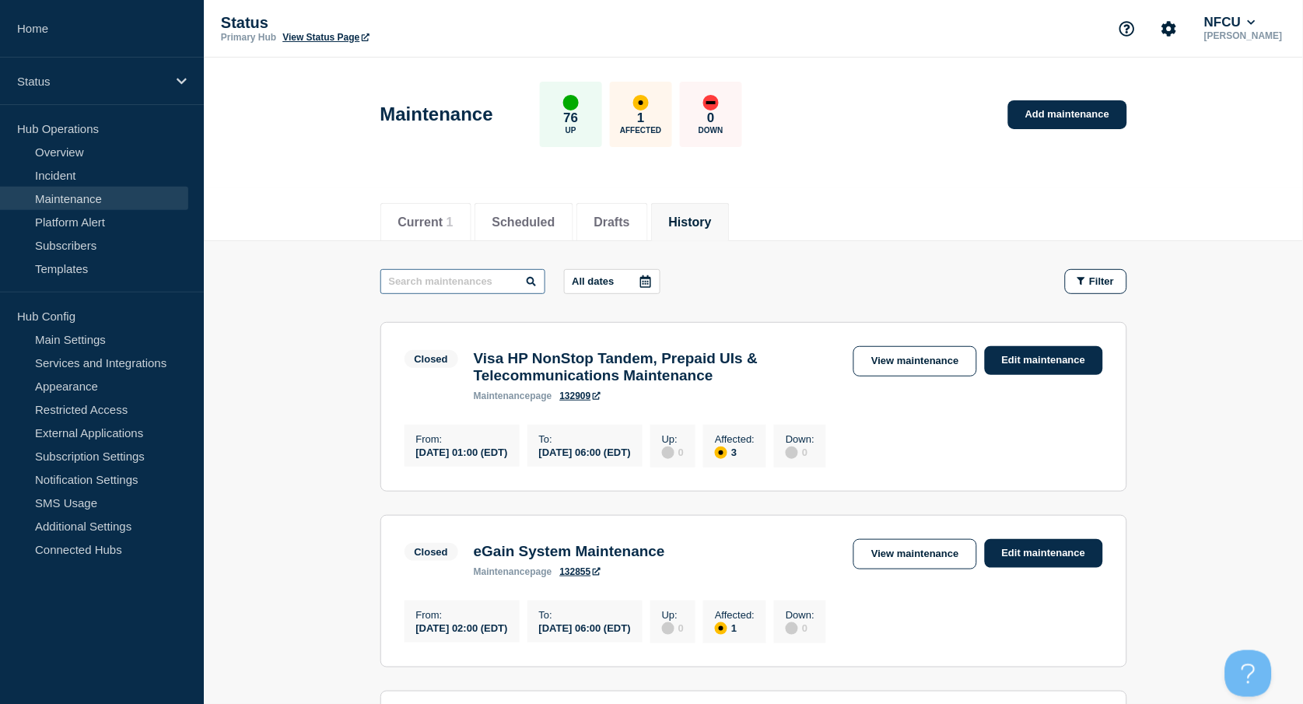
click at [418, 278] on input "text" at bounding box center [462, 281] width 165 height 25
type input "fiserv"
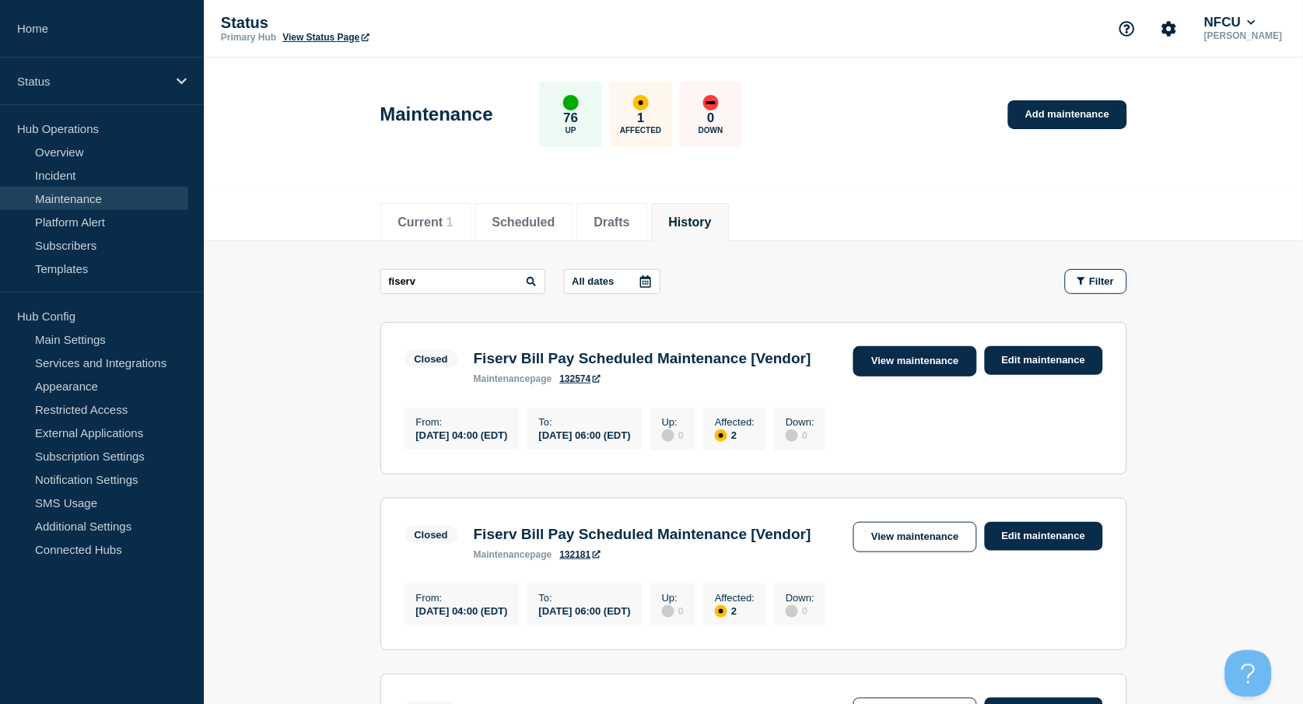
click at [906, 362] on link "View maintenance" at bounding box center [914, 361] width 123 height 30
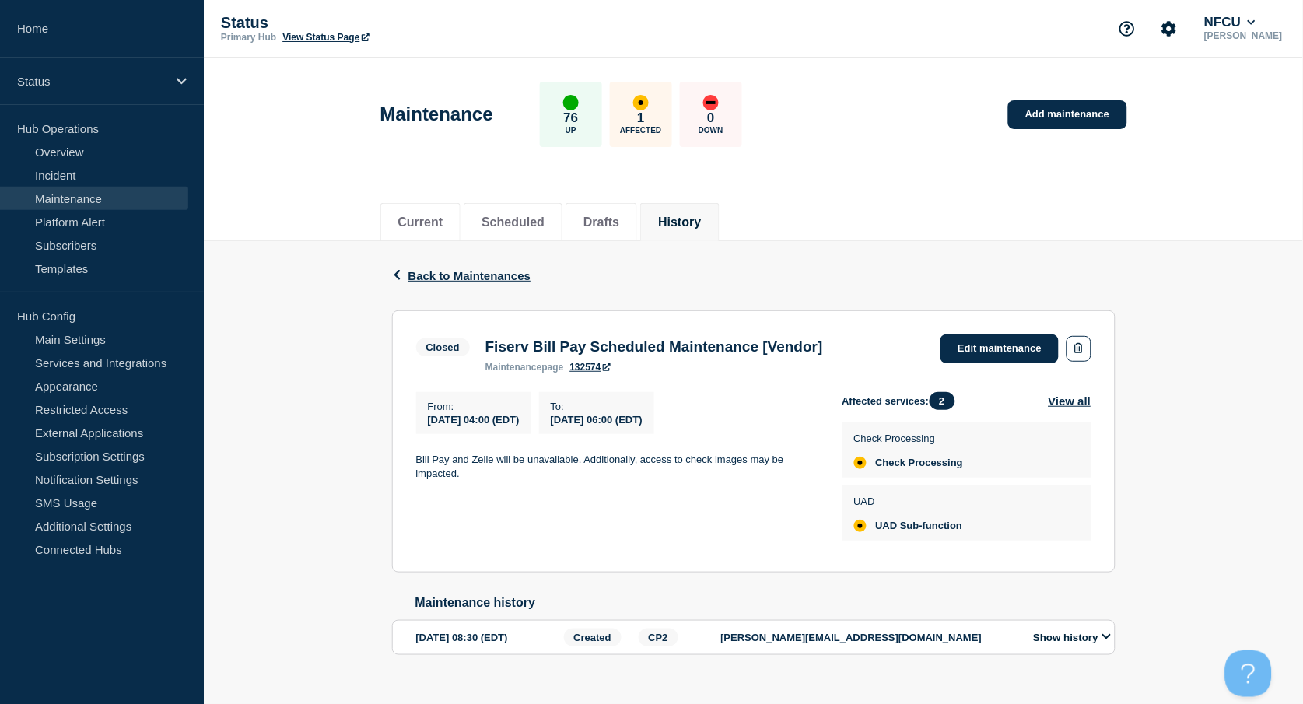
drag, startPoint x: 489, startPoint y: 345, endPoint x: 889, endPoint y: 360, distance: 400.1
click at [889, 360] on div "Closed Fiserv Bill Pay Scheduled Maintenance [Vendor] maintenance page 132574 E…" at bounding box center [753, 353] width 675 height 38
drag, startPoint x: 889, startPoint y: 360, endPoint x: 864, endPoint y: 341, distance: 31.1
click at [823, 341] on h3 "Fiserv Bill Pay Scheduled Maintenance [Vendor]" at bounding box center [654, 346] width 338 height 17
click at [490, 346] on h3 "Fiserv Bill Pay Scheduled Maintenance [Vendor]" at bounding box center [654, 346] width 338 height 17
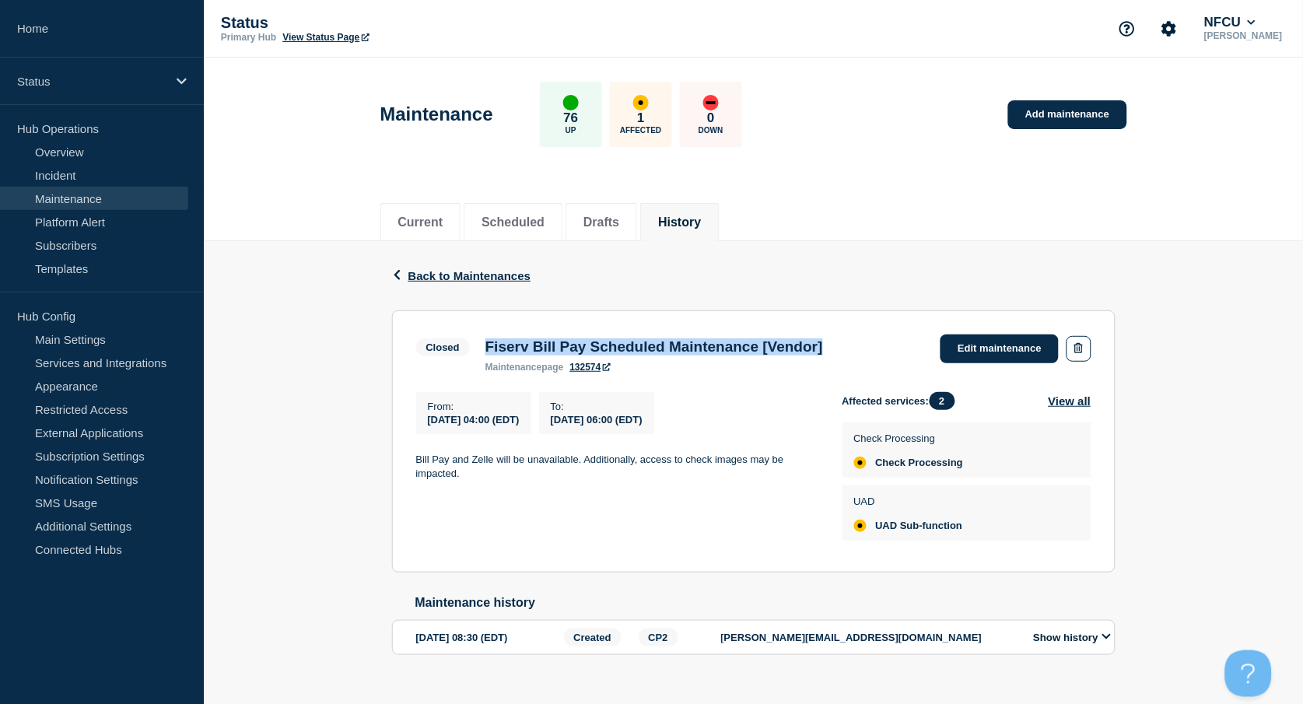
drag, startPoint x: 484, startPoint y: 346, endPoint x: 874, endPoint y: 347, distance: 389.7
click at [831, 347] on div "Fiserv Bill Pay Scheduled Maintenance [Vendor] maintenance page 132574" at bounding box center [654, 355] width 353 height 34
copy h3 "Fiserv Bill Pay Scheduled Maintenance [Vendor]"
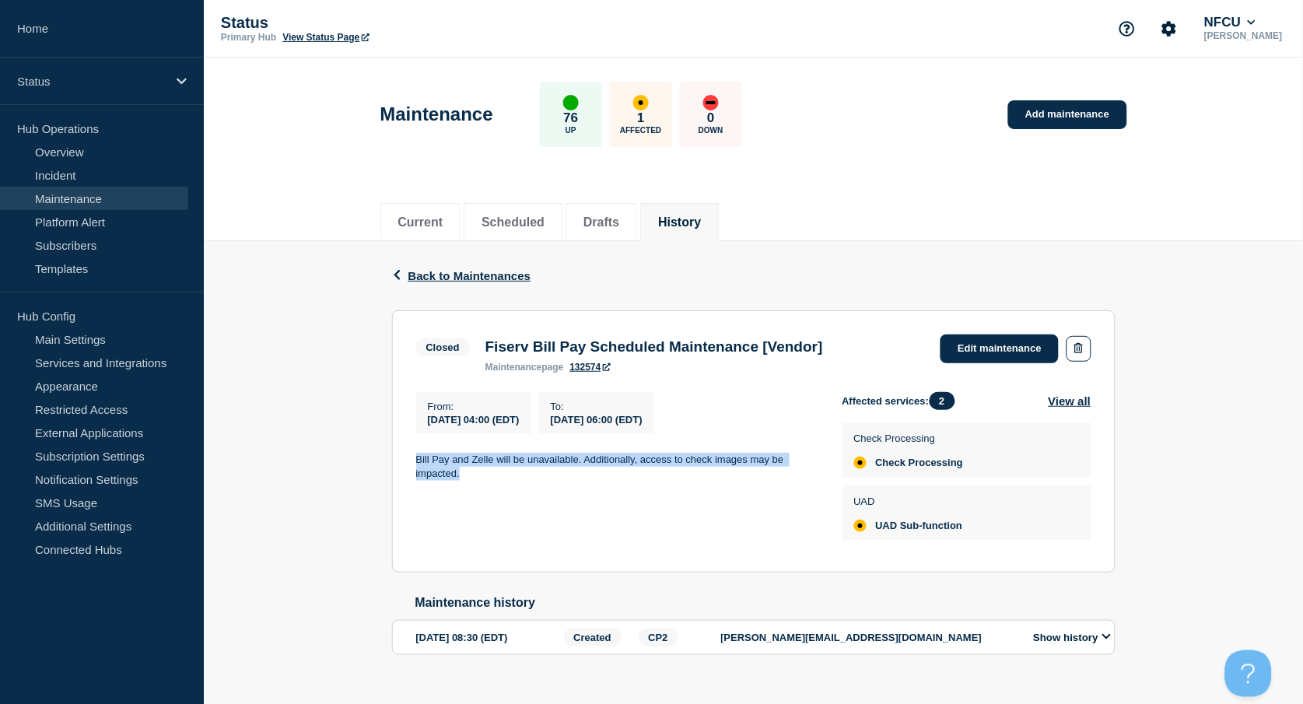
drag, startPoint x: 411, startPoint y: 460, endPoint x: 476, endPoint y: 488, distance: 70.4
click at [476, 488] on section "Closed Fiserv Bill Pay Scheduled Maintenance [Vendor] maintenance page 132574 E…" at bounding box center [753, 441] width 723 height 262
copy p "Bill Pay and Zelle will be unavailable. Additionally, access to check images ma…"
click at [1076, 116] on link "Add maintenance" at bounding box center [1067, 114] width 118 height 29
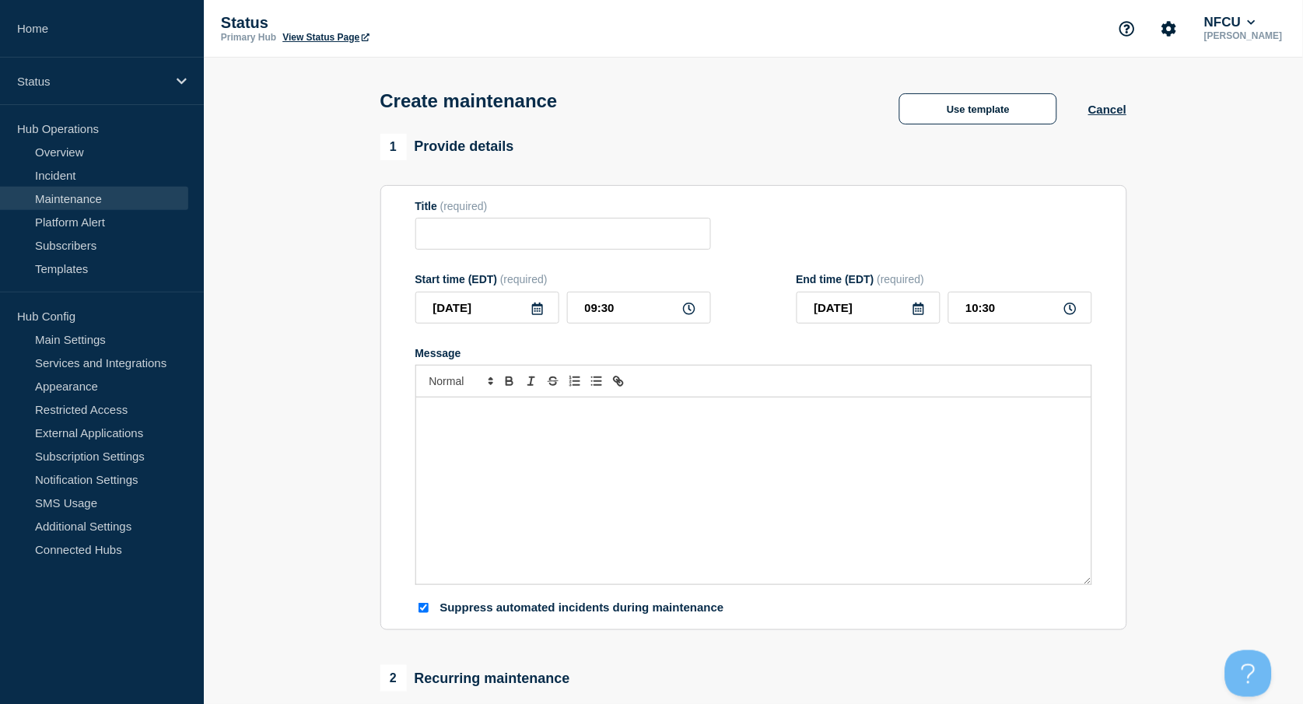
checkbox input "true"
click at [436, 229] on input "Title" at bounding box center [563, 234] width 296 height 32
paste input "Microsoft Azure Planned Maintenance"
type input "Microsoft Azure Planned Maintenance"
click at [537, 313] on icon at bounding box center [537, 309] width 11 height 12
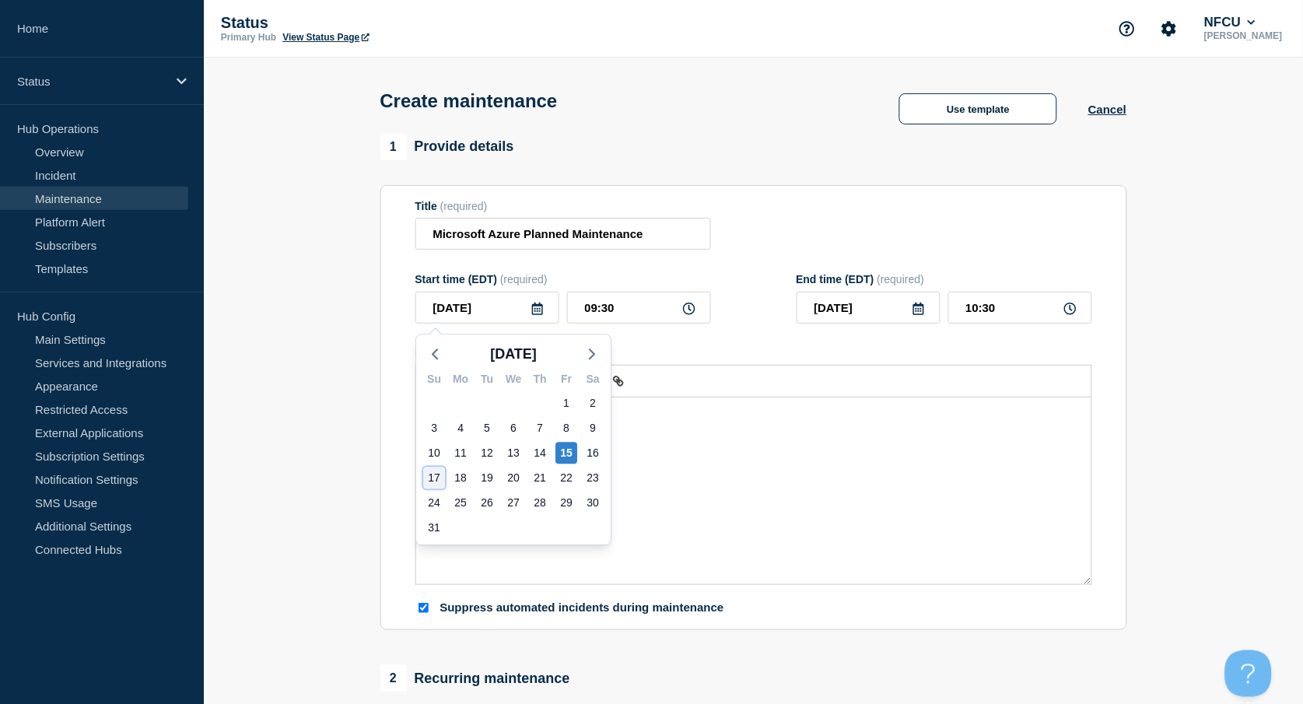
click at [442, 473] on div "17" at bounding box center [434, 478] width 22 height 22
type input "[DATE]"
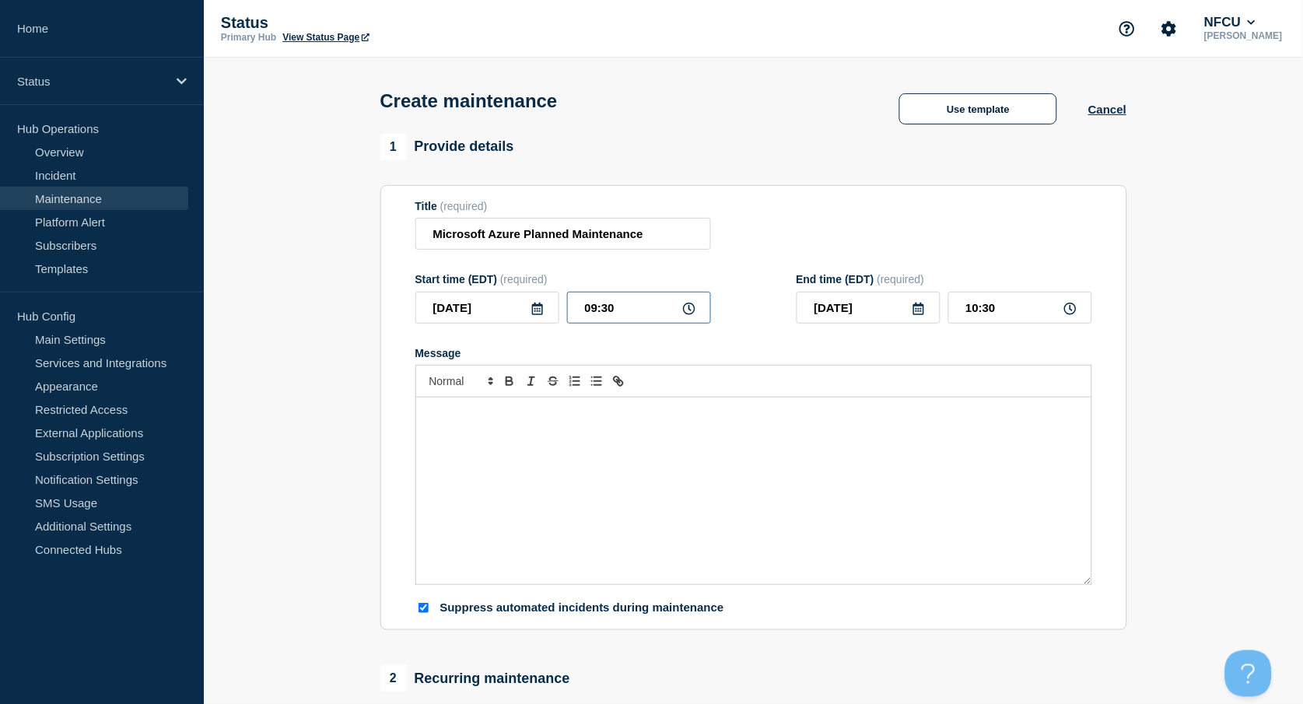
click at [585, 316] on input "09:30" at bounding box center [639, 308] width 144 height 32
drag, startPoint x: 632, startPoint y: 308, endPoint x: 523, endPoint y: 283, distance: 110.9
click at [527, 292] on div "Start time (EDT) (required) [DATE] 09:30" at bounding box center [563, 298] width 296 height 51
type input "03:00"
type input "04:00"
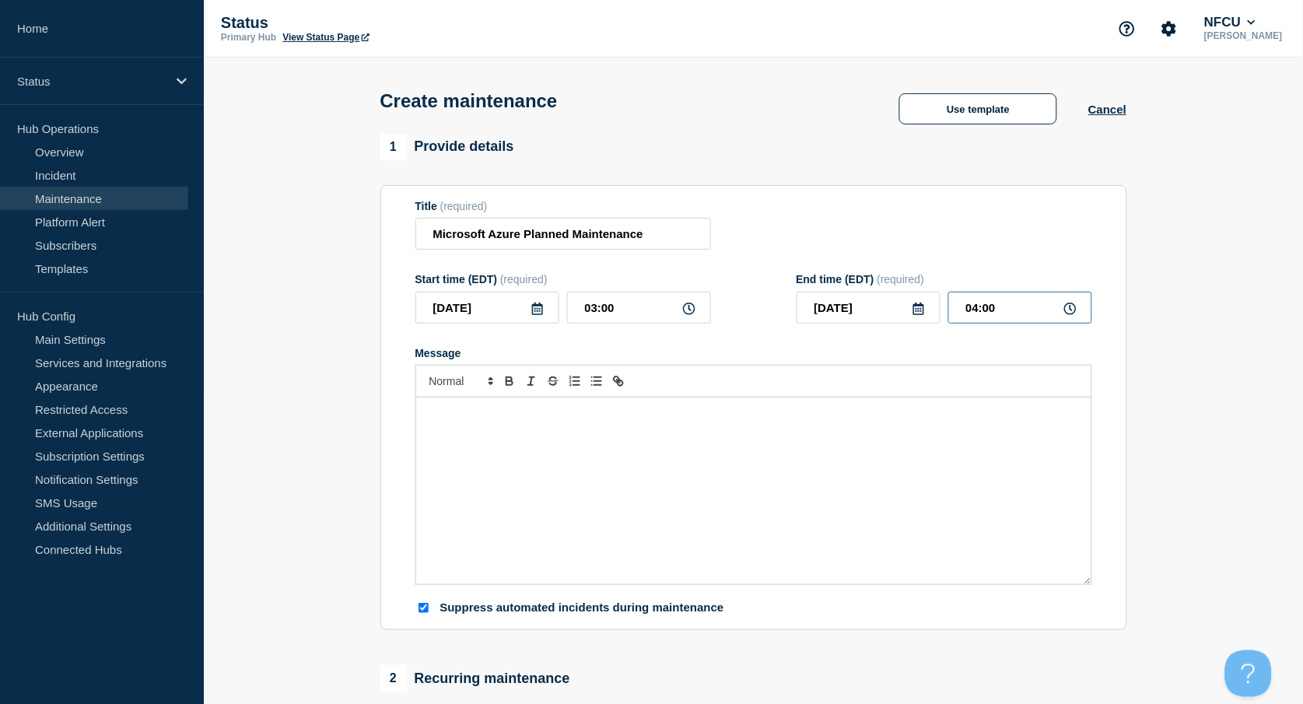
click at [993, 306] on input "04:00" at bounding box center [1020, 308] width 144 height 32
drag, startPoint x: 1008, startPoint y: 307, endPoint x: 937, endPoint y: 300, distance: 71.1
click at [937, 300] on div "[DATE] 04:00" at bounding box center [945, 308] width 296 height 32
click at [567, 469] on div "Message" at bounding box center [753, 490] width 675 height 187
click at [506, 433] on div "Message" at bounding box center [753, 490] width 675 height 187
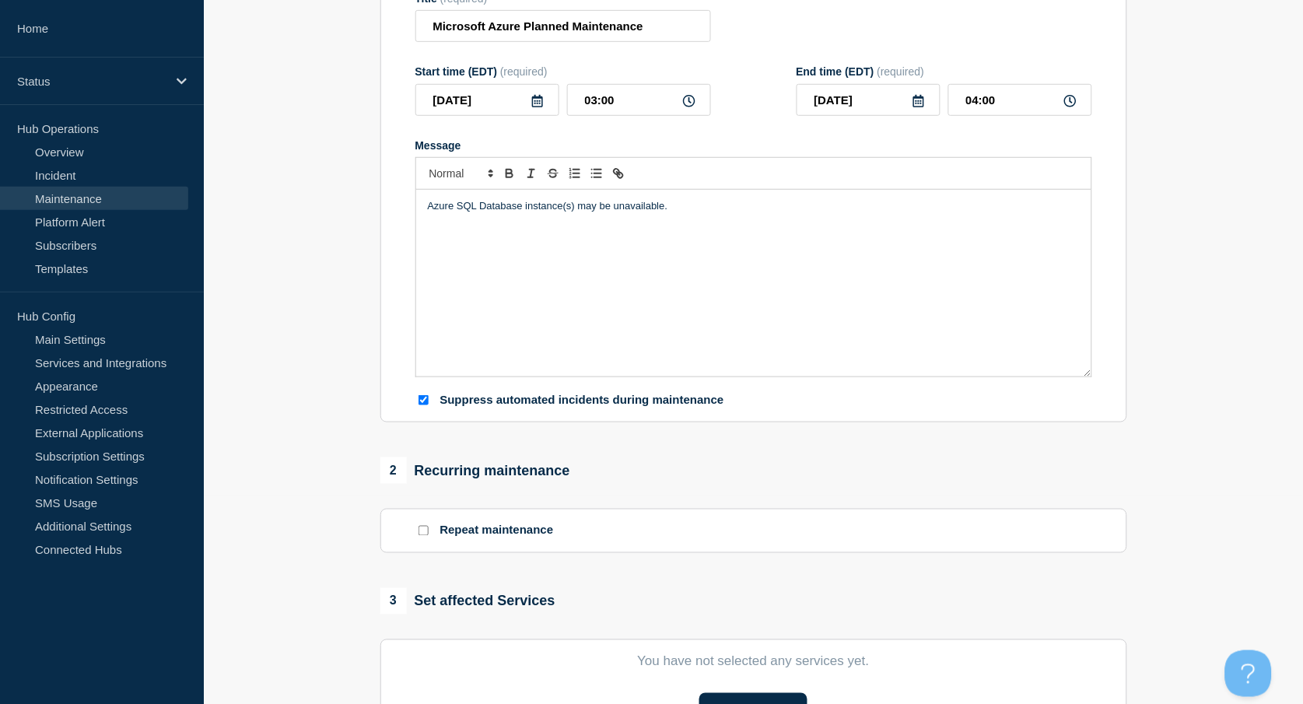
scroll to position [415, 0]
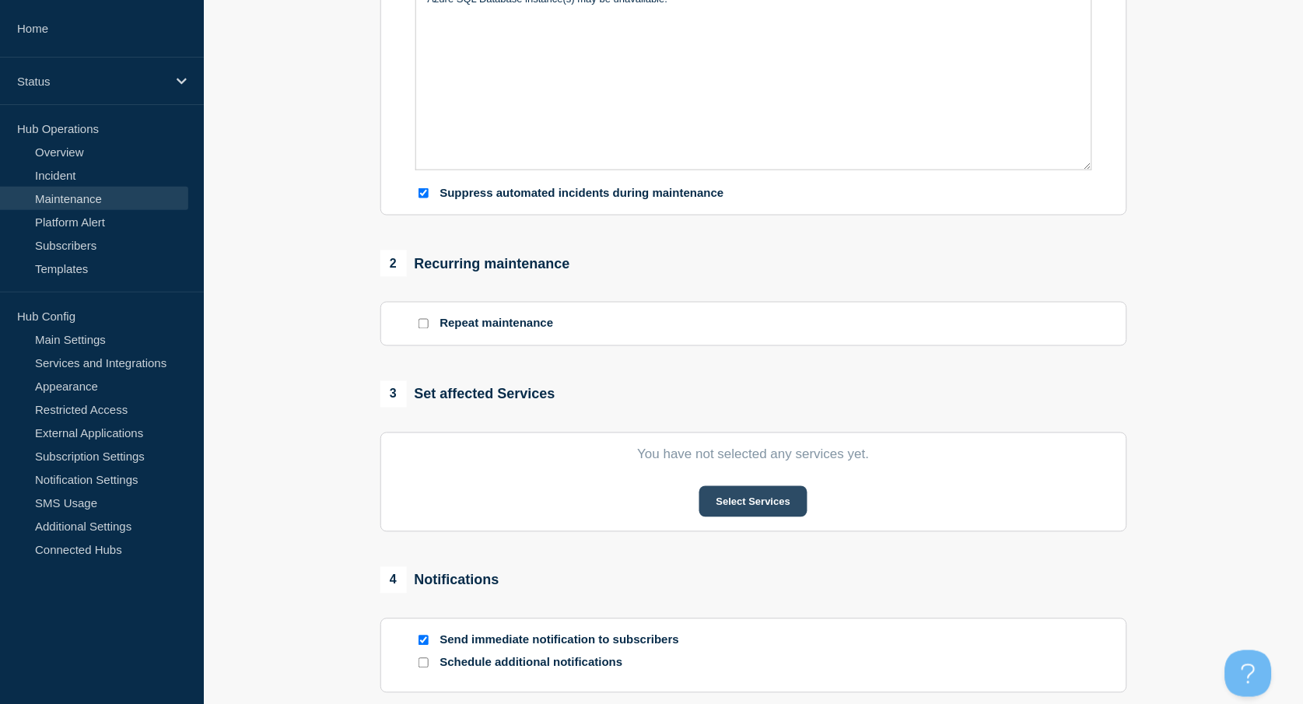
click at [781, 501] on button "Select Services" at bounding box center [753, 501] width 108 height 31
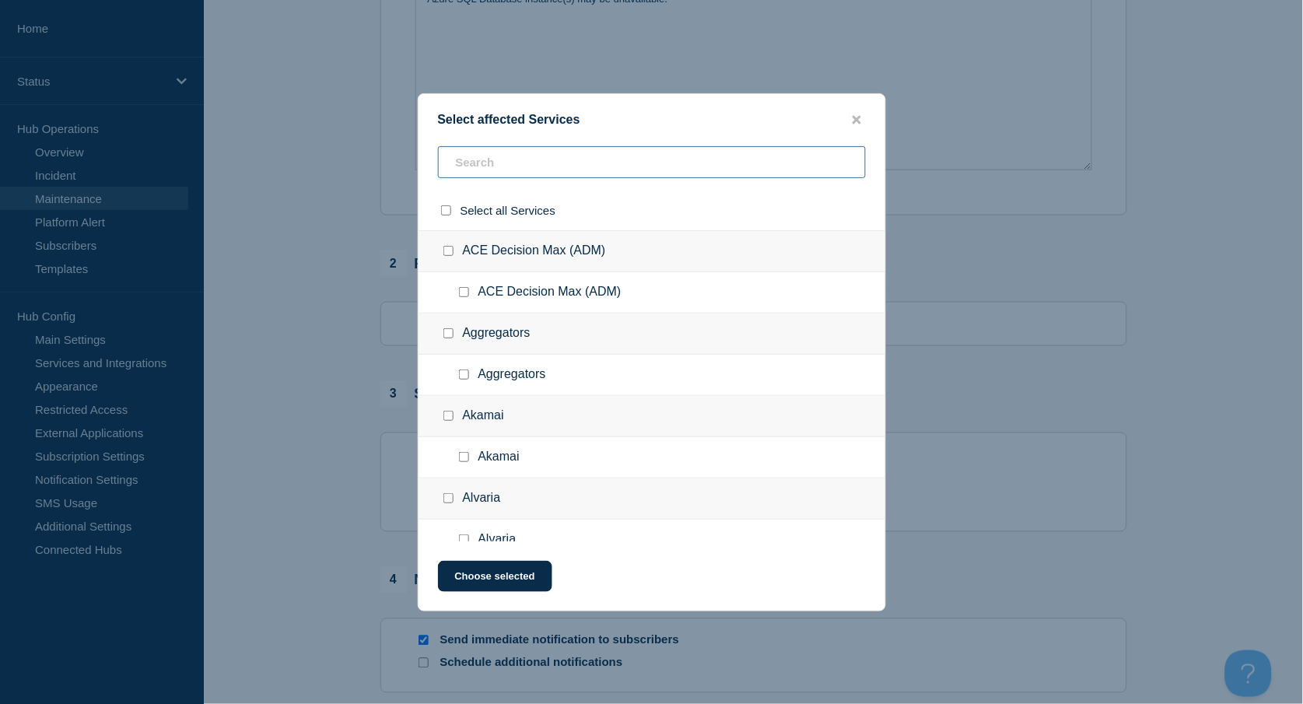
click at [541, 154] on input "text" at bounding box center [652, 162] width 428 height 32
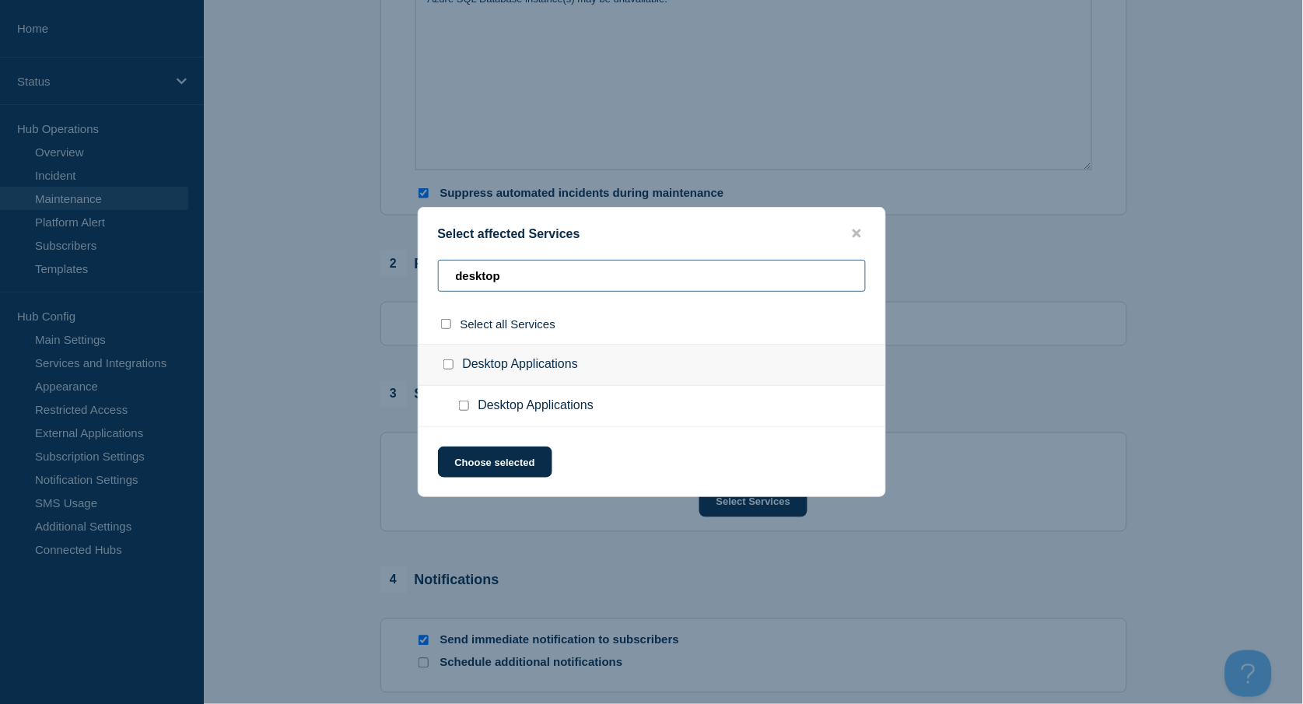
type input "desktop"
click at [465, 404] on input "Desktop Applications checkbox" at bounding box center [464, 406] width 10 height 10
checkbox input "true"
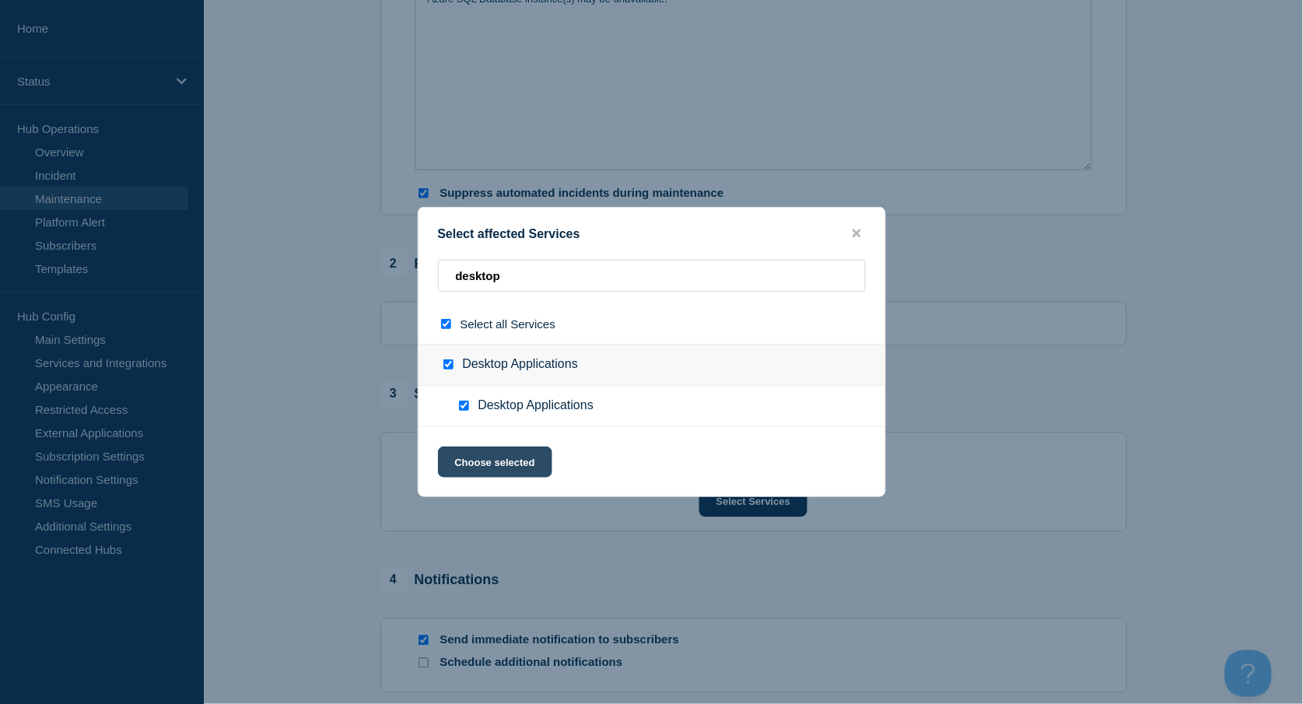
click at [490, 458] on button "Choose selected" at bounding box center [495, 461] width 114 height 31
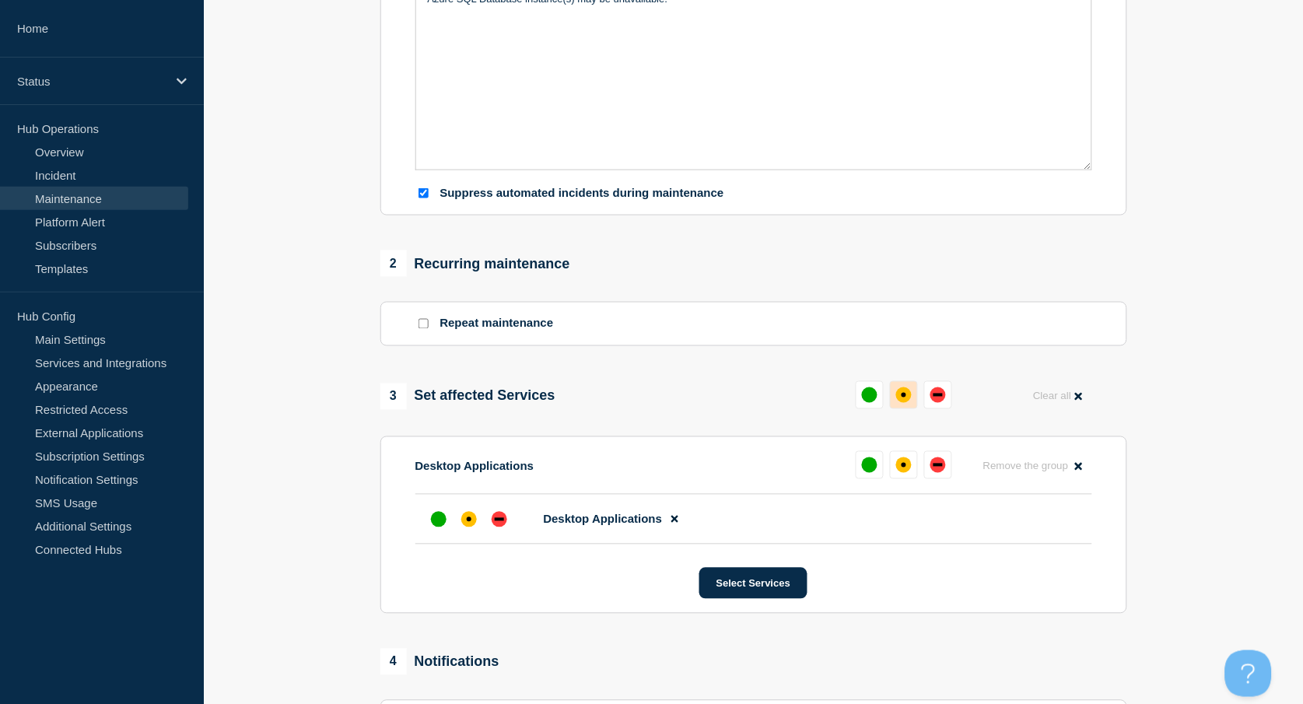
click at [898, 401] on div "affected" at bounding box center [904, 395] width 16 height 16
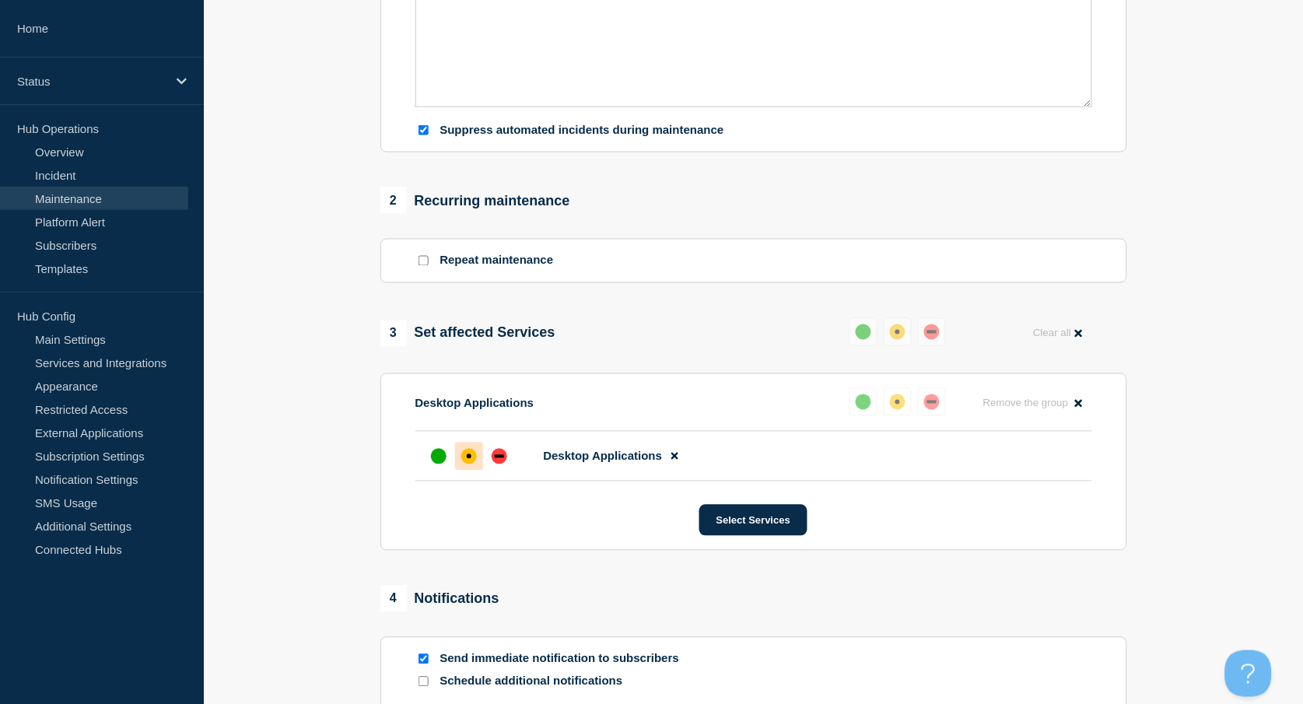
scroll to position [622, 0]
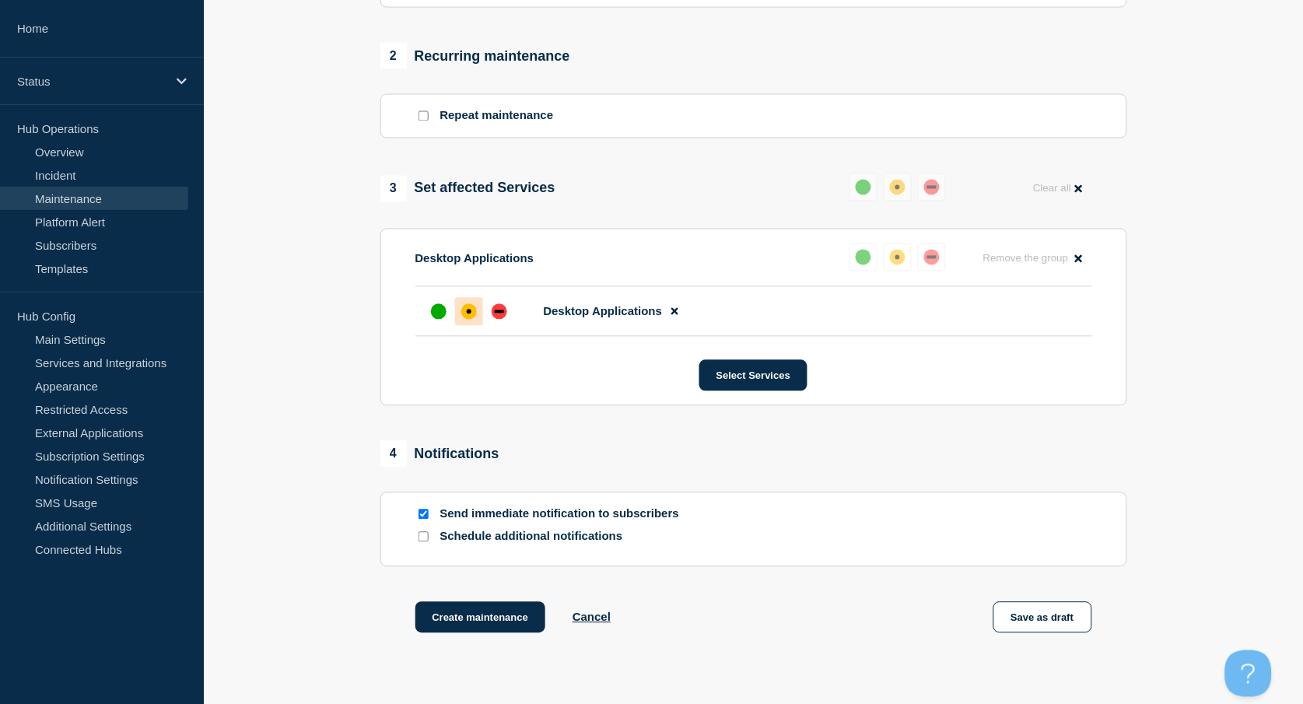
click at [422, 520] on input "Send immediate notification to subscribers" at bounding box center [423, 514] width 10 height 10
checkbox input "false"
click at [492, 618] on button "Create maintenance" at bounding box center [480, 617] width 131 height 31
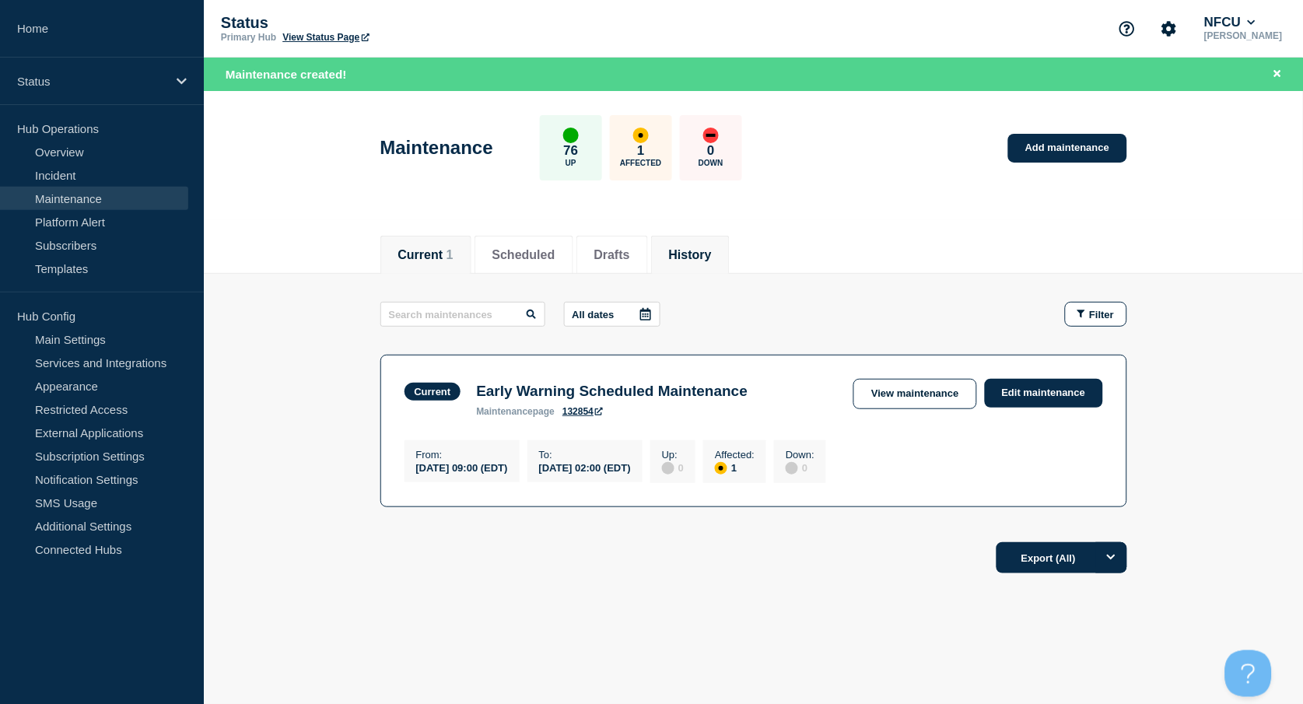
click at [730, 254] on li "History" at bounding box center [690, 255] width 79 height 38
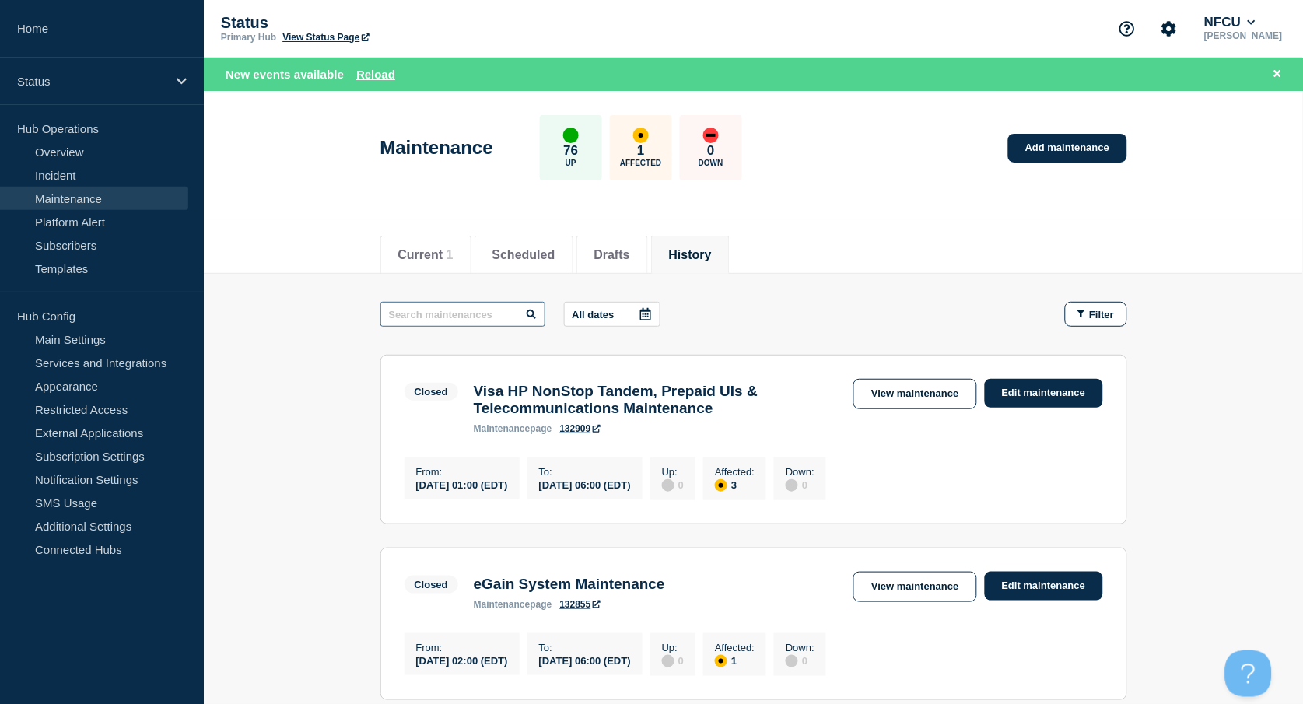
click at [467, 316] on input "text" at bounding box center [462, 314] width 165 height 25
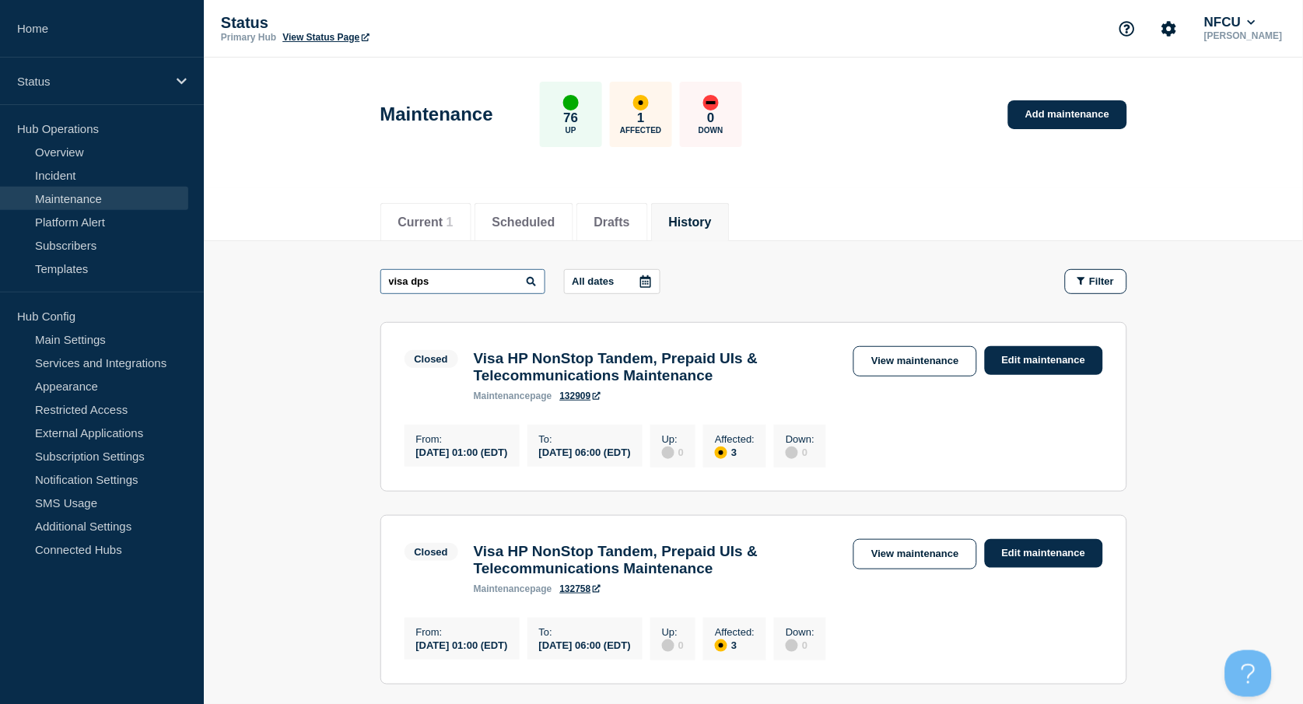
type input "visa dps"
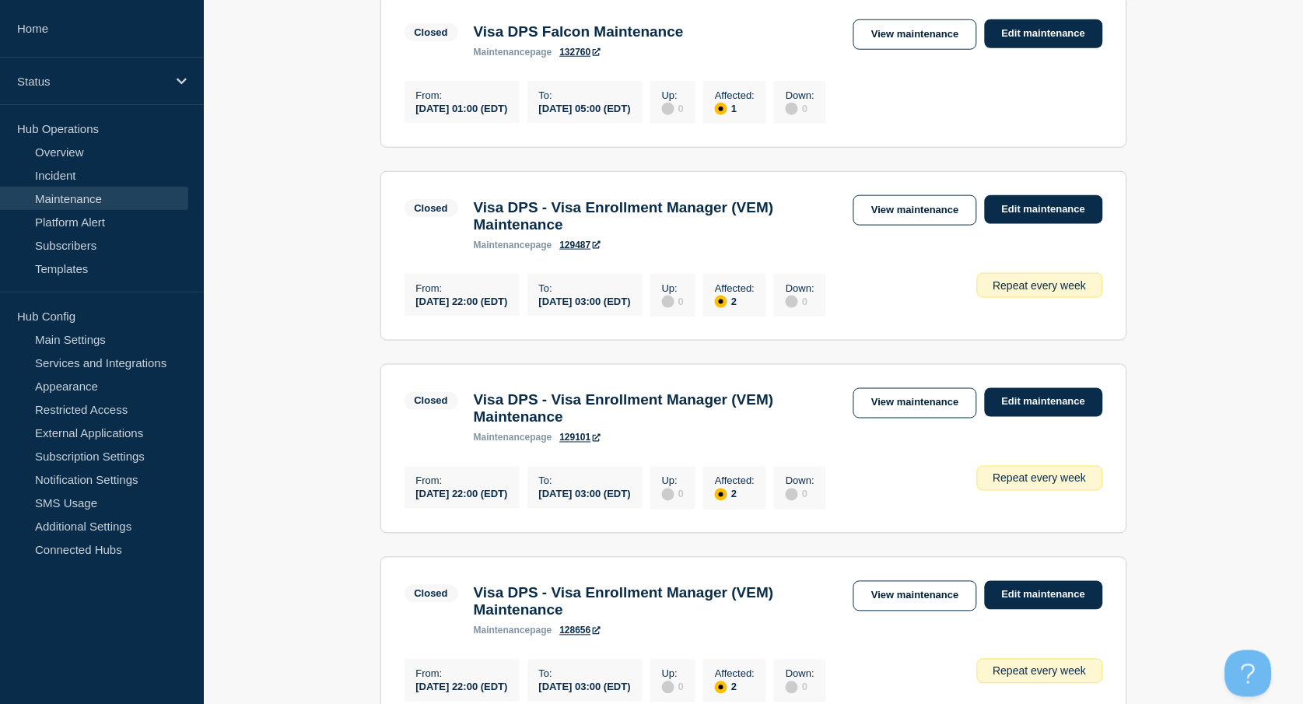
scroll to position [103, 0]
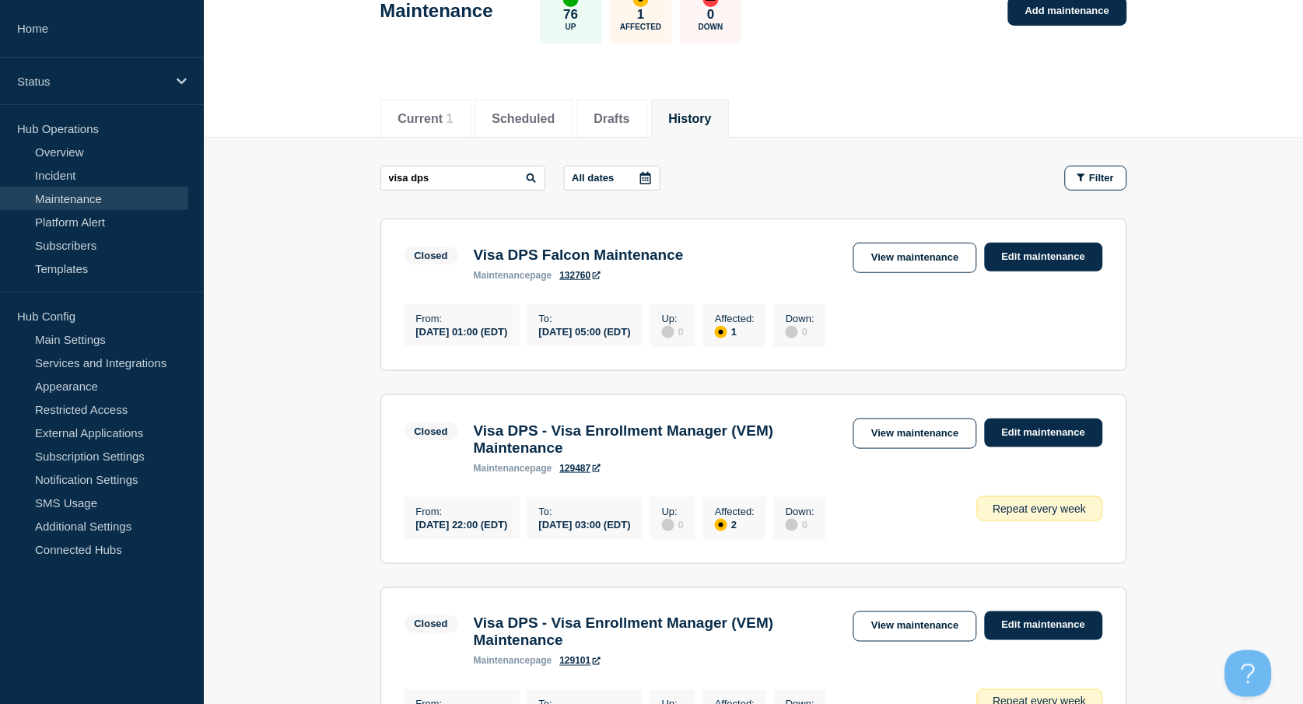
click at [888, 443] on link "View maintenance" at bounding box center [914, 433] width 123 height 30
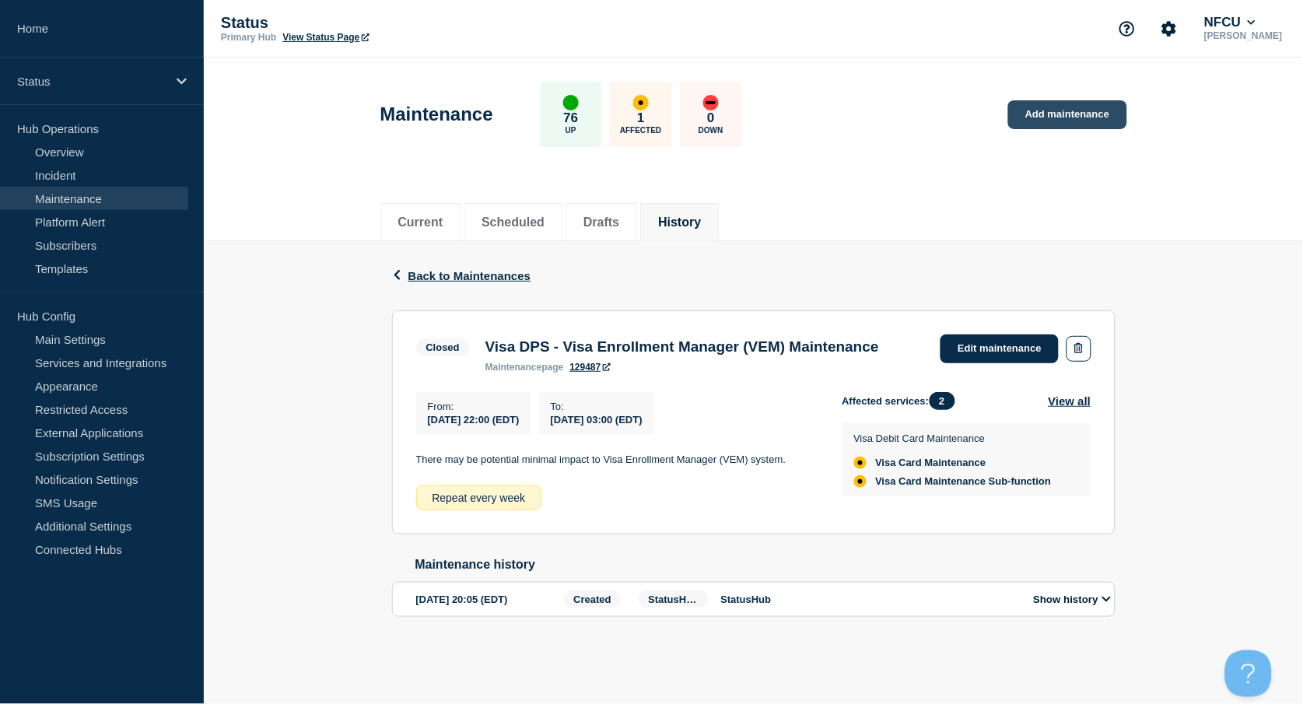
click at [1027, 114] on link "Add maintenance" at bounding box center [1067, 114] width 118 height 29
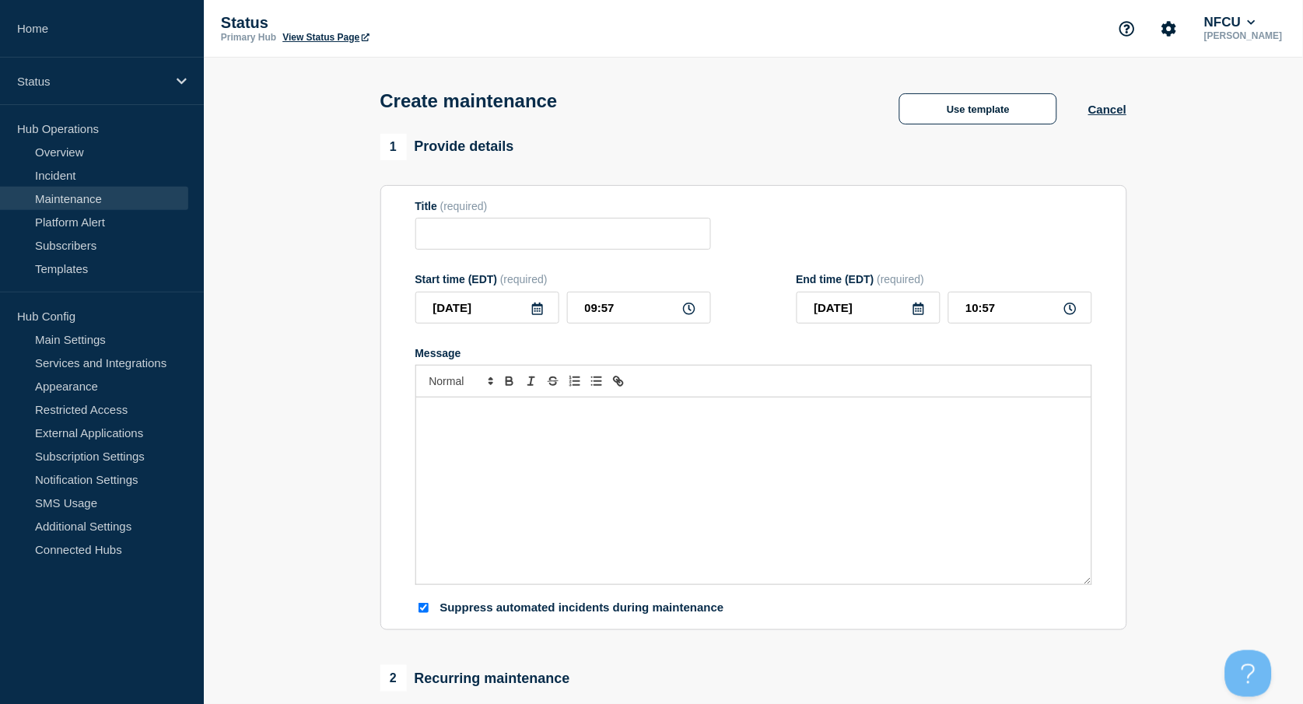
checkbox input "true"
click at [990, 107] on button "Use template" at bounding box center [978, 108] width 158 height 31
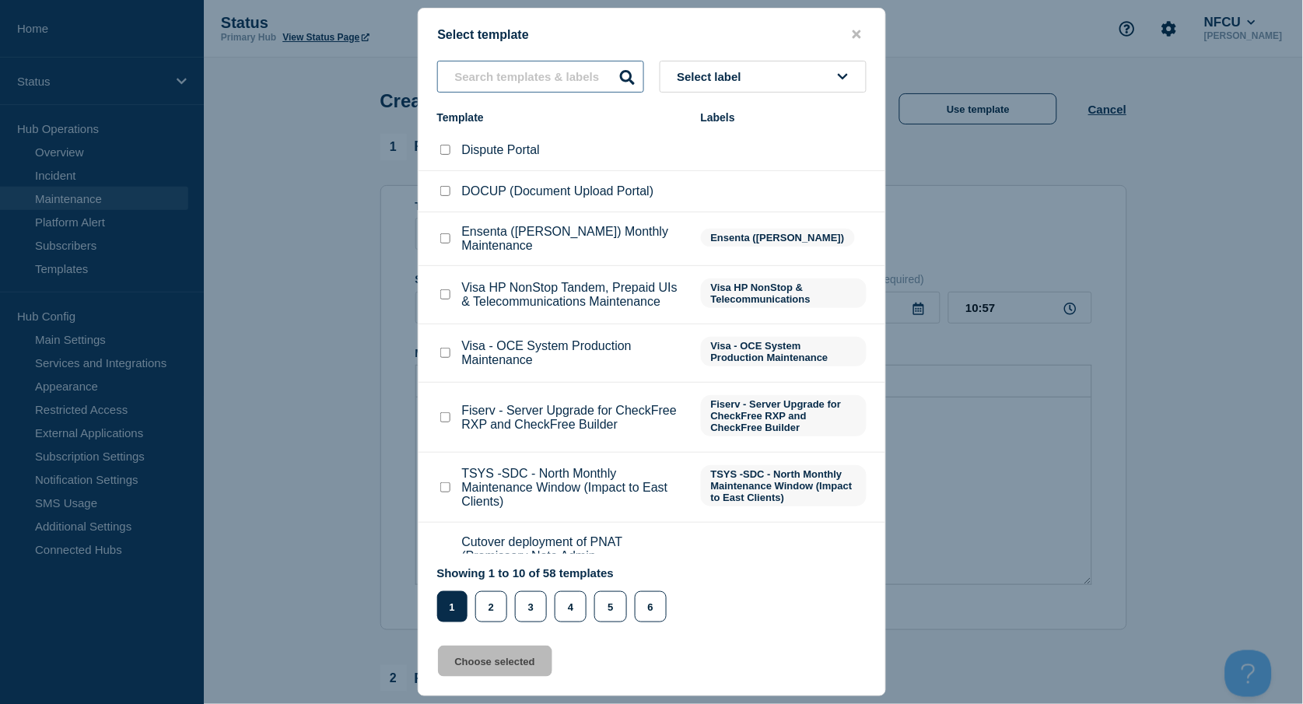
click at [525, 79] on input "text" at bounding box center [540, 77] width 207 height 32
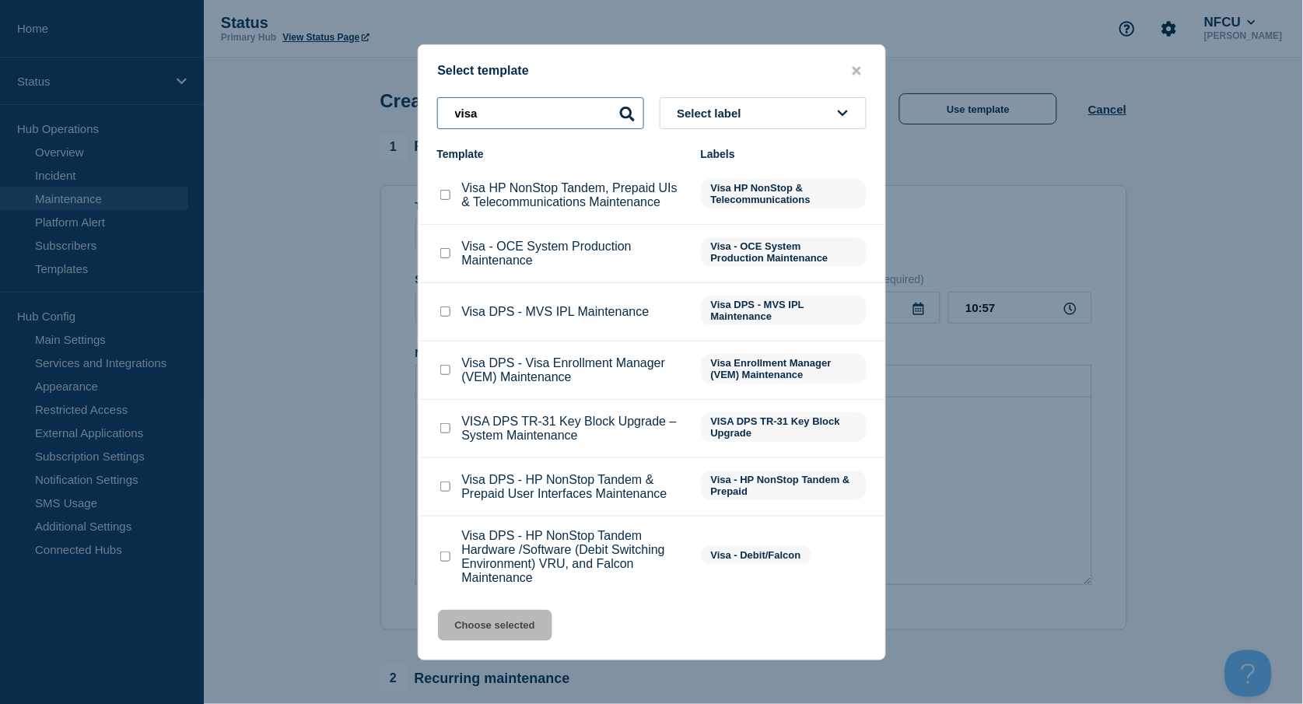
type input "visa"
click at [446, 192] on input "Visa HP NonStop Tandem, Prepaid UIs & Telecommunications Maintenance checkbox" at bounding box center [445, 195] width 10 height 10
checkbox input "true"
click at [501, 624] on button "Choose selected" at bounding box center [495, 625] width 114 height 31
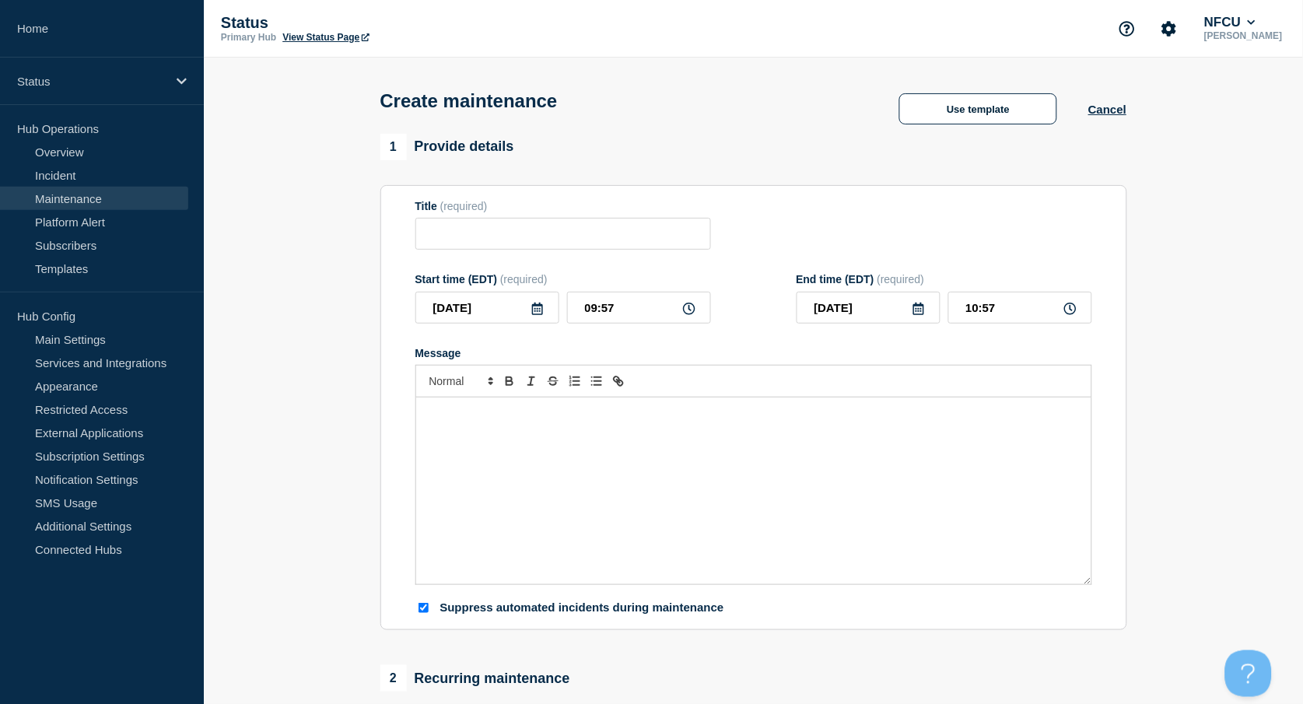
type input "Visa HP NonStop Tandem, Prepaid UIs & Telecommunications Maintenance"
checkbox input "false"
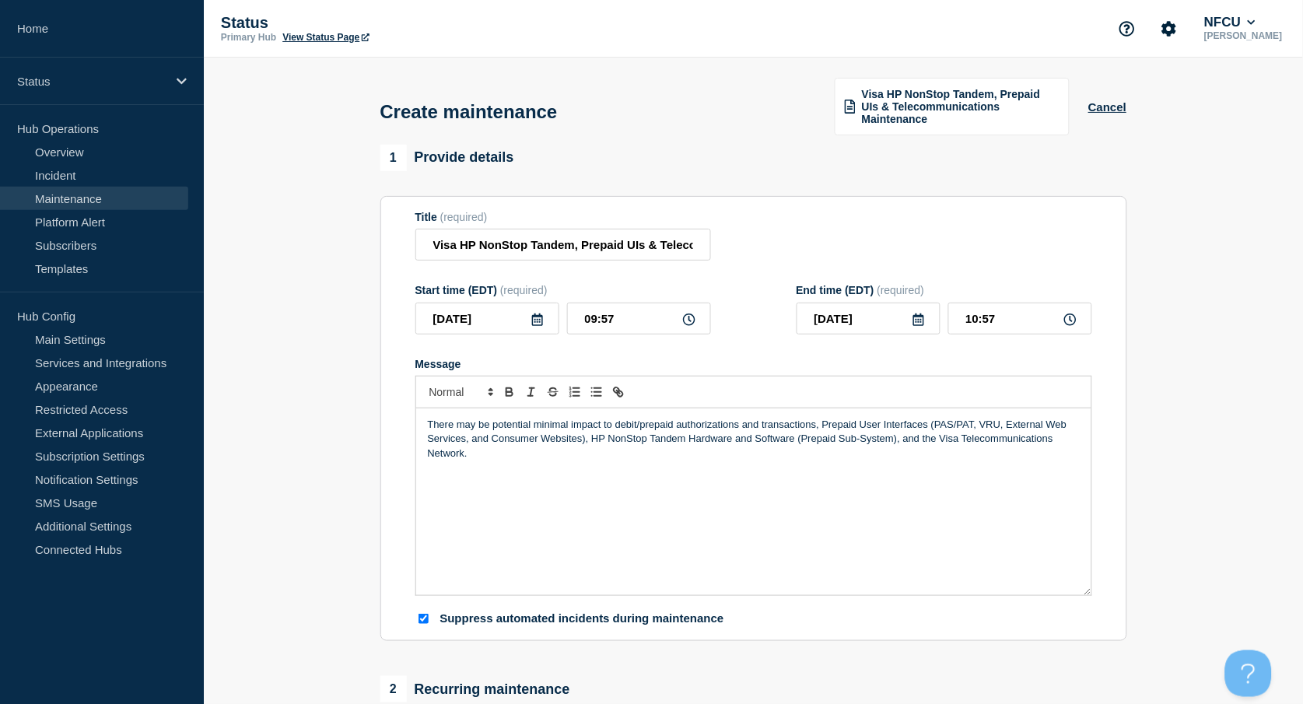
click at [537, 315] on icon at bounding box center [537, 319] width 11 height 12
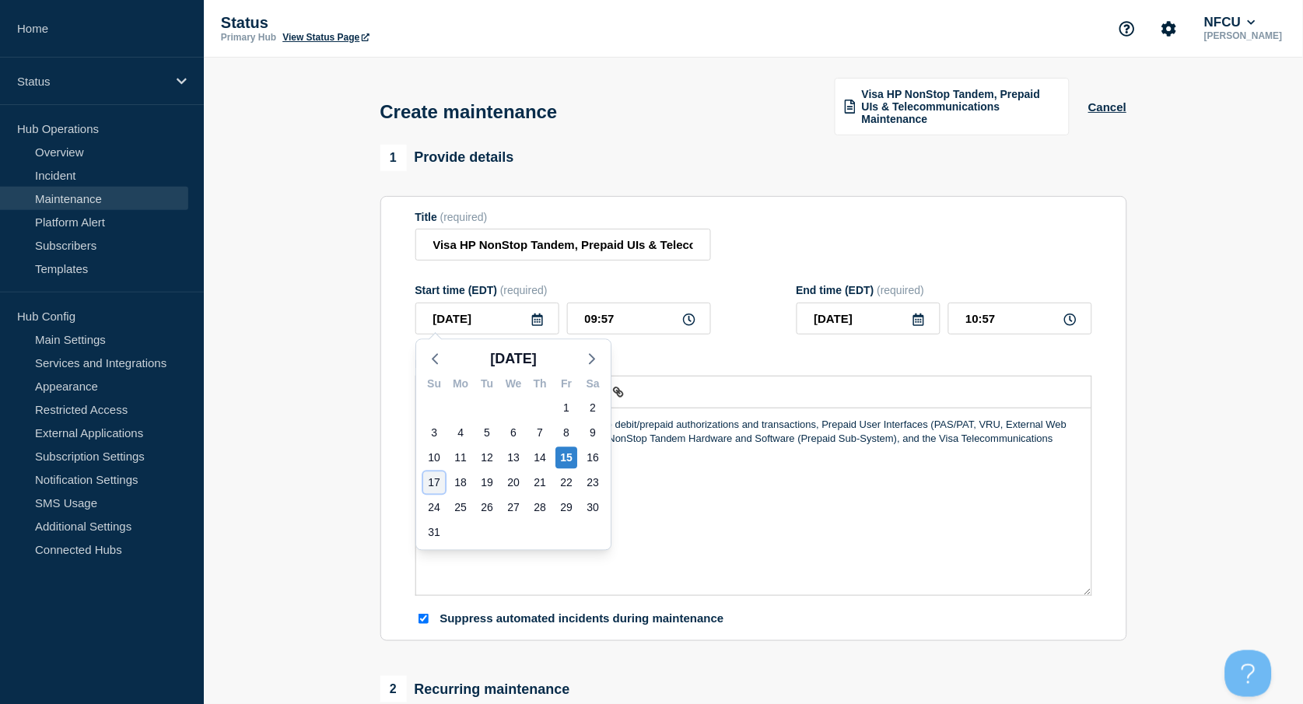
click at [443, 476] on div "17" at bounding box center [434, 483] width 22 height 22
type input "[DATE]"
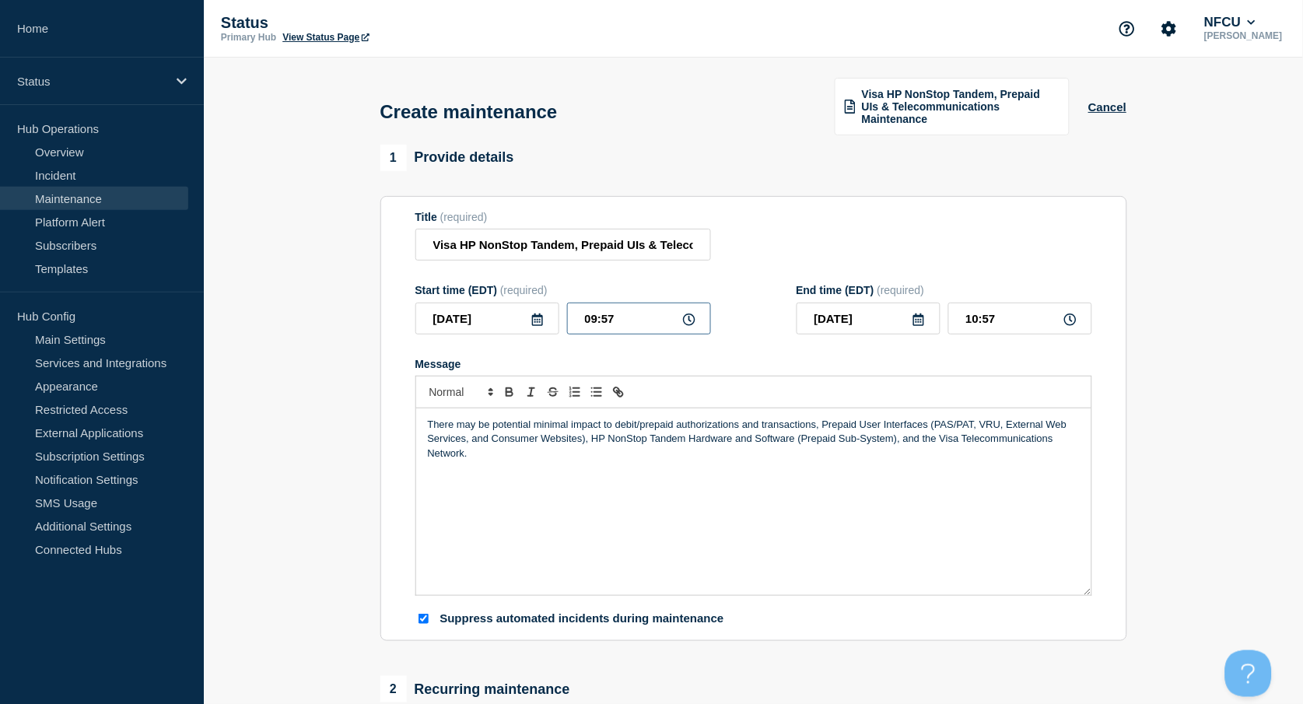
click at [607, 306] on input "09:57" at bounding box center [639, 319] width 144 height 32
drag, startPoint x: 632, startPoint y: 311, endPoint x: 550, endPoint y: 302, distance: 82.2
click at [553, 303] on div "[DATE] 09:57" at bounding box center [563, 319] width 296 height 32
type input "02:15"
click at [936, 204] on section "Title (required) Visa HP NonStop Tandem, Prepaid UIs & Telecommunications Maint…" at bounding box center [753, 419] width 747 height 446
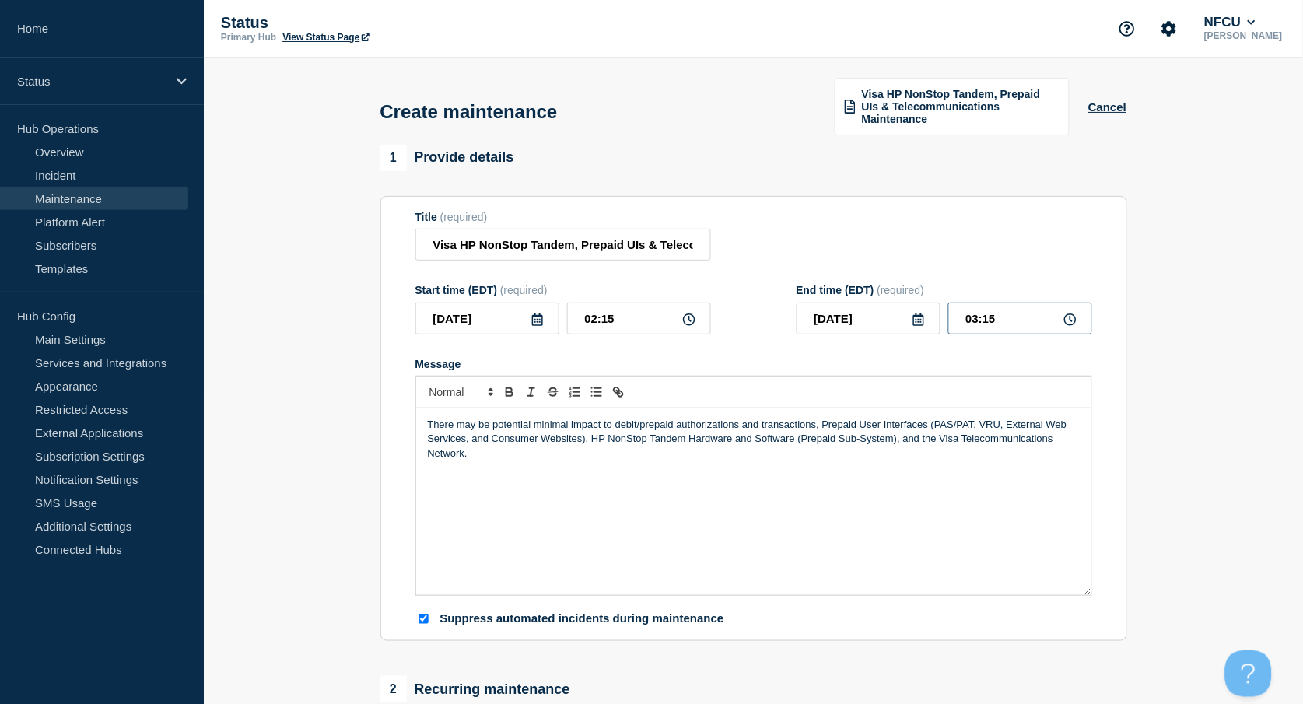
click at [1010, 324] on input "03:15" at bounding box center [1020, 319] width 144 height 32
drag, startPoint x: 941, startPoint y: 303, endPoint x: 870, endPoint y: 286, distance: 73.4
click at [870, 298] on div "End time (EDT) (required) [DATE] 03:15" at bounding box center [945, 309] width 296 height 51
type input "05:00"
click at [829, 241] on div "Title (required) Visa HP NonStop Tandem, Prepaid UIs & Telecommunications Maint…" at bounding box center [753, 236] width 677 height 51
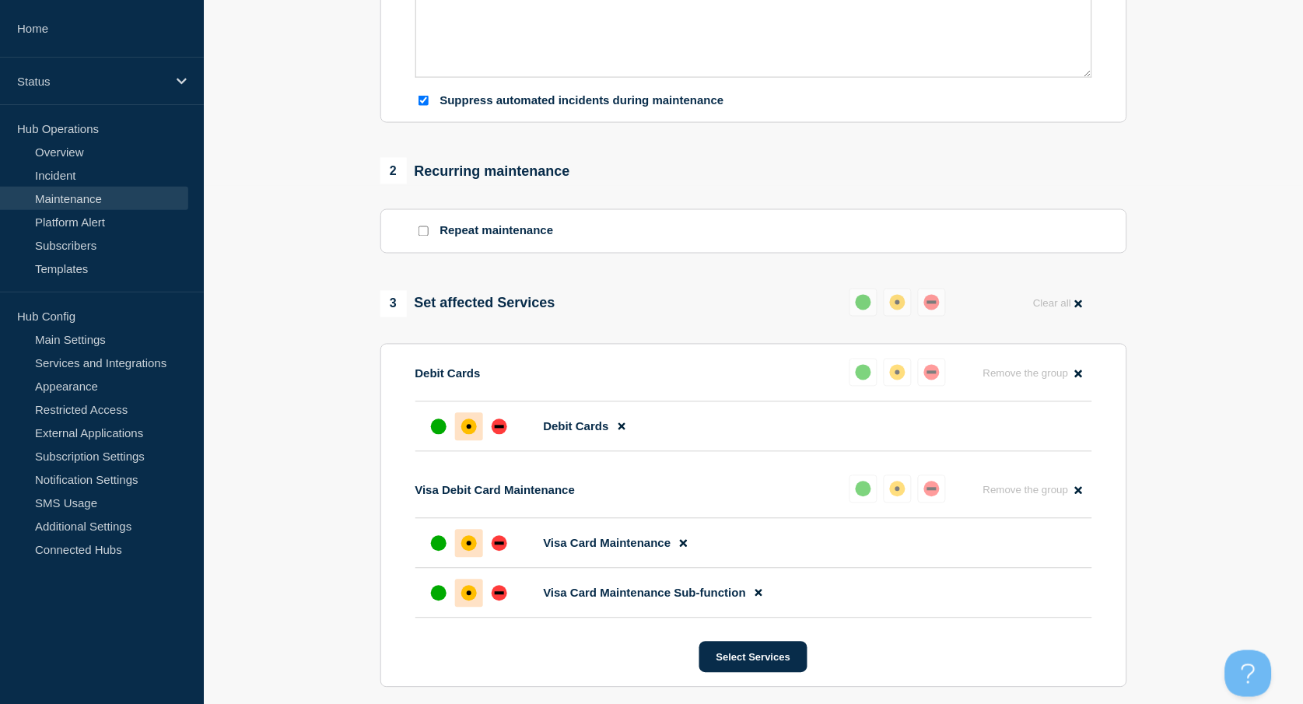
scroll to position [905, 0]
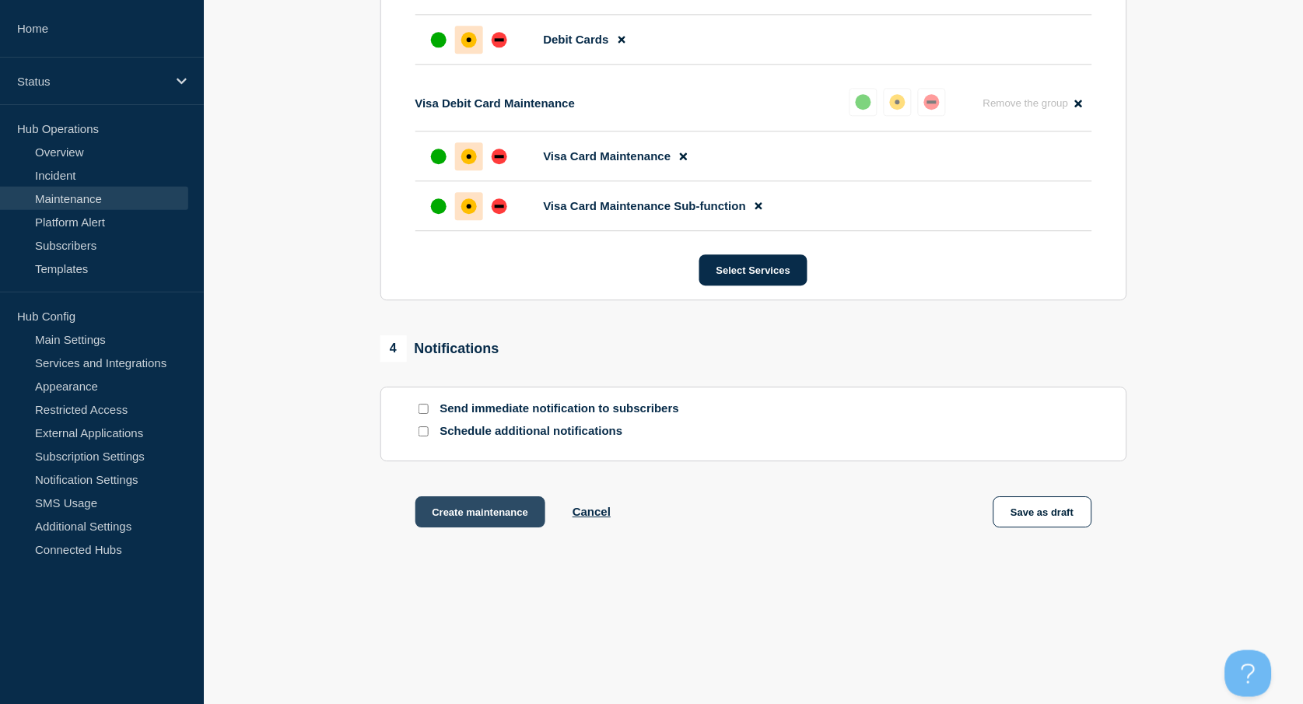
click at [489, 505] on button "Create maintenance" at bounding box center [480, 511] width 131 height 31
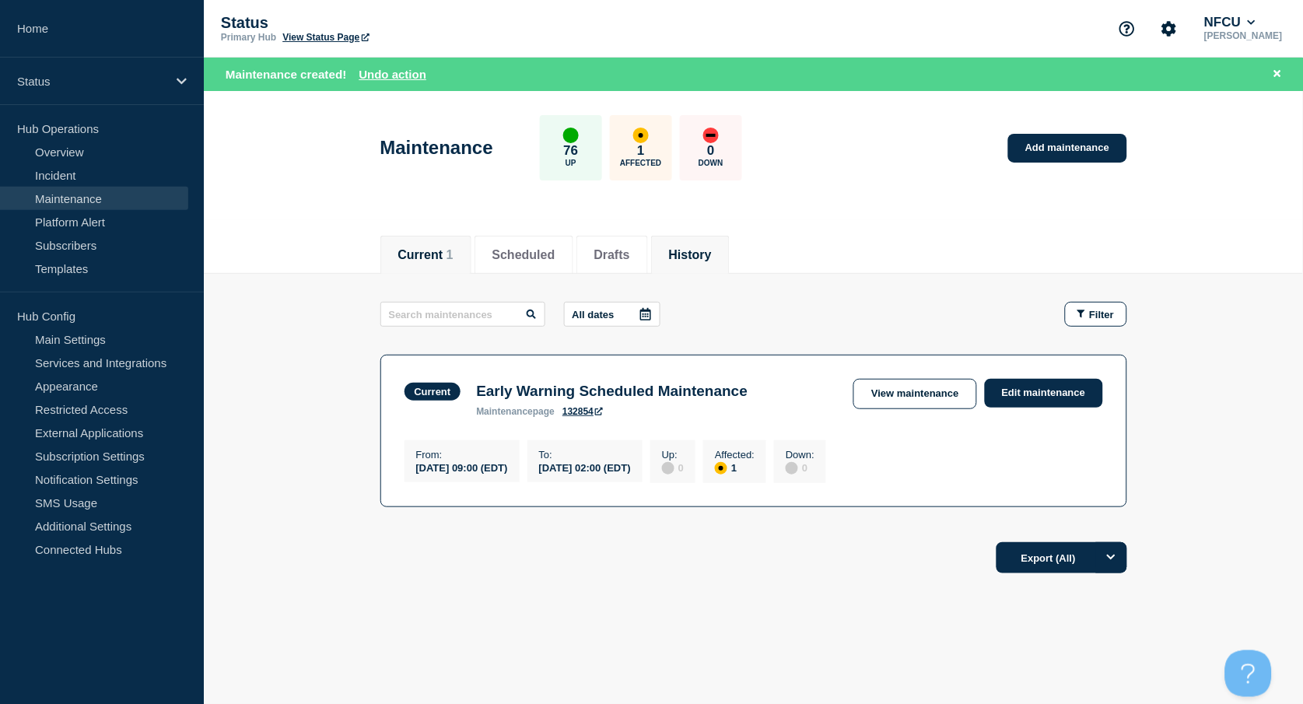
click at [712, 252] on button "History" at bounding box center [690, 255] width 43 height 14
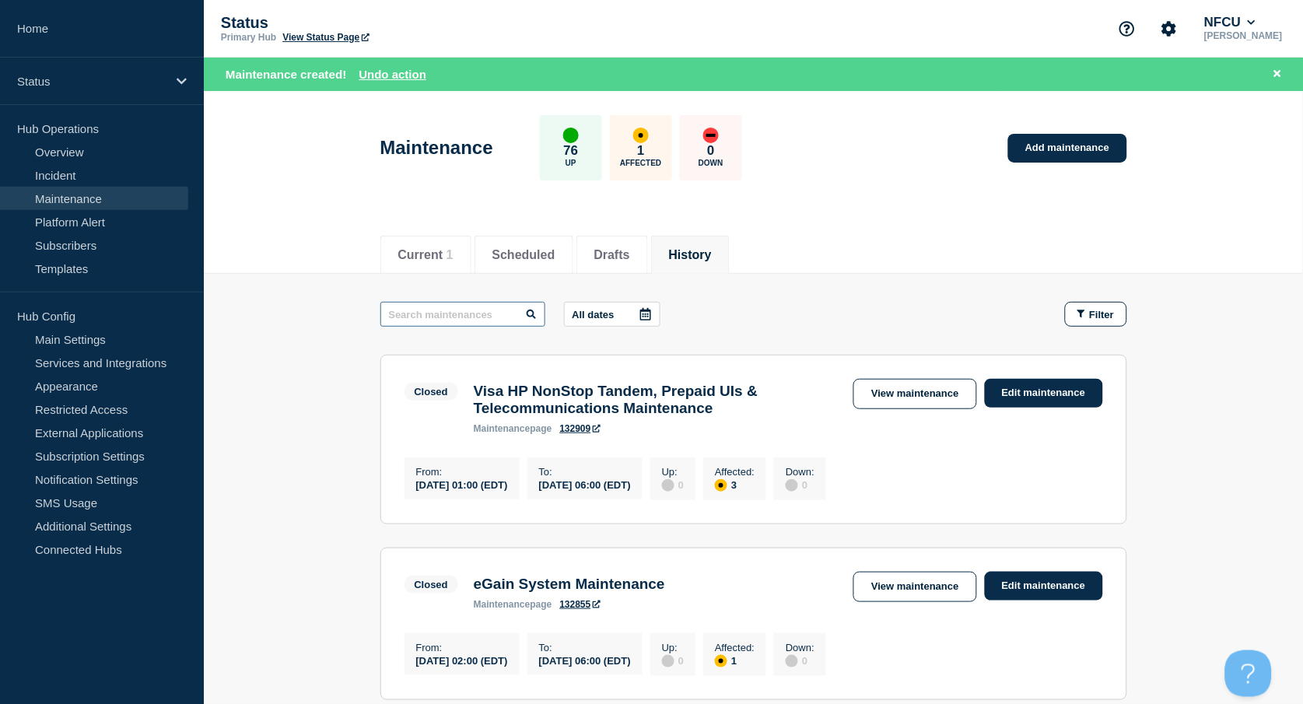
click at [468, 314] on input "text" at bounding box center [462, 314] width 165 height 25
type input "innovis"
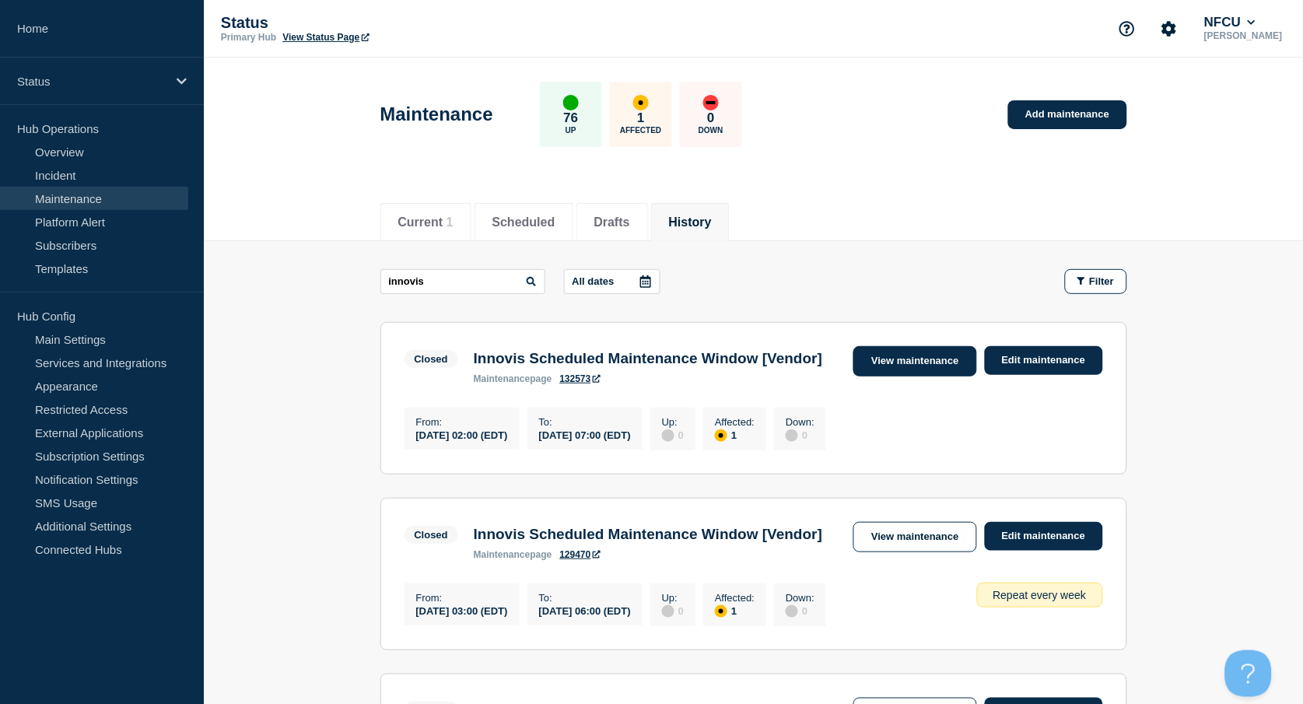
click at [951, 348] on link "View maintenance" at bounding box center [914, 361] width 123 height 30
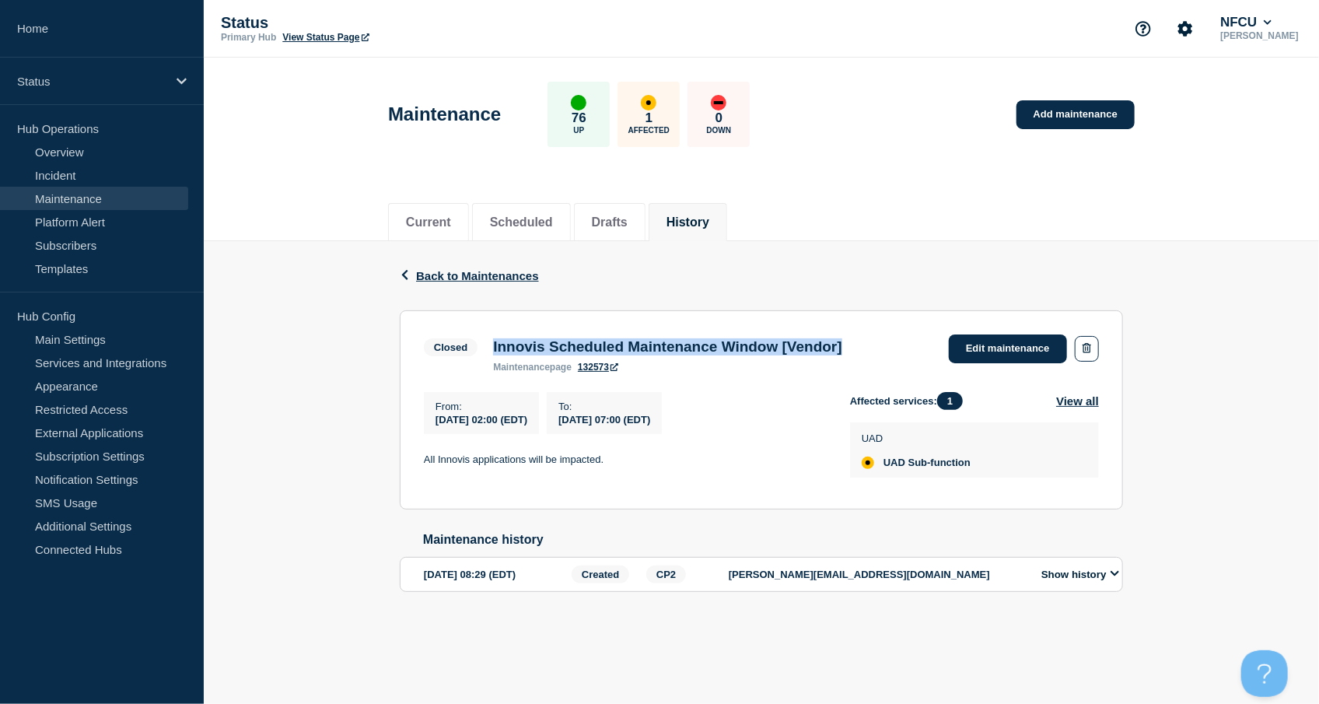
drag, startPoint x: 490, startPoint y: 342, endPoint x: 895, endPoint y: 355, distance: 404.7
click at [850, 355] on div "Innovis Scheduled Maintenance Window [Vendor] maintenance page 132573" at bounding box center [667, 355] width 365 height 34
copy h3 "Innovis Scheduled Maintenance Window [Vendor]"
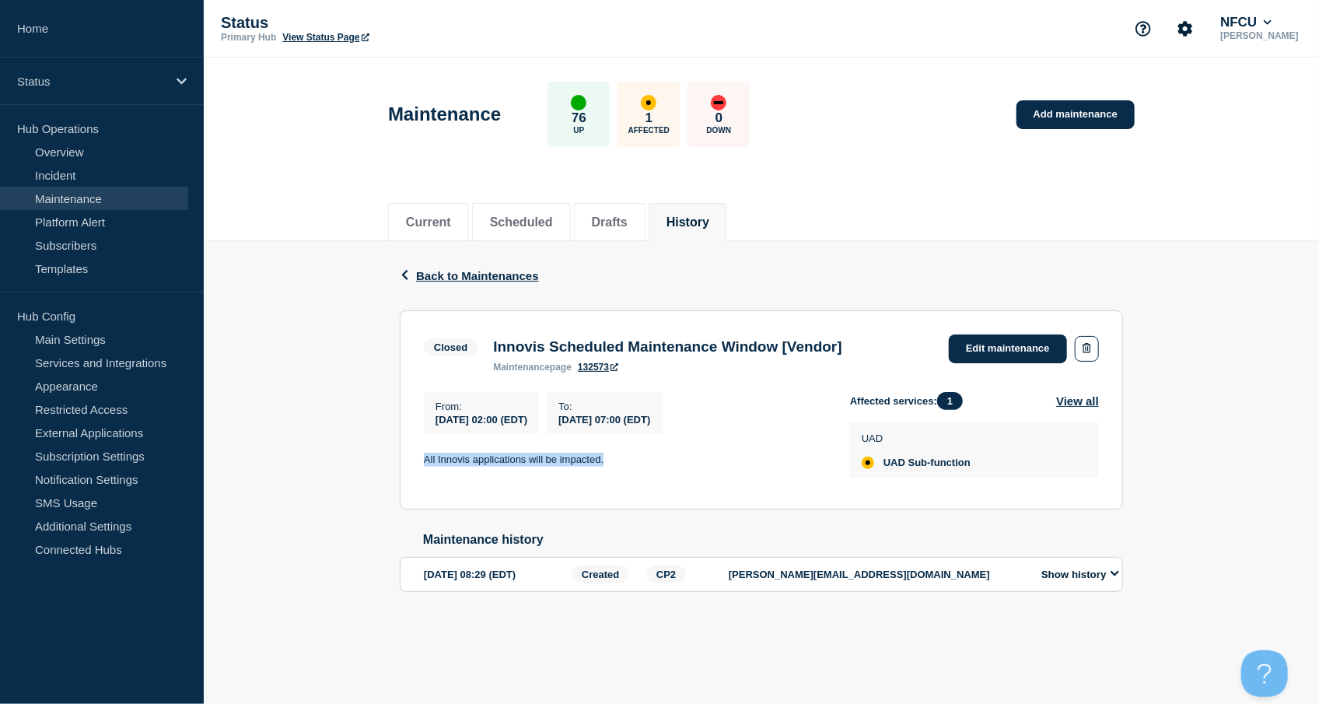
drag, startPoint x: 445, startPoint y: 467, endPoint x: 628, endPoint y: 467, distance: 183.6
click at [628, 467] on section "Closed Innovis Scheduled Maintenance Window [Vendor] maintenance page 132573 Ed…" at bounding box center [761, 409] width 723 height 199
copy p "All Innovis applications will be impacted."
click at [697, 215] on button "History" at bounding box center [688, 222] width 43 height 14
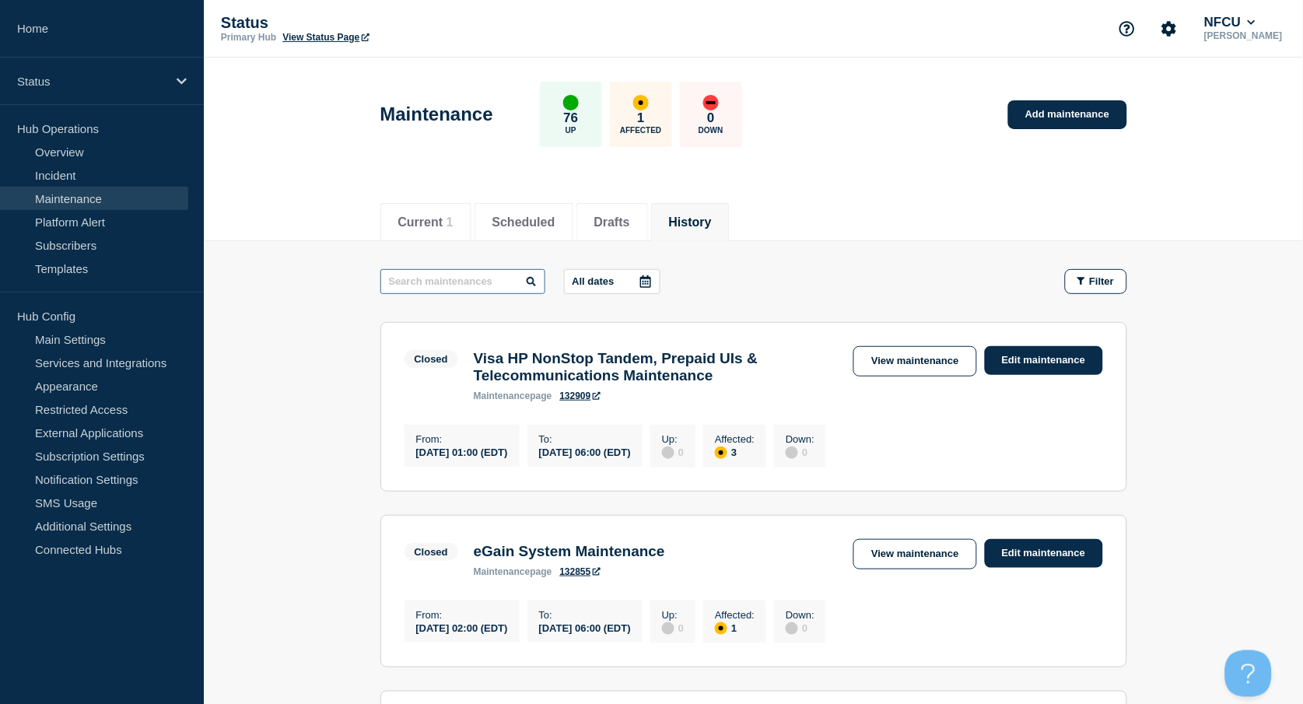
click at [481, 281] on input "text" at bounding box center [462, 281] width 165 height 25
type input "outseer"
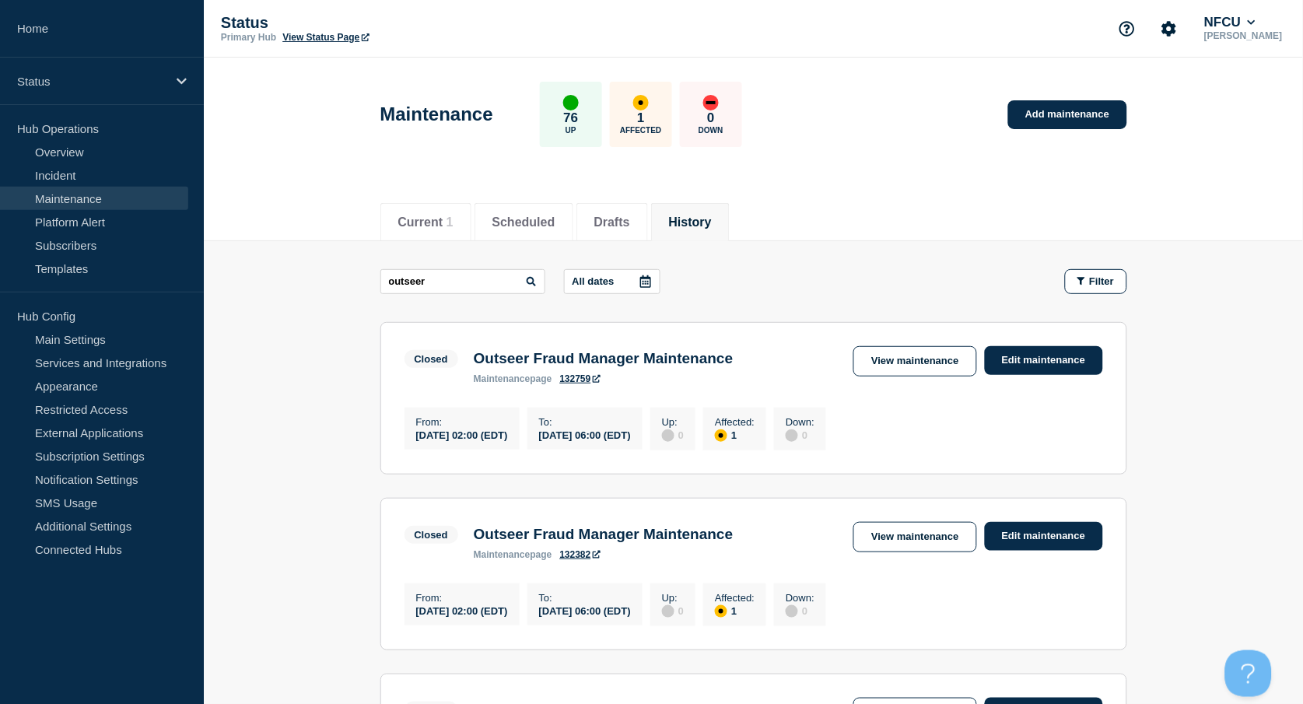
drag, startPoint x: 913, startPoint y: 363, endPoint x: 907, endPoint y: 354, distance: 11.2
click at [913, 363] on link "View maintenance" at bounding box center [914, 361] width 123 height 30
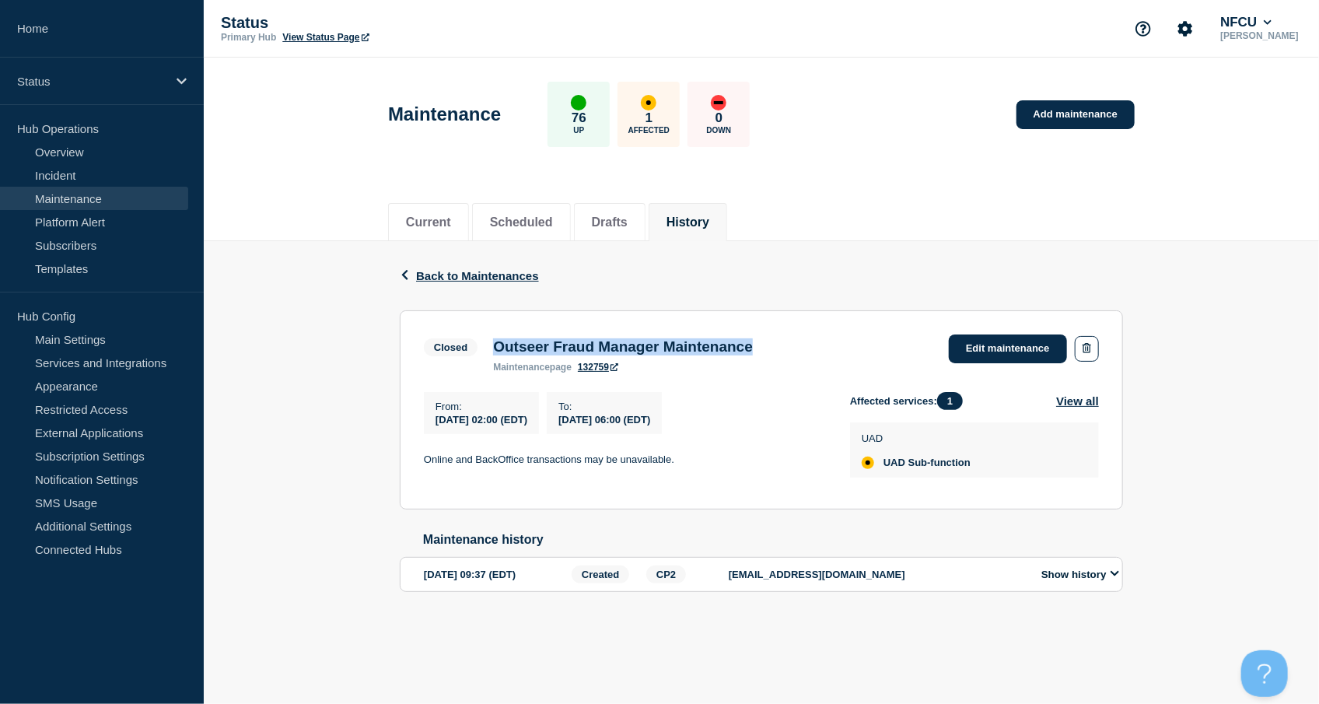
drag, startPoint x: 530, startPoint y: 349, endPoint x: 810, endPoint y: 350, distance: 280.0
click at [810, 350] on div "Closed Outseer Fraud Manager Maintenance maintenance page 132759 Edit maintenan…" at bounding box center [761, 353] width 675 height 38
copy h3 "Outseer Fraud Manager Maintenance"
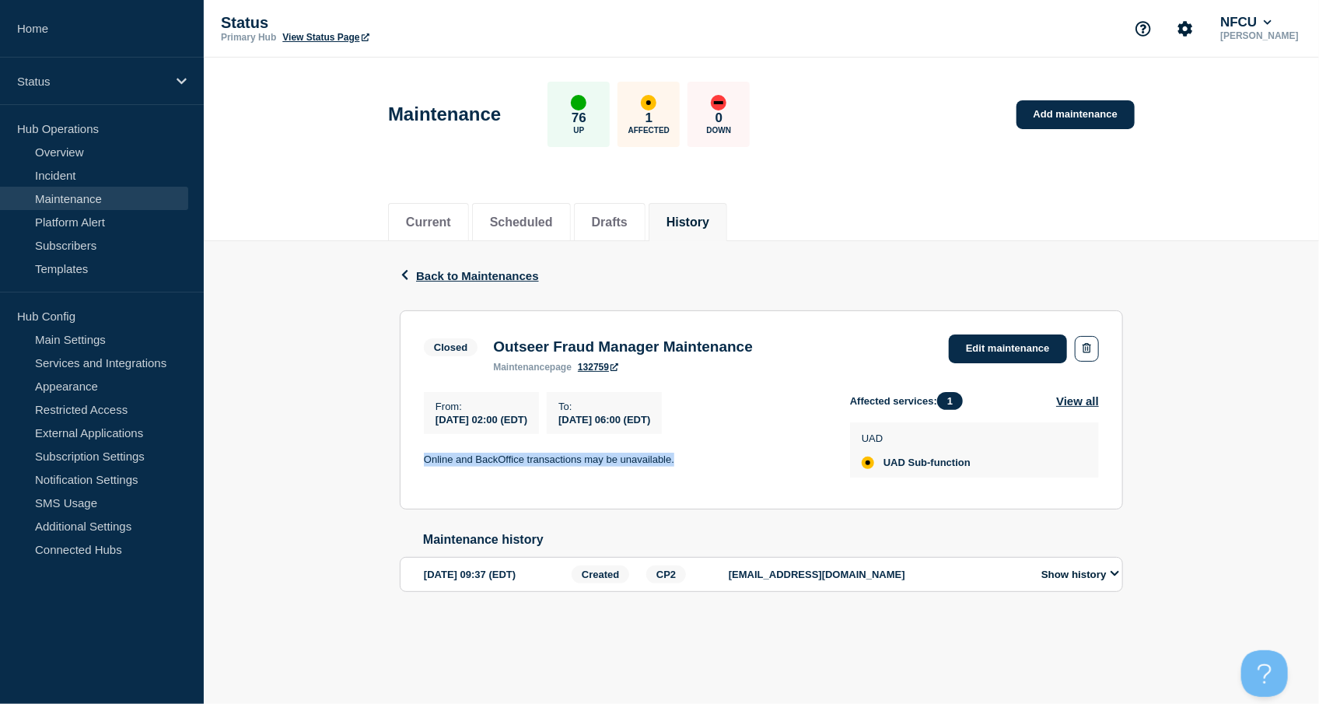
drag, startPoint x: 439, startPoint y: 464, endPoint x: 685, endPoint y: 466, distance: 245.8
click at [685, 466] on p "Online and BackOffice transactions may be unavailable." at bounding box center [624, 460] width 401 height 14
copy p "Online and BackOffice transactions may be unavailable."
click at [692, 215] on button "History" at bounding box center [688, 222] width 43 height 14
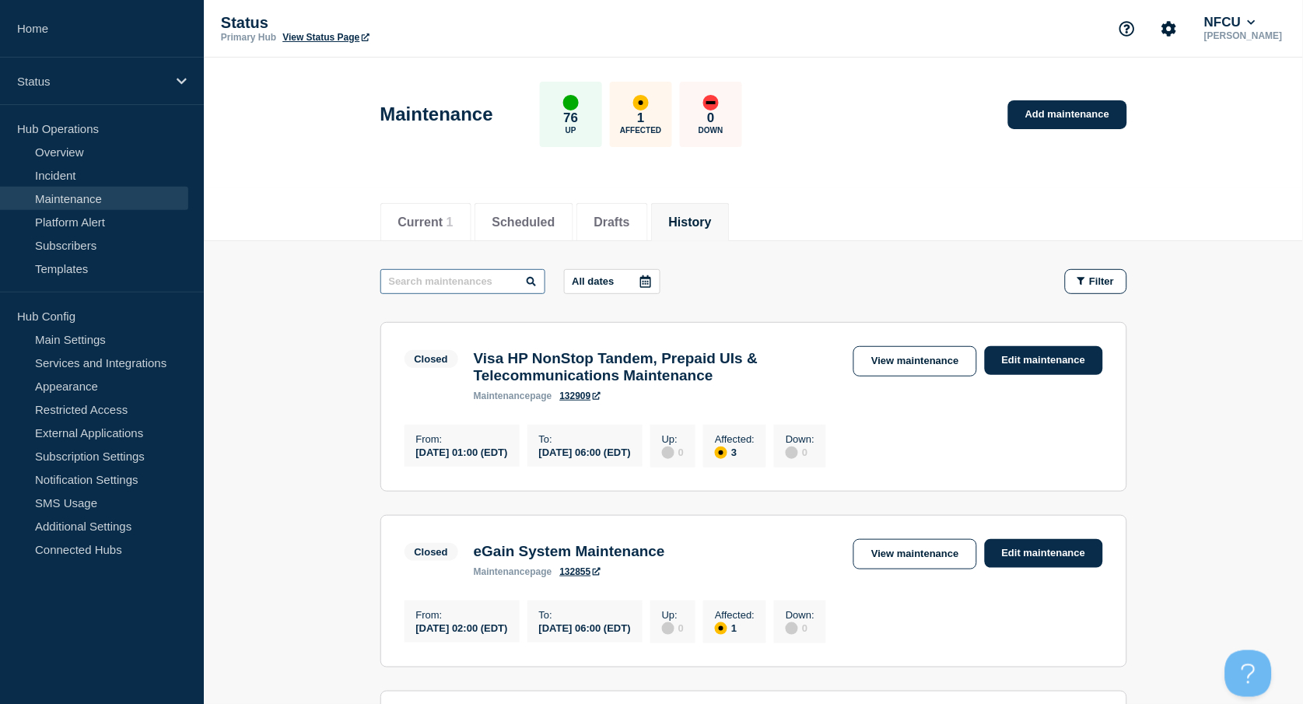
click at [404, 283] on input "text" at bounding box center [462, 281] width 165 height 25
type input "HR"
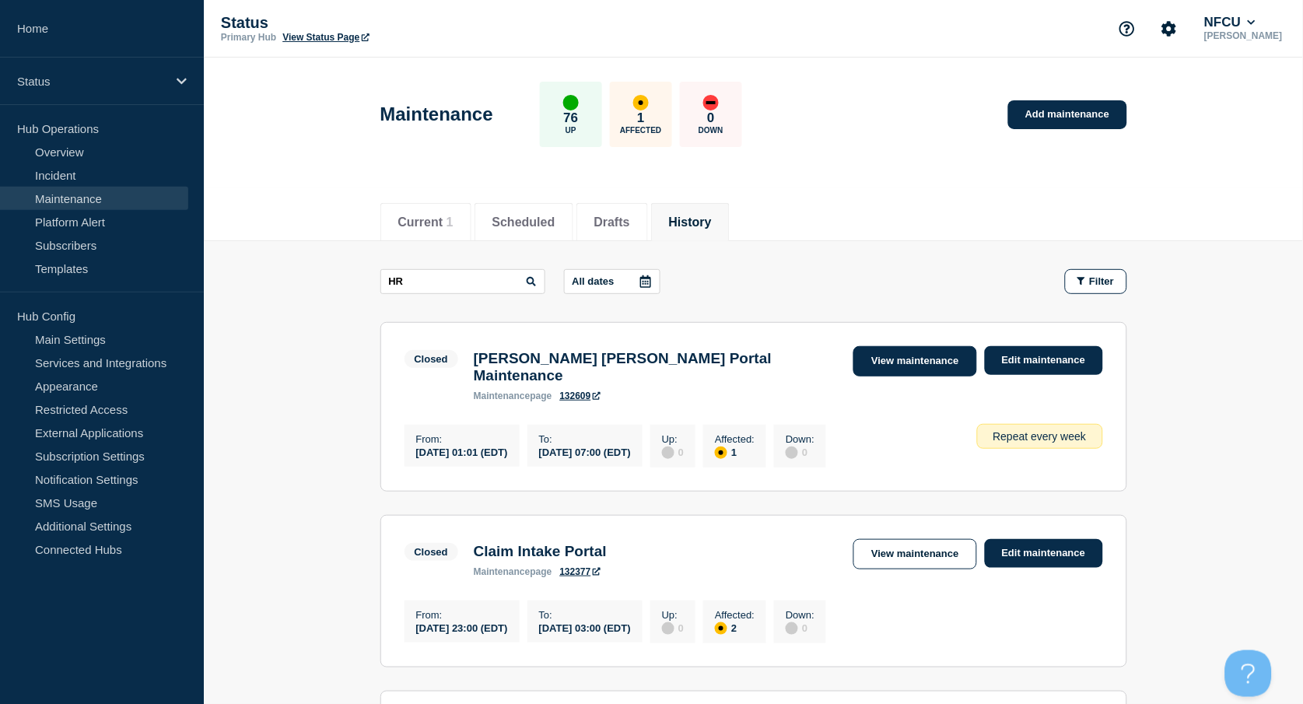
click at [903, 352] on link "View maintenance" at bounding box center [914, 361] width 123 height 30
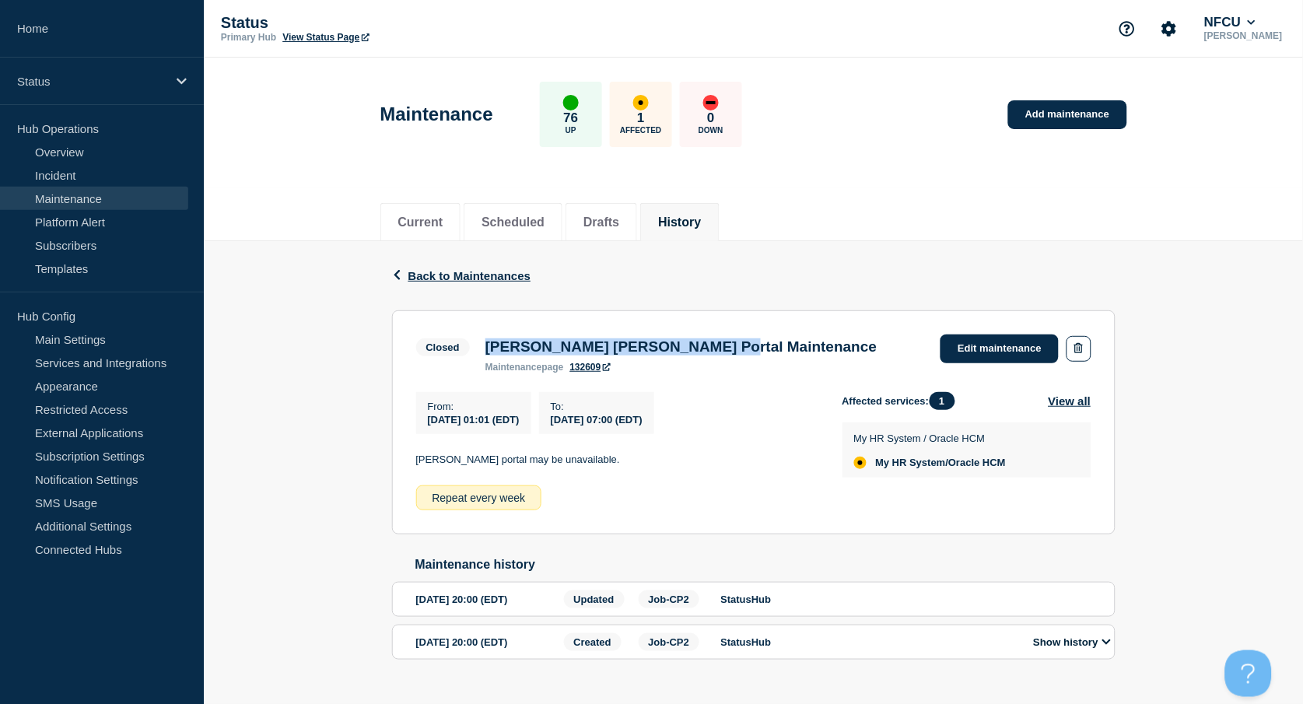
drag, startPoint x: 487, startPoint y: 341, endPoint x: 798, endPoint y: 334, distance: 311.2
click at [798, 334] on div "Closed [PERSON_NAME] [PERSON_NAME] Portal Maintenance maintenance page 132609 E…" at bounding box center [753, 353] width 675 height 38
copy h3 "[PERSON_NAME] [PERSON_NAME] Portal Maintenance"
drag, startPoint x: 416, startPoint y: 460, endPoint x: 563, endPoint y: 459, distance: 147.0
click at [563, 459] on p "[PERSON_NAME] portal may be unavailable." at bounding box center [616, 460] width 401 height 14
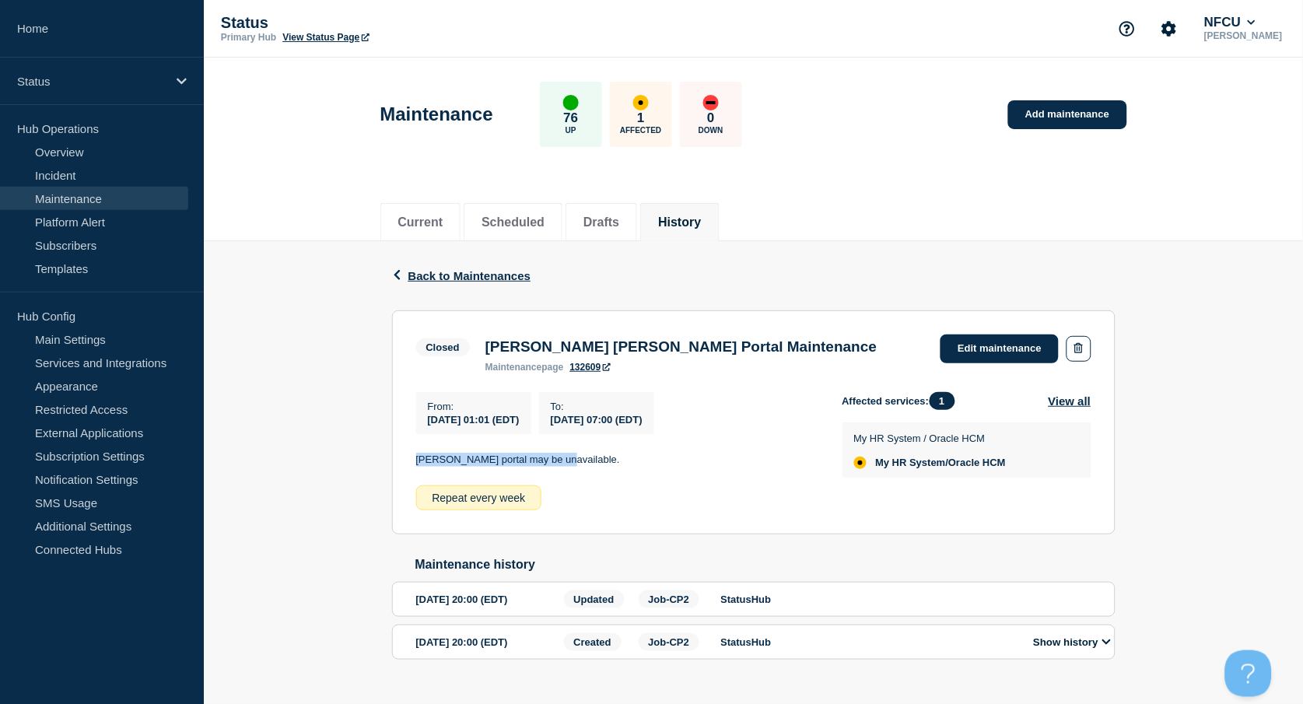
click at [701, 224] on button "History" at bounding box center [679, 222] width 43 height 14
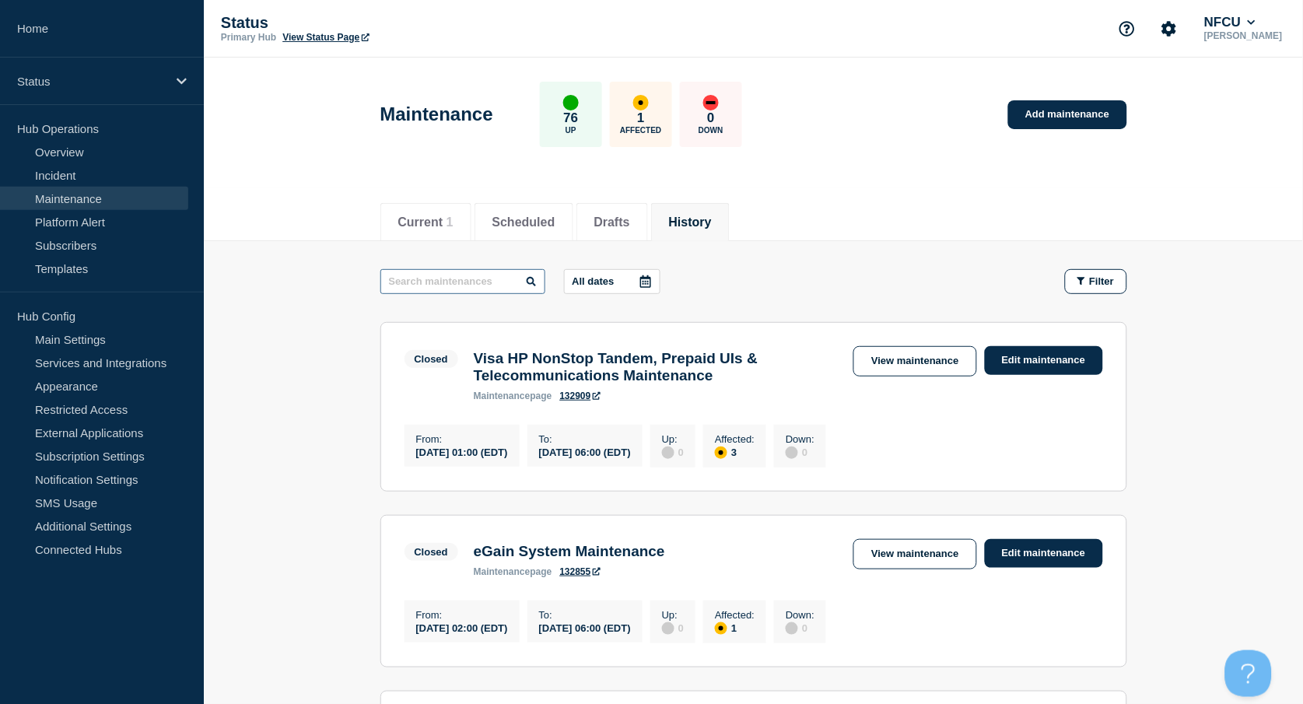
click at [423, 284] on input "text" at bounding box center [462, 281] width 165 height 25
type input "ashburn"
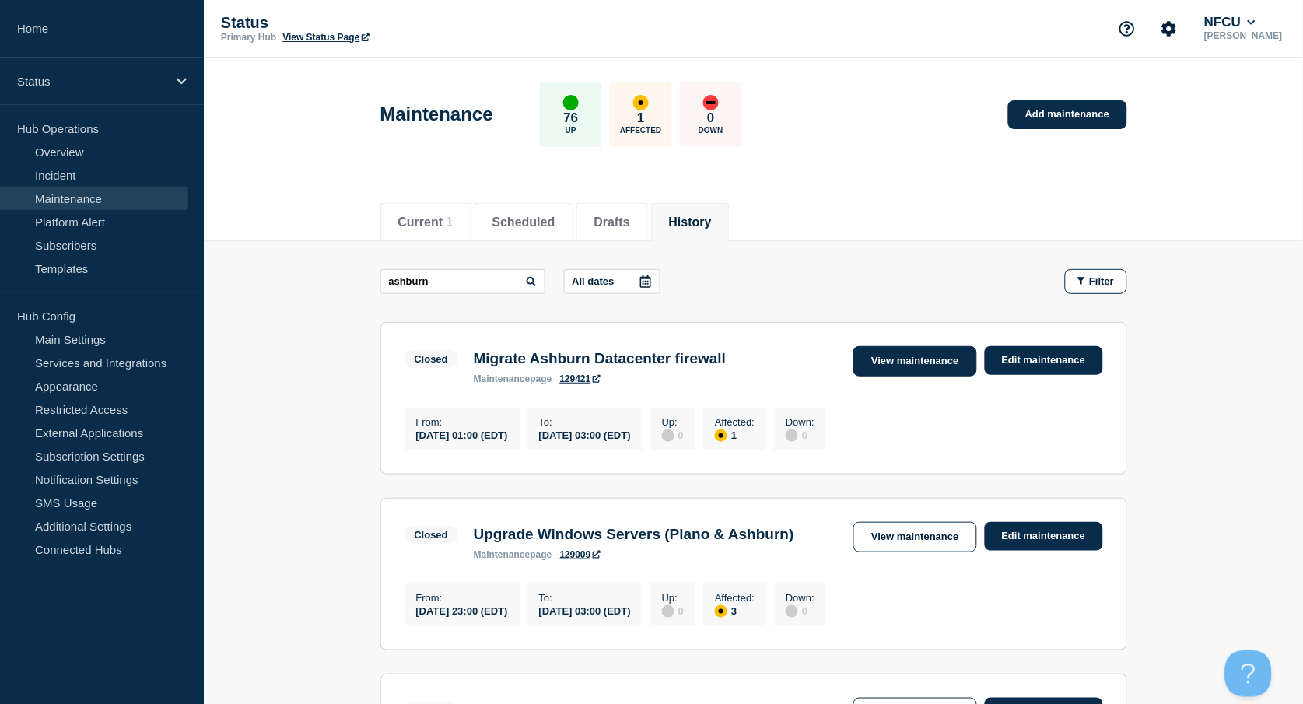
click at [919, 352] on link "View maintenance" at bounding box center [914, 361] width 123 height 30
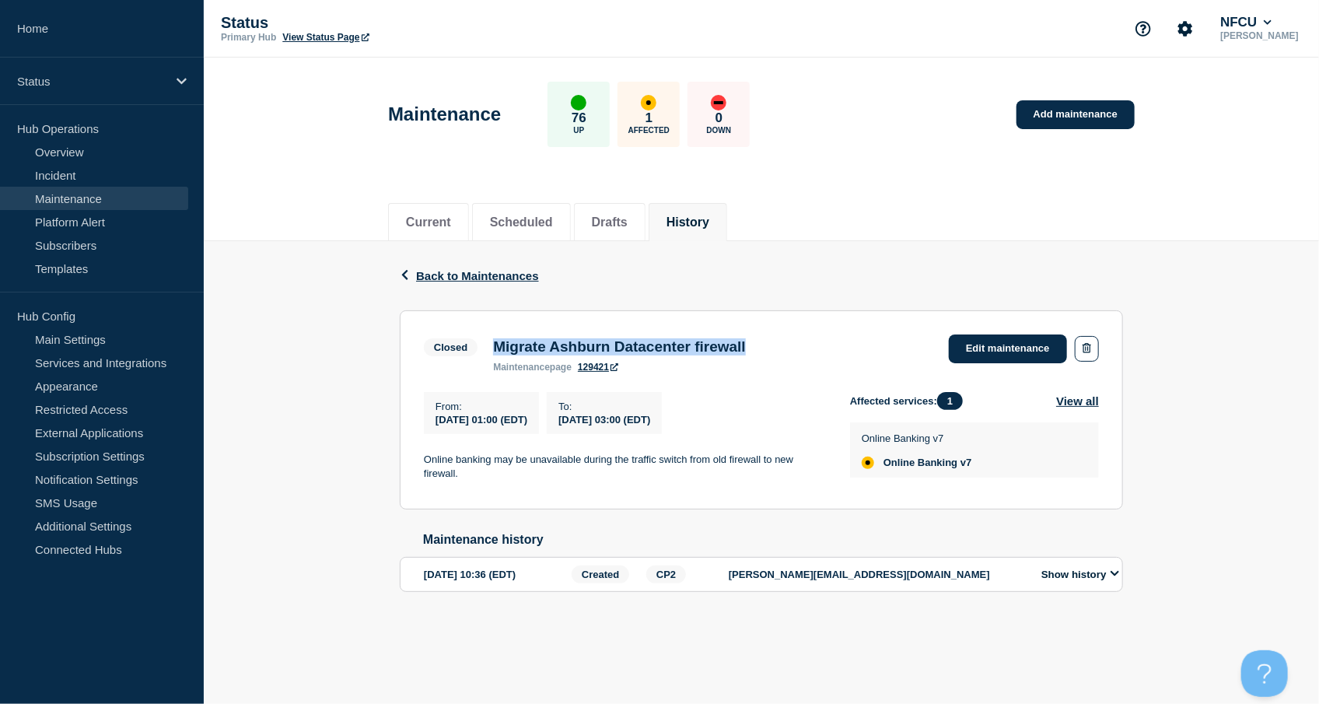
drag, startPoint x: 492, startPoint y: 341, endPoint x: 804, endPoint y: 346, distance: 311.2
click at [804, 346] on div "Closed Migrate Ashburn Datacenter firewall maintenance page 129421 Edit mainten…" at bounding box center [761, 353] width 675 height 38
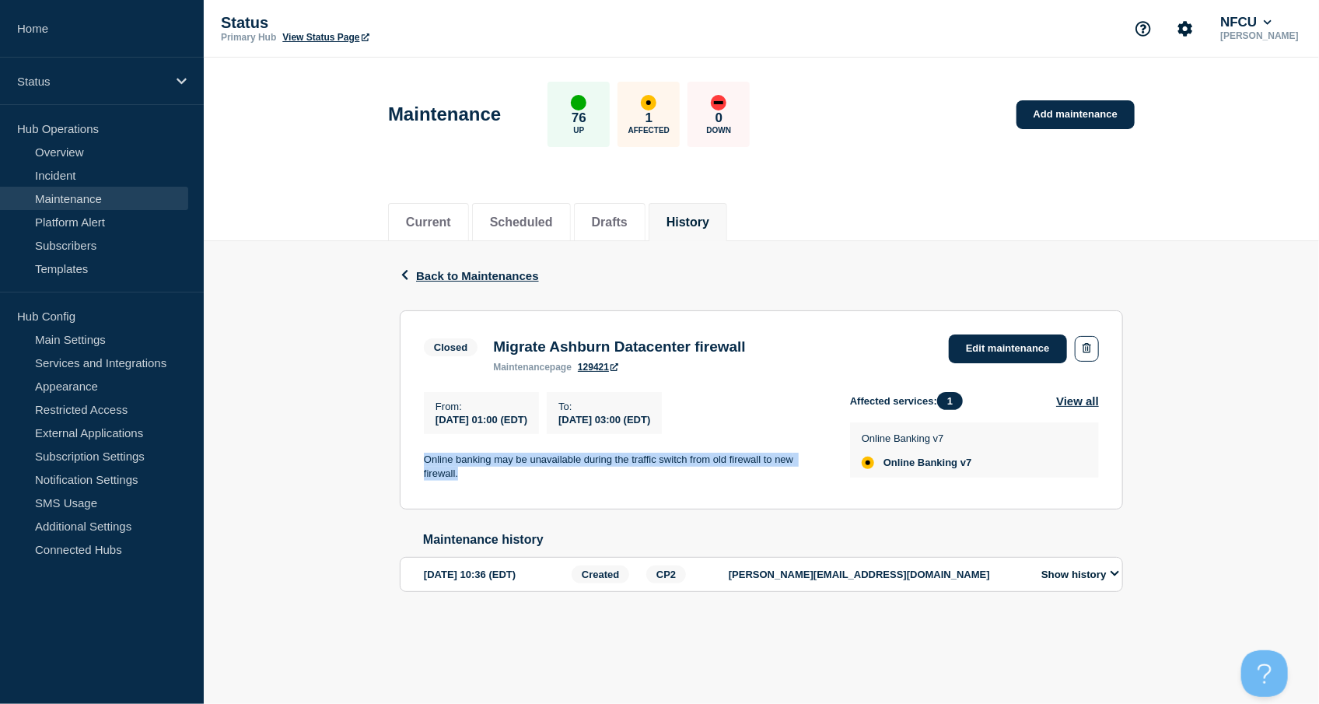
drag, startPoint x: 422, startPoint y: 462, endPoint x: 475, endPoint y: 478, distance: 55.4
click at [475, 478] on section "Closed Migrate Ashburn Datacenter firewall maintenance page 129421 Edit mainten…" at bounding box center [761, 409] width 723 height 199
click at [706, 229] on button "History" at bounding box center [688, 222] width 43 height 14
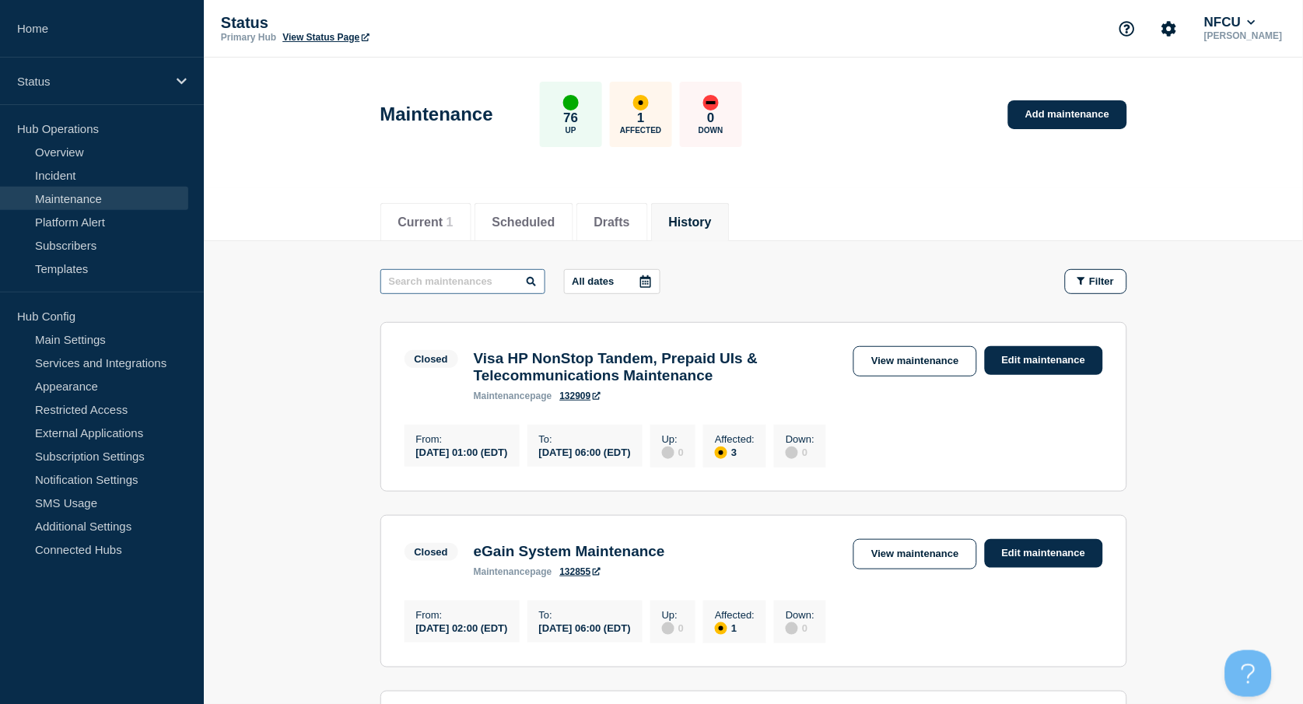
click at [452, 279] on input "text" at bounding box center [462, 281] width 165 height 25
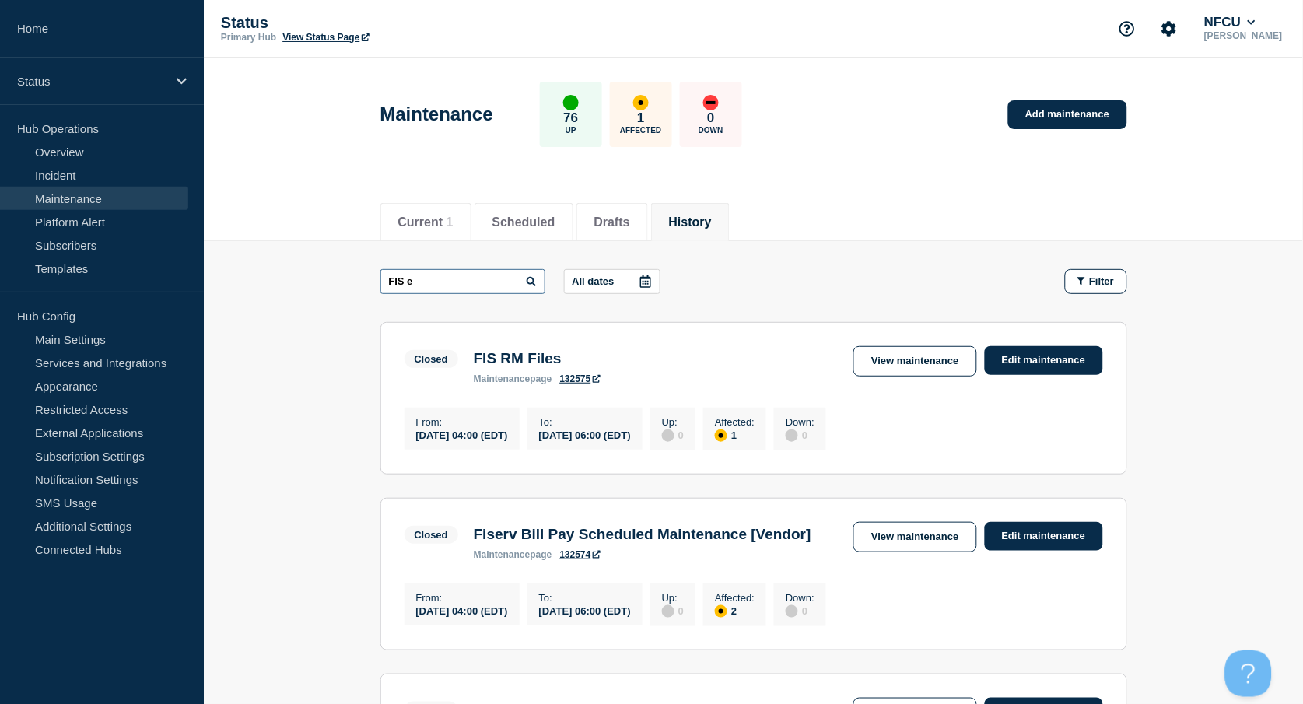
type input "FIS e"
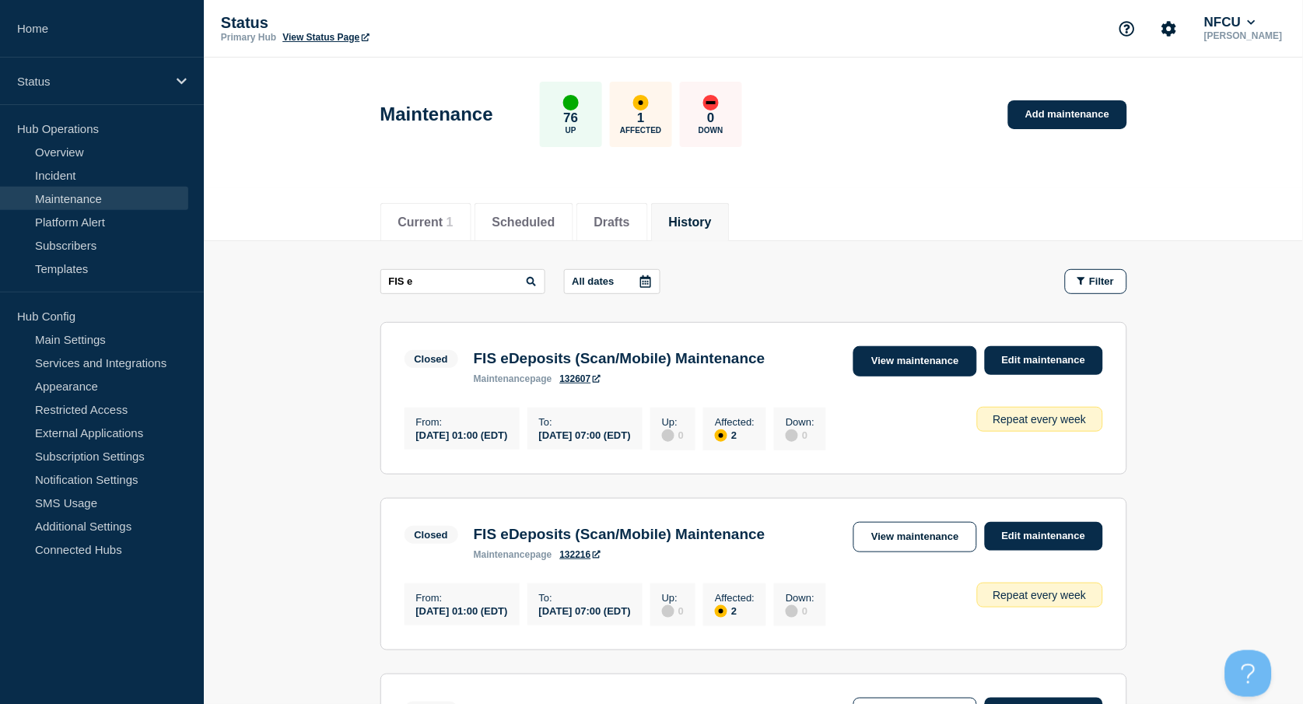
click at [921, 362] on link "View maintenance" at bounding box center [914, 361] width 123 height 30
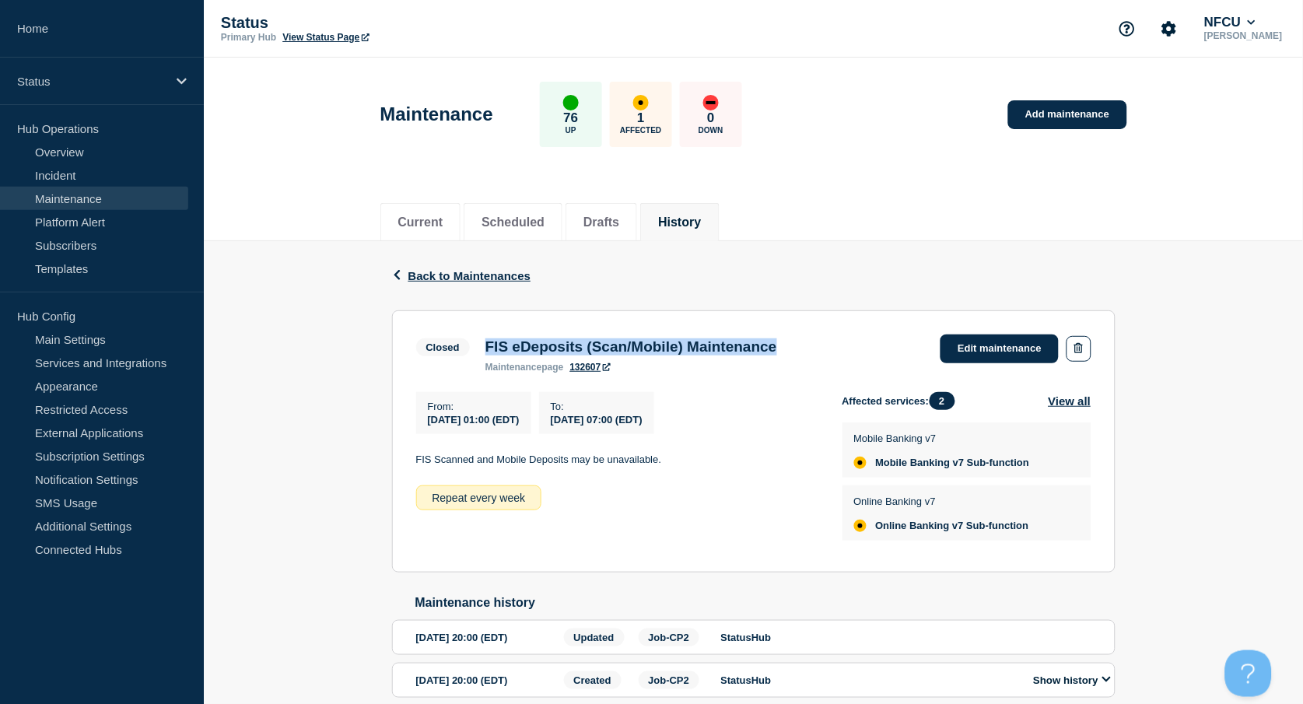
drag, startPoint x: 485, startPoint y: 342, endPoint x: 835, endPoint y: 345, distance: 349.3
click at [834, 345] on div "Closed FIS eDeposits (Scan/Mobile) Maintenance maintenance page 132607 Edit mai…" at bounding box center [753, 353] width 675 height 38
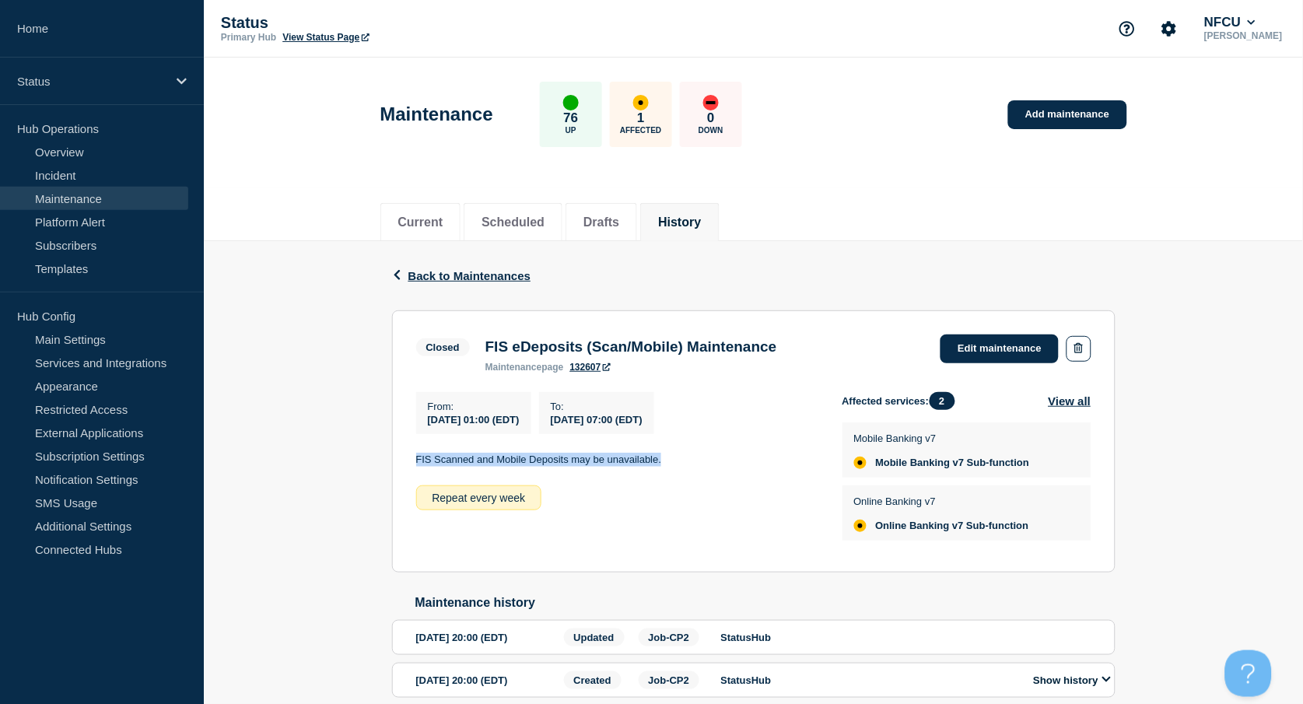
drag, startPoint x: 414, startPoint y: 463, endPoint x: 699, endPoint y: 466, distance: 285.5
click at [699, 466] on section "Closed FIS eDeposits (Scan/Mobile) Maintenance maintenance page 132607 Edit mai…" at bounding box center [753, 441] width 723 height 262
click at [1070, 117] on link "Add maintenance" at bounding box center [1067, 114] width 118 height 29
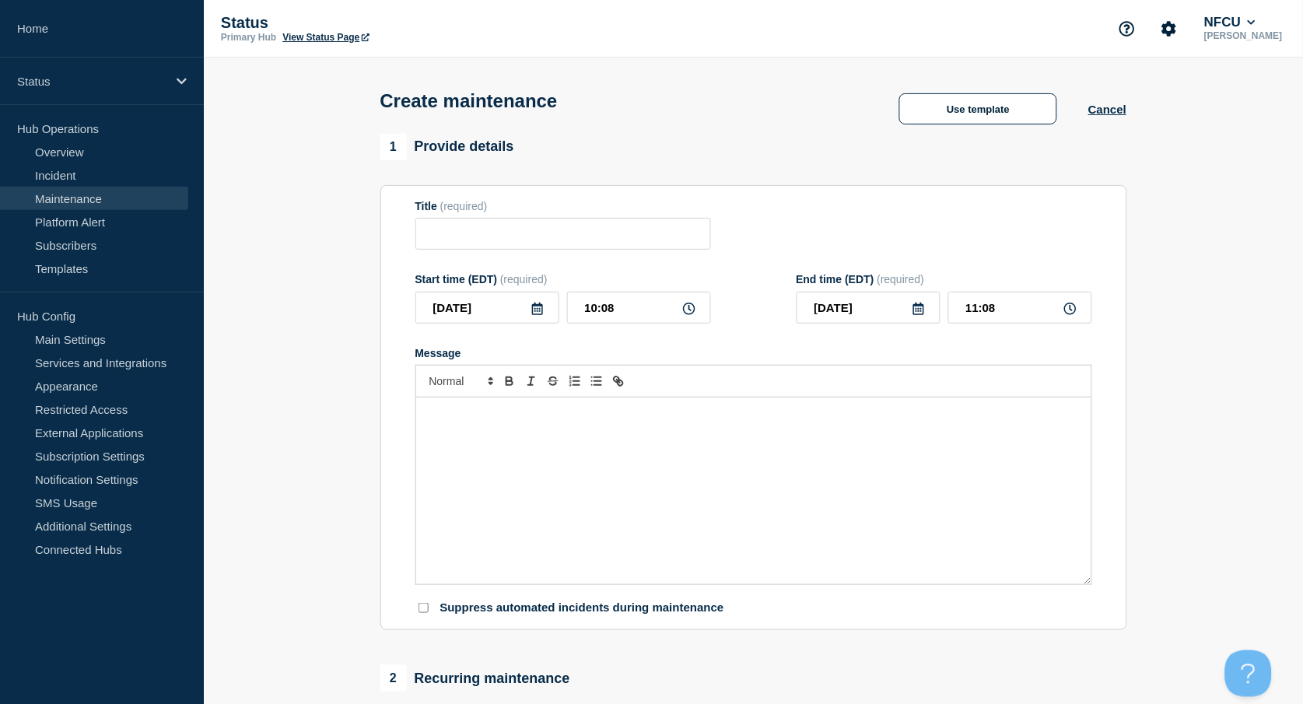
checkbox input "true"
click at [524, 457] on div "Message" at bounding box center [753, 490] width 675 height 187
click at [449, 236] on input "Title" at bounding box center [563, 234] width 296 height 32
paste input "Core Main IPL of Plano Production Mainframe"
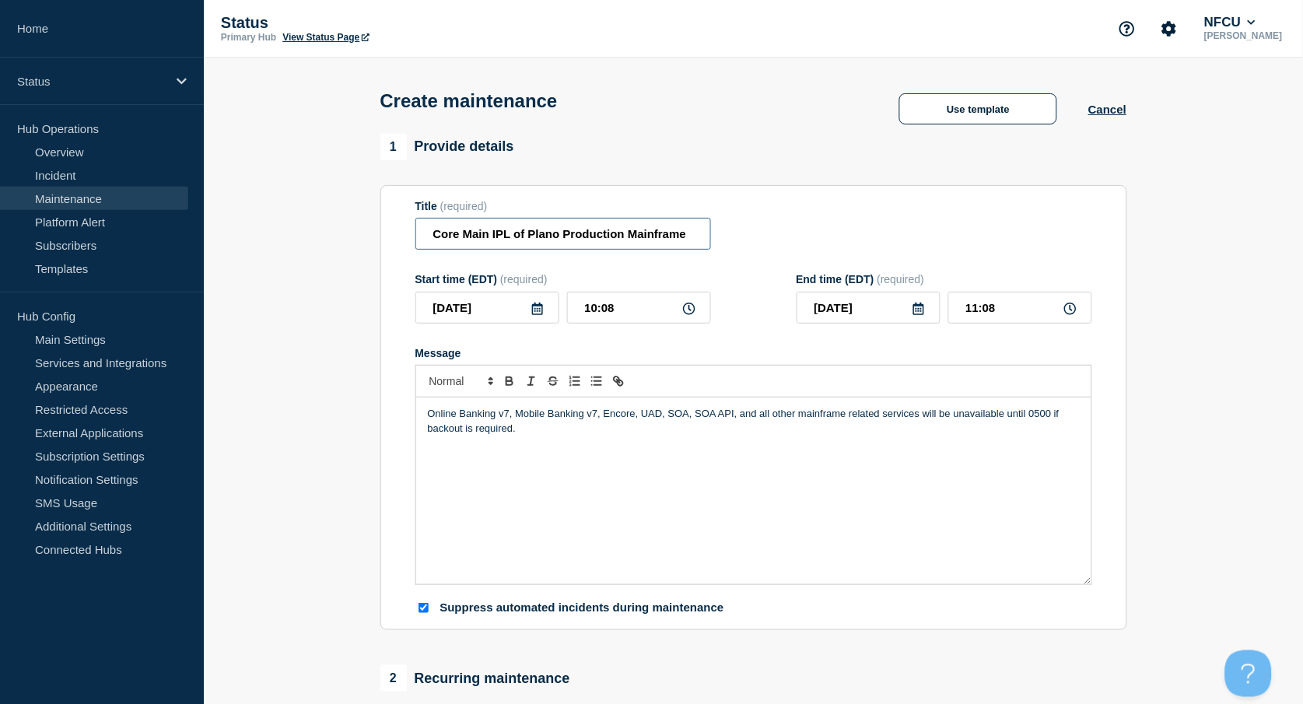
type input "Core Main IPL of Plano Production Mainframe"
click at [536, 312] on icon at bounding box center [537, 309] width 12 height 12
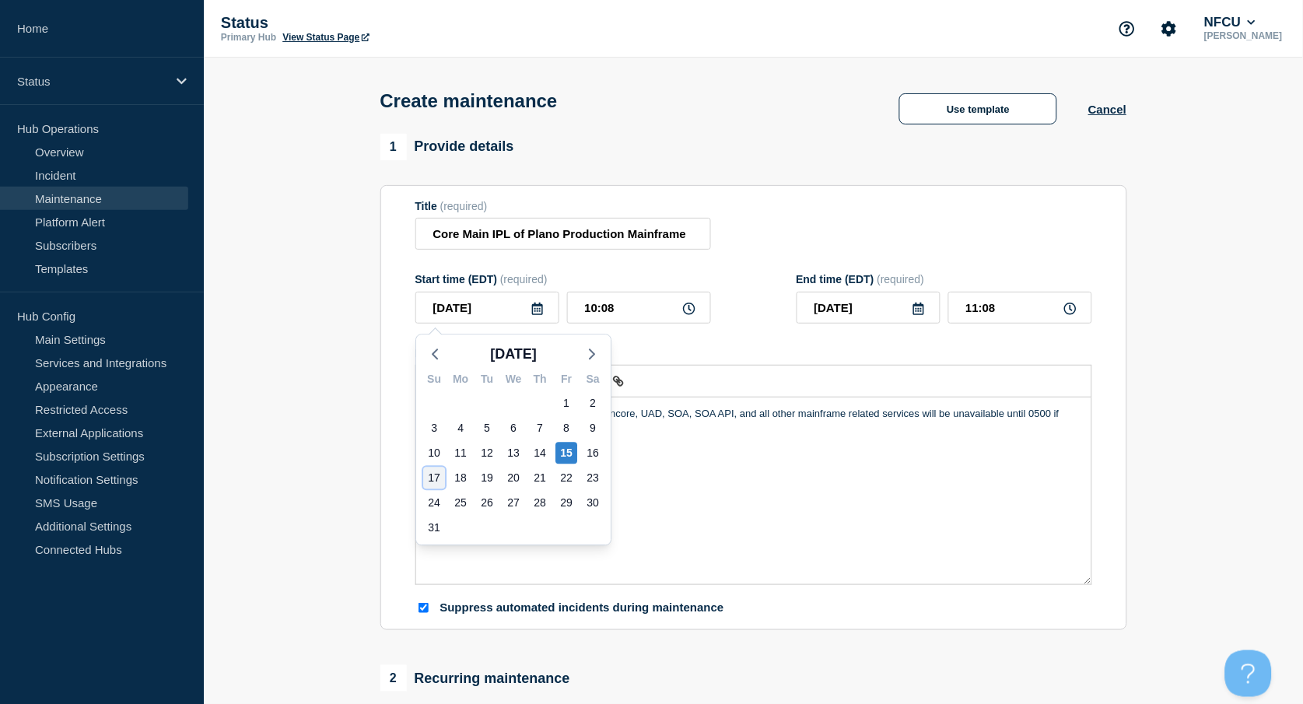
click at [432, 472] on div "17" at bounding box center [434, 478] width 22 height 22
type input "[DATE]"
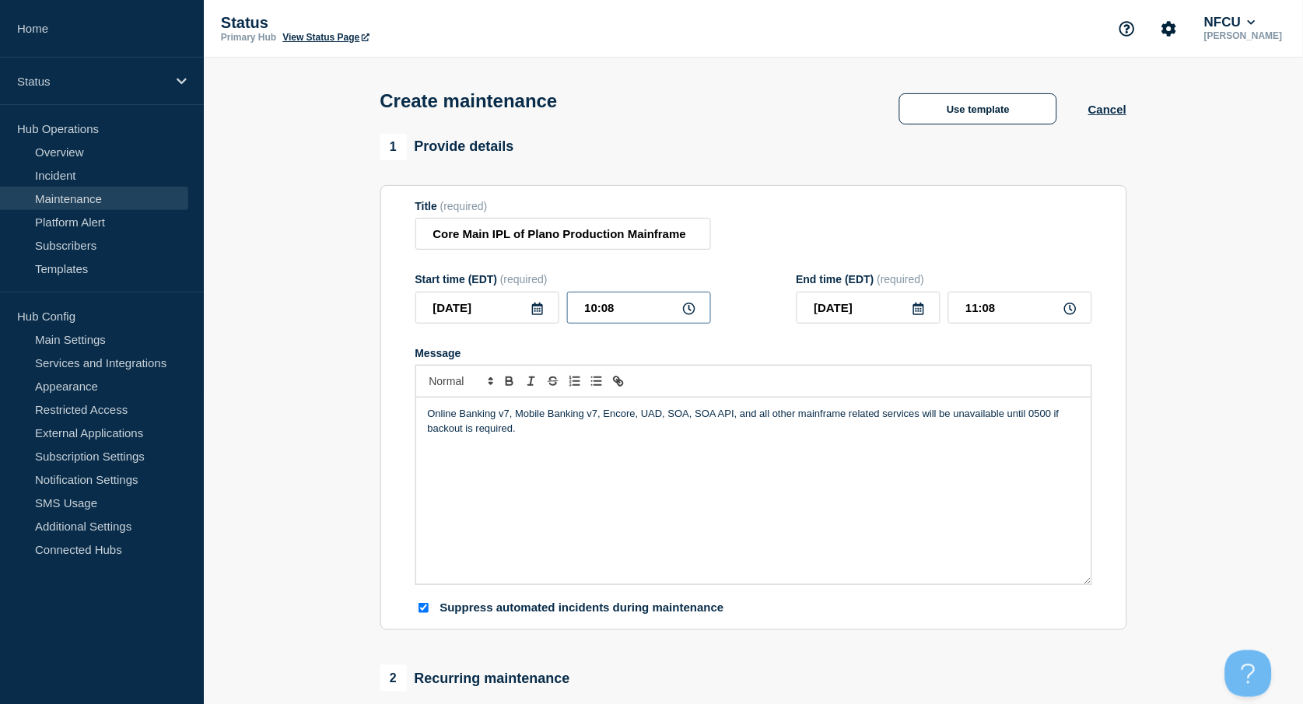
click at [621, 312] on input "10:08" at bounding box center [639, 308] width 144 height 32
drag, startPoint x: 649, startPoint y: 311, endPoint x: 516, endPoint y: 268, distance: 139.7
click at [518, 288] on div "Start time (EDT) (required) [DATE] 10:08" at bounding box center [563, 298] width 296 height 51
type input "01:00"
click at [914, 208] on div "Title (required) Core Main IPL of Plano Production Mainframe" at bounding box center [753, 225] width 677 height 51
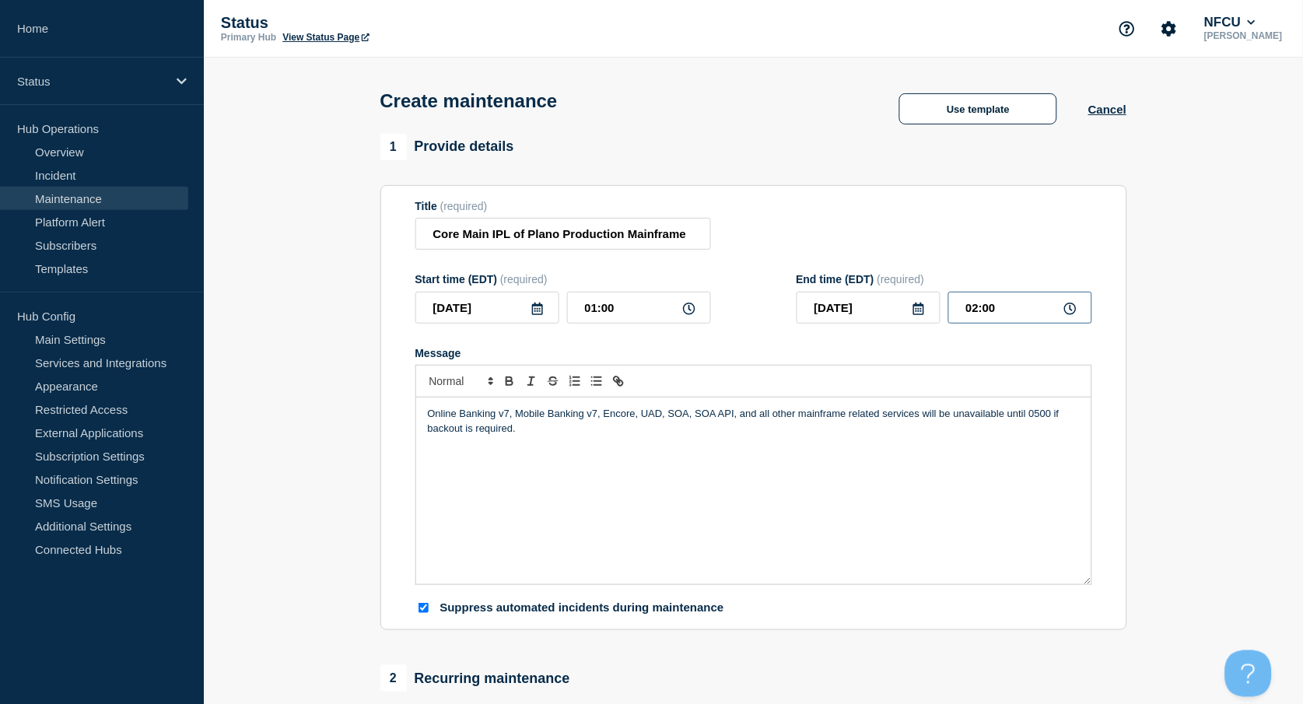
click at [1014, 308] on input "02:00" at bounding box center [1020, 308] width 144 height 32
drag, startPoint x: 1035, startPoint y: 313, endPoint x: 867, endPoint y: 278, distance: 171.0
click at [866, 300] on div "[DATE] 02:00" at bounding box center [945, 308] width 296 height 32
type input "04:00"
click at [779, 229] on div "Title (required) Core Main IPL of Plano Production Mainframe" at bounding box center [753, 225] width 677 height 51
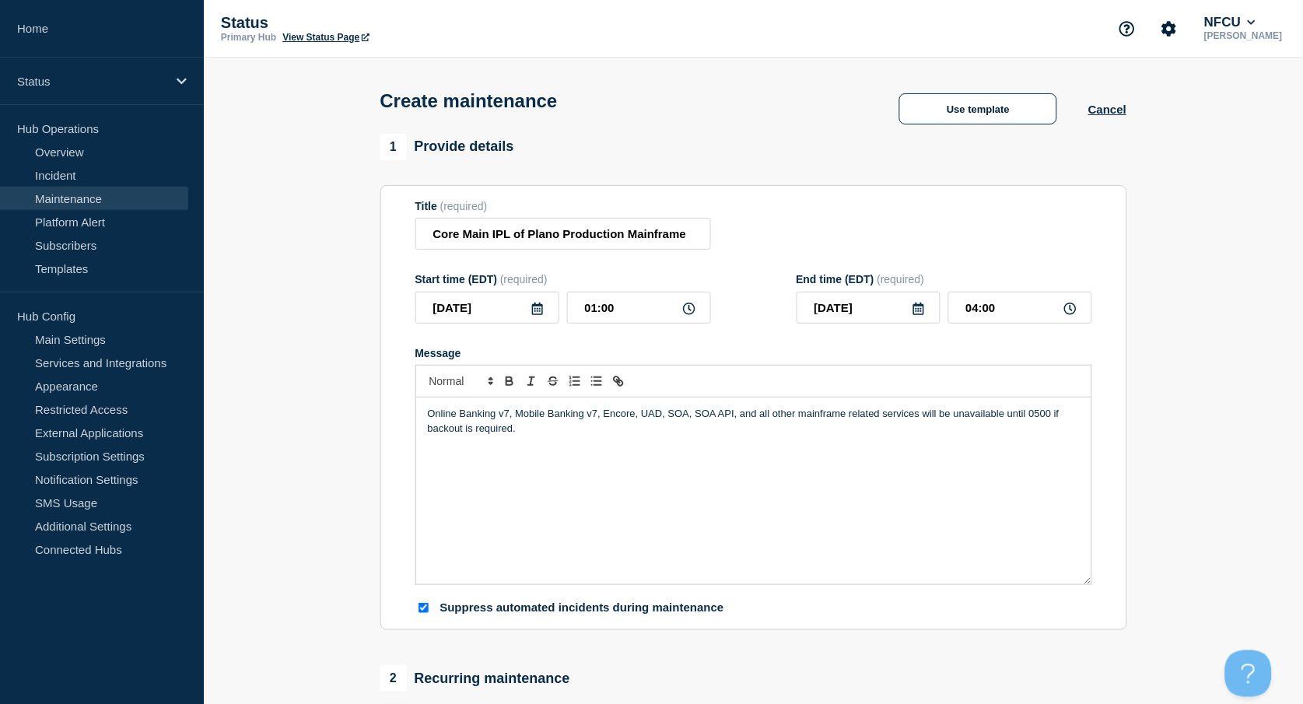
click at [1038, 414] on p "Online Banking v7, Mobile Banking v7, Encore, UAD, SOA, SOA API, and all other …" at bounding box center [754, 421] width 652 height 29
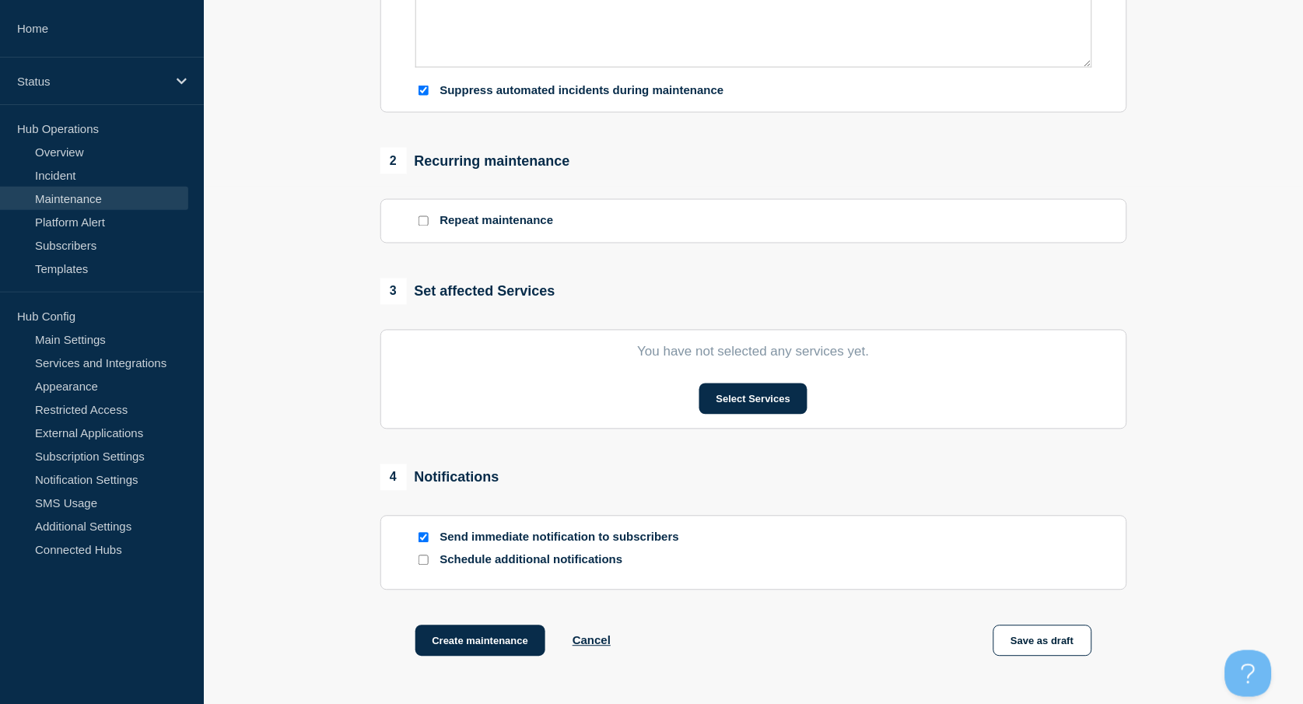
scroll to position [518, 0]
click at [742, 411] on button "Select Services" at bounding box center [753, 398] width 108 height 31
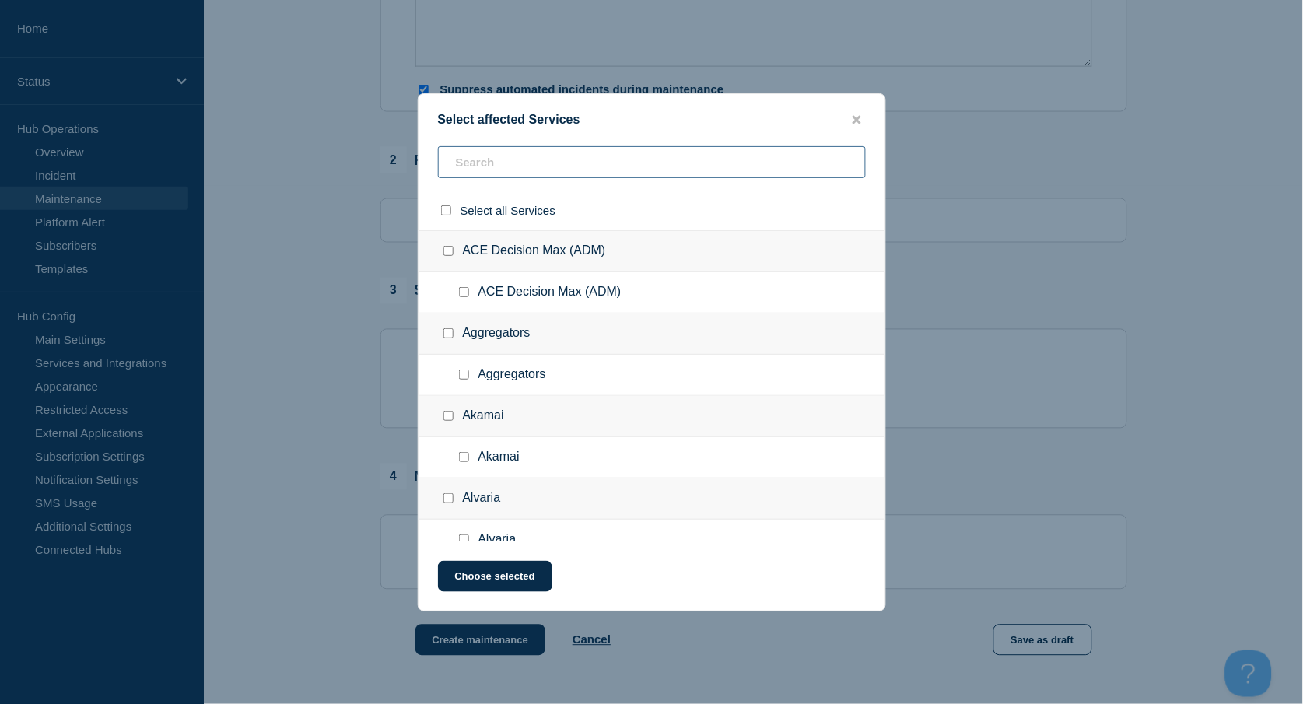
click at [493, 156] on input "text" at bounding box center [652, 162] width 428 height 32
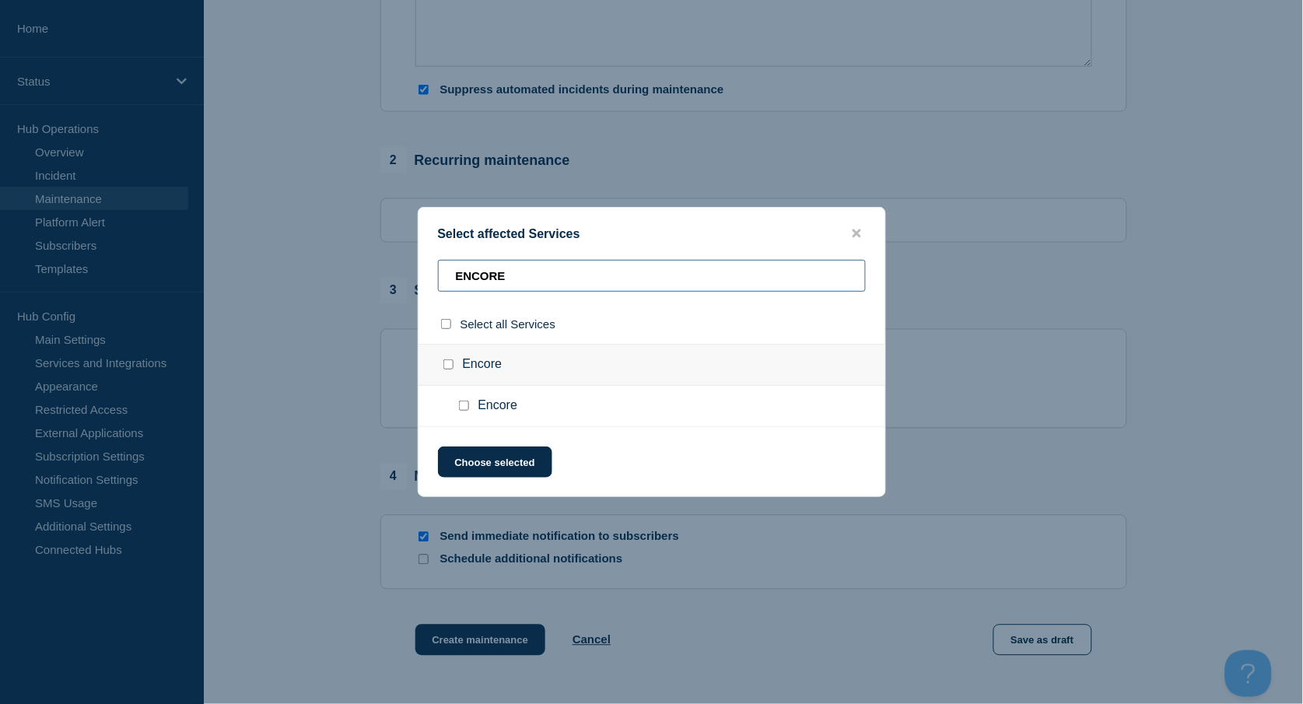
type input "ENCORE"
click at [449, 369] on input "Encore checkbox" at bounding box center [448, 364] width 10 height 10
checkbox input "true"
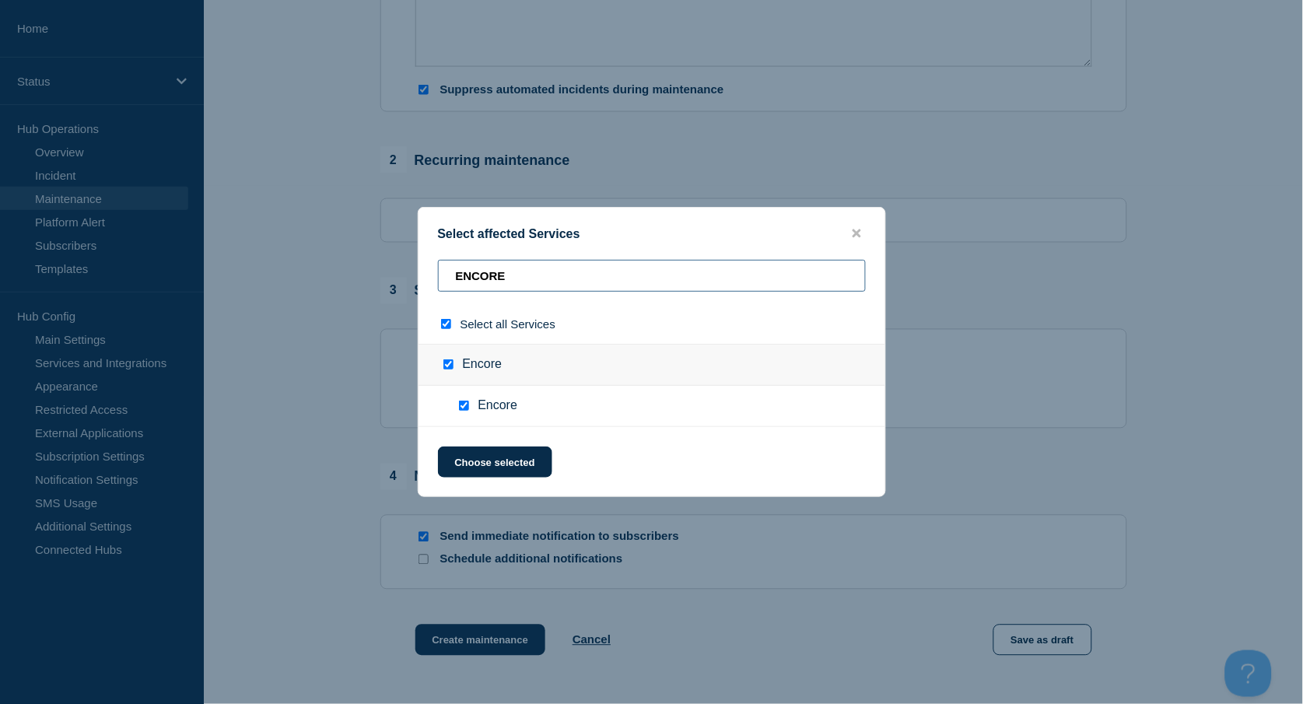
drag, startPoint x: 513, startPoint y: 280, endPoint x: 383, endPoint y: 250, distance: 132.5
click at [383, 253] on div "Select affected Services ENCORE Select all Services Encore Encore Choose select…" at bounding box center [651, 352] width 1303 height 704
checkbox input "false"
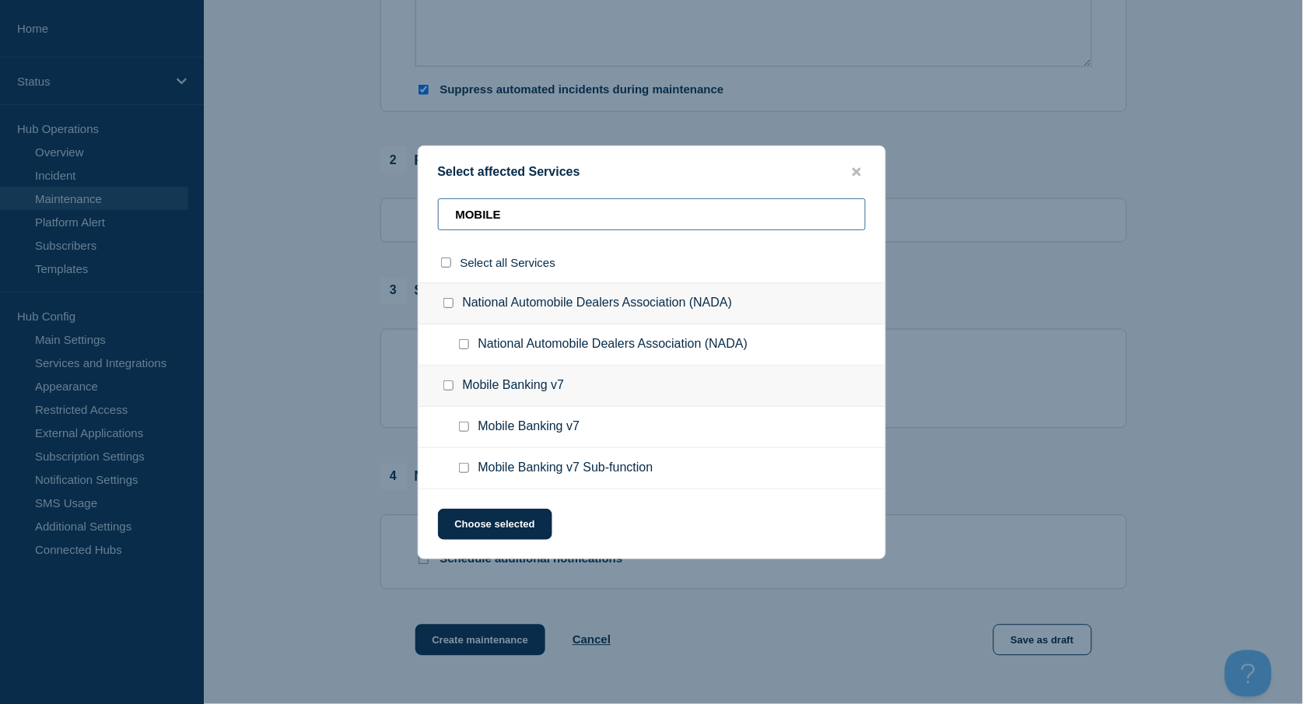
type input "MOBILE"
click at [466, 426] on input "Mobile Banking v7 checkbox" at bounding box center [464, 427] width 10 height 10
checkbox input "true"
drag, startPoint x: 530, startPoint y: 210, endPoint x: 273, endPoint y: 176, distance: 259.7
click at [275, 177] on div "Select affected Services MOBILE Select all Services National Automobile Dealers…" at bounding box center [651, 352] width 1303 height 704
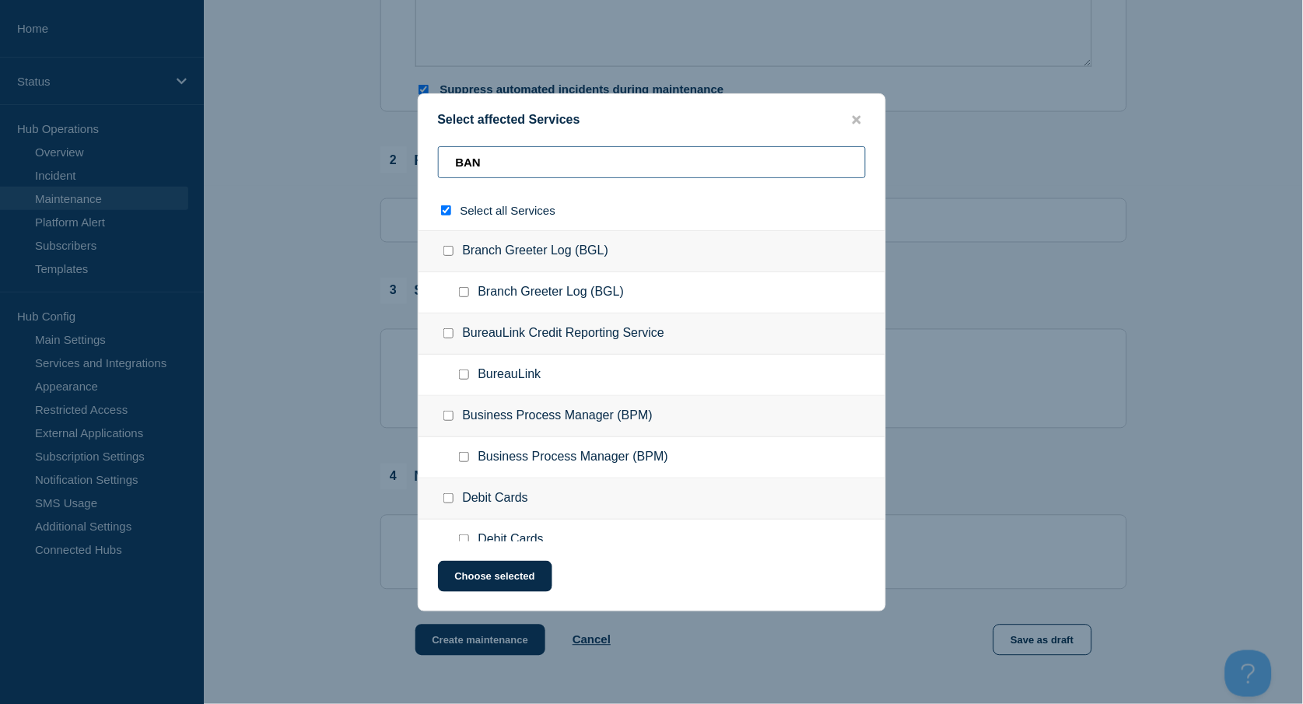
type input "BANM"
checkbox input "true"
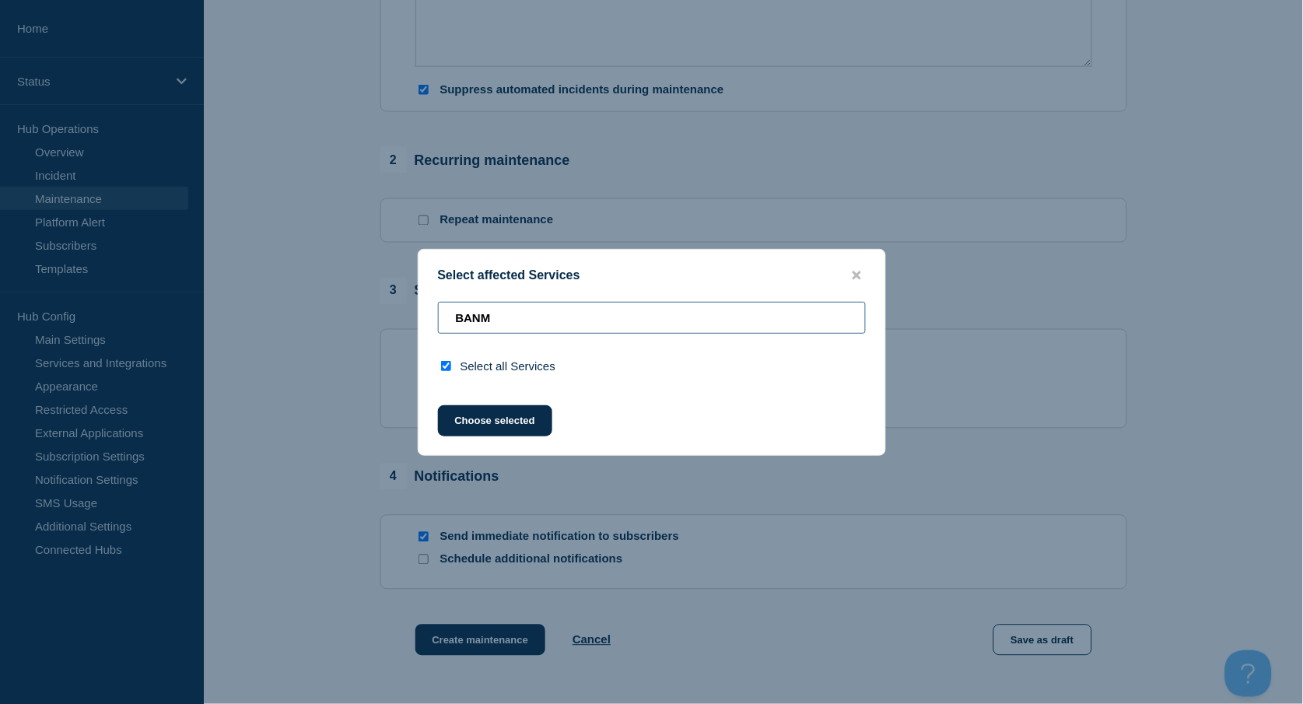
type input "BAN"
checkbox input "false"
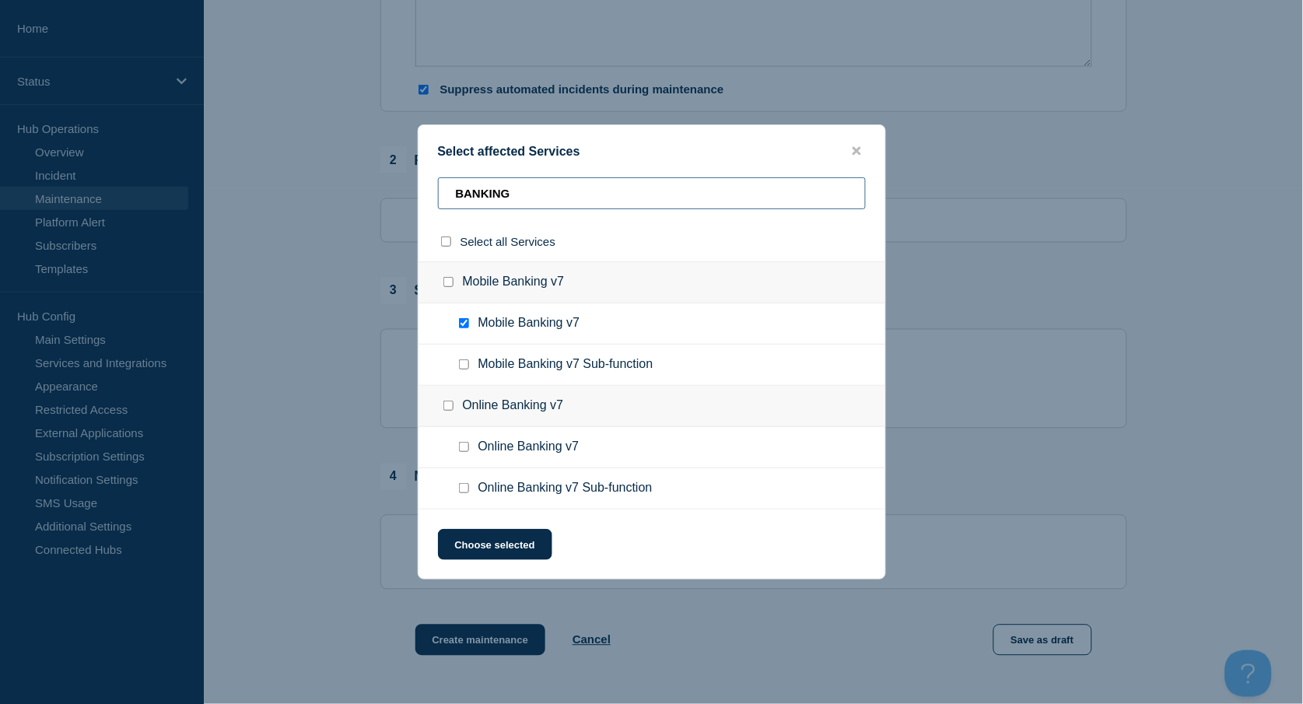
type input "BANKING"
click at [464, 447] on input "Online Banking v7 checkbox" at bounding box center [464, 447] width 10 height 10
checkbox input "true"
drag, startPoint x: 547, startPoint y: 200, endPoint x: 320, endPoint y: 184, distance: 227.7
click at [334, 187] on div "Select affected Services BANKING Select all Services Mobile Banking v7 Mobile B…" at bounding box center [651, 352] width 1303 height 704
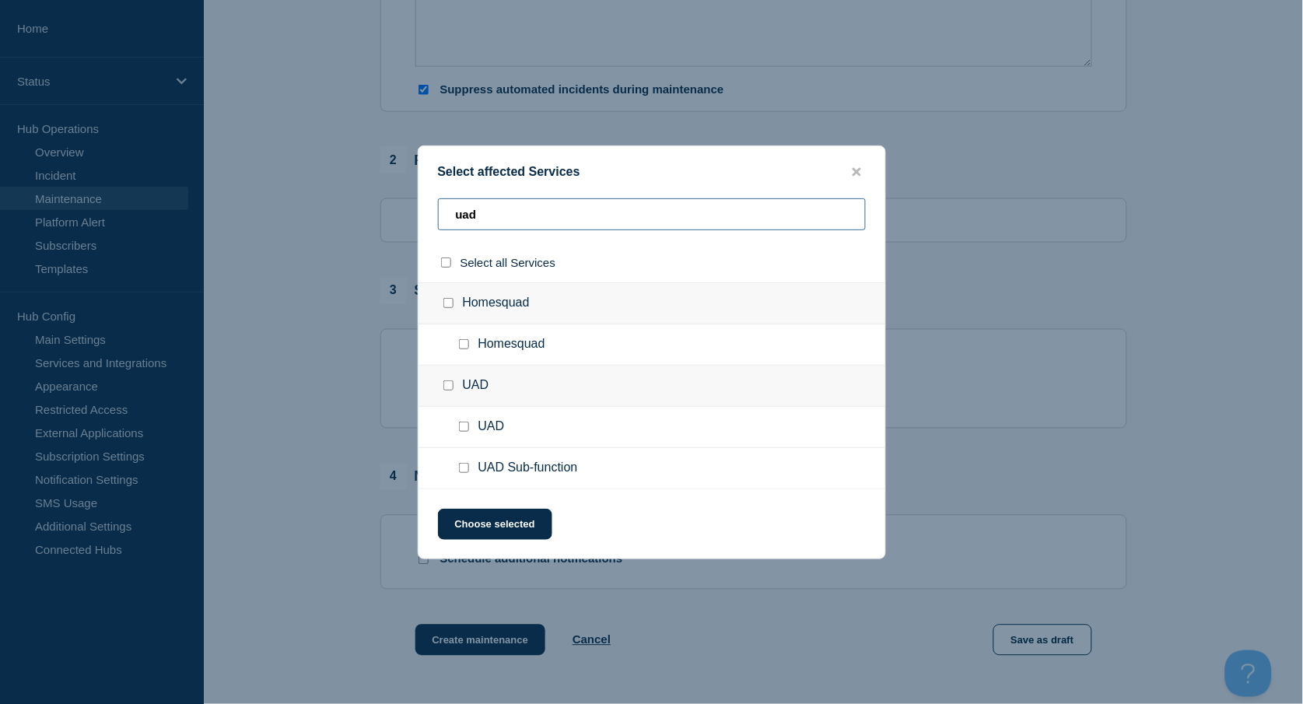
type input "uad"
click at [464, 430] on input "UAD checkbox" at bounding box center [464, 427] width 10 height 10
checkbox input "true"
click at [513, 527] on button "Choose selected" at bounding box center [495, 524] width 114 height 31
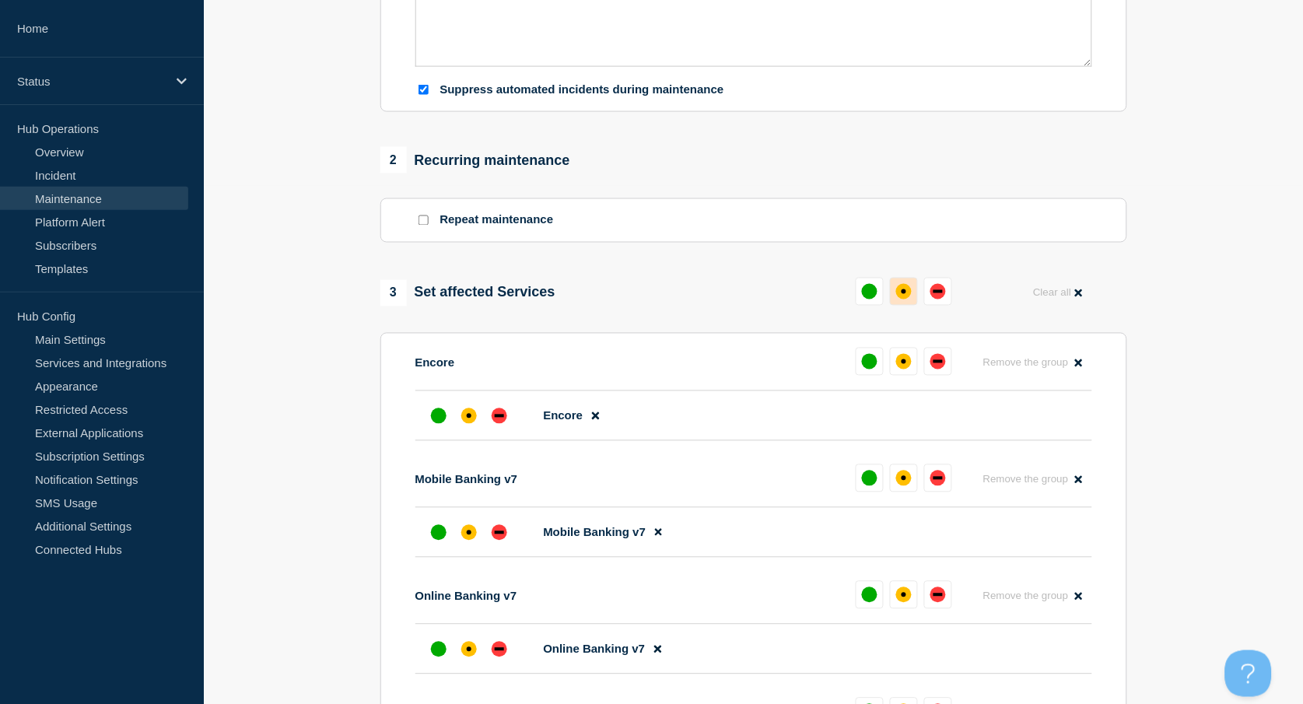
click at [902, 294] on div "affected" at bounding box center [904, 291] width 5 height 5
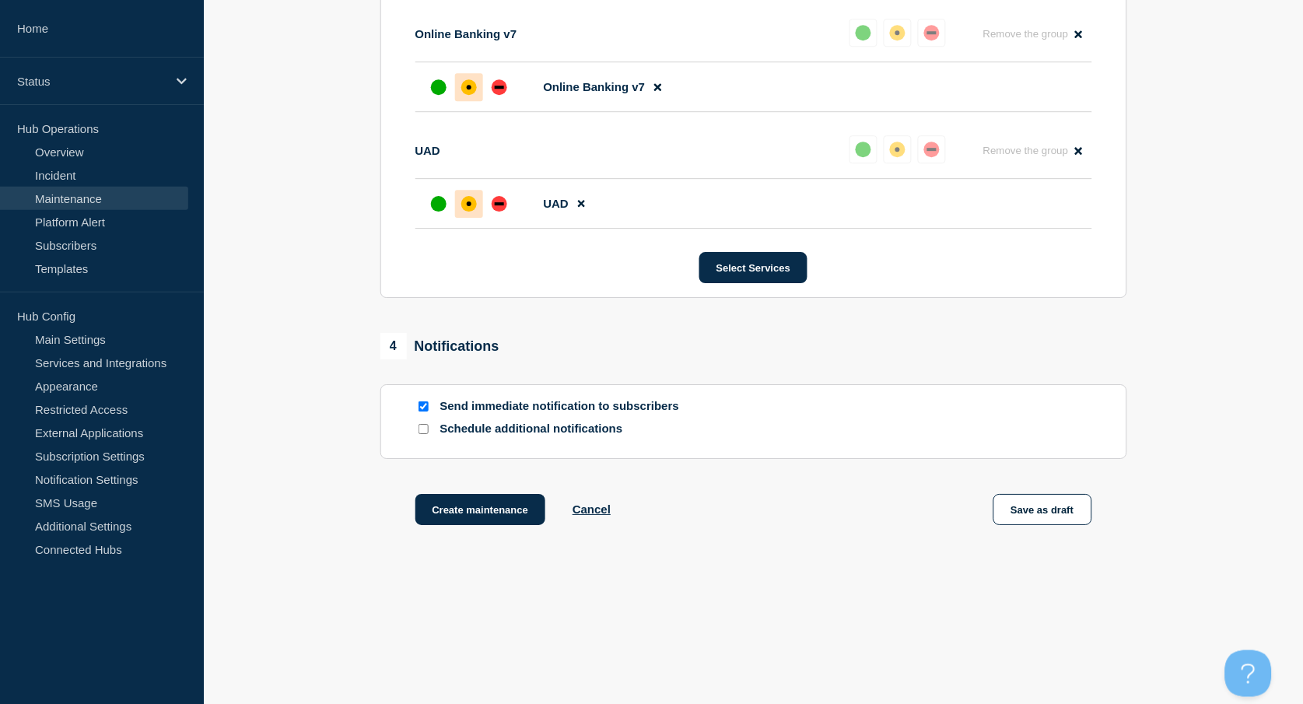
scroll to position [1084, 0]
click at [421, 408] on input "Send immediate notification to subscribers" at bounding box center [423, 406] width 10 height 10
checkbox input "false"
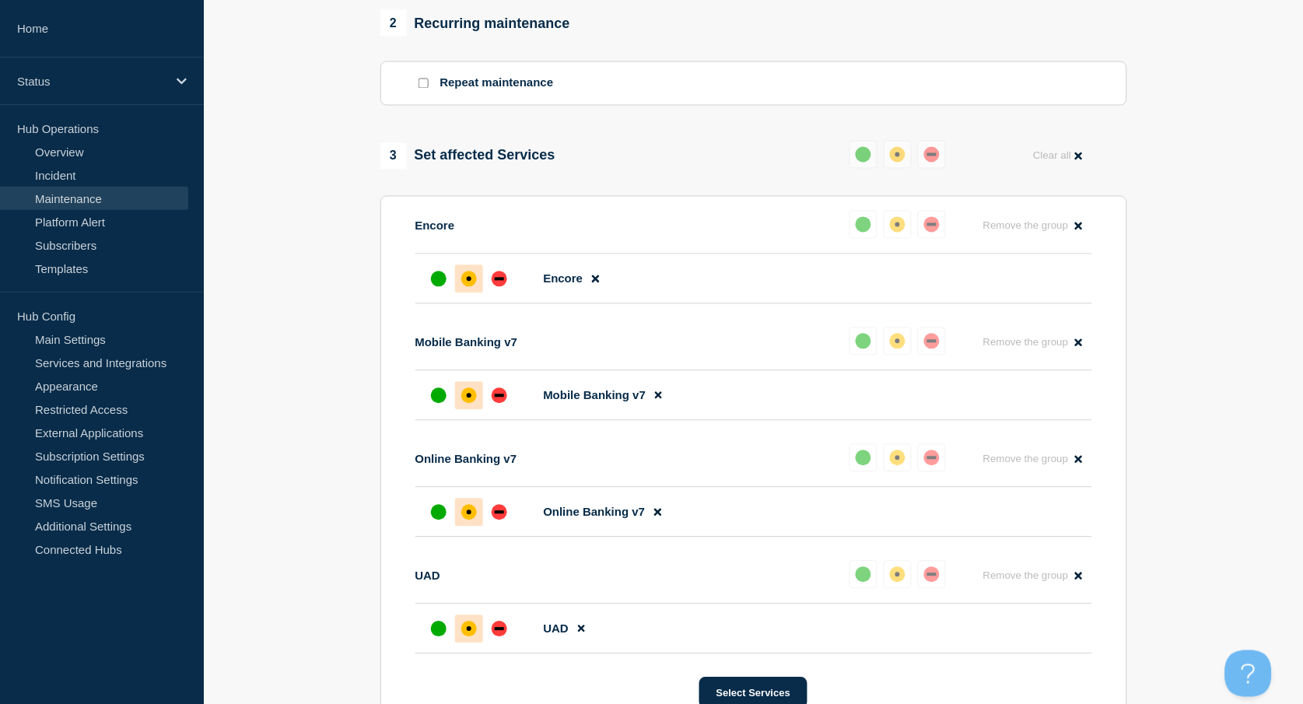
scroll to position [933, 0]
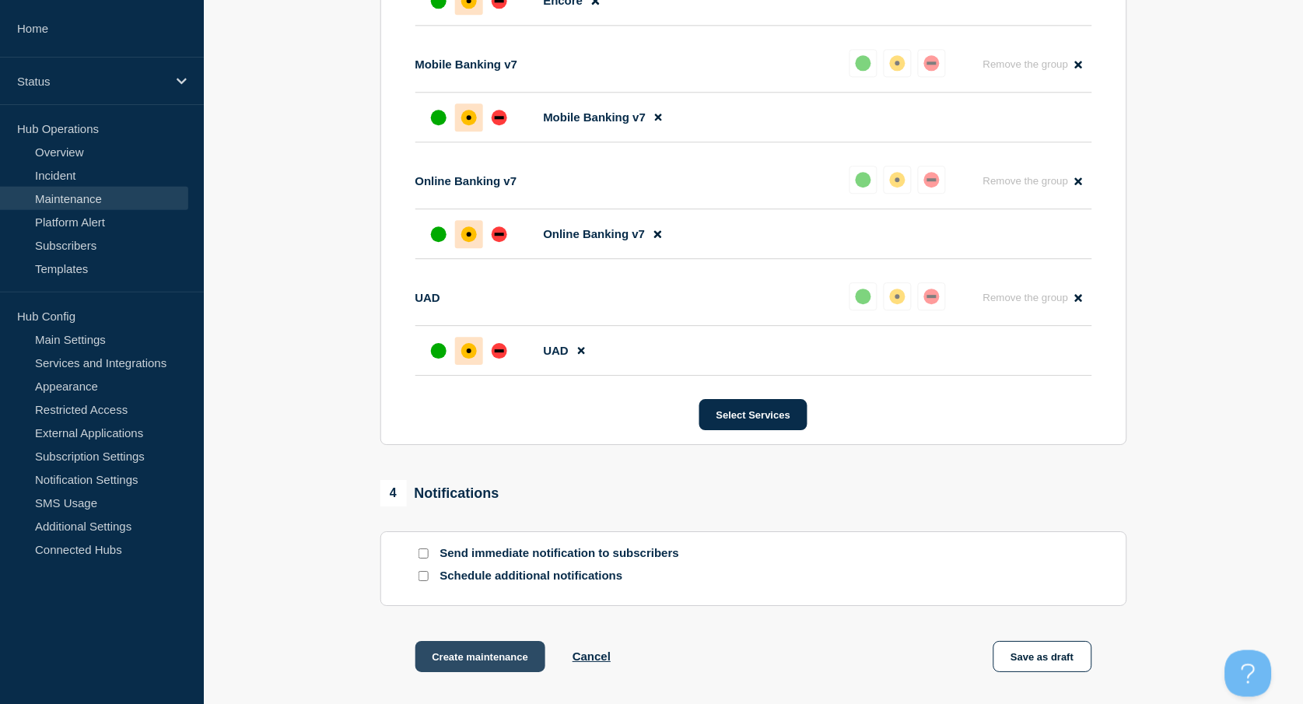
click at [479, 671] on button "Create maintenance" at bounding box center [480, 656] width 131 height 31
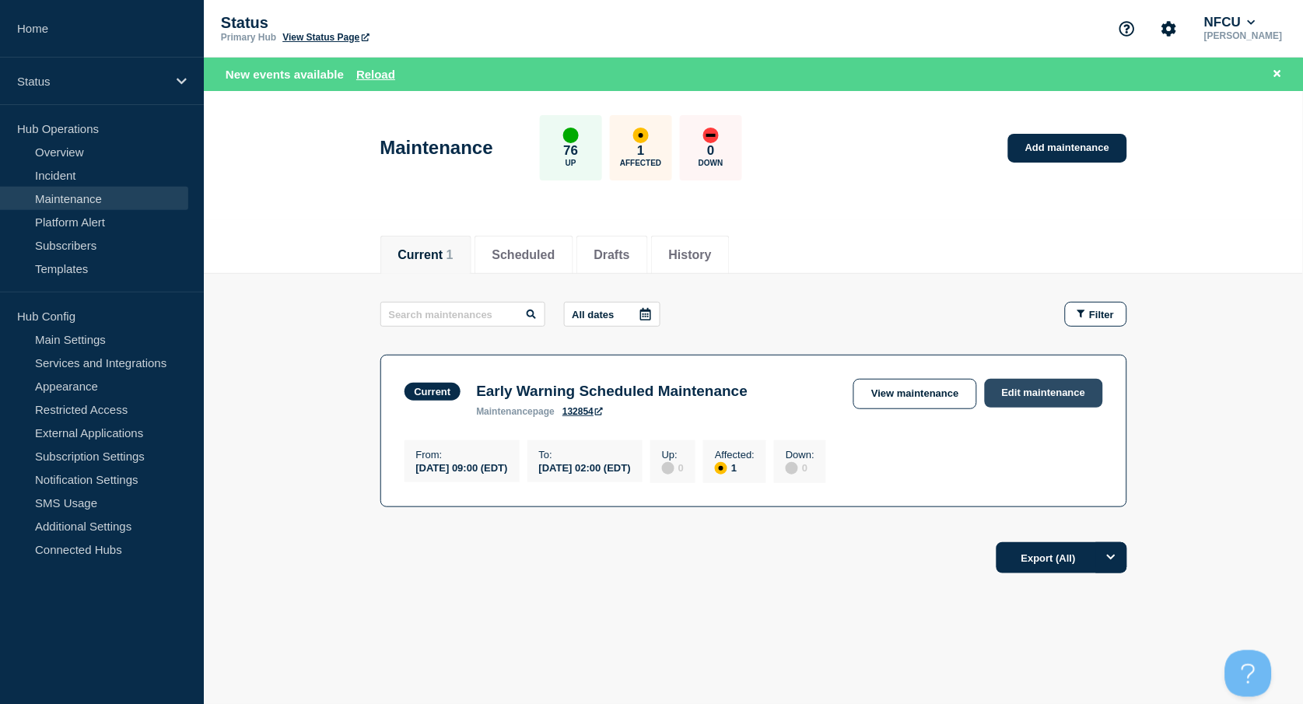
click at [1036, 398] on link "Edit maintenance" at bounding box center [1044, 393] width 118 height 29
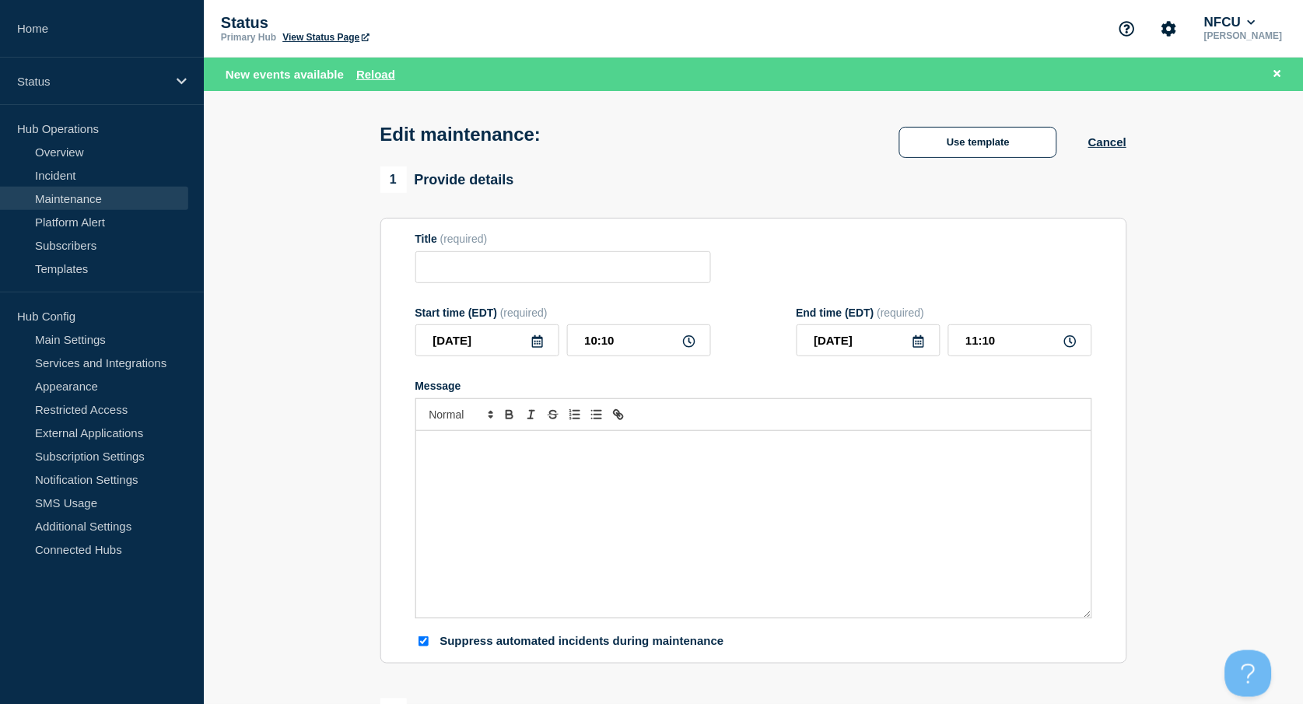
type input "Early Warning Scheduled Maintenance"
type input "[DATE]"
type input "09:00"
type input "[DATE]"
type input "02:00"
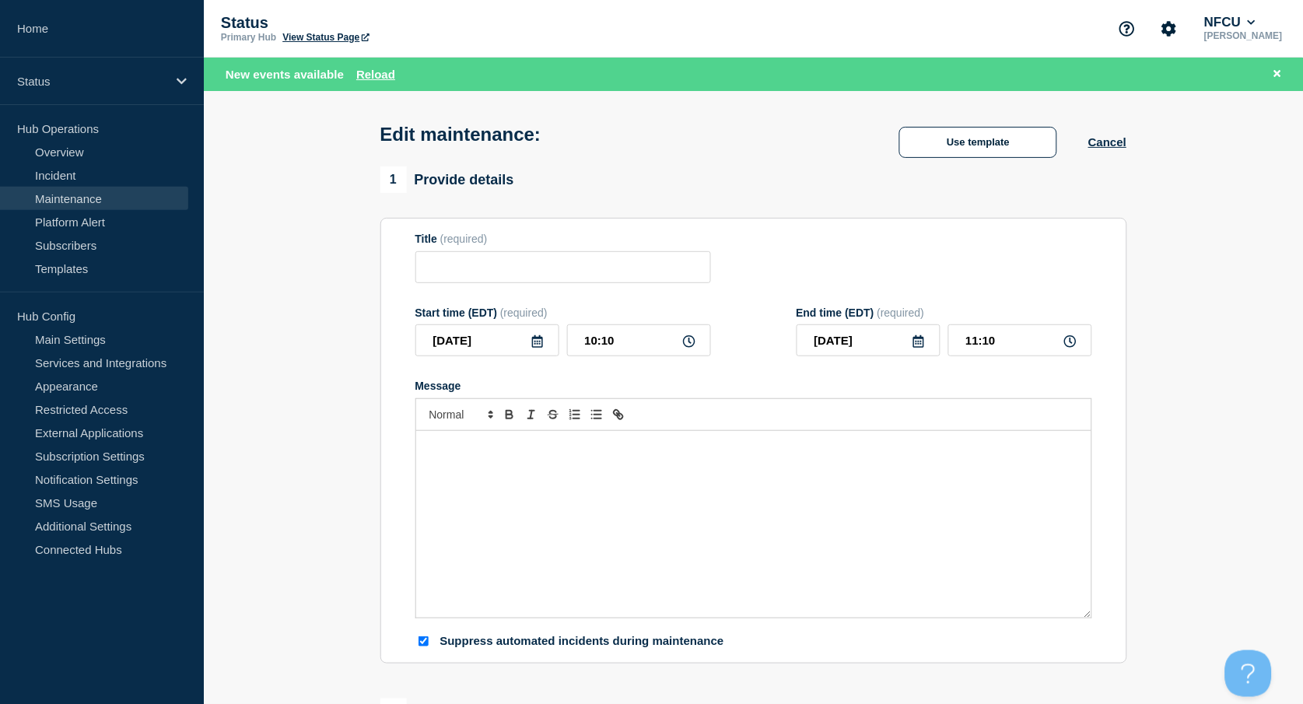
checkbox input "true"
checkbox input "false"
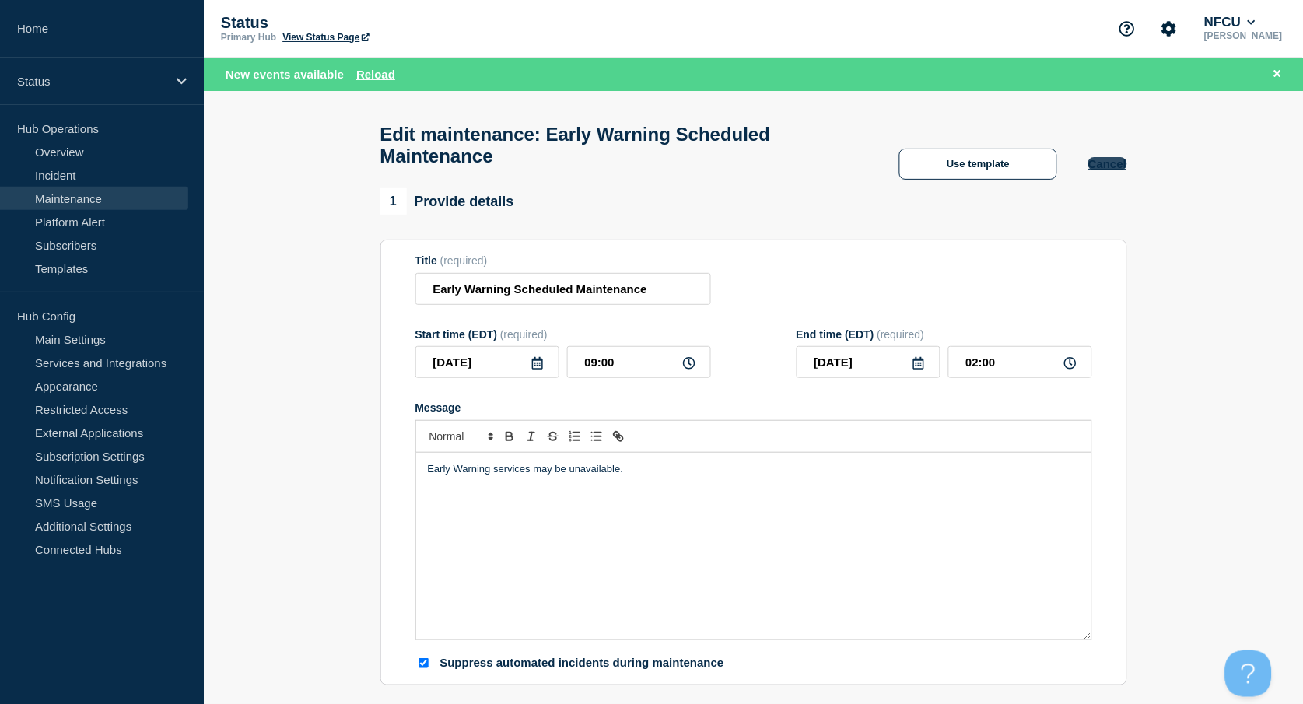
click at [1123, 170] on button "Cancel" at bounding box center [1107, 163] width 38 height 13
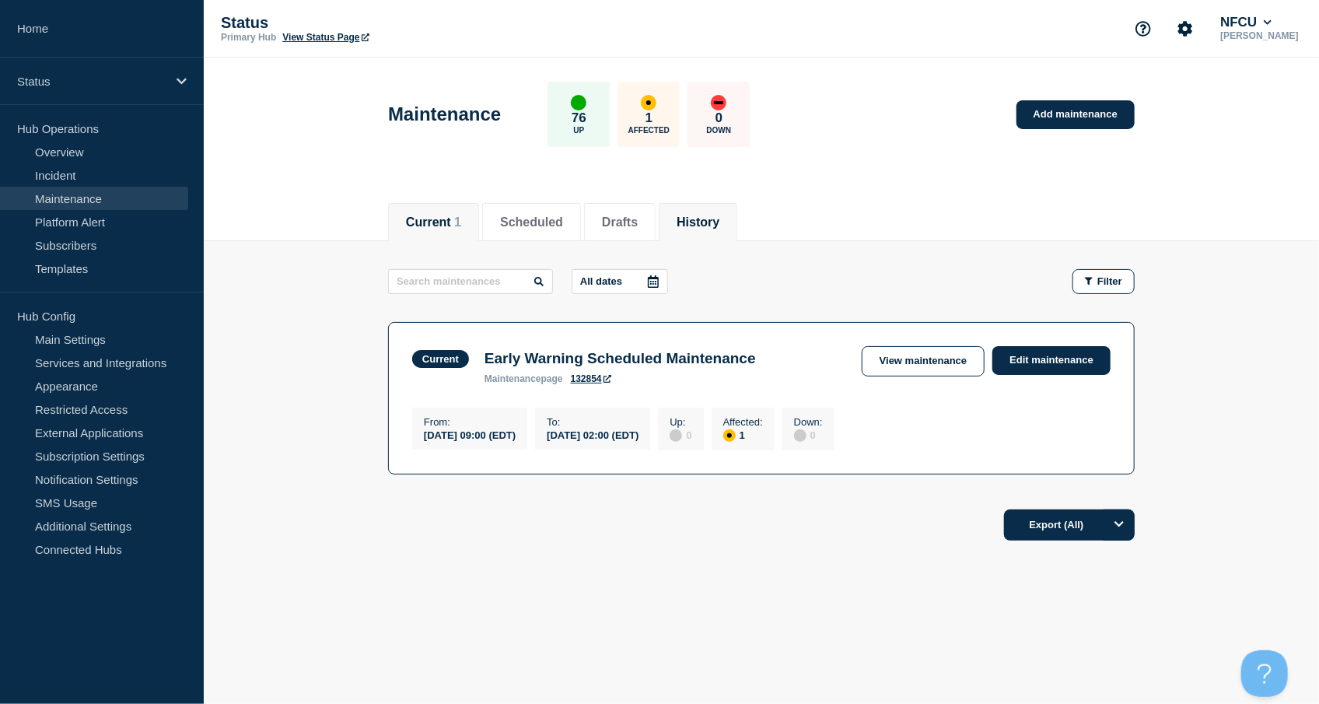
click at [707, 205] on li "History" at bounding box center [698, 222] width 79 height 38
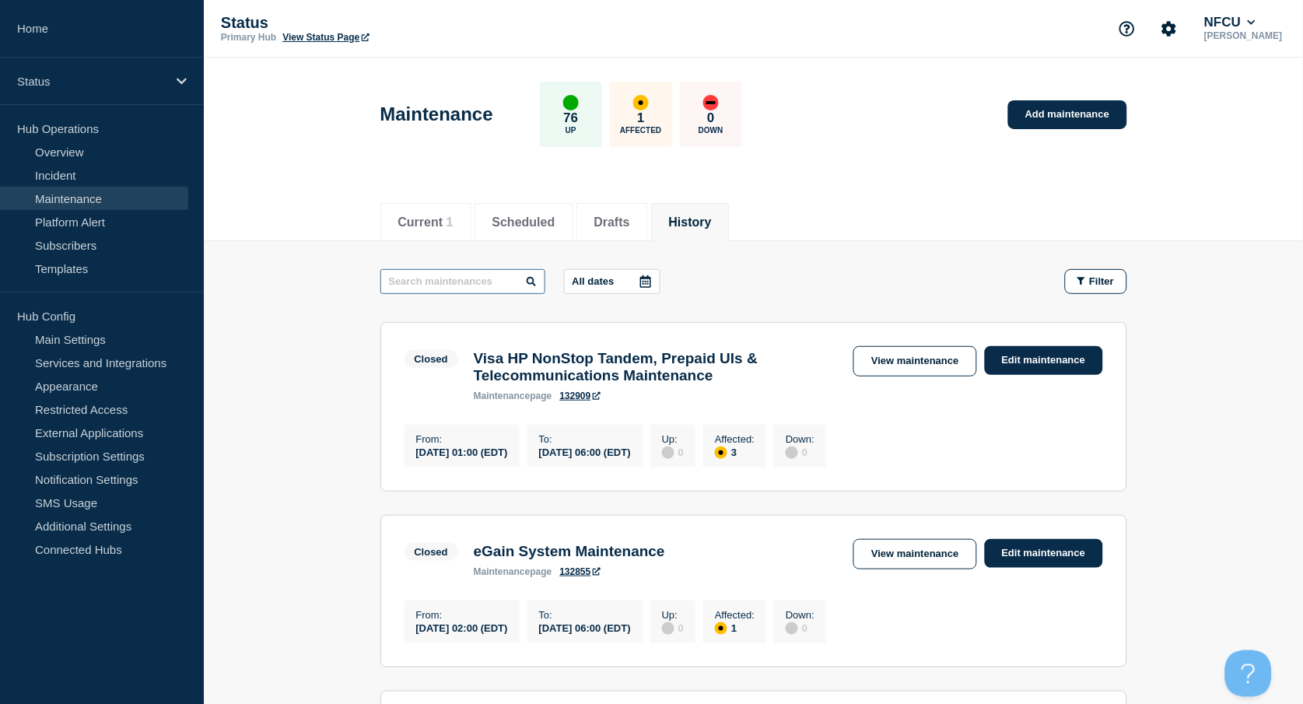
click at [460, 285] on input "text" at bounding box center [462, 281] width 165 height 25
type input "CGI"
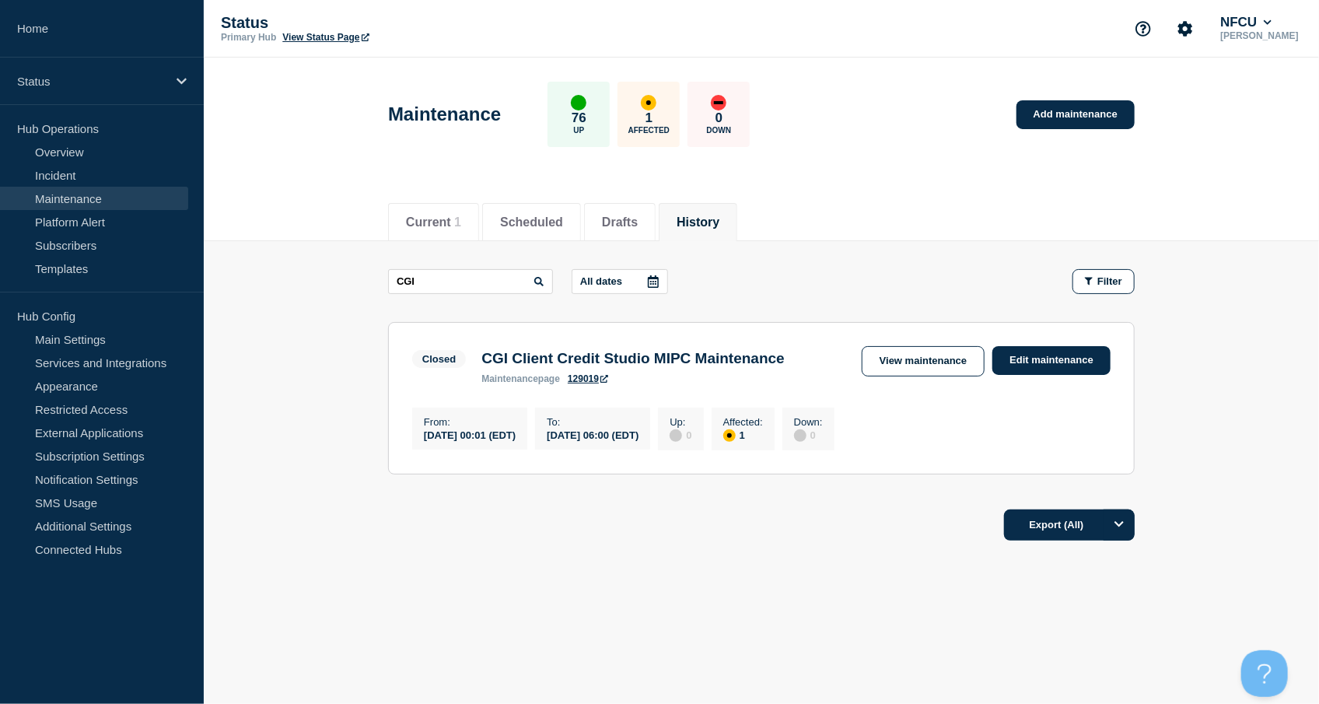
click at [906, 355] on link "View maintenance" at bounding box center [923, 361] width 123 height 30
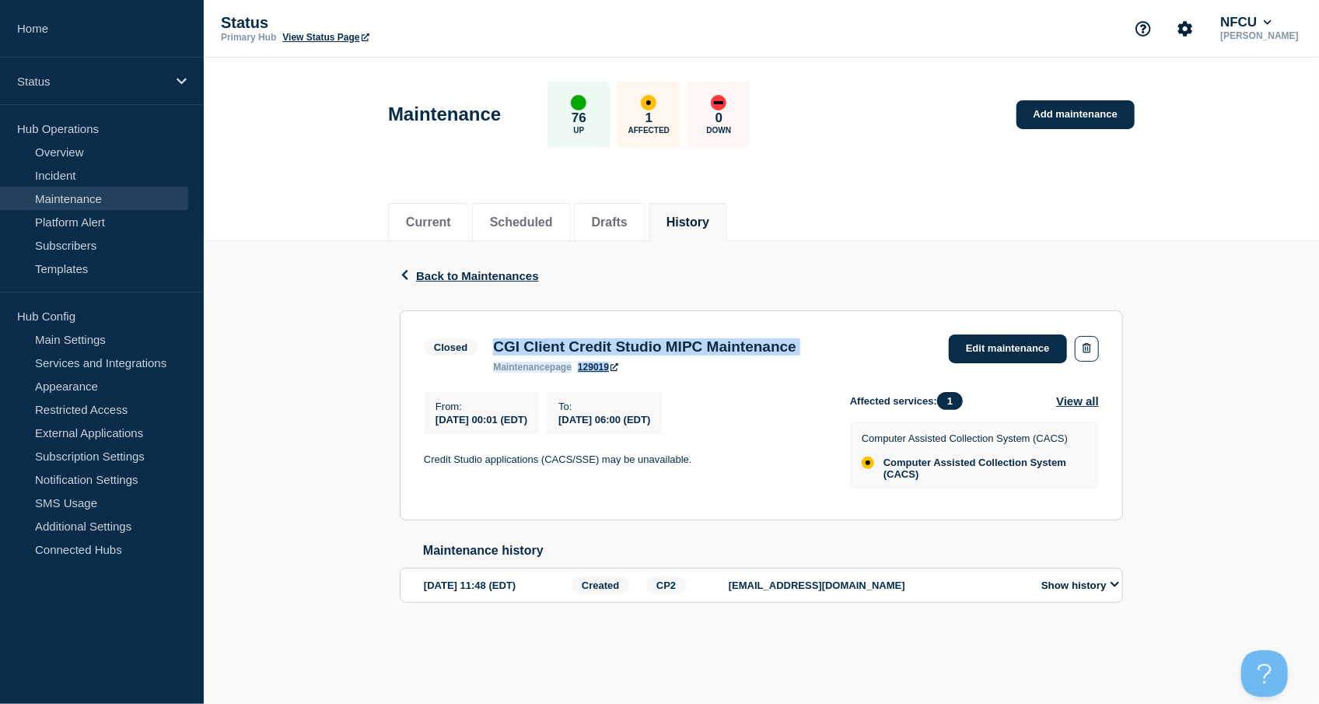
drag, startPoint x: 494, startPoint y: 343, endPoint x: 942, endPoint y: 336, distance: 448.1
click at [942, 336] on div "Closed CGI Client Credit Studio MIPC Maintenance maintenance page 129019 Edit m…" at bounding box center [761, 353] width 675 height 38
click at [516, 343] on h3 "CGI Client Credit Studio MIPC Maintenance" at bounding box center [644, 346] width 303 height 17
drag, startPoint x: 512, startPoint y: 345, endPoint x: 858, endPoint y: 326, distance: 346.7
click at [858, 326] on section "Closed CGI Client Credit Studio MIPC Maintenance maintenance page 129019 Edit m…" at bounding box center [761, 415] width 723 height 210
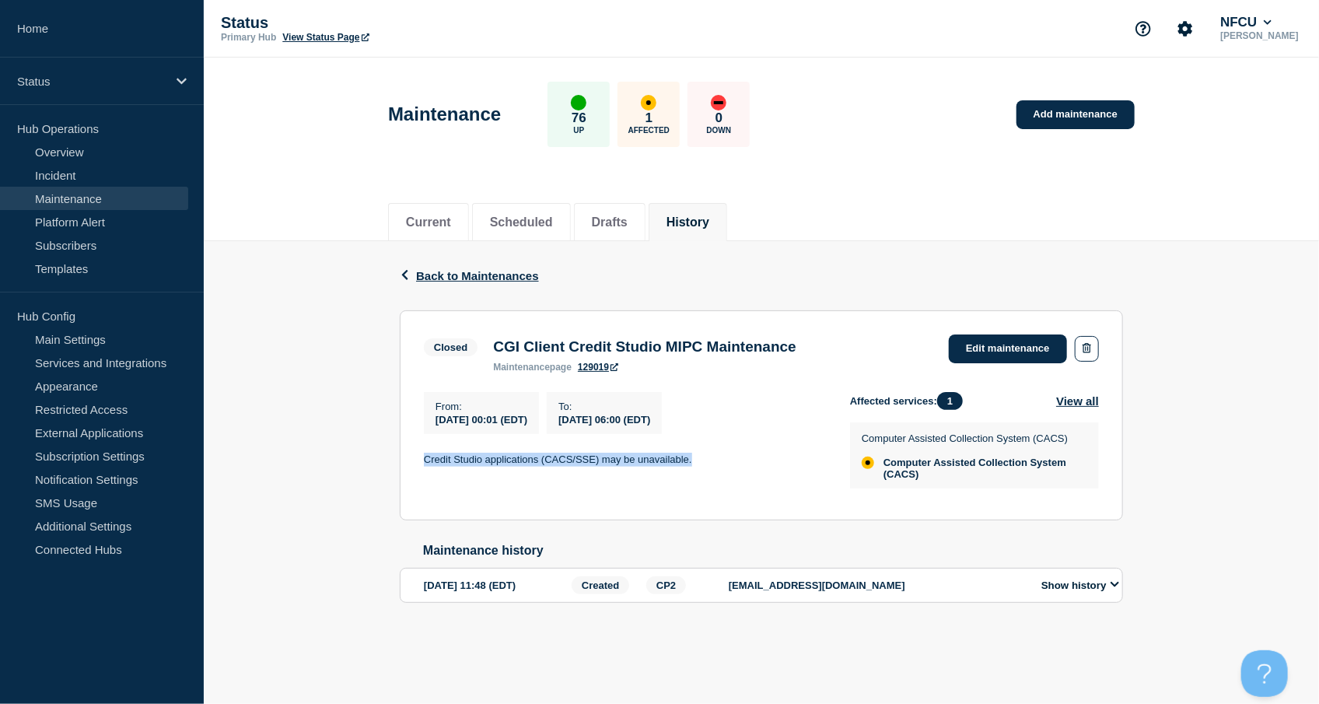
drag, startPoint x: 422, startPoint y: 458, endPoint x: 703, endPoint y: 461, distance: 281.6
click at [703, 461] on section "Closed CGI Client Credit Studio MIPC Maintenance maintenance page 129019 Edit m…" at bounding box center [761, 415] width 723 height 210
click at [699, 220] on button "History" at bounding box center [688, 222] width 43 height 14
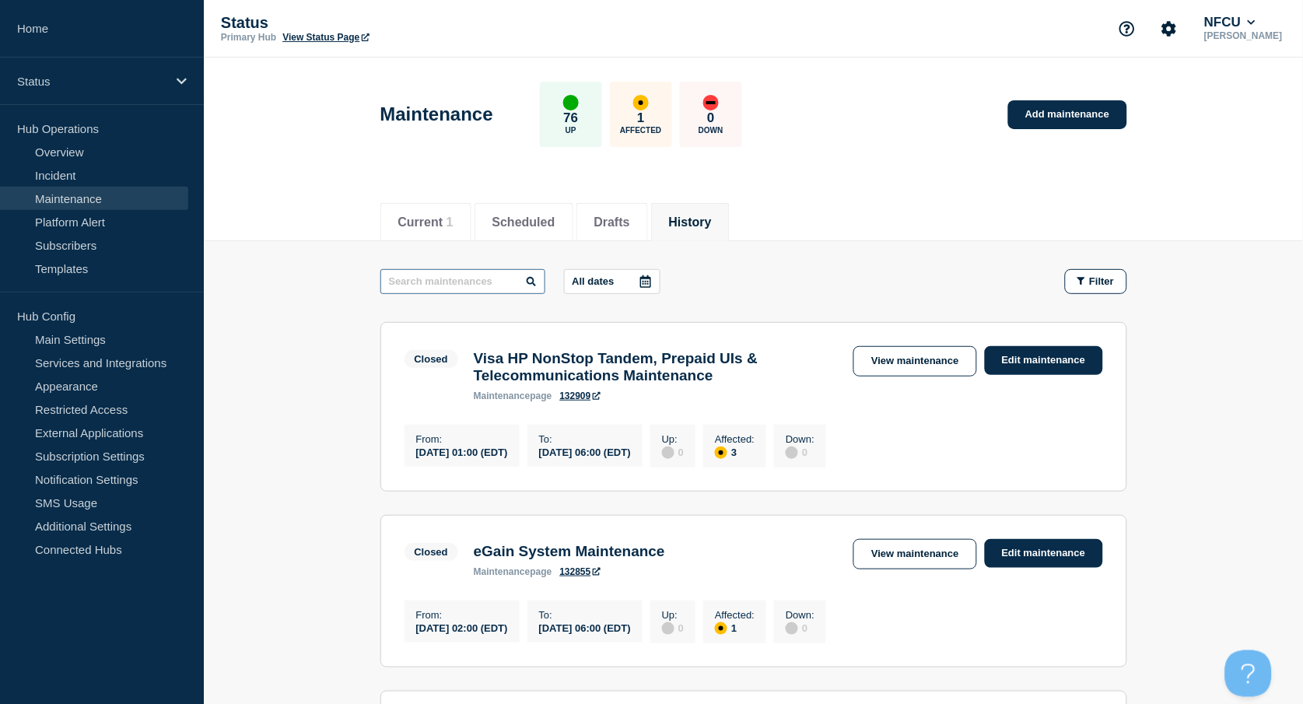
click at [464, 285] on input "text" at bounding box center [462, 281] width 165 height 25
type input "splunk"
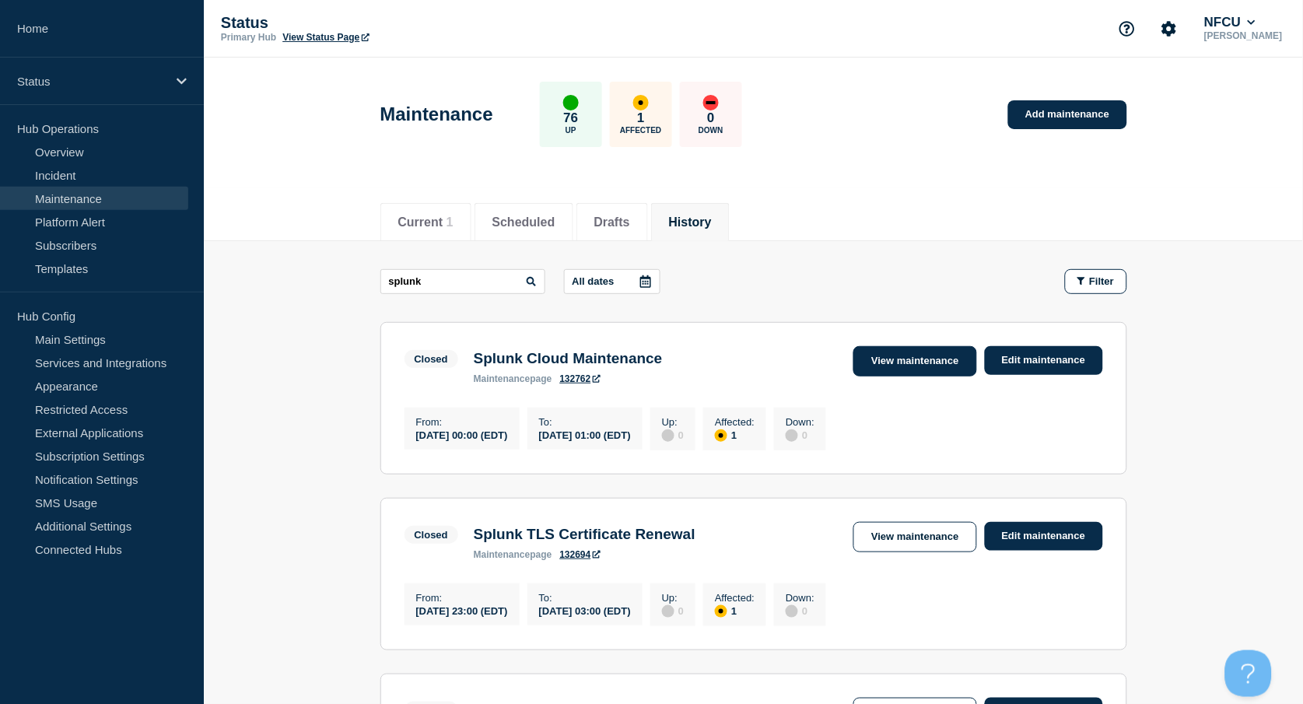
click at [891, 356] on link "View maintenance" at bounding box center [914, 361] width 123 height 30
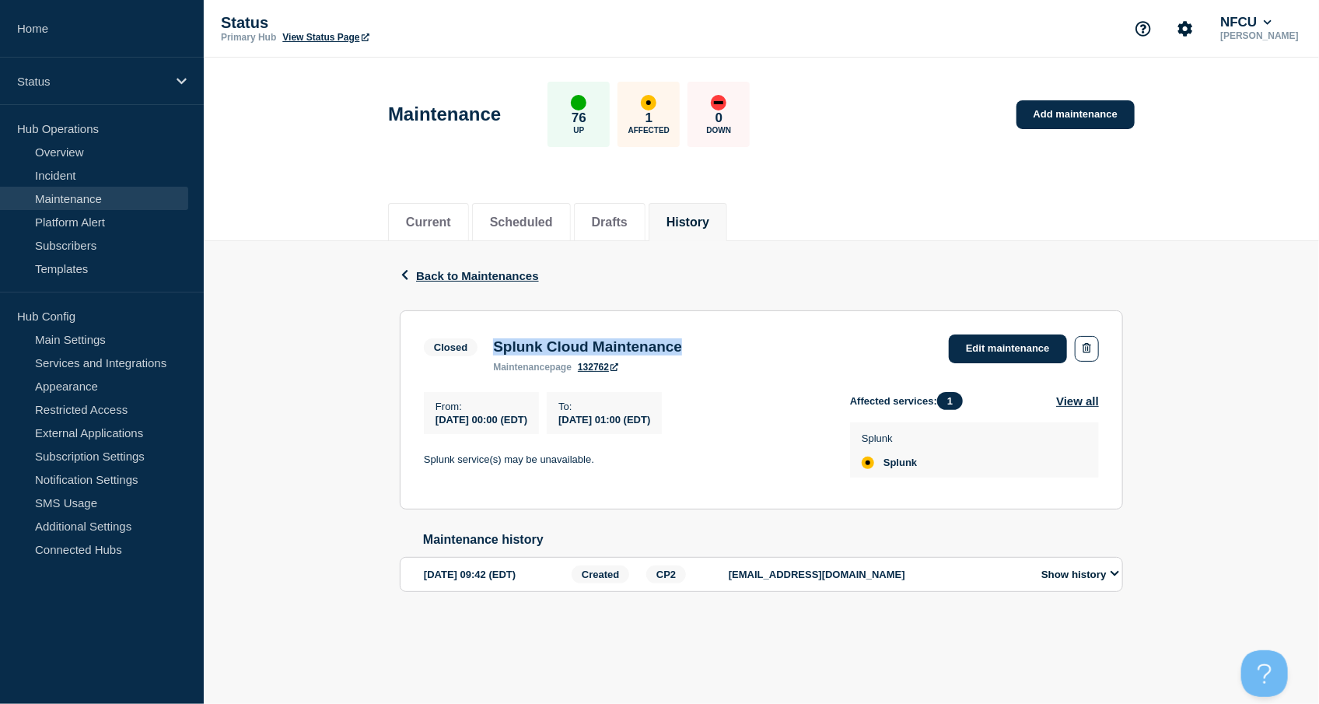
drag, startPoint x: 495, startPoint y: 346, endPoint x: 771, endPoint y: 357, distance: 275.6
click at [771, 357] on div "Closed Splunk Cloud Maintenance maintenance page 132762 Edit maintenance" at bounding box center [761, 353] width 675 height 38
drag, startPoint x: 425, startPoint y: 462, endPoint x: 666, endPoint y: 456, distance: 240.4
click at [666, 456] on div "From : [DATE] 00:00 (EDT) To : [DATE] 01:00 (EDT) Splunk service(s) may be unav…" at bounding box center [637, 438] width 426 height 93
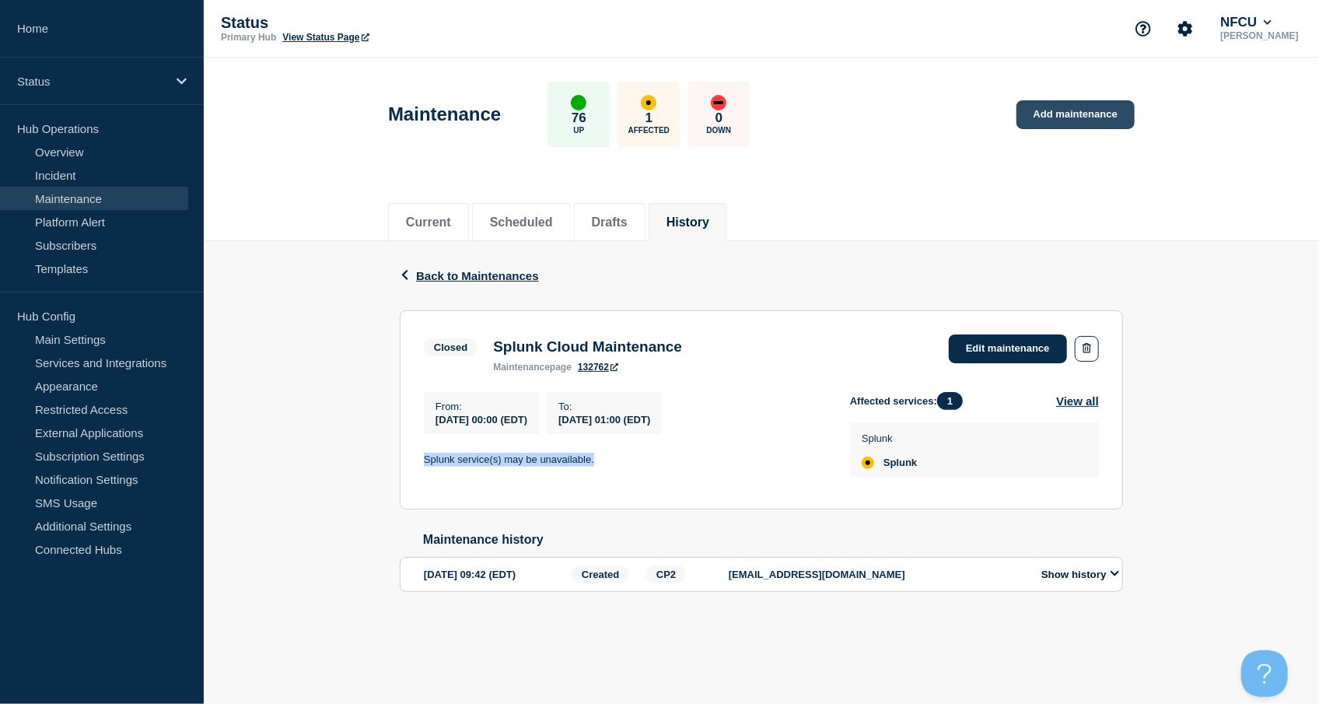
click at [1066, 110] on link "Add maintenance" at bounding box center [1076, 114] width 118 height 29
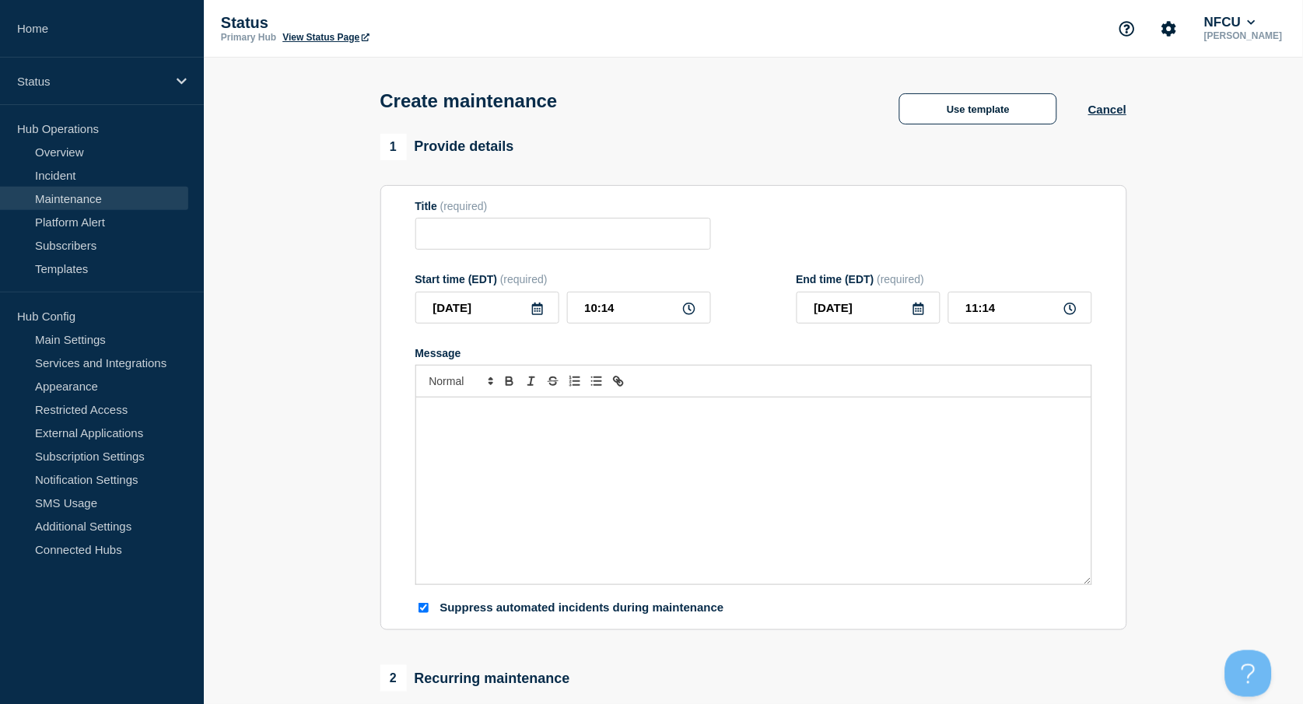
checkbox input "true"
click at [497, 242] on input "Title" at bounding box center [563, 234] width 296 height 32
paste input "CACS X Product Release 25.2"
type input "CACS X Product Release 25.3"
click at [481, 455] on div "Message" at bounding box center [753, 490] width 675 height 187
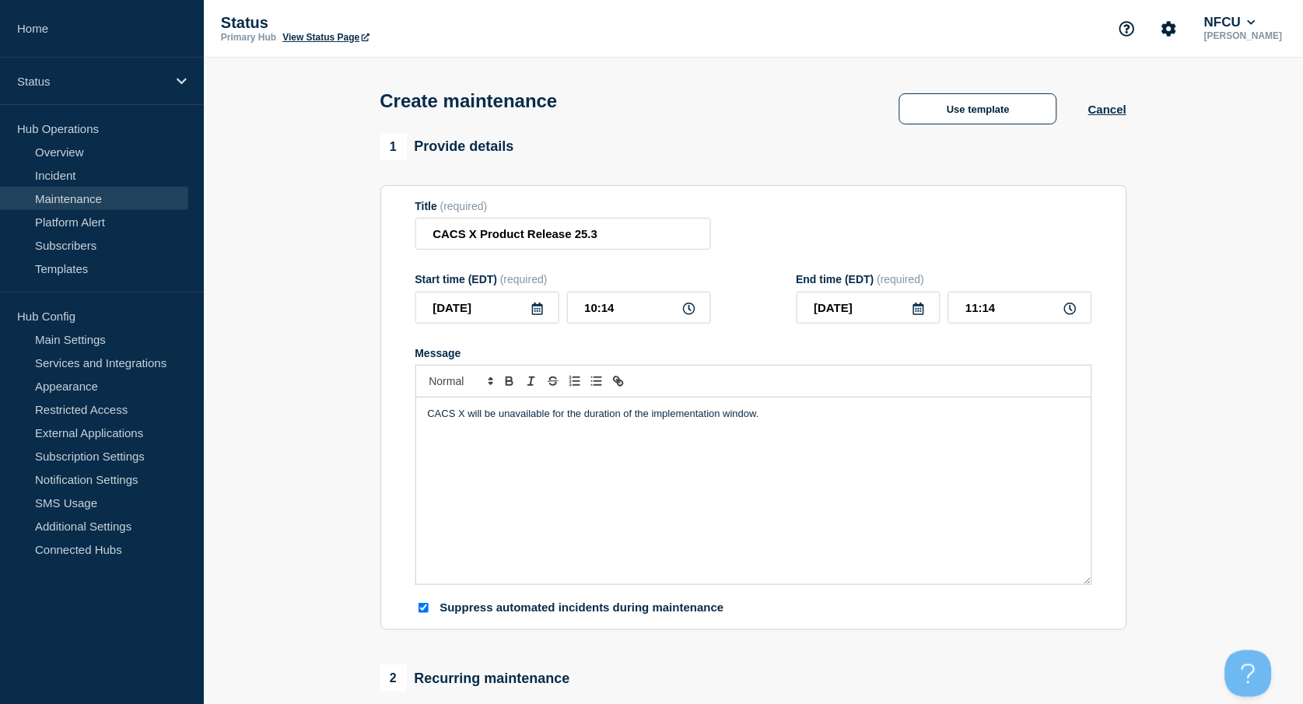
click at [535, 311] on icon at bounding box center [537, 309] width 11 height 12
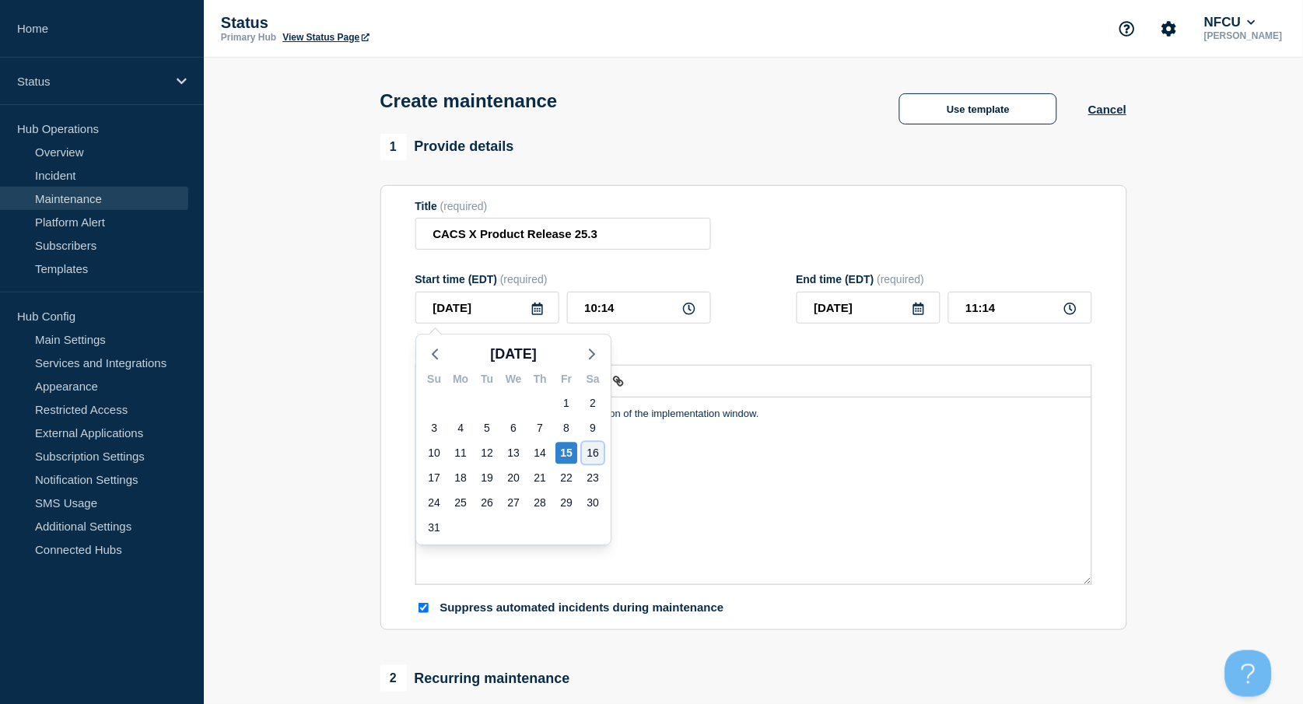
click at [593, 451] on div "16" at bounding box center [593, 453] width 22 height 22
type input "[DATE]"
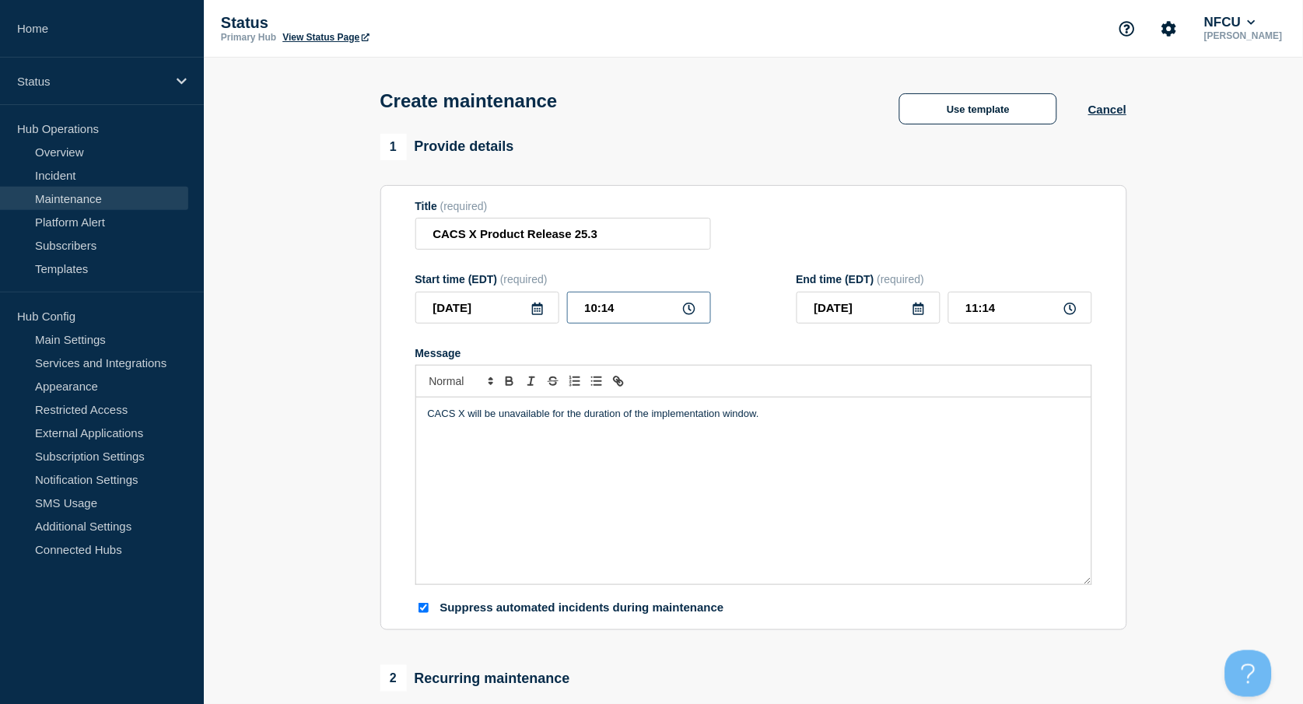
click at [614, 324] on input "10:14" at bounding box center [639, 308] width 144 height 32
drag, startPoint x: 635, startPoint y: 315, endPoint x: 539, endPoint y: 299, distance: 97.1
click at [539, 299] on div "[DATE] 10:14" at bounding box center [563, 308] width 296 height 32
type input "23:00"
type input "[DATE]"
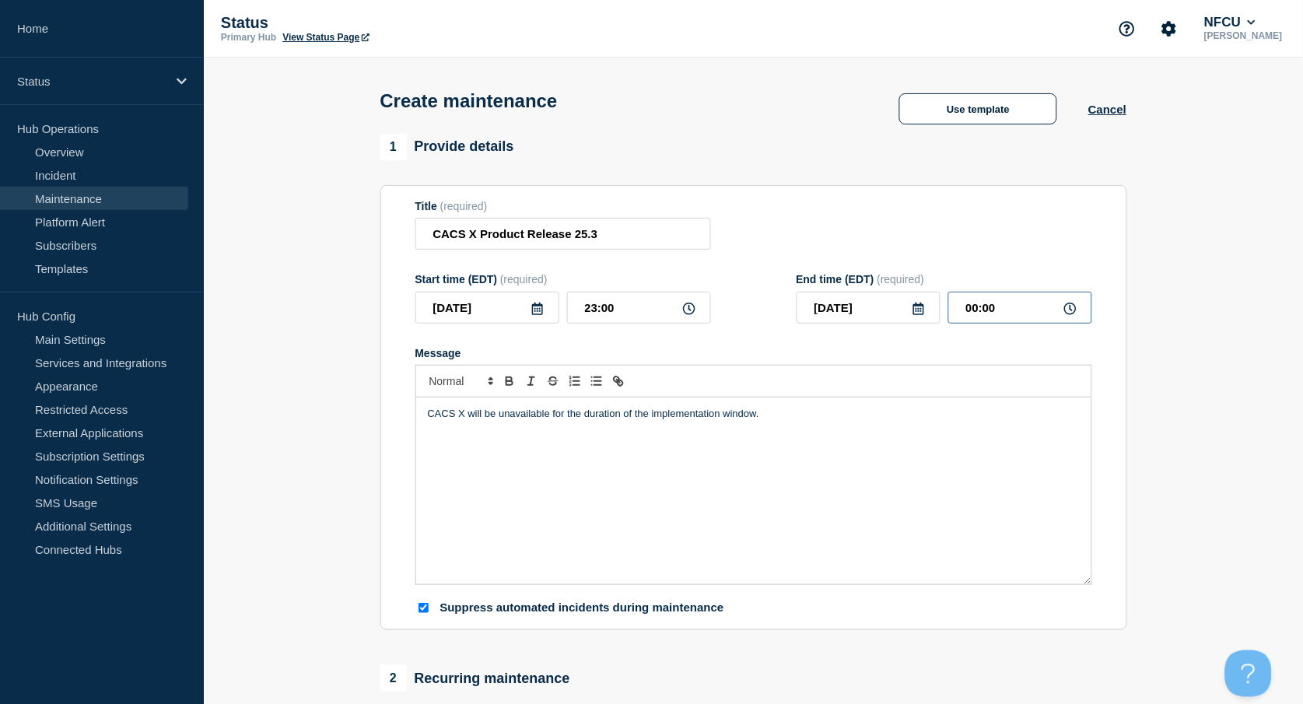
click at [1013, 308] on input "00:00" at bounding box center [1020, 308] width 144 height 32
drag, startPoint x: 944, startPoint y: 303, endPoint x: 850, endPoint y: 301, distance: 94.1
click at [850, 301] on div "[DATE] 00:00" at bounding box center [945, 308] width 296 height 32
type input "05:00"
click at [755, 244] on div "Title (required) CACS X Product Release 25.3" at bounding box center [753, 225] width 677 height 51
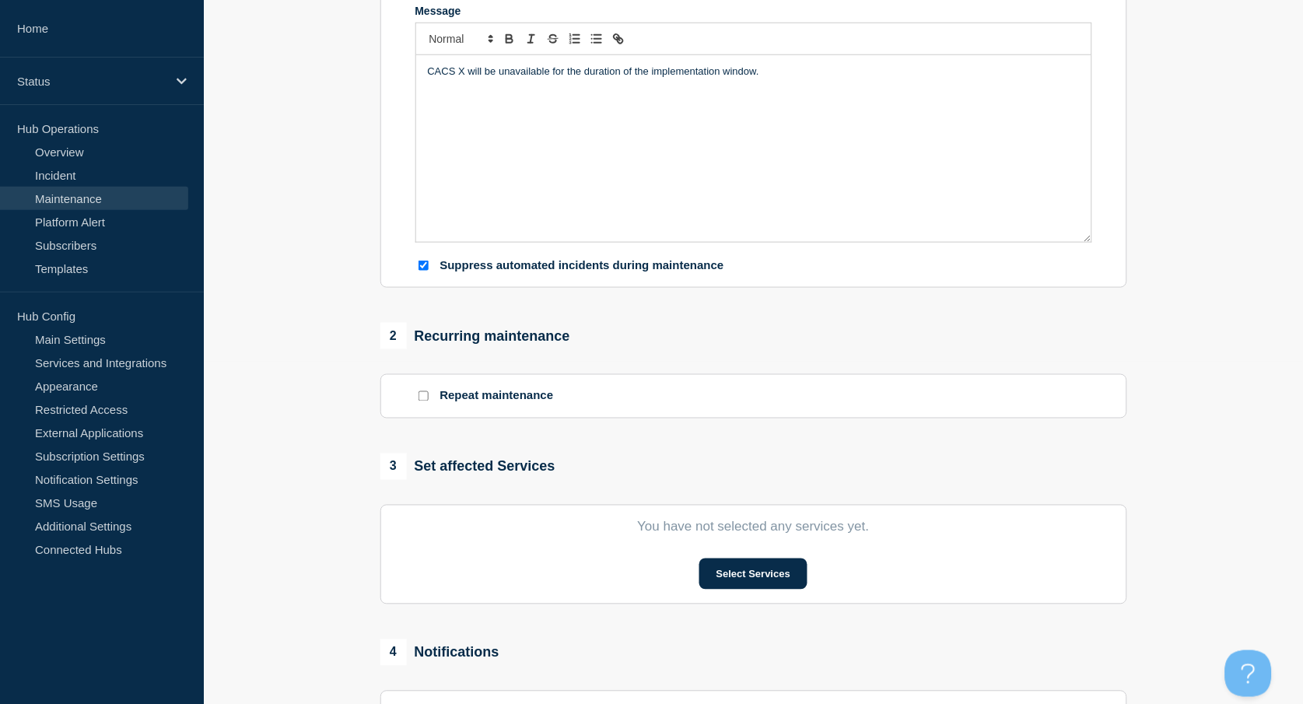
scroll to position [518, 0]
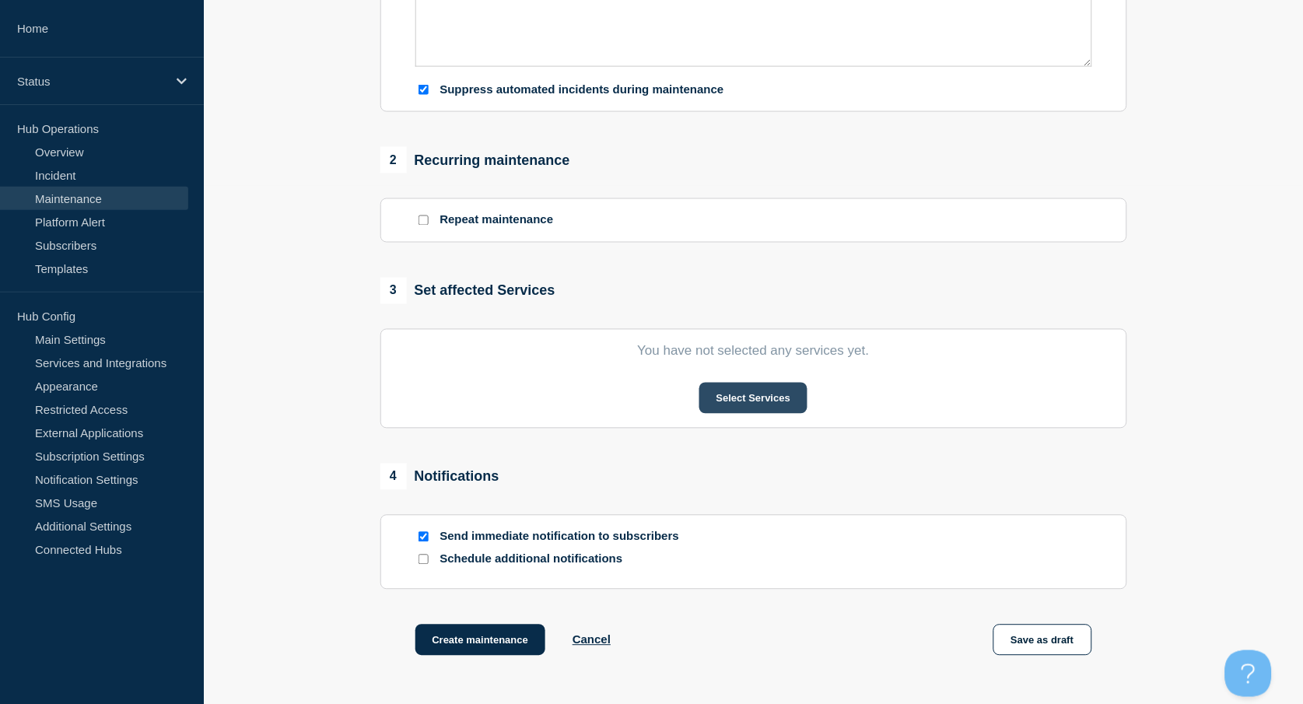
click at [751, 397] on button "Select Services" at bounding box center [753, 398] width 108 height 31
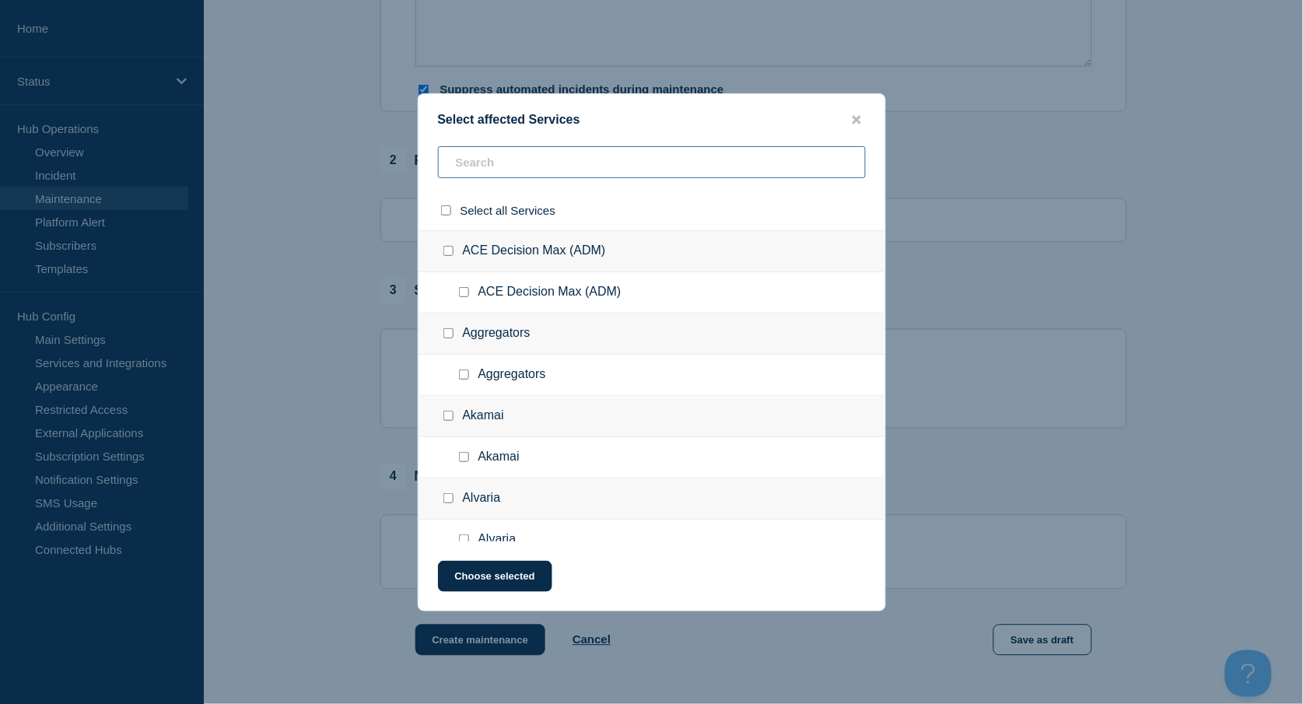
click at [509, 153] on input "text" at bounding box center [652, 162] width 428 height 32
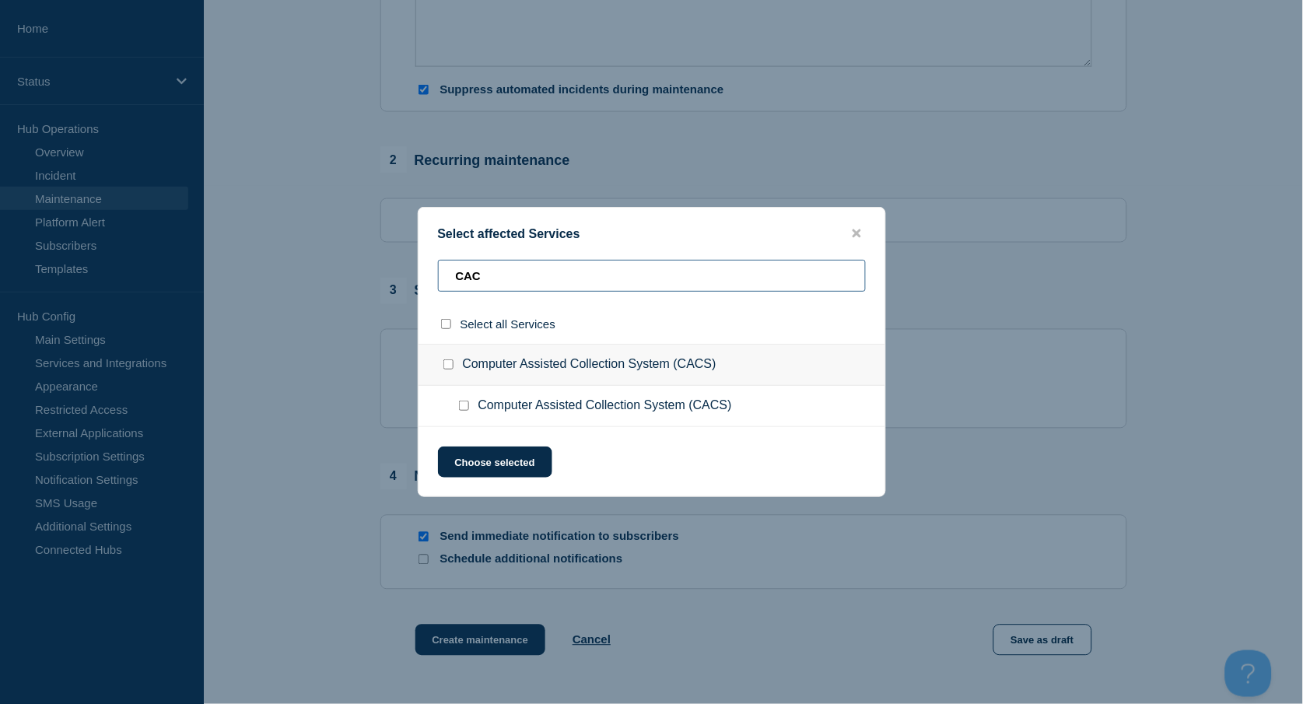
type input "CAC"
click at [450, 359] on div at bounding box center [451, 365] width 23 height 16
click at [450, 364] on input "Computer Assisted Collection System (CACS) checkbox" at bounding box center [448, 364] width 10 height 10
checkbox input "true"
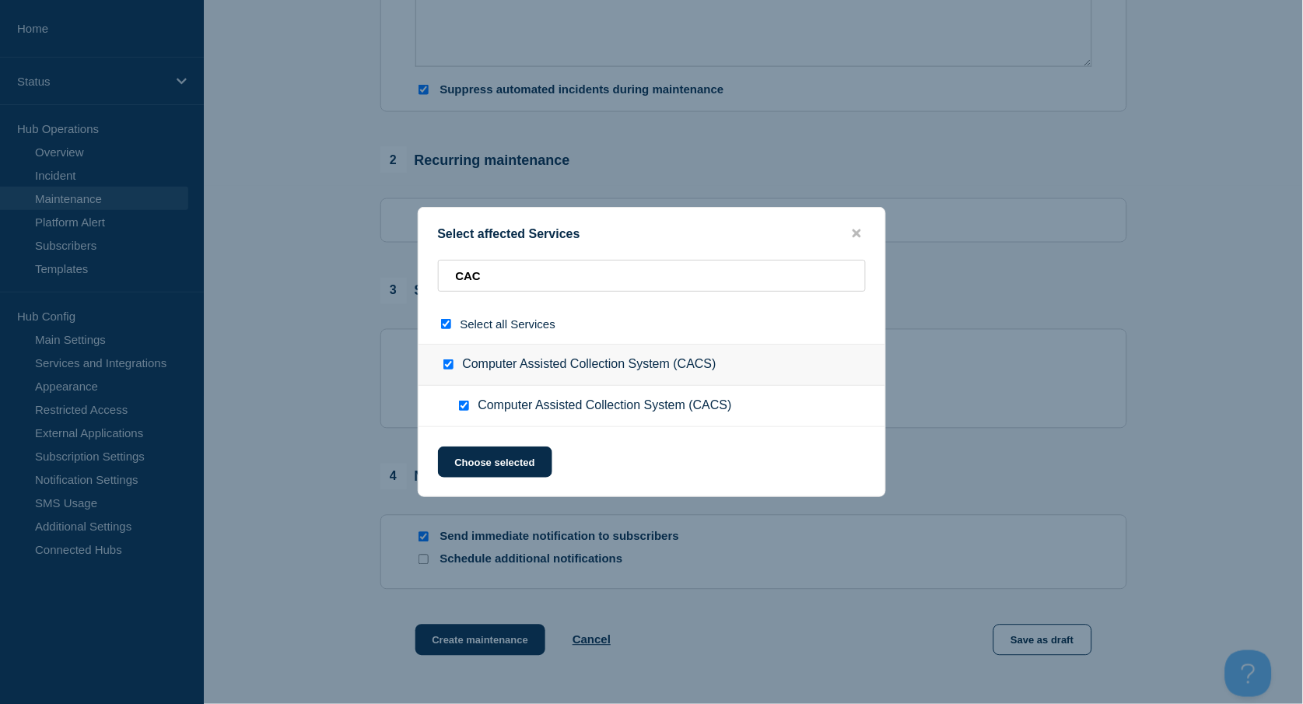
checkbox input "true"
click at [537, 467] on button "Choose selected" at bounding box center [495, 461] width 114 height 31
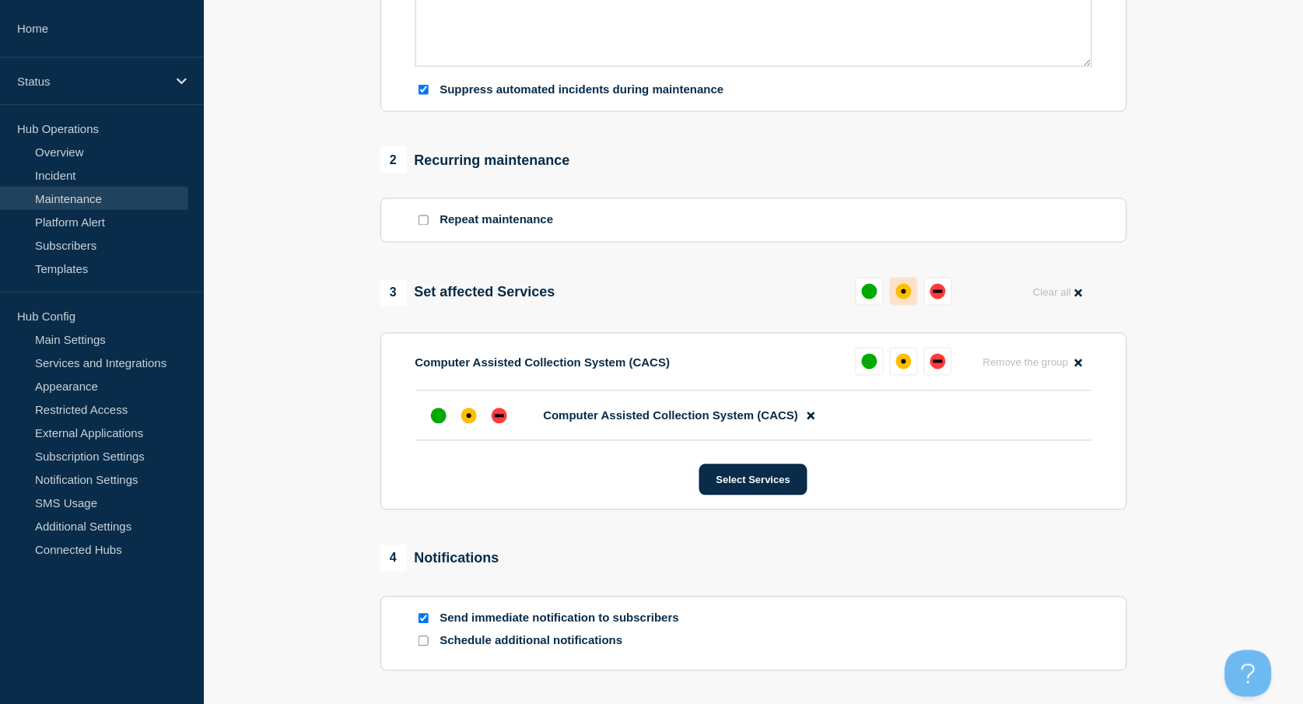
click at [905, 283] on button at bounding box center [904, 292] width 28 height 28
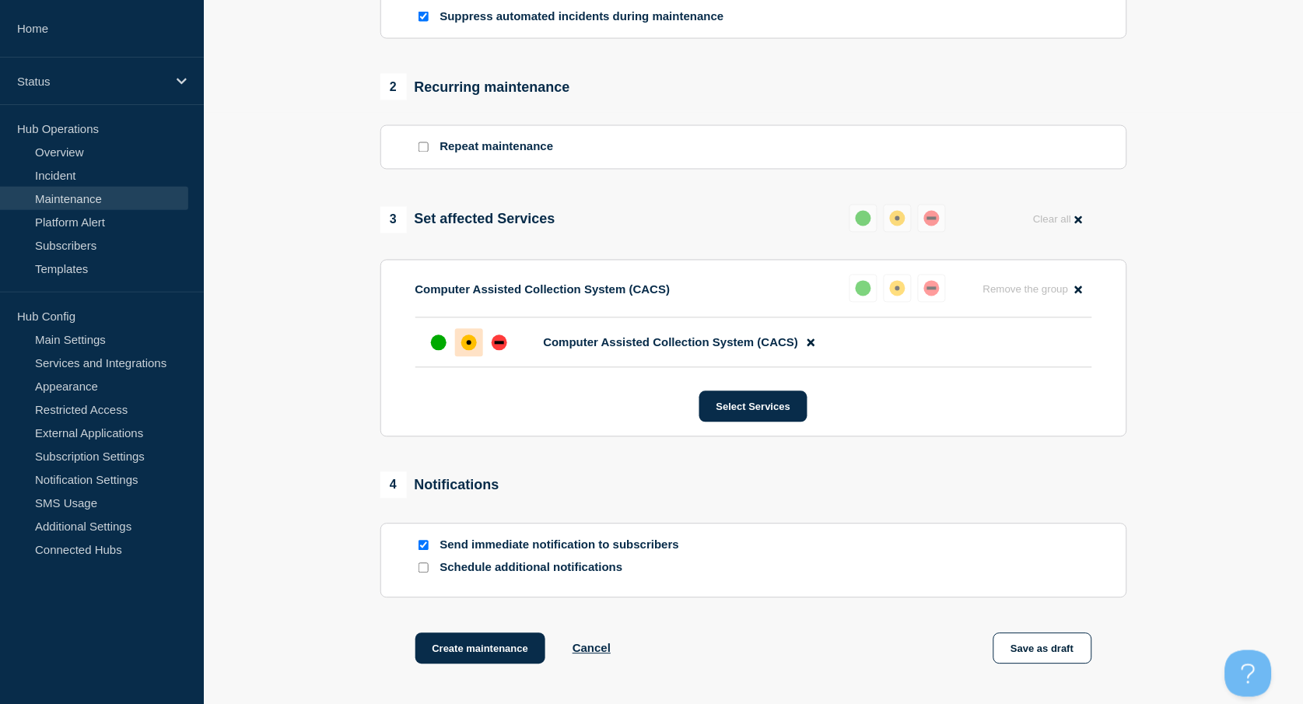
scroll to position [622, 0]
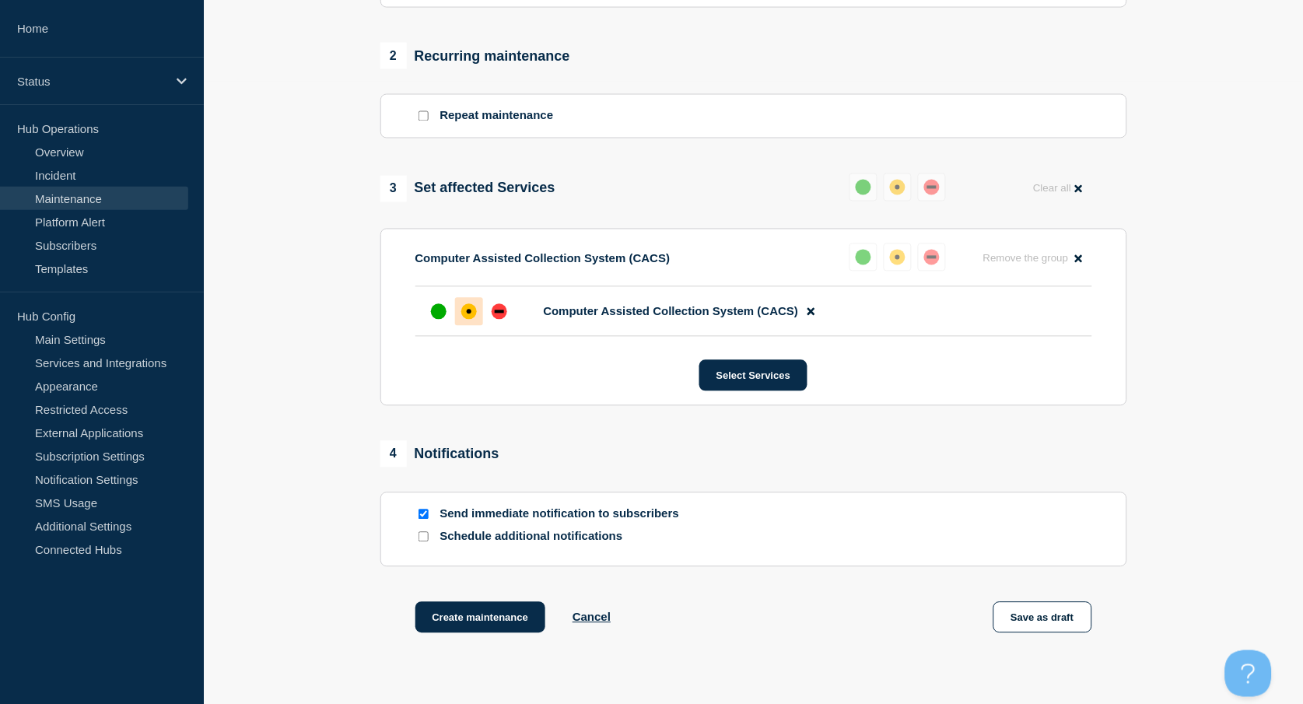
click at [422, 519] on input "Send immediate notification to subscribers" at bounding box center [423, 514] width 10 height 10
checkbox input "false"
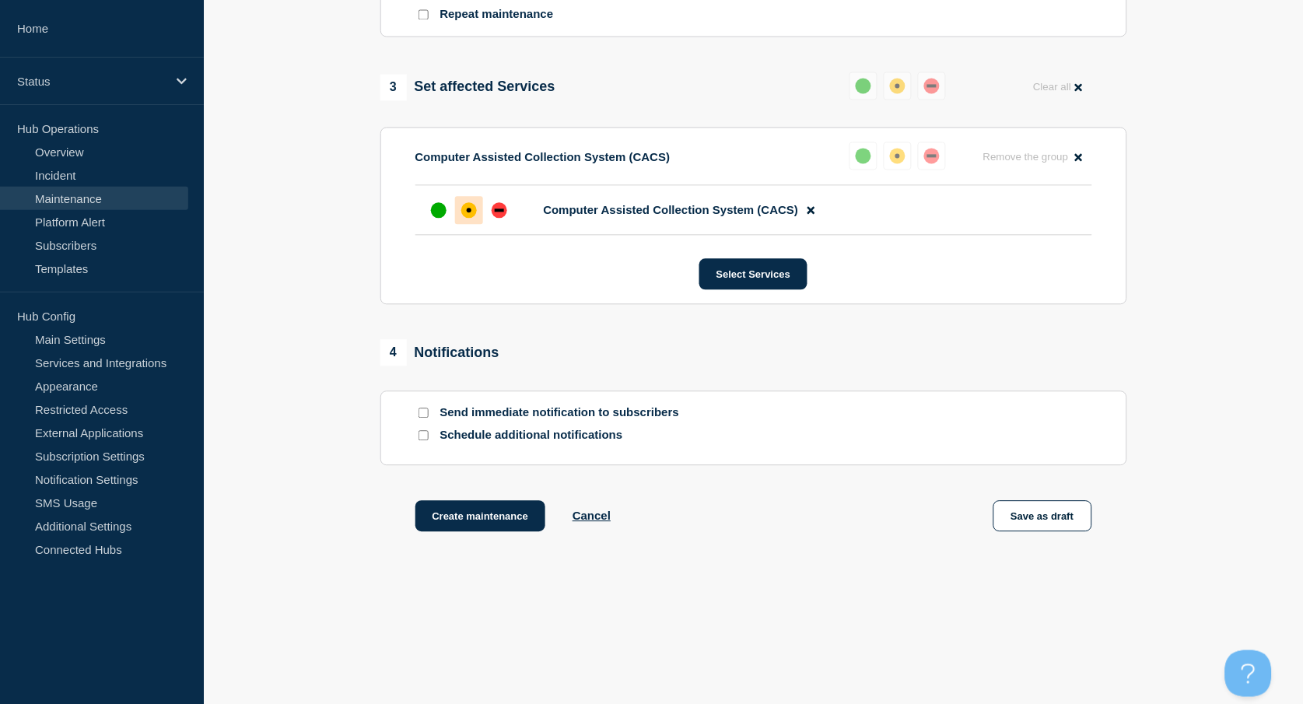
scroll to position [726, 0]
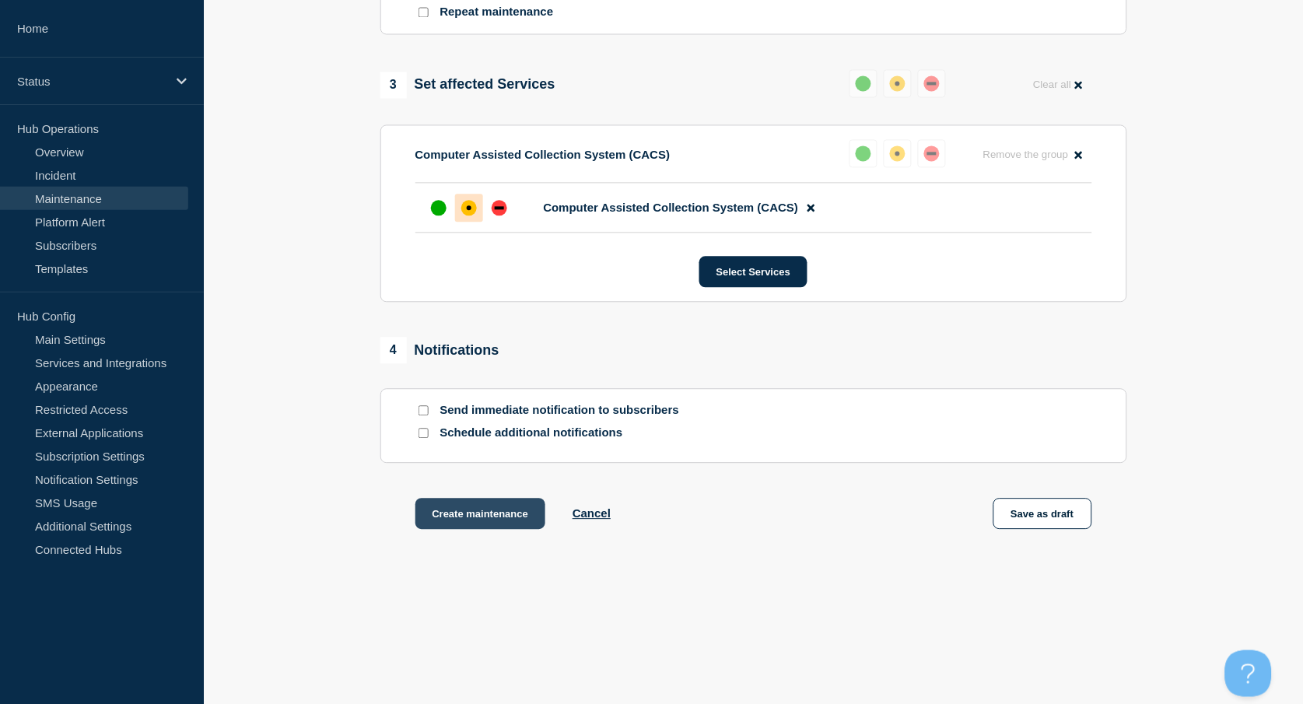
click at [467, 523] on button "Create maintenance" at bounding box center [480, 514] width 131 height 31
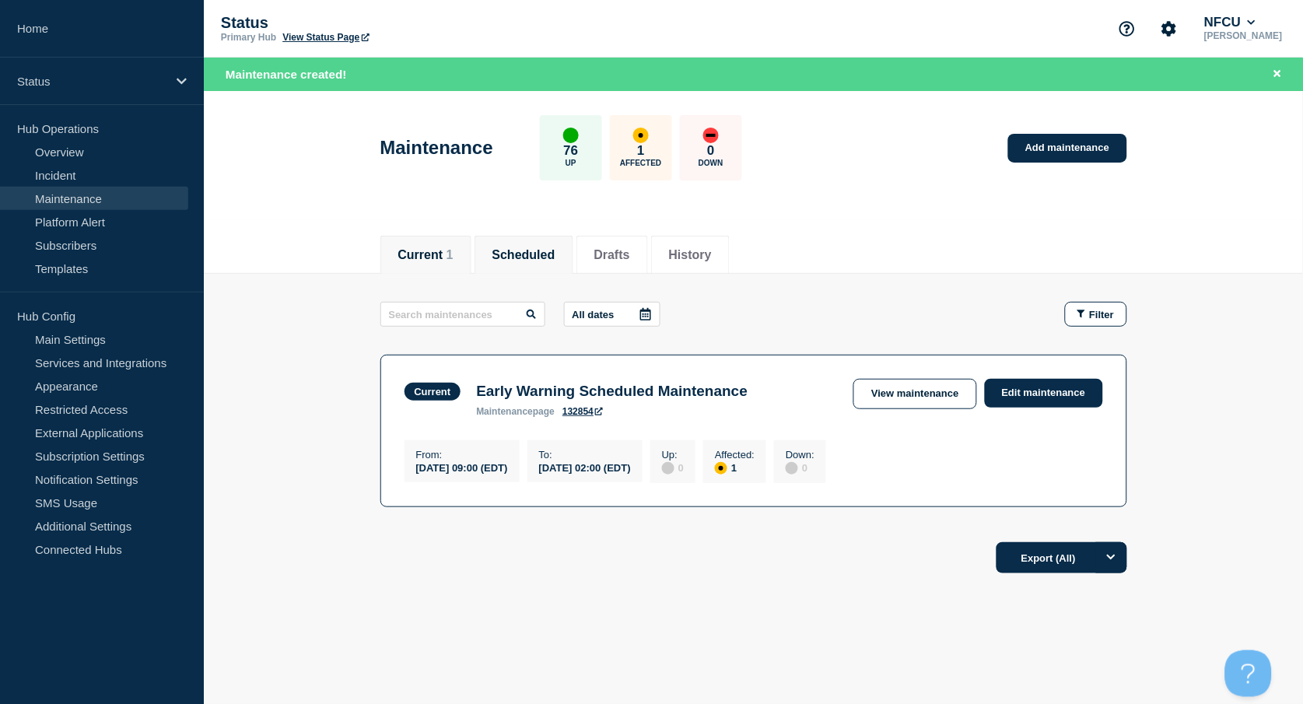
click at [536, 254] on button "Scheduled" at bounding box center [523, 255] width 63 height 14
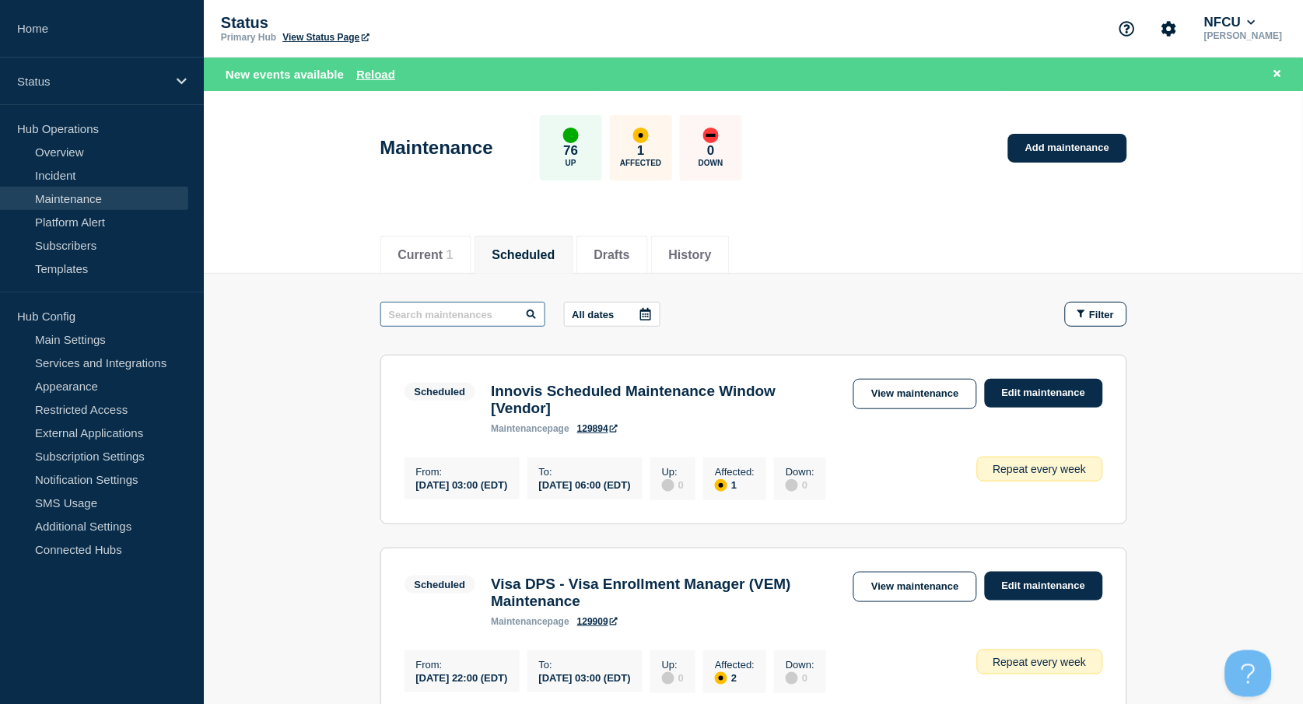
click at [475, 313] on input "text" at bounding box center [462, 314] width 165 height 25
type input "CACS"
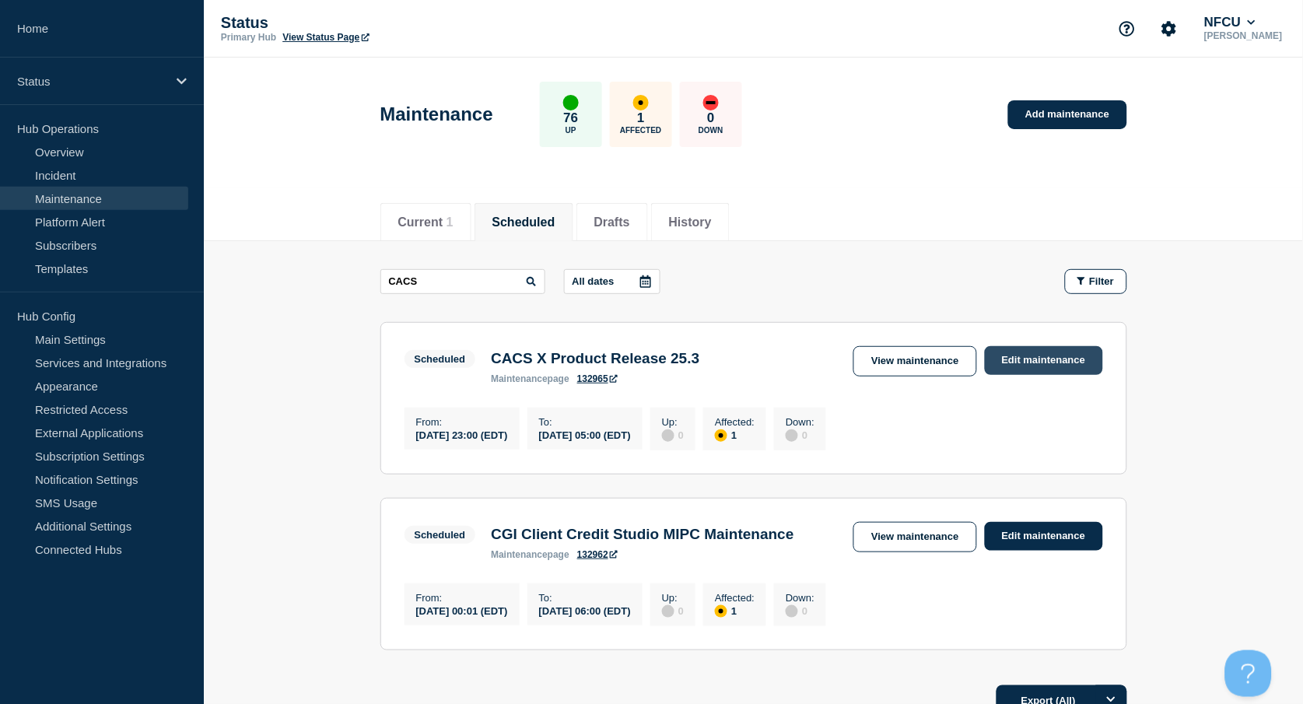
click at [1055, 356] on link "Edit maintenance" at bounding box center [1044, 360] width 118 height 29
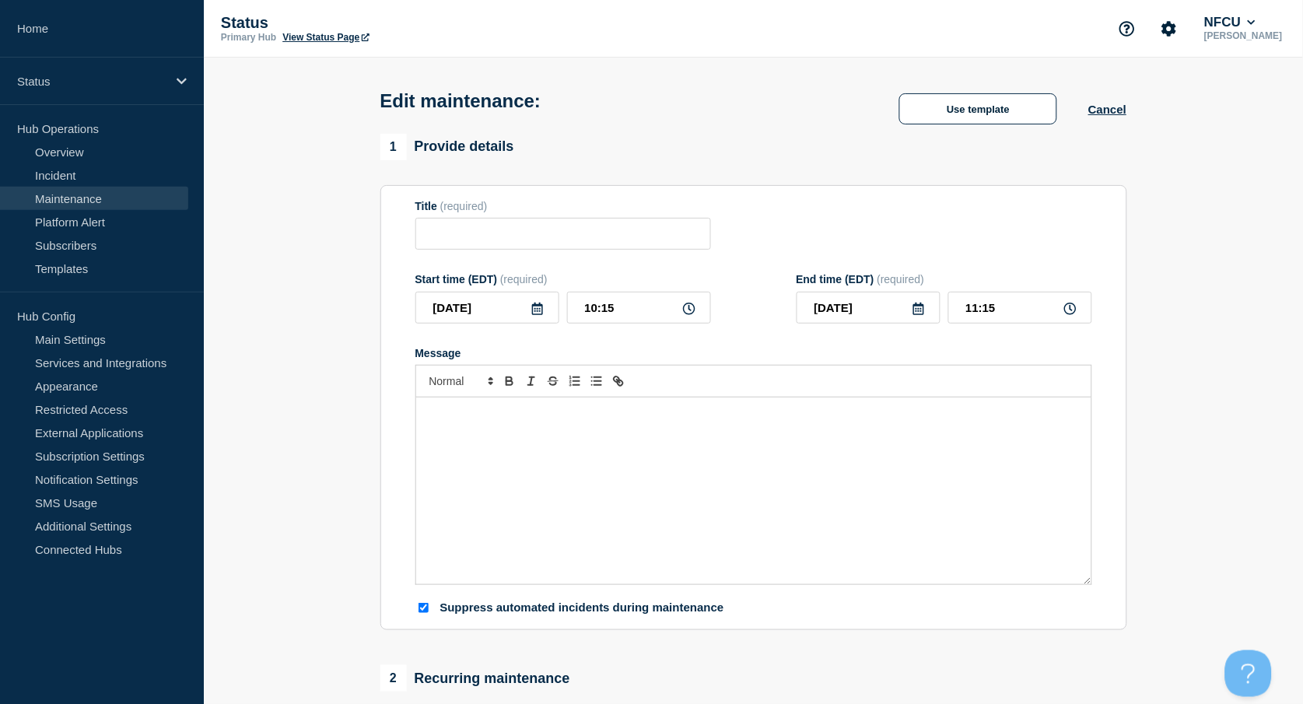
type input "CACS X Product Release 25.3"
type input "[DATE]"
type input "23:00"
type input "[DATE]"
type input "05:00"
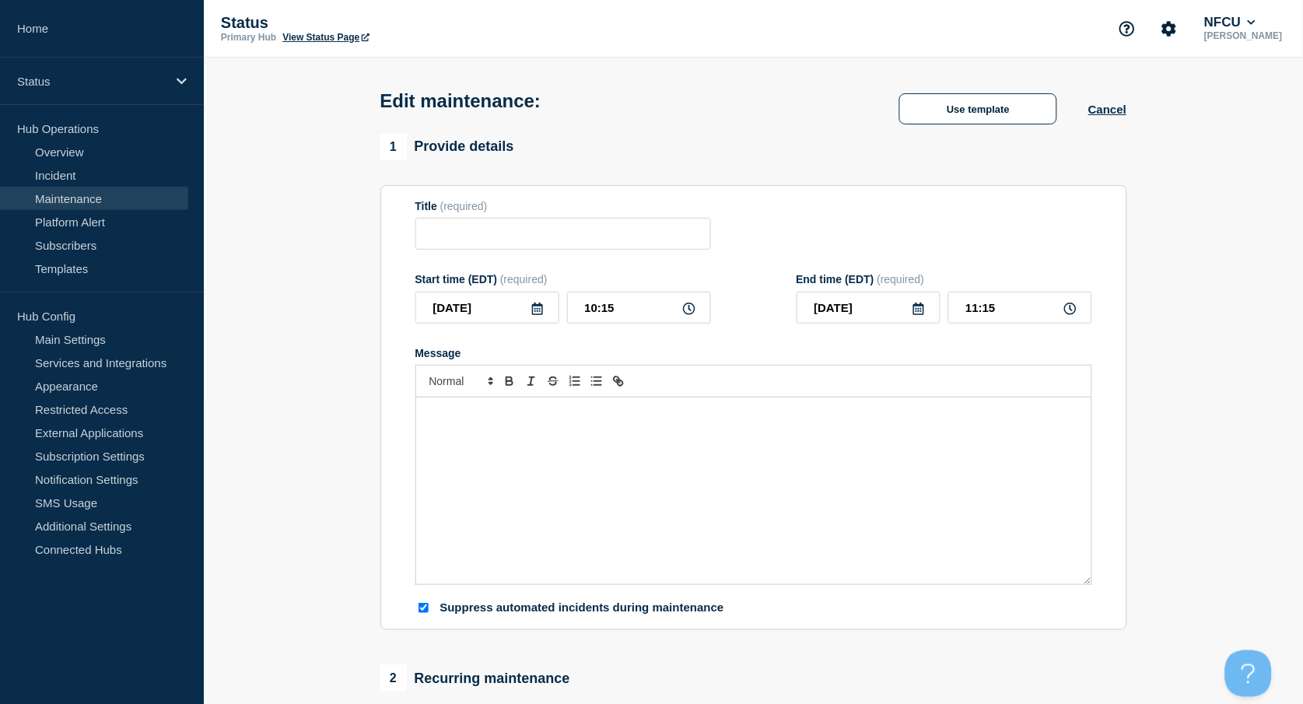
checkbox input "true"
checkbox input "false"
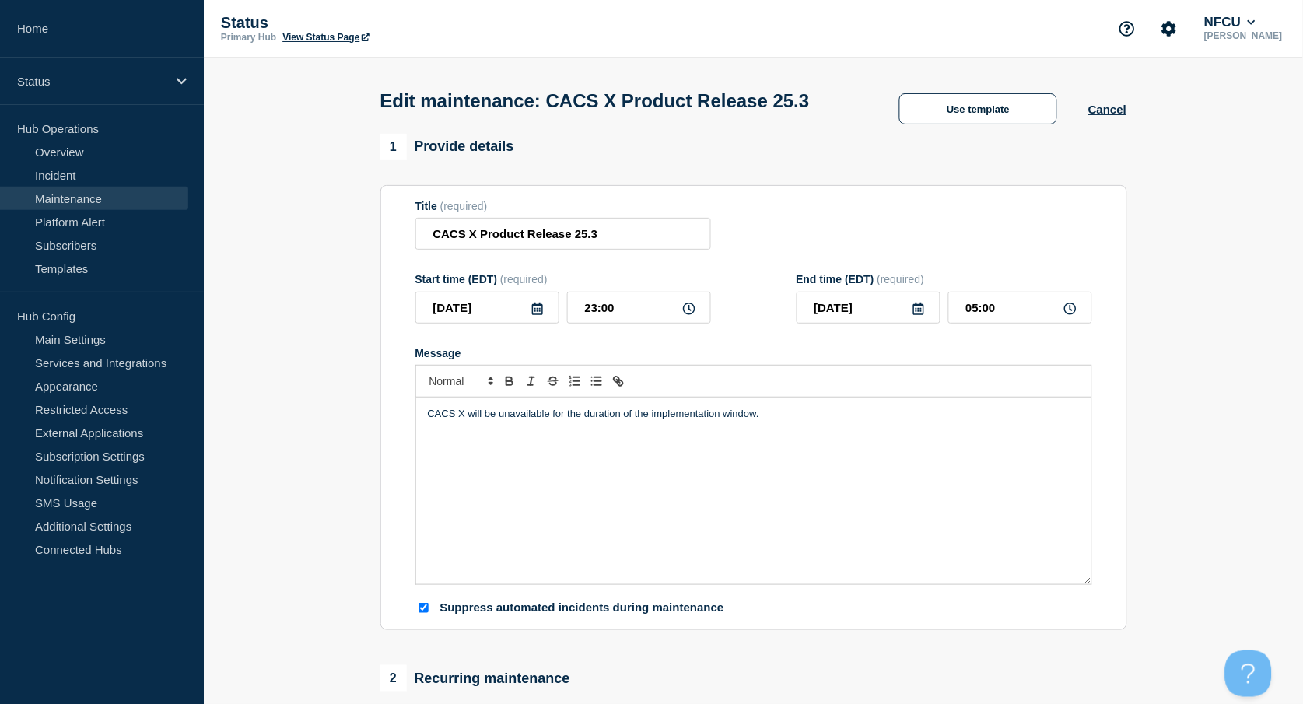
click at [468, 421] on p "CACS X will be unavailable for the duration of the implementation window." at bounding box center [754, 414] width 652 height 14
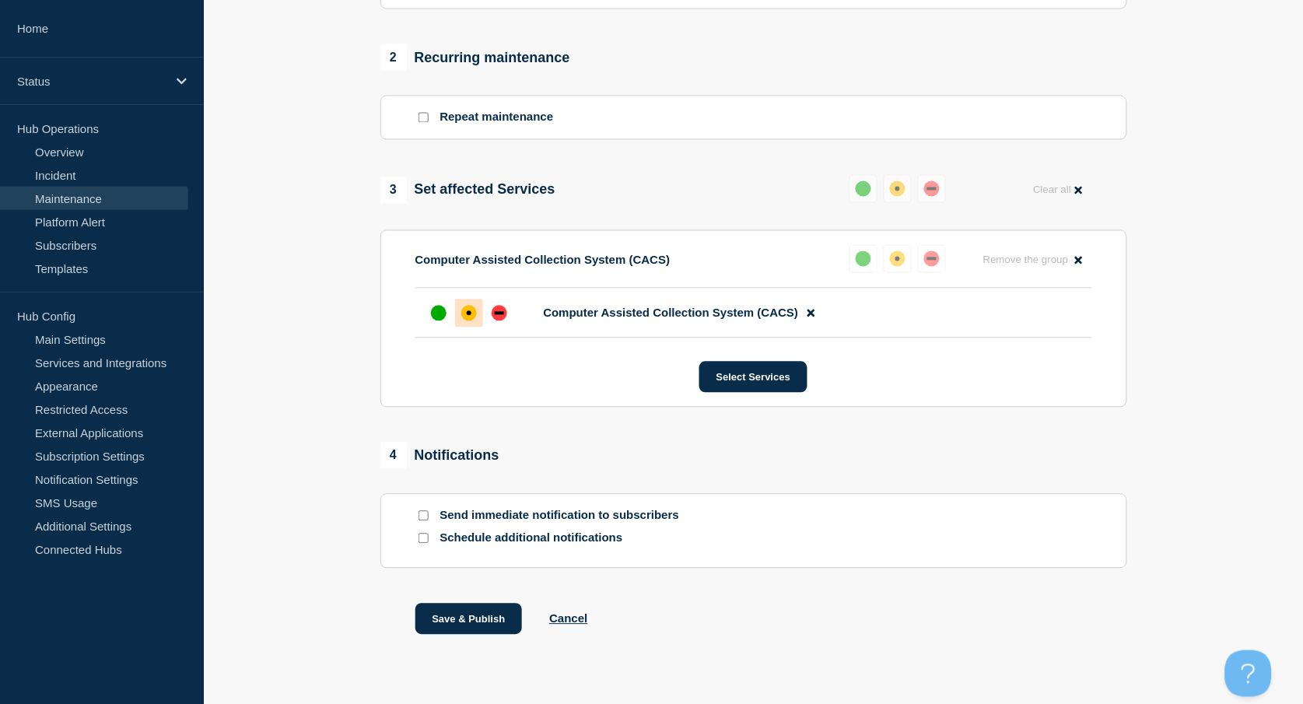
scroll to position [681, 0]
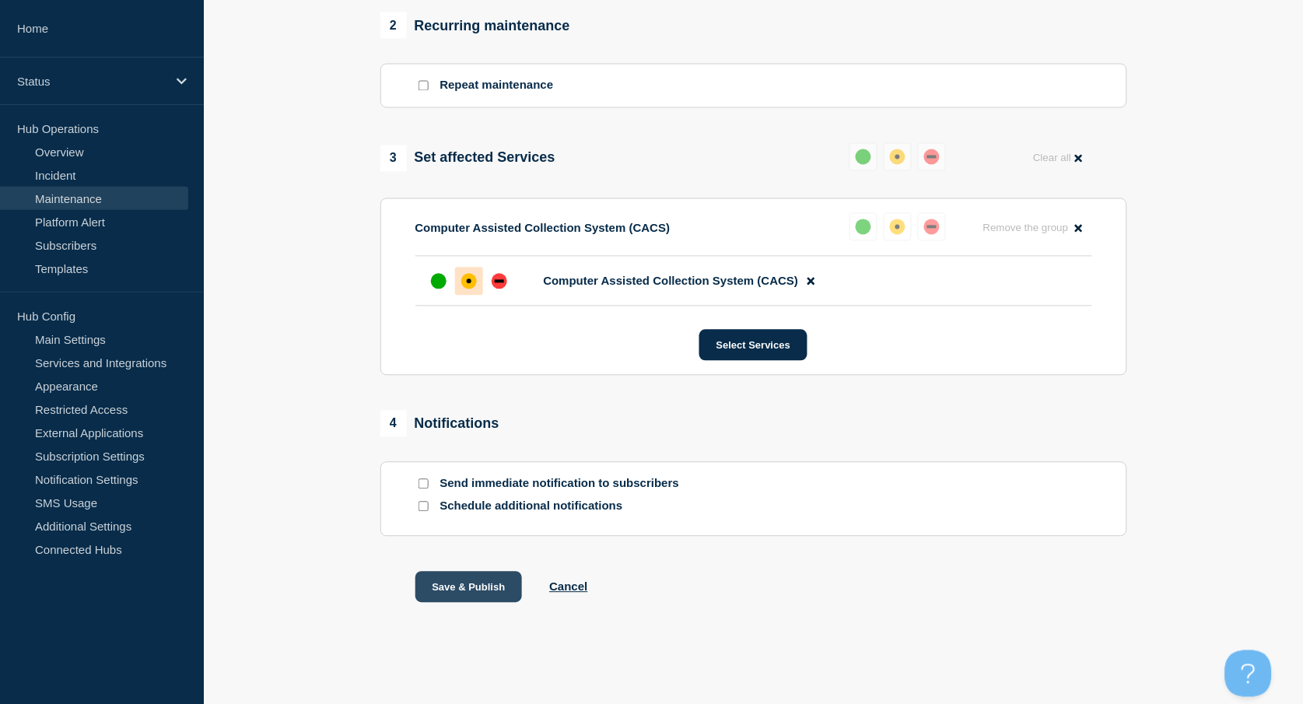
click at [478, 580] on button "Save & Publish" at bounding box center [468, 587] width 107 height 31
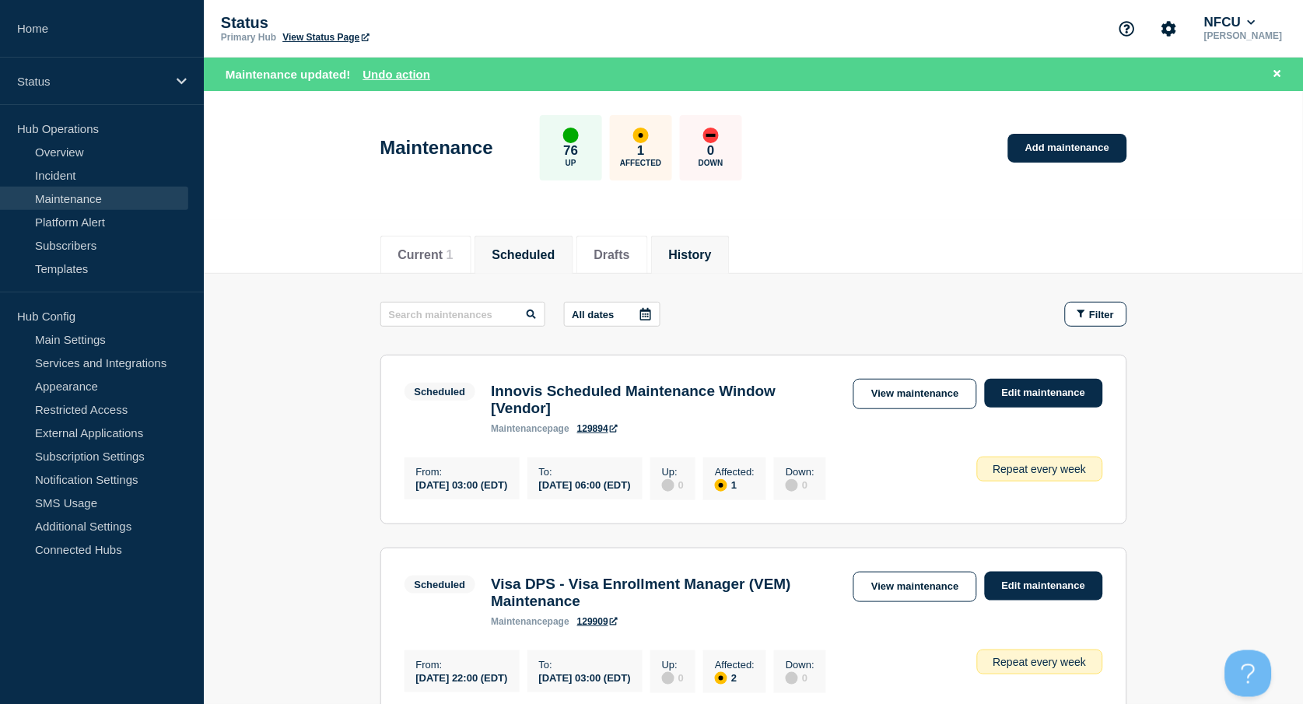
click at [712, 258] on button "History" at bounding box center [690, 255] width 43 height 14
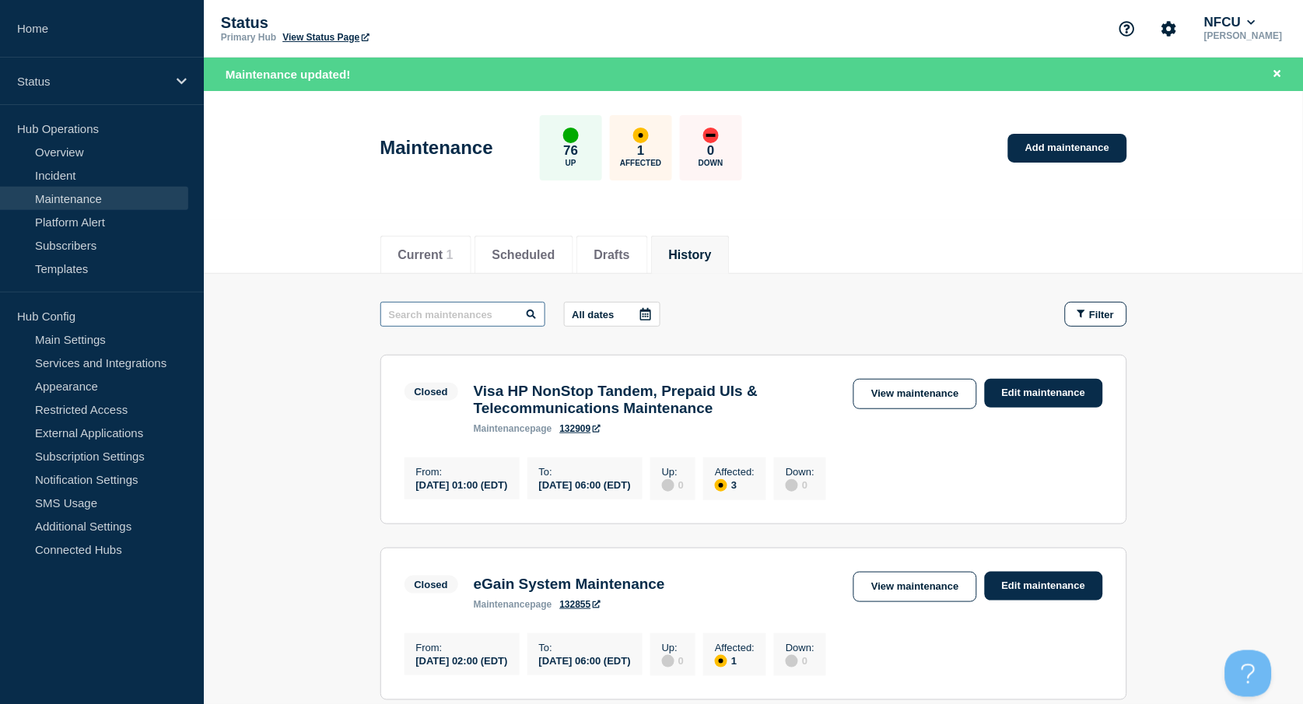
click at [460, 309] on input "text" at bounding box center [462, 314] width 165 height 25
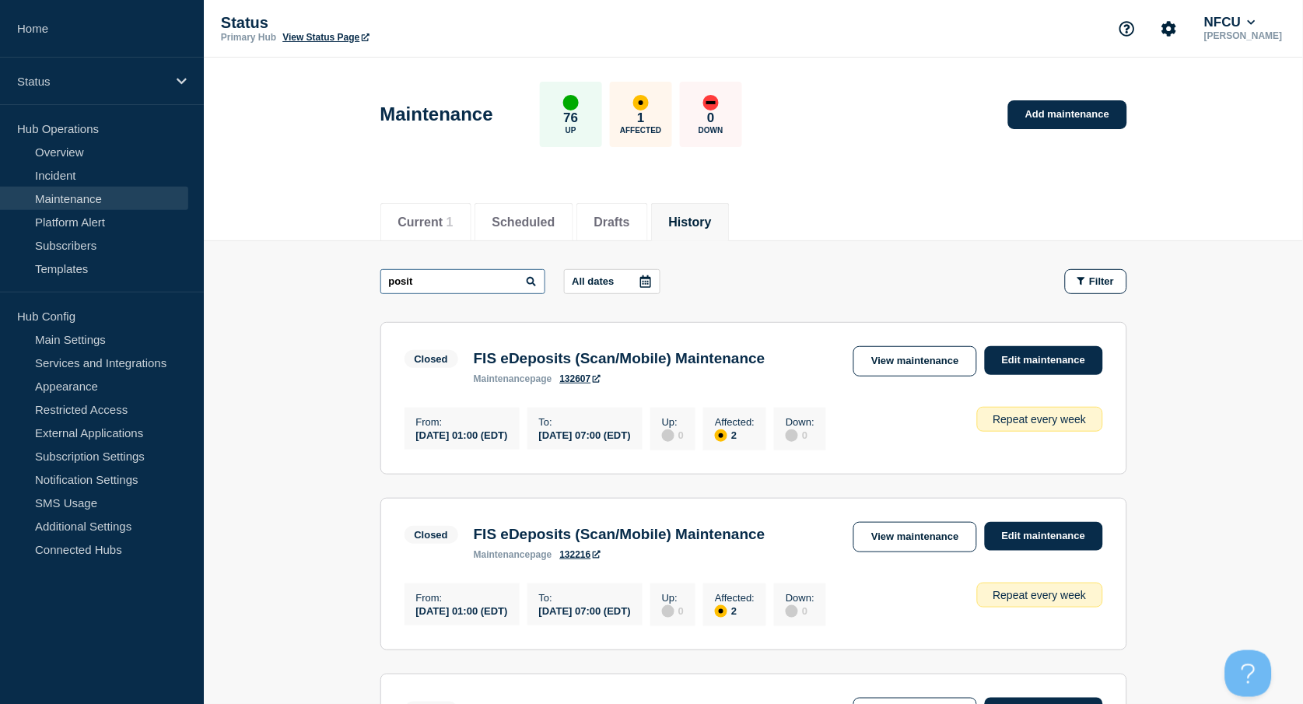
click at [429, 273] on input "posit" at bounding box center [462, 281] width 165 height 25
type input "posit/rstu"
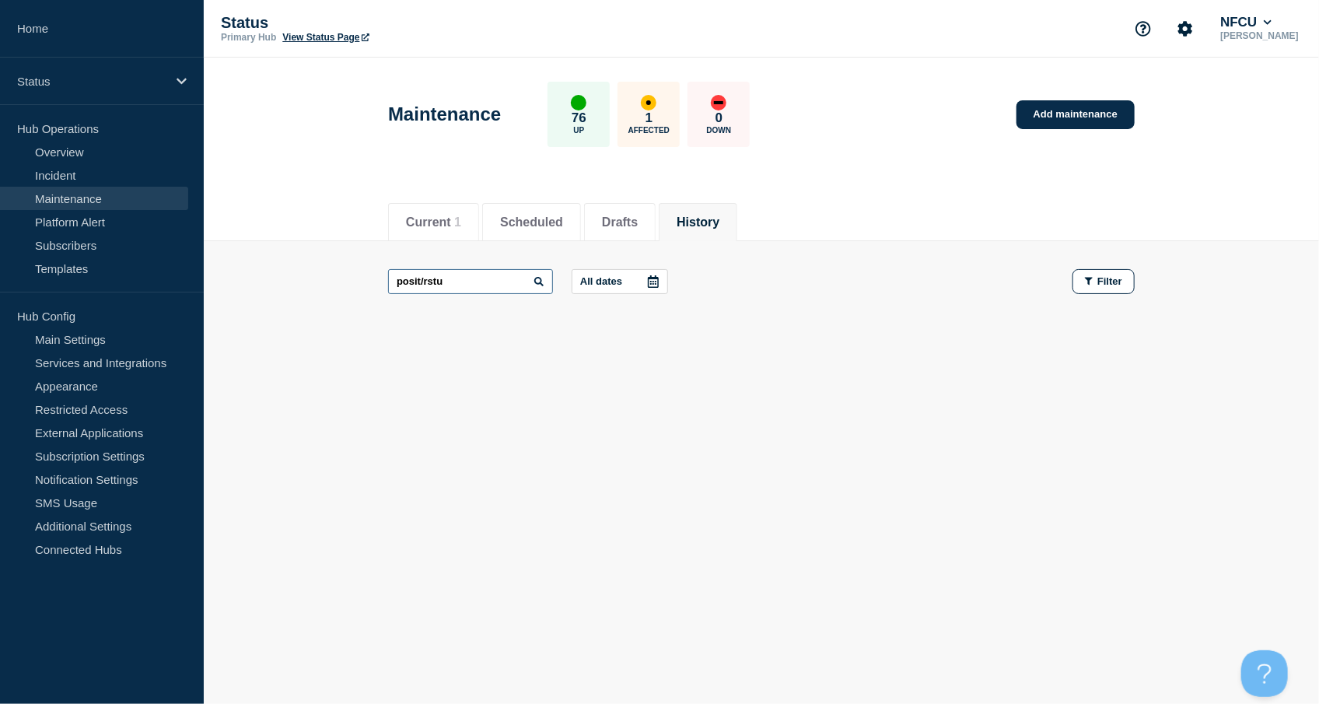
drag, startPoint x: 491, startPoint y: 280, endPoint x: 328, endPoint y: 268, distance: 163.0
click at [332, 268] on main "posit/rstu All dates Filter" at bounding box center [761, 281] width 1115 height 81
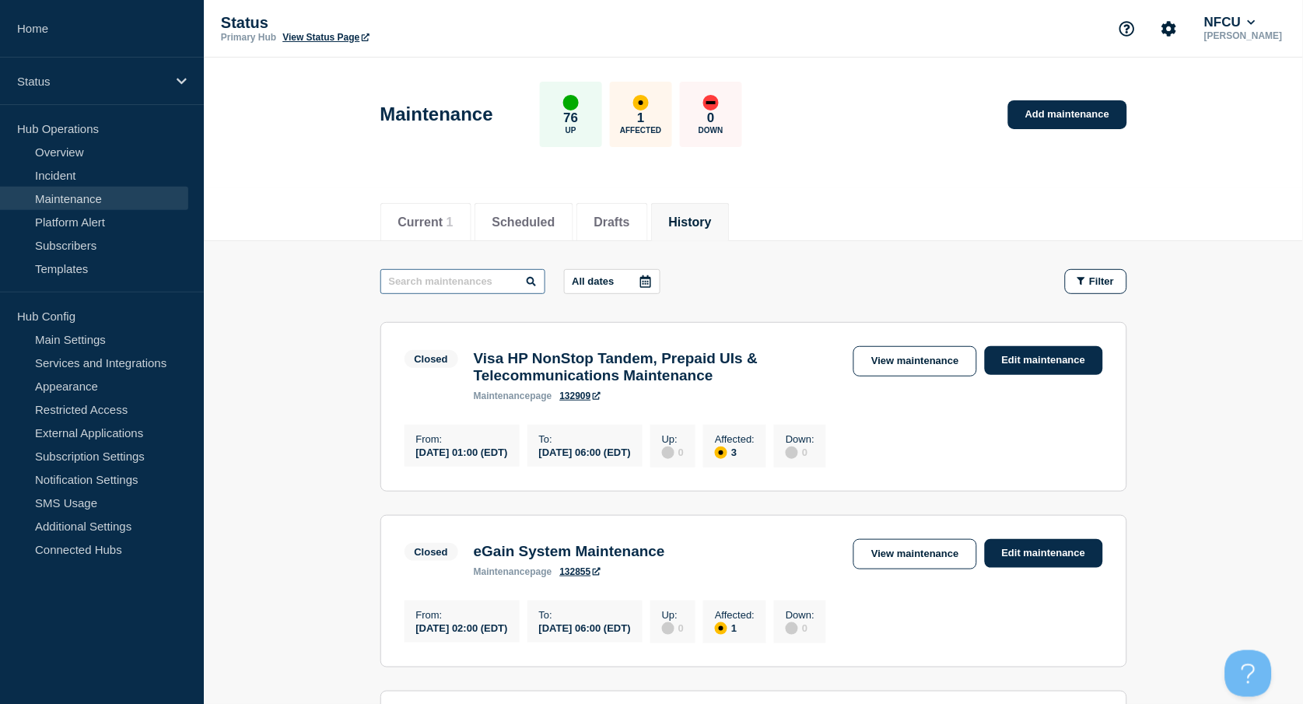
click at [485, 285] on input "text" at bounding box center [462, 281] width 165 height 25
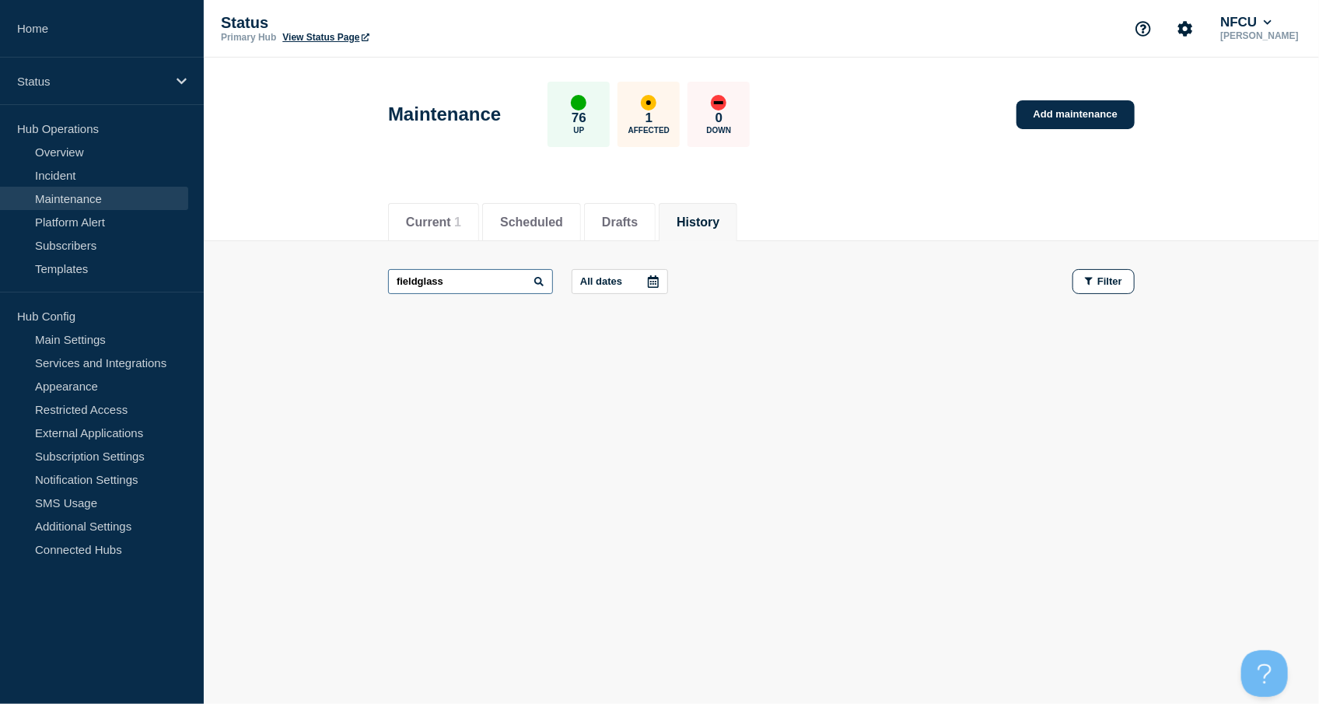
type input "fieldglass"
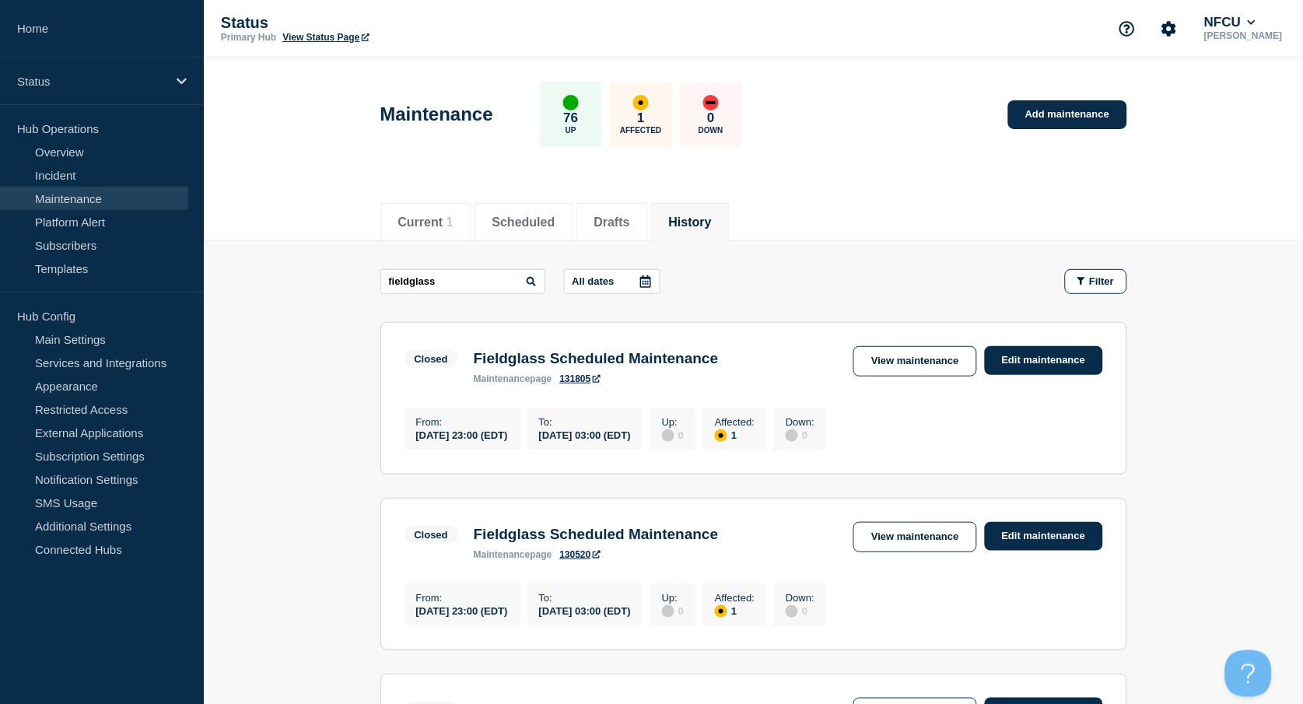
drag, startPoint x: 901, startPoint y: 359, endPoint x: 819, endPoint y: 310, distance: 95.2
click at [902, 359] on link "View maintenance" at bounding box center [914, 361] width 123 height 30
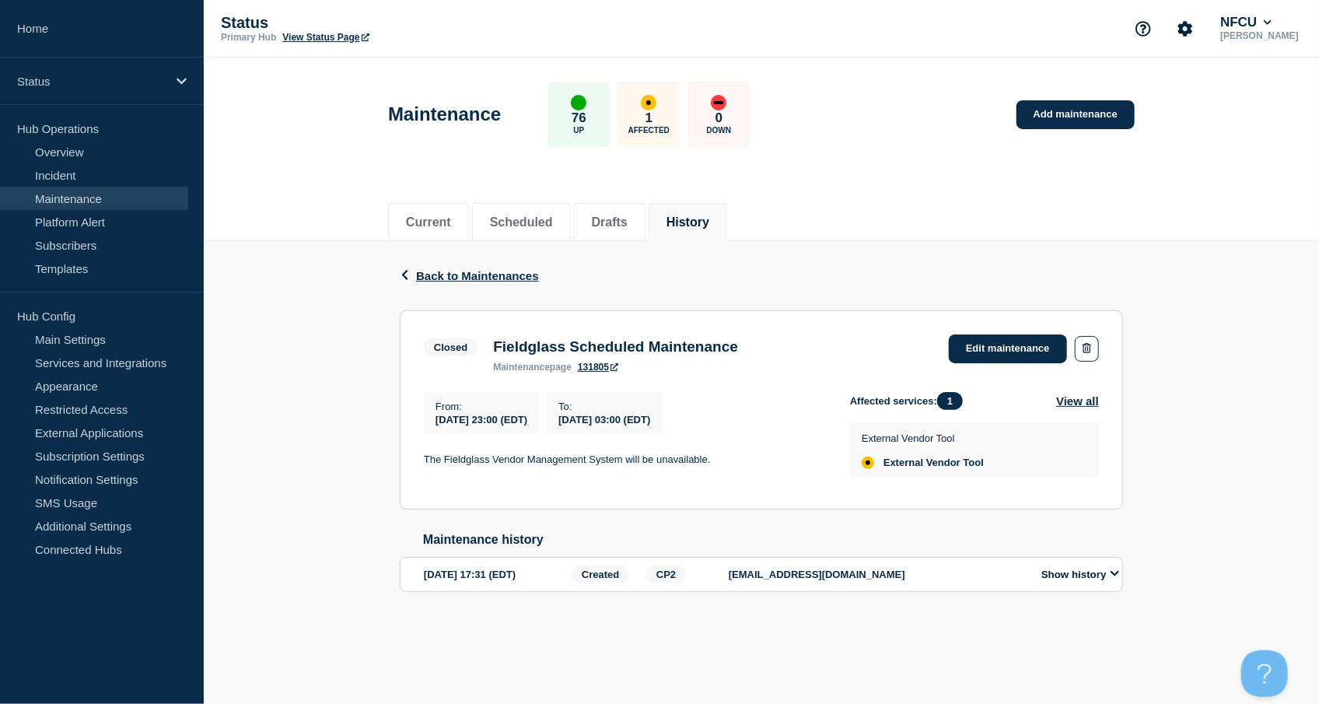
drag, startPoint x: 494, startPoint y: 345, endPoint x: 793, endPoint y: 346, distance: 298.7
click at [793, 346] on div "Closed Fieldglass Scheduled Maintenance maintenance page 131805 Edit maintenance" at bounding box center [761, 353] width 675 height 38
drag, startPoint x: 425, startPoint y: 460, endPoint x: 776, endPoint y: 457, distance: 350.8
click at [776, 457] on p "The Fieldglass Vendor Management System will be unavailable." at bounding box center [624, 460] width 401 height 14
click at [1098, 112] on link "Add maintenance" at bounding box center [1076, 114] width 118 height 29
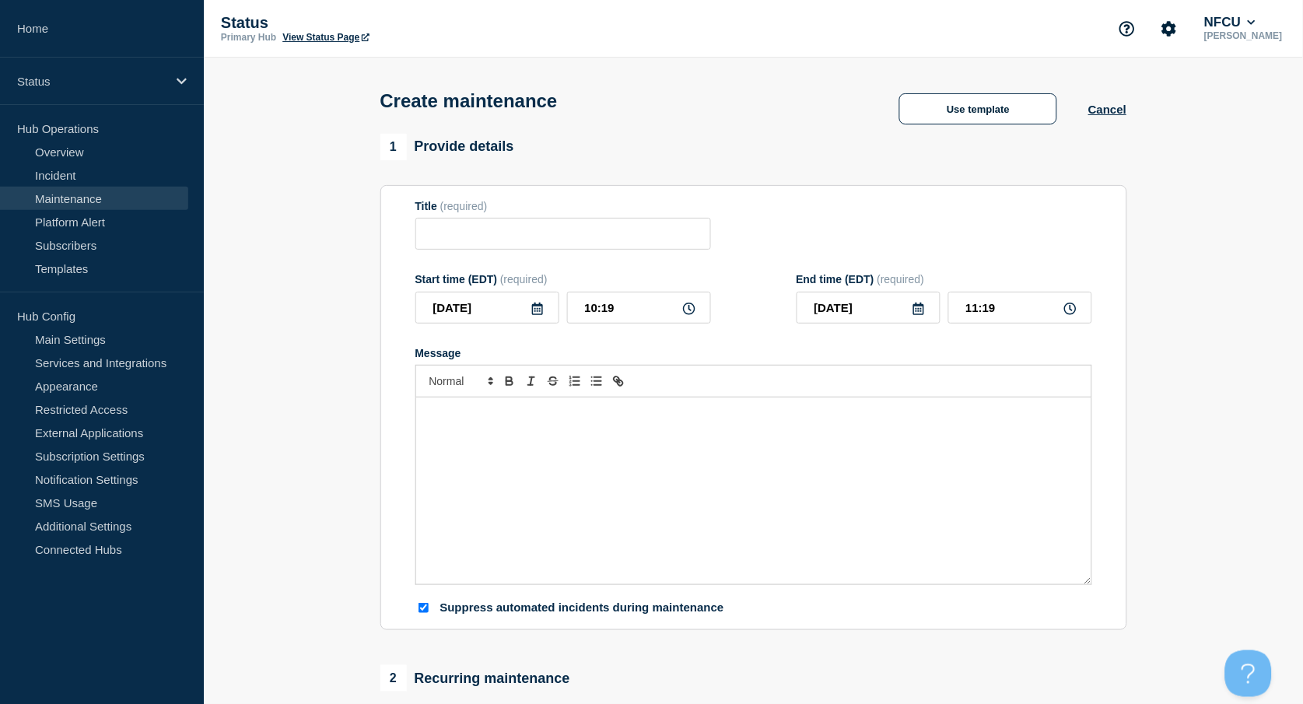
checkbox input "true"
click at [462, 239] on input "Title" at bounding box center [563, 234] width 296 height 32
paste input "Deploy Microsoft Patches, Mac Patches, and 3rd Party Patches to all remaining p…"
type input "Deploy Microsoft Patches, Mac Patches, and 3rd Party Patches to all remaining p…"
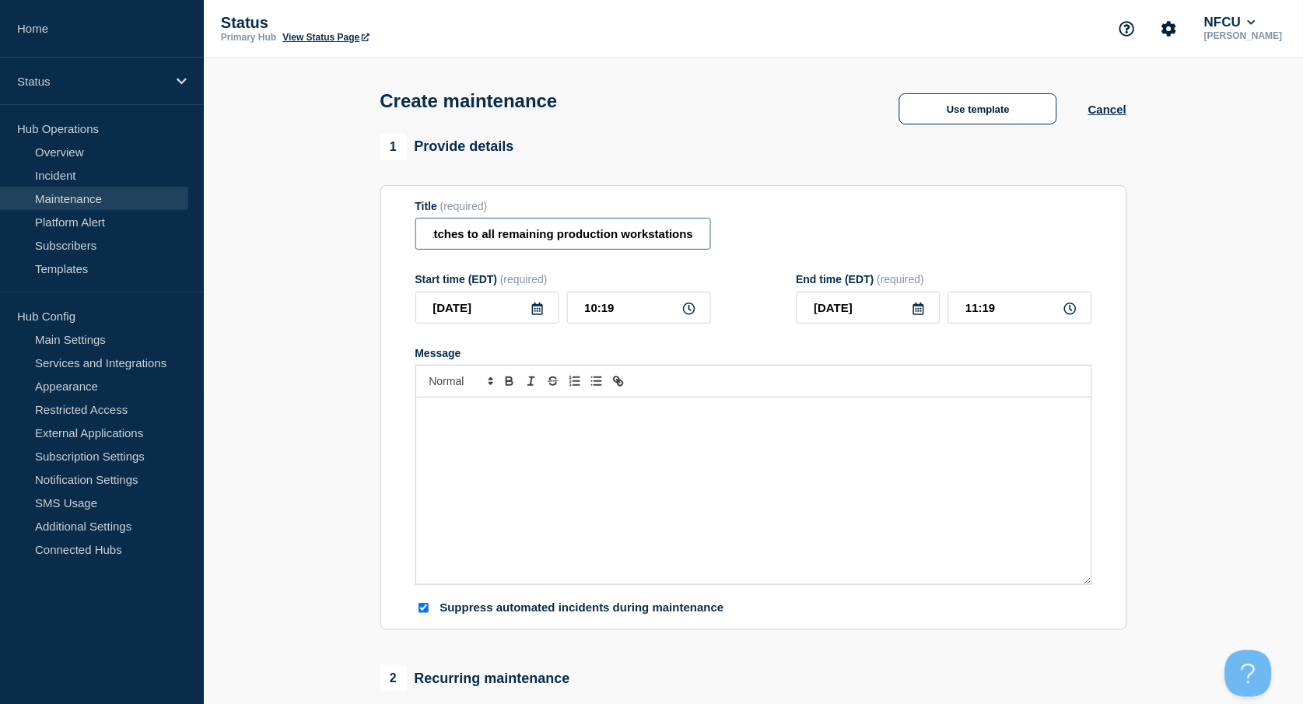
scroll to position [0, 0]
click at [446, 497] on div "Message" at bounding box center [753, 490] width 675 height 187
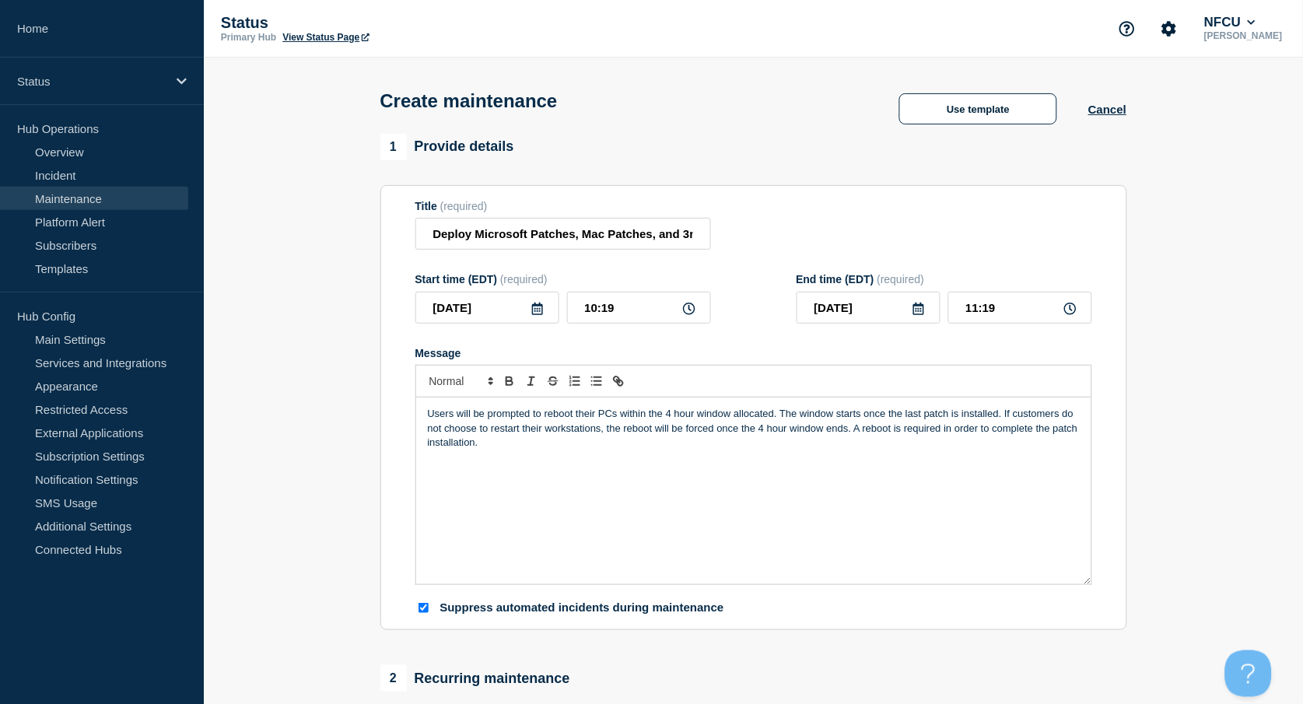
click at [542, 312] on icon at bounding box center [537, 309] width 11 height 12
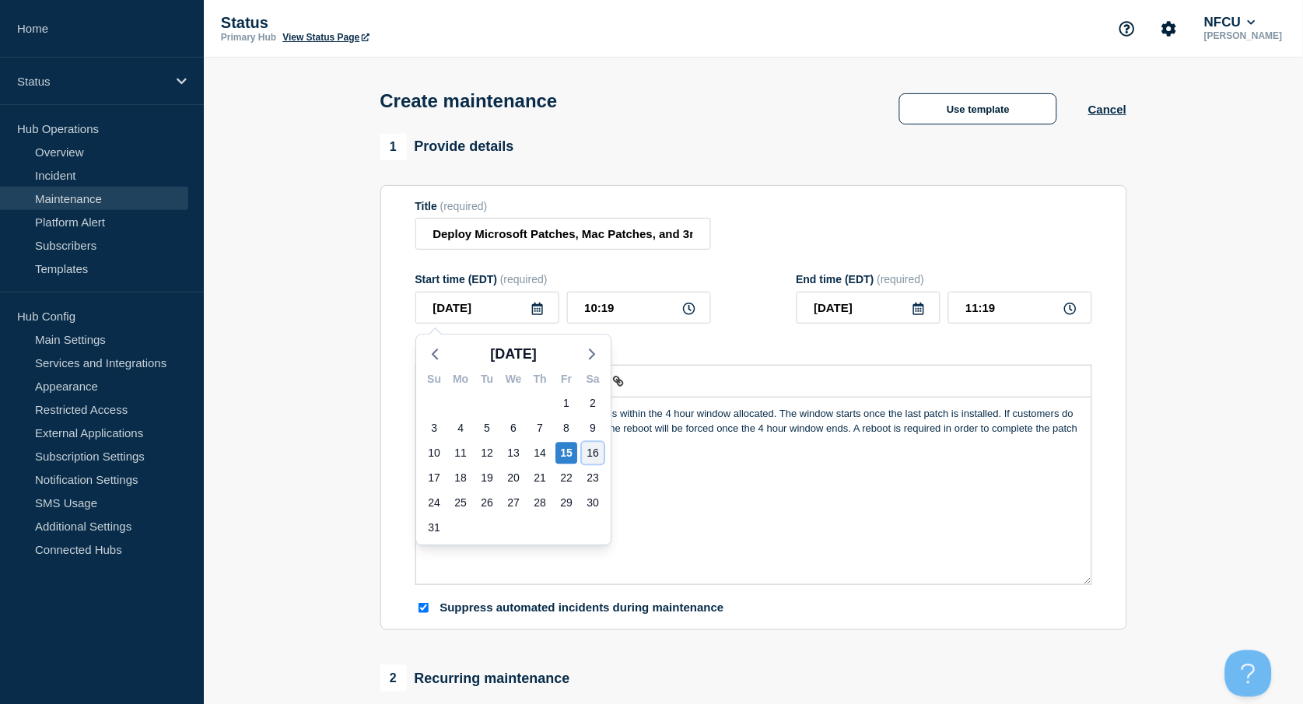
click at [600, 453] on div "16" at bounding box center [593, 453] width 22 height 22
type input "[DATE]"
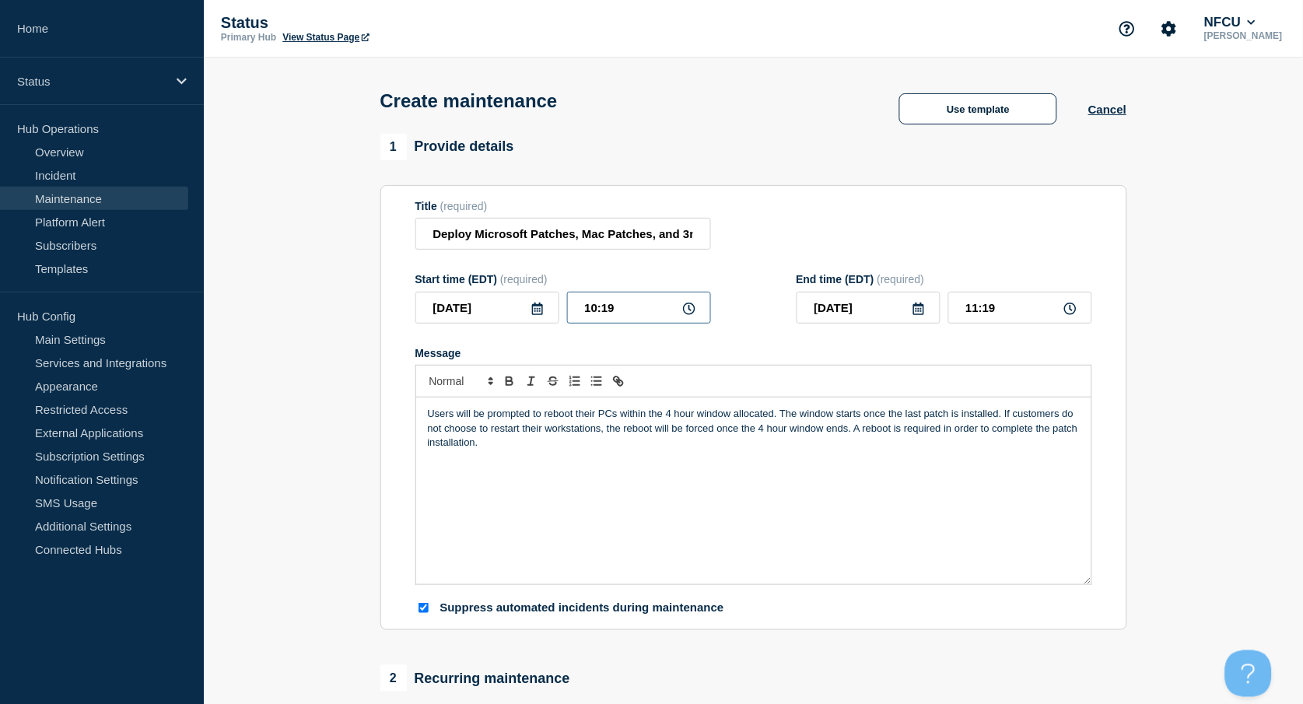
click at [630, 309] on input "10:19" at bounding box center [639, 308] width 144 height 32
drag, startPoint x: 645, startPoint y: 306, endPoint x: 513, endPoint y: 238, distance: 148.5
click at [514, 285] on div "Start time (EDT) (required) [DATE] 10:19" at bounding box center [563, 298] width 296 height 51
type input "23:00"
type input "[DATE]"
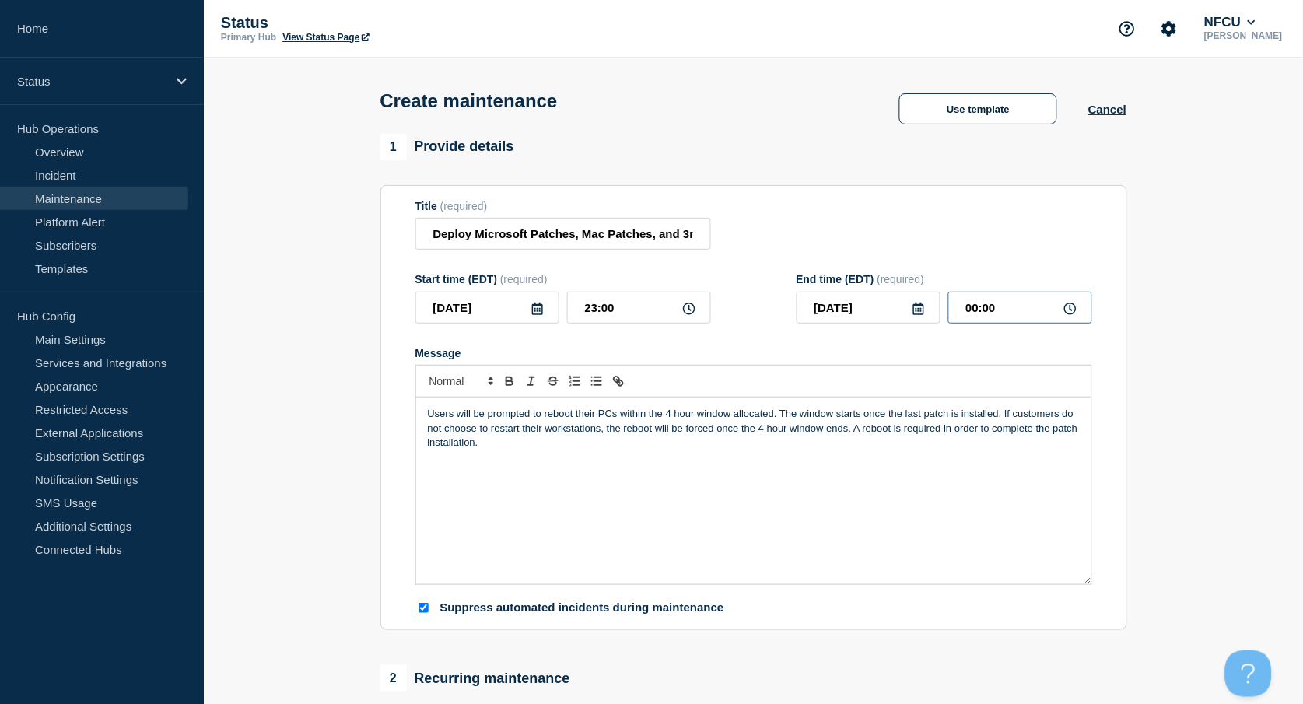
click at [1000, 311] on input "00:00" at bounding box center [1020, 308] width 144 height 32
drag, startPoint x: 1015, startPoint y: 310, endPoint x: 891, endPoint y: 289, distance: 126.2
click at [892, 289] on div "End time (EDT) (required) [DATE] 00:00" at bounding box center [945, 298] width 296 height 51
type input "03:00"
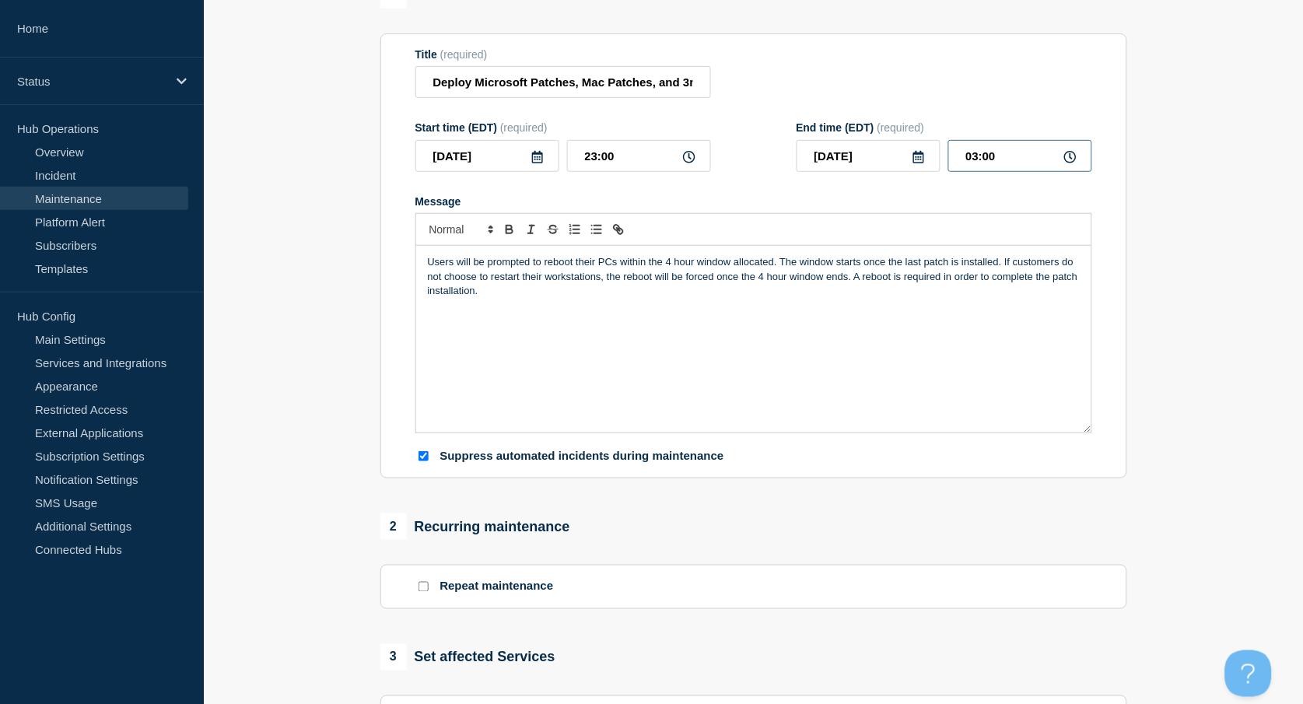
scroll to position [415, 0]
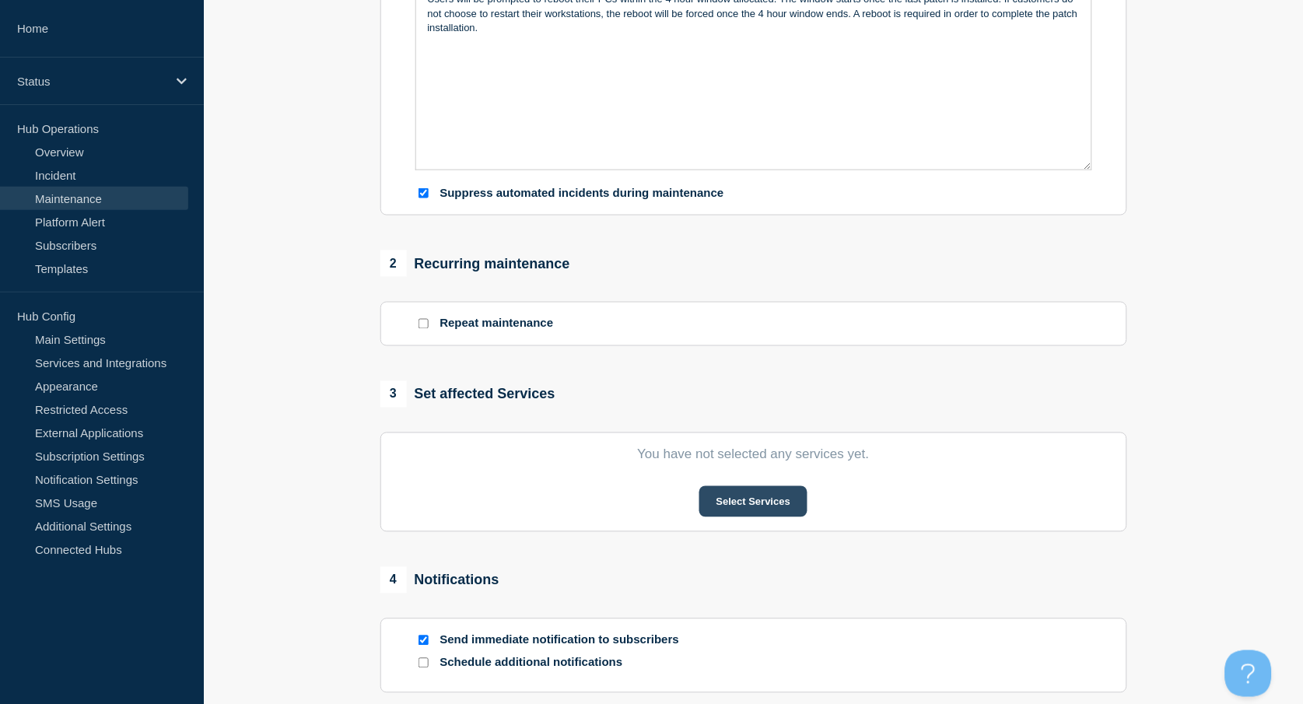
click at [772, 506] on button "Select Services" at bounding box center [753, 501] width 108 height 31
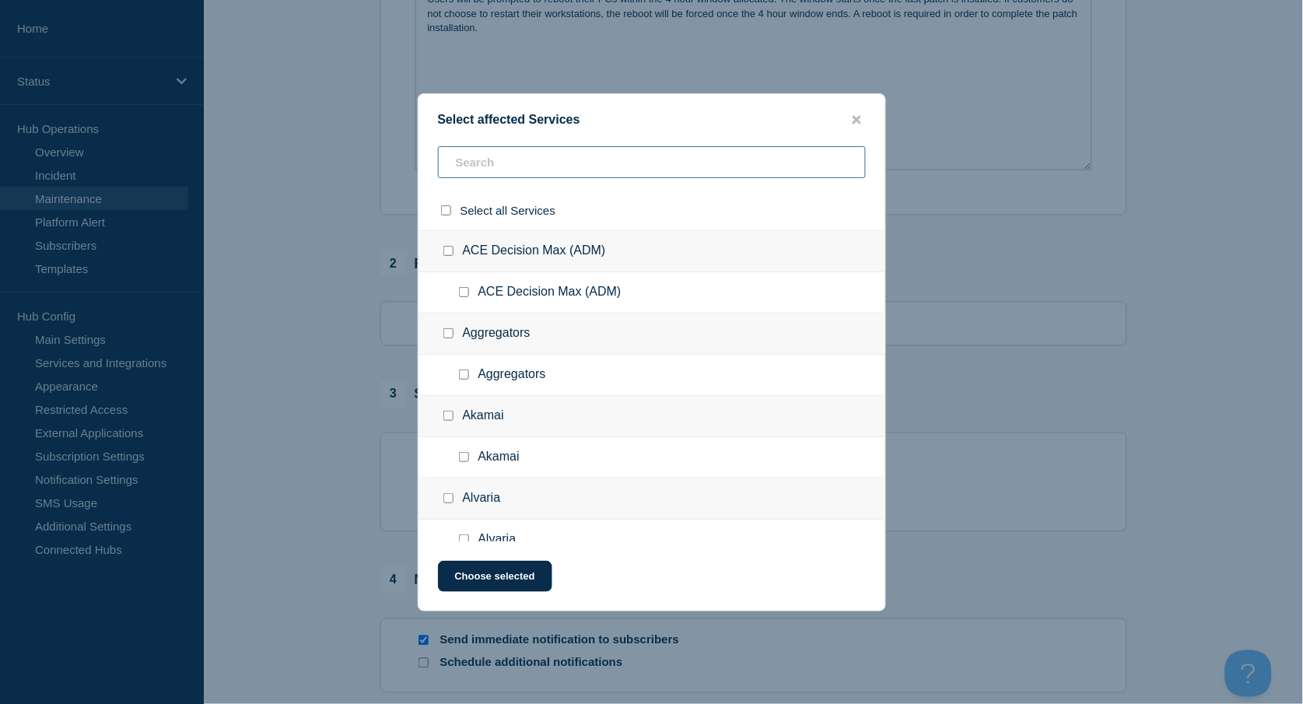
click at [485, 156] on input "text" at bounding box center [652, 162] width 428 height 32
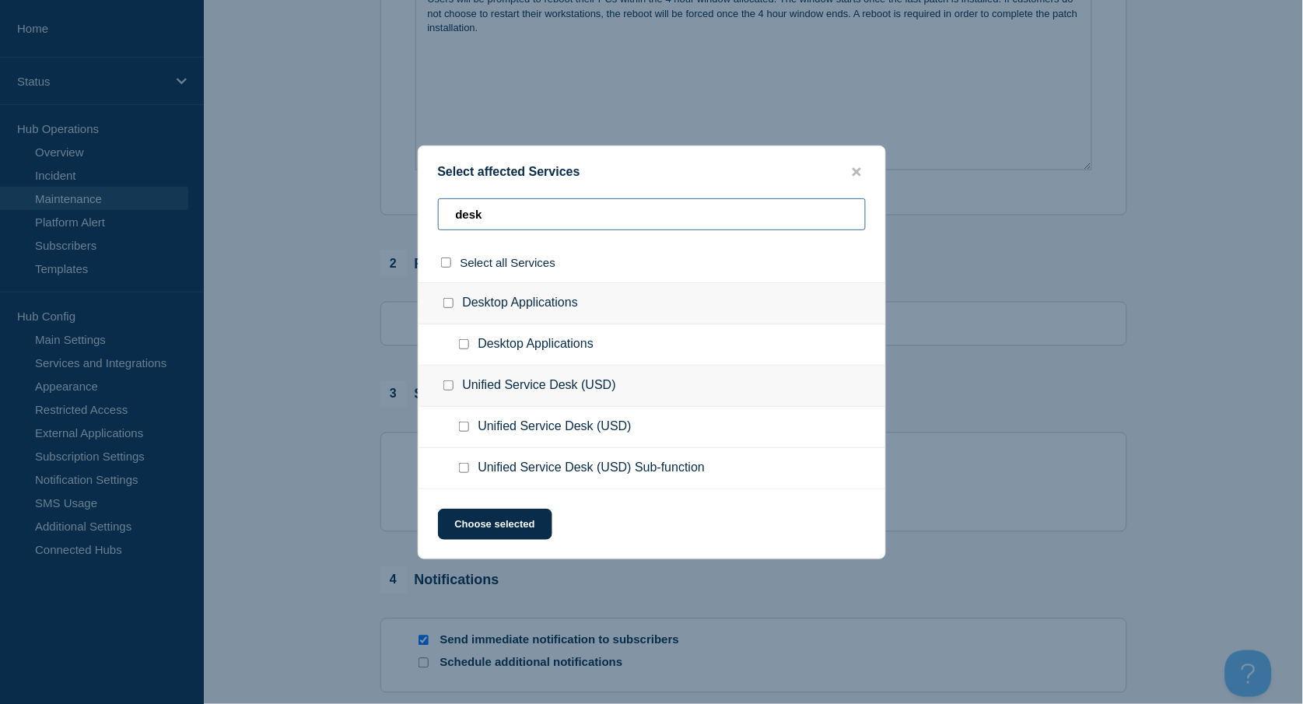
type input "desk"
click at [462, 345] on input "Desktop Applications checkbox" at bounding box center [464, 344] width 10 height 10
checkbox input "true"
click at [540, 529] on button "Choose selected" at bounding box center [495, 524] width 114 height 31
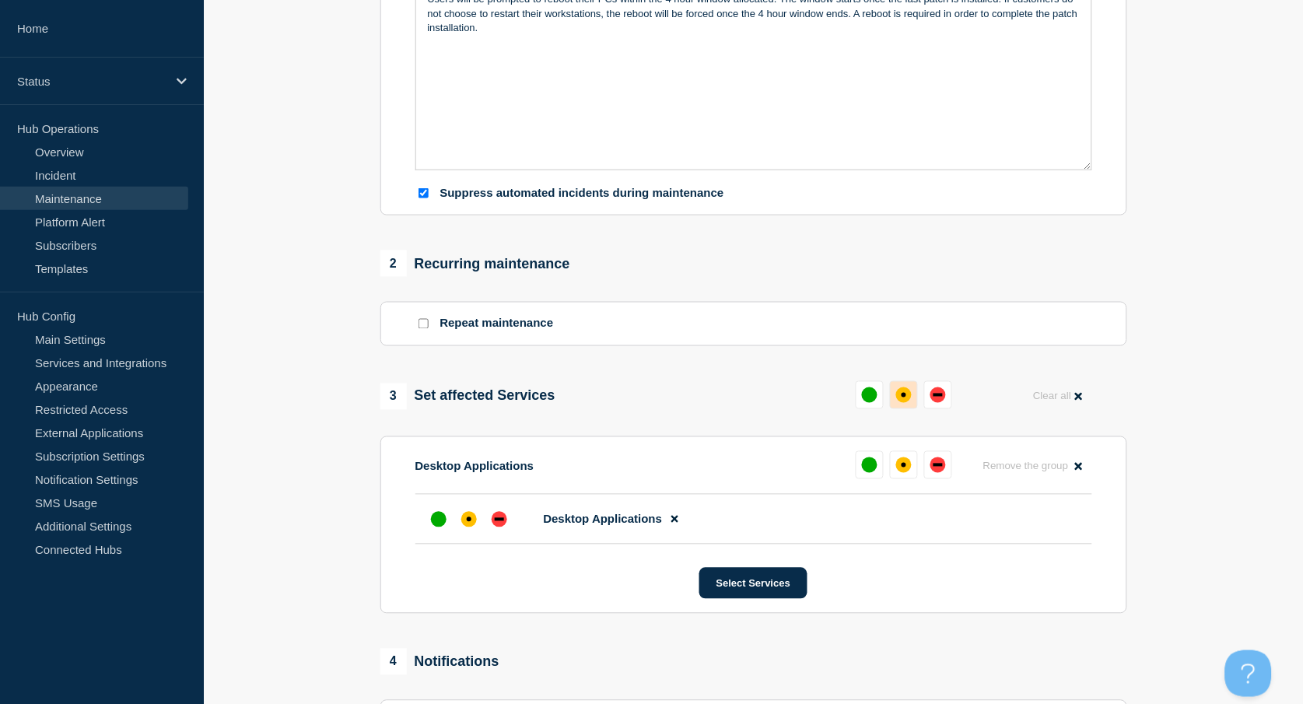
click at [904, 395] on div "affected" at bounding box center [904, 395] width 5 height 5
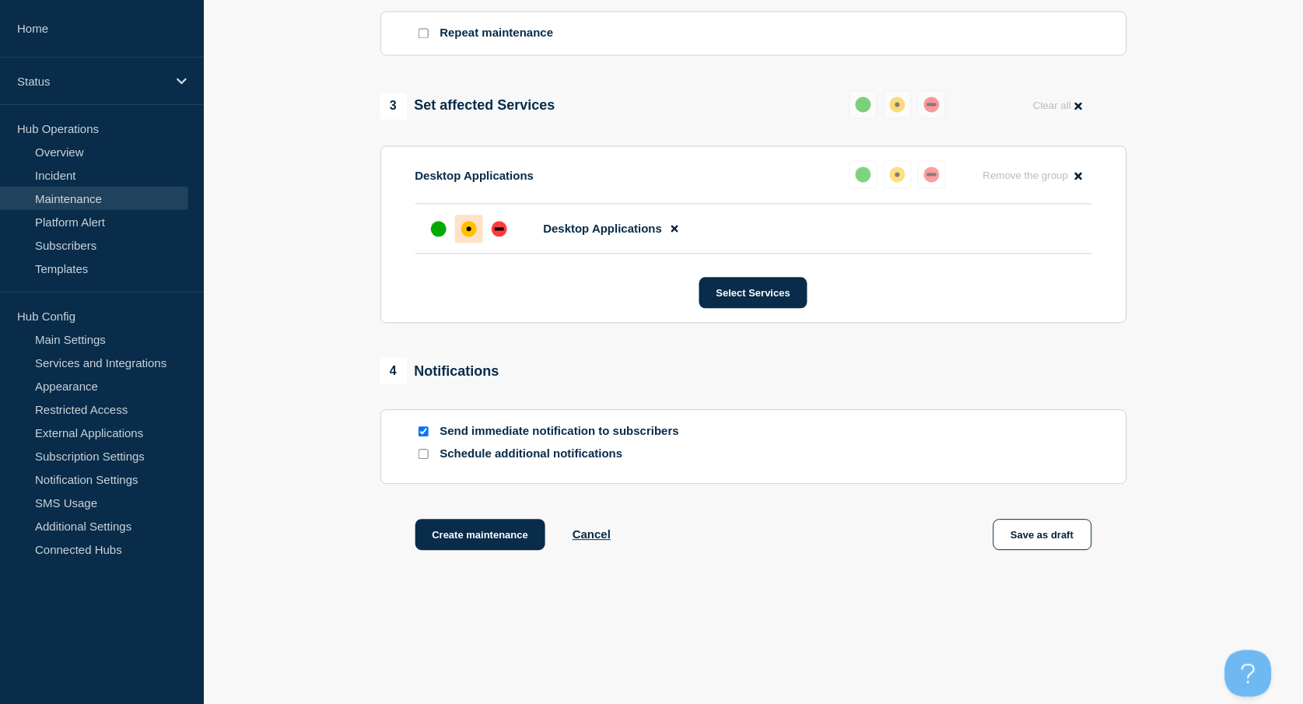
scroll to position [726, 0]
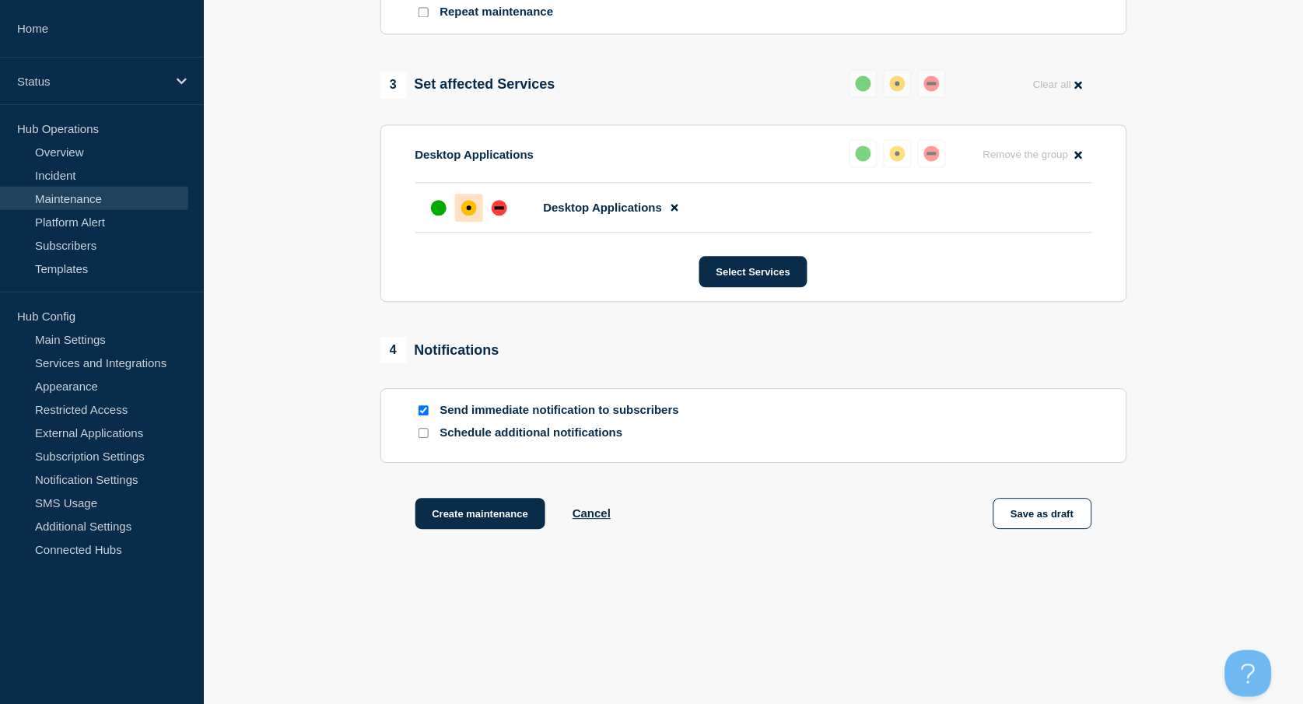
click at [425, 414] on input "Send immediate notification to subscribers" at bounding box center [423, 411] width 10 height 10
checkbox input "false"
click at [500, 509] on button "Create maintenance" at bounding box center [480, 514] width 131 height 31
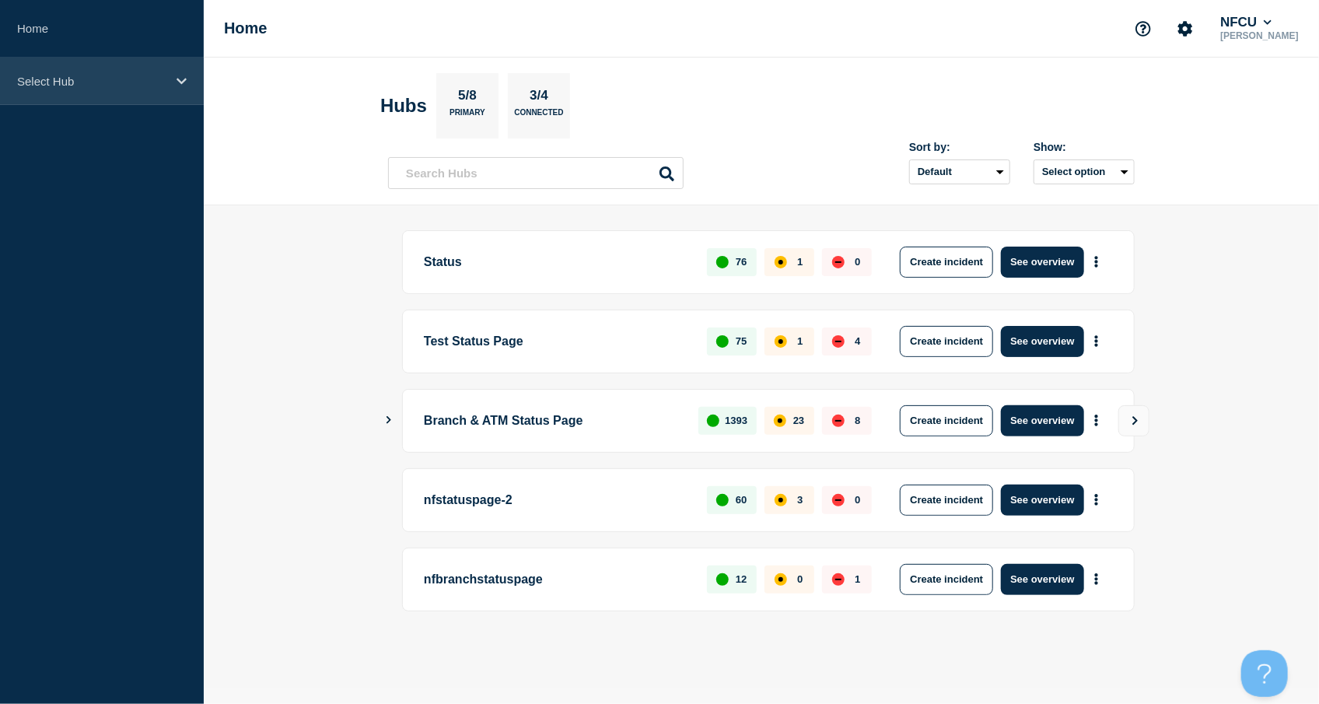
click at [131, 81] on p "Select Hub" at bounding box center [91, 81] width 149 height 13
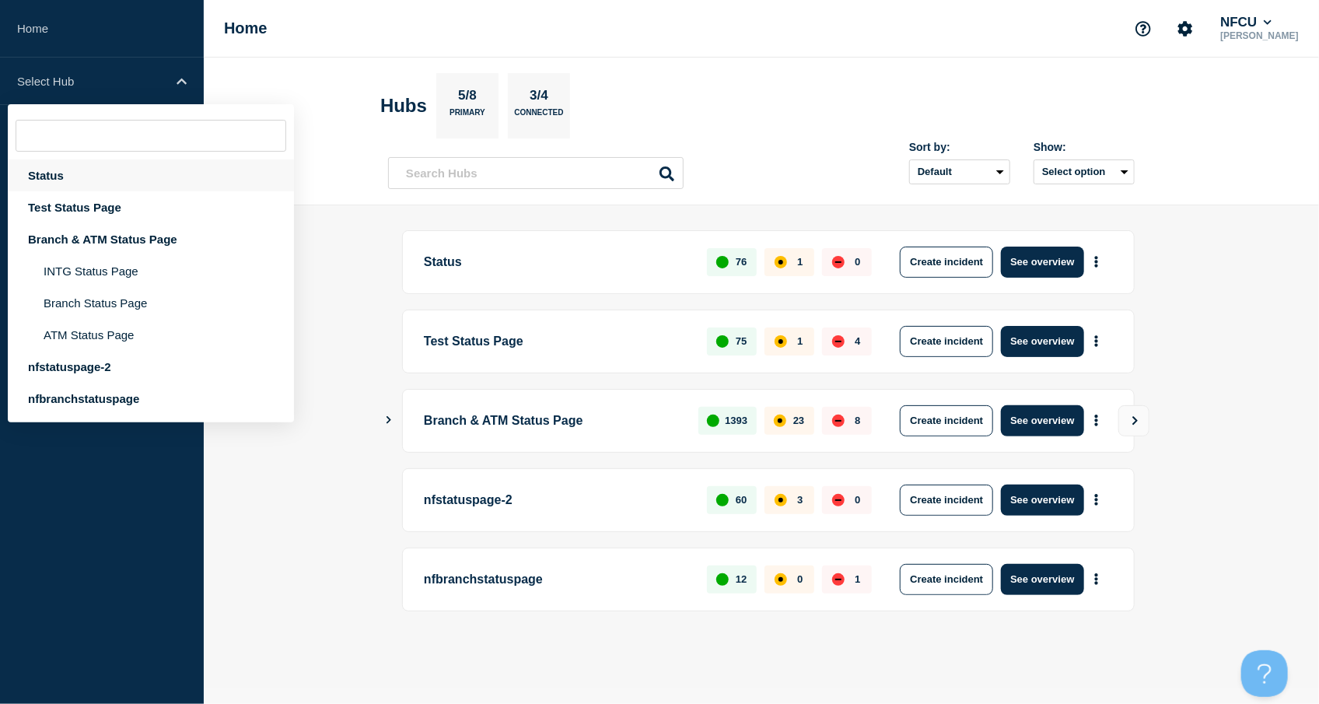
click at [79, 177] on div "Status" at bounding box center [151, 175] width 286 height 32
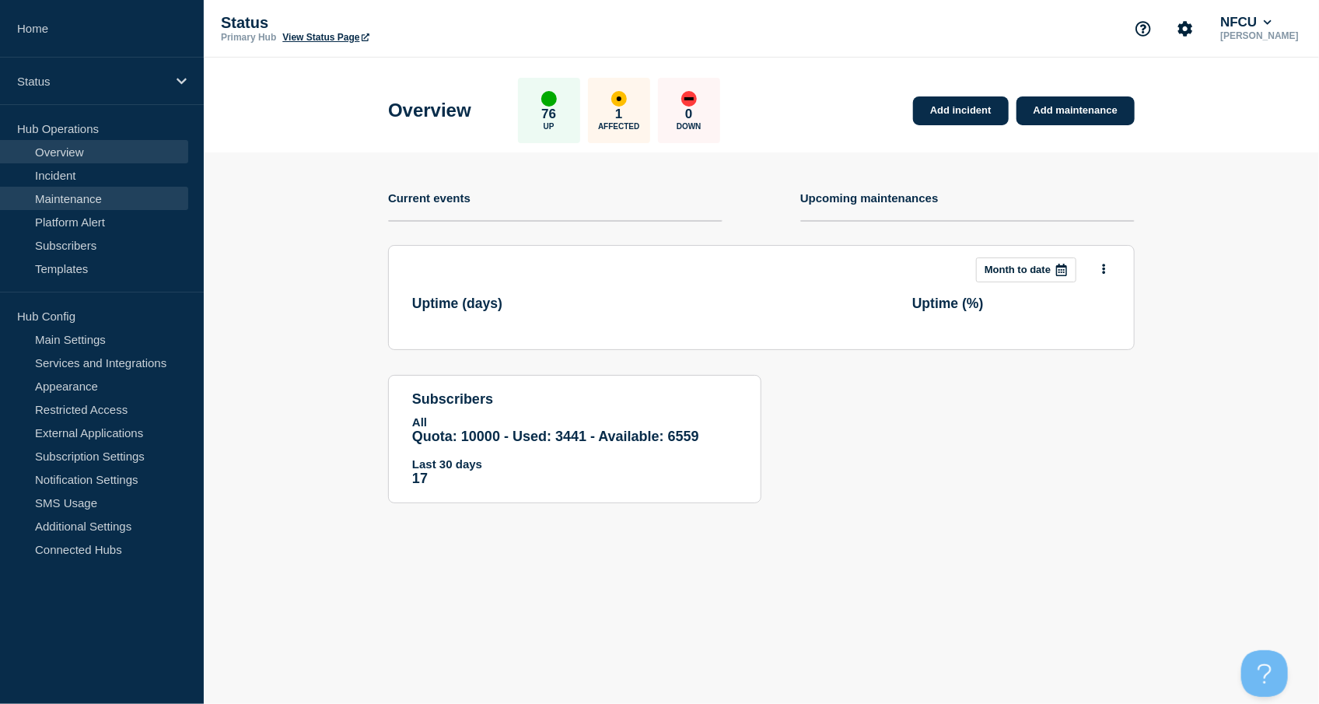
click at [70, 194] on link "Maintenance" at bounding box center [94, 198] width 188 height 23
